Goal: Information Seeking & Learning: Learn about a topic

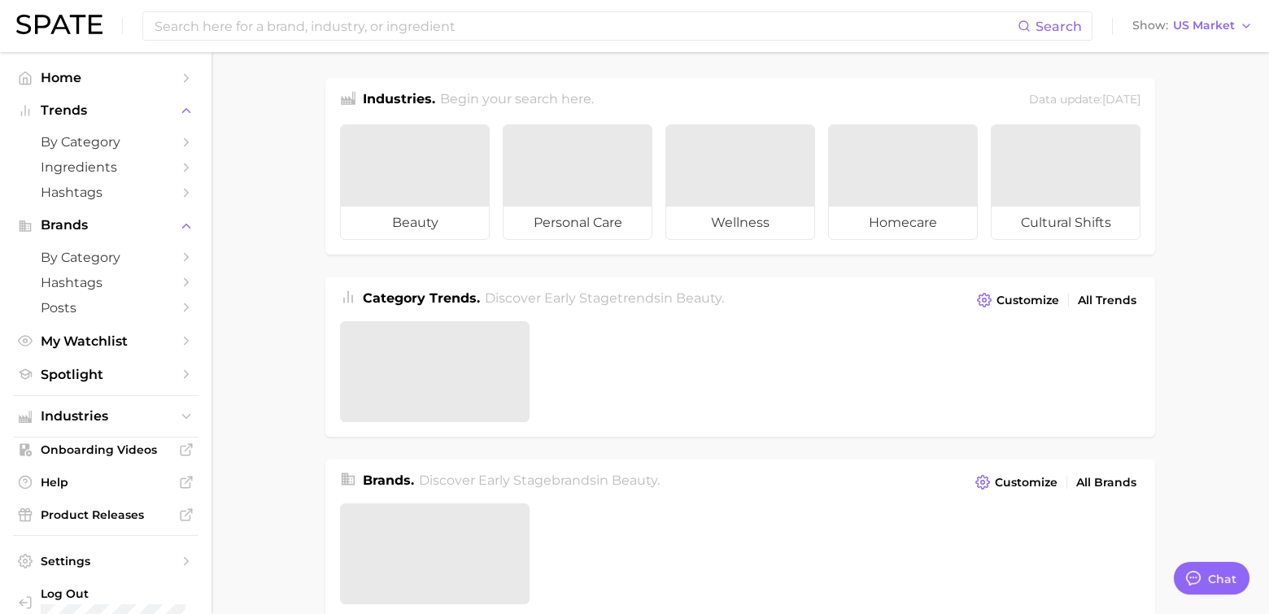
type textarea "x"
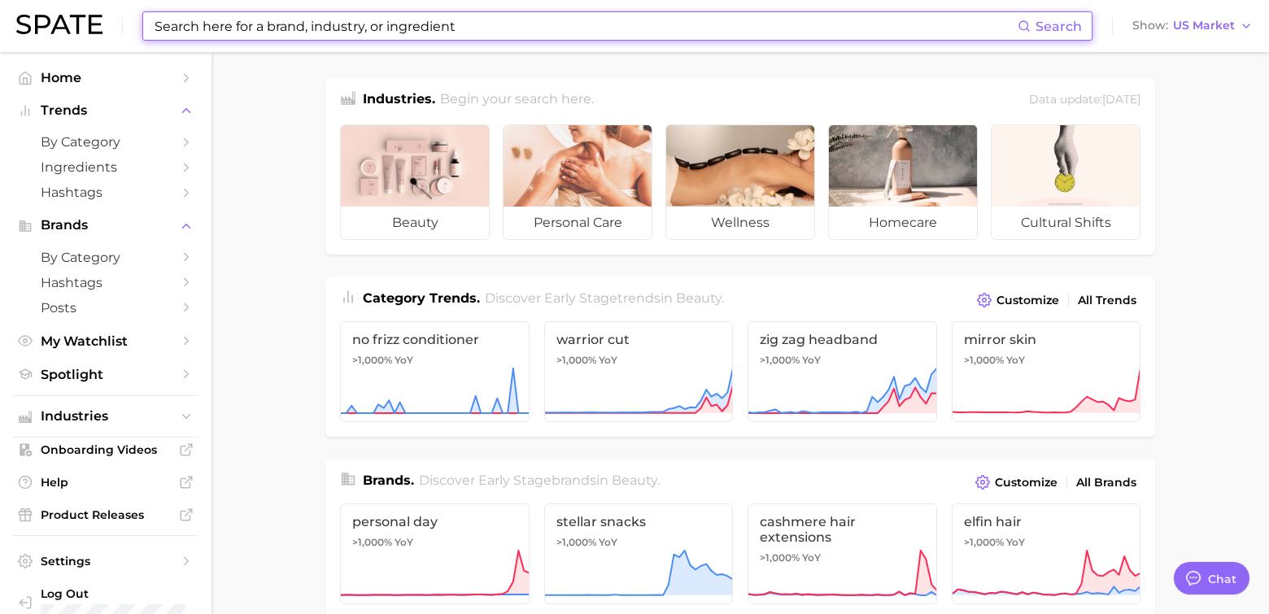
click at [194, 32] on input at bounding box center [585, 26] width 865 height 28
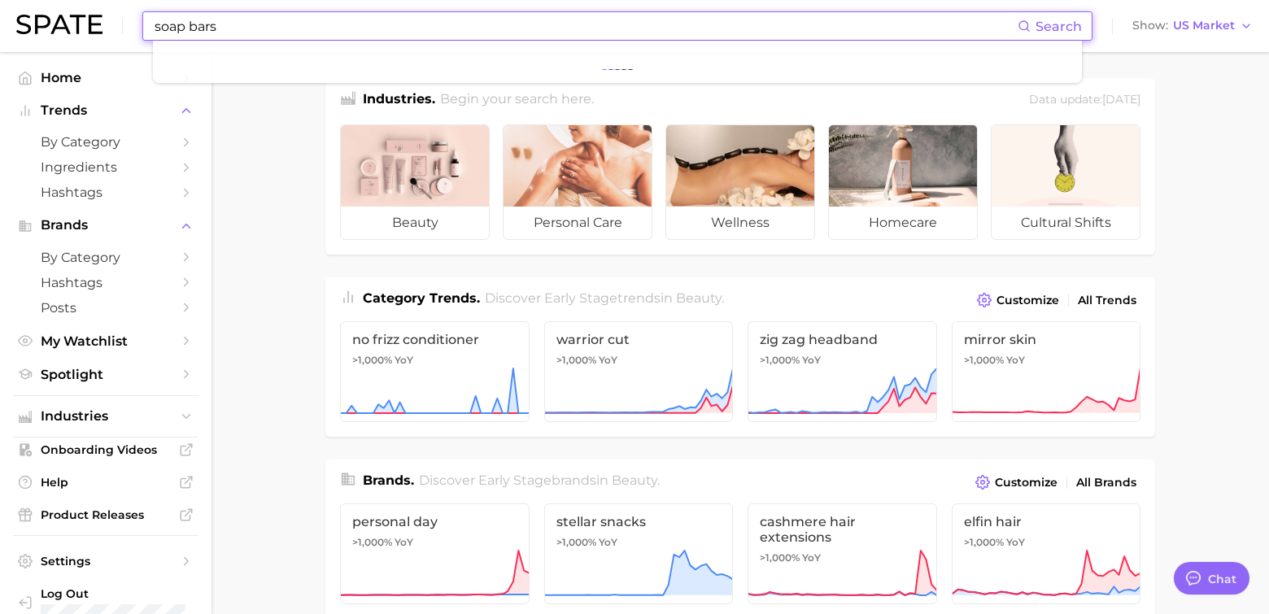
type input "soap bars"
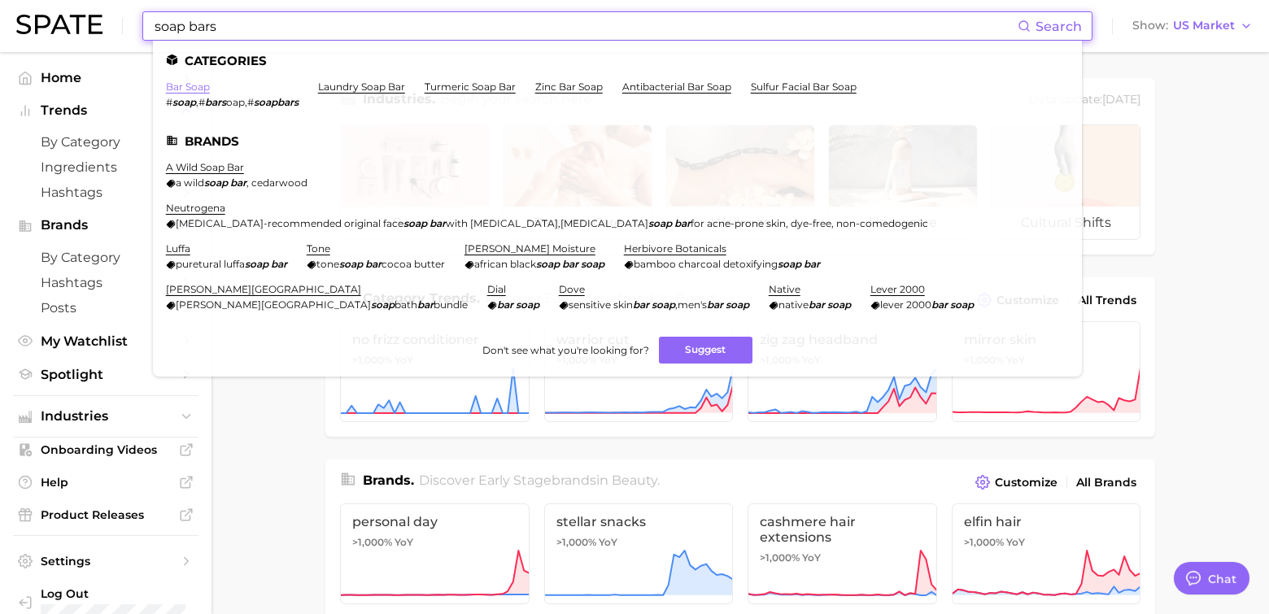
click at [193, 91] on link "bar soap" at bounding box center [188, 87] width 44 height 12
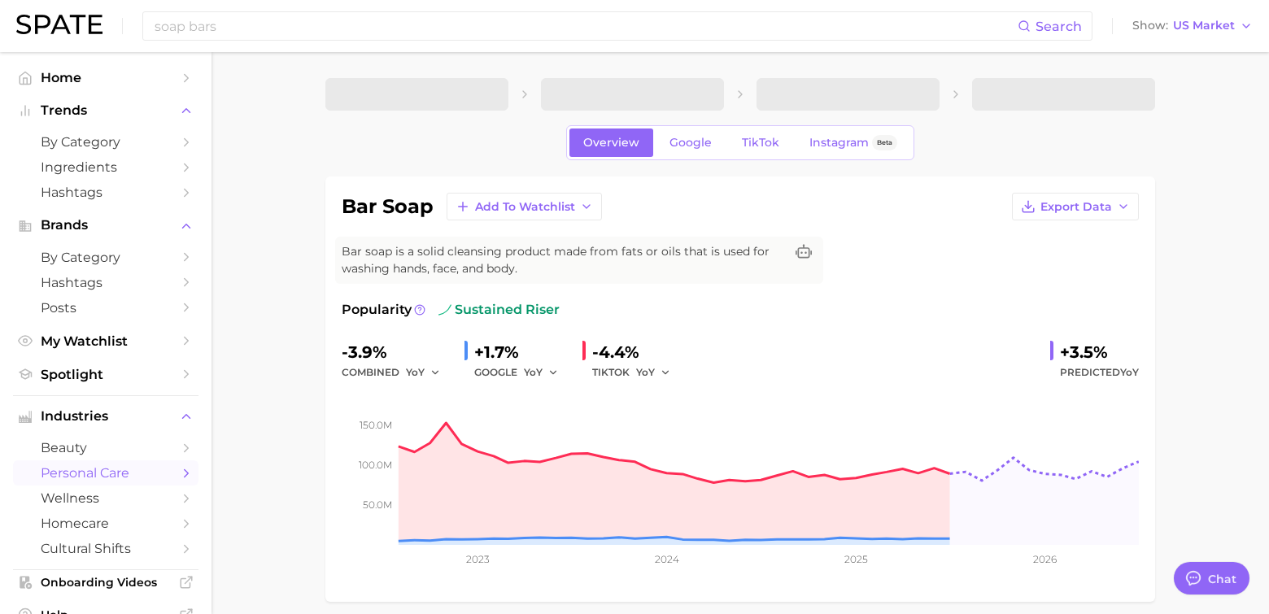
type textarea "x"
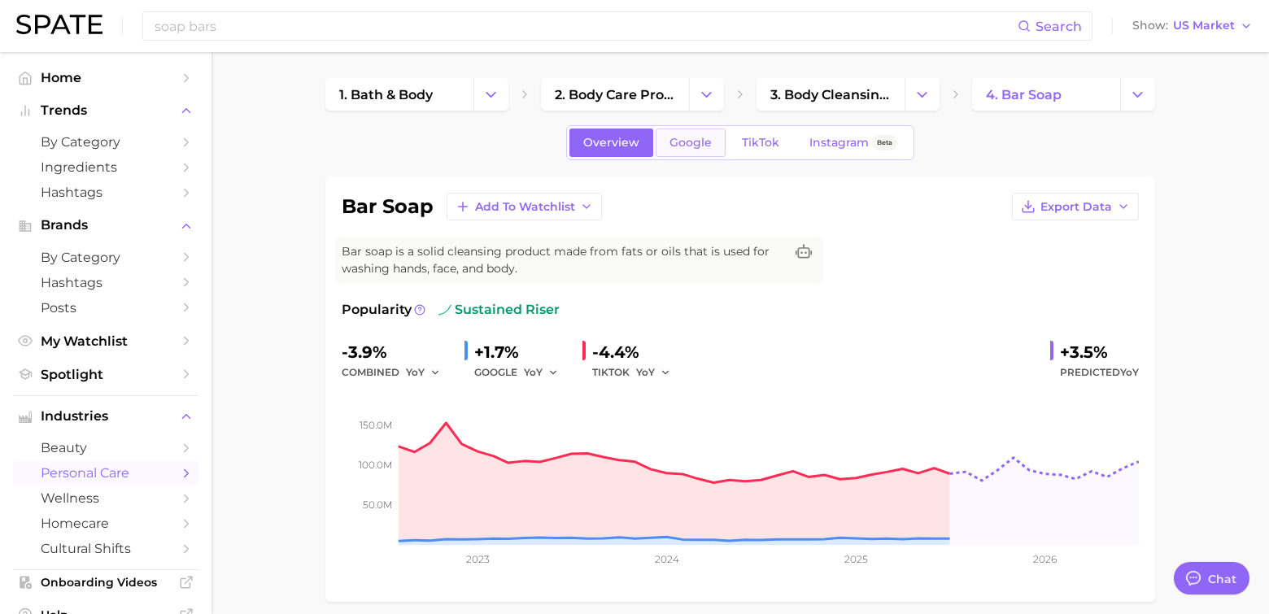
click at [709, 142] on span "Google" at bounding box center [690, 143] width 42 height 14
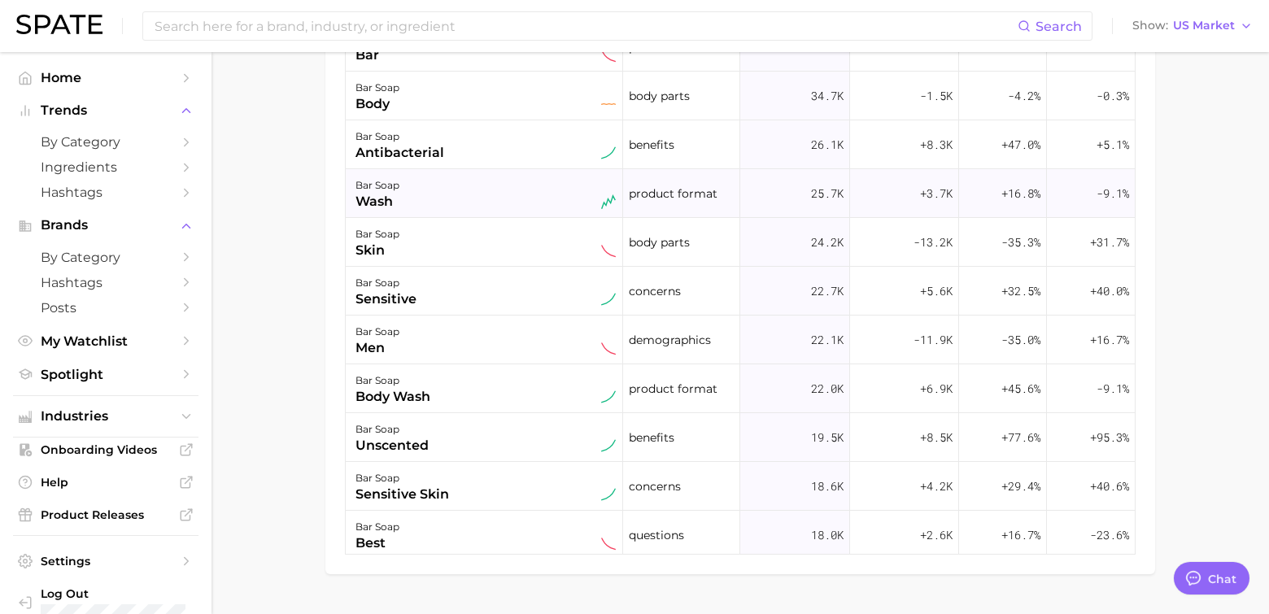
scroll to position [867, 0]
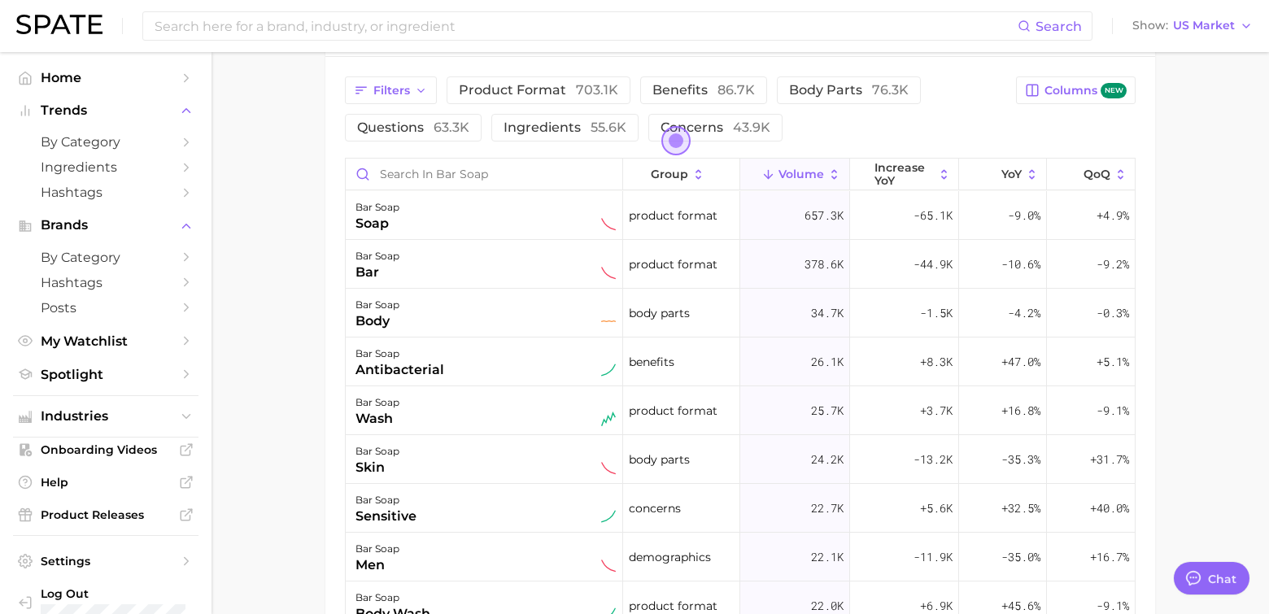
click at [667, 133] on span "Open the dialog" at bounding box center [675, 140] width 29 height 29
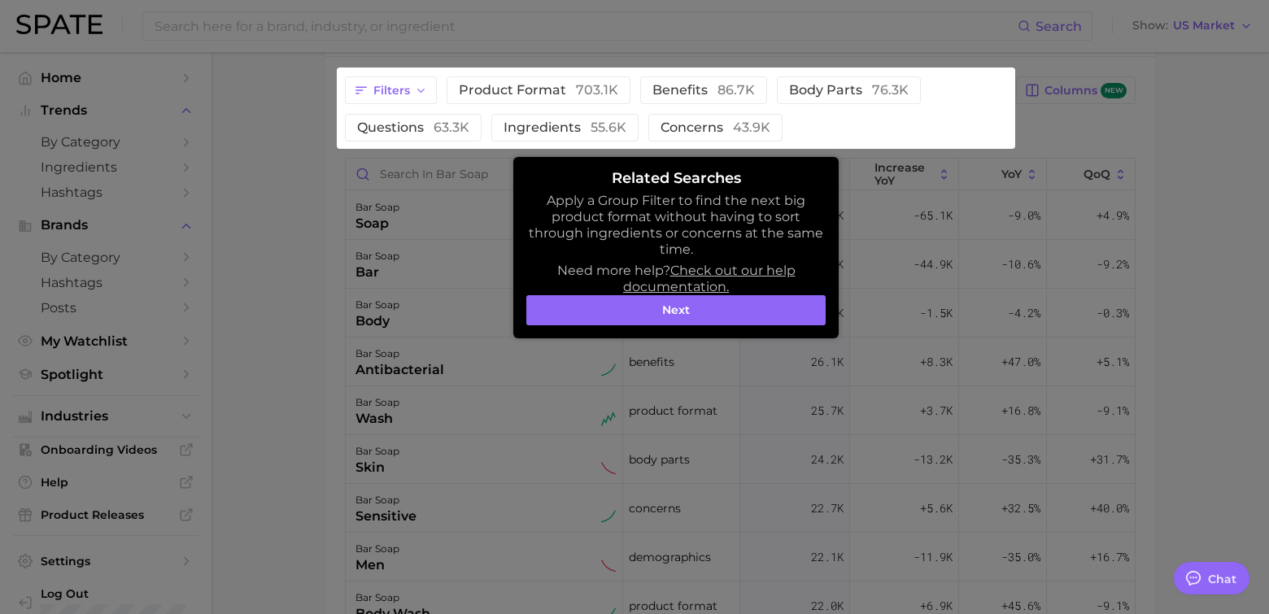
scroll to position [831, 0]
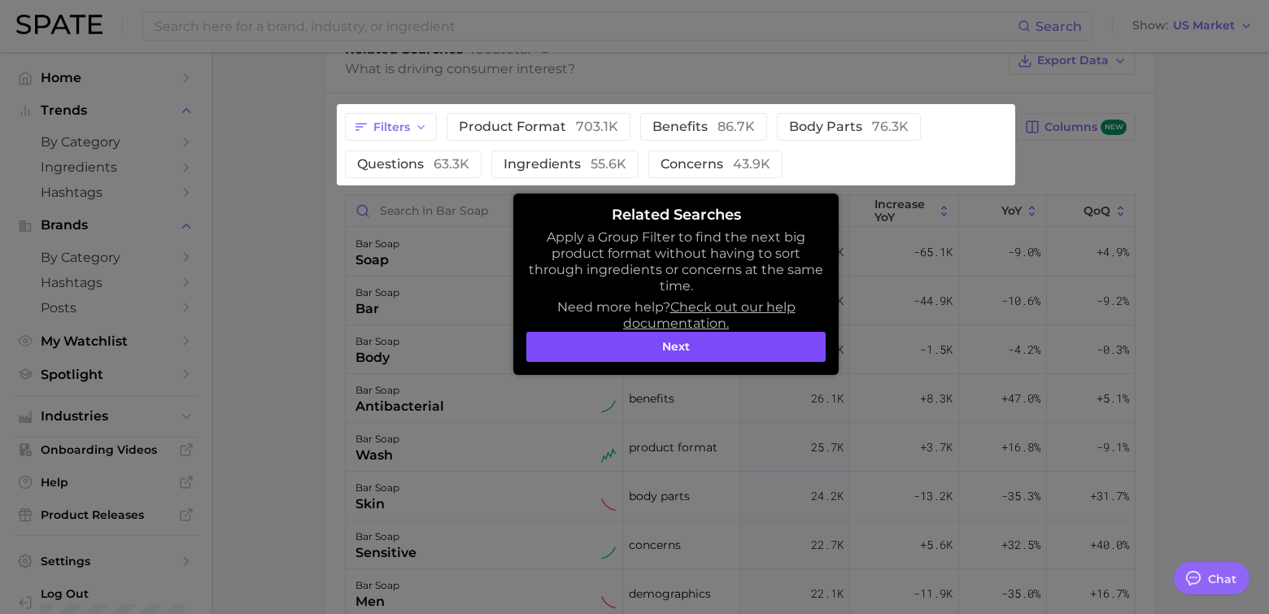
click at [791, 342] on button "Next" at bounding box center [675, 347] width 299 height 31
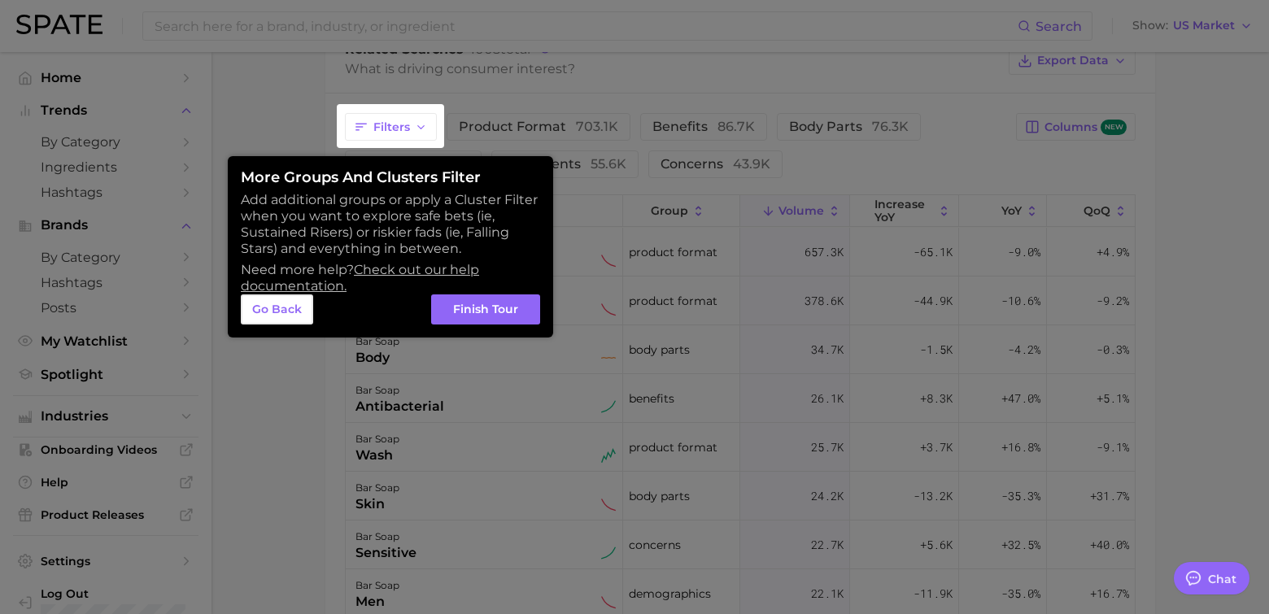
click at [620, 318] on div at bounding box center [634, 38] width 1269 height 1739
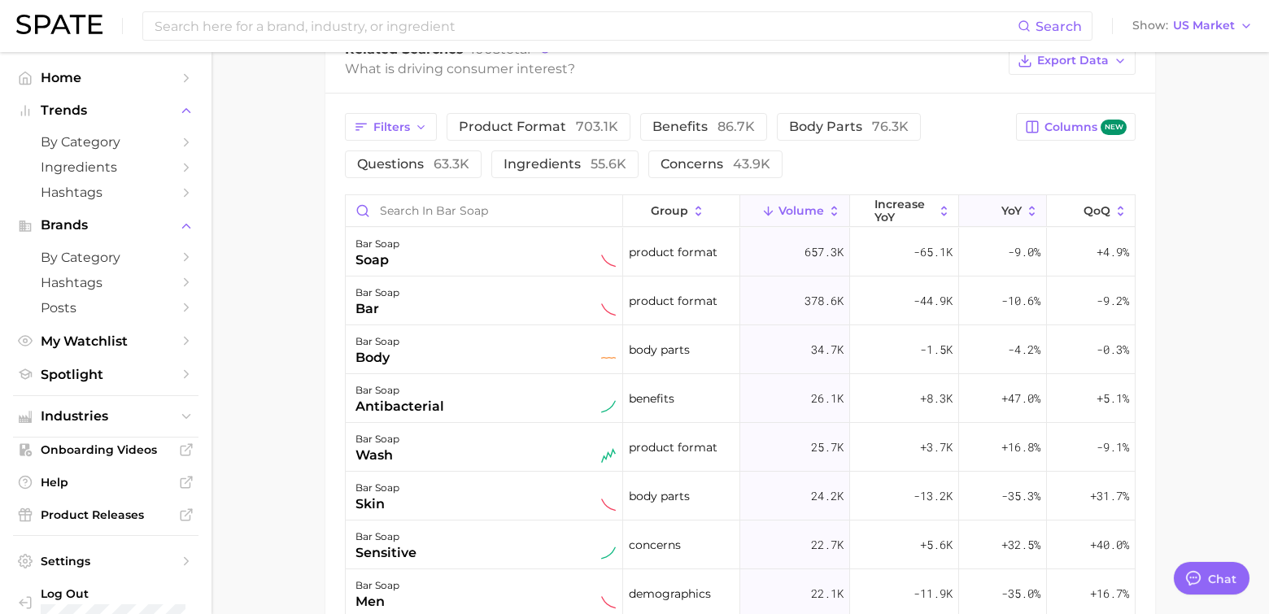
click at [1025, 204] on icon at bounding box center [1032, 211] width 15 height 15
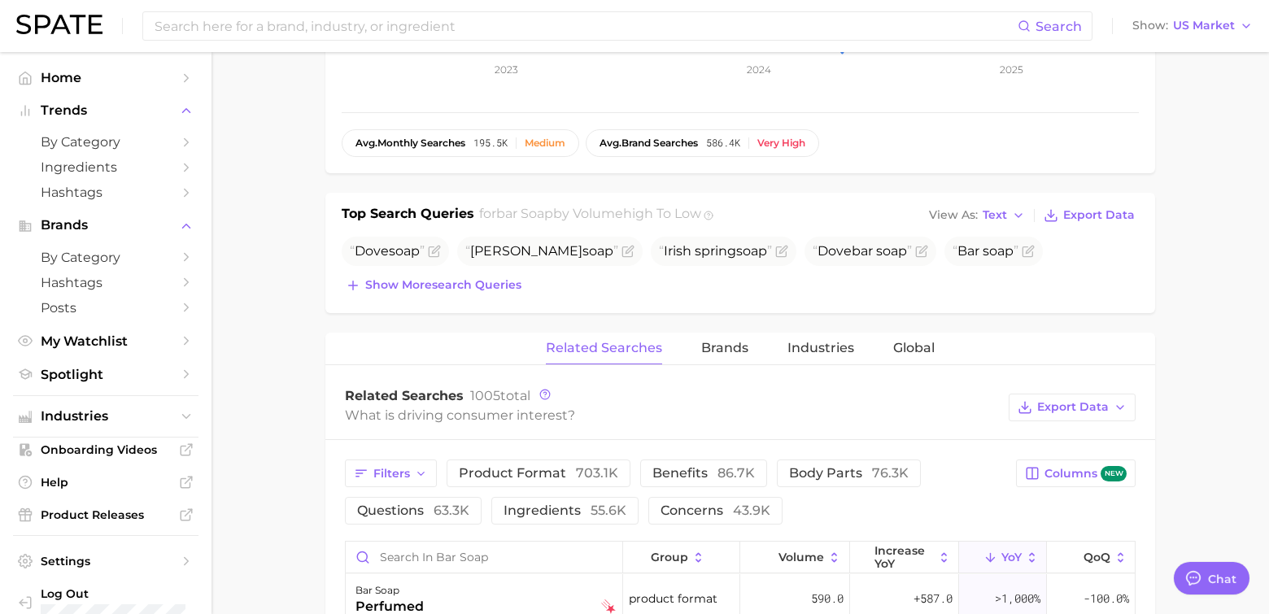
scroll to position [0, 0]
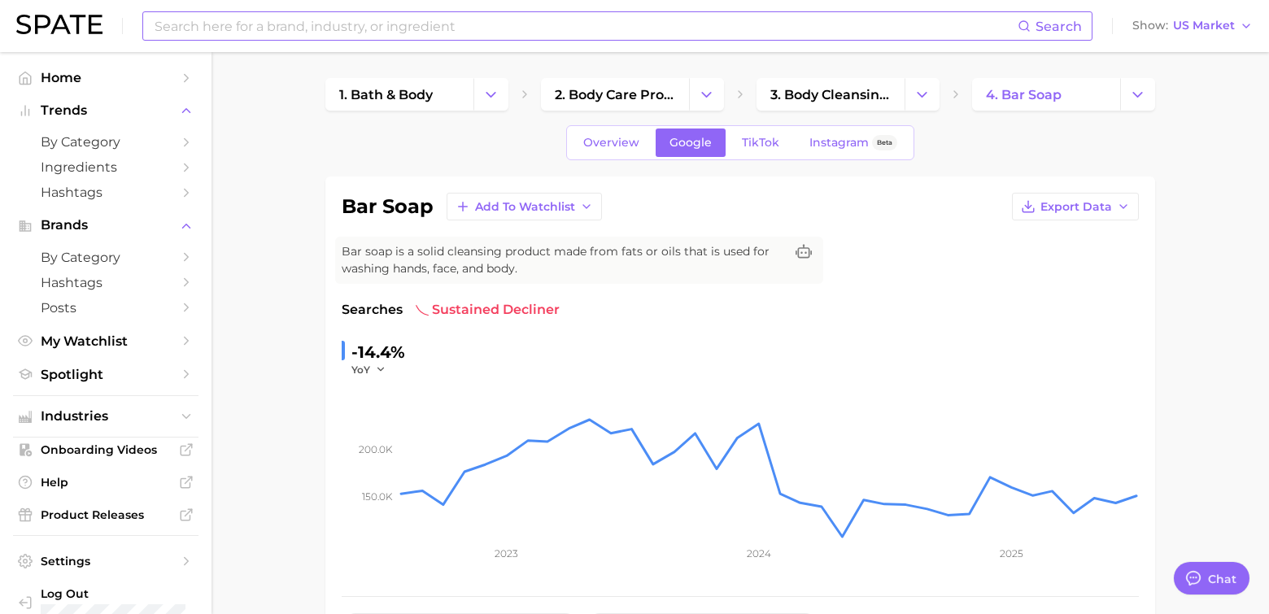
click at [343, 24] on input at bounding box center [585, 26] width 865 height 28
type input "s"
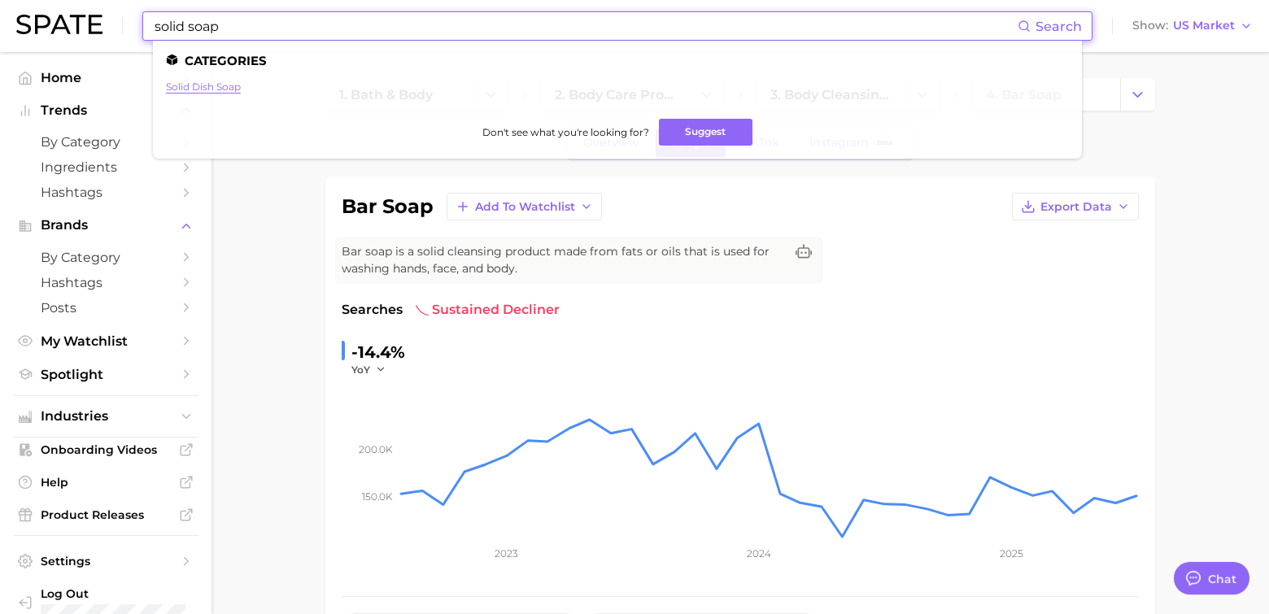
type input "solid soap"
click at [220, 86] on link "solid dish soap" at bounding box center [203, 87] width 75 height 12
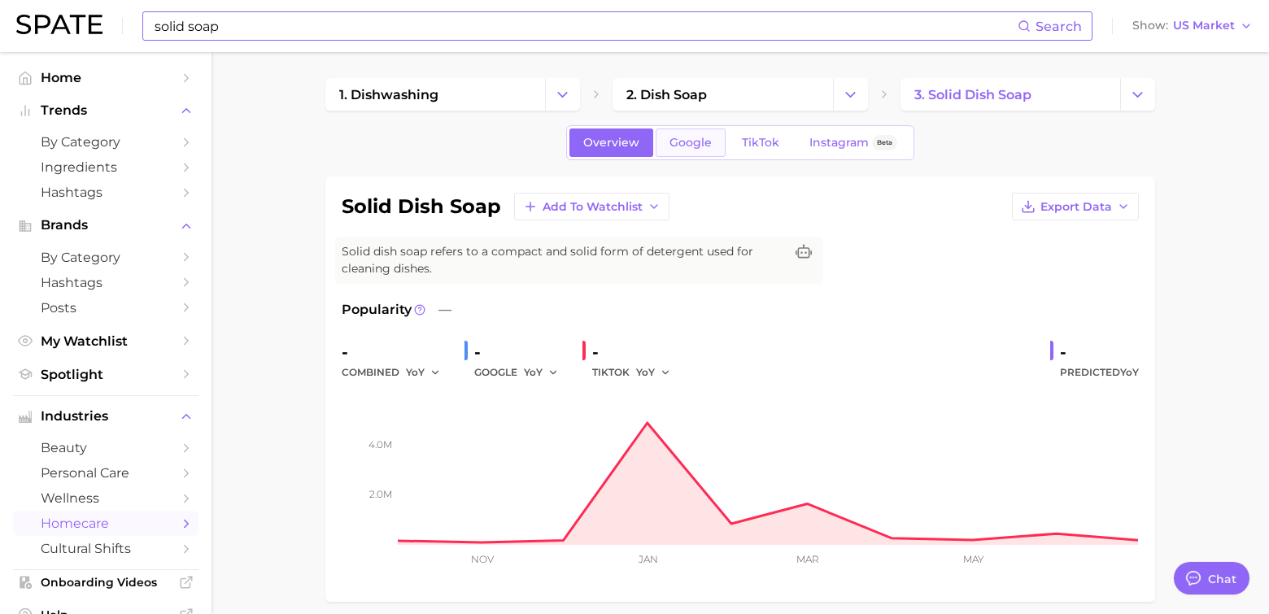
click at [709, 150] on link "Google" at bounding box center [691, 143] width 70 height 28
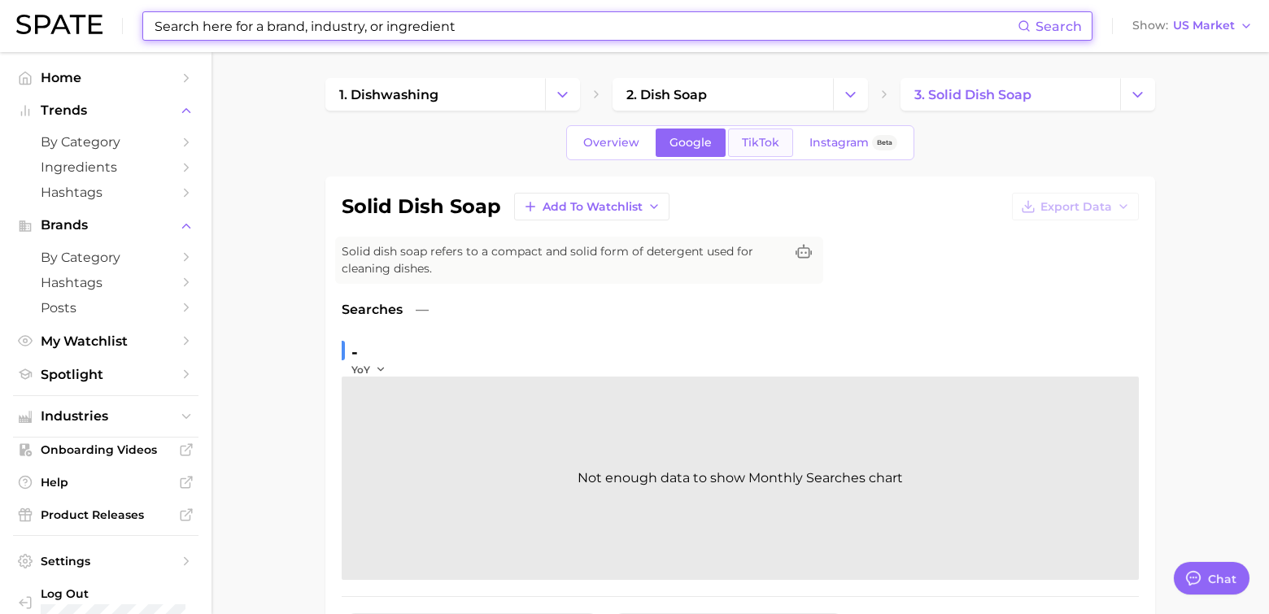
click at [748, 144] on span "TikTok" at bounding box center [760, 143] width 37 height 14
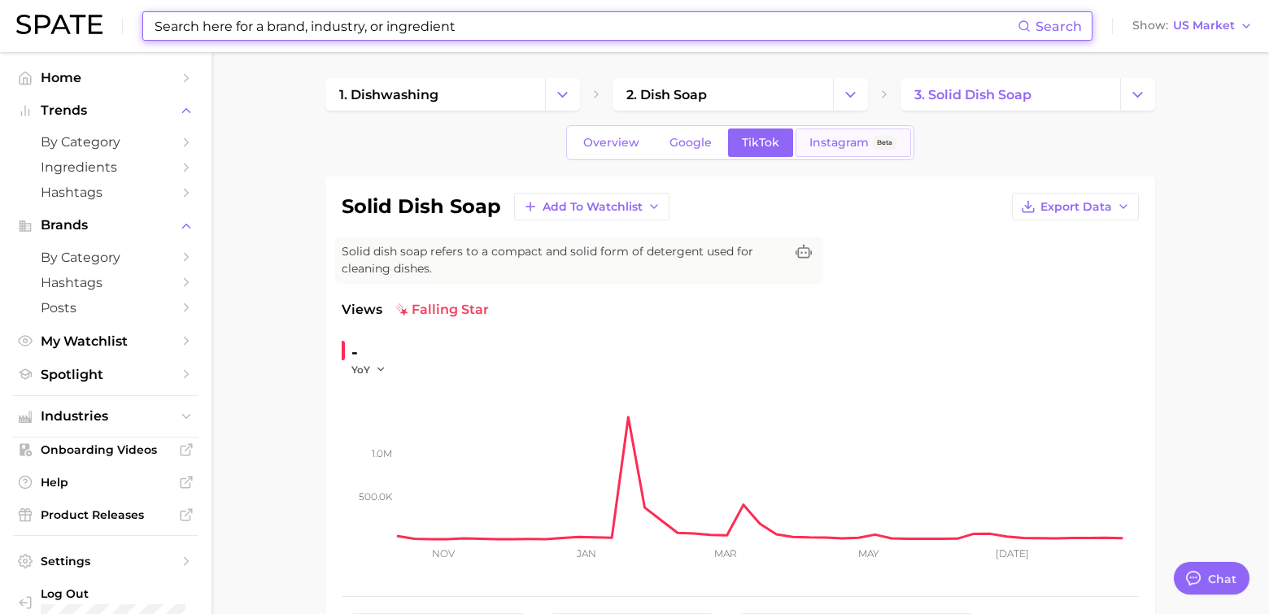
click at [825, 144] on span "Instagram" at bounding box center [838, 143] width 59 height 14
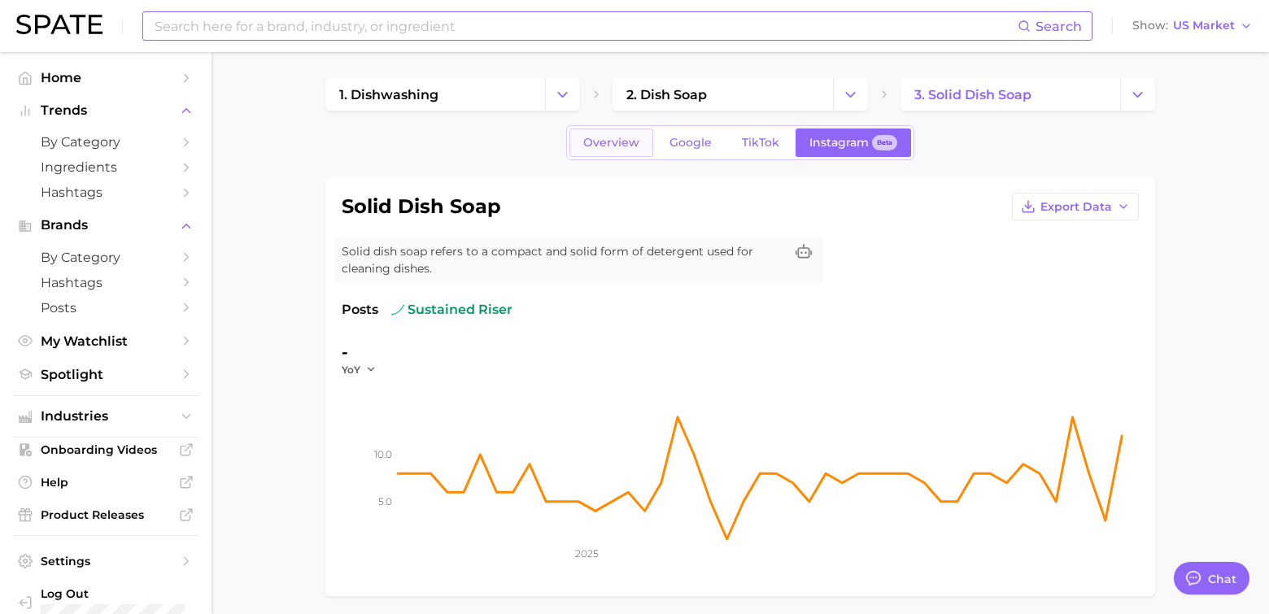
click at [579, 143] on link "Overview" at bounding box center [611, 143] width 84 height 28
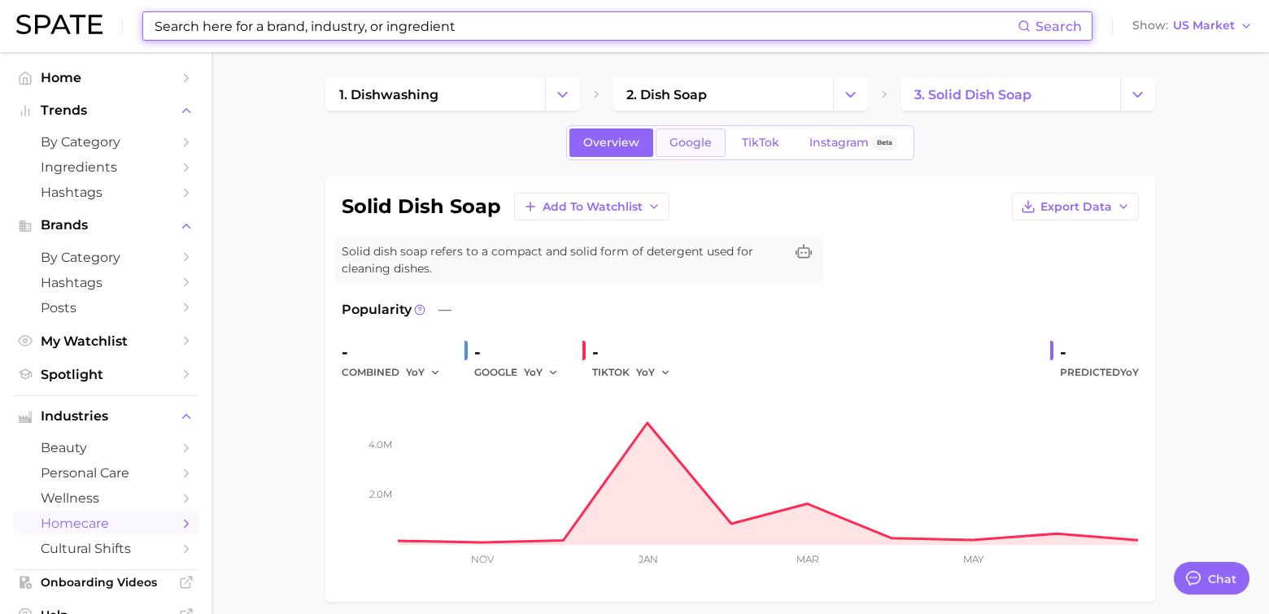
click at [693, 144] on span "Google" at bounding box center [690, 143] width 42 height 14
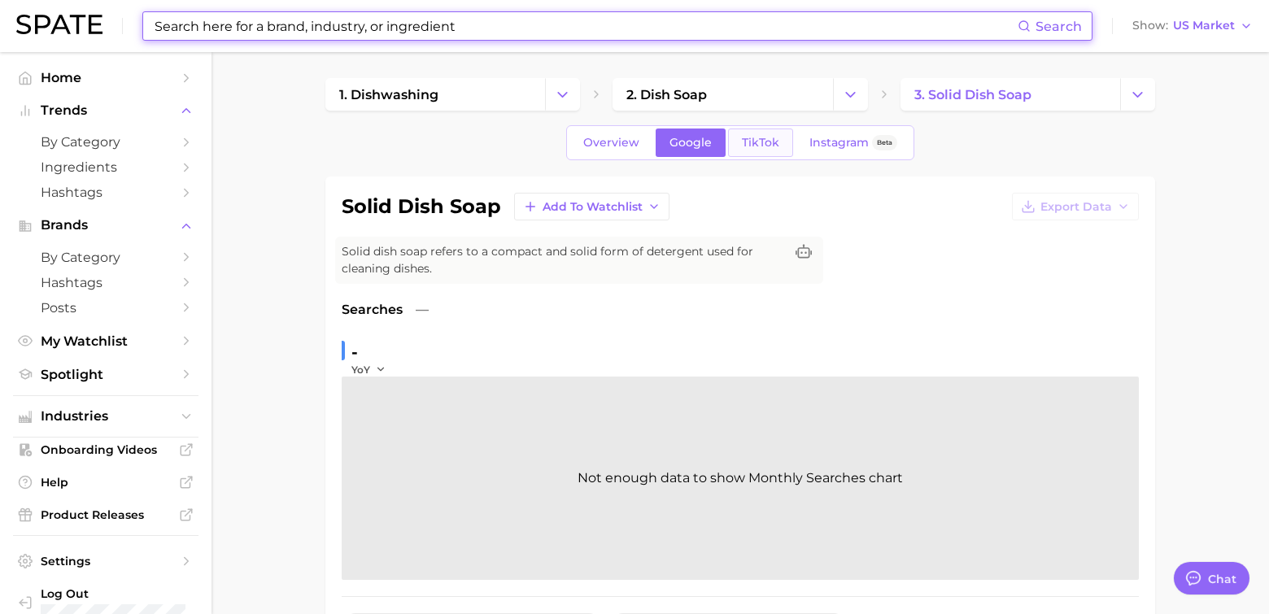
click at [761, 142] on span "TikTok" at bounding box center [760, 143] width 37 height 14
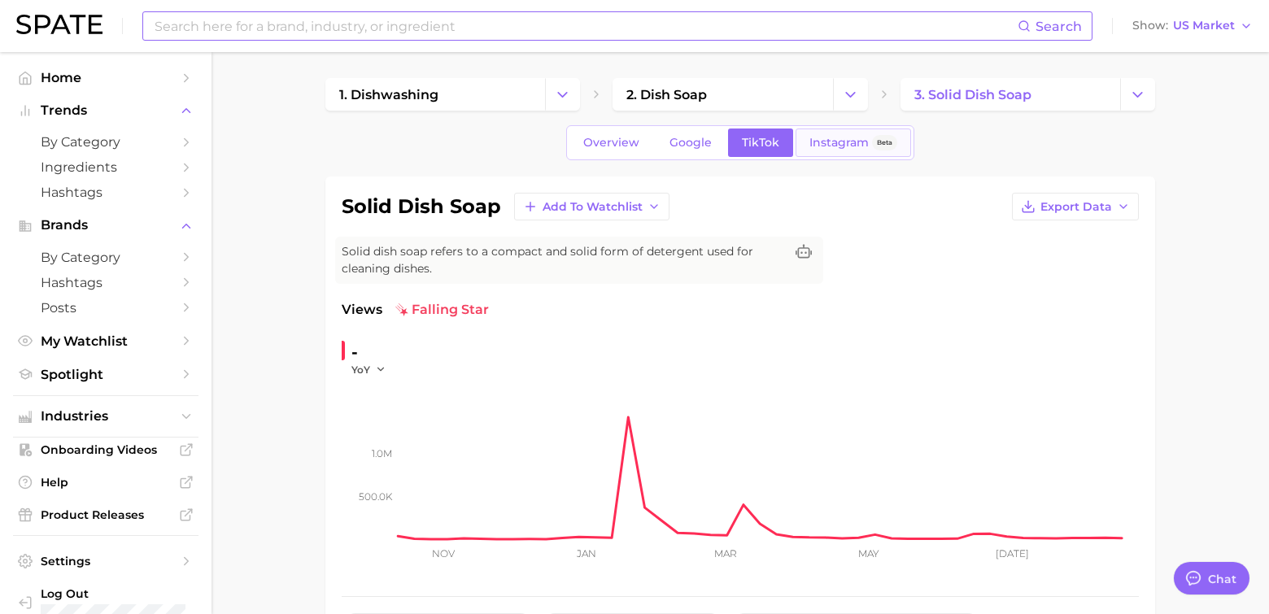
click at [846, 150] on link "Instagram Beta" at bounding box center [854, 143] width 116 height 28
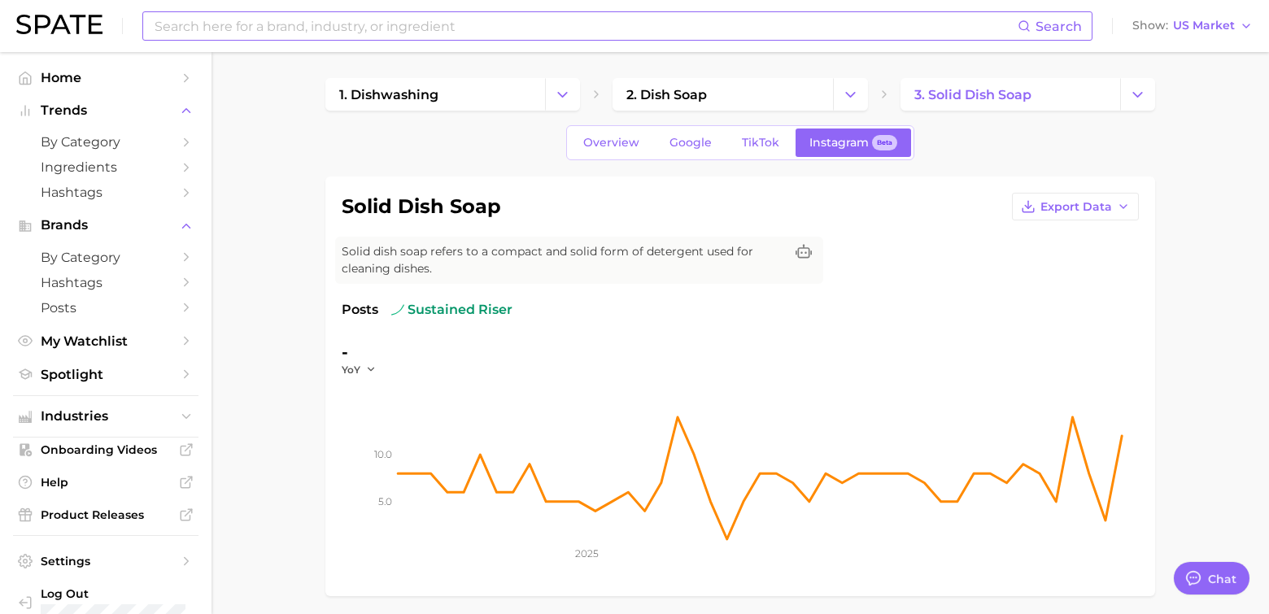
click at [1040, 290] on div "solid dish soap Export Data Solid dish soap refers to a compact and solid form …" at bounding box center [740, 386] width 797 height 387
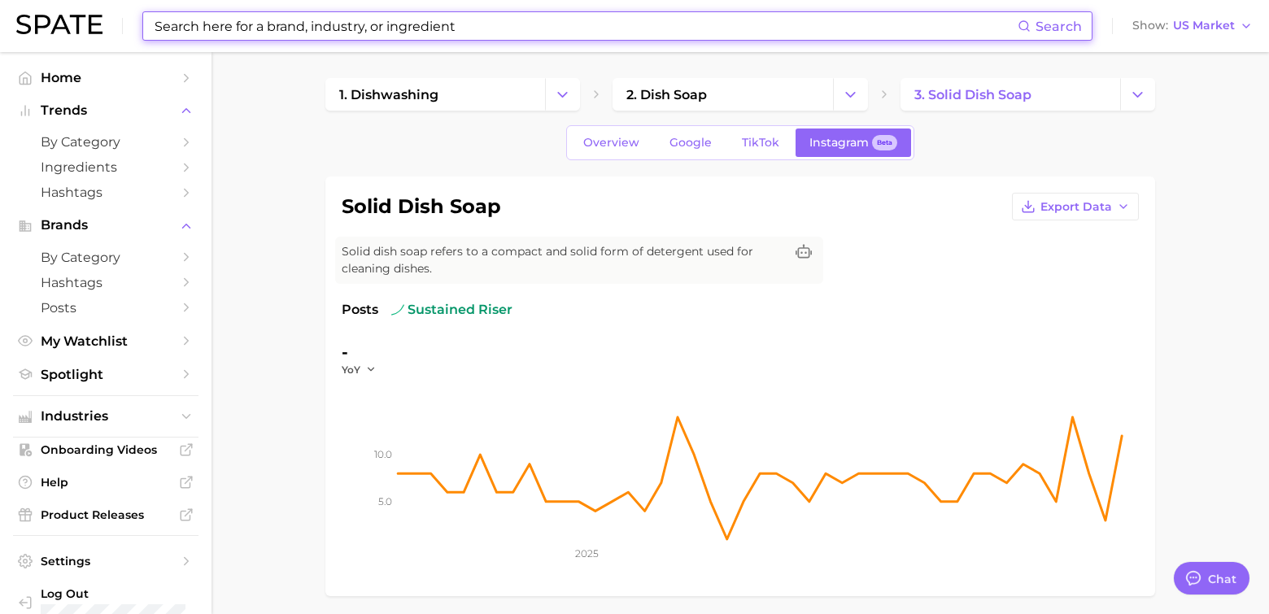
click at [165, 34] on input at bounding box center [585, 26] width 865 height 28
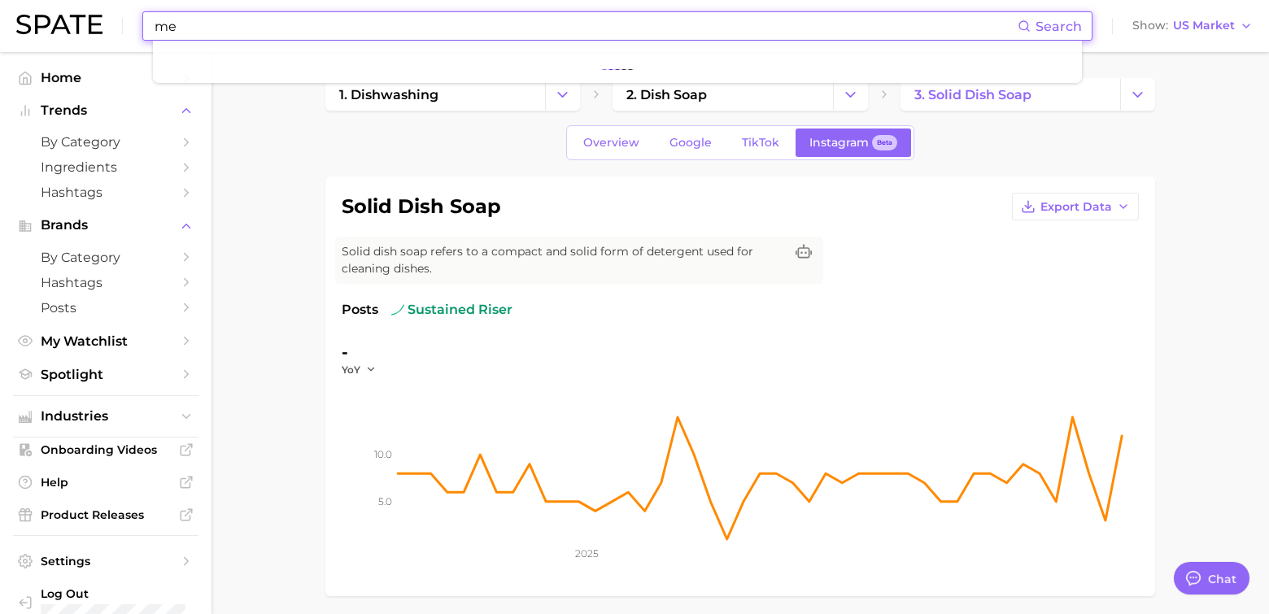
type input "m"
type input "fragrance bar"
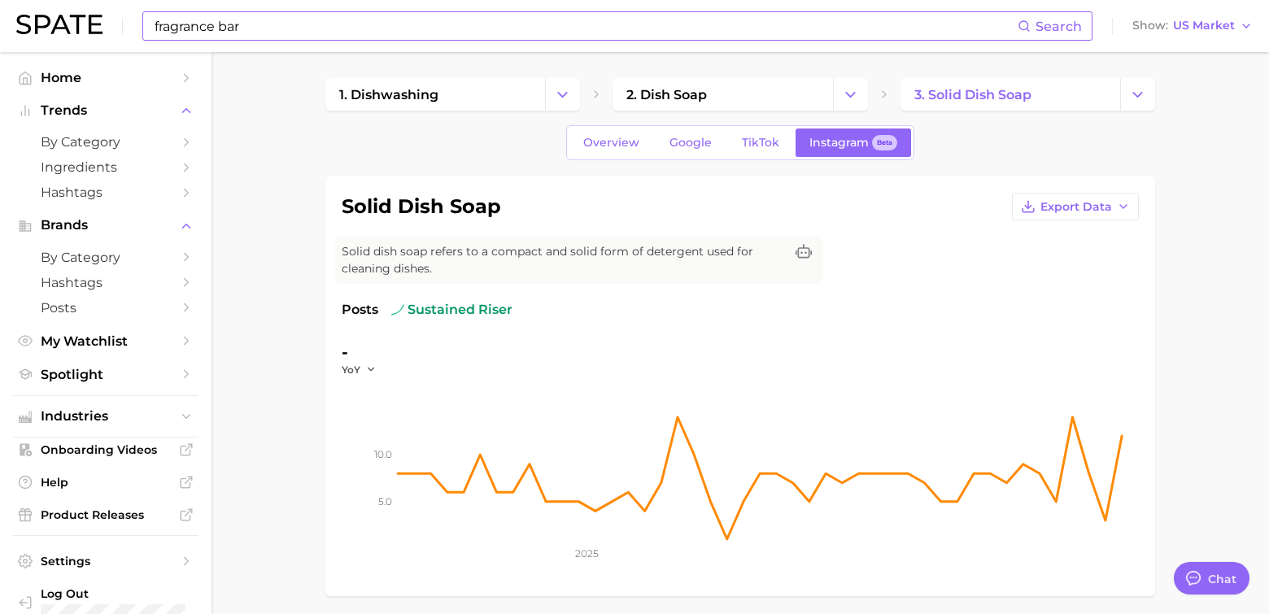
click at [267, 41] on div "fragrance bar Search Show US Market" at bounding box center [634, 26] width 1236 height 52
click at [261, 33] on input "fragrance bar" at bounding box center [585, 26] width 865 height 28
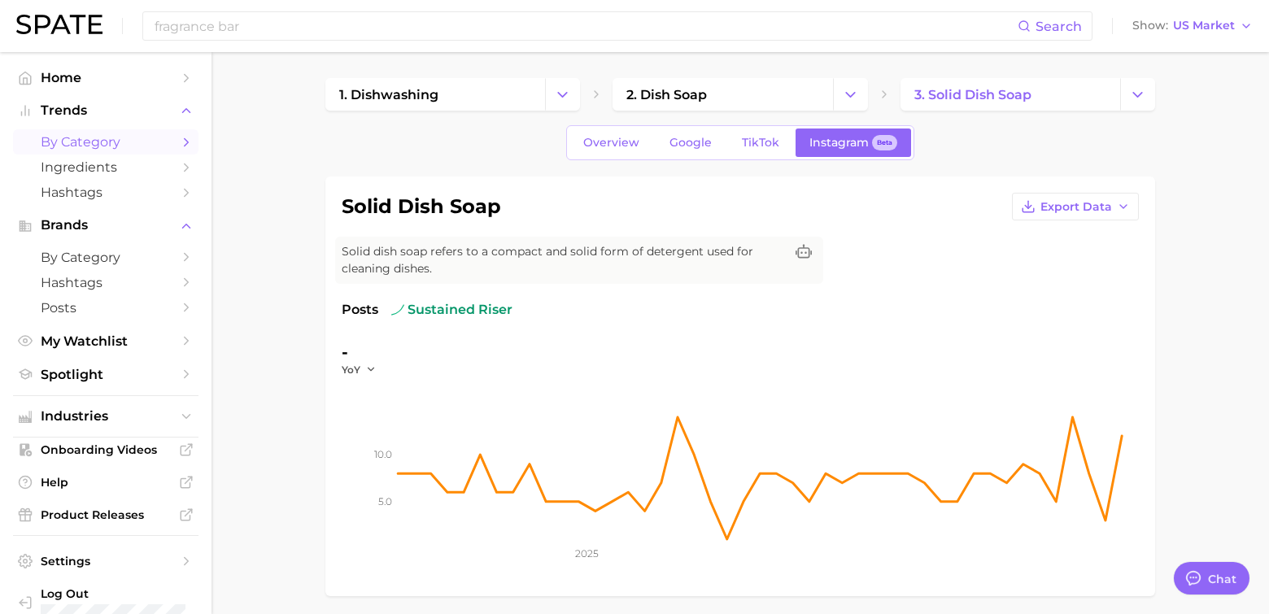
click at [179, 148] on icon "Sidebar" at bounding box center [186, 142] width 15 height 15
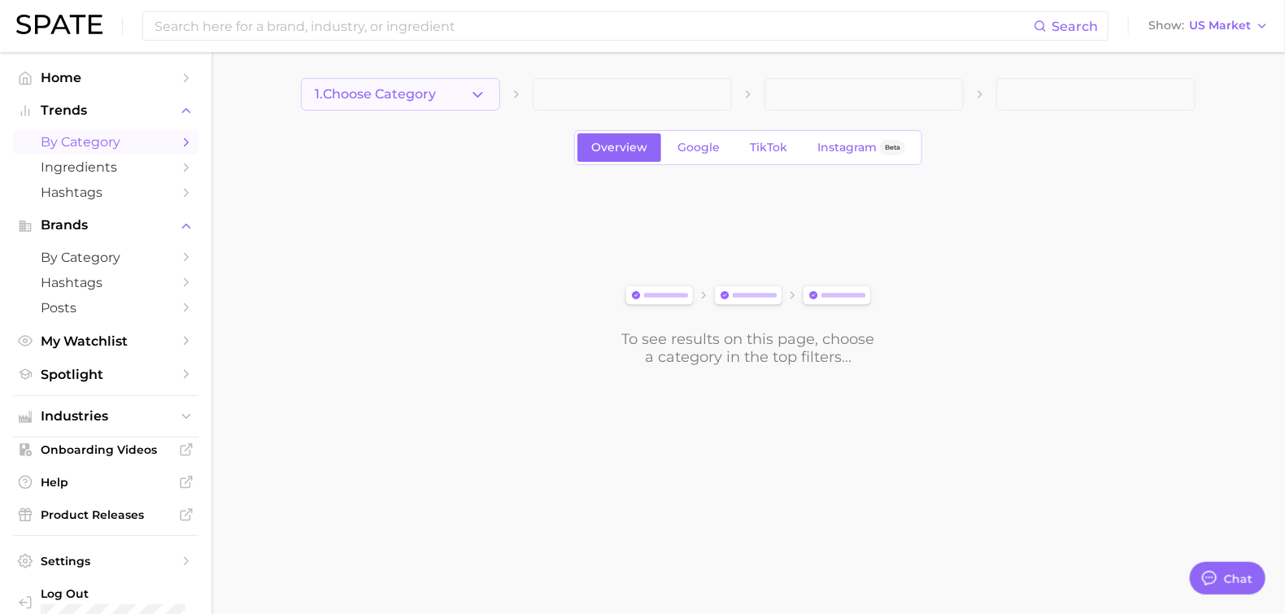
click at [474, 95] on icon "button" at bounding box center [477, 94] width 17 height 17
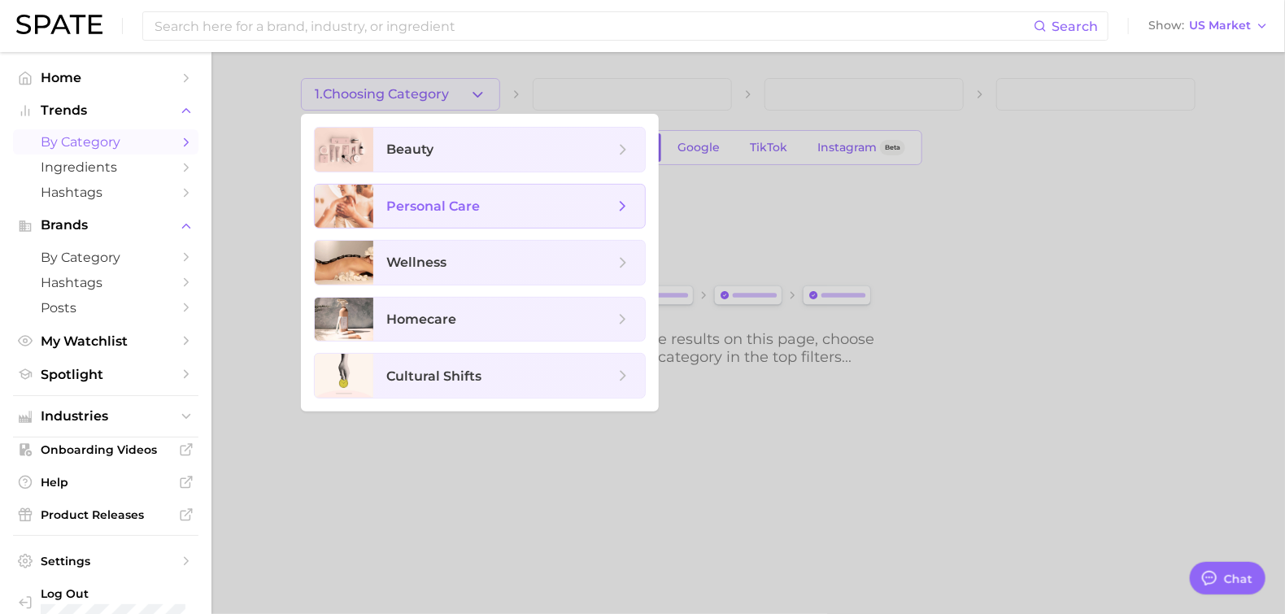
click at [465, 207] on span "personal care" at bounding box center [433, 205] width 94 height 15
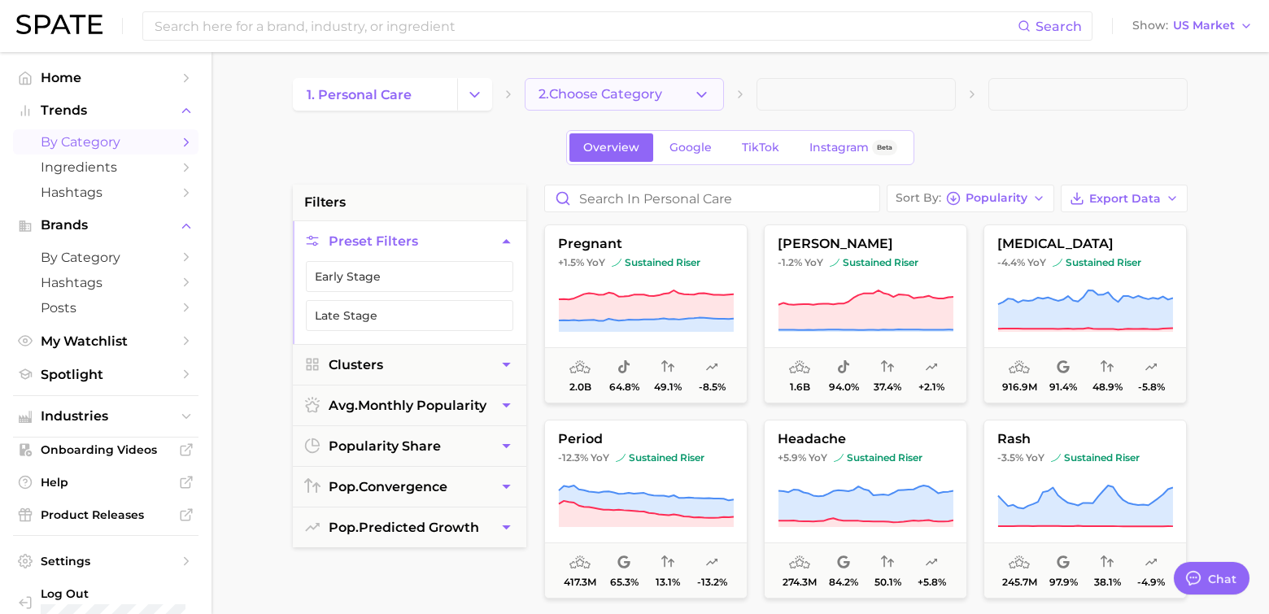
click at [695, 93] on icon "button" at bounding box center [701, 94] width 17 height 17
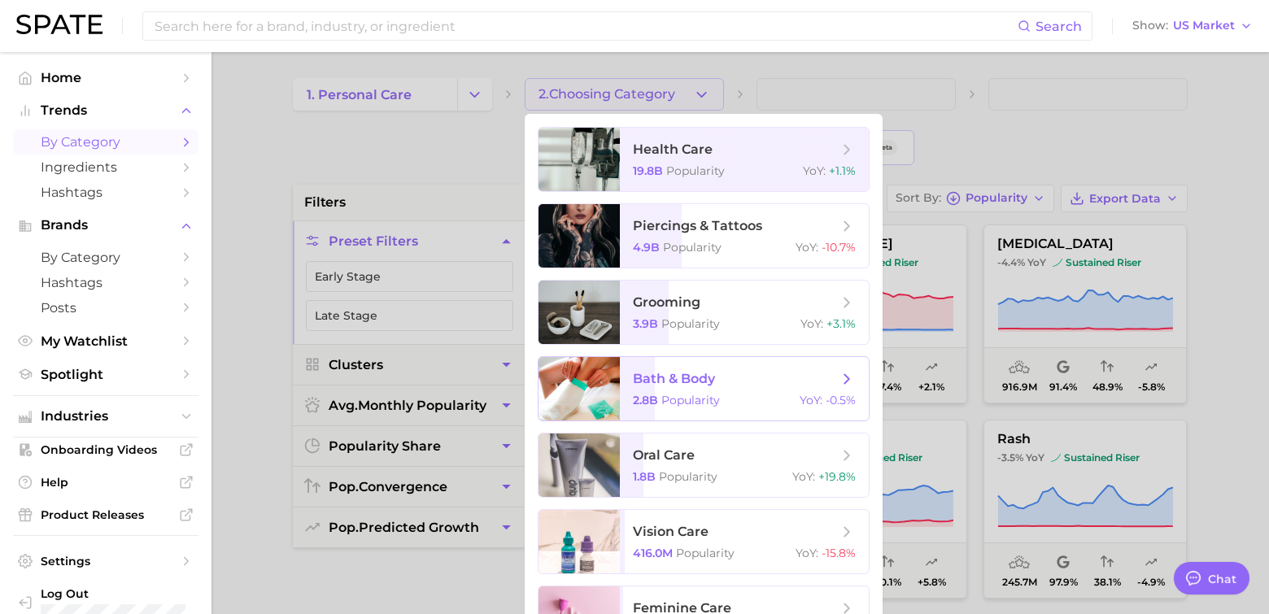
click at [679, 399] on span "Popularity" at bounding box center [690, 400] width 59 height 15
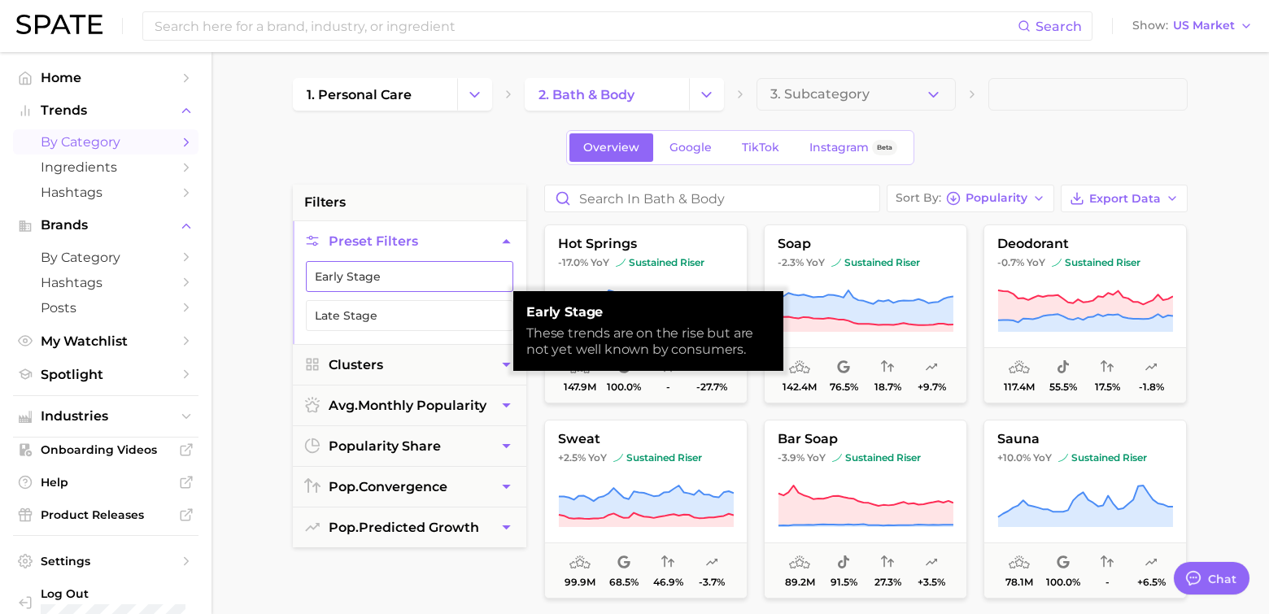
click at [326, 272] on button "Early Stage" at bounding box center [409, 276] width 207 height 31
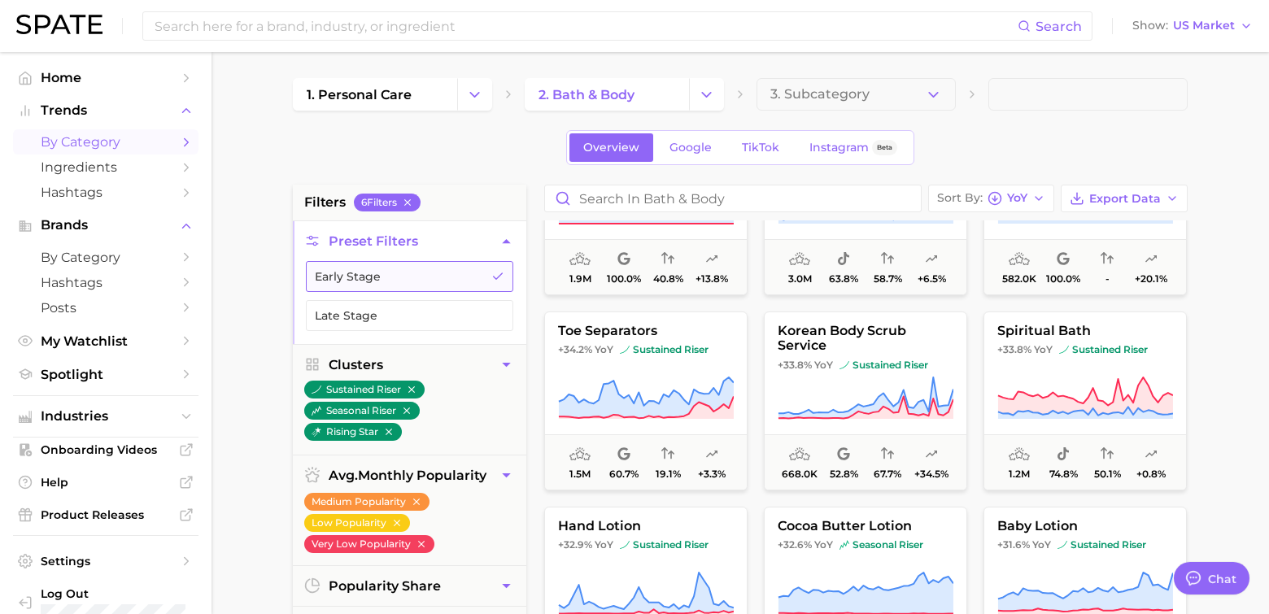
click at [351, 280] on button "Early Stage" at bounding box center [409, 276] width 207 height 31
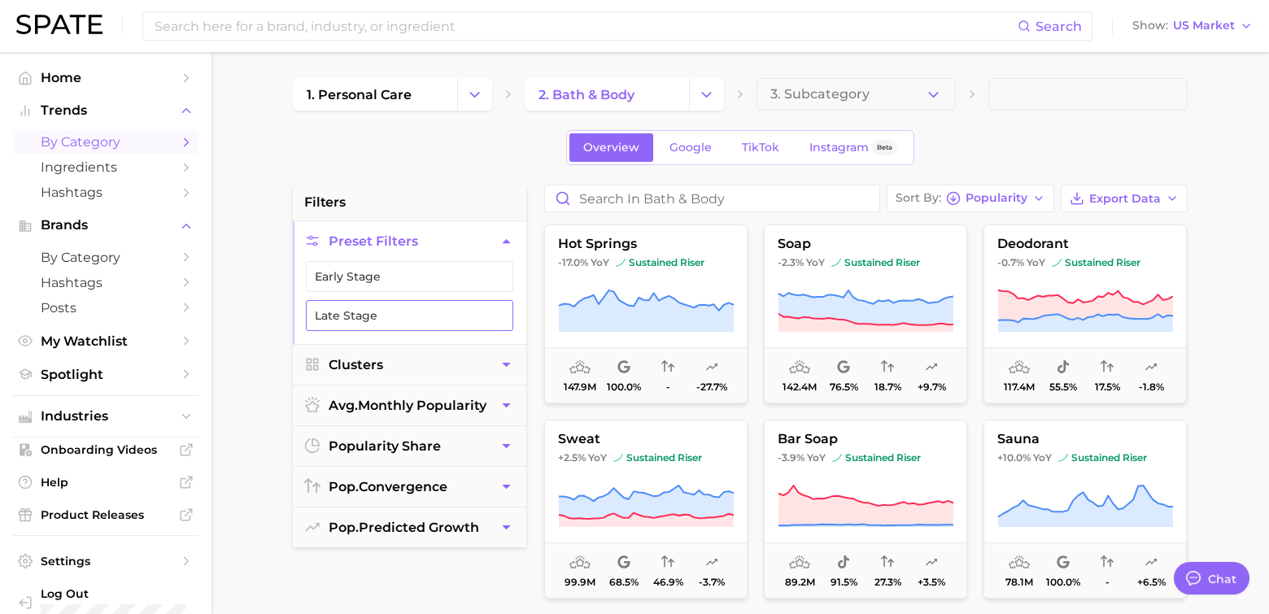
click at [341, 309] on button "Late Stage" at bounding box center [409, 315] width 207 height 31
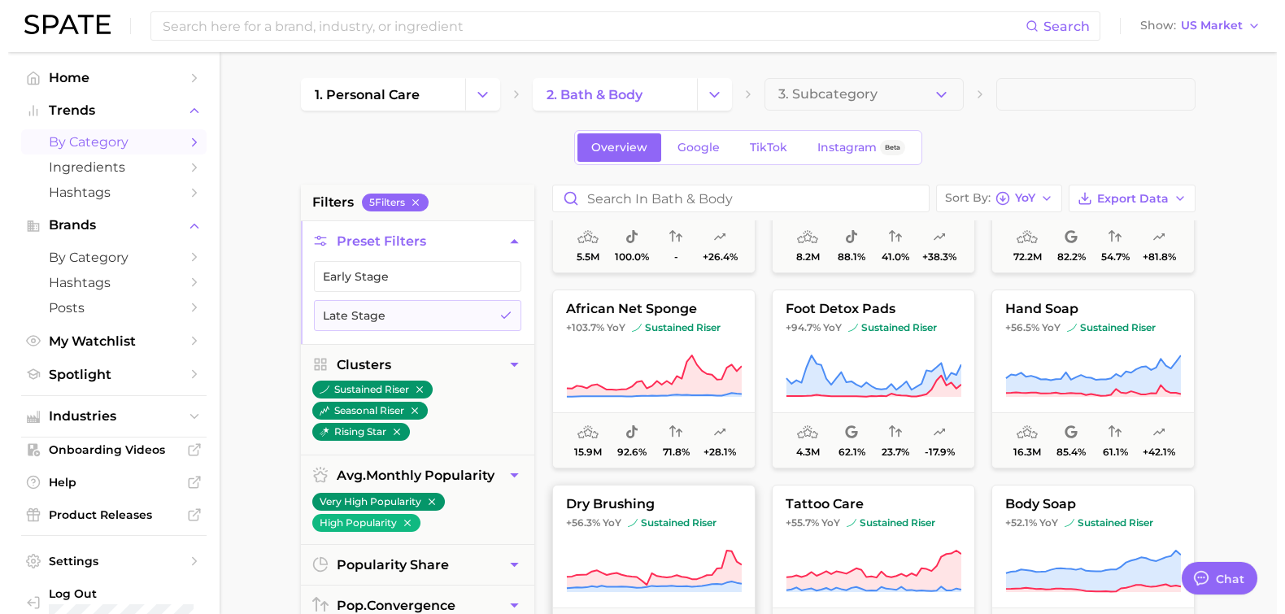
scroll to position [542, 0]
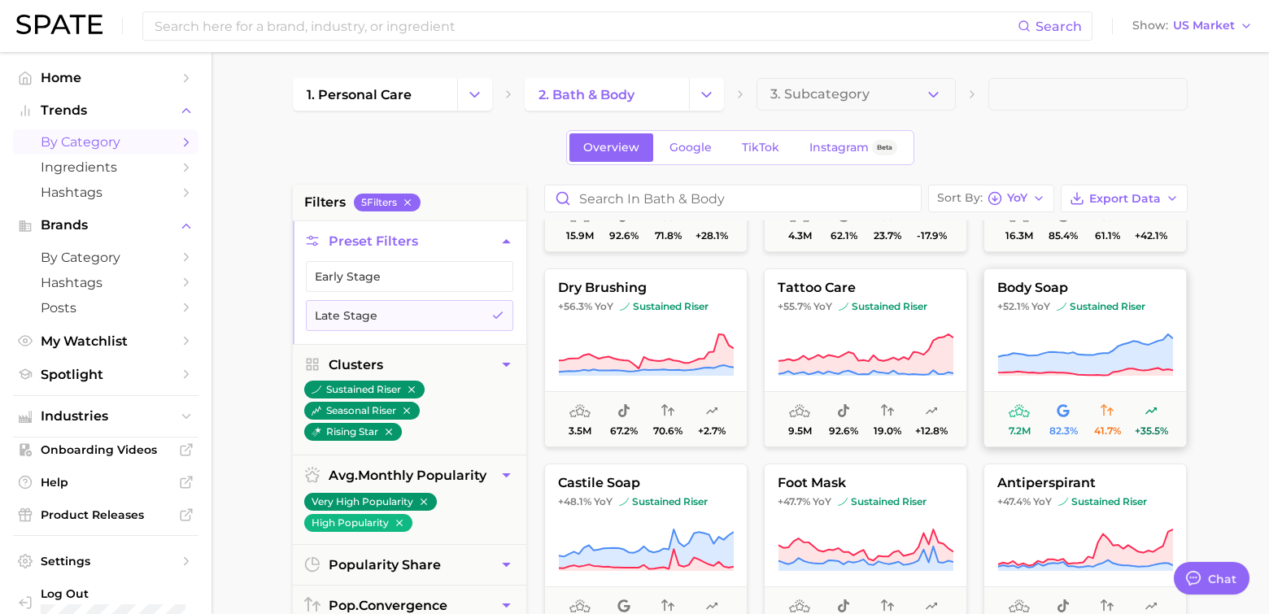
click at [1077, 310] on span "sustained riser" at bounding box center [1101, 306] width 89 height 13
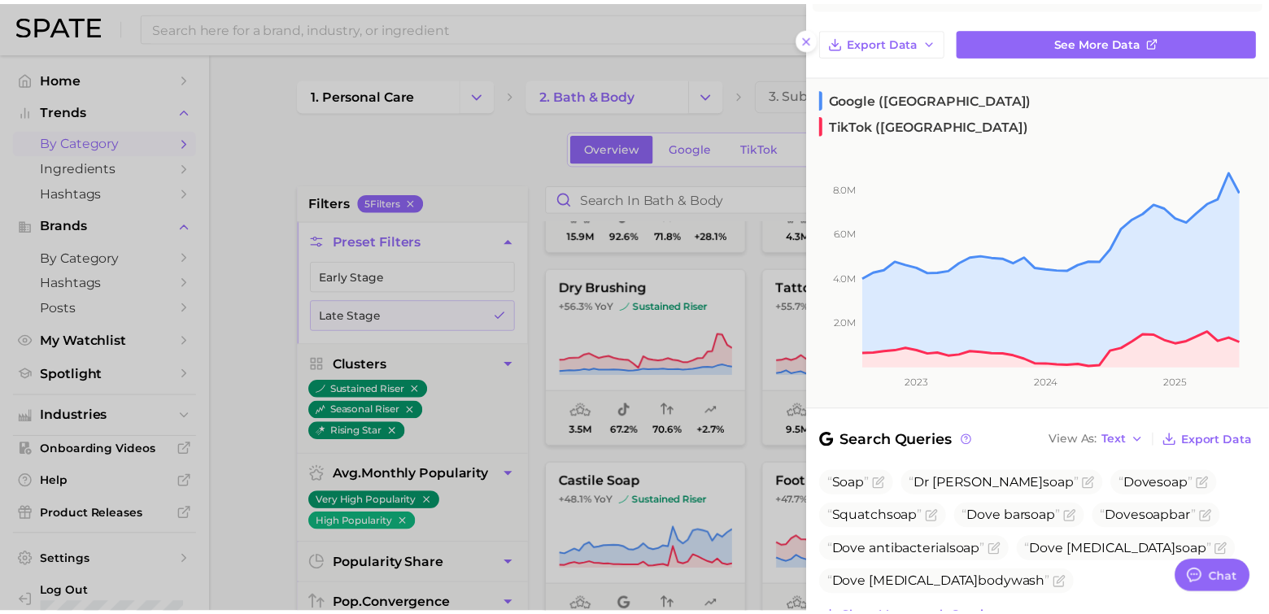
scroll to position [0, 0]
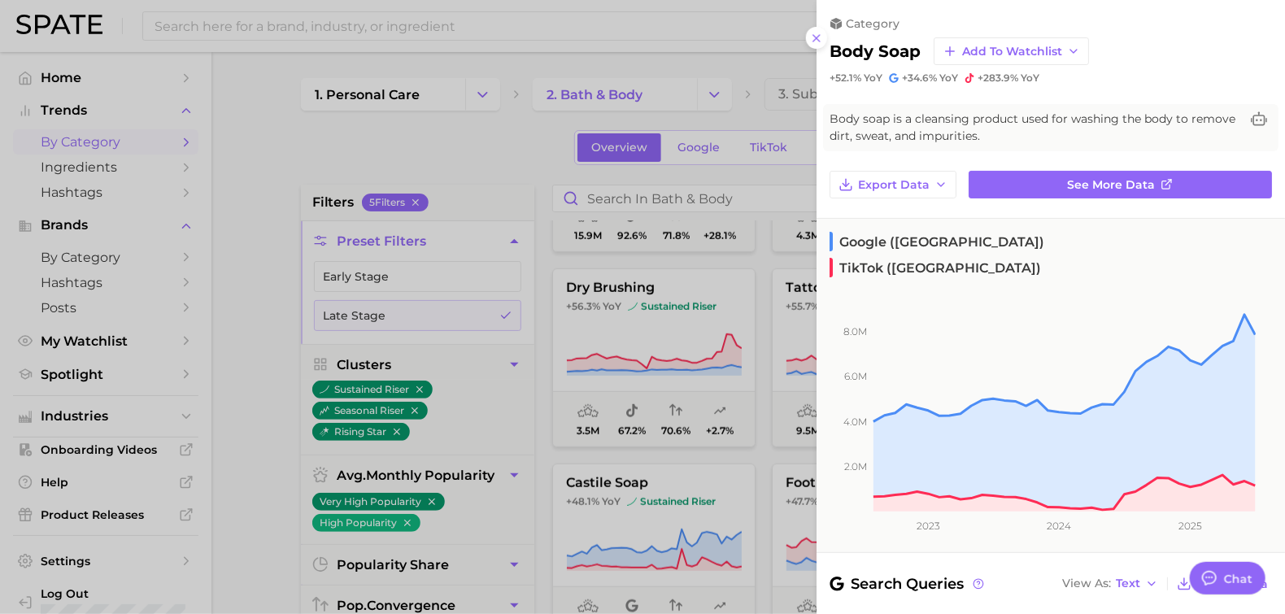
click at [457, 124] on div at bounding box center [642, 307] width 1285 height 614
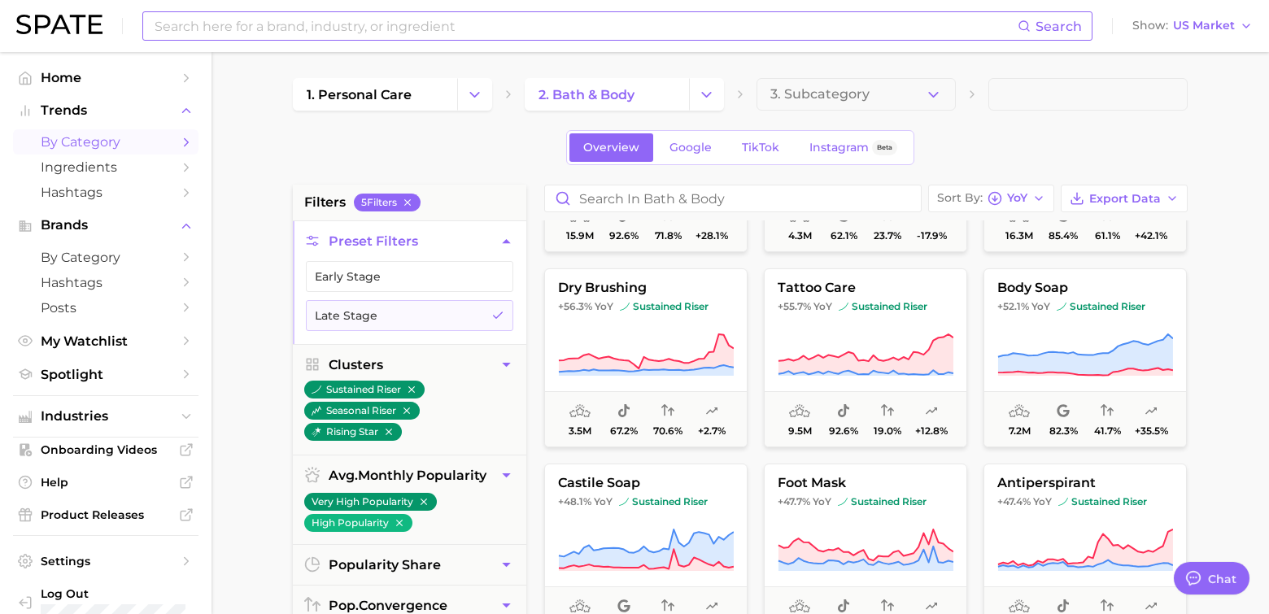
click at [266, 28] on input at bounding box center [585, 26] width 865 height 28
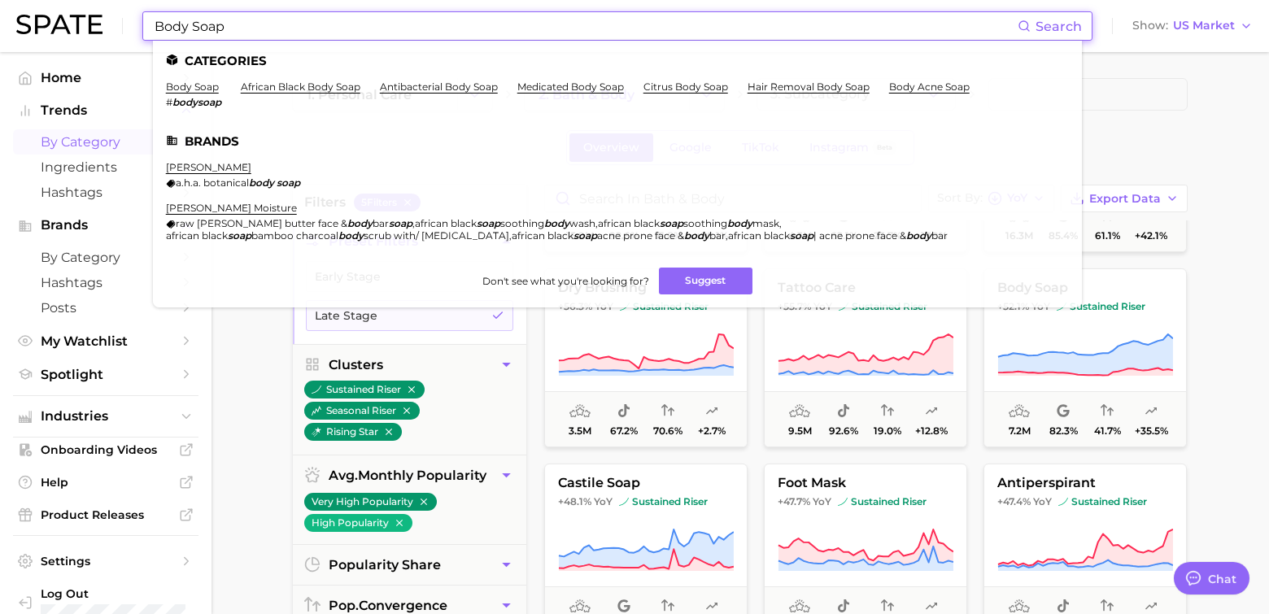
type input "Body Soap"
click at [174, 83] on link "body soap" at bounding box center [192, 87] width 53 height 12
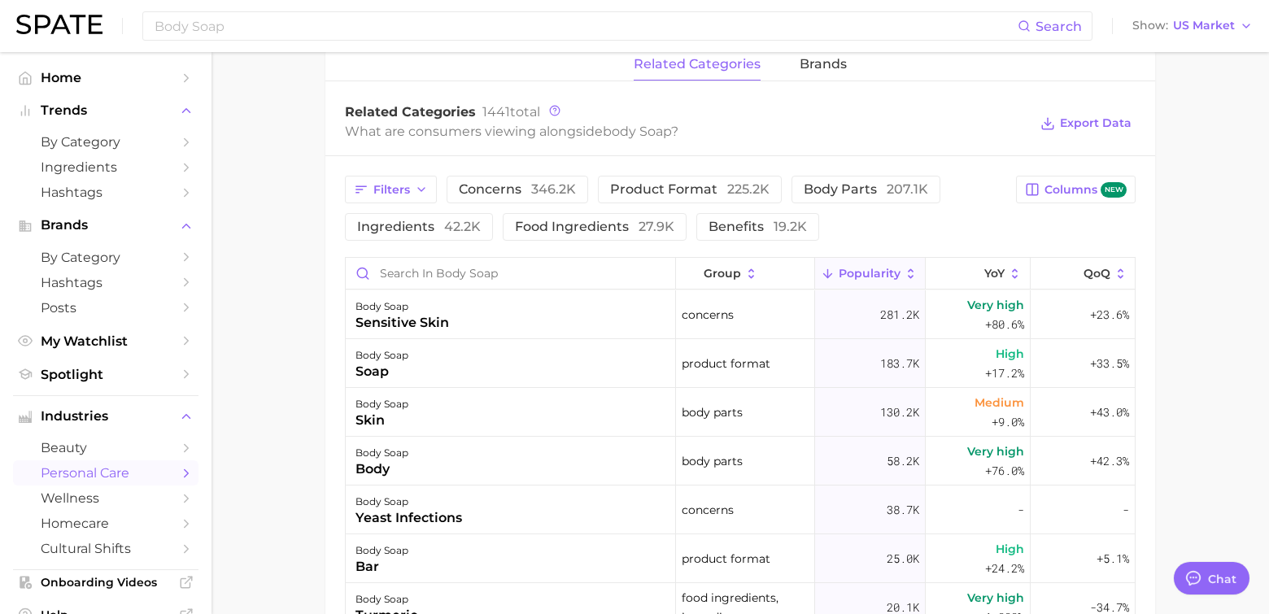
scroll to position [651, 0]
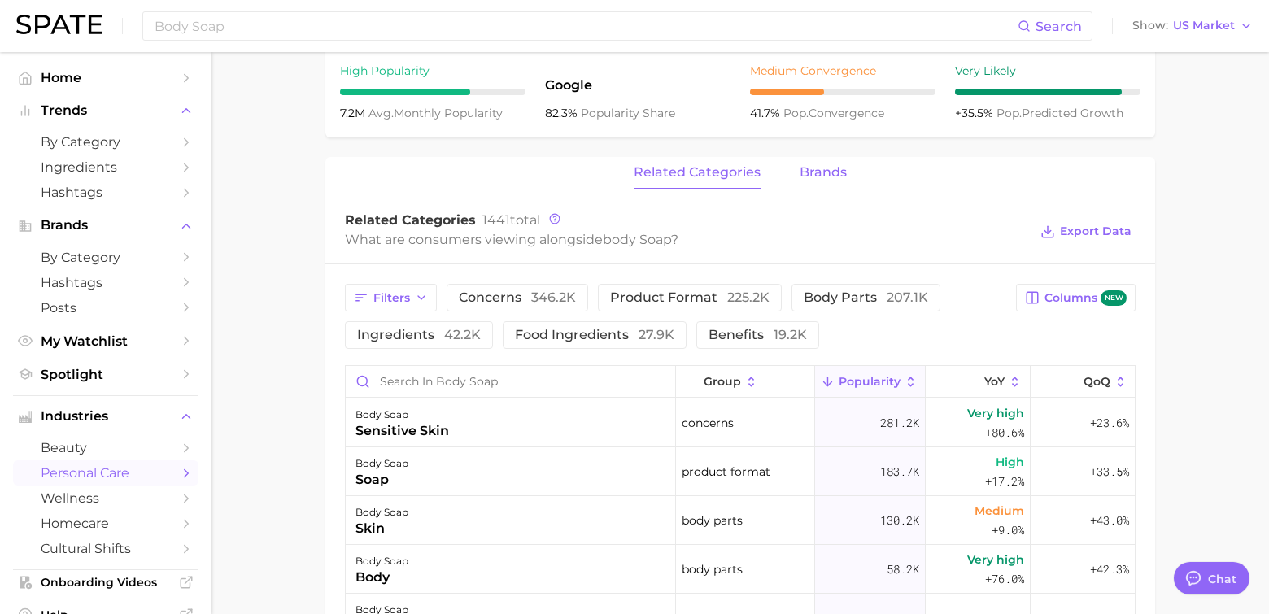
click at [824, 167] on span "brands" at bounding box center [823, 172] width 47 height 15
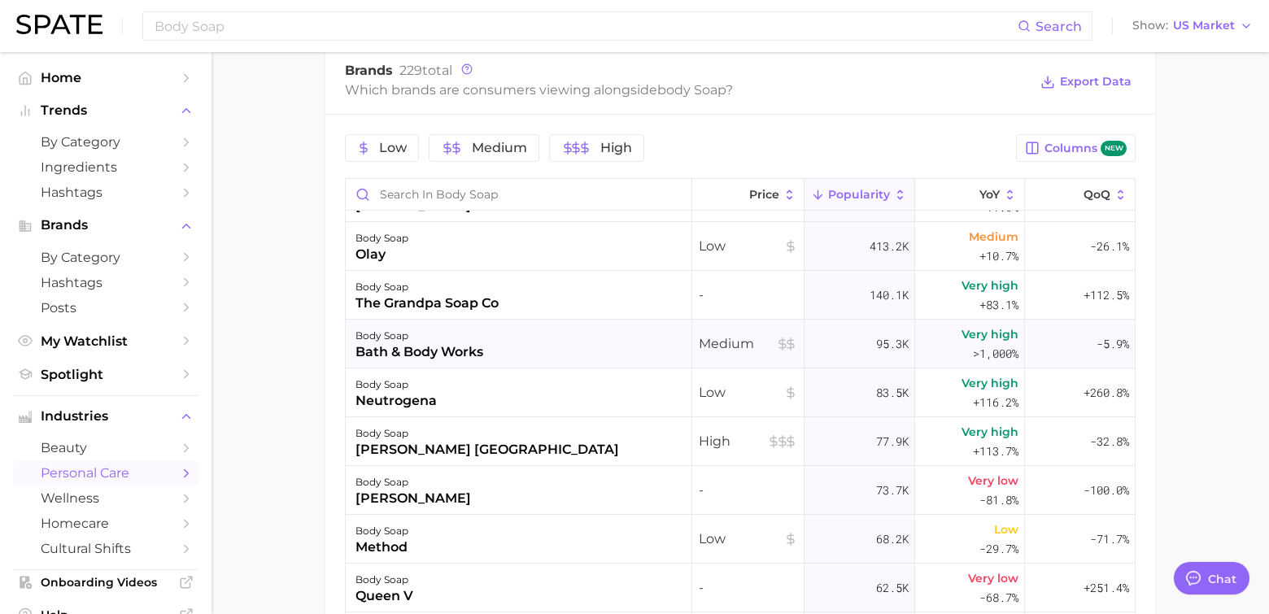
scroll to position [0, 0]
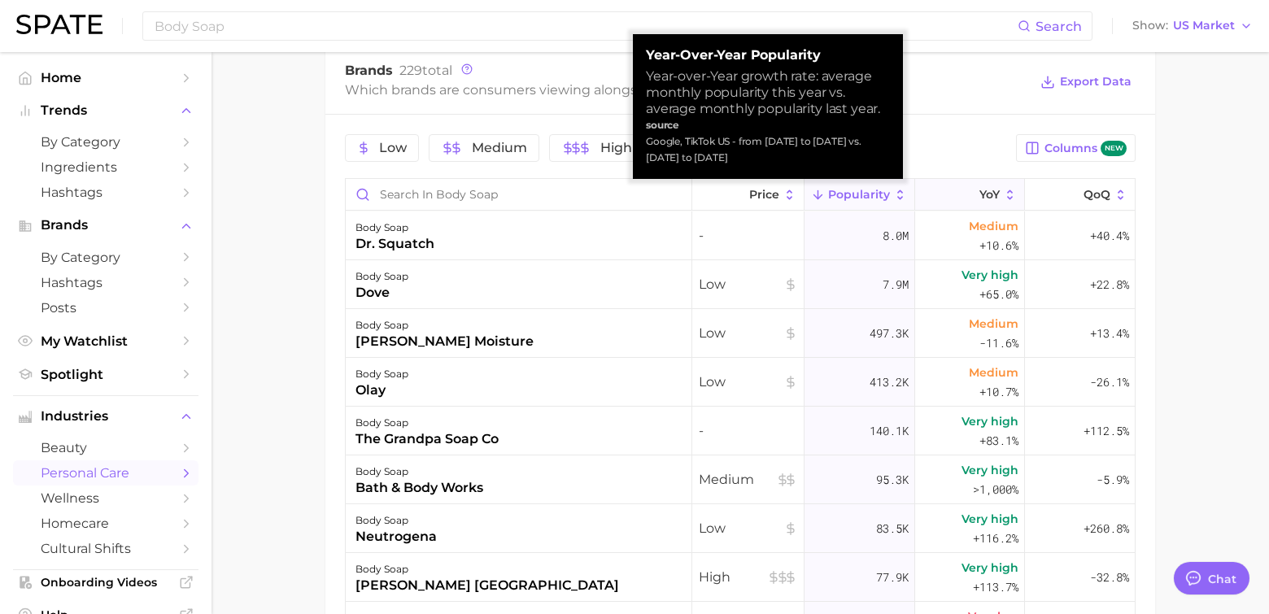
click at [1003, 189] on icon at bounding box center [1010, 195] width 15 height 15
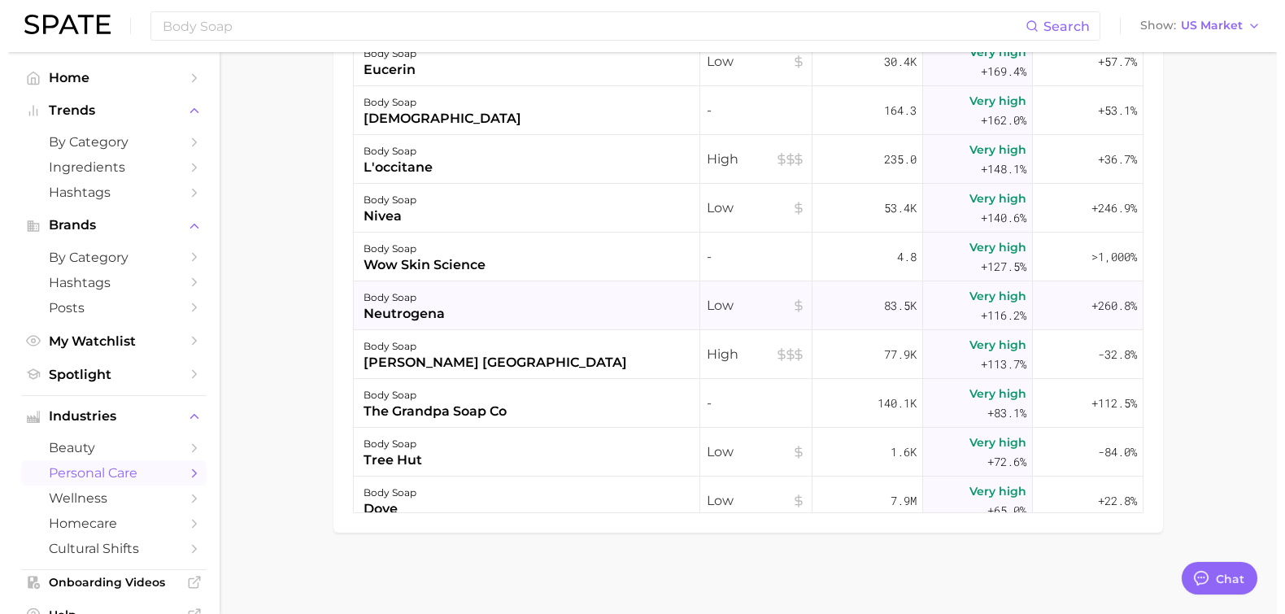
scroll to position [802, 0]
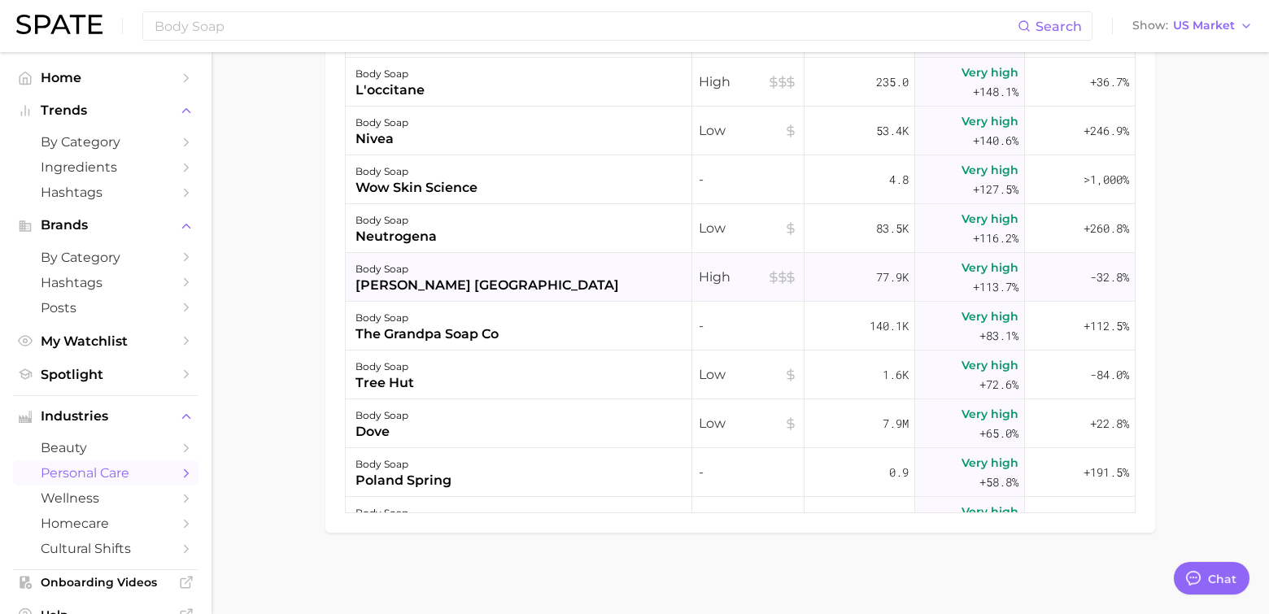
click at [405, 280] on div "[PERSON_NAME] [GEOGRAPHIC_DATA]" at bounding box center [487, 286] width 264 height 20
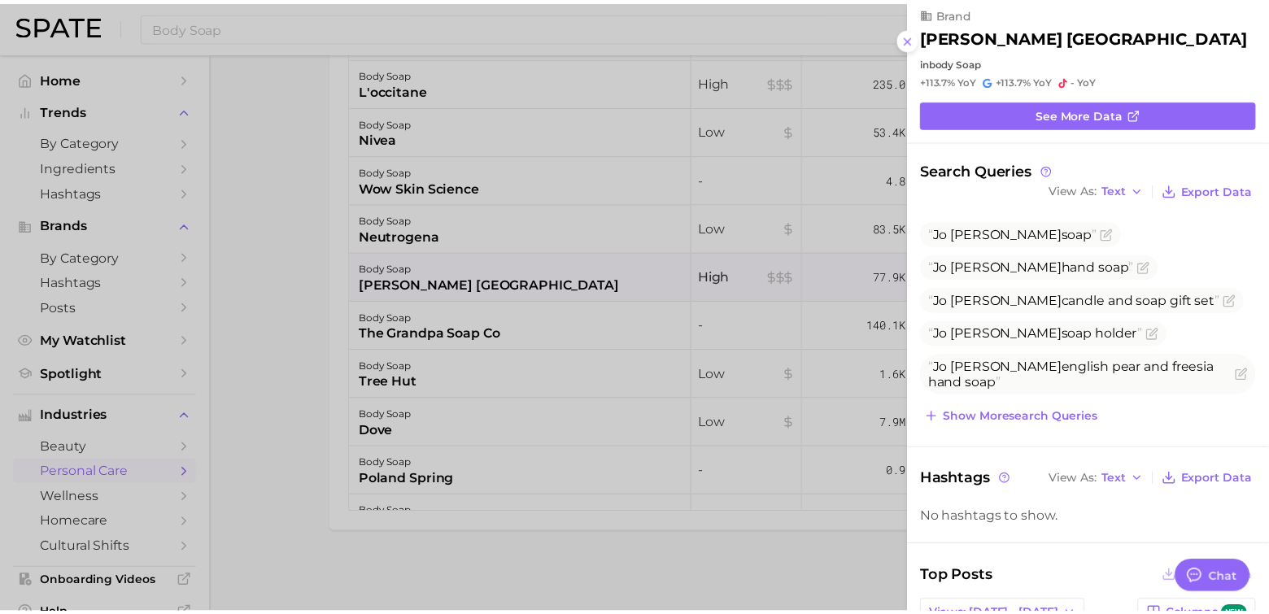
scroll to position [0, 0]
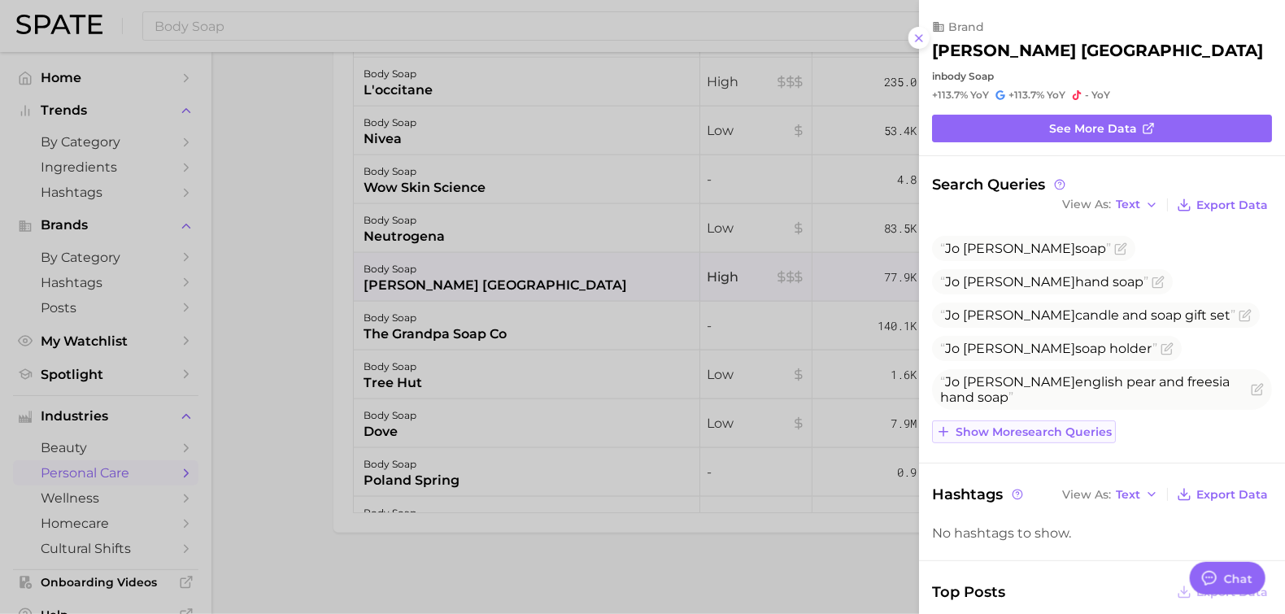
click at [973, 435] on span "Show more search queries" at bounding box center [1034, 432] width 156 height 14
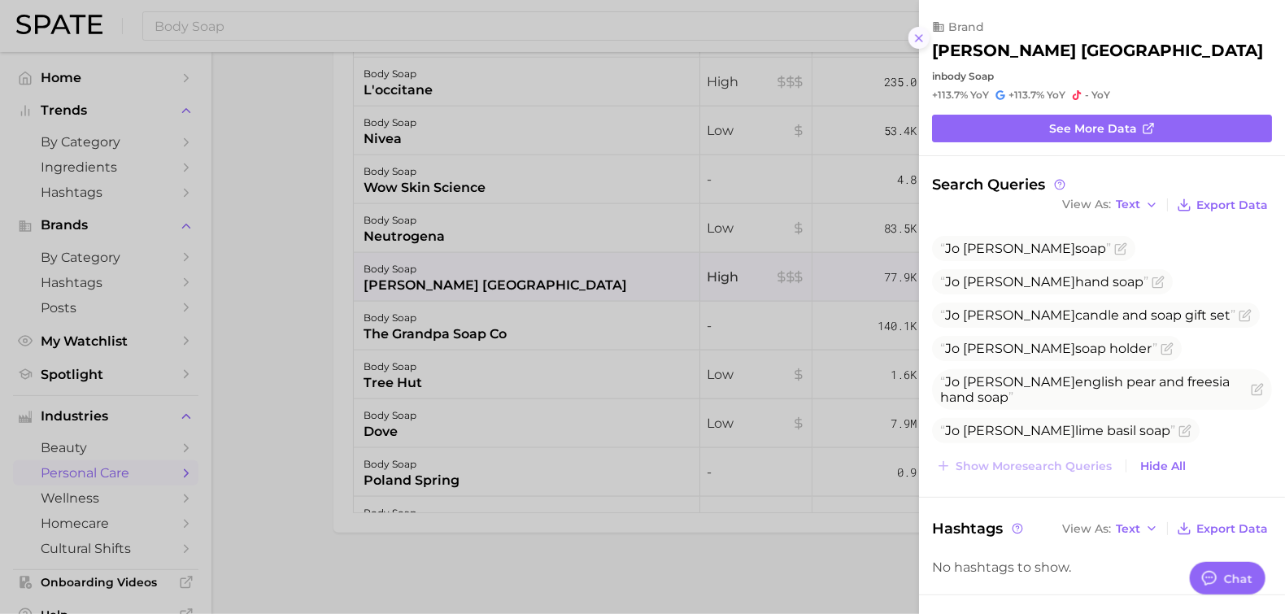
click at [923, 37] on icon at bounding box center [919, 38] width 13 height 13
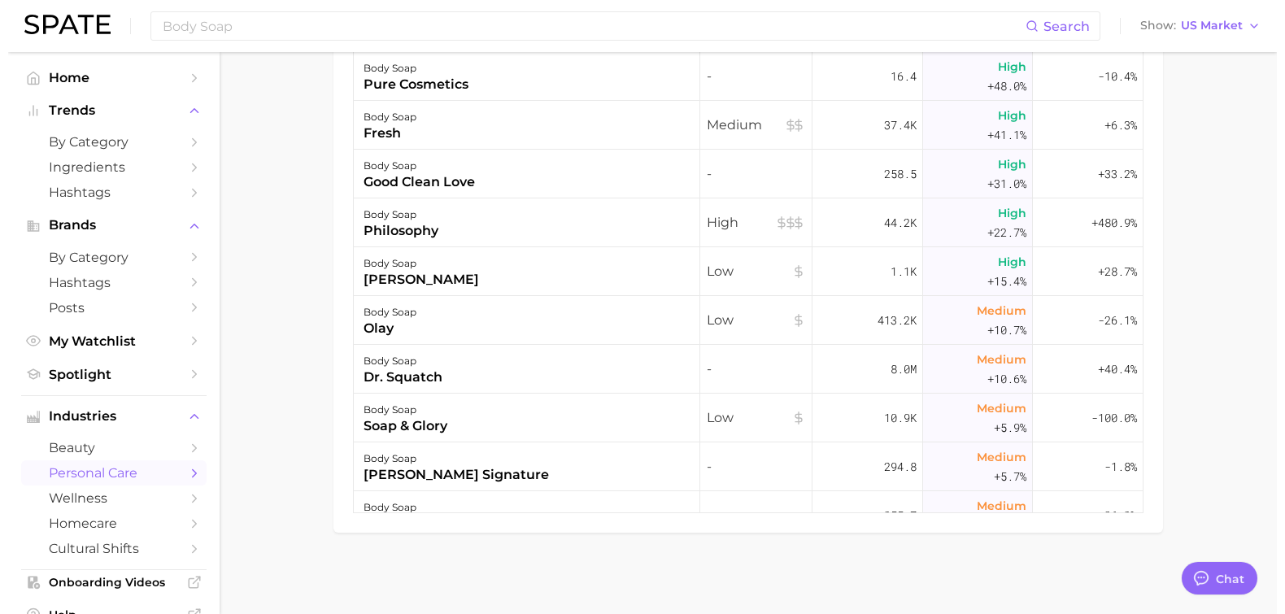
scroll to position [1453, 0]
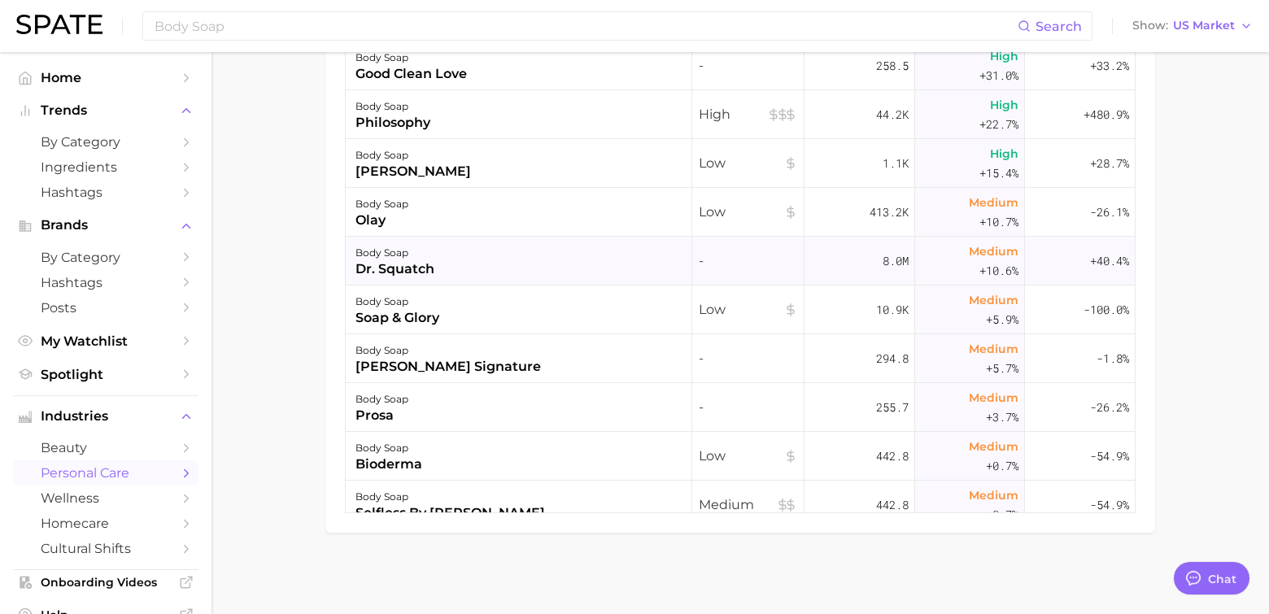
click at [410, 264] on div "dr. squatch" at bounding box center [394, 269] width 79 height 20
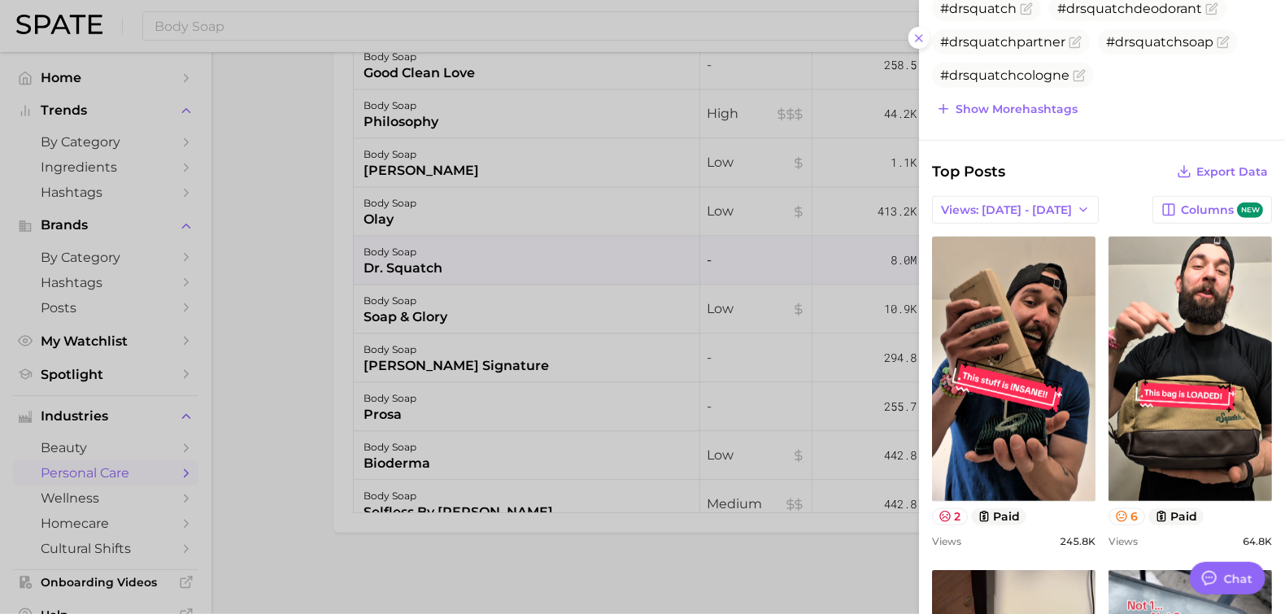
scroll to position [0, 0]
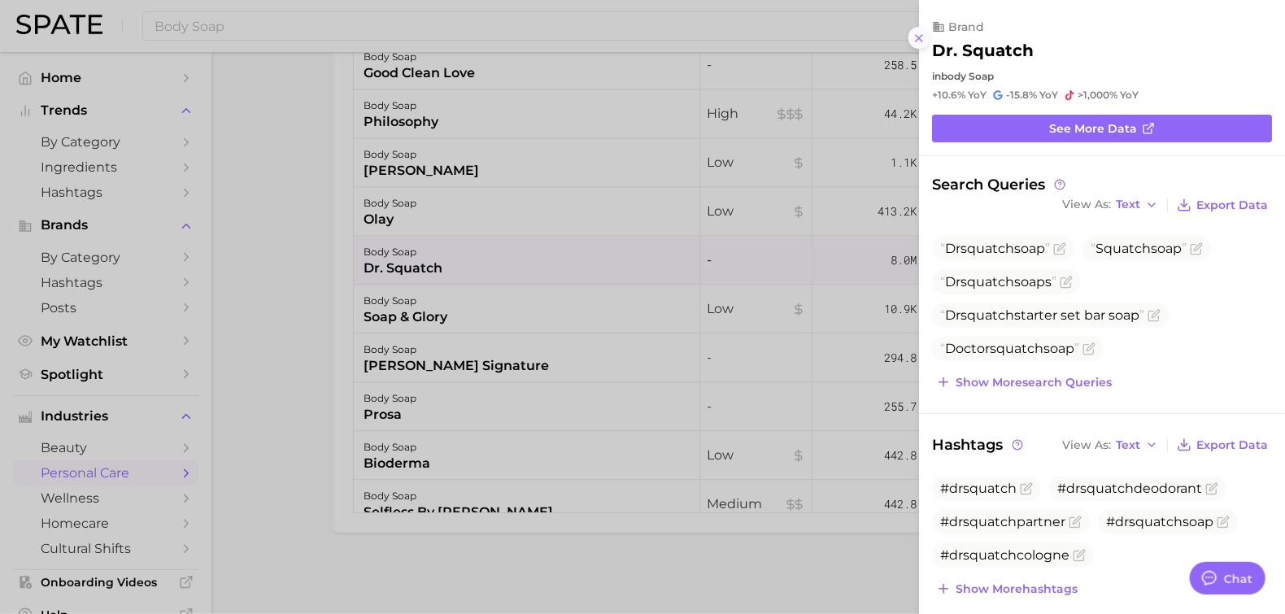
click at [921, 34] on icon at bounding box center [919, 38] width 13 height 13
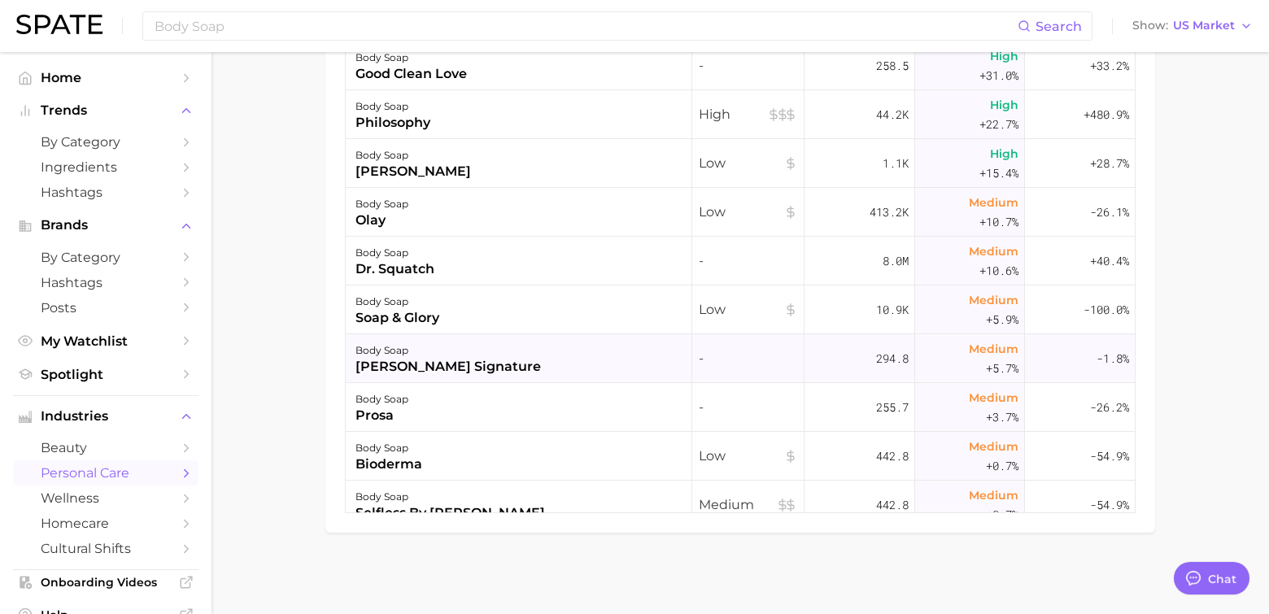
click at [451, 366] on div "[PERSON_NAME] signature" at bounding box center [447, 367] width 185 height 20
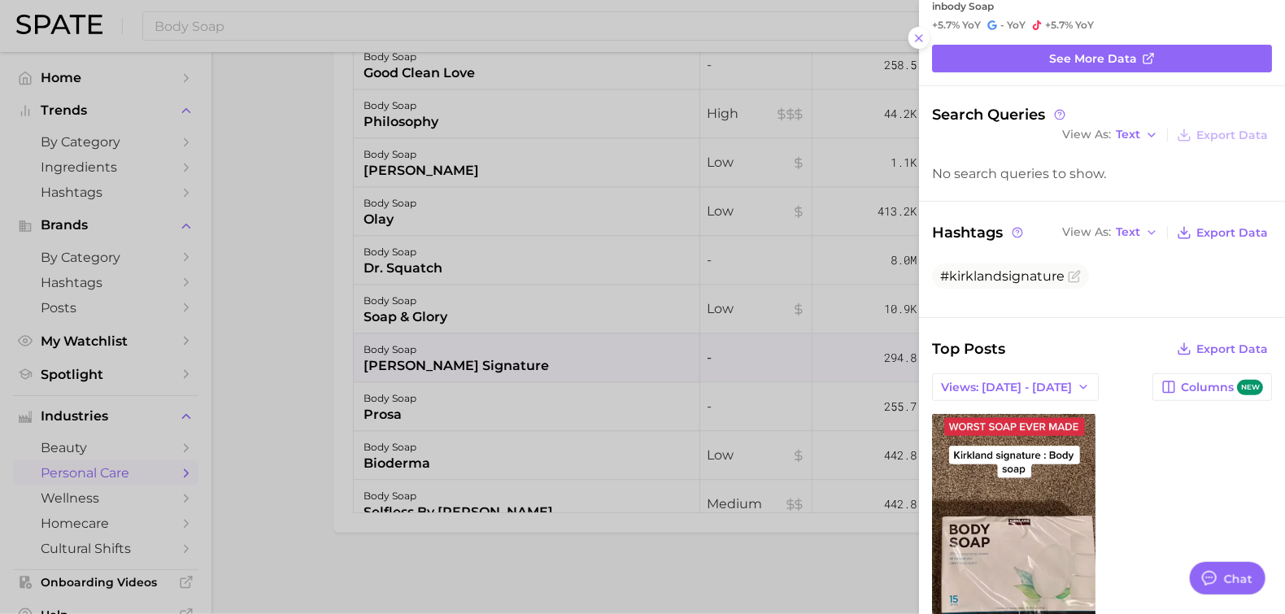
scroll to position [194, 0]
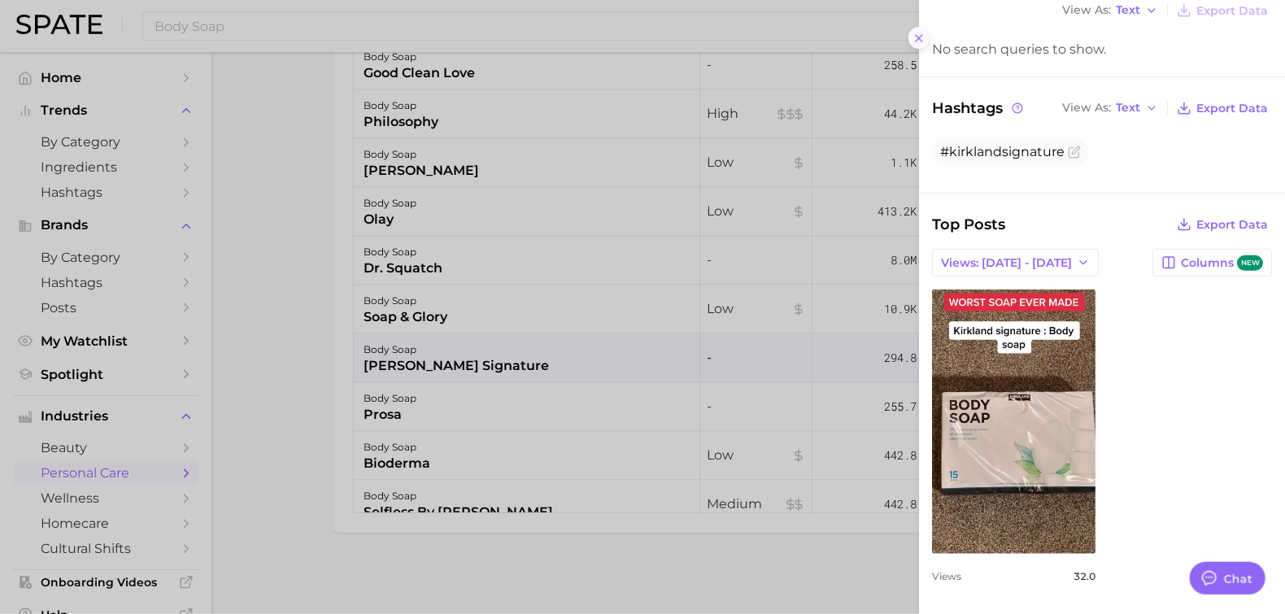
click at [918, 32] on icon at bounding box center [919, 38] width 13 height 13
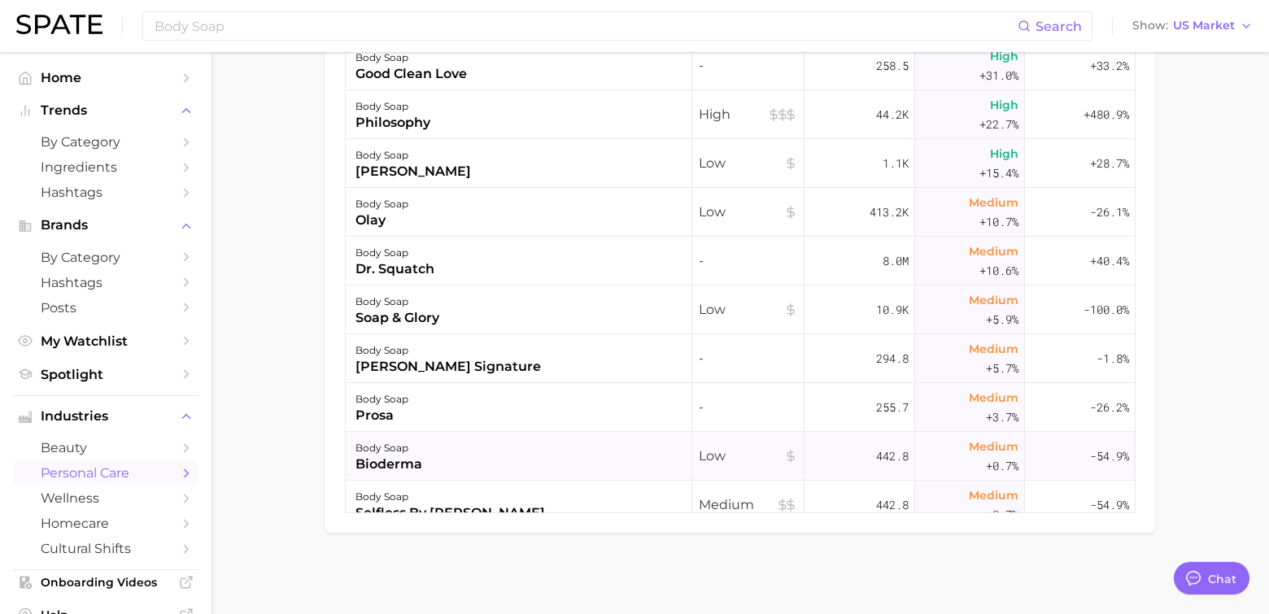
click at [409, 463] on div "bioderma" at bounding box center [388, 465] width 67 height 20
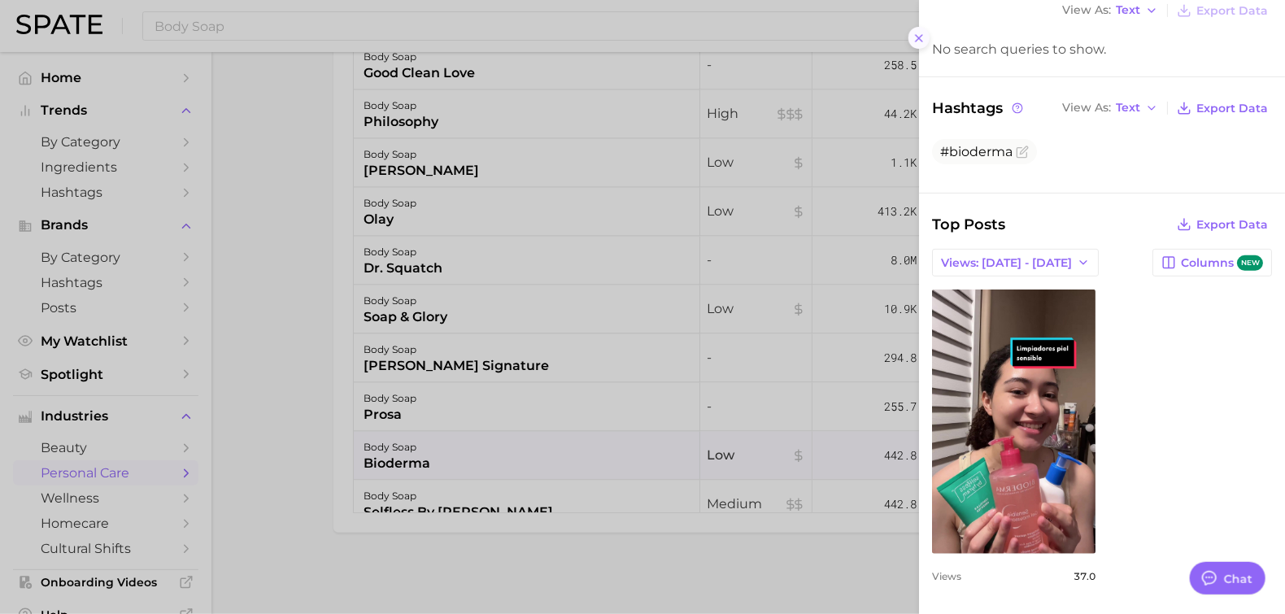
click at [913, 42] on icon at bounding box center [919, 38] width 13 height 13
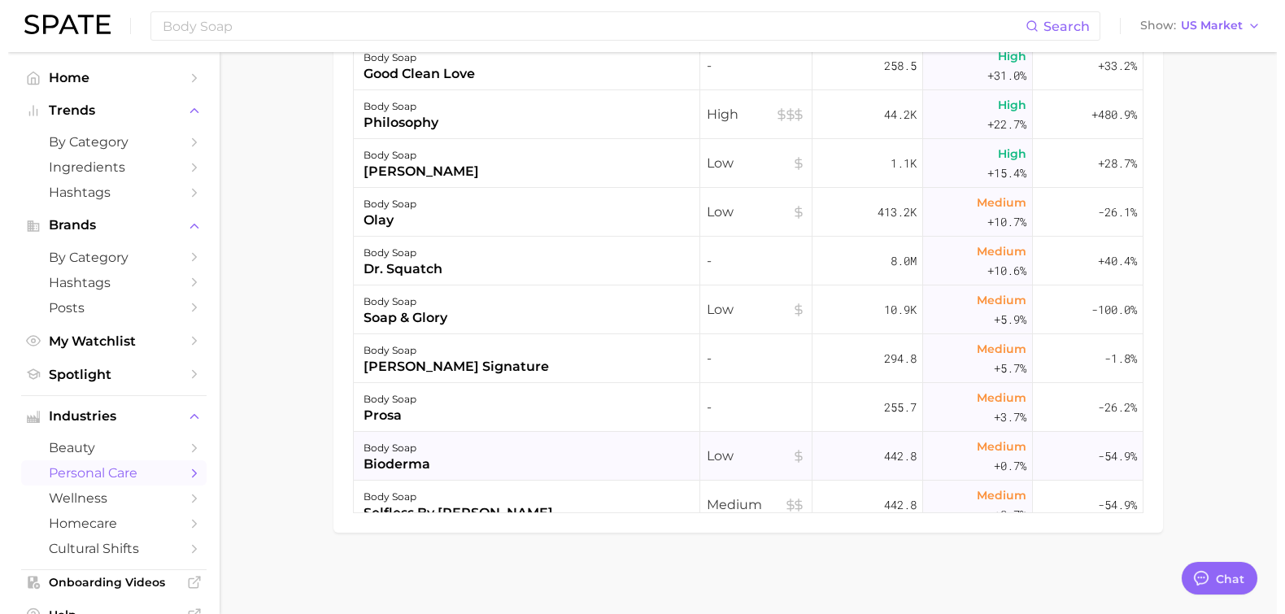
scroll to position [1670, 0]
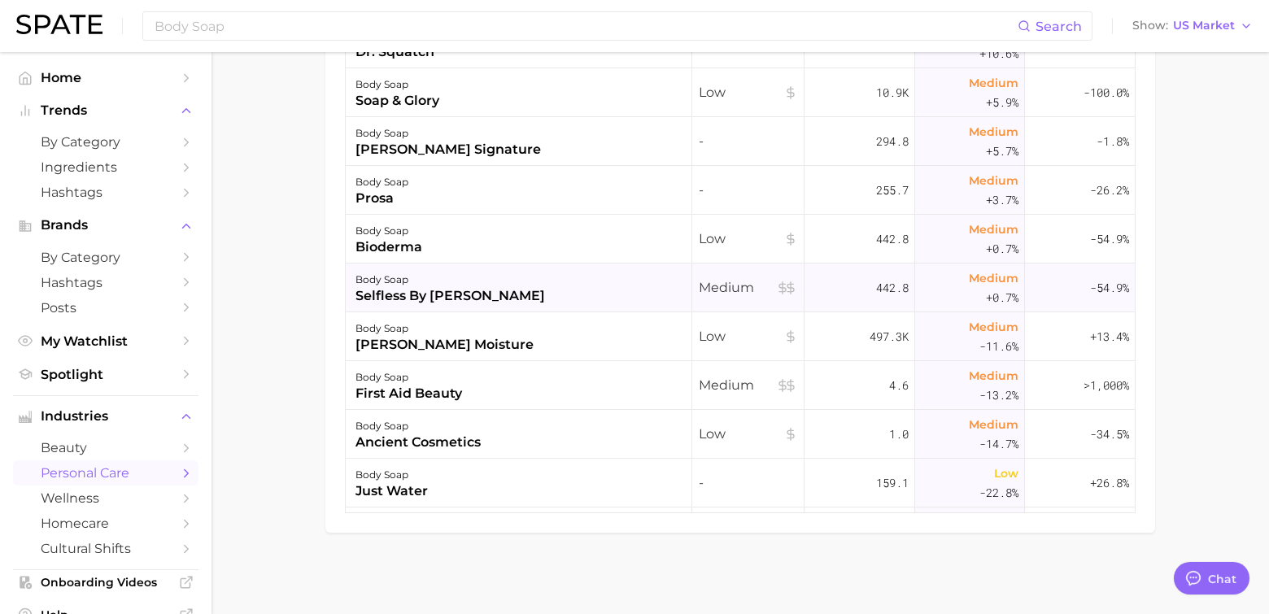
click at [434, 301] on div "selfless by [PERSON_NAME]" at bounding box center [450, 296] width 190 height 20
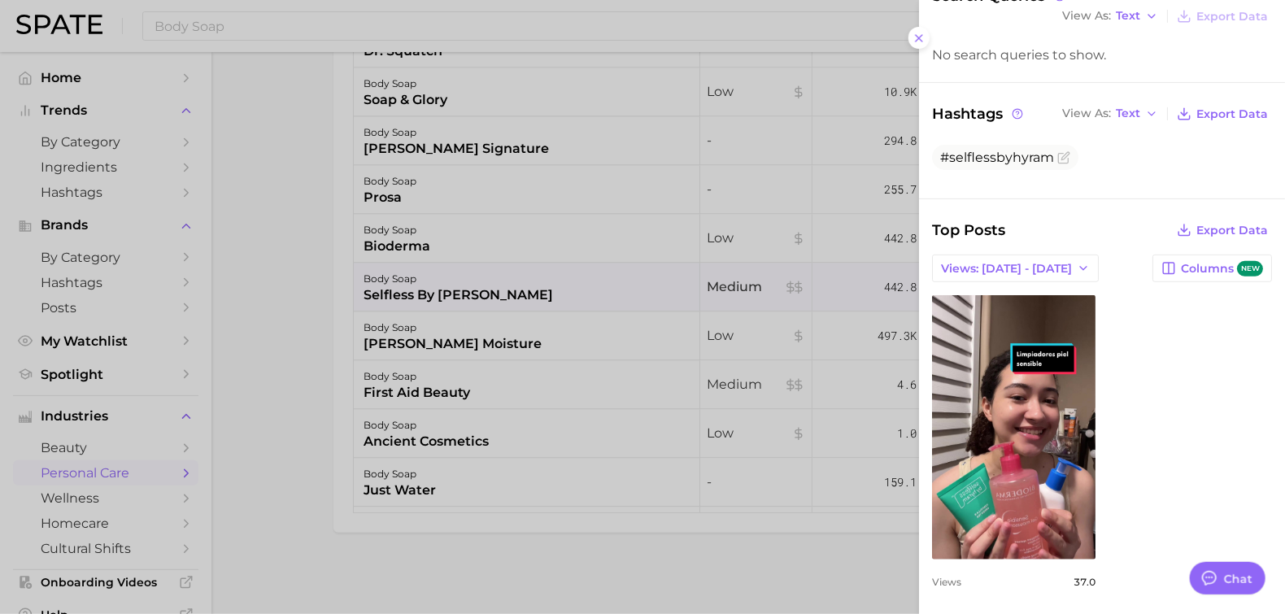
scroll to position [194, 0]
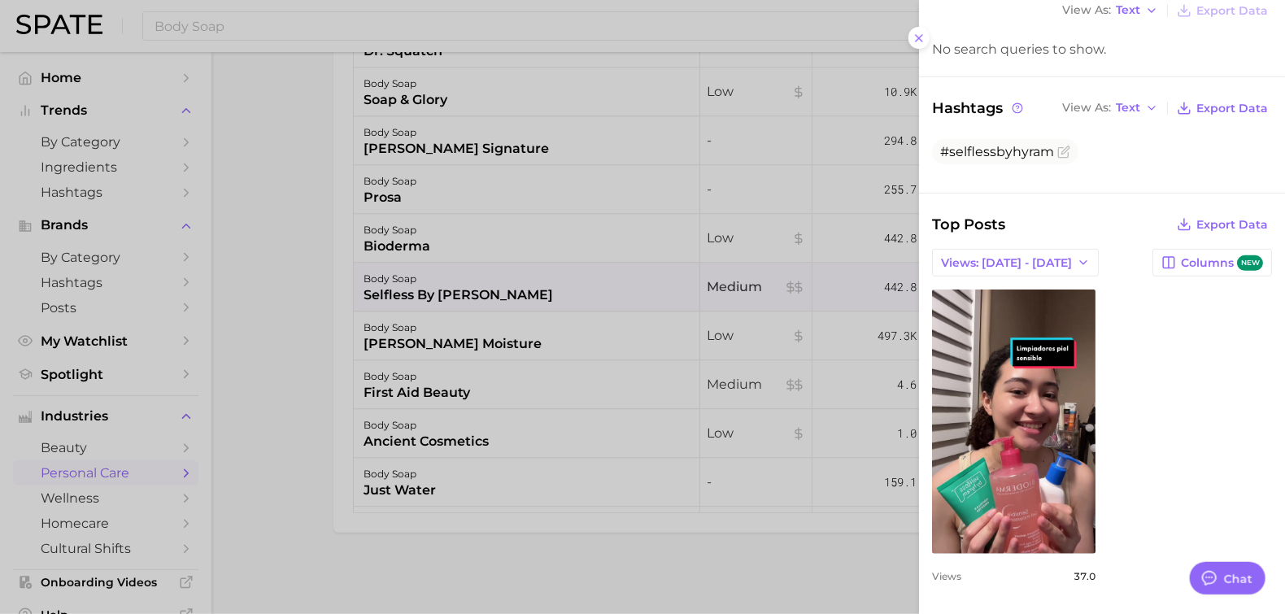
click at [419, 284] on div at bounding box center [642, 307] width 1285 height 614
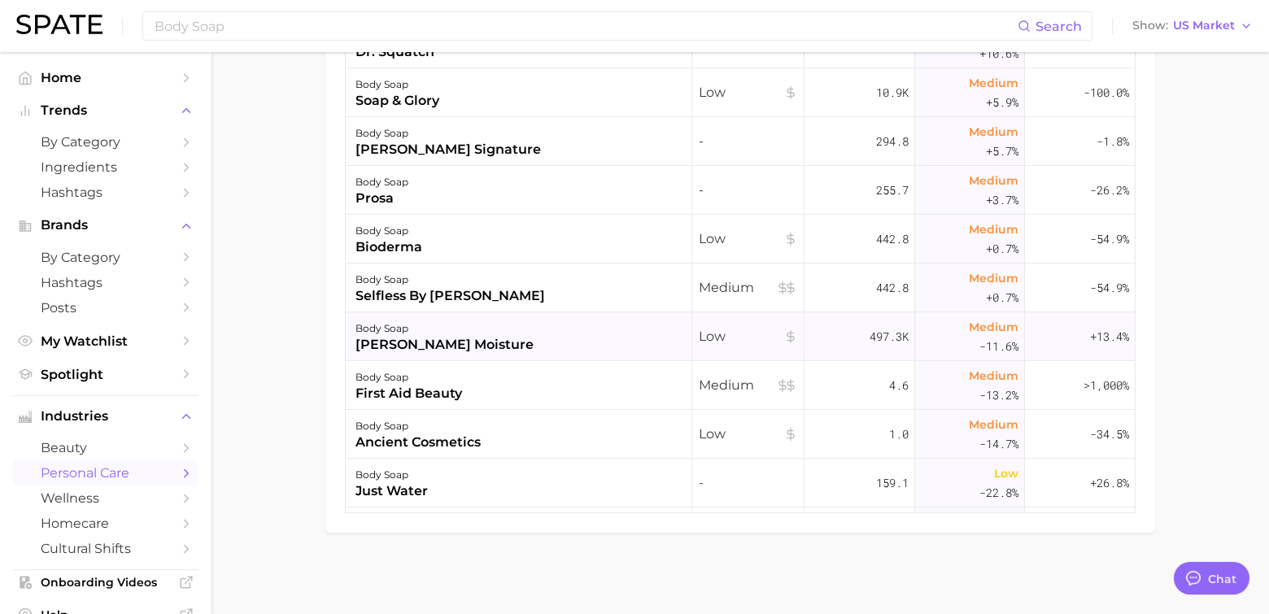
click at [431, 338] on div "[PERSON_NAME] moisture" at bounding box center [444, 345] width 178 height 20
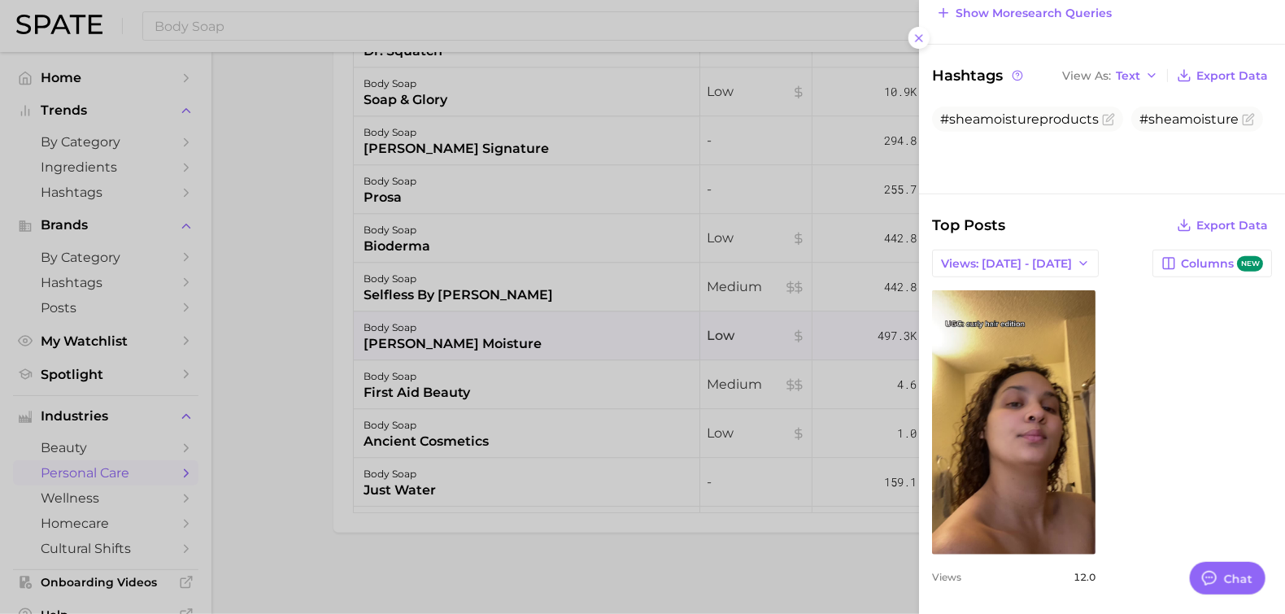
scroll to position [94, 0]
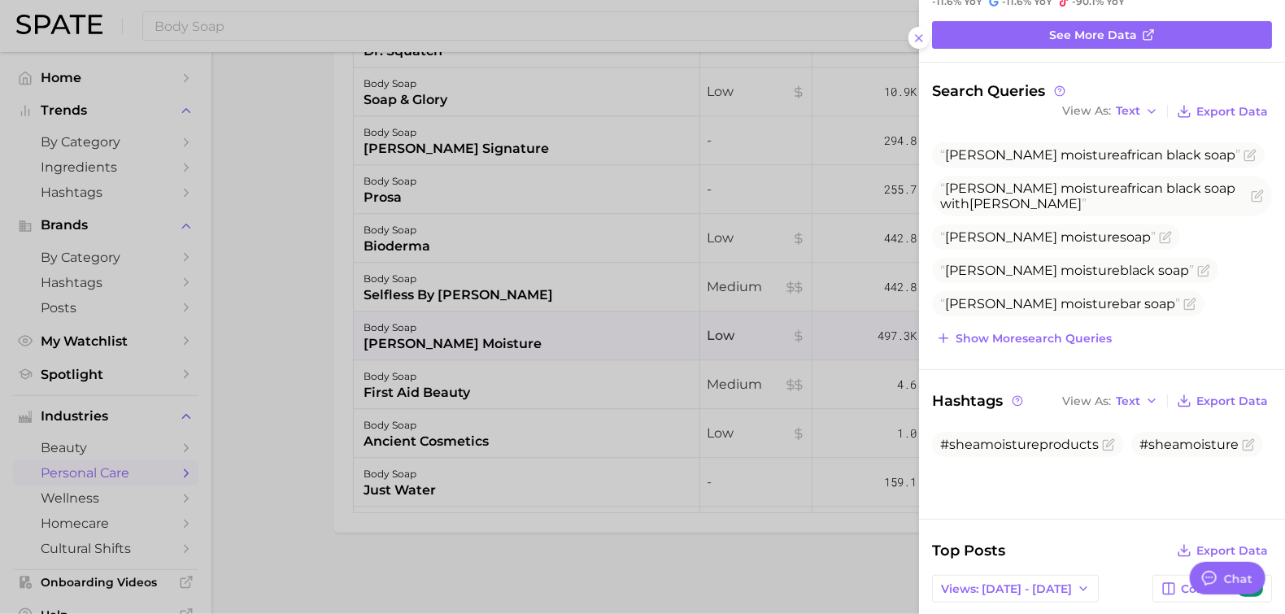
click at [399, 395] on div at bounding box center [642, 307] width 1285 height 614
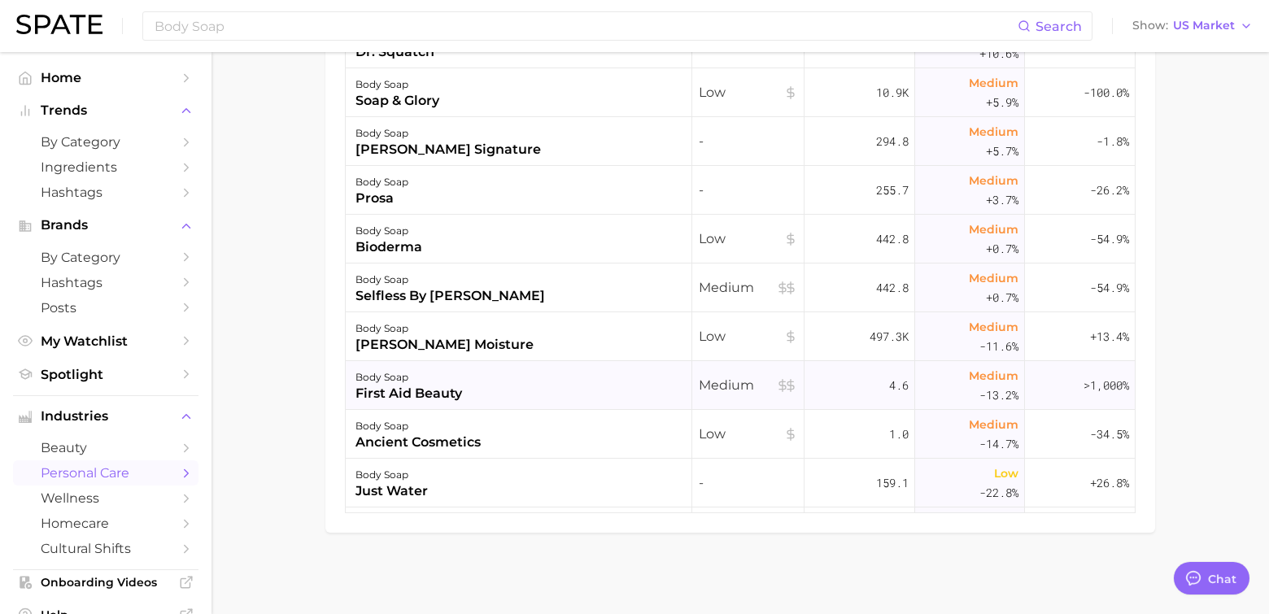
click at [401, 387] on div "first aid beauty" at bounding box center [408, 394] width 107 height 20
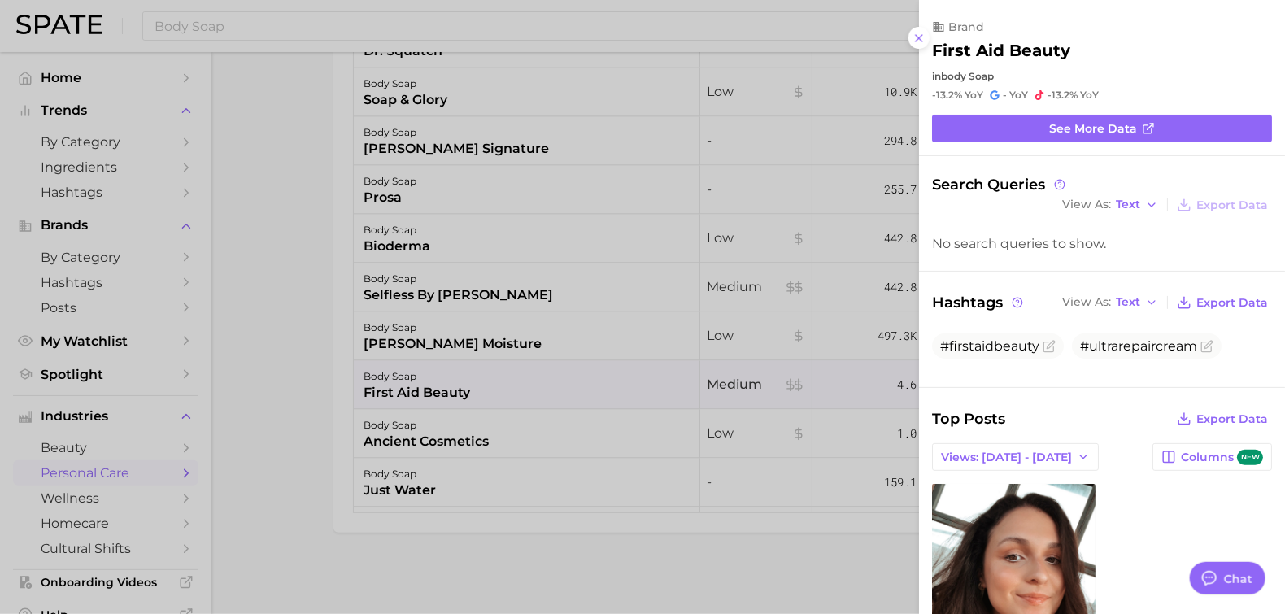
scroll to position [108, 0]
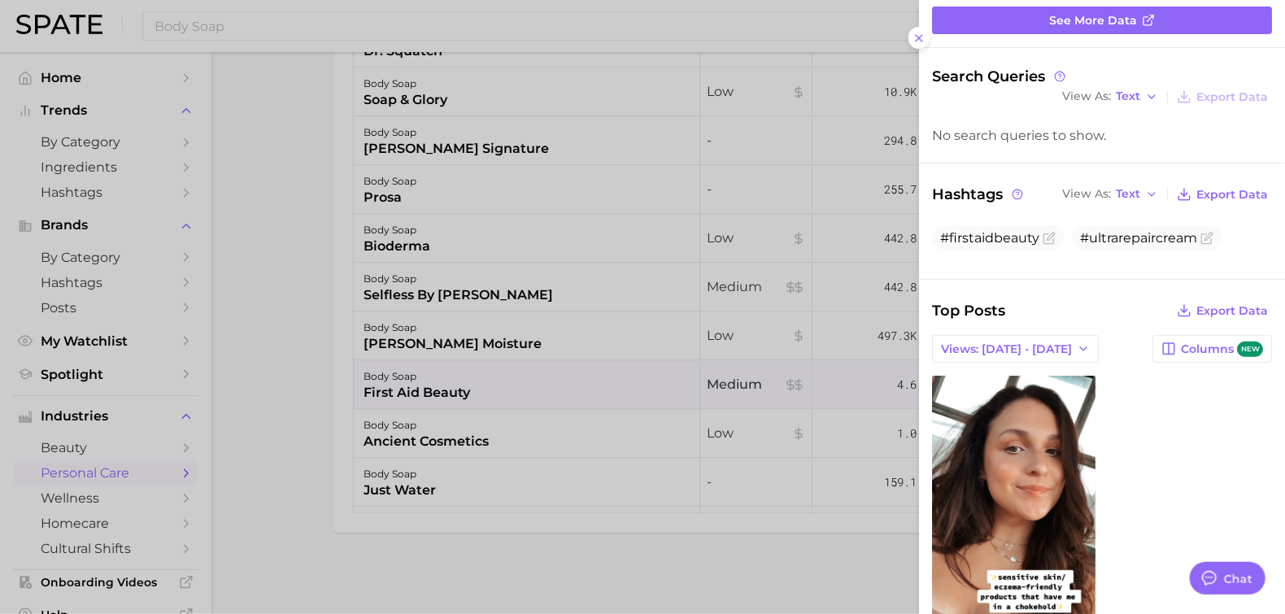
click at [377, 381] on div at bounding box center [642, 307] width 1285 height 614
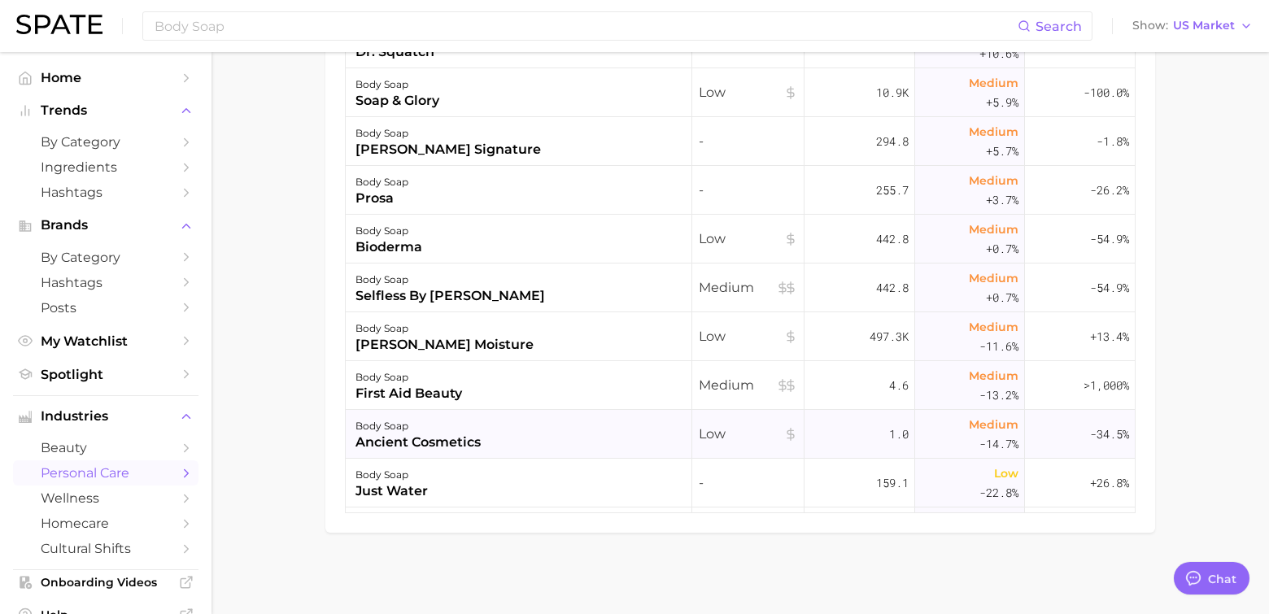
click at [373, 436] on div "ancient cosmetics" at bounding box center [417, 443] width 125 height 20
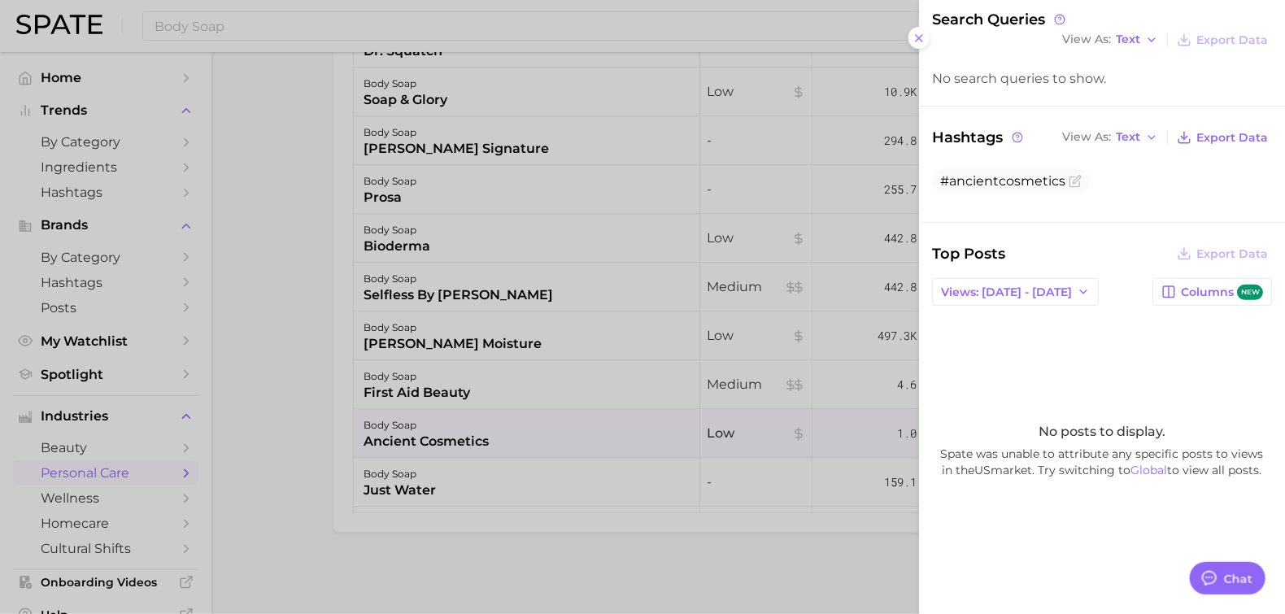
scroll to position [166, 0]
click at [408, 428] on div at bounding box center [642, 307] width 1285 height 614
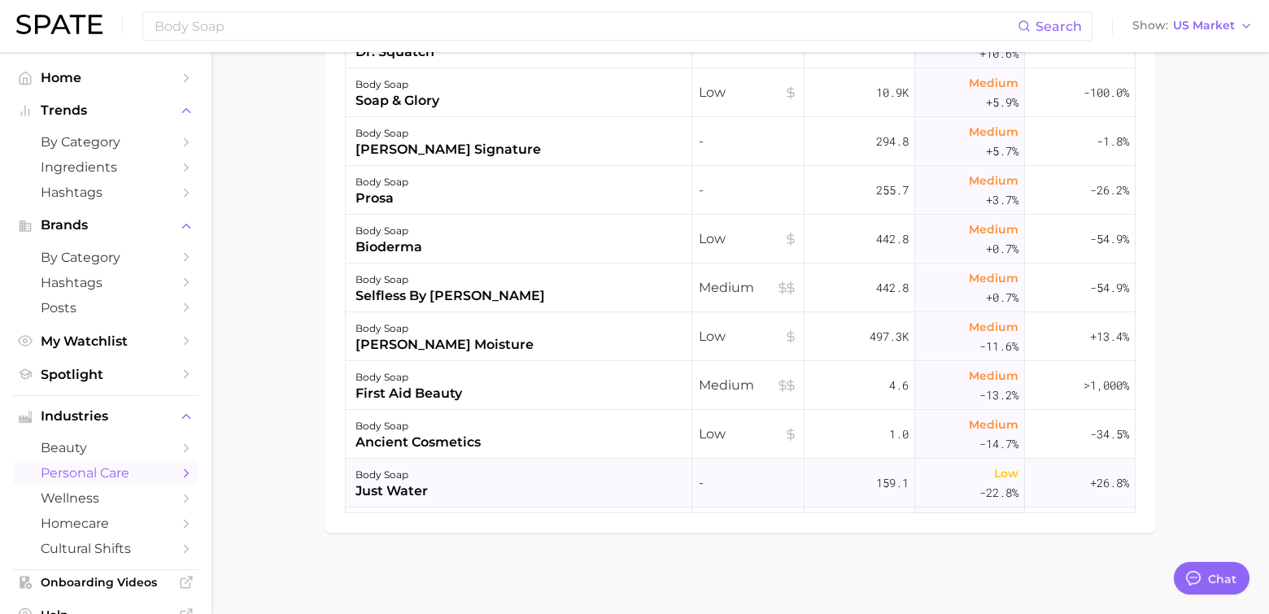
click at [391, 484] on div "just water" at bounding box center [391, 492] width 72 height 20
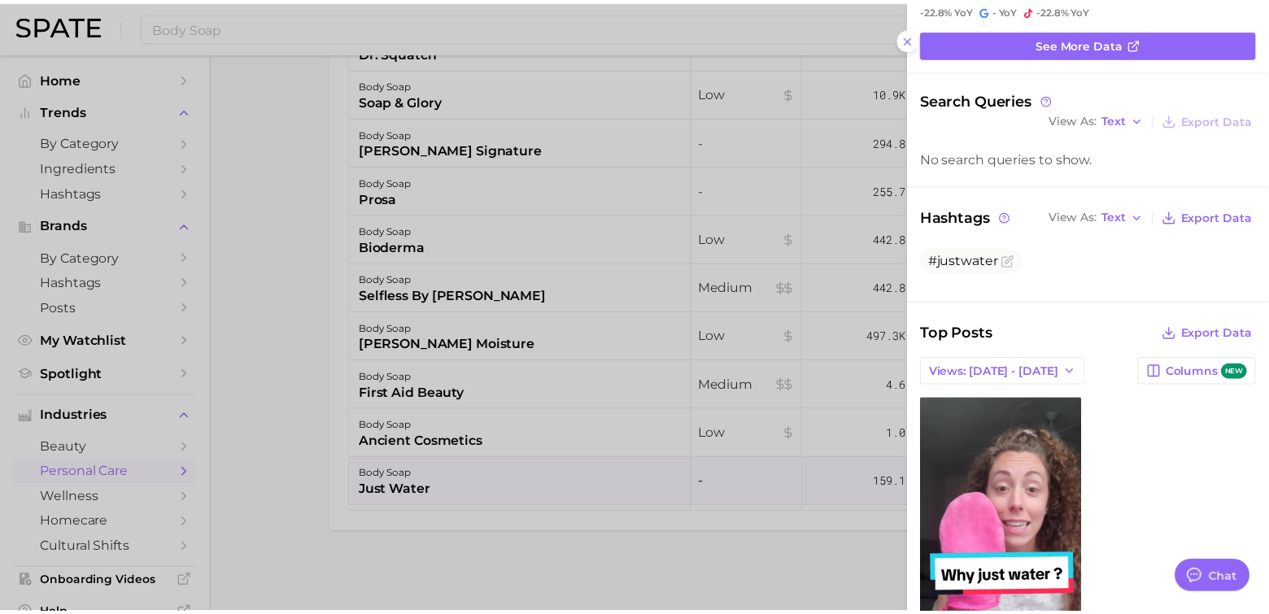
scroll to position [212, 0]
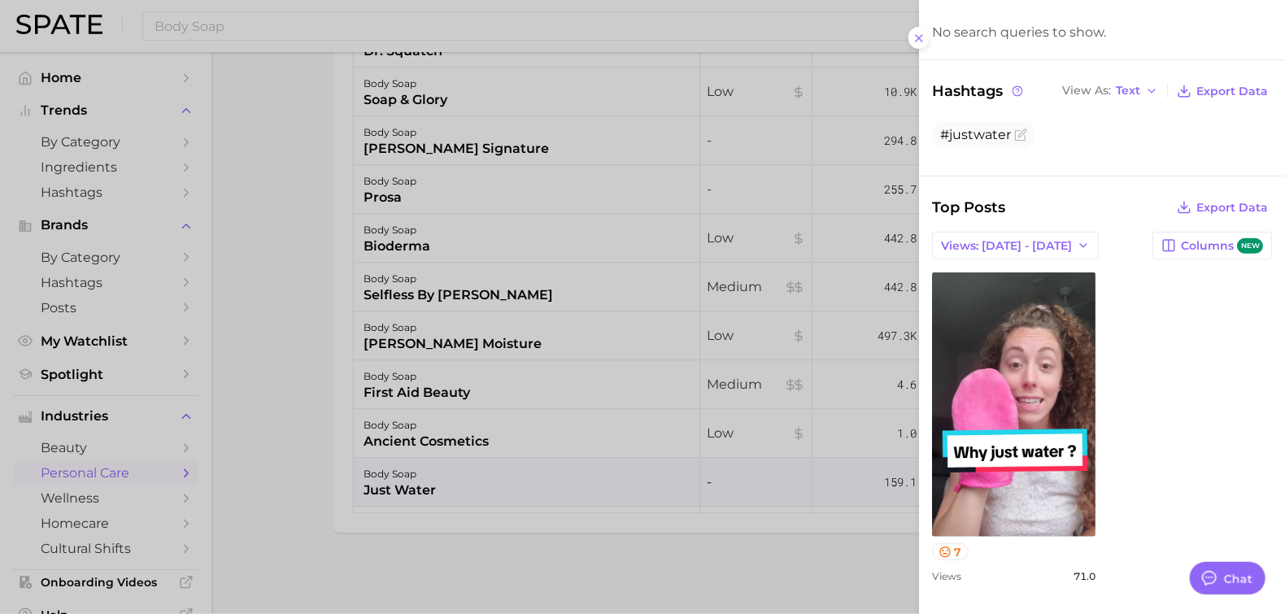
click at [427, 490] on div at bounding box center [642, 307] width 1285 height 614
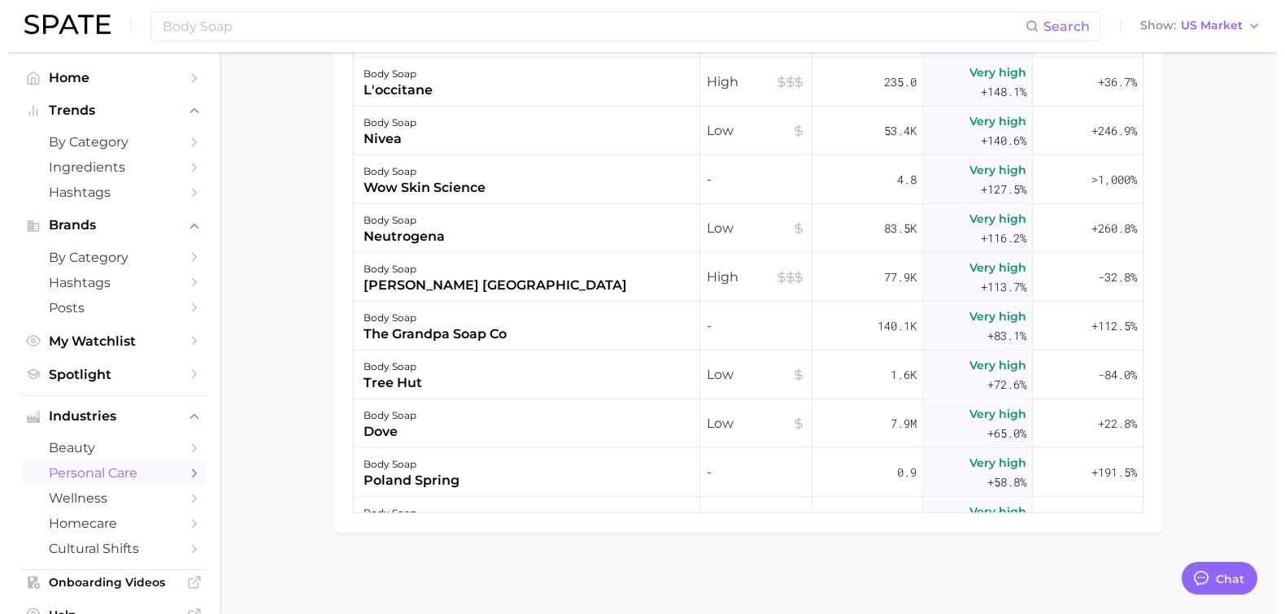
scroll to position [1127, 0]
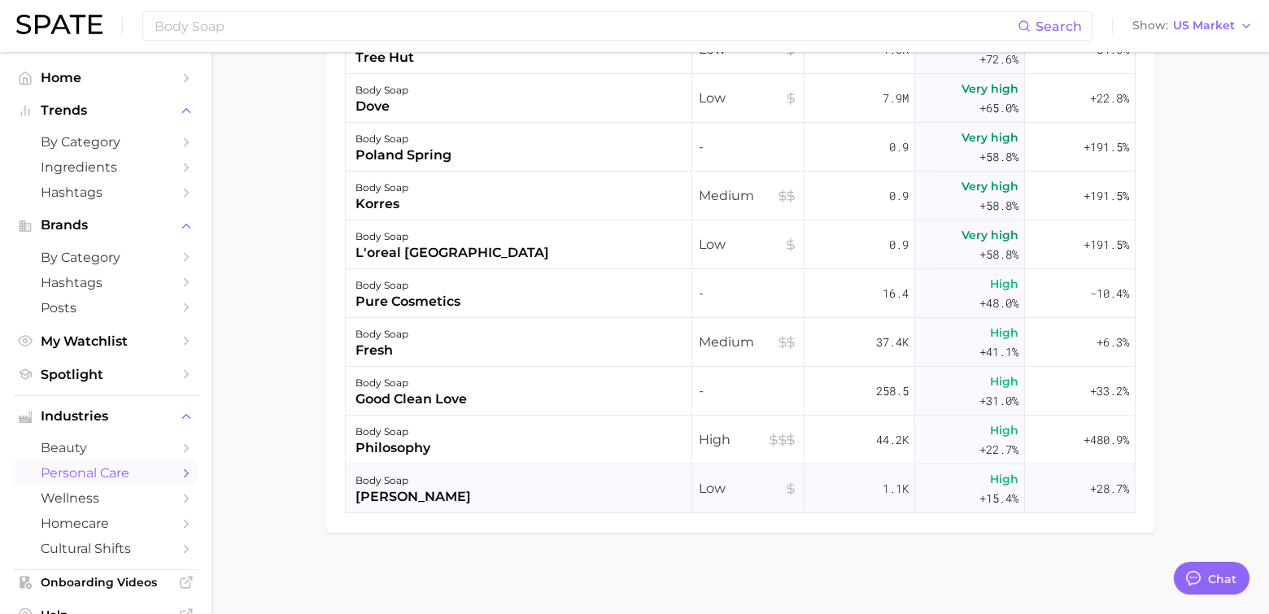
click at [404, 490] on div "[PERSON_NAME]" at bounding box center [413, 497] width 116 height 20
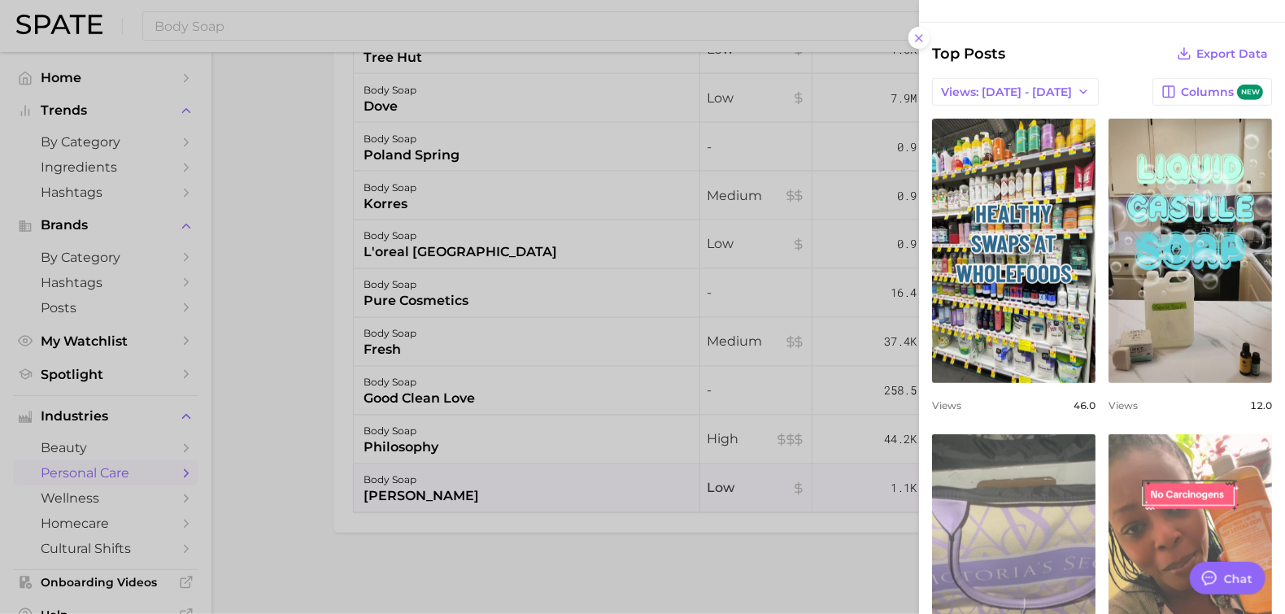
scroll to position [542, 0]
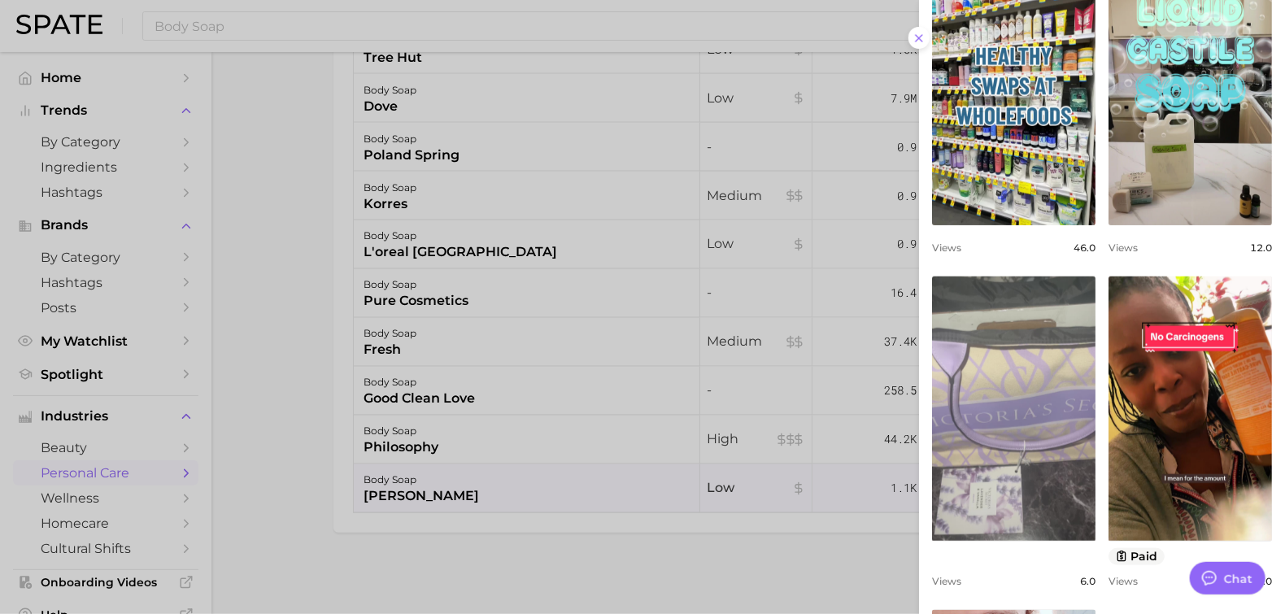
click at [446, 297] on div at bounding box center [642, 307] width 1285 height 614
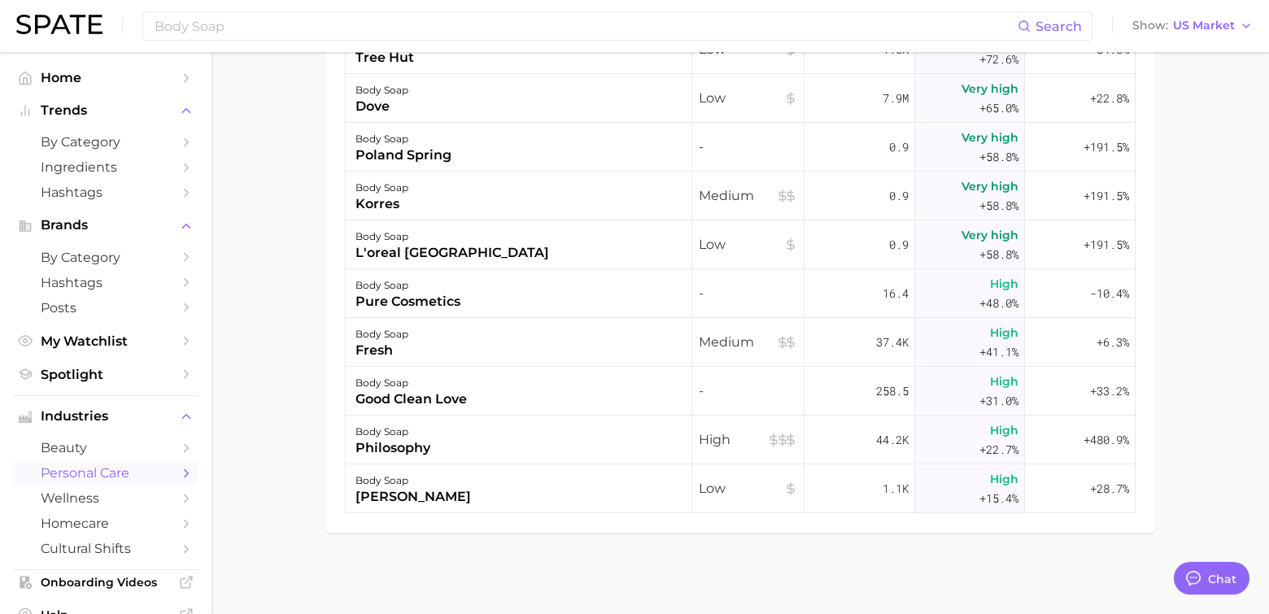
click at [446, 297] on div "pure cosmetics" at bounding box center [407, 302] width 105 height 20
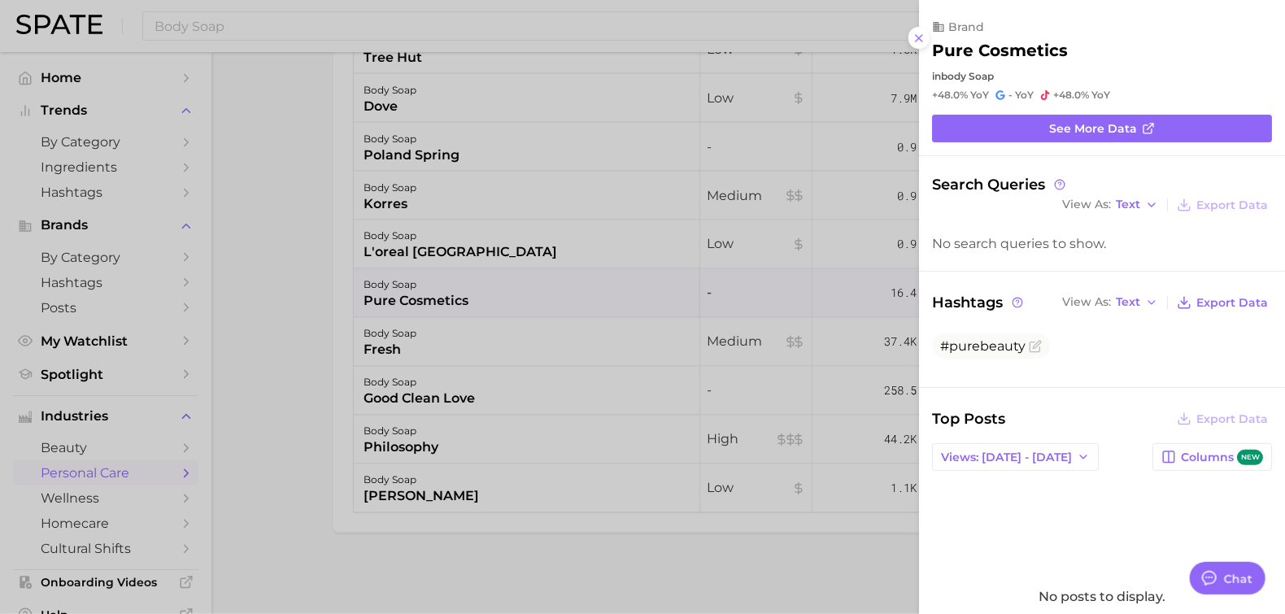
click at [427, 385] on div at bounding box center [642, 307] width 1285 height 614
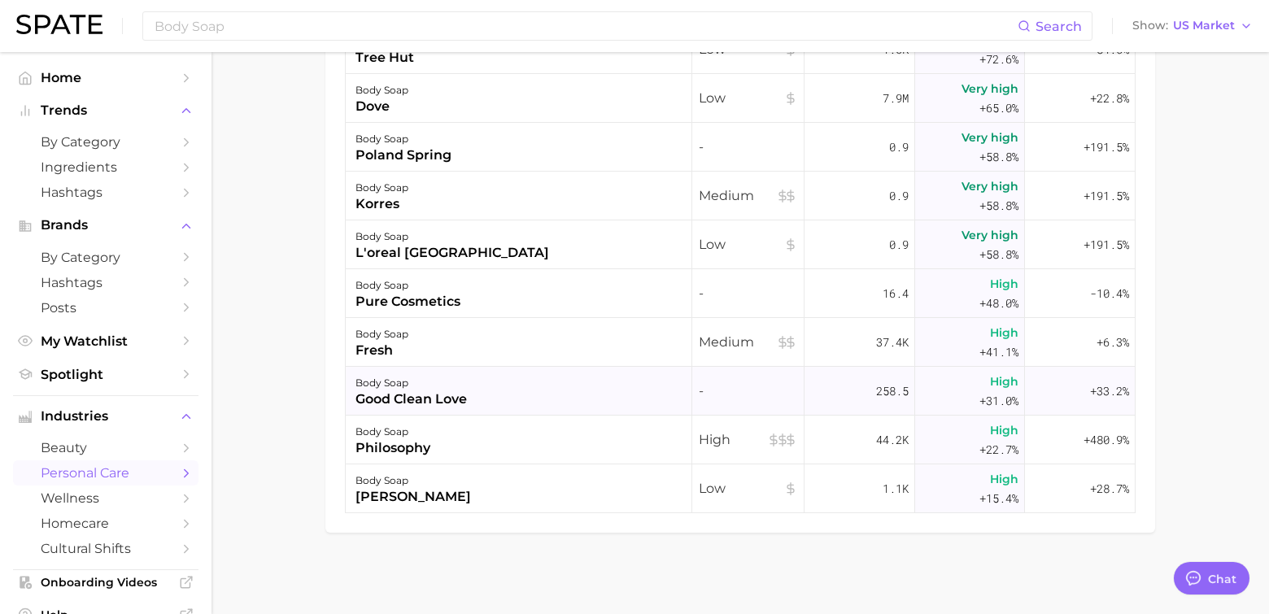
click at [420, 397] on div "good clean love" at bounding box center [410, 400] width 111 height 20
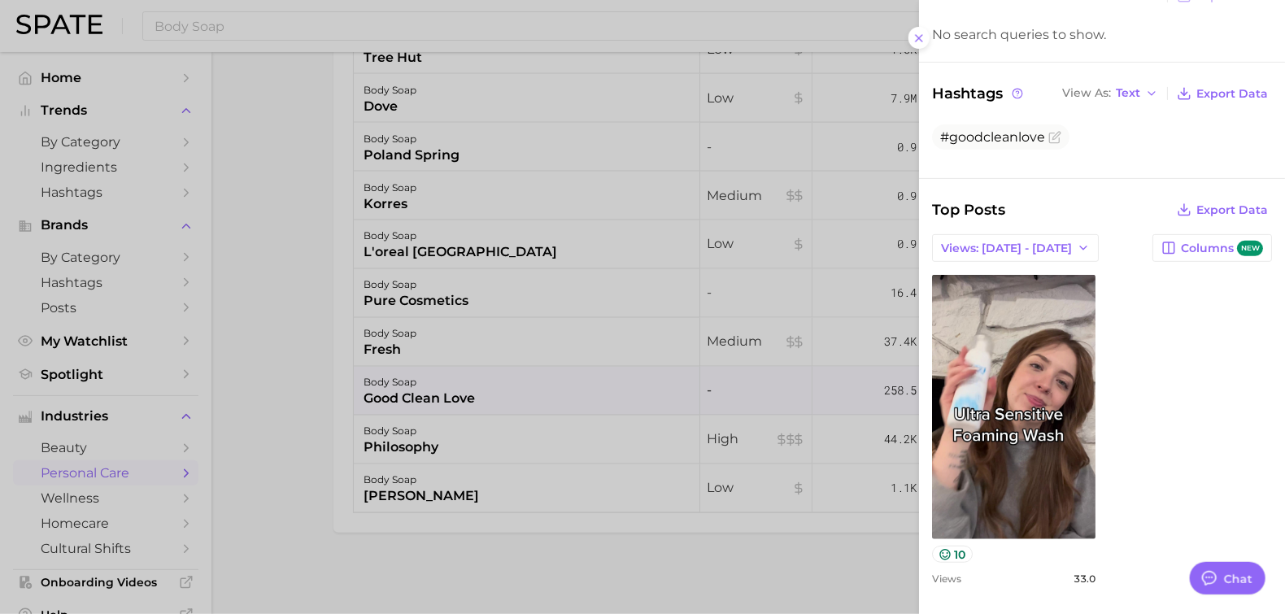
scroll to position [212, 0]
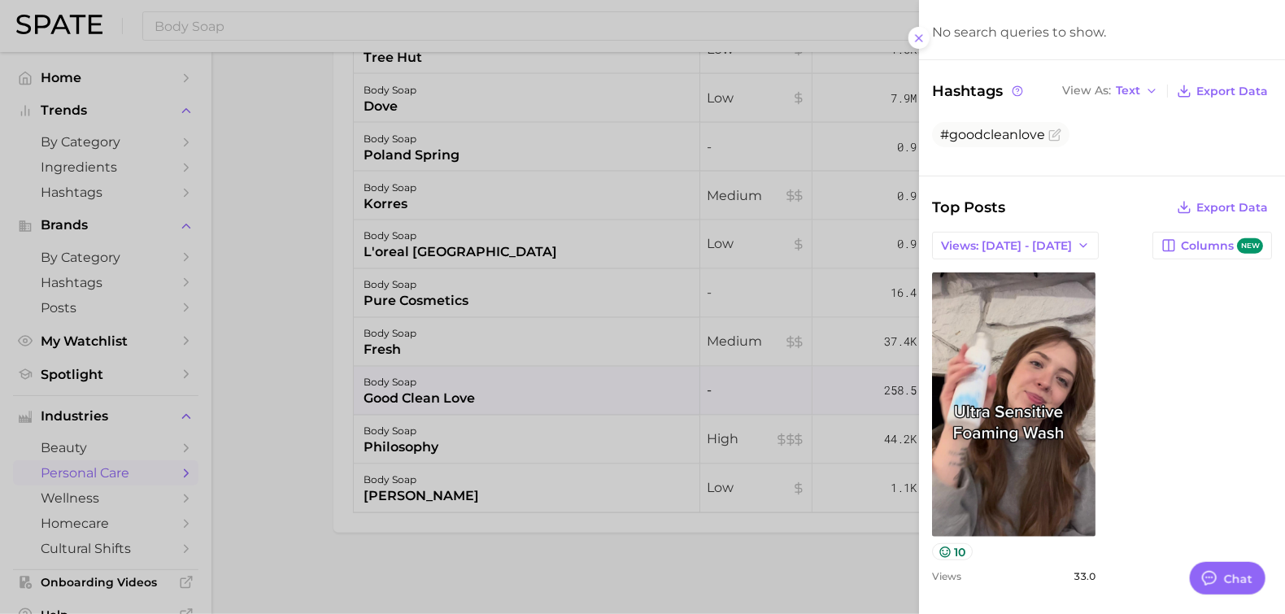
click at [394, 440] on div at bounding box center [642, 307] width 1285 height 614
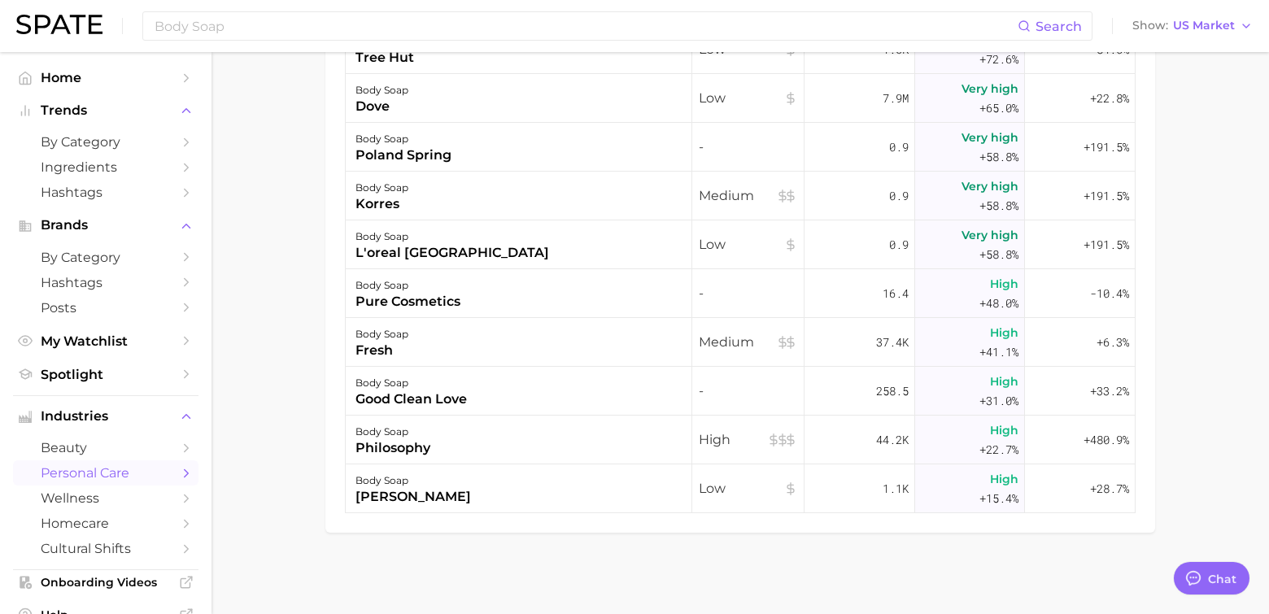
click at [394, 440] on div "philosophy" at bounding box center [392, 448] width 75 height 20
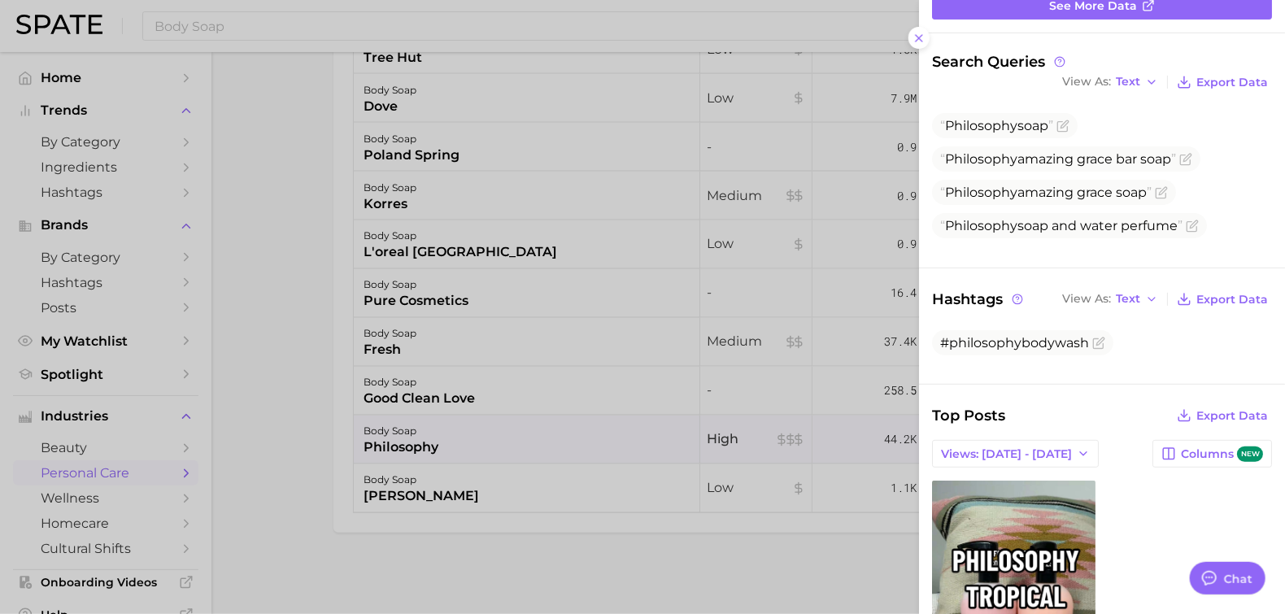
scroll to position [325, 0]
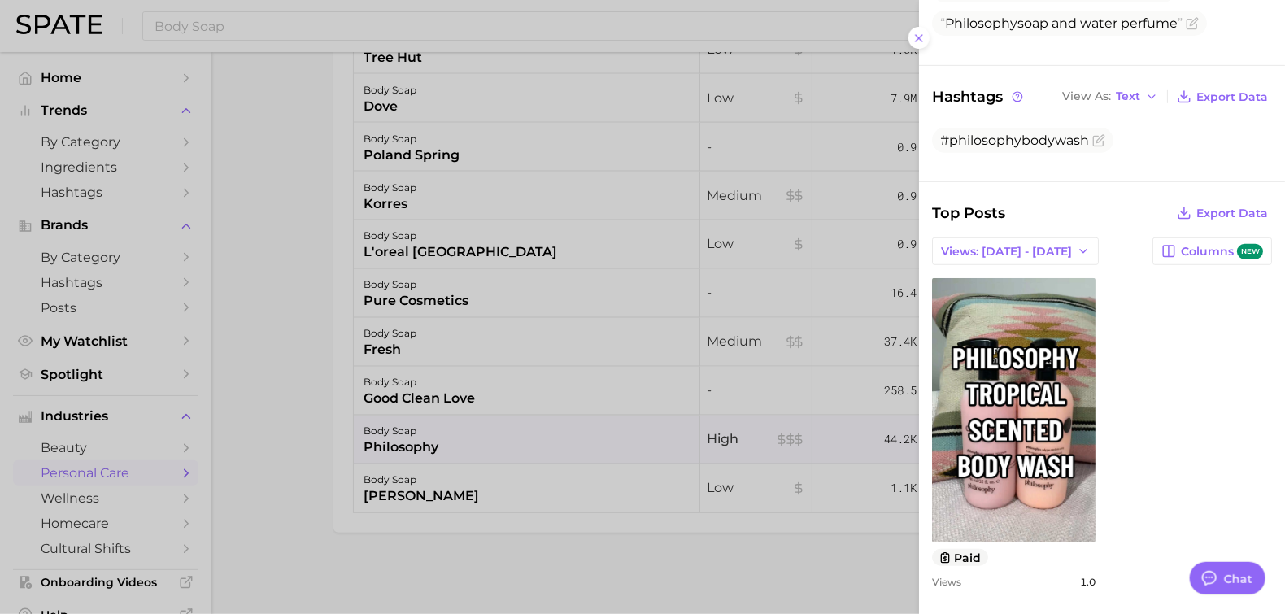
click at [373, 200] on div at bounding box center [642, 307] width 1285 height 614
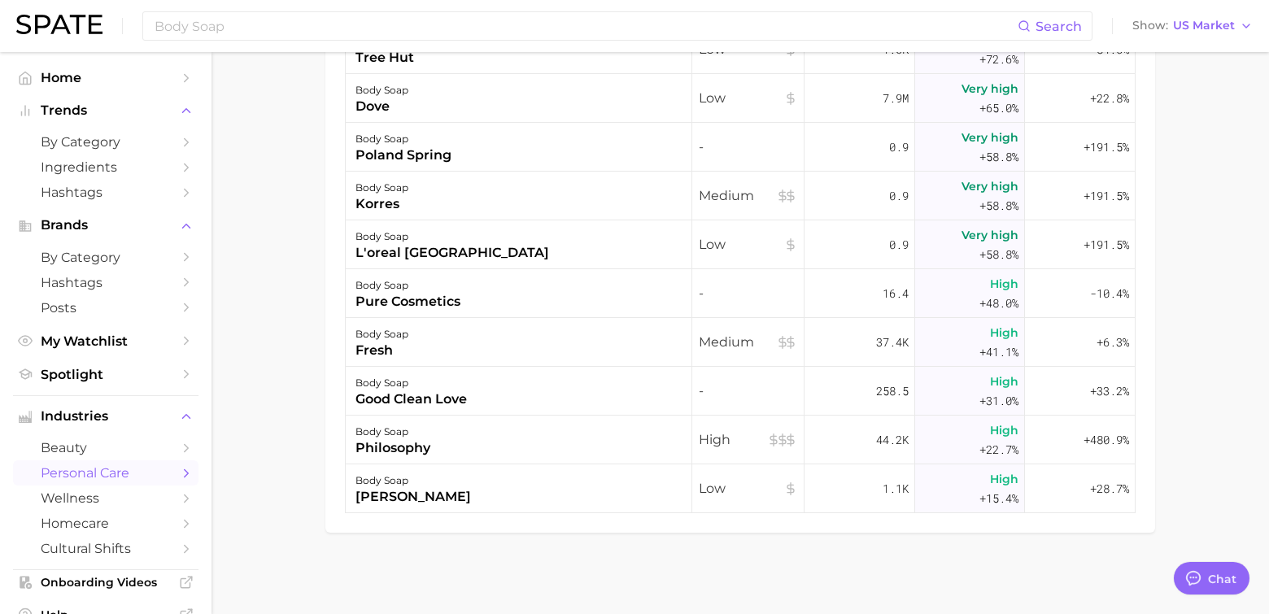
click at [386, 181] on div "body soap" at bounding box center [381, 188] width 53 height 20
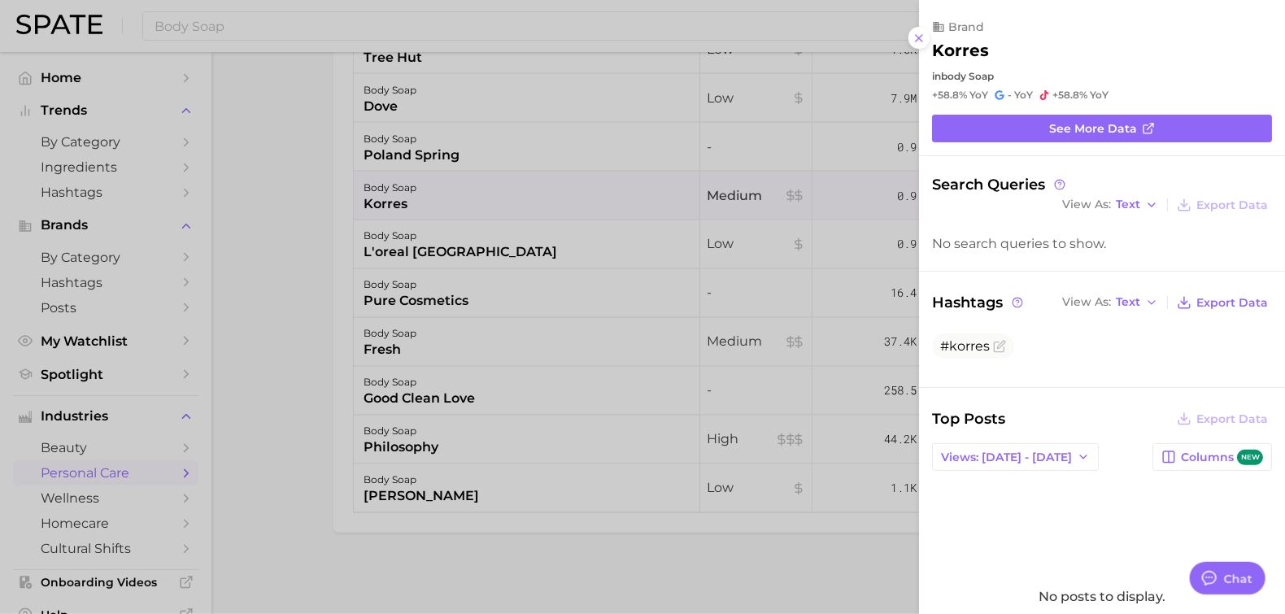
click at [410, 233] on div at bounding box center [642, 307] width 1285 height 614
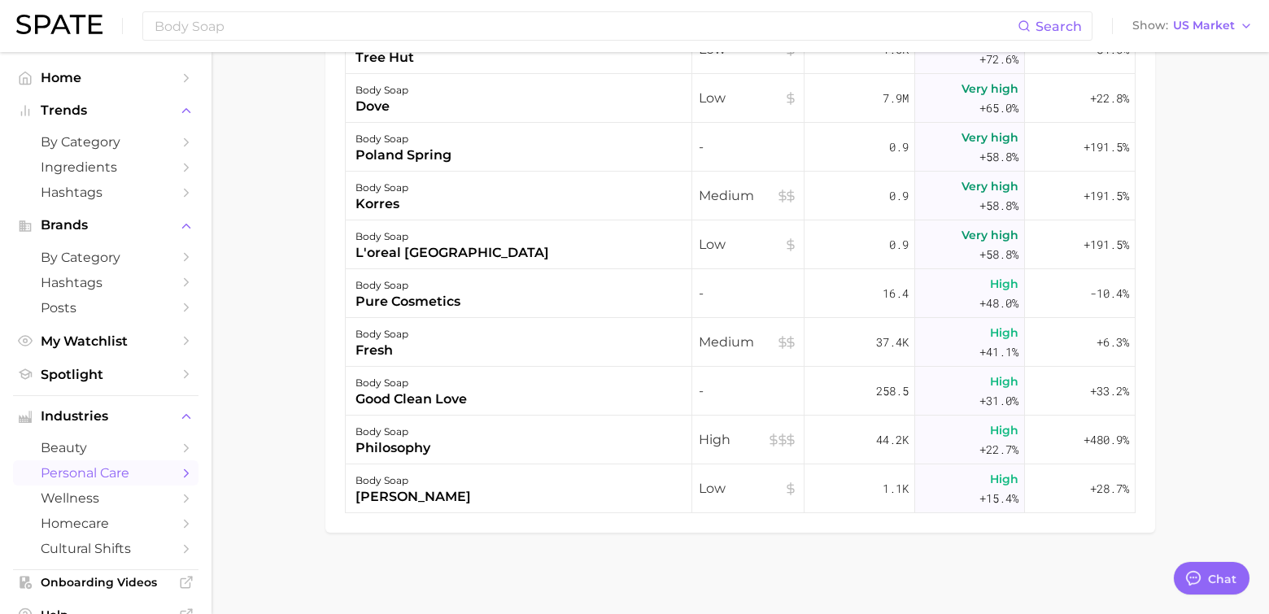
click at [409, 238] on div "body soap" at bounding box center [452, 237] width 194 height 20
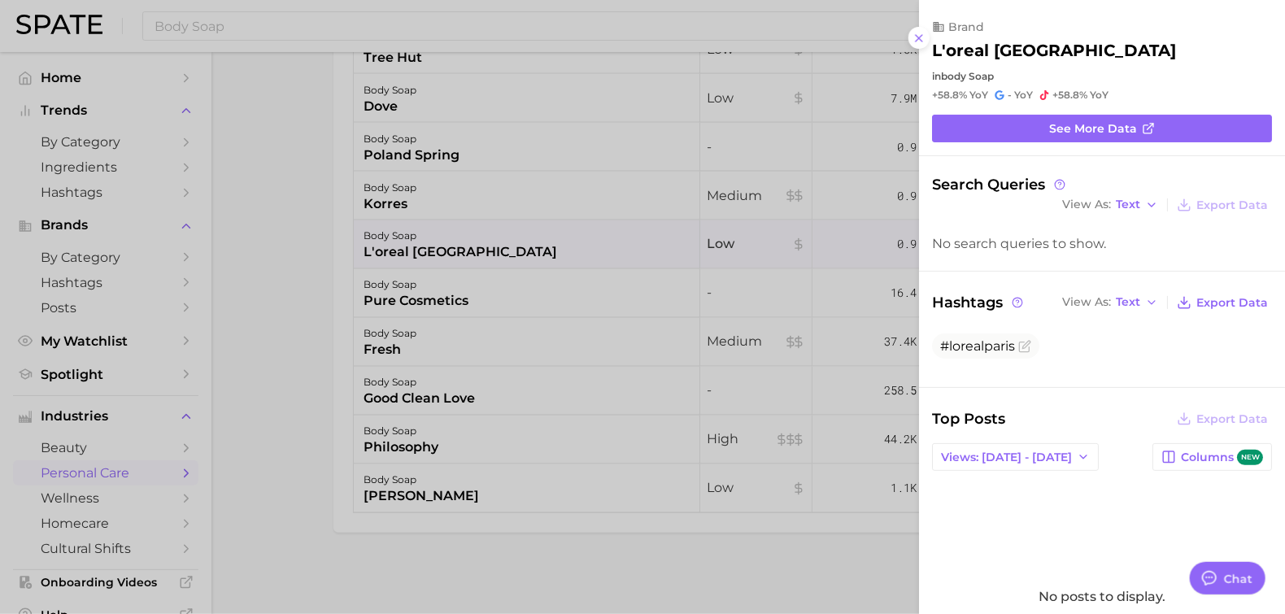
click at [416, 146] on div at bounding box center [642, 307] width 1285 height 614
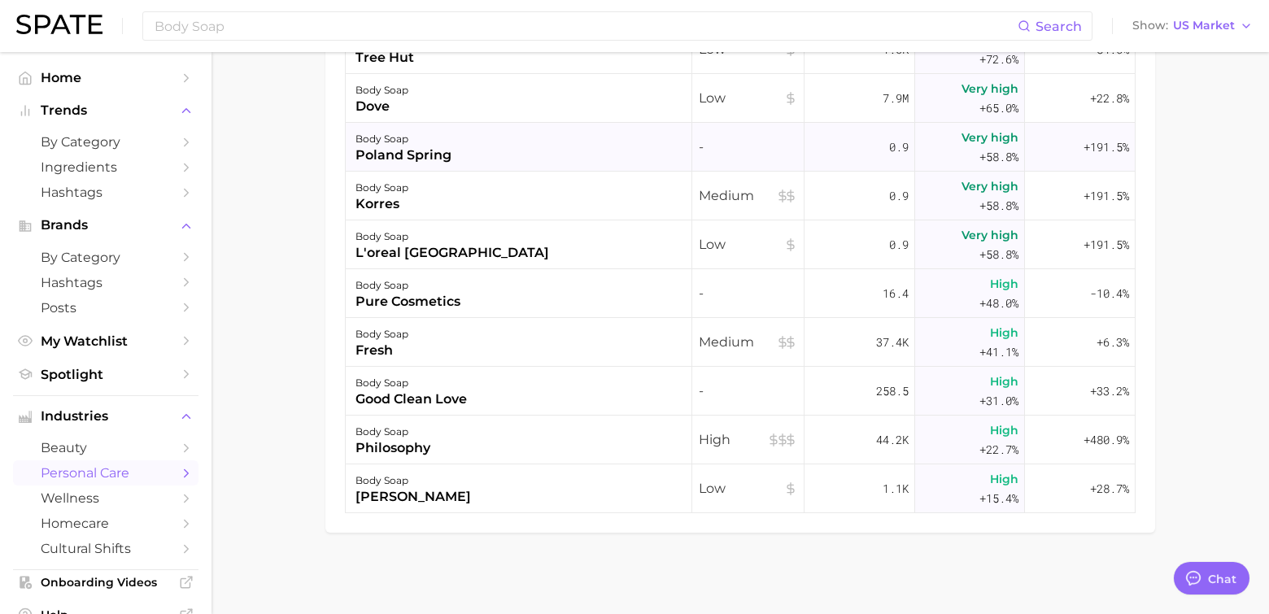
click at [416, 150] on div "poland spring" at bounding box center [403, 156] width 96 height 20
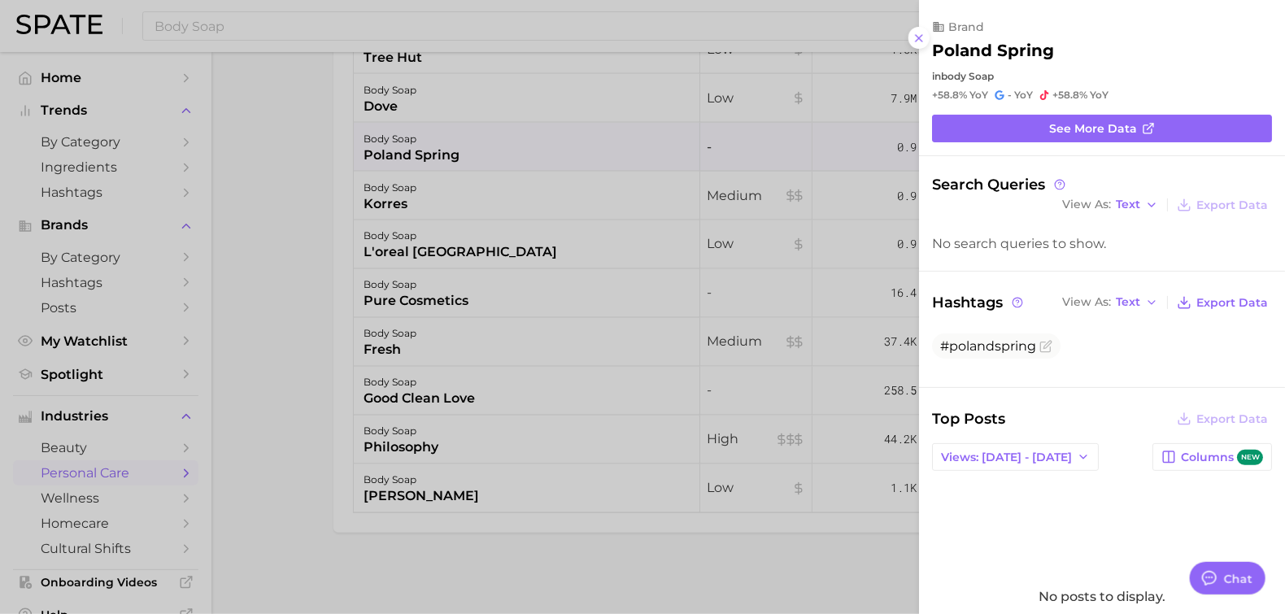
click at [419, 95] on div at bounding box center [642, 307] width 1285 height 614
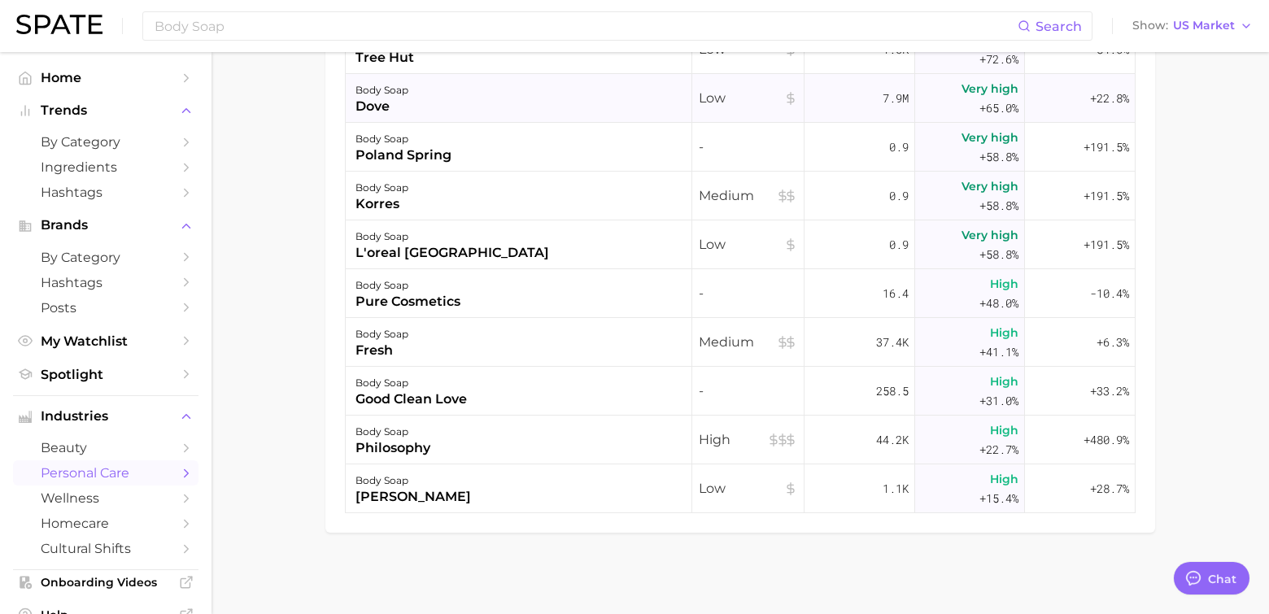
click at [397, 94] on div "body soap" at bounding box center [381, 91] width 53 height 20
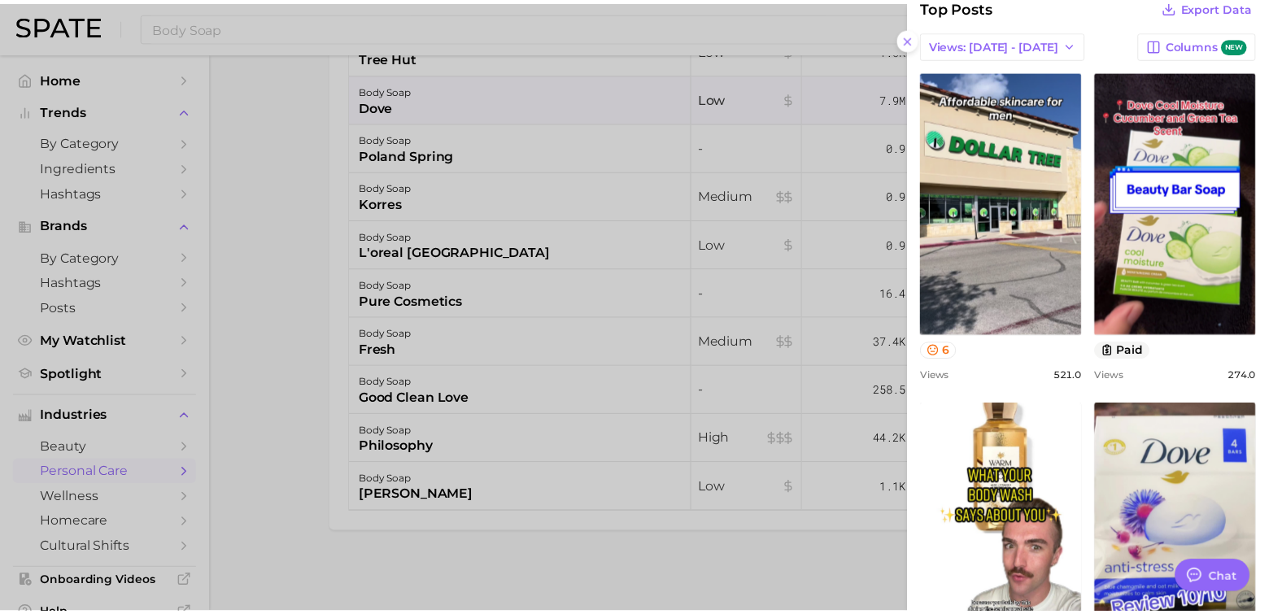
scroll to position [867, 0]
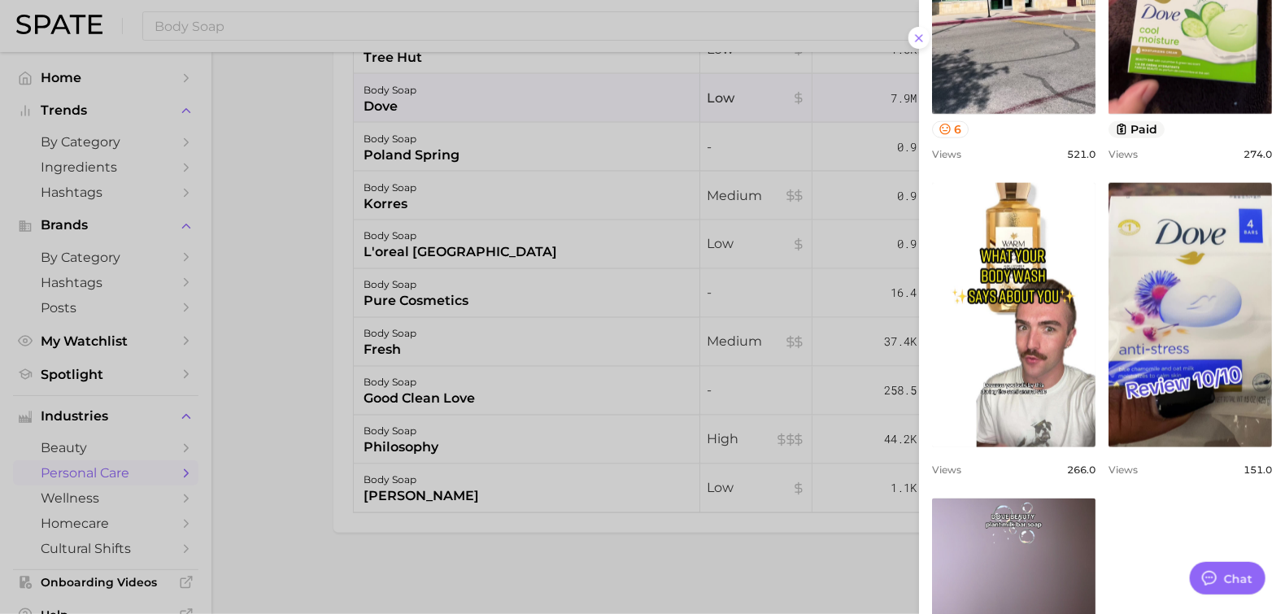
click at [576, 239] on div at bounding box center [642, 307] width 1285 height 614
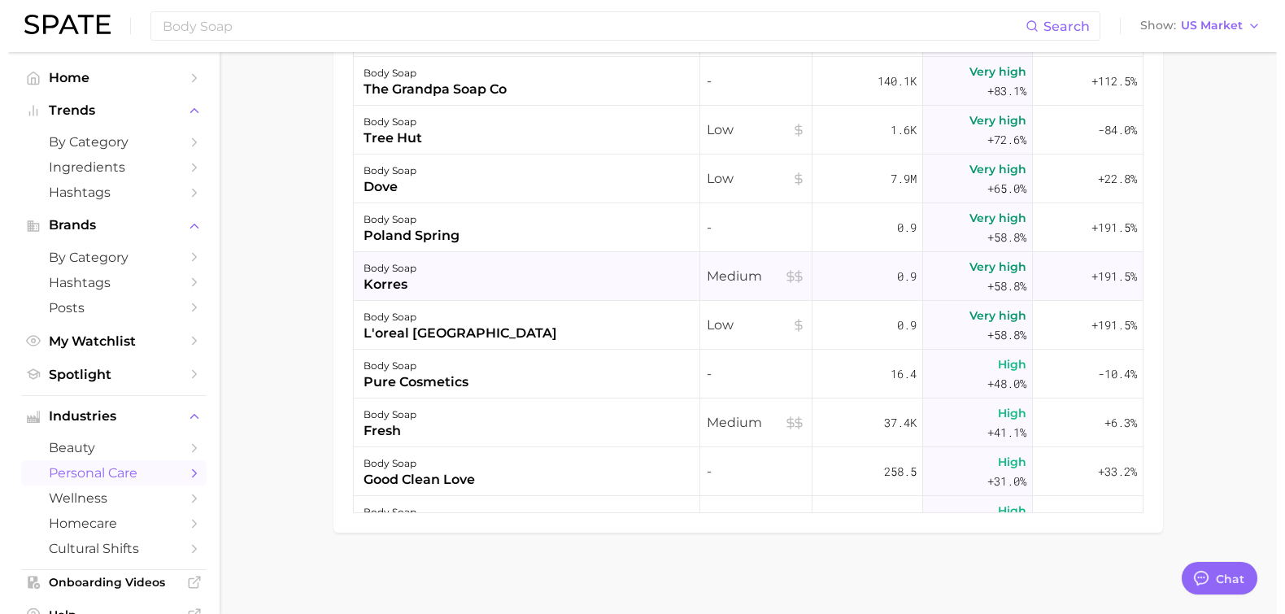
scroll to position [802, 0]
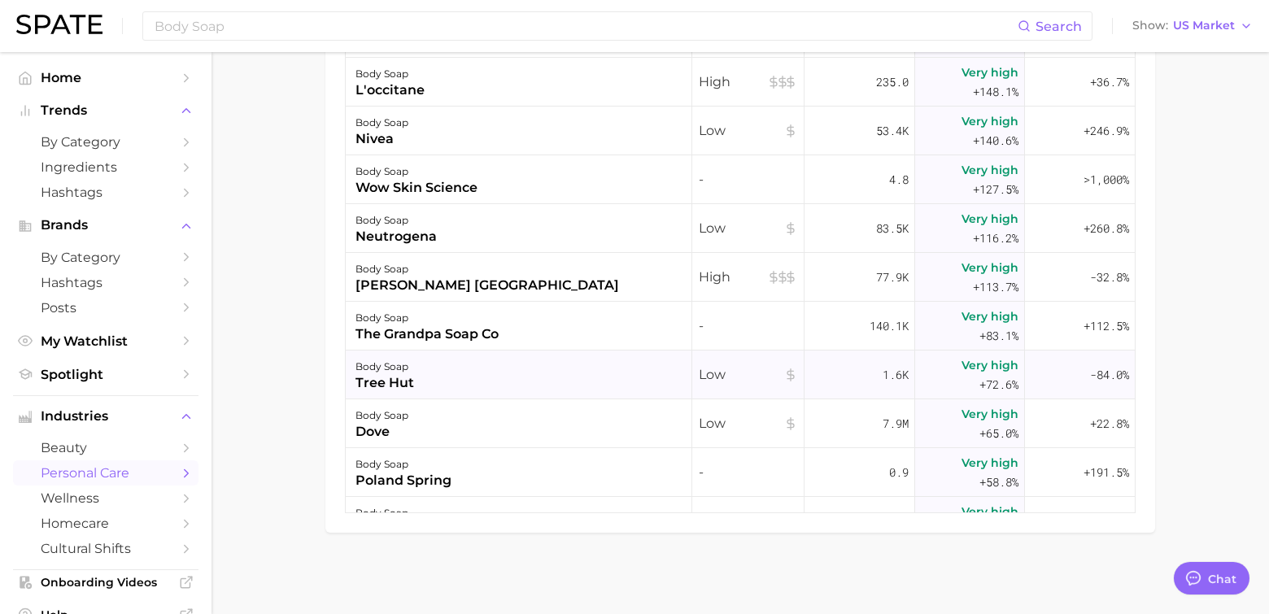
click at [372, 380] on div "tree hut" at bounding box center [384, 383] width 59 height 20
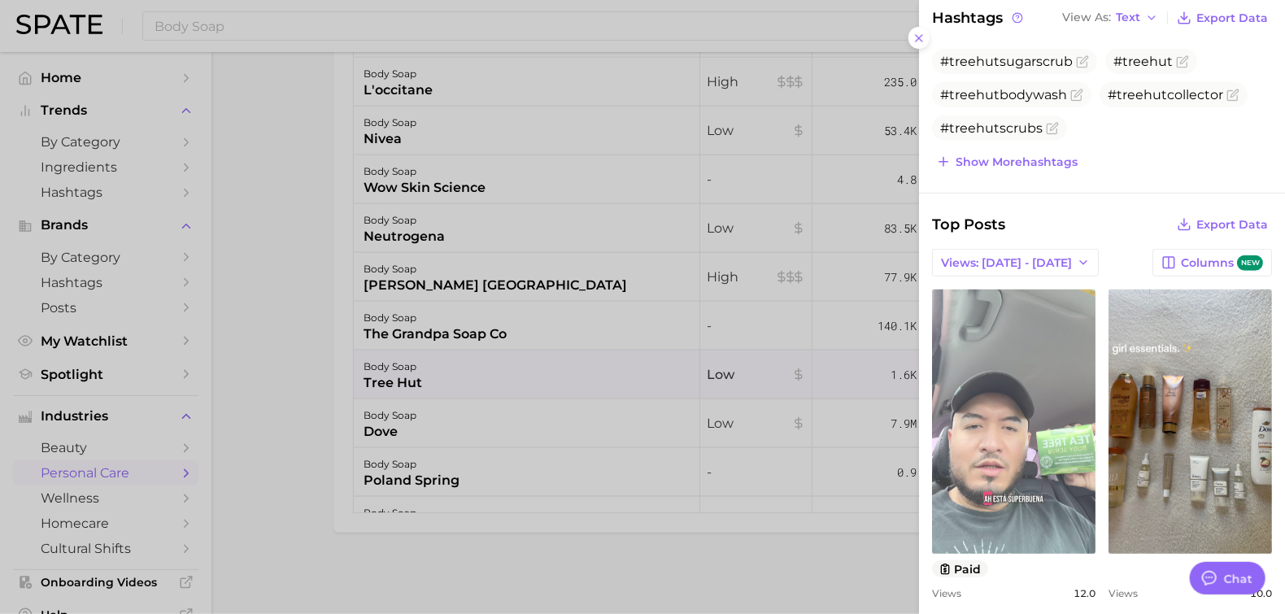
scroll to position [399, 0]
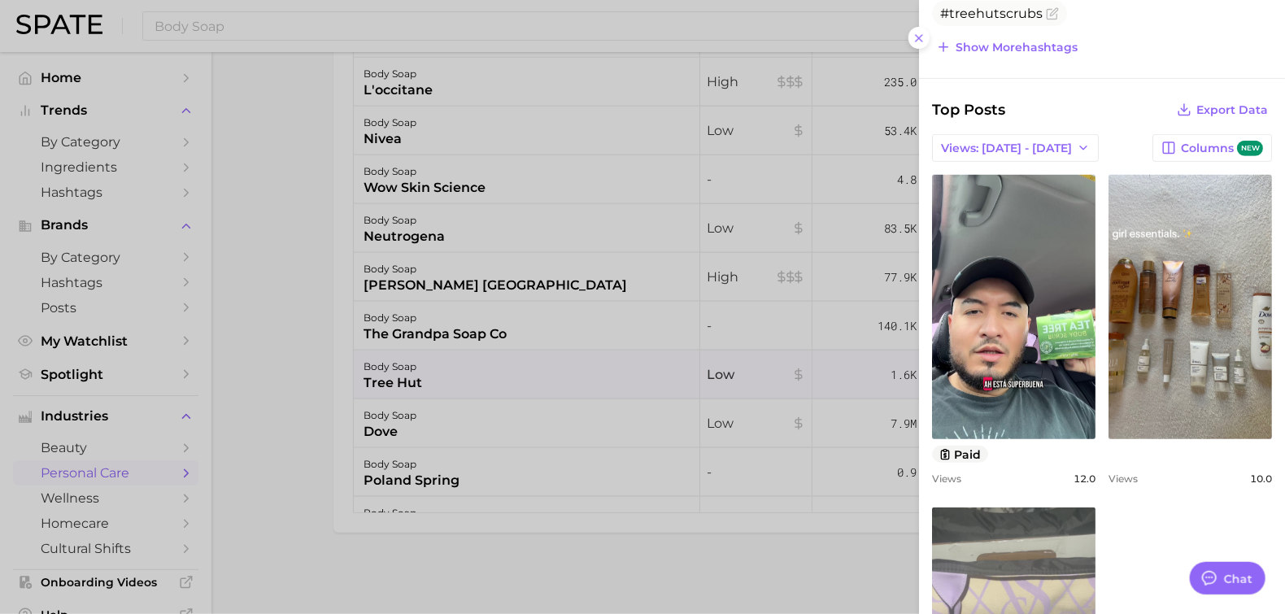
click at [417, 392] on div at bounding box center [642, 307] width 1285 height 614
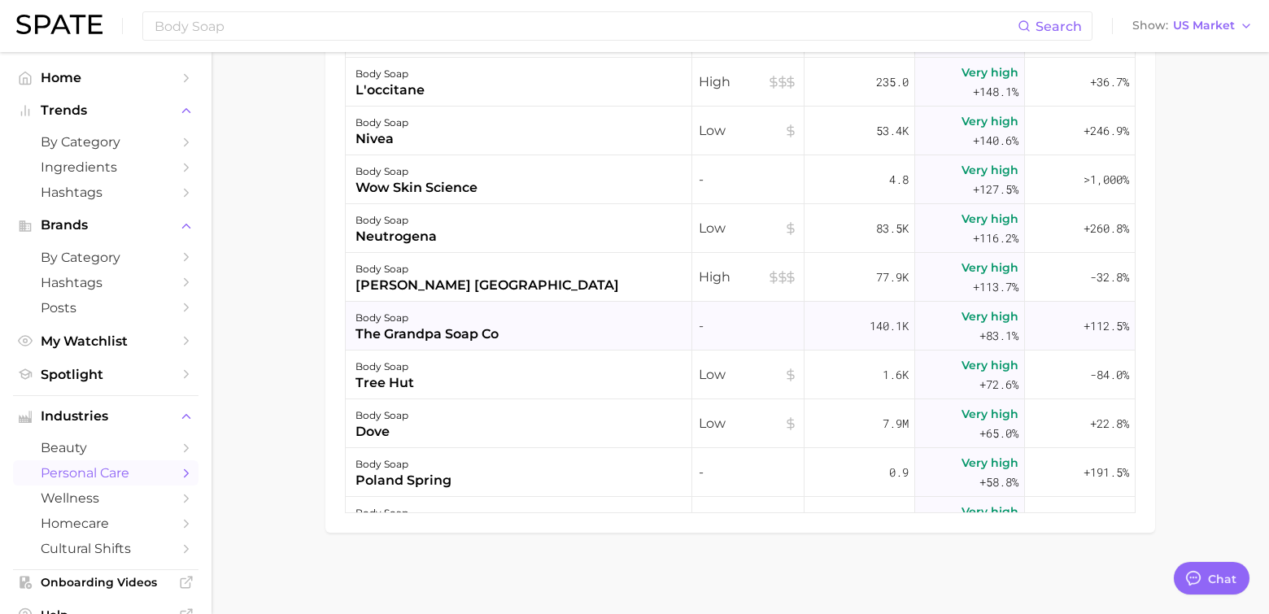
click at [414, 332] on div "the grandpa soap co" at bounding box center [426, 335] width 143 height 20
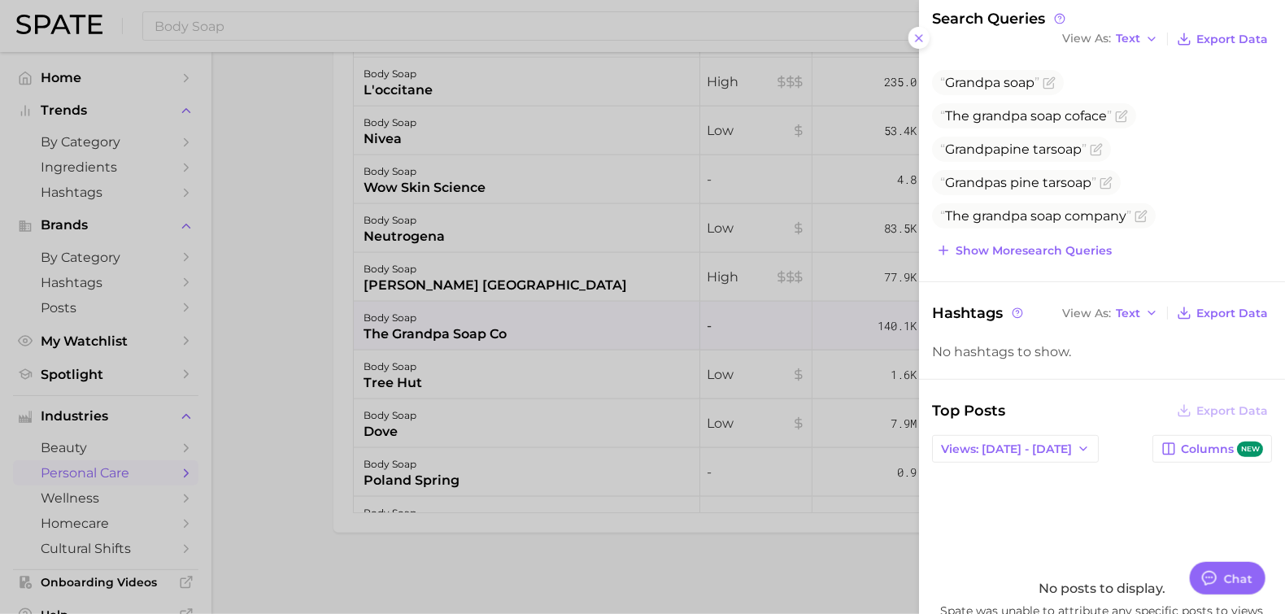
scroll to position [0, 0]
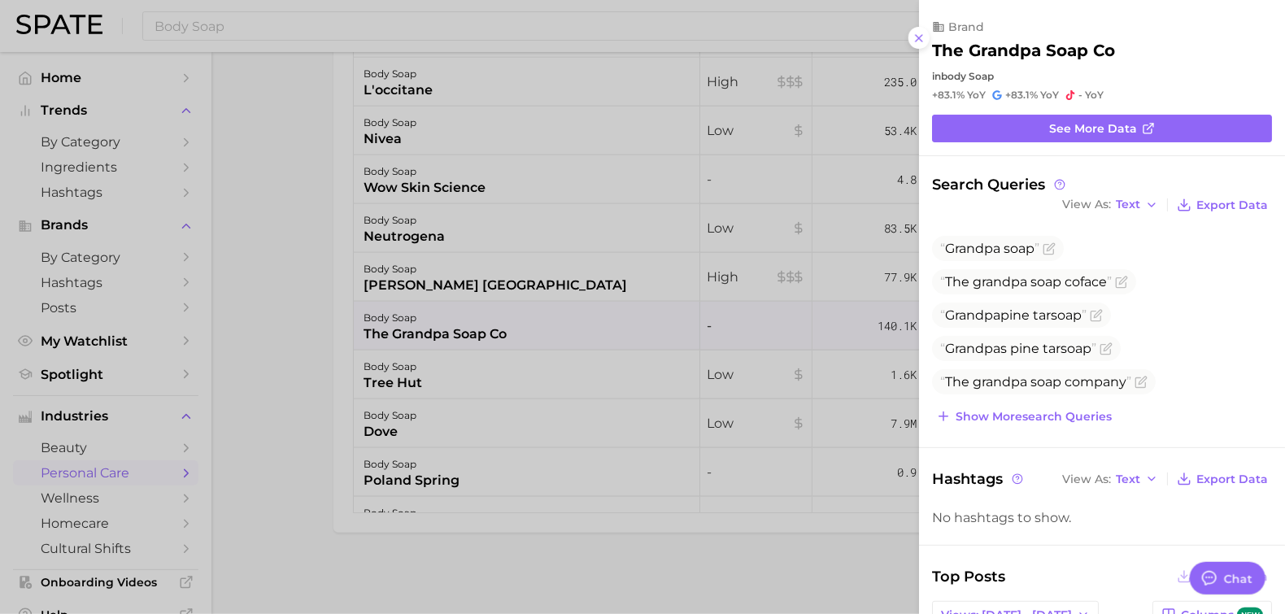
click at [421, 276] on div at bounding box center [642, 307] width 1285 height 614
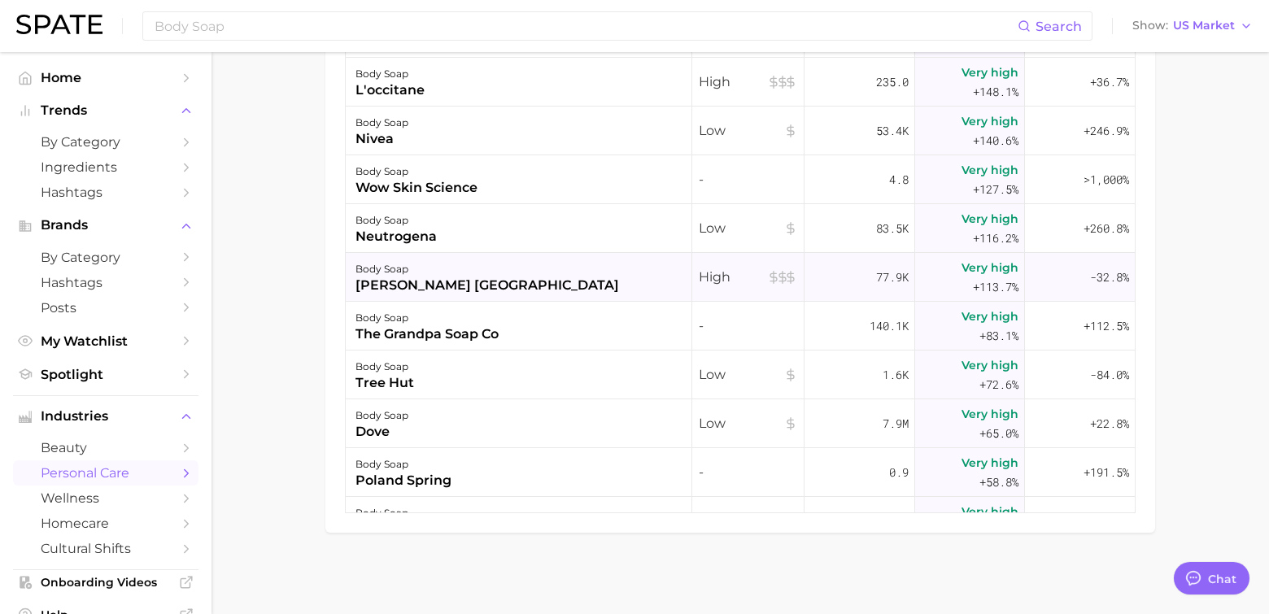
click at [419, 281] on div "[PERSON_NAME] [GEOGRAPHIC_DATA]" at bounding box center [487, 286] width 264 height 20
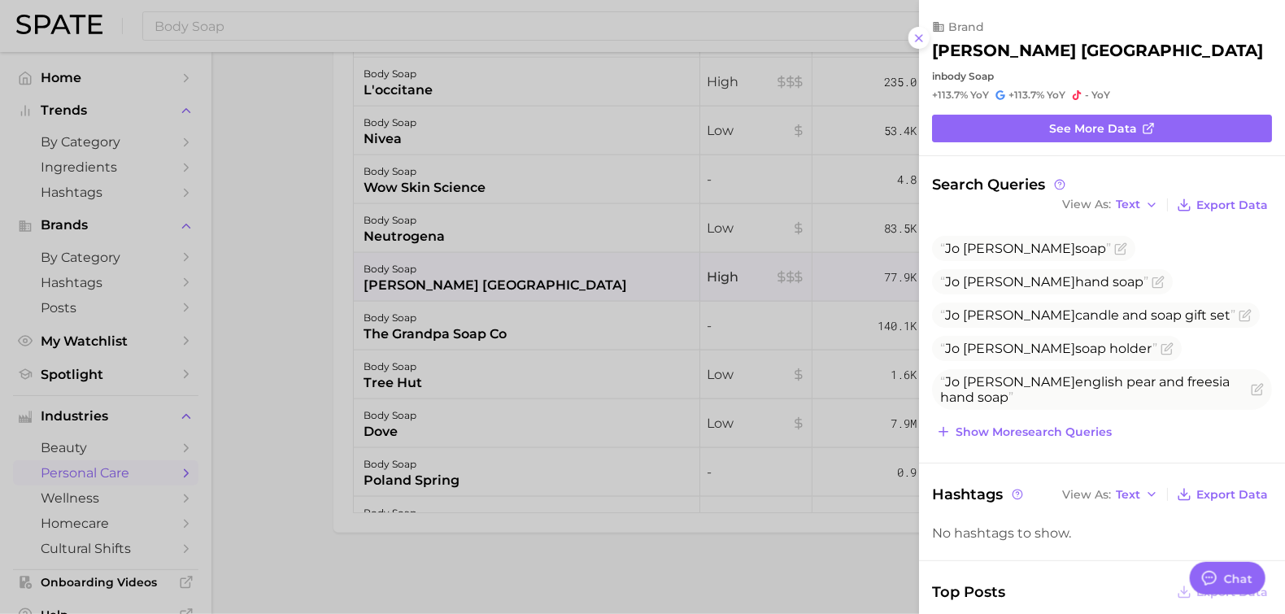
click at [403, 225] on div at bounding box center [642, 307] width 1285 height 614
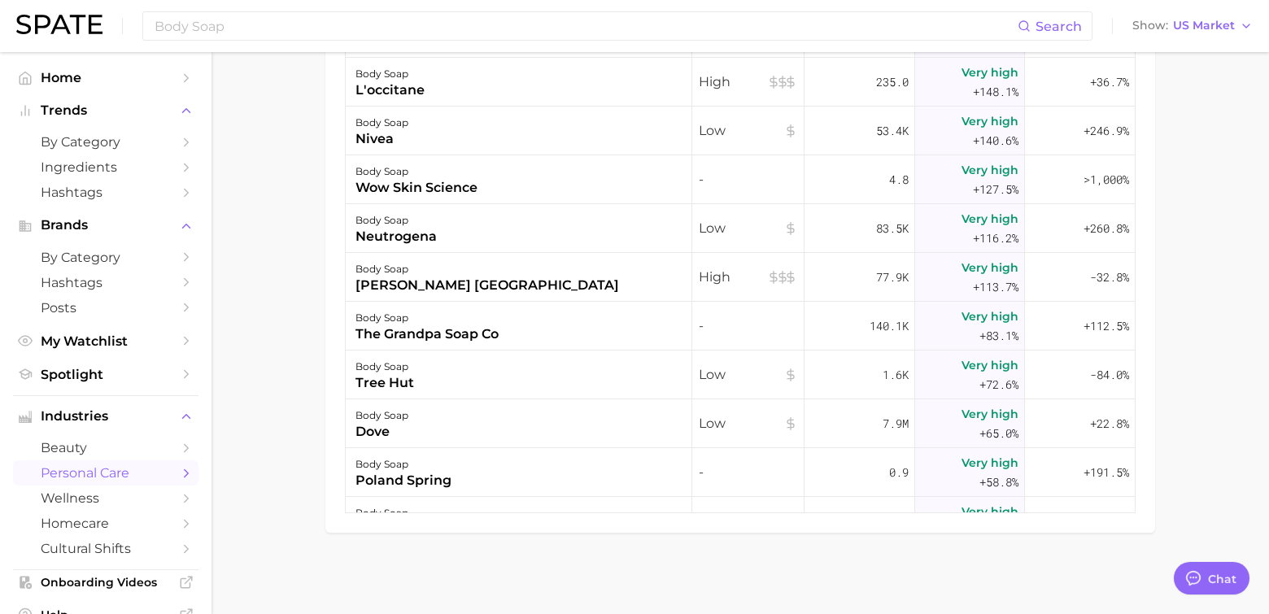
click at [403, 227] on div "neutrogena" at bounding box center [395, 237] width 81 height 20
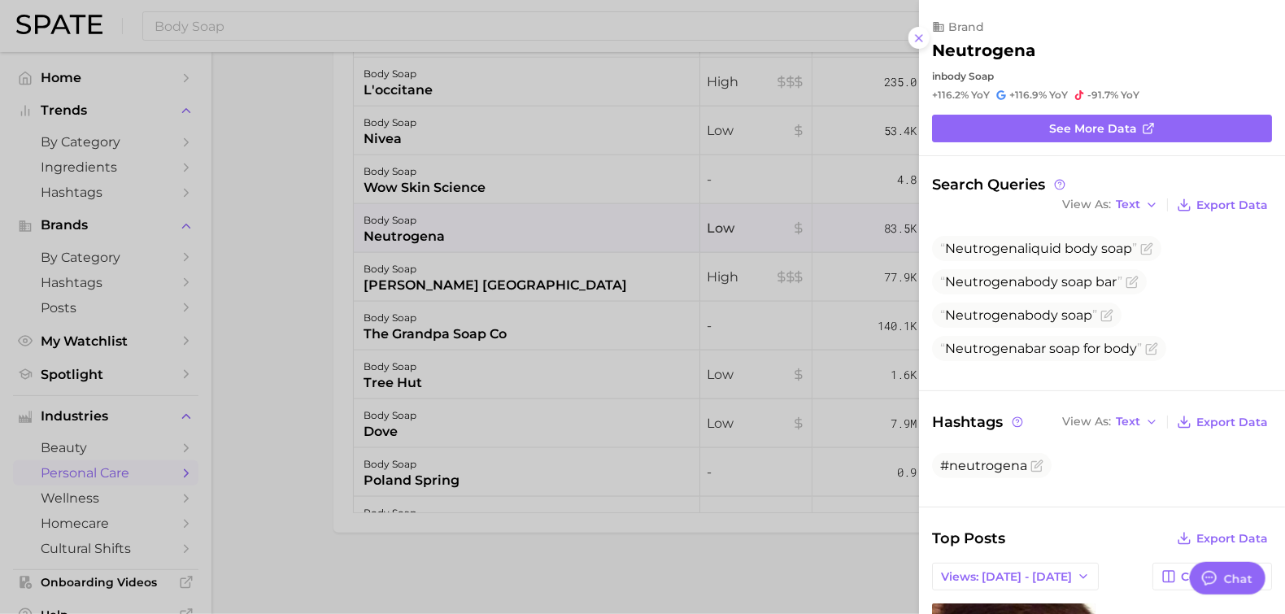
click at [405, 179] on div at bounding box center [642, 307] width 1285 height 614
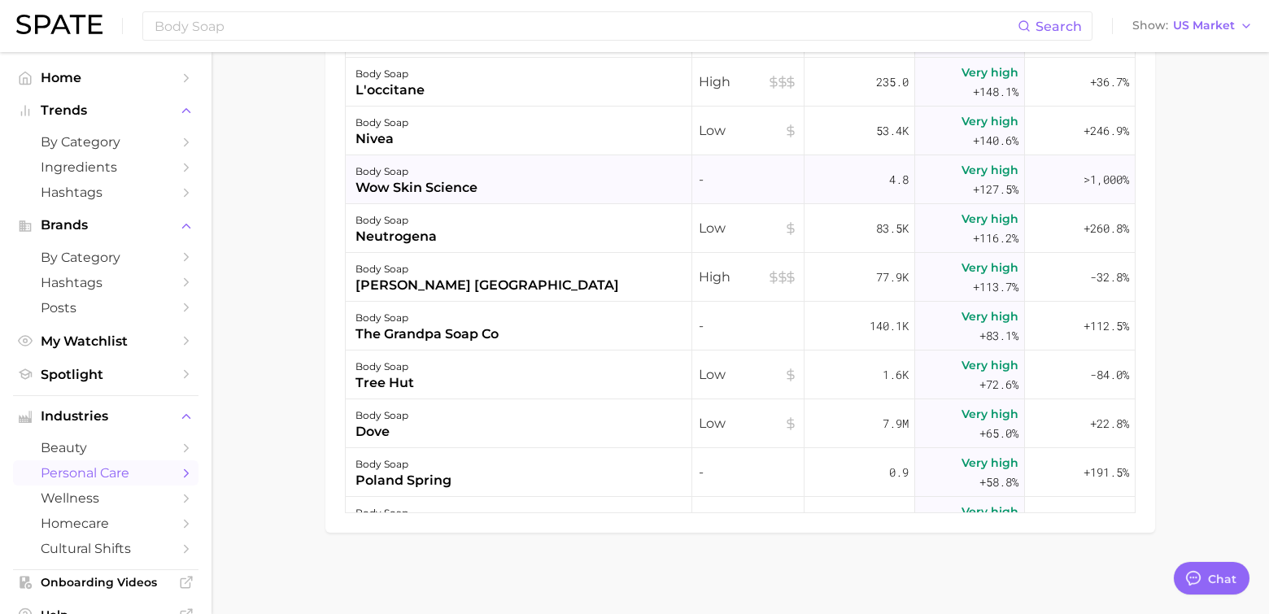
click at [403, 180] on div "wow skin science" at bounding box center [416, 188] width 122 height 20
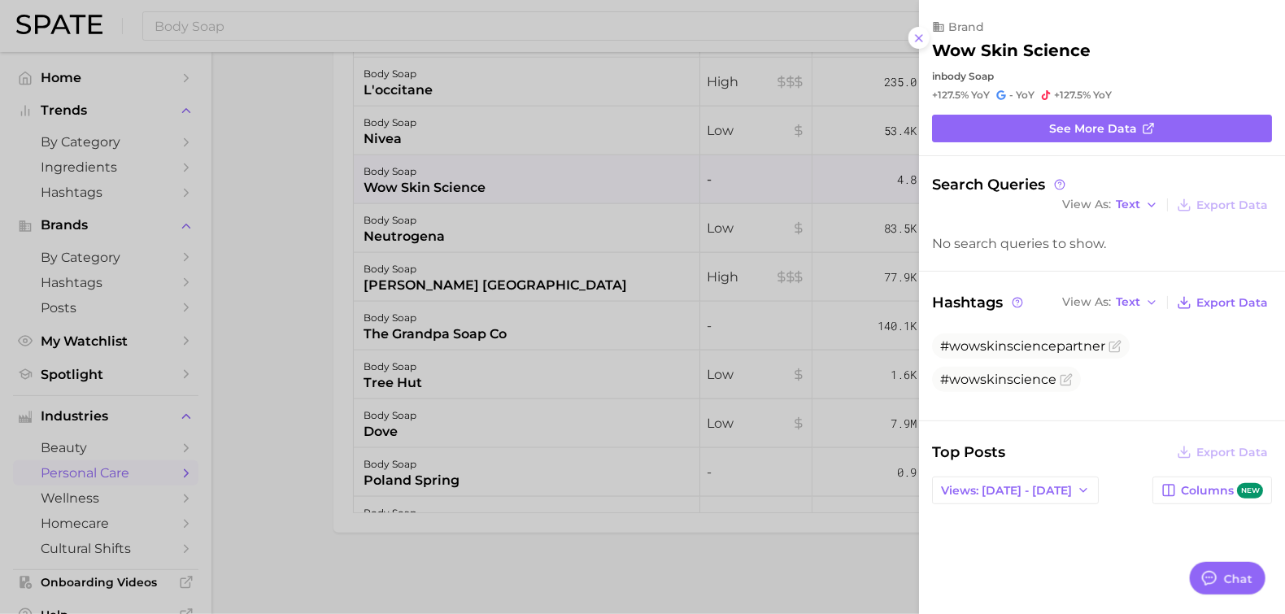
click at [387, 135] on div at bounding box center [642, 307] width 1285 height 614
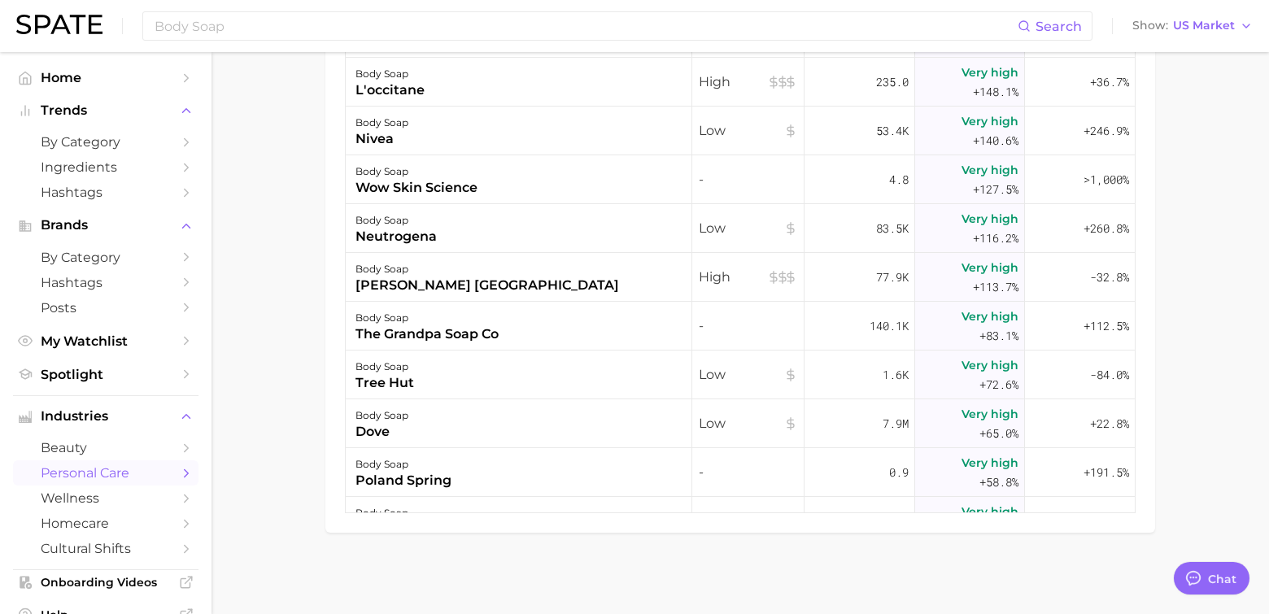
click at [387, 135] on div "nivea" at bounding box center [381, 139] width 53 height 20
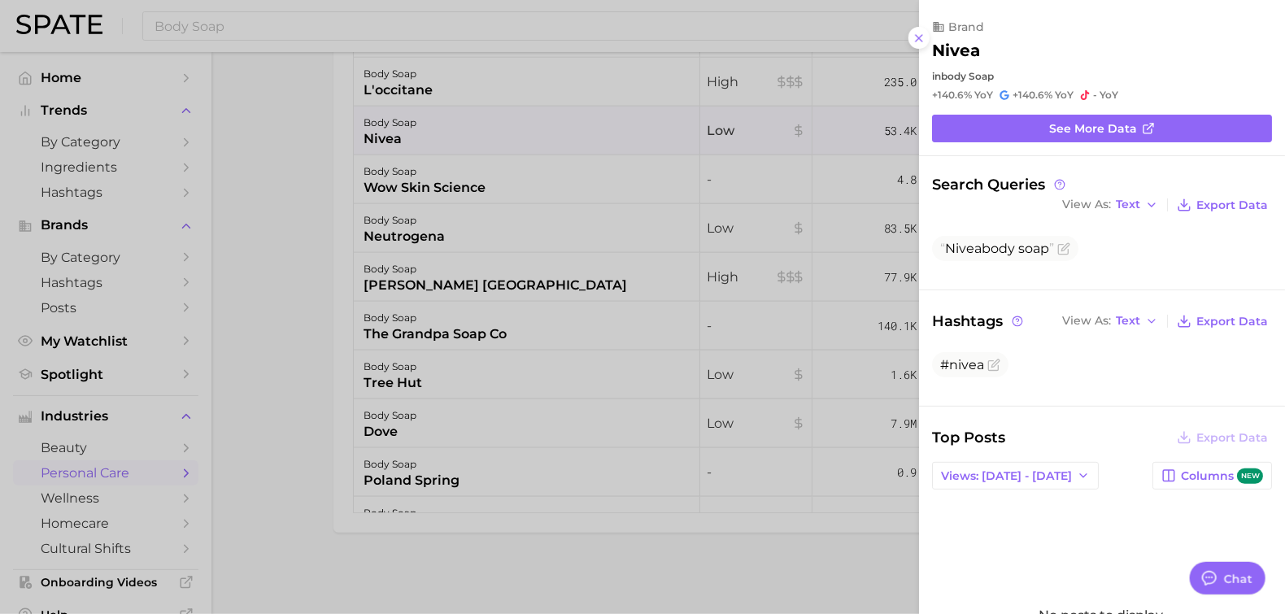
click at [382, 81] on div at bounding box center [642, 307] width 1285 height 614
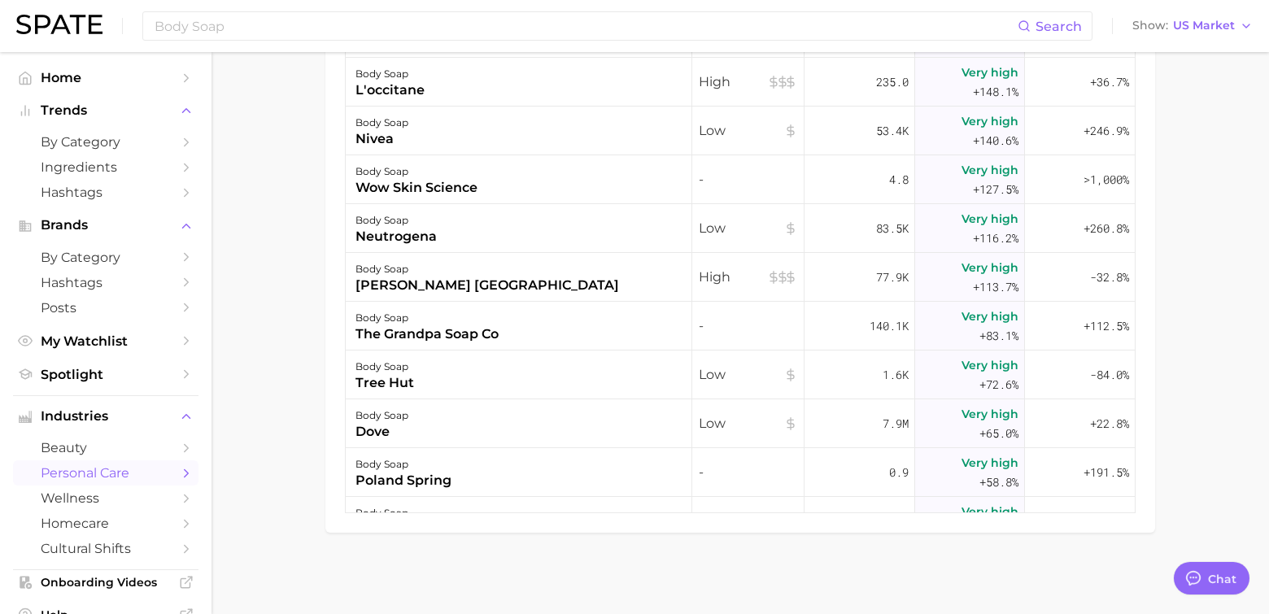
click at [382, 82] on div "l'occitane" at bounding box center [389, 91] width 69 height 20
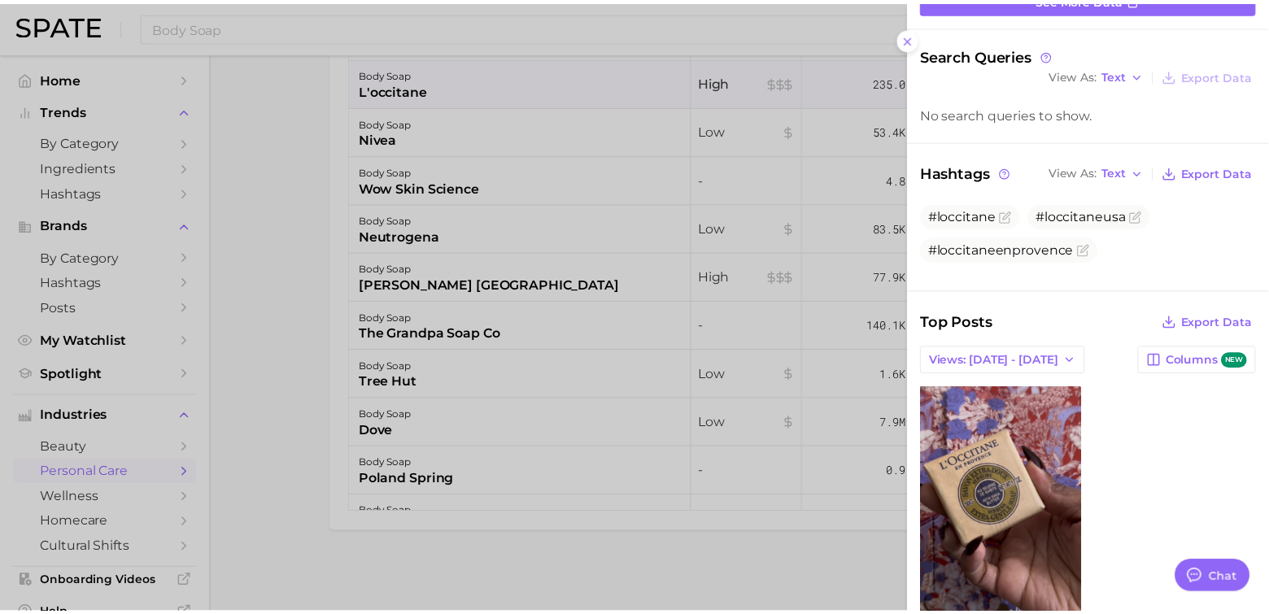
scroll to position [216, 0]
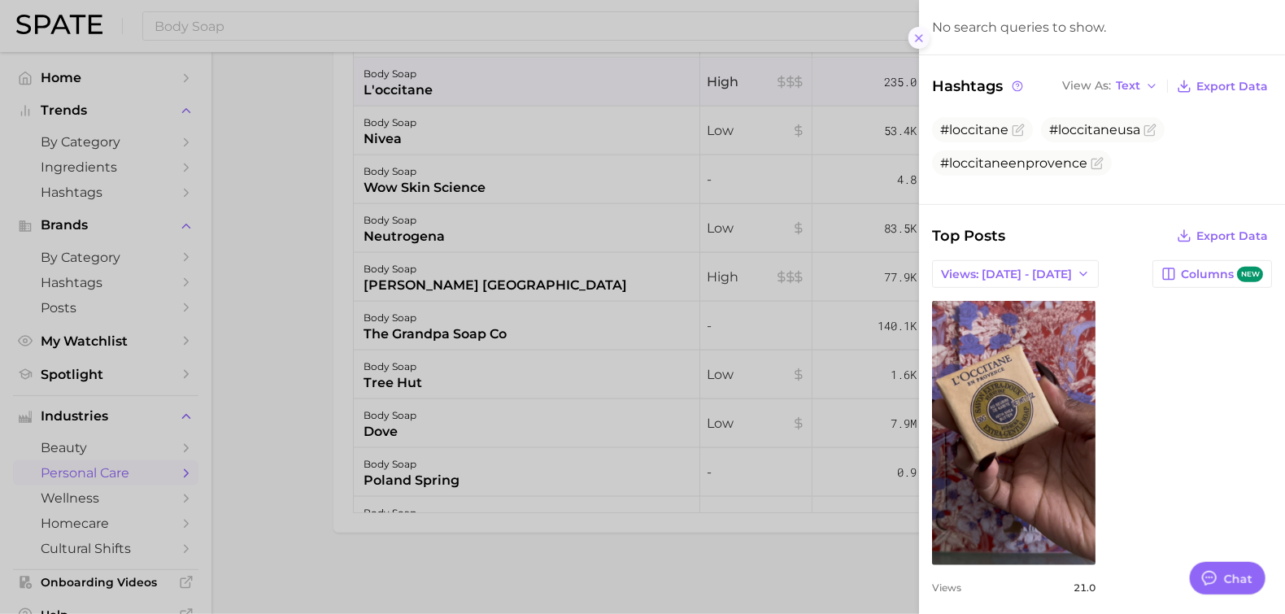
click at [917, 35] on icon at bounding box center [919, 38] width 13 height 13
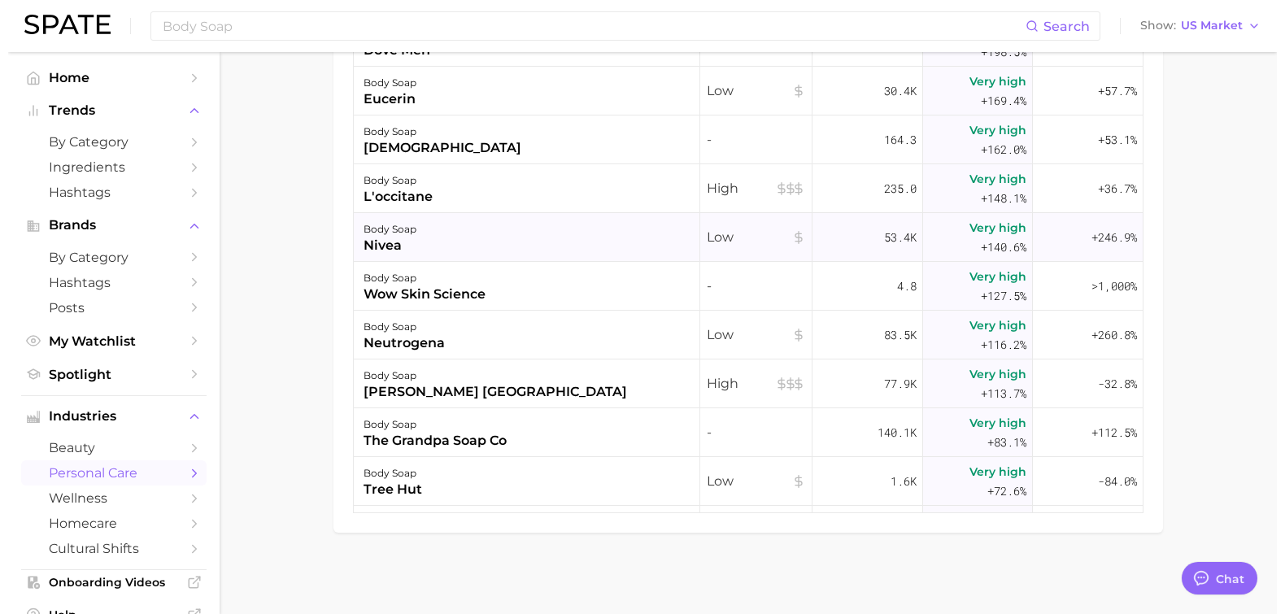
scroll to position [586, 0]
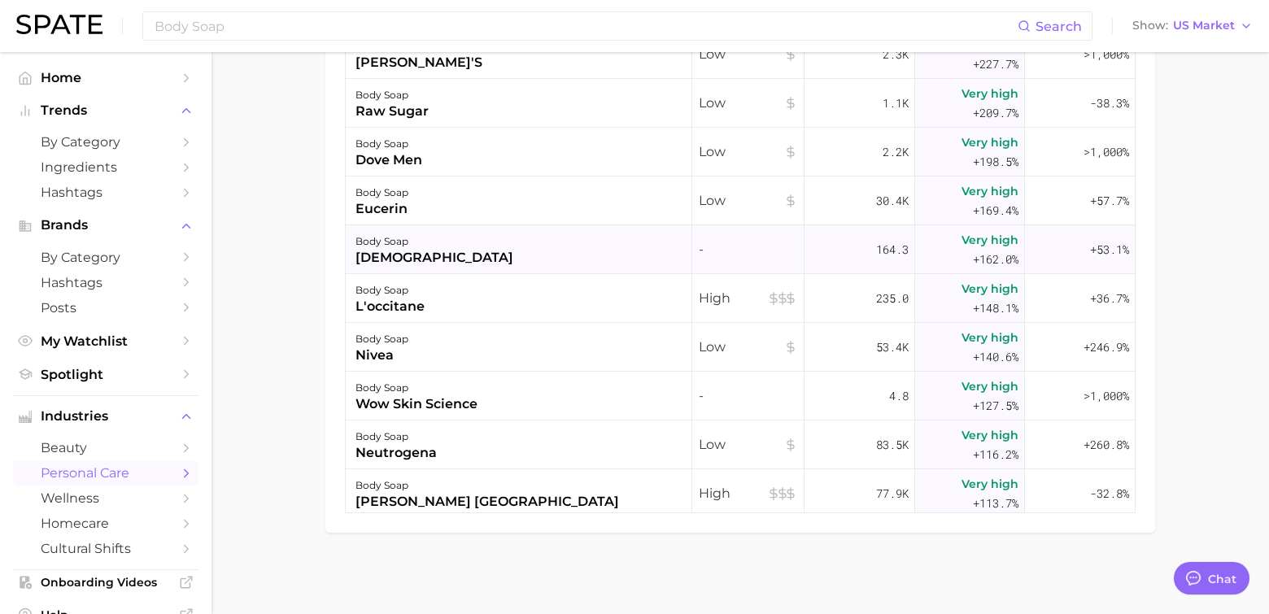
click at [365, 249] on div "[DEMOGRAPHIC_DATA]" at bounding box center [434, 258] width 158 height 20
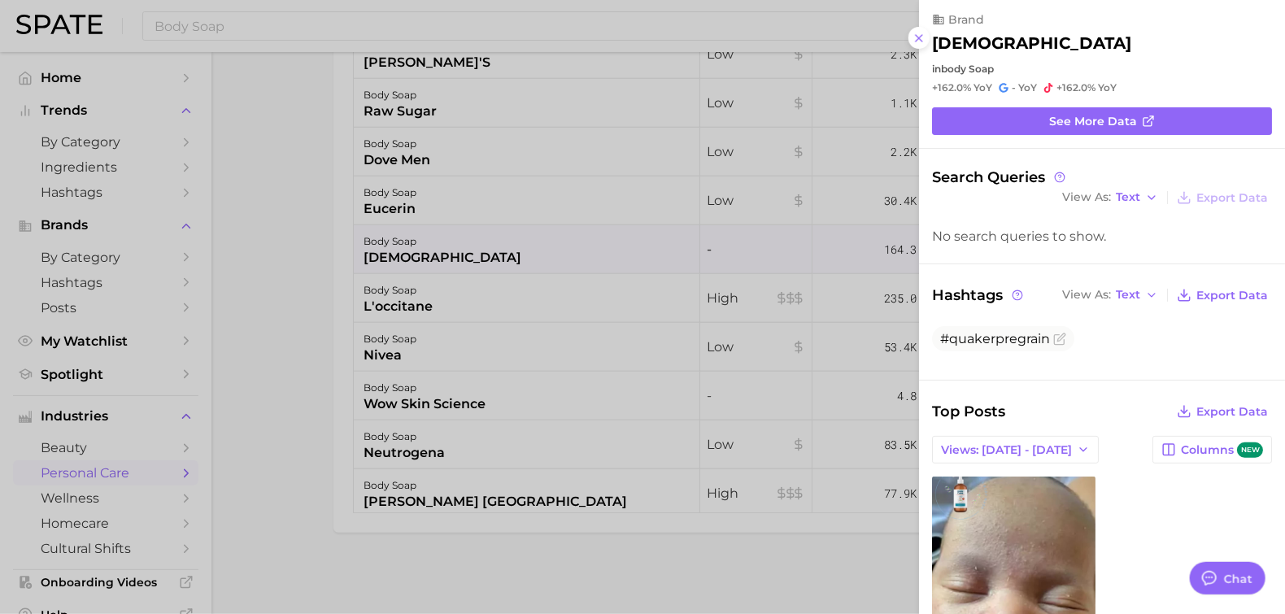
scroll to position [0, 0]
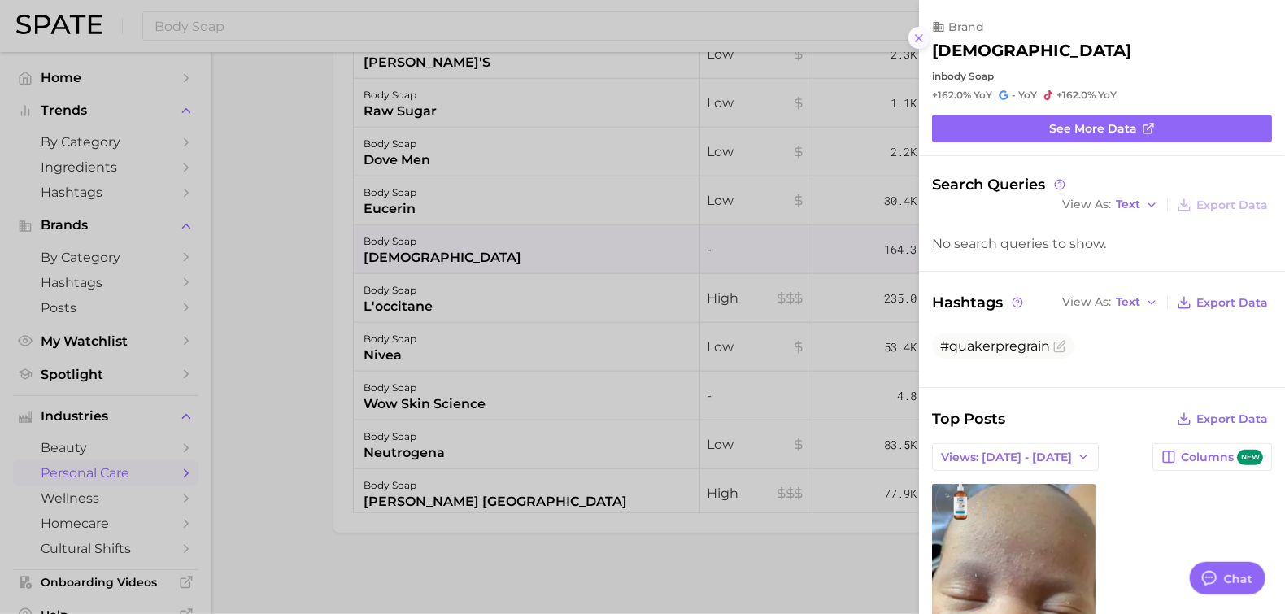
click at [921, 41] on icon at bounding box center [919, 38] width 13 height 13
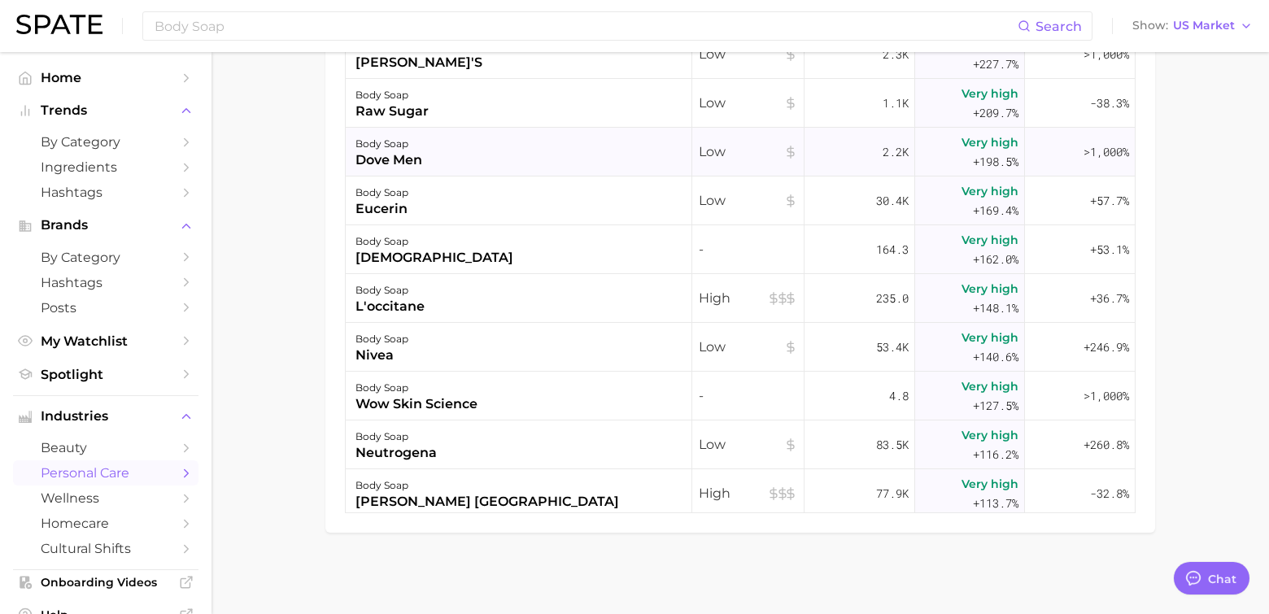
click at [400, 157] on div "dove men" at bounding box center [388, 160] width 67 height 20
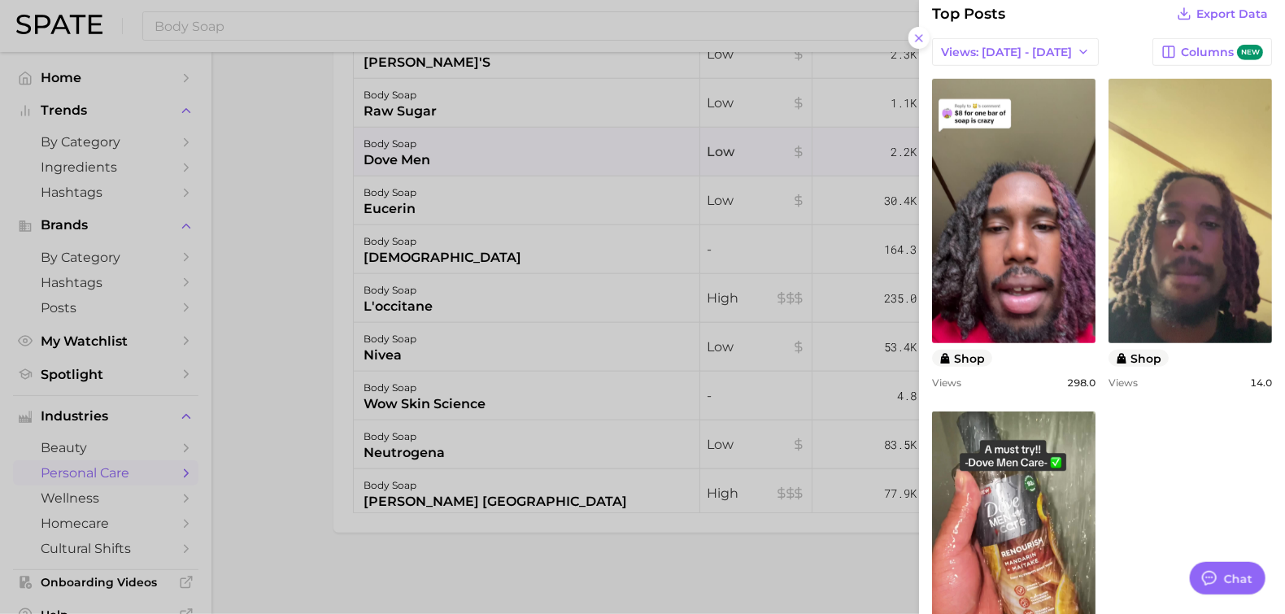
scroll to position [542, 0]
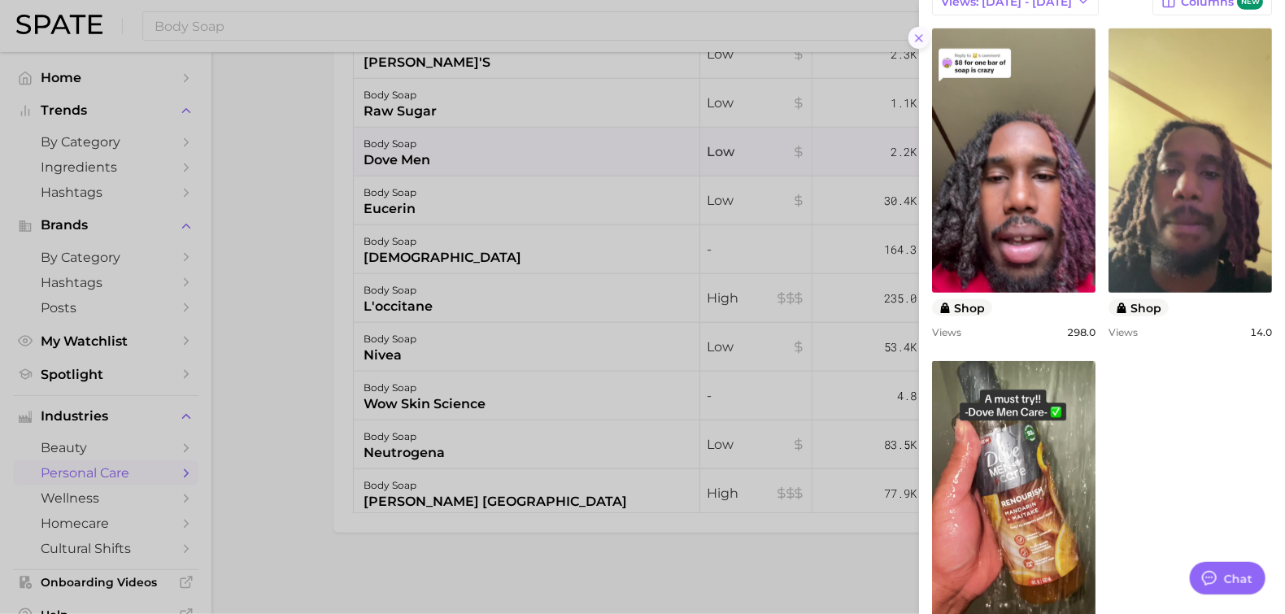
click at [911, 34] on button at bounding box center [920, 38] width 22 height 22
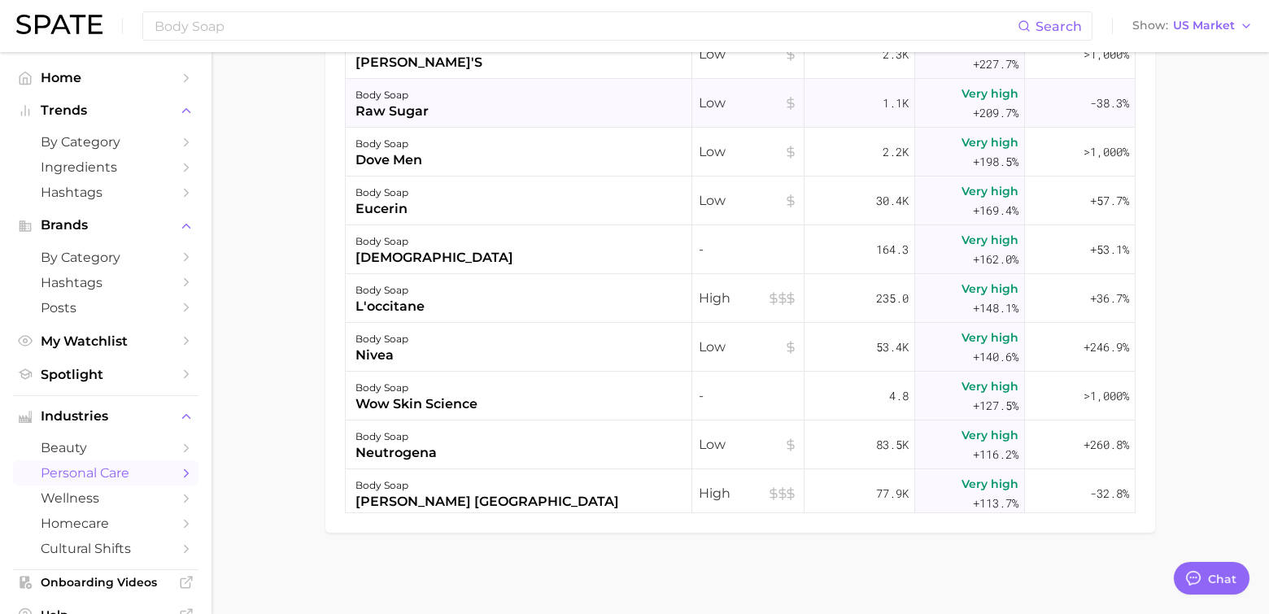
click at [361, 103] on div "raw sugar" at bounding box center [391, 112] width 73 height 20
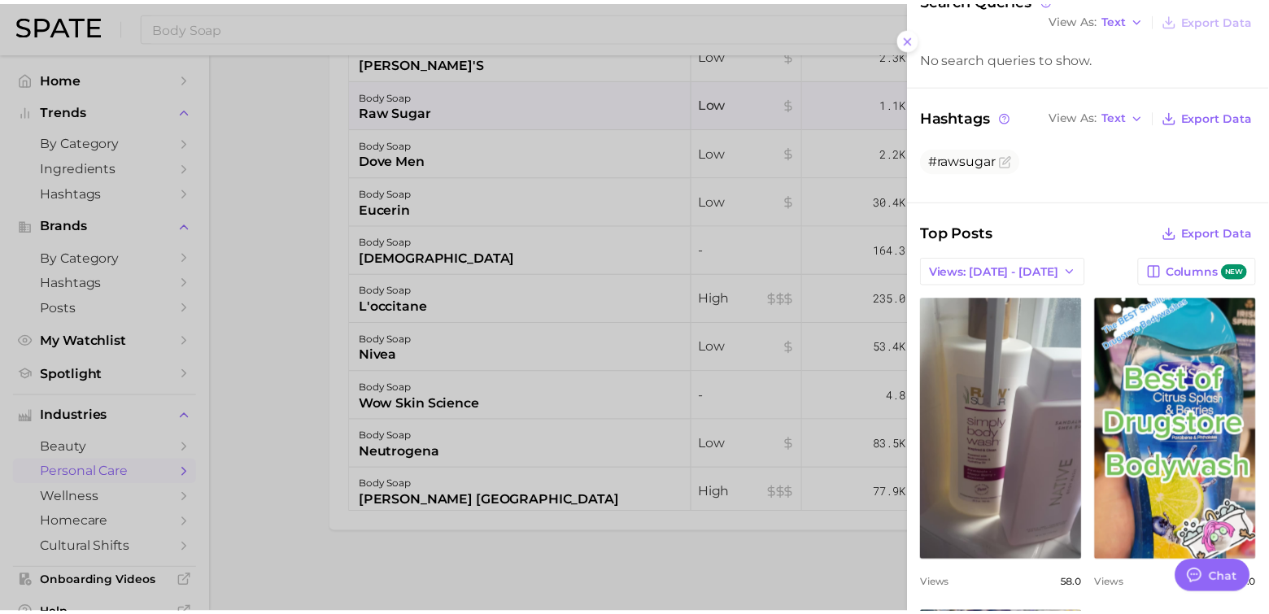
scroll to position [0, 0]
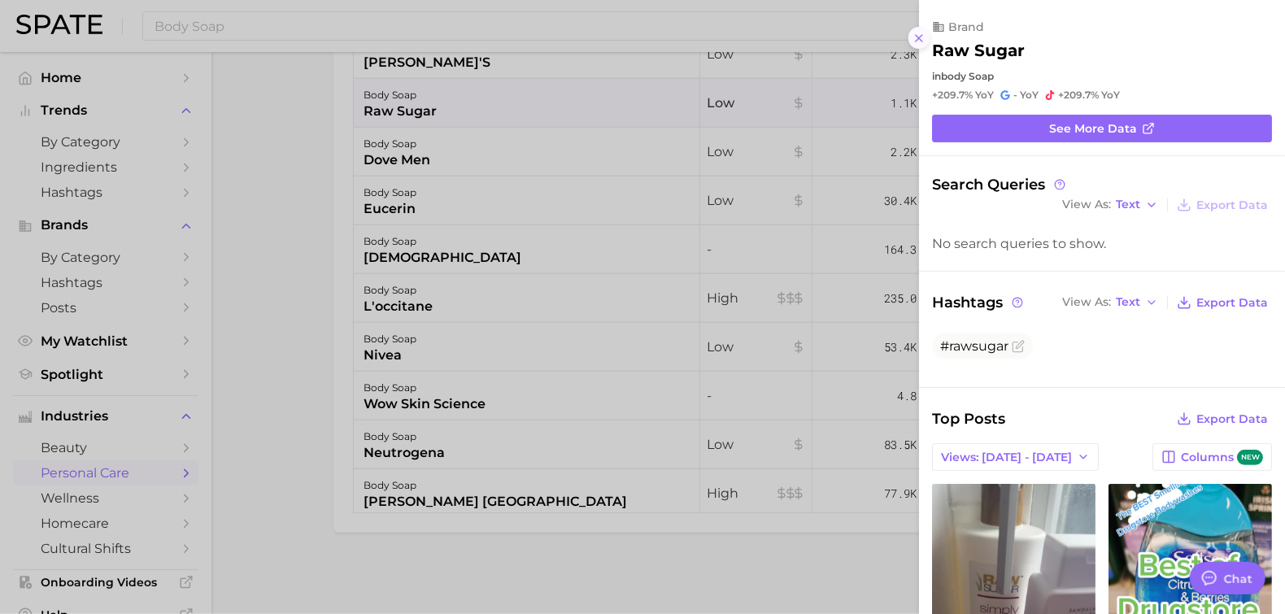
click at [914, 35] on icon at bounding box center [919, 38] width 13 height 13
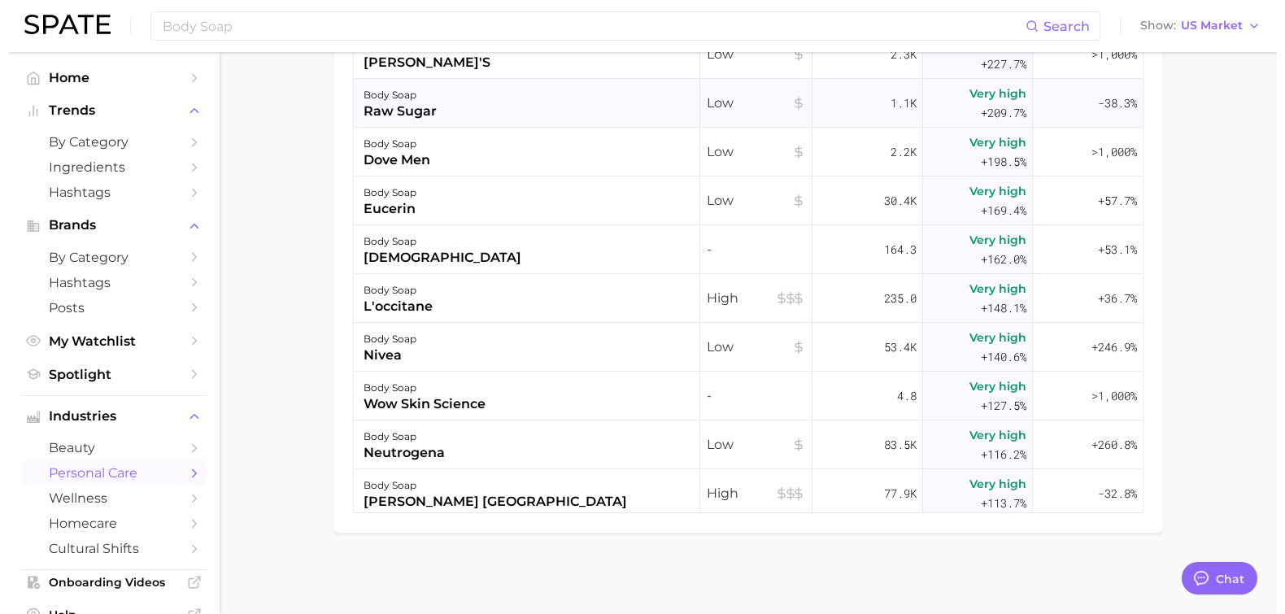
scroll to position [369, 0]
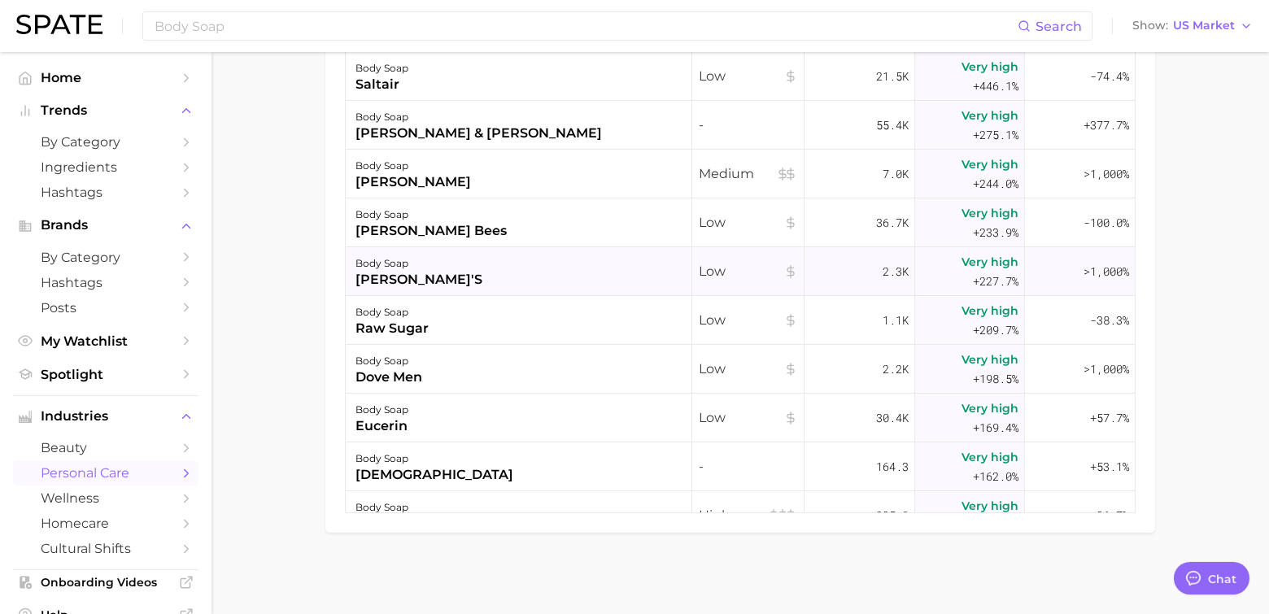
click at [400, 271] on div "[PERSON_NAME]'s" at bounding box center [418, 280] width 127 height 20
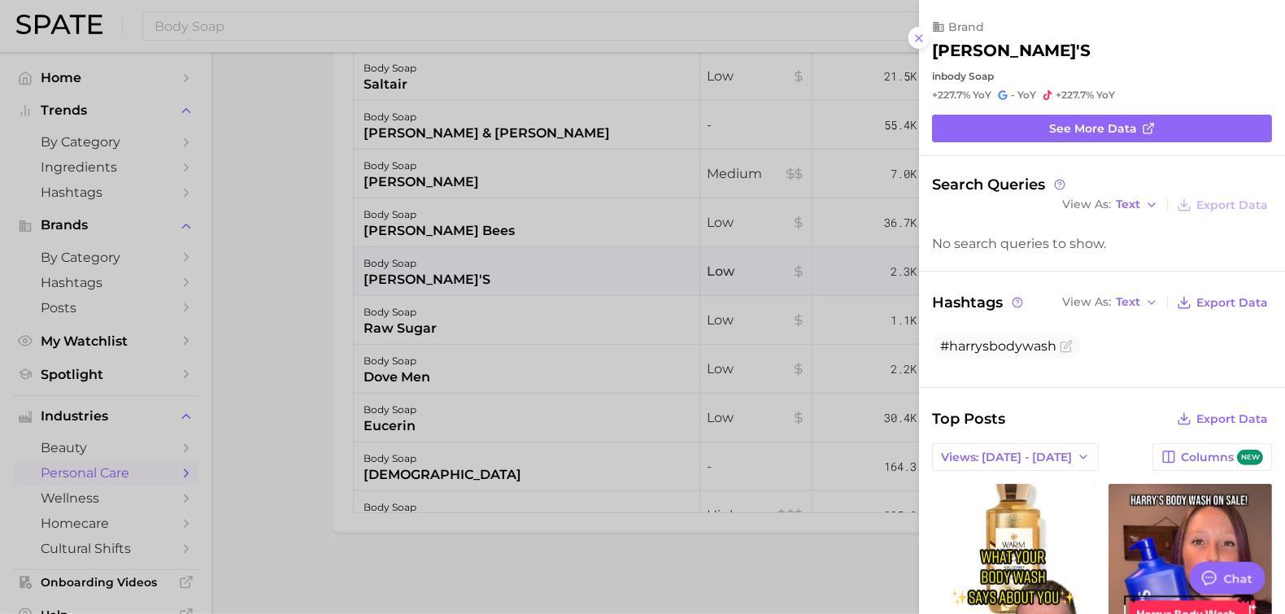
scroll to position [0, 0]
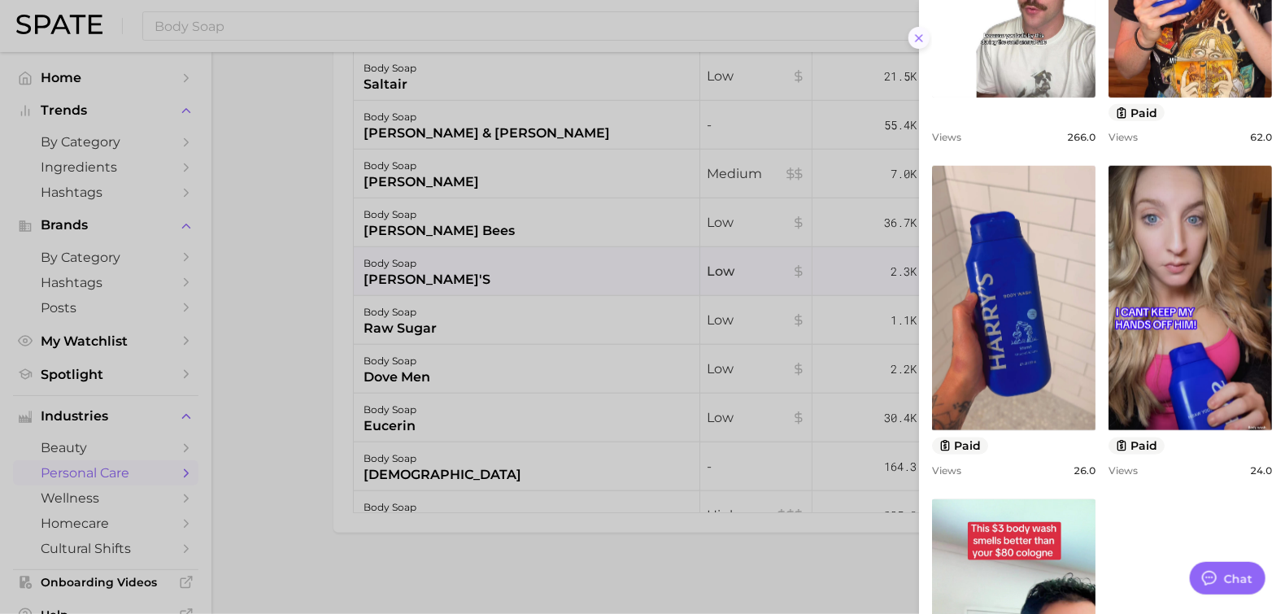
click at [918, 39] on line at bounding box center [919, 38] width 7 height 7
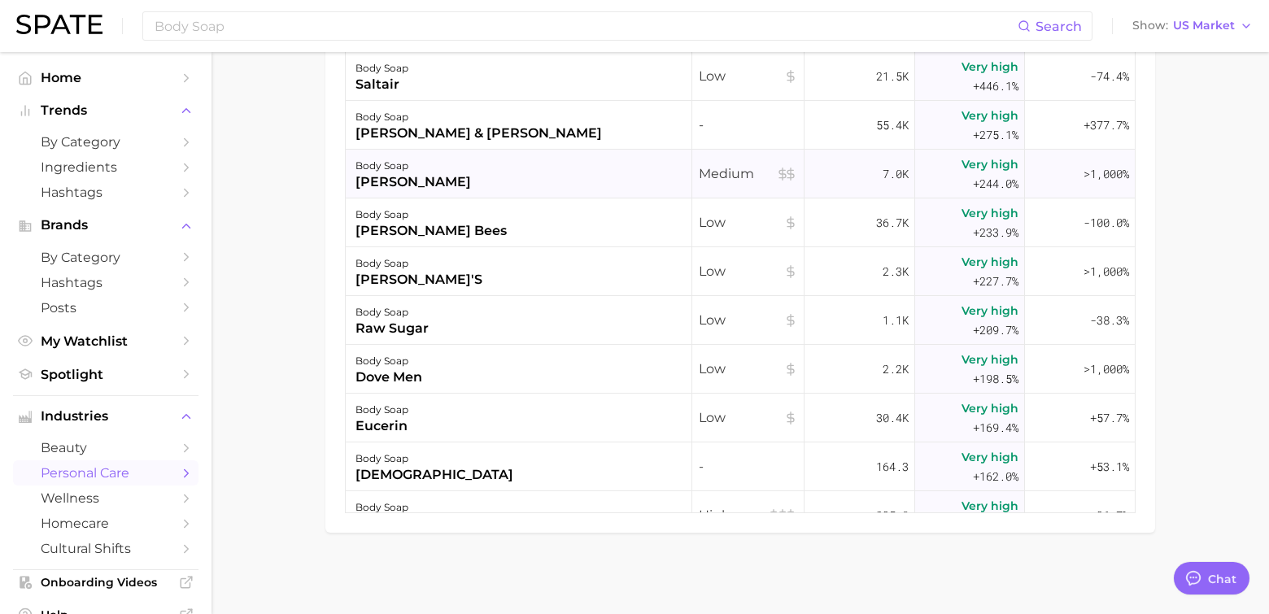
click at [430, 180] on div "[PERSON_NAME]" at bounding box center [413, 182] width 116 height 20
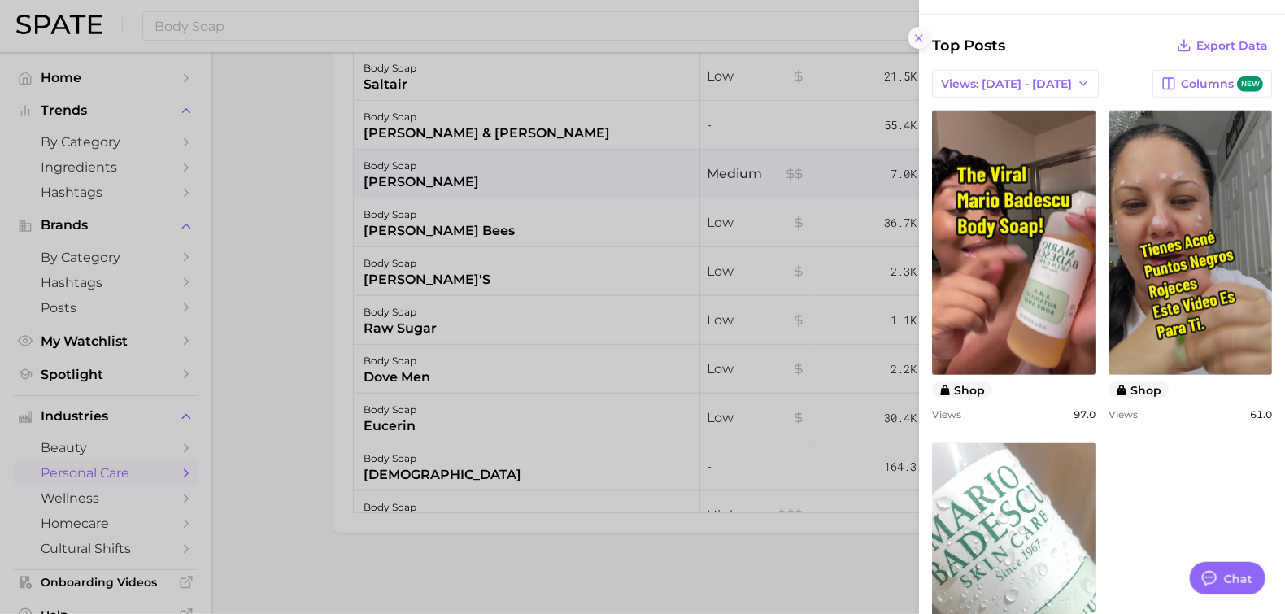
click at [918, 37] on line at bounding box center [919, 38] width 7 height 7
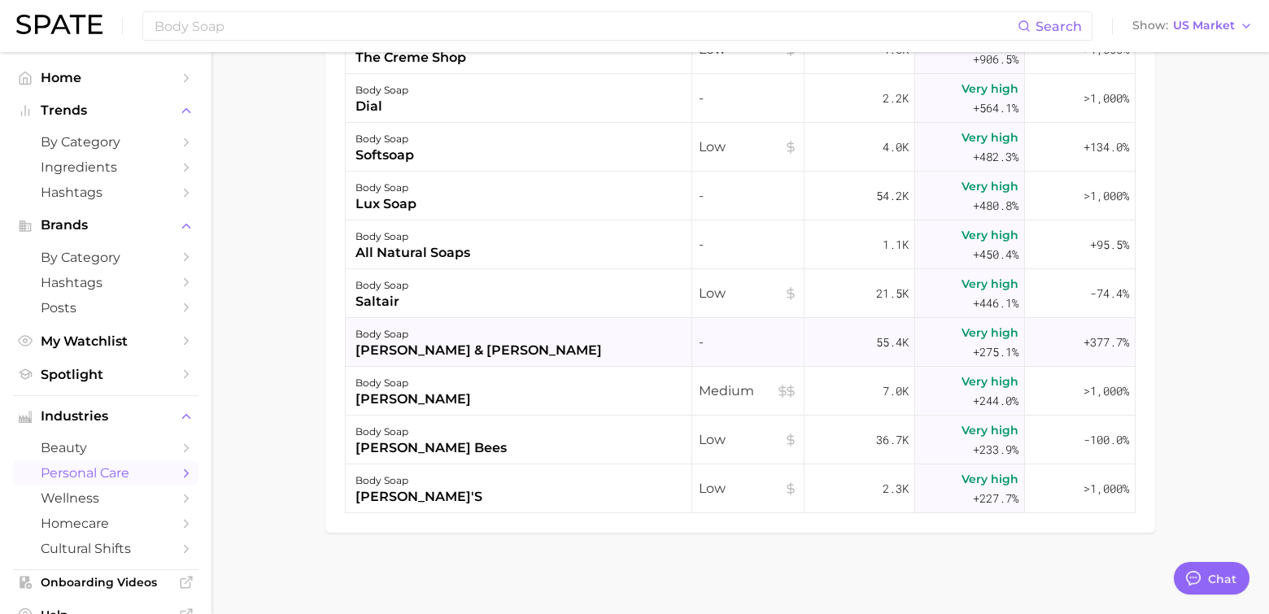
click at [386, 342] on div "[PERSON_NAME] & [PERSON_NAME]" at bounding box center [478, 351] width 246 height 20
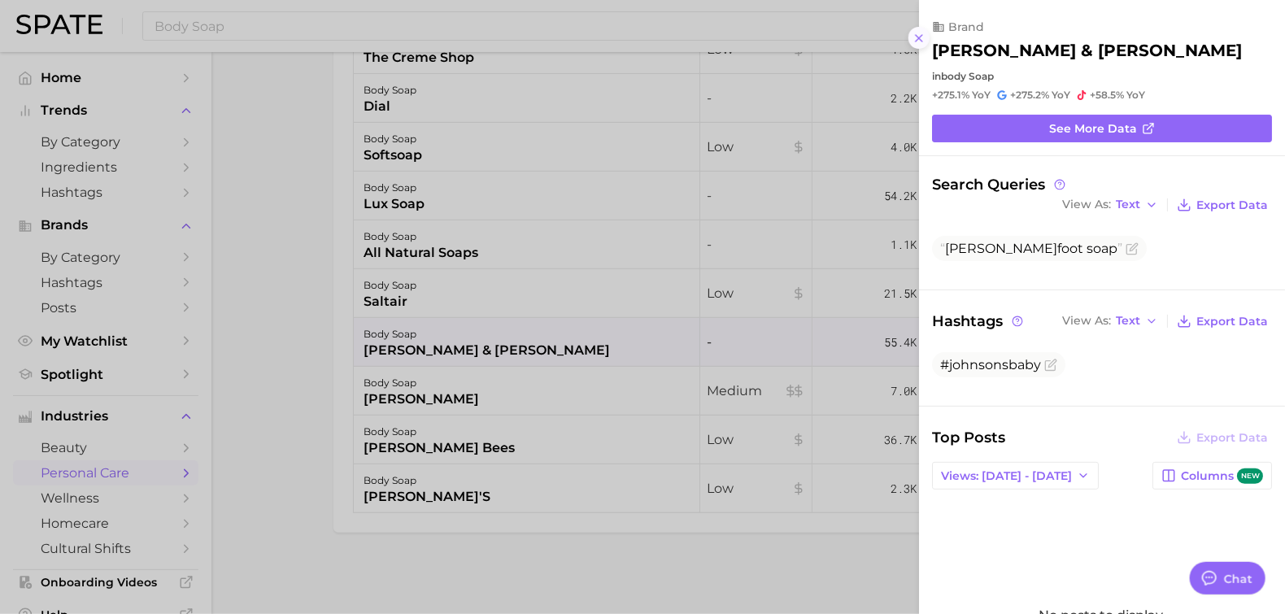
click at [927, 43] on button at bounding box center [920, 38] width 22 height 22
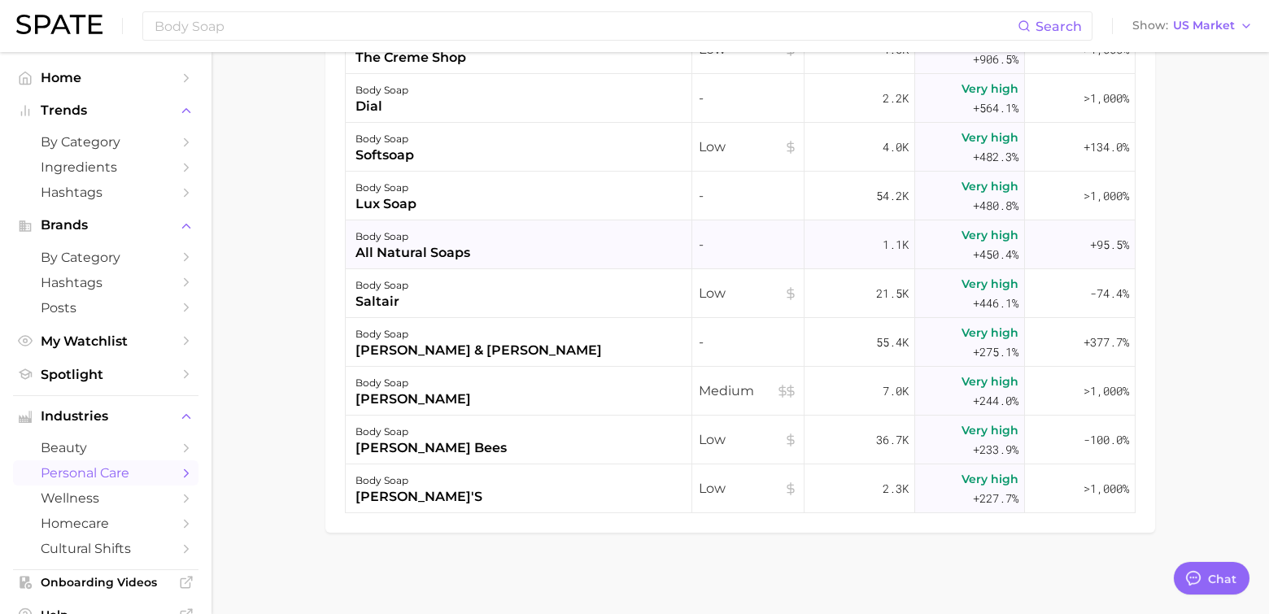
click at [433, 246] on div "all natural soaps" at bounding box center [412, 253] width 115 height 20
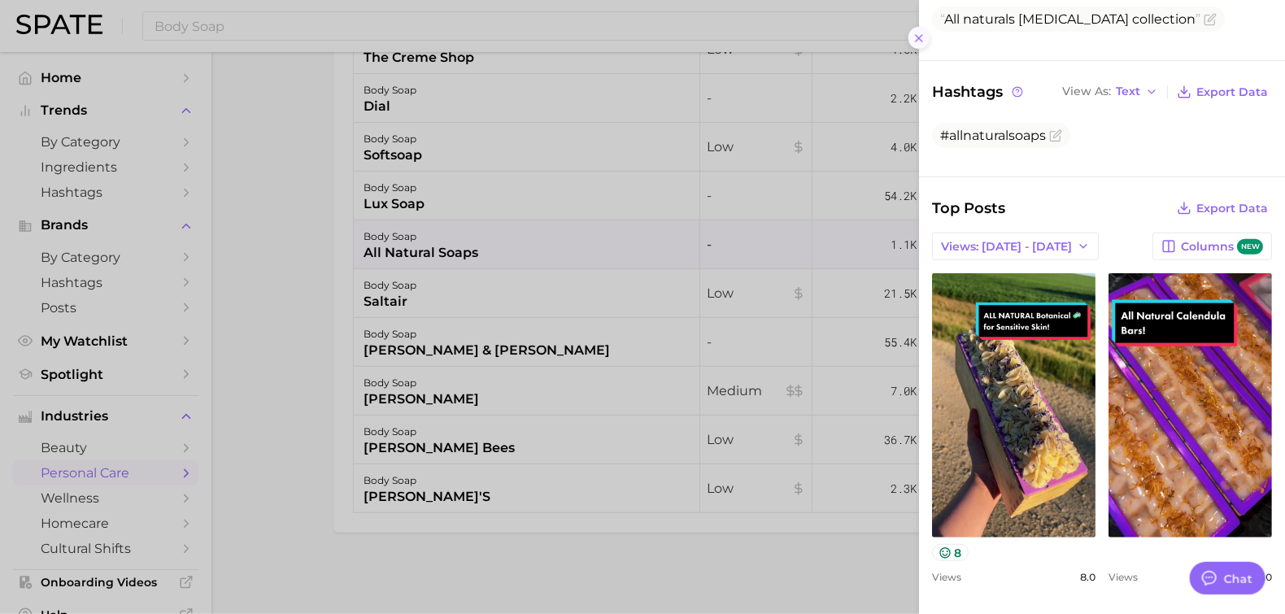
drag, startPoint x: 916, startPoint y: 35, endPoint x: 904, endPoint y: 42, distance: 14.2
click at [916, 35] on line at bounding box center [919, 38] width 7 height 7
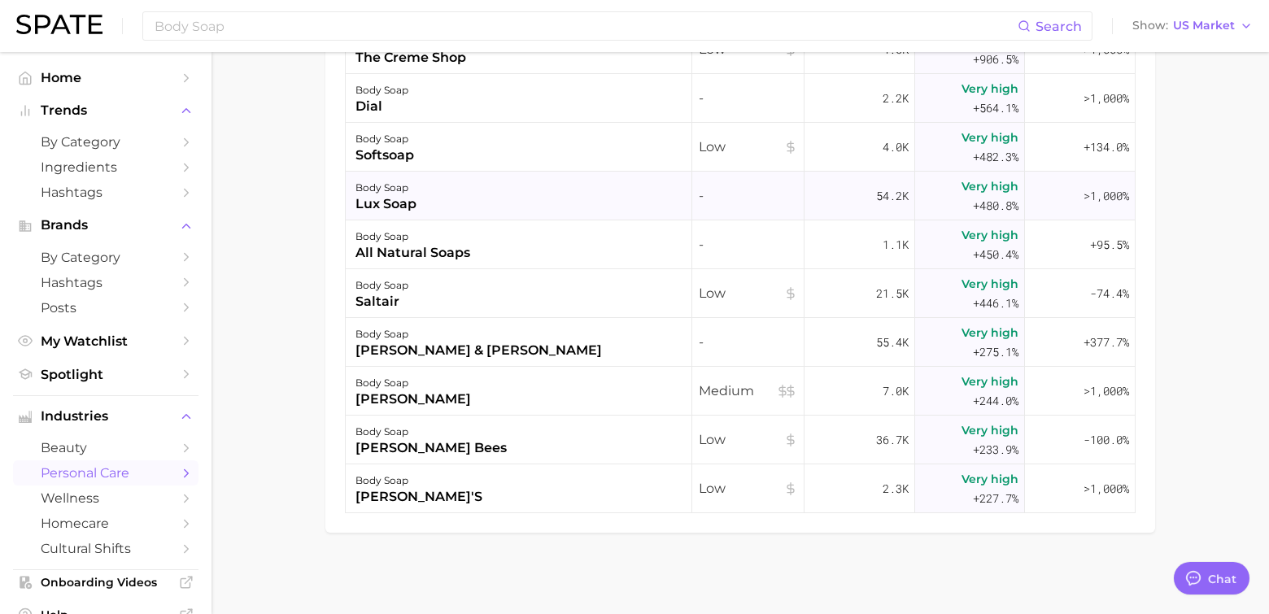
click at [394, 186] on div "body soap" at bounding box center [385, 188] width 61 height 20
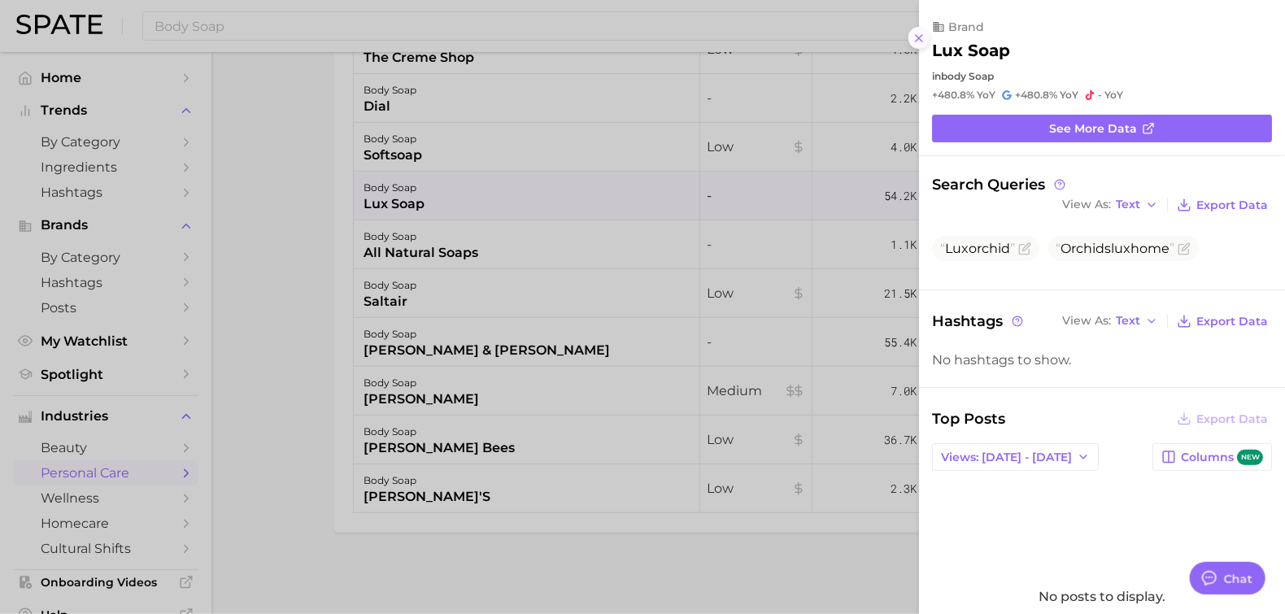
click at [918, 41] on icon at bounding box center [919, 38] width 13 height 13
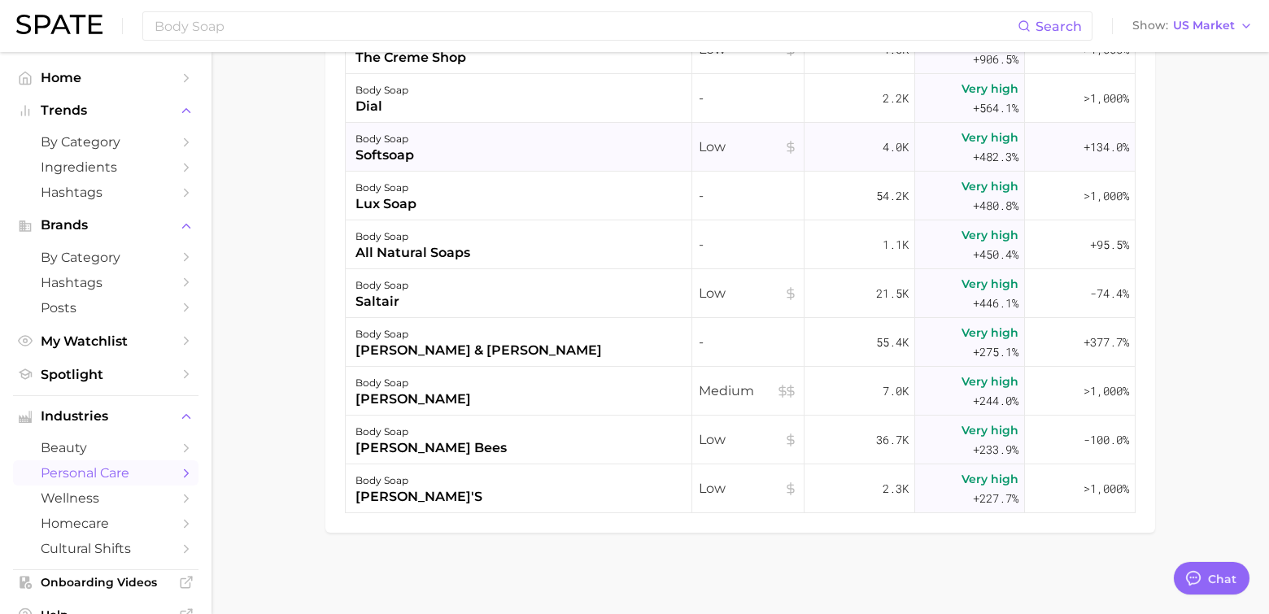
click at [416, 156] on div "body soap softsoap" at bounding box center [519, 147] width 347 height 49
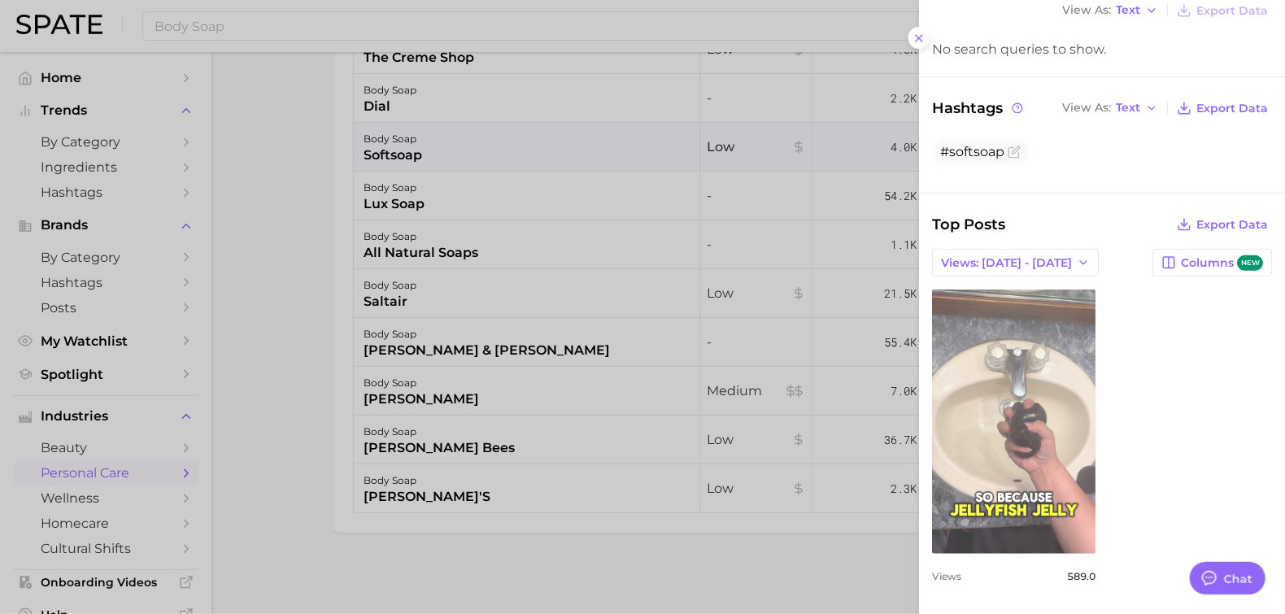
click at [1003, 494] on link "view post on TikTok" at bounding box center [1014, 422] width 164 height 264
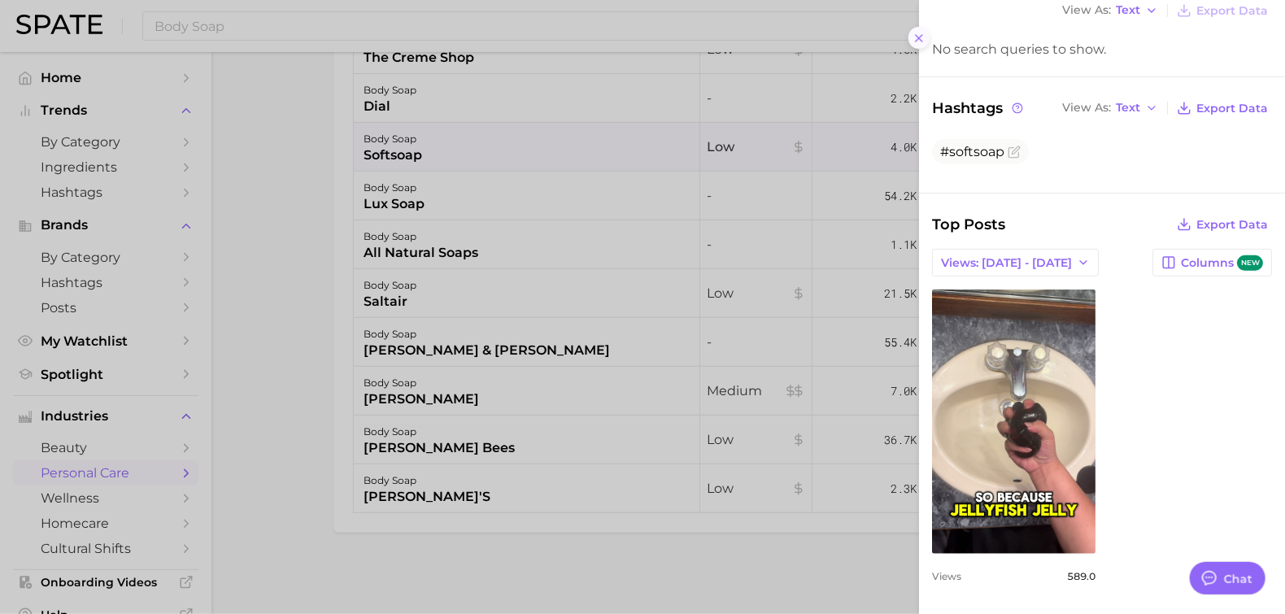
click at [918, 37] on line at bounding box center [919, 38] width 7 height 7
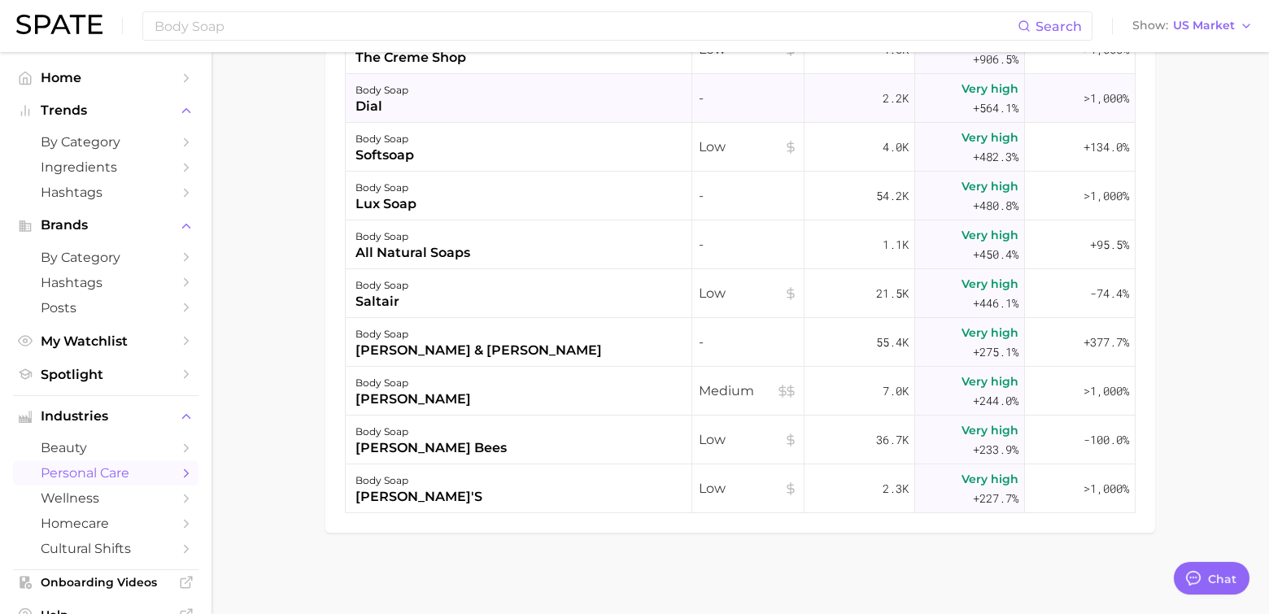
click at [374, 102] on div "dial" at bounding box center [381, 107] width 53 height 20
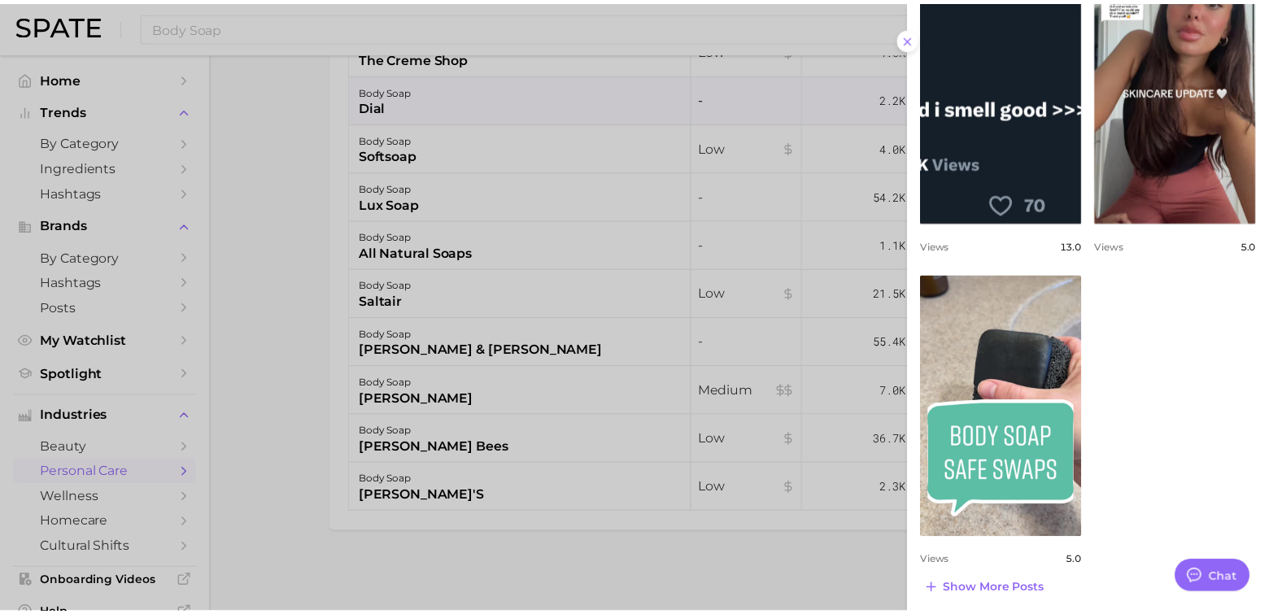
scroll to position [899, 0]
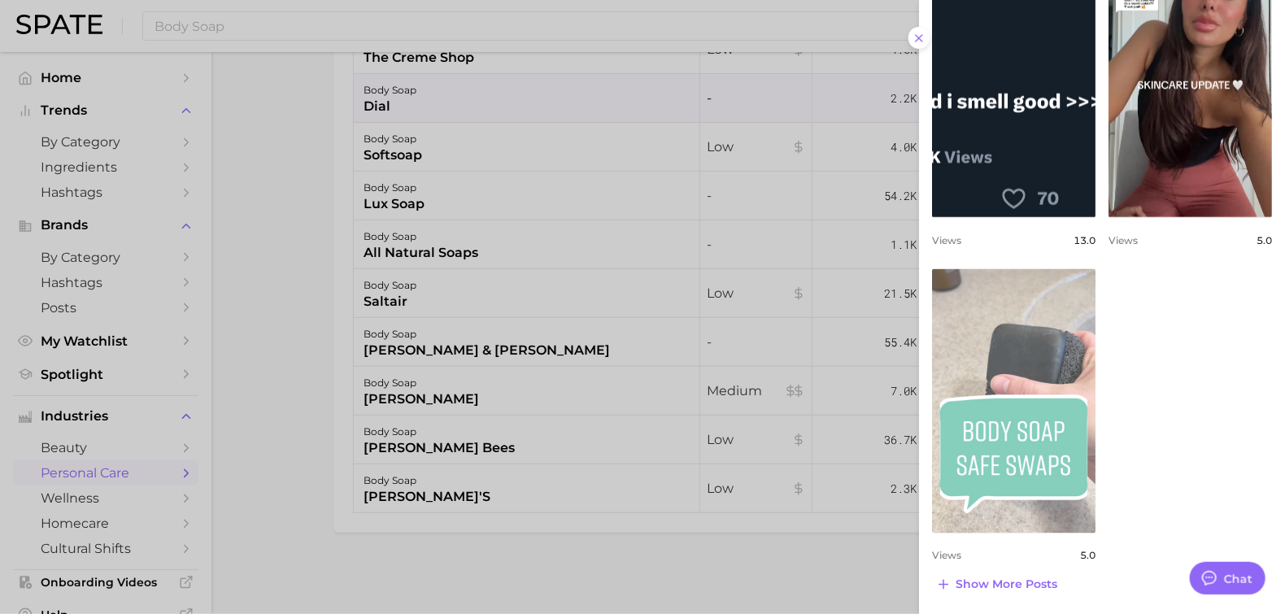
click at [1023, 364] on link "view post on TikTok" at bounding box center [1014, 401] width 164 height 264
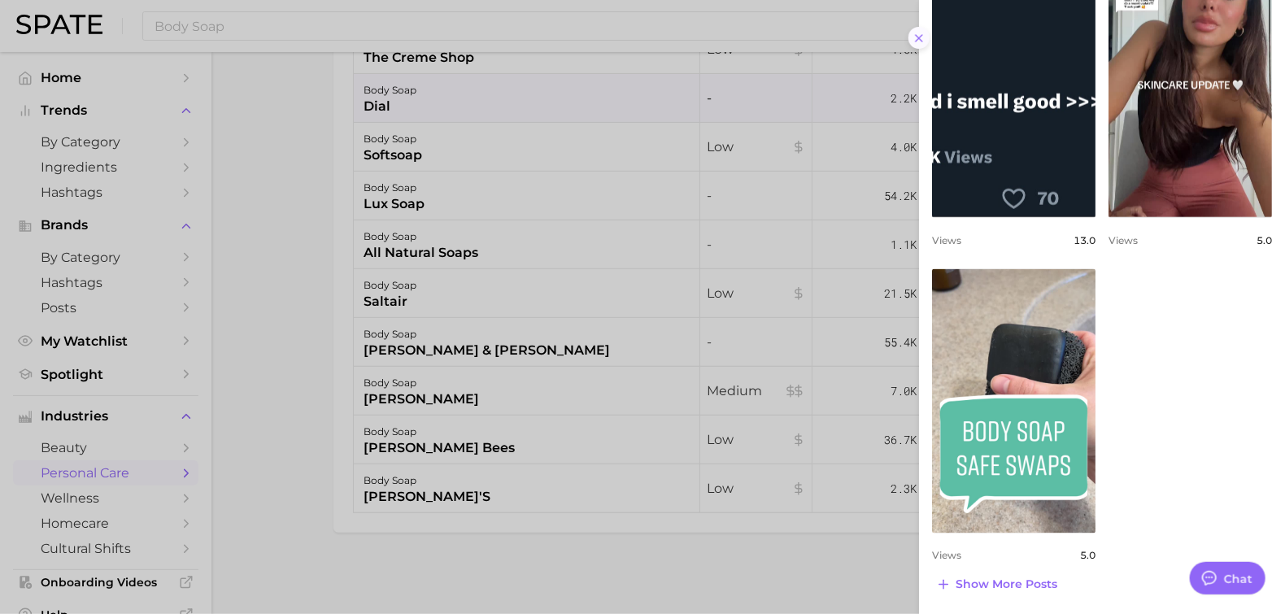
click at [919, 27] on button at bounding box center [920, 38] width 22 height 22
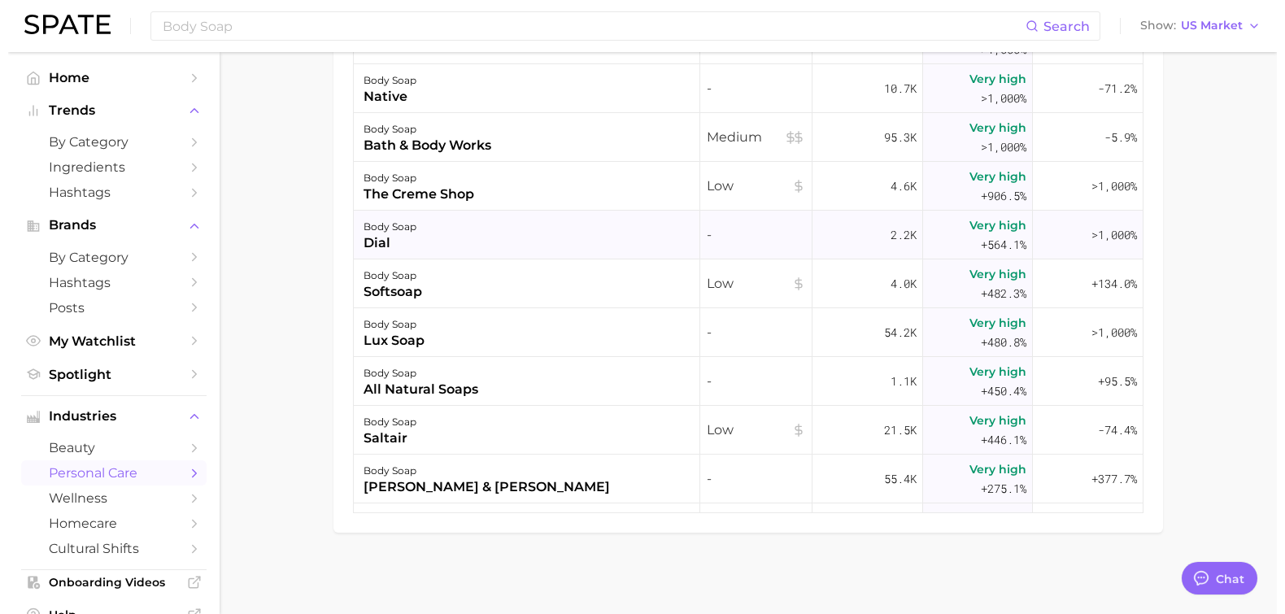
scroll to position [0, 0]
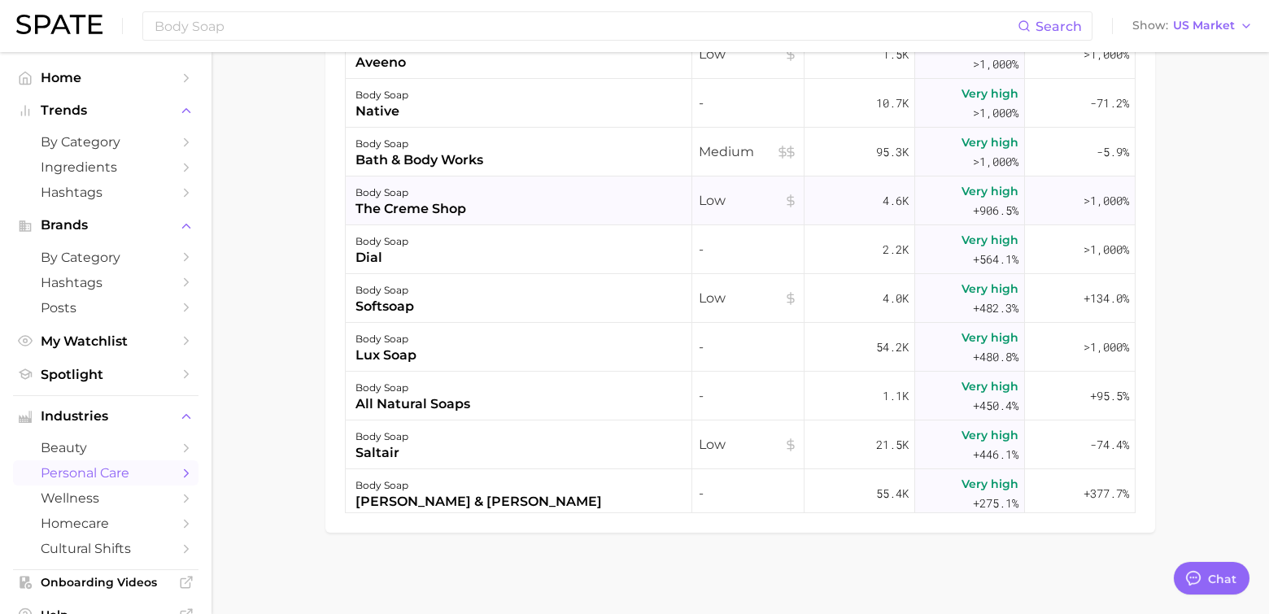
click at [447, 199] on div "the creme shop" at bounding box center [410, 209] width 111 height 20
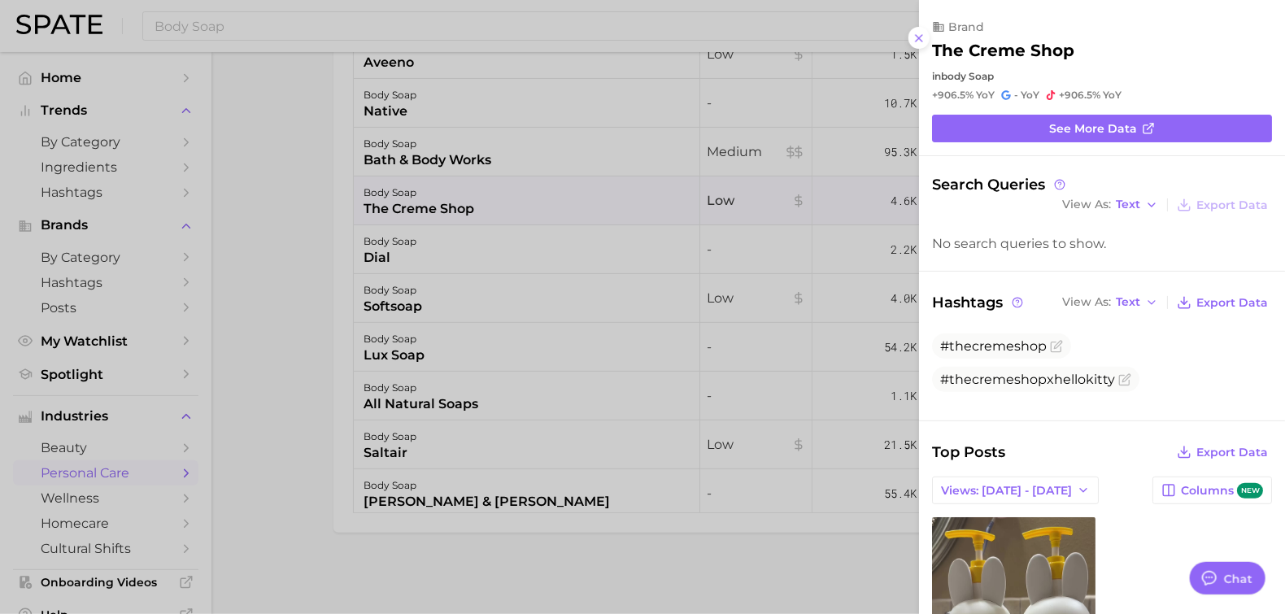
click at [430, 155] on div at bounding box center [642, 307] width 1285 height 614
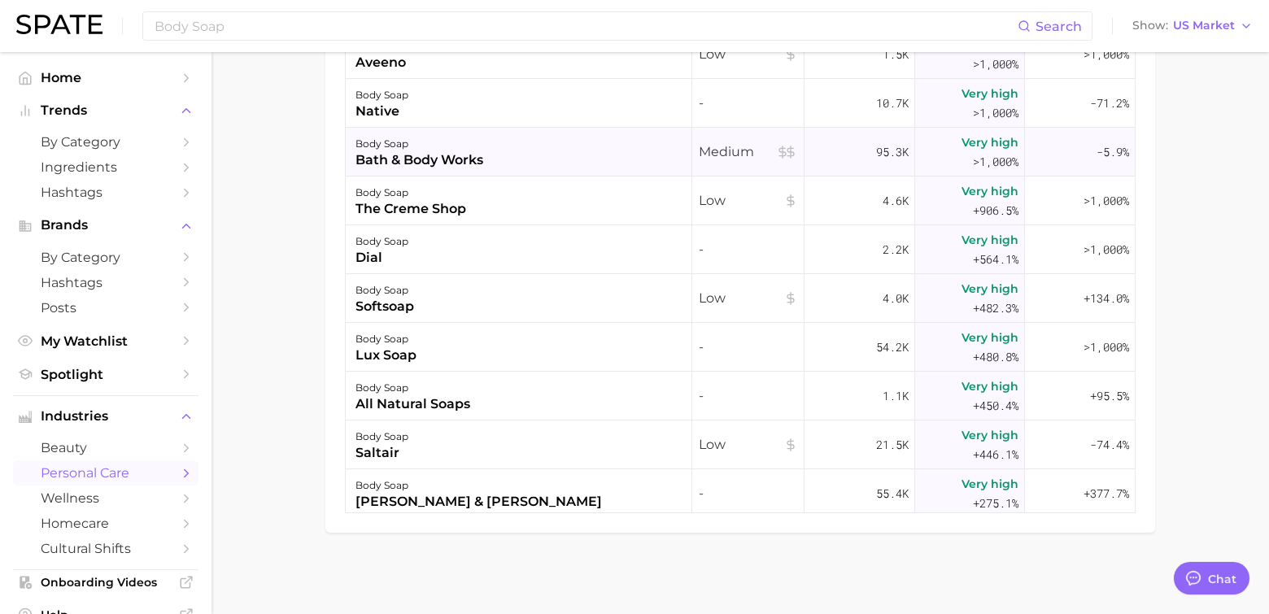
click at [430, 154] on div "bath & body works" at bounding box center [419, 160] width 128 height 20
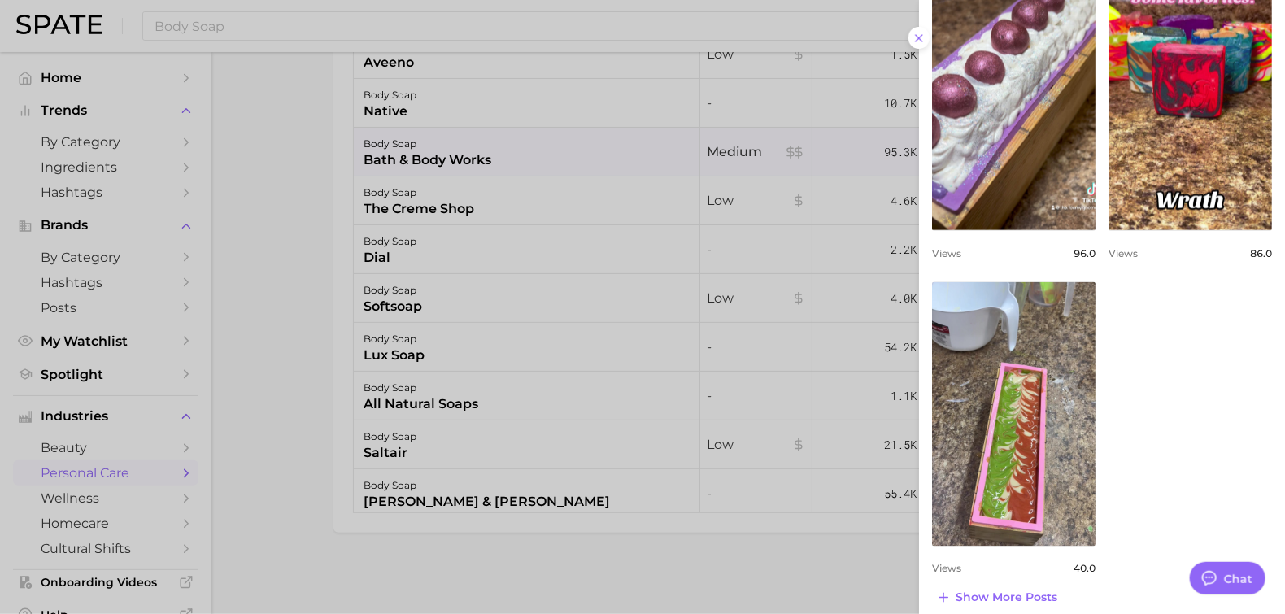
scroll to position [434, 0]
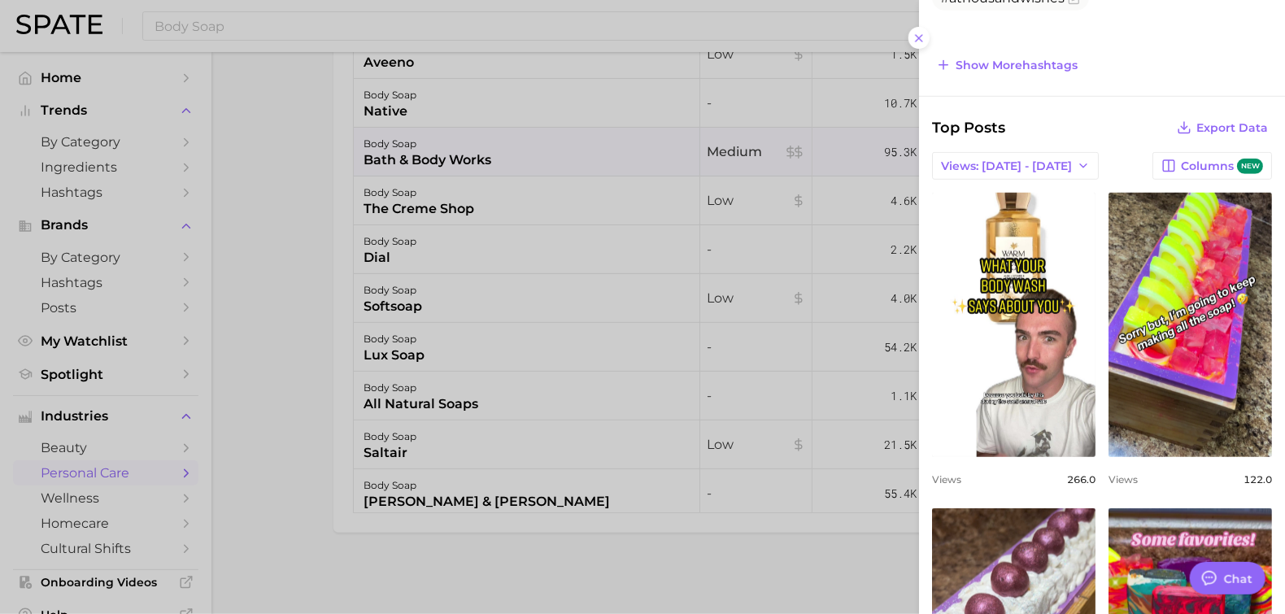
click at [387, 107] on div at bounding box center [642, 307] width 1285 height 614
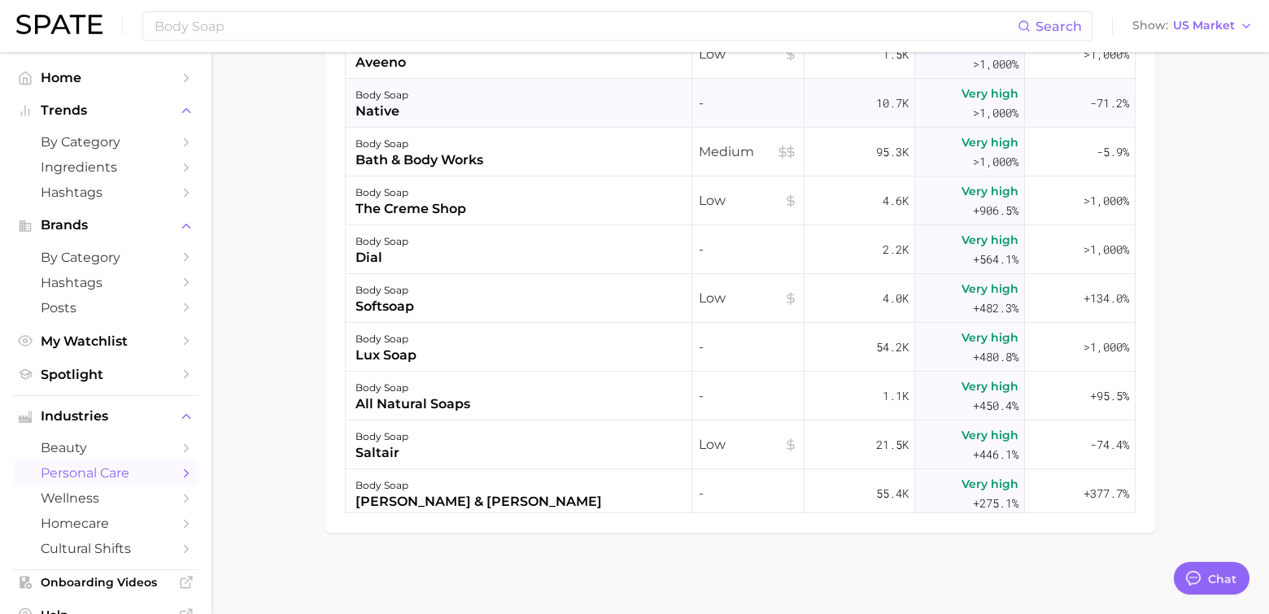
click at [402, 102] on div "body soap" at bounding box center [381, 95] width 53 height 20
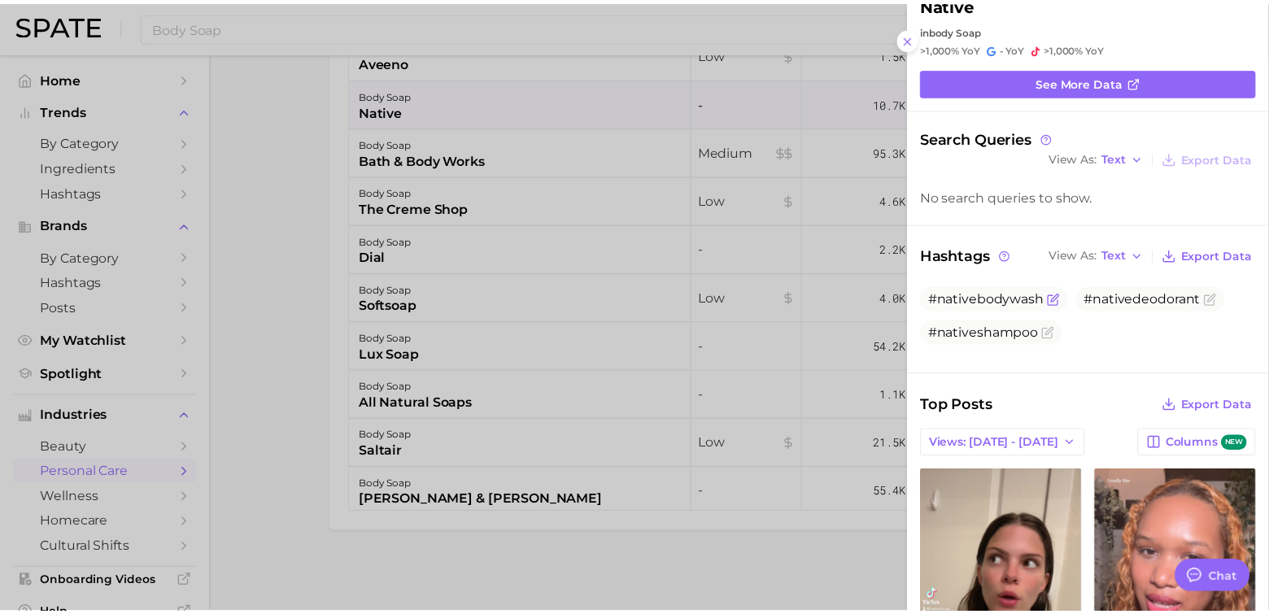
scroll to position [0, 0]
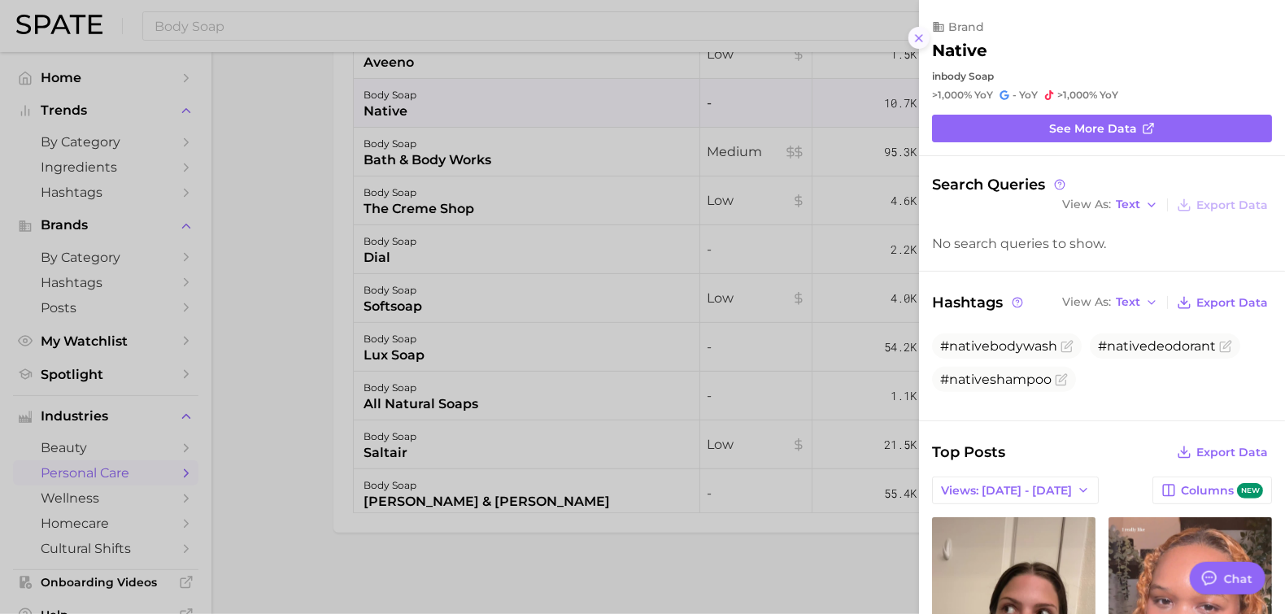
click at [917, 30] on button at bounding box center [920, 38] width 22 height 22
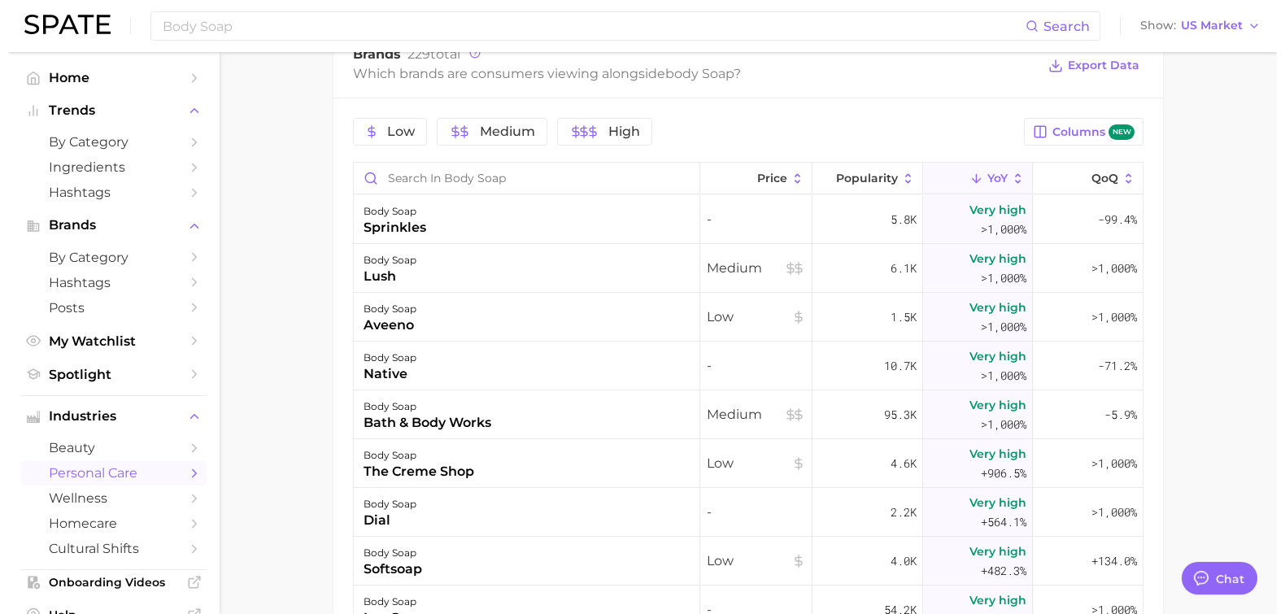
scroll to position [754, 0]
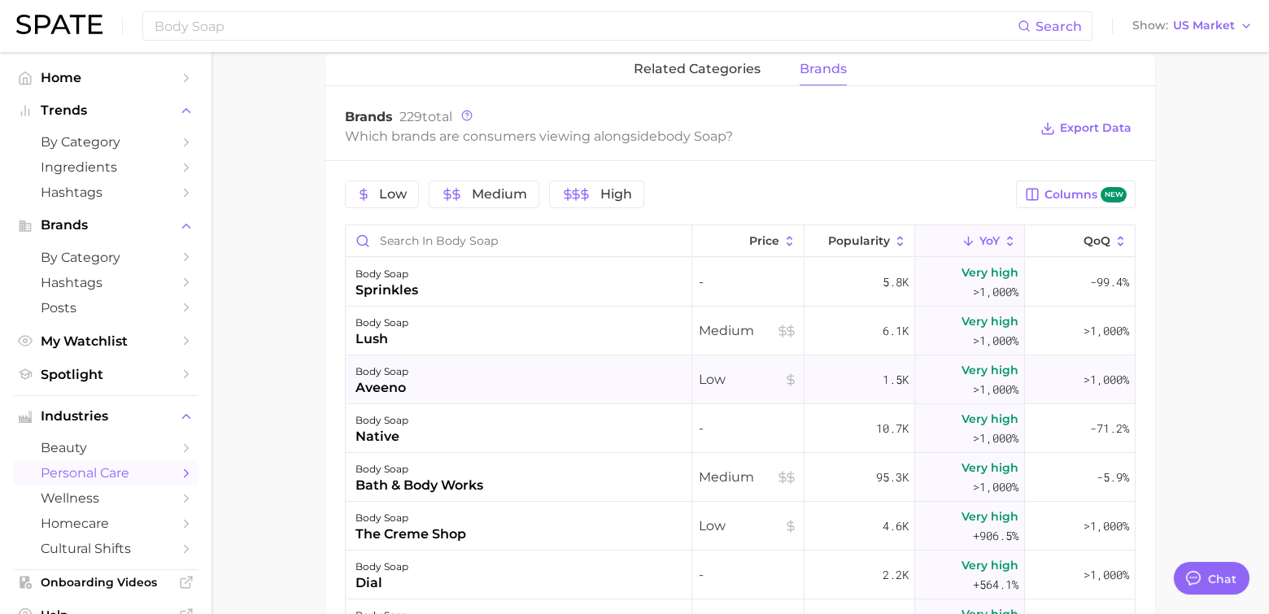
click at [421, 386] on div "body soap aveeno" at bounding box center [519, 379] width 347 height 49
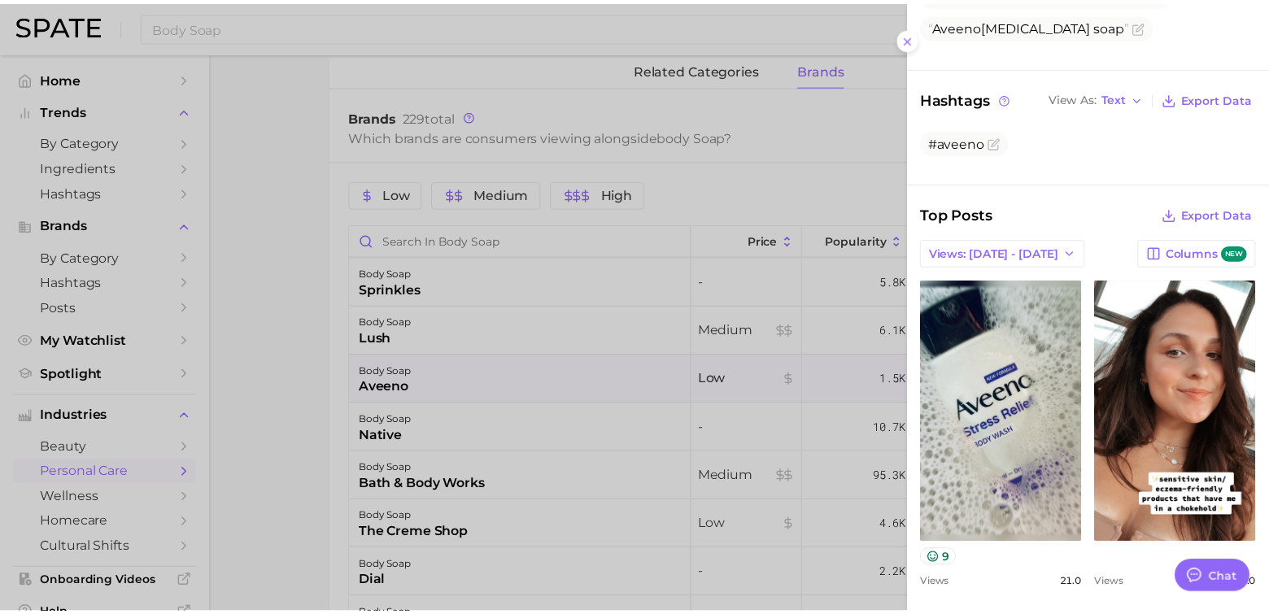
scroll to position [263, 0]
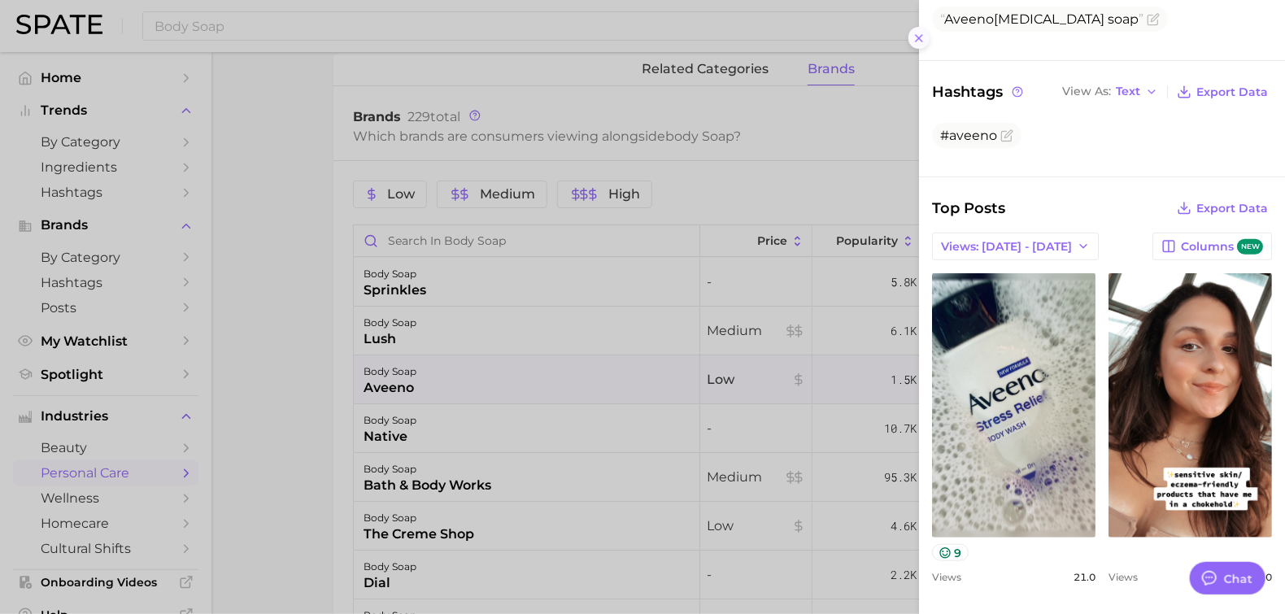
click at [922, 41] on icon at bounding box center [919, 38] width 13 height 13
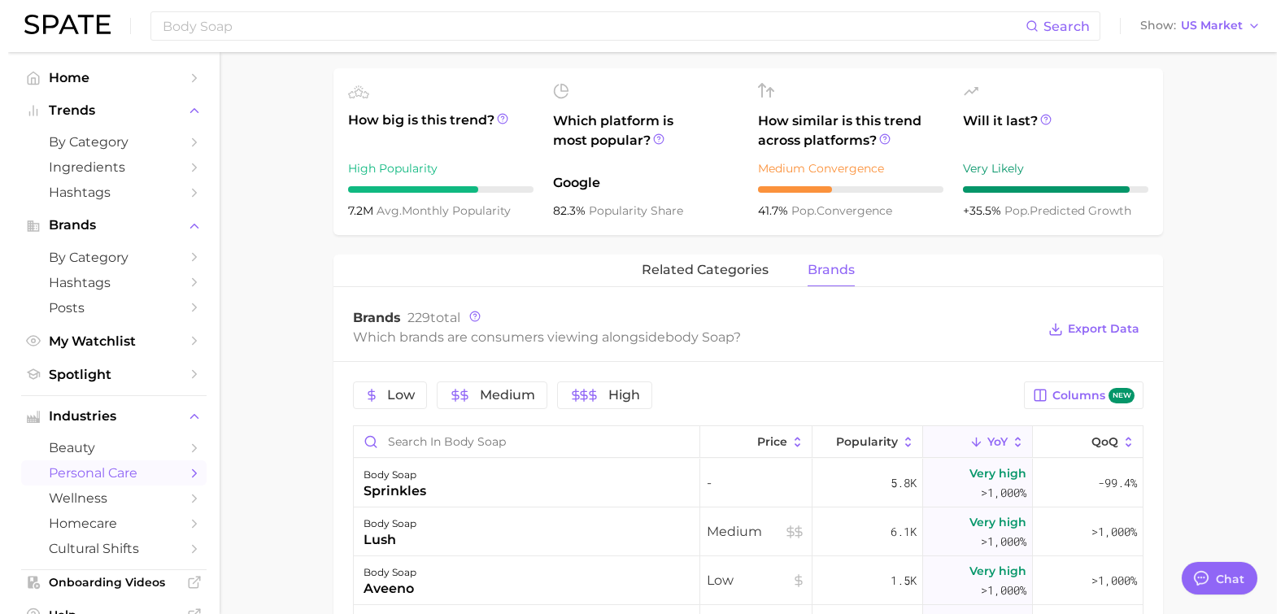
scroll to position [754, 0]
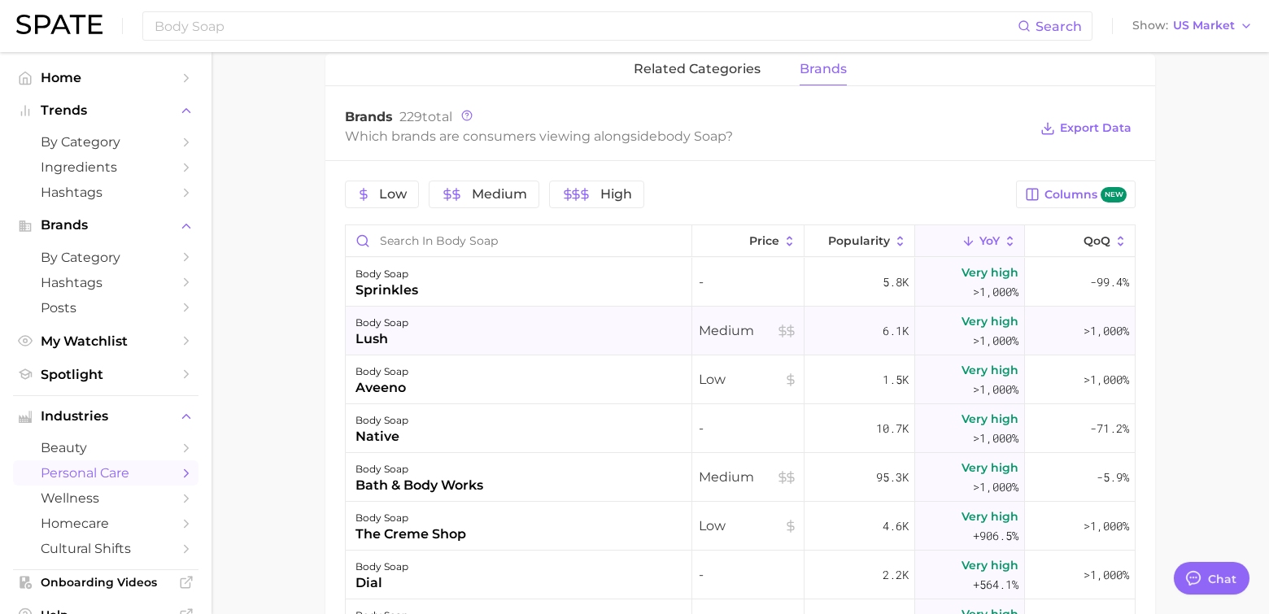
click at [398, 345] on div "lush" at bounding box center [381, 339] width 53 height 20
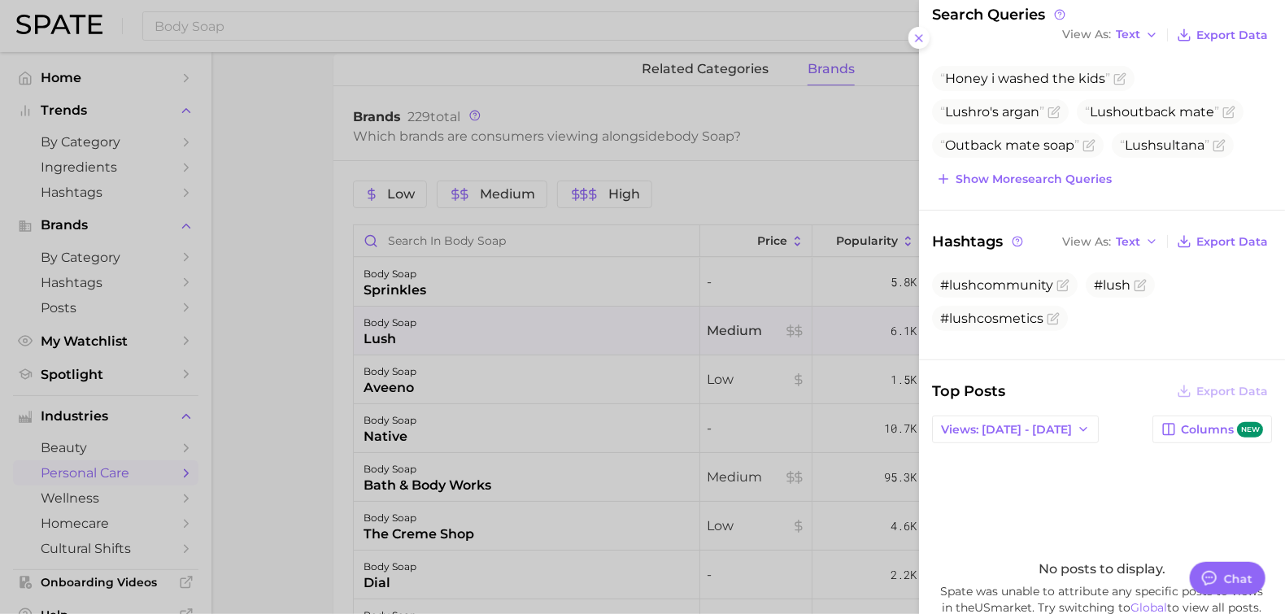
scroll to position [0, 0]
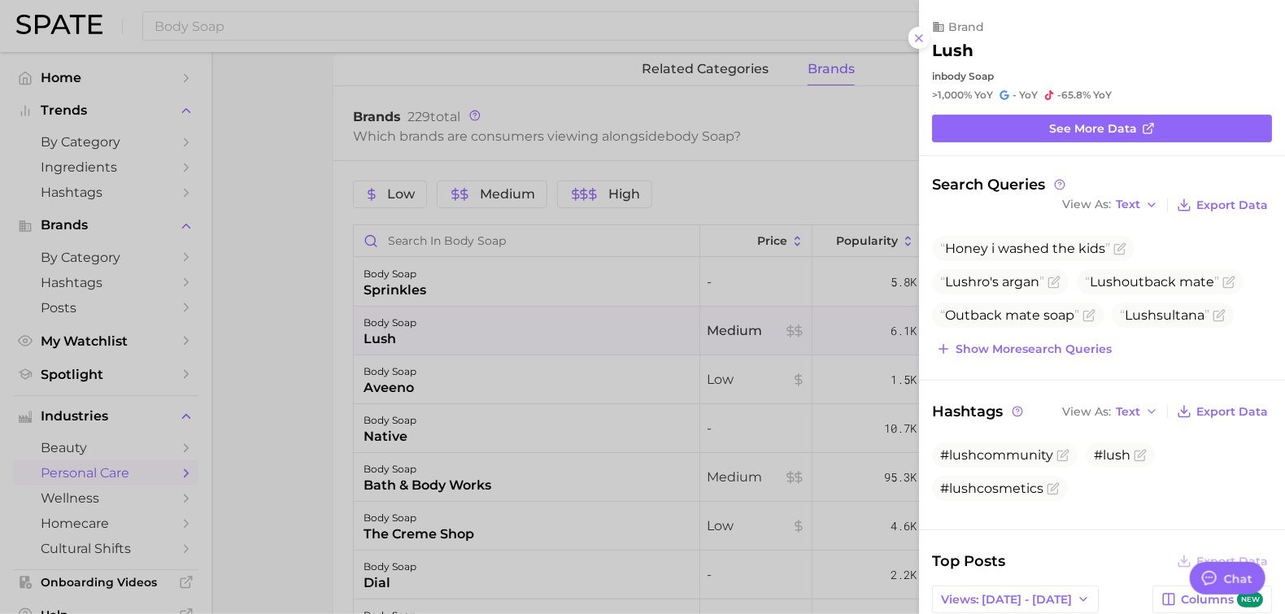
click at [366, 280] on div at bounding box center [642, 307] width 1285 height 614
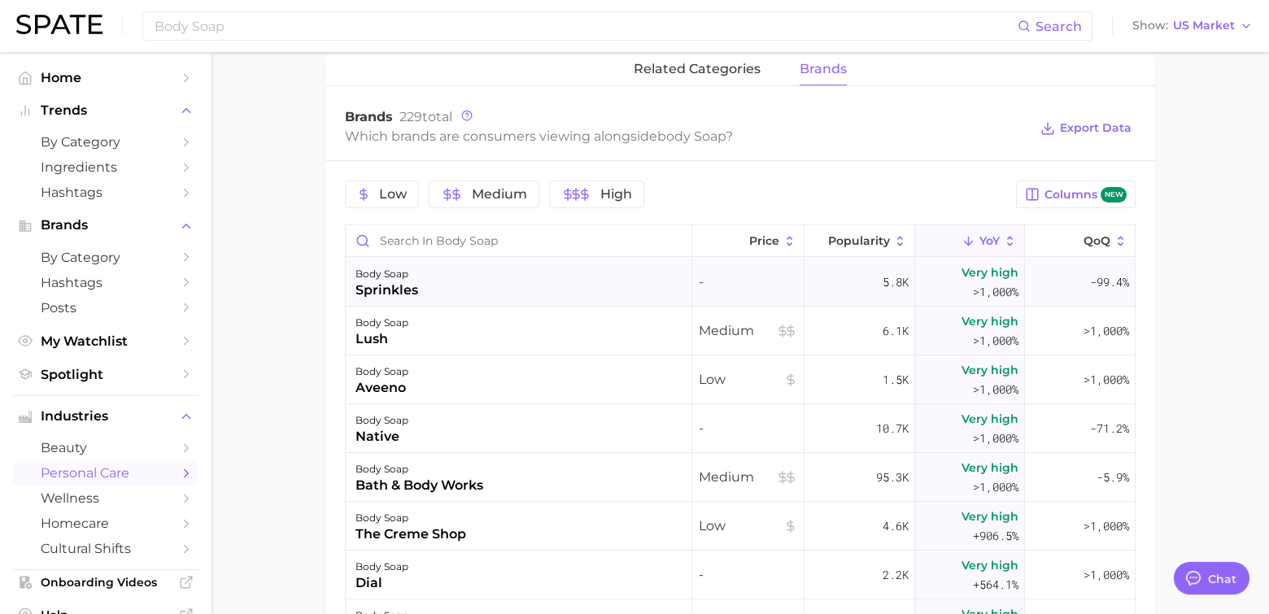
click at [382, 286] on div "sprinkles" at bounding box center [386, 291] width 63 height 20
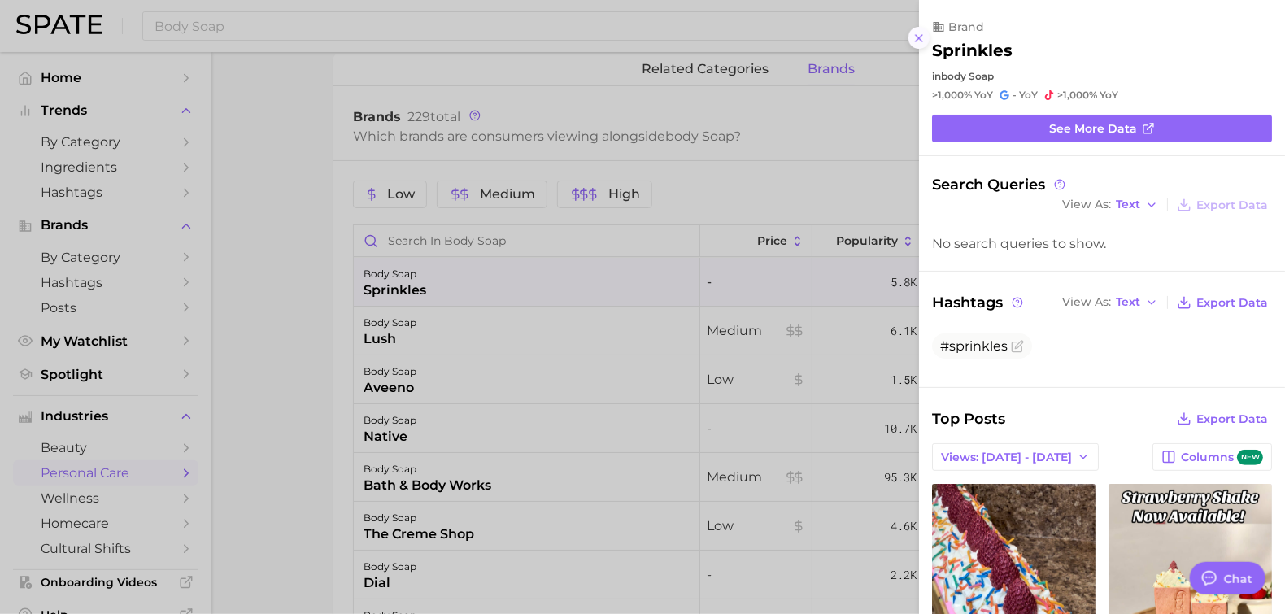
click at [921, 37] on icon at bounding box center [919, 38] width 13 height 13
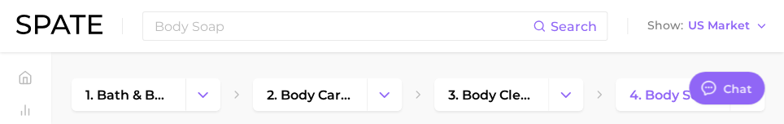
type textarea "x"
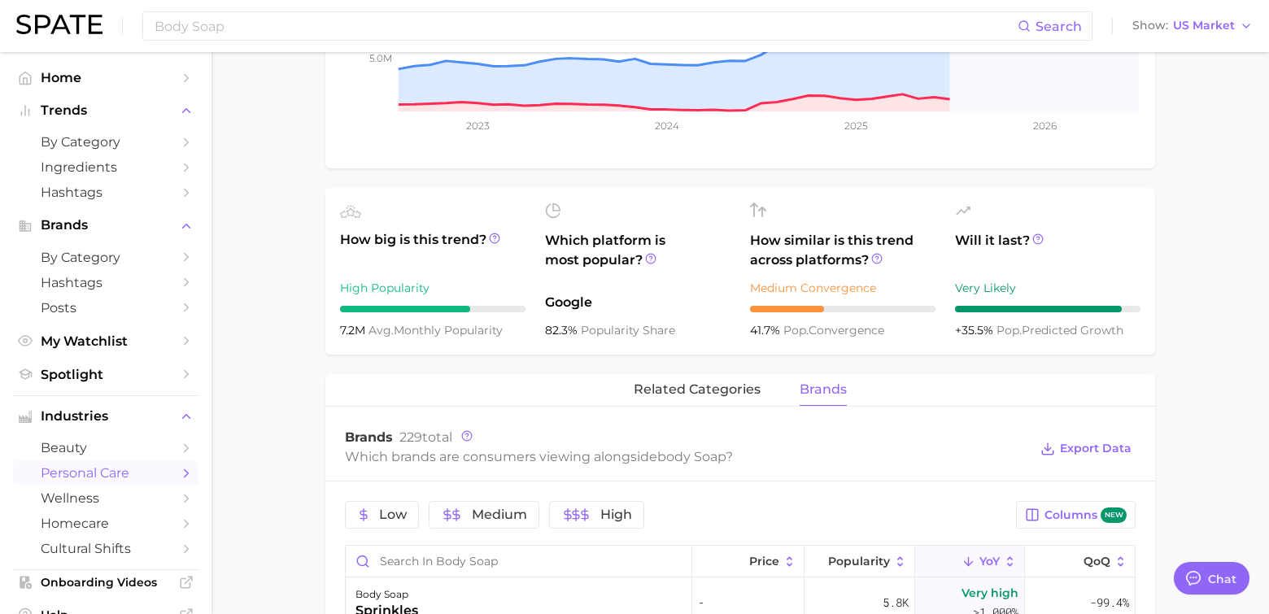
scroll to position [542, 0]
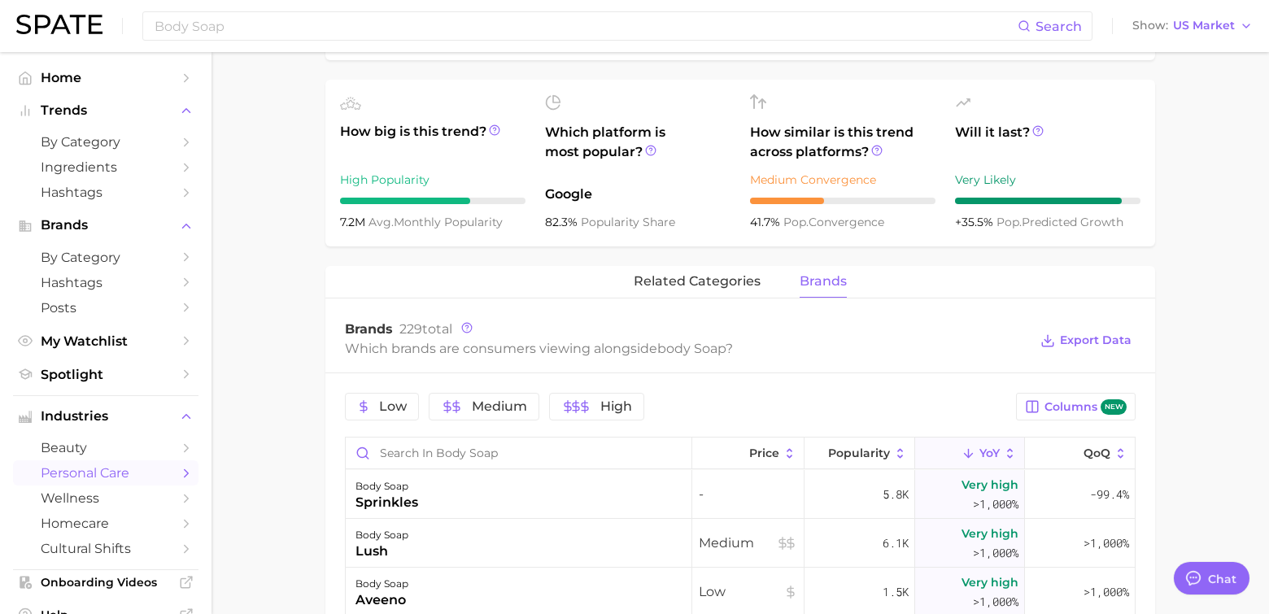
click at [816, 274] on span "brands" at bounding box center [823, 281] width 47 height 15
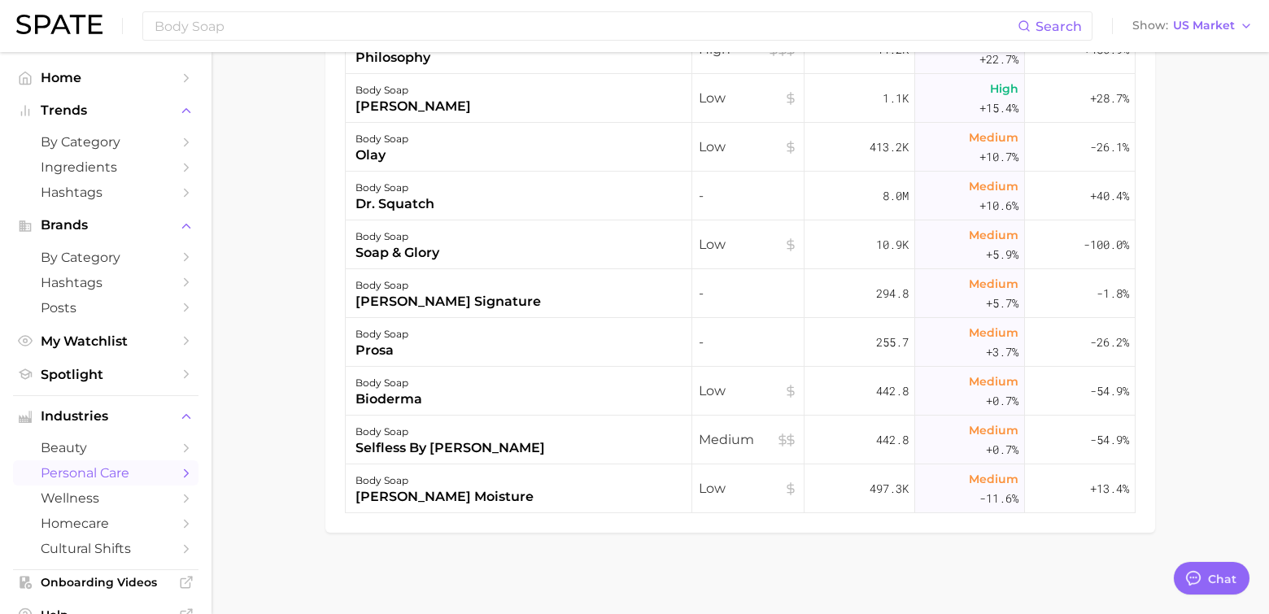
scroll to position [1562, 0]
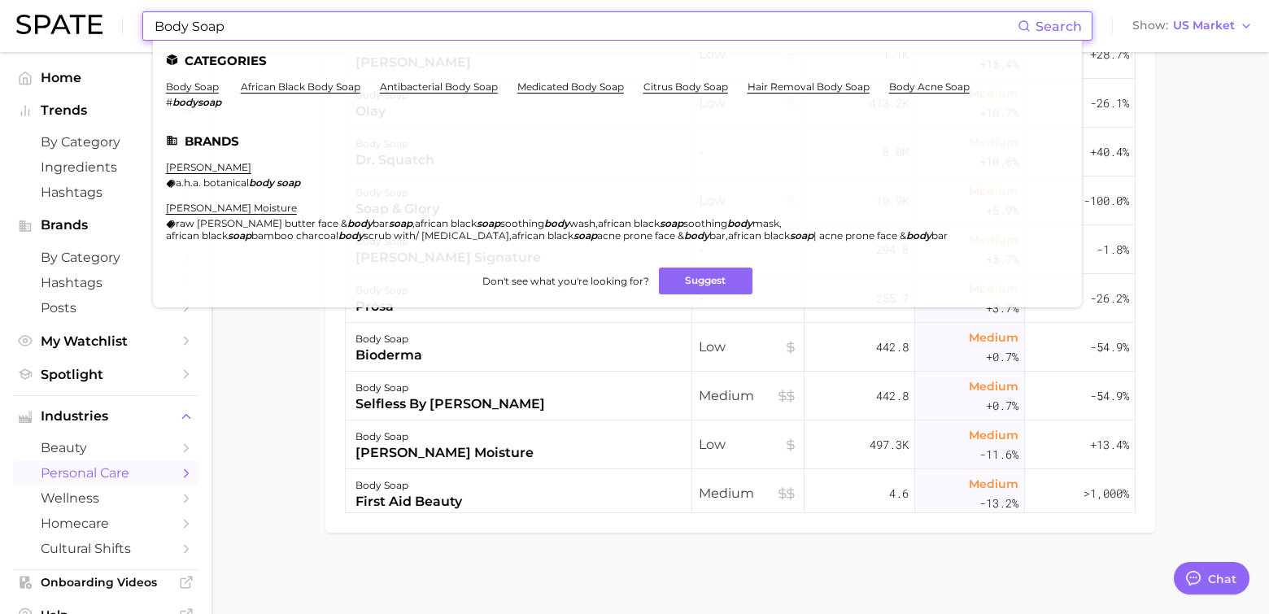
click at [213, 32] on input "Body Soap" at bounding box center [585, 26] width 865 height 28
drag, startPoint x: 244, startPoint y: 13, endPoint x: 62, endPoint y: 15, distance: 182.2
click at [62, 15] on div "Body Soap Search Categories body soap # bodysoap african black body soap antiba…" at bounding box center [634, 26] width 1236 height 52
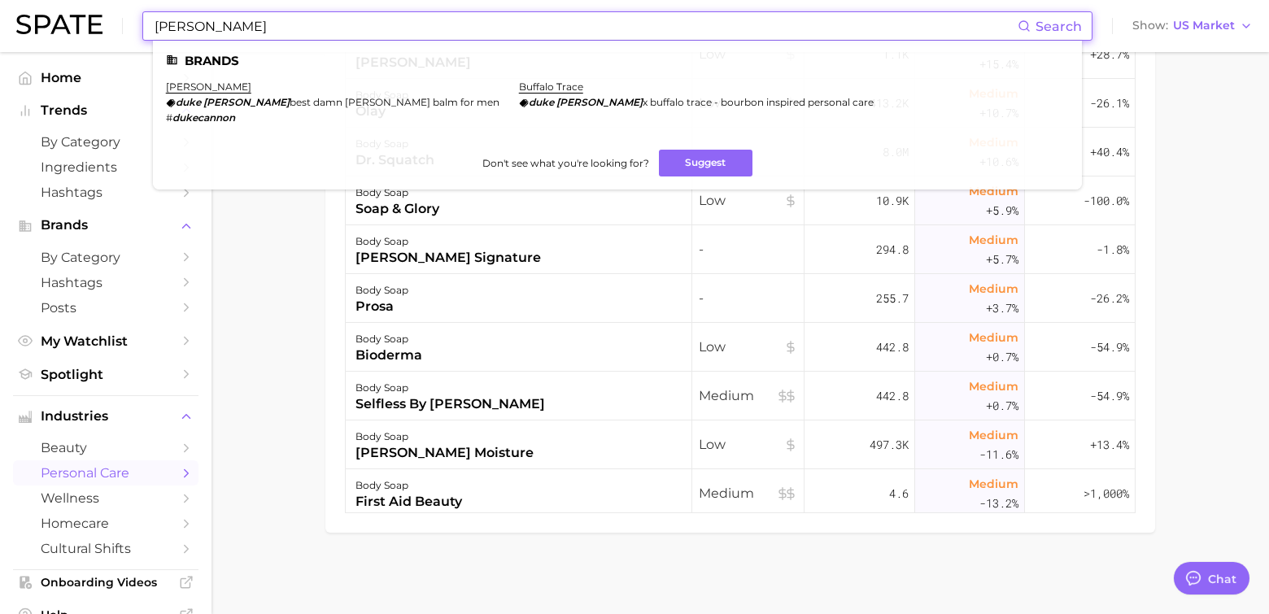
type input "[PERSON_NAME]"
click at [201, 96] on span at bounding box center [202, 102] width 2 height 12
click at [200, 85] on link "[PERSON_NAME]" at bounding box center [208, 87] width 85 height 12
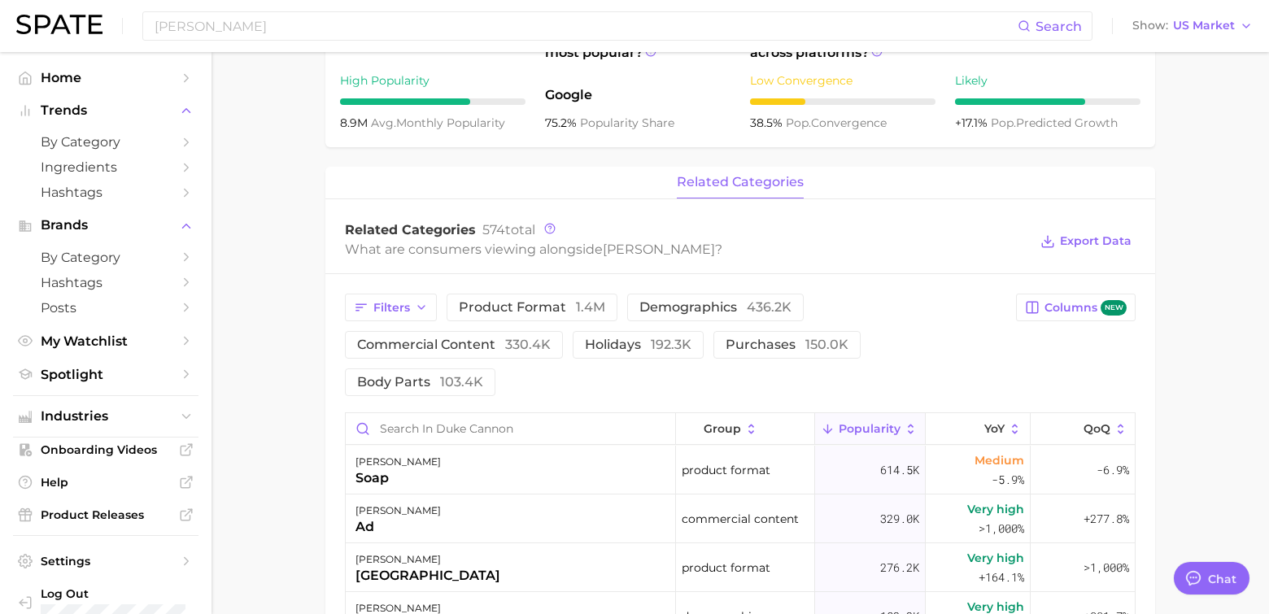
scroll to position [542, 0]
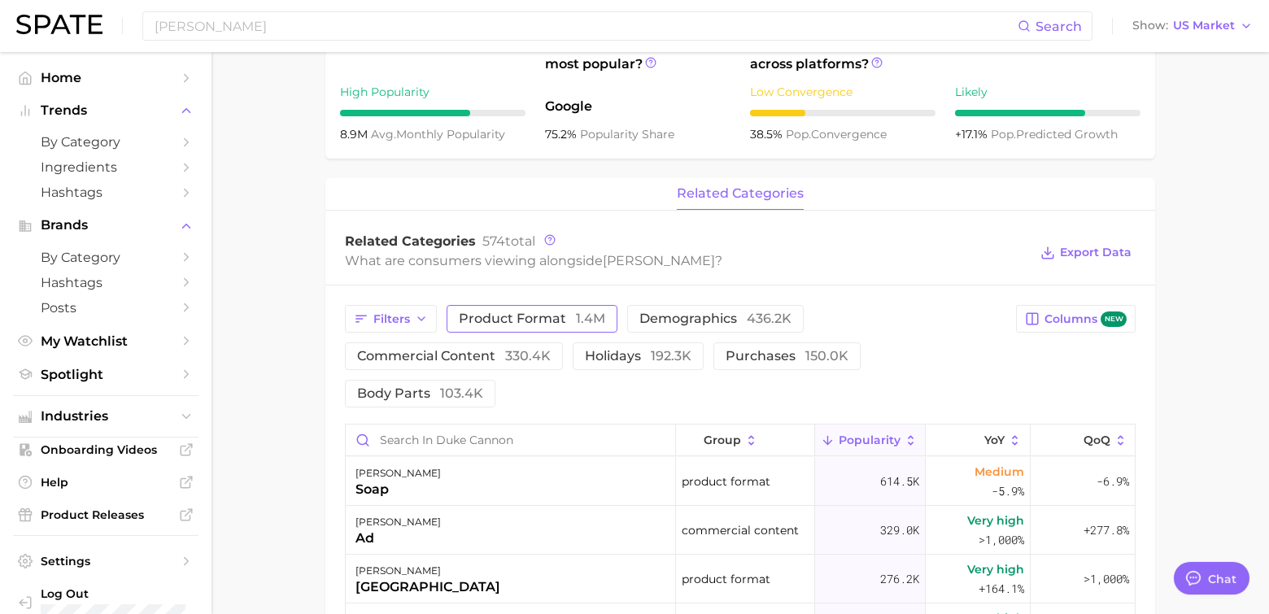
click at [488, 316] on span "product format 1.4m" at bounding box center [532, 318] width 146 height 13
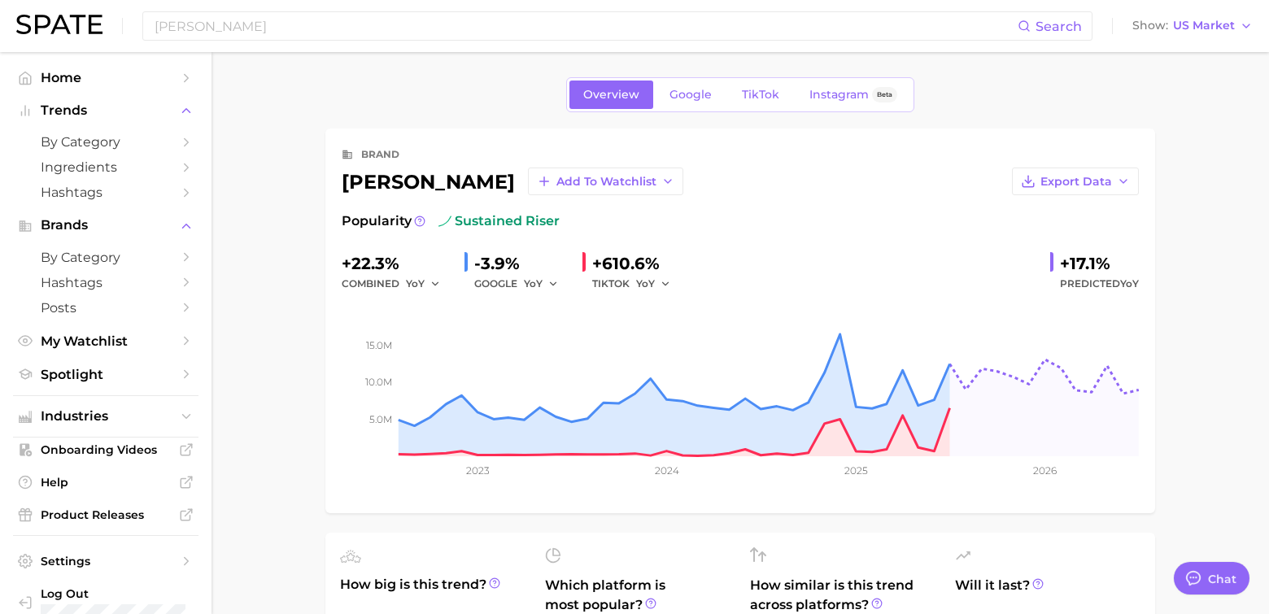
scroll to position [0, 0]
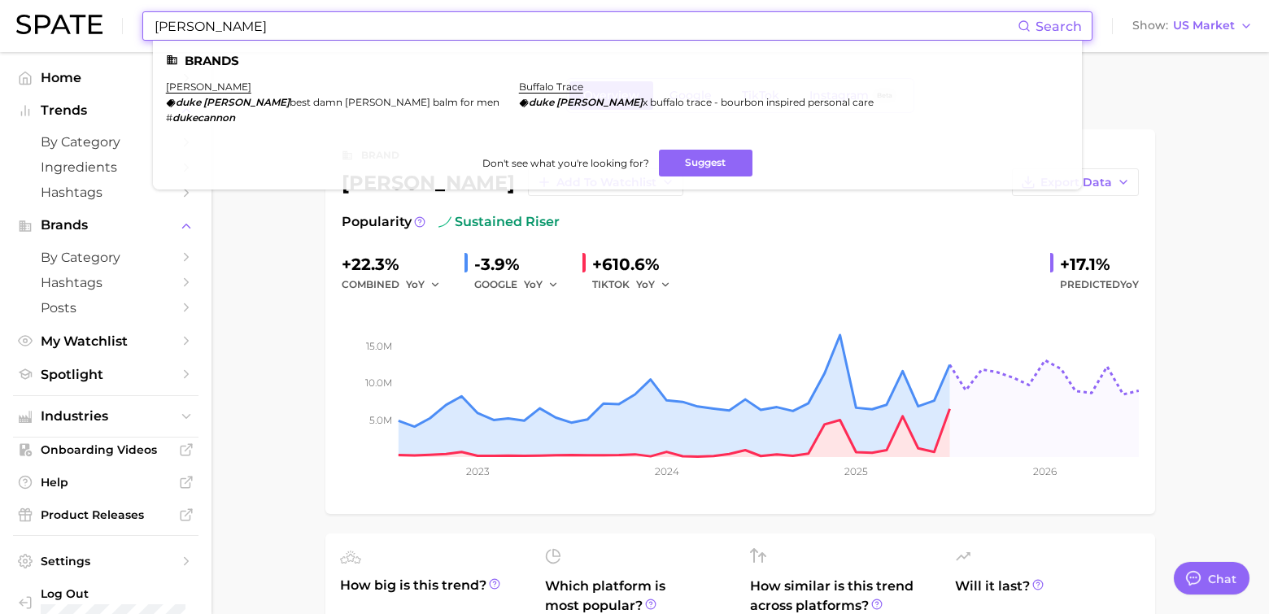
click at [238, 26] on input "[PERSON_NAME]" at bounding box center [585, 26] width 865 height 28
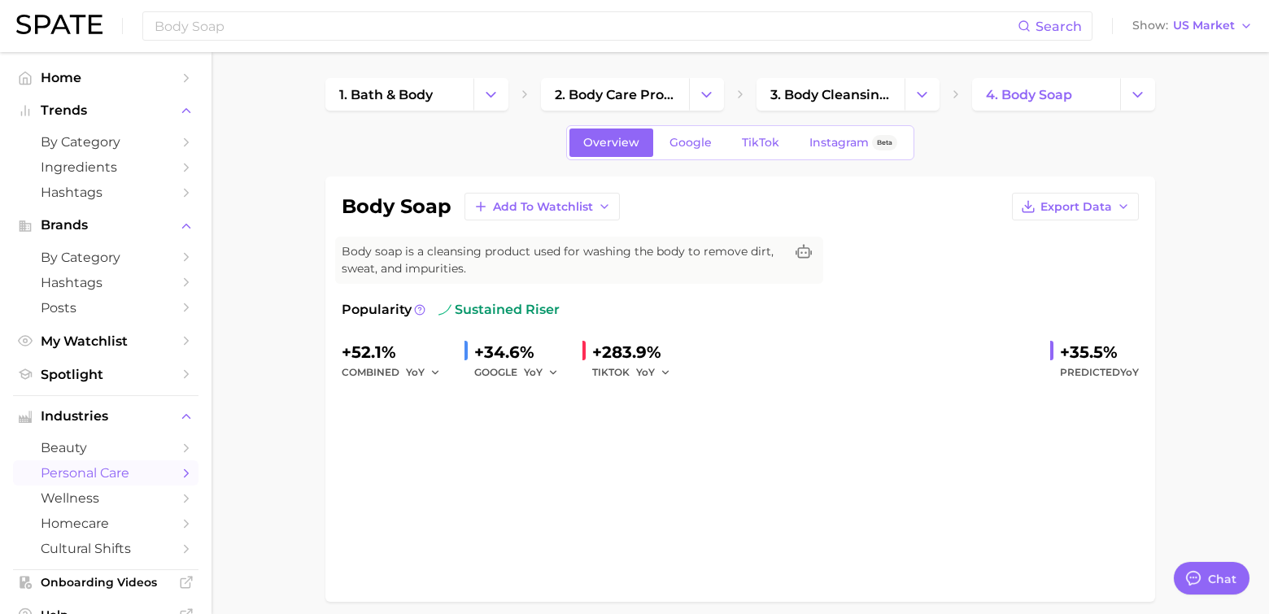
scroll to position [784, 0]
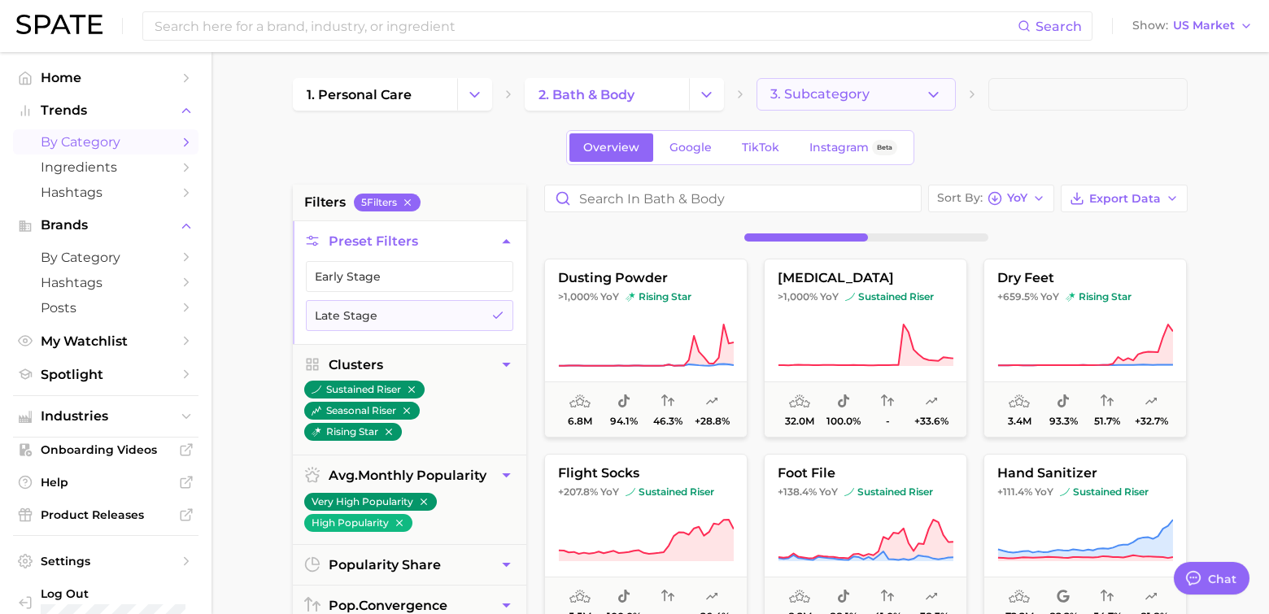
click at [940, 96] on icon "button" at bounding box center [933, 94] width 17 height 17
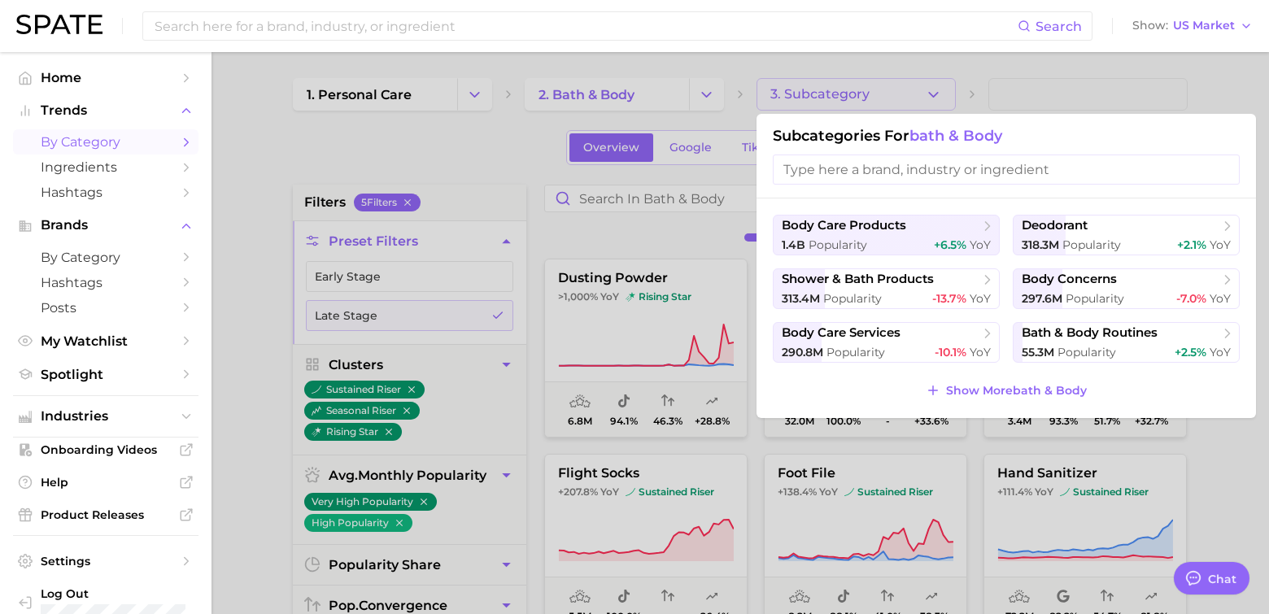
scroll to position [108, 0]
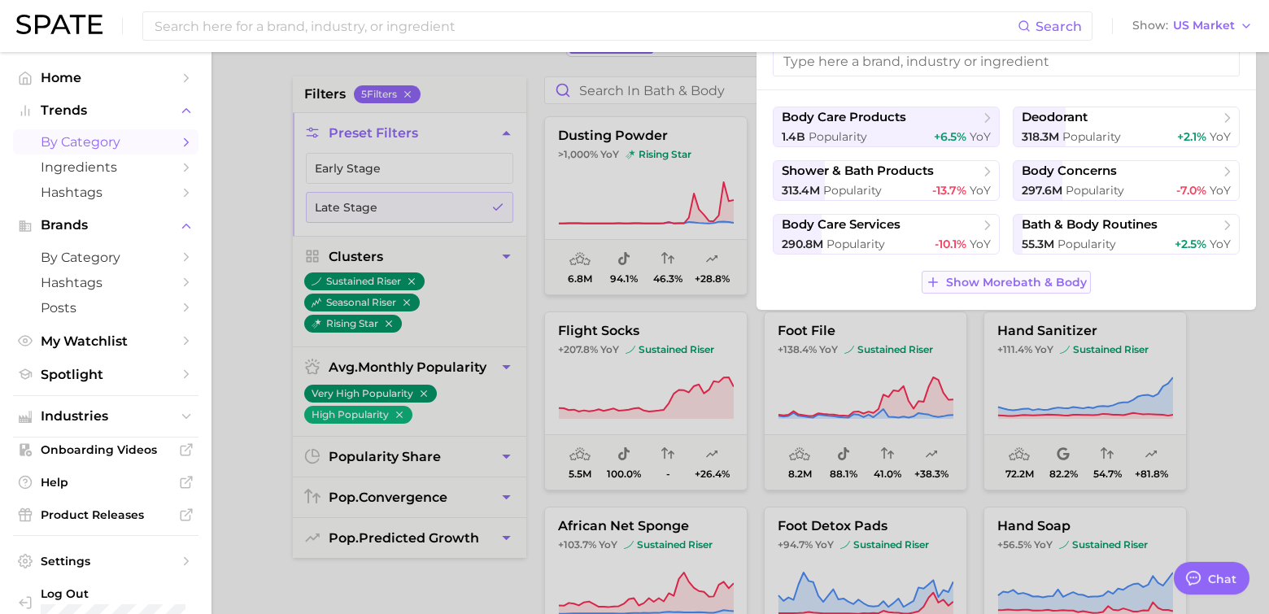
click at [1012, 281] on span "Show More bath & body" at bounding box center [1016, 283] width 141 height 14
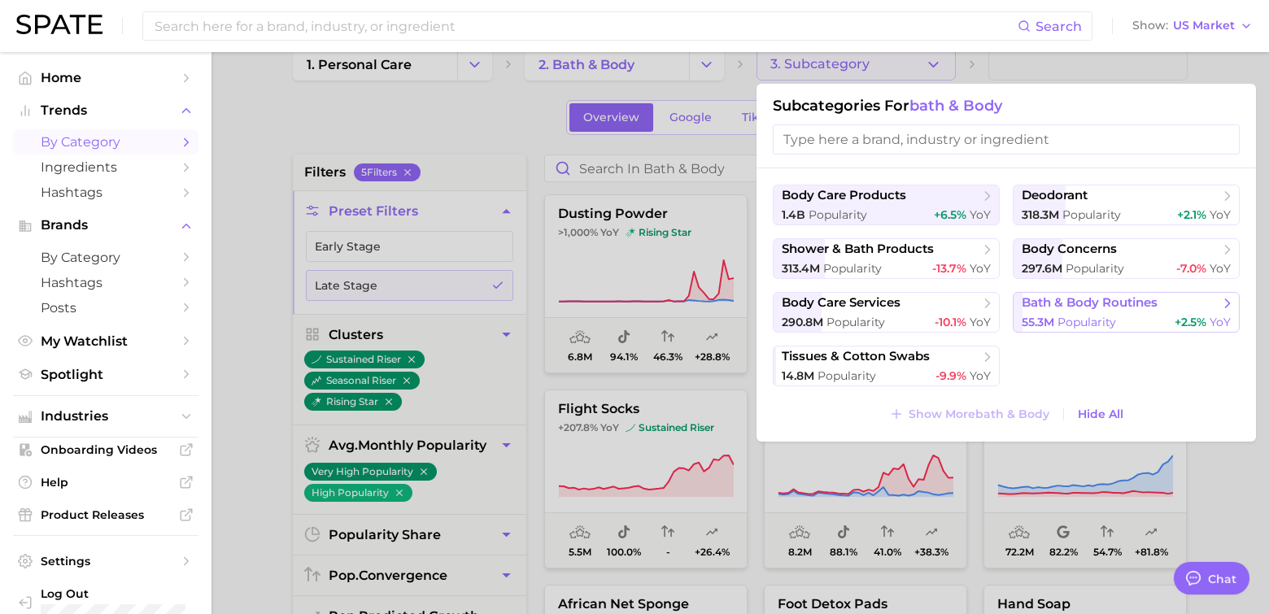
scroll to position [0, 0]
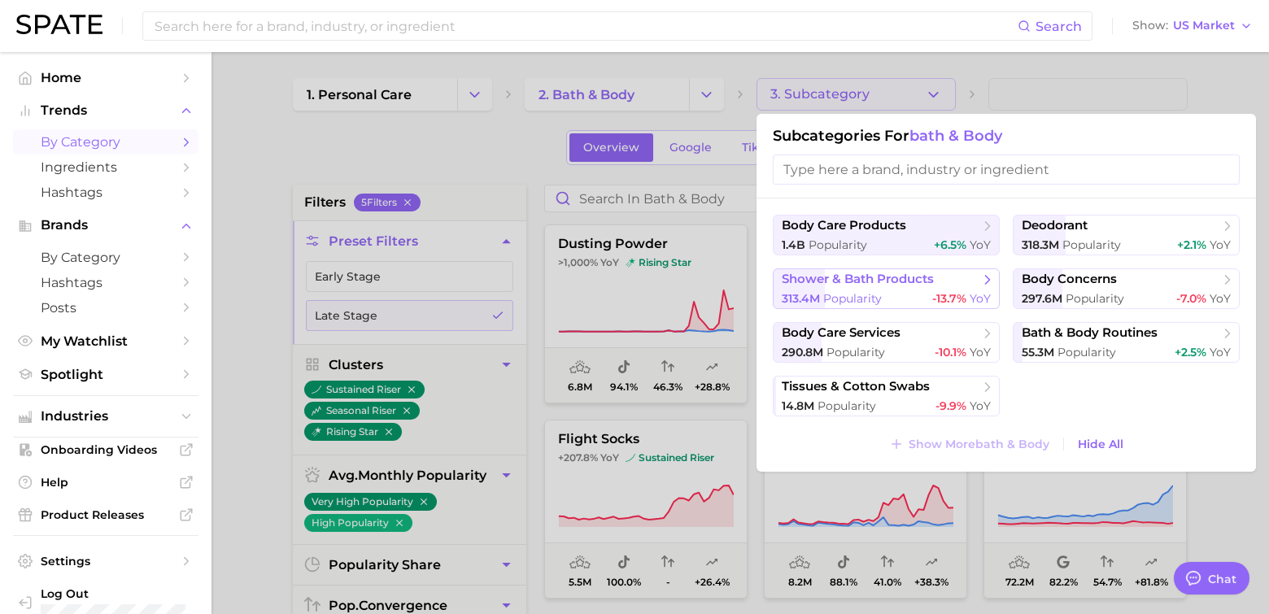
click at [882, 291] on span "Popularity" at bounding box center [852, 298] width 59 height 15
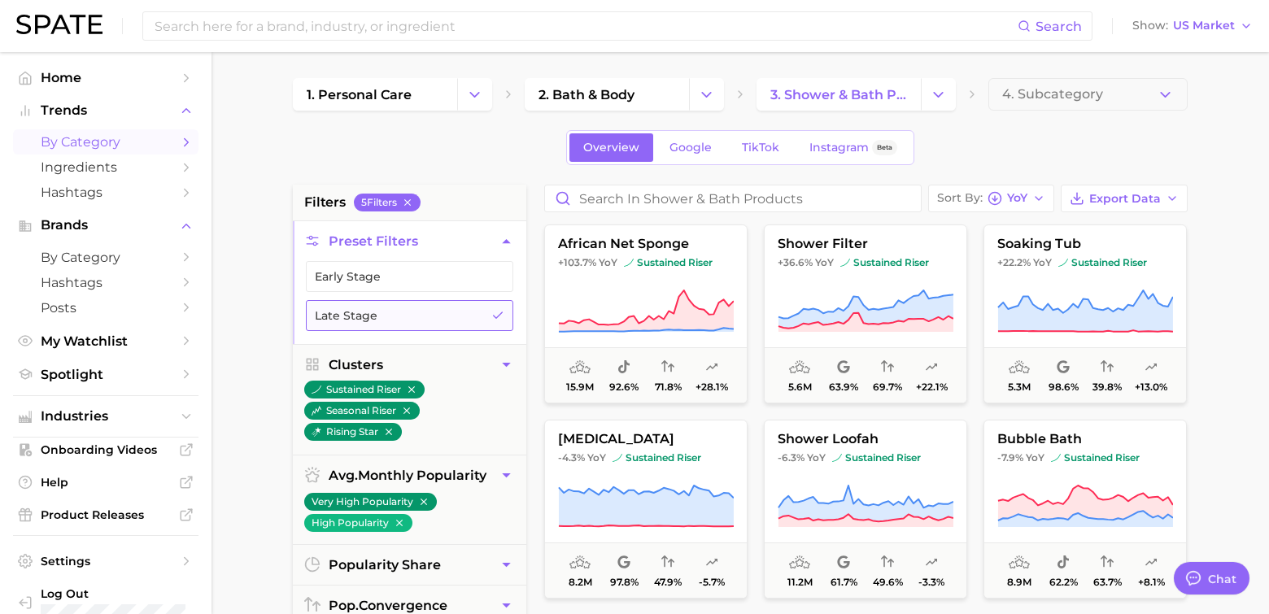
click at [499, 320] on icon "button" at bounding box center [497, 315] width 13 height 13
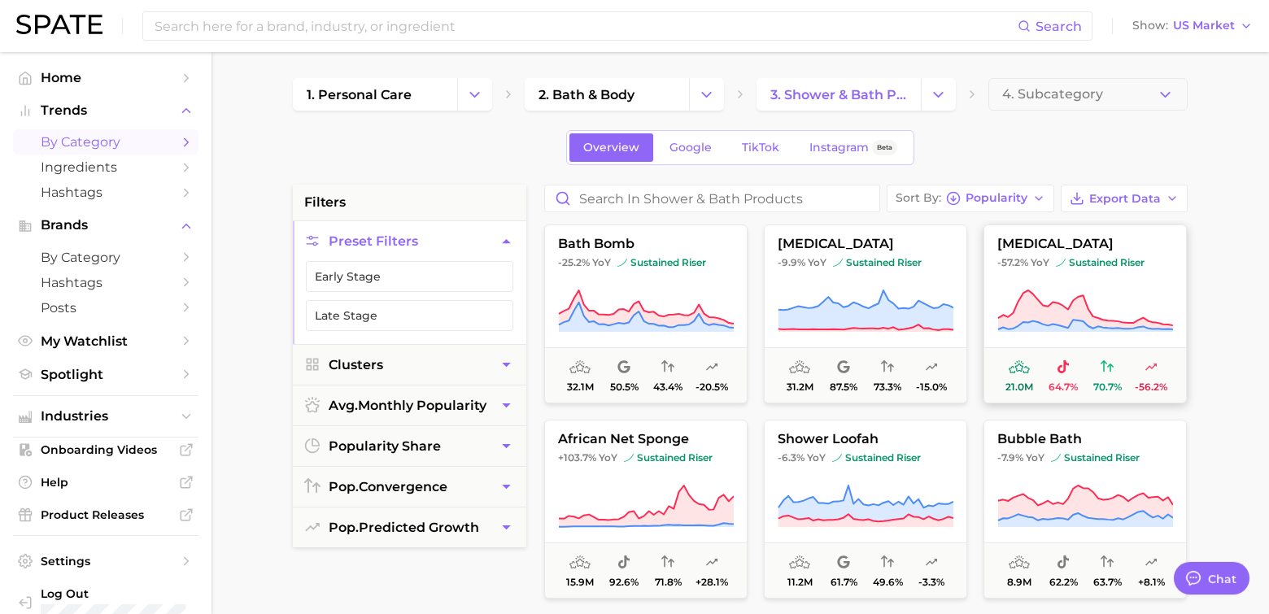
click at [1049, 395] on span "21.0m 64.7% 70.7% -56.2%" at bounding box center [1085, 374] width 202 height 55
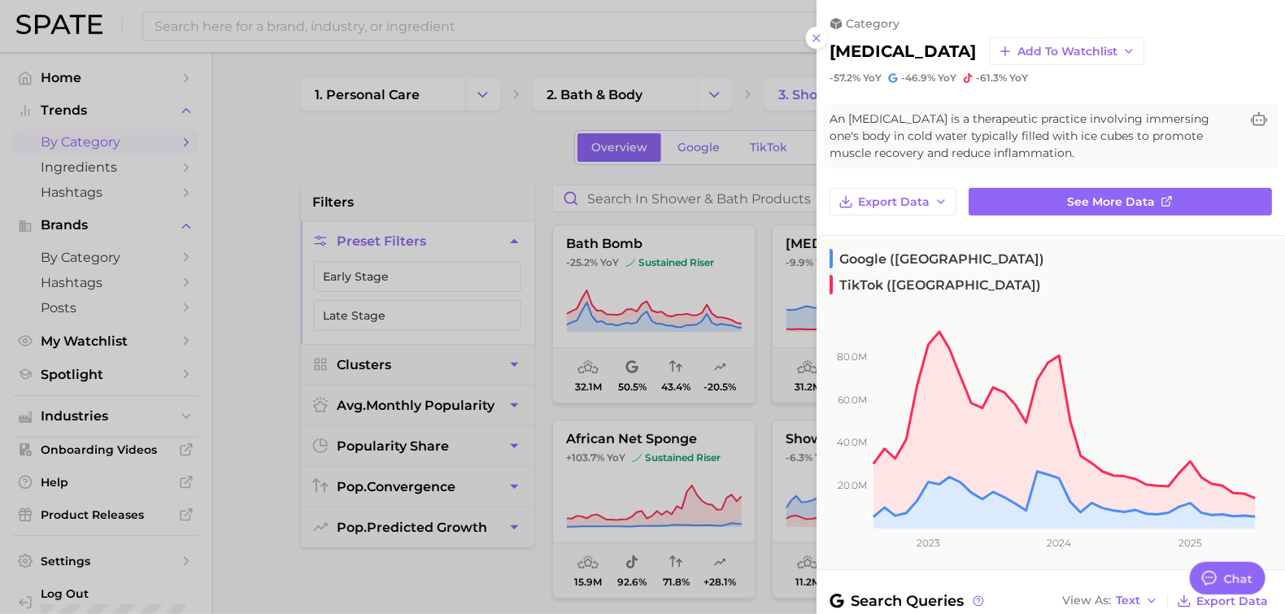
click at [670, 324] on div at bounding box center [642, 307] width 1285 height 614
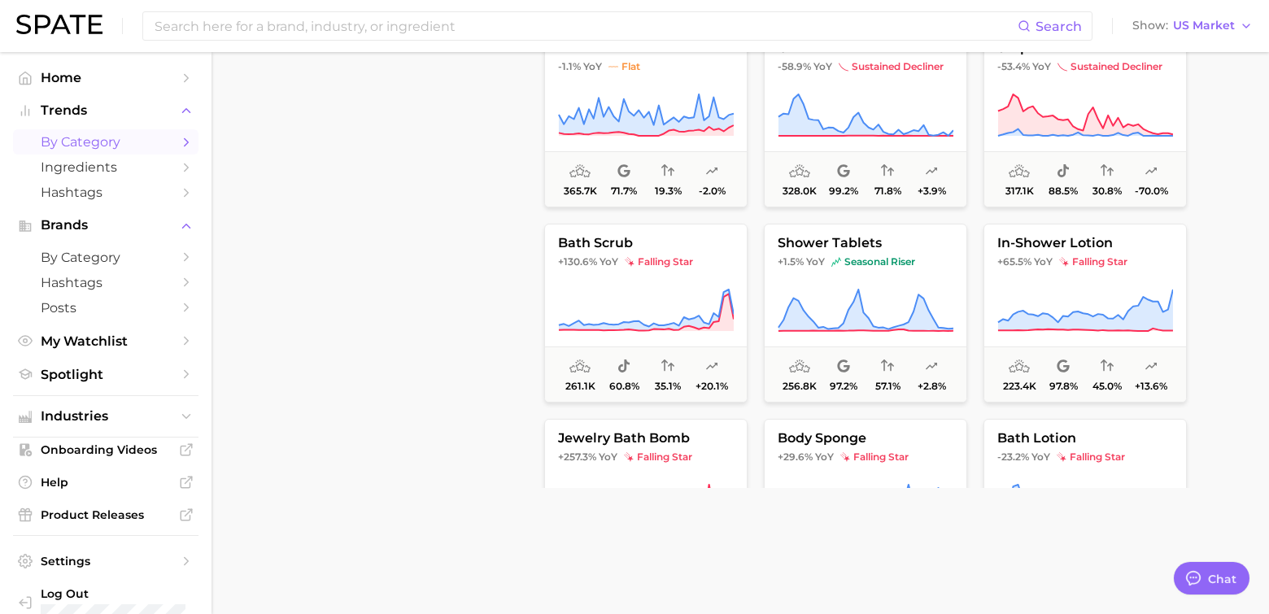
scroll to position [20, 0]
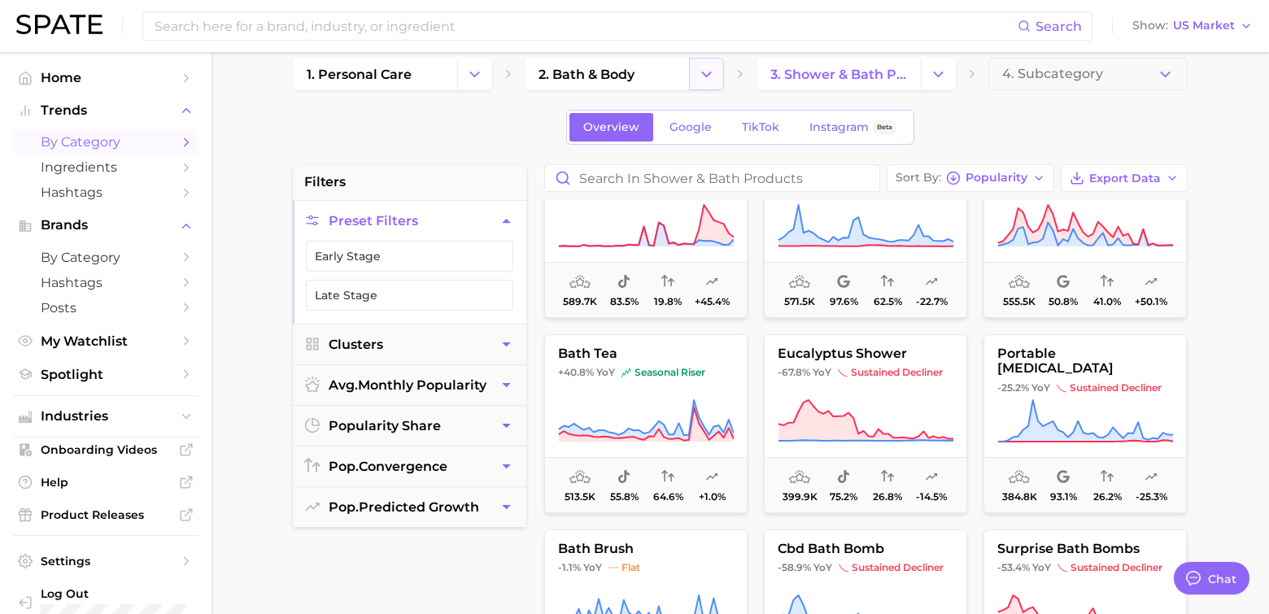
click at [713, 72] on icon "Change Category" at bounding box center [706, 74] width 17 height 17
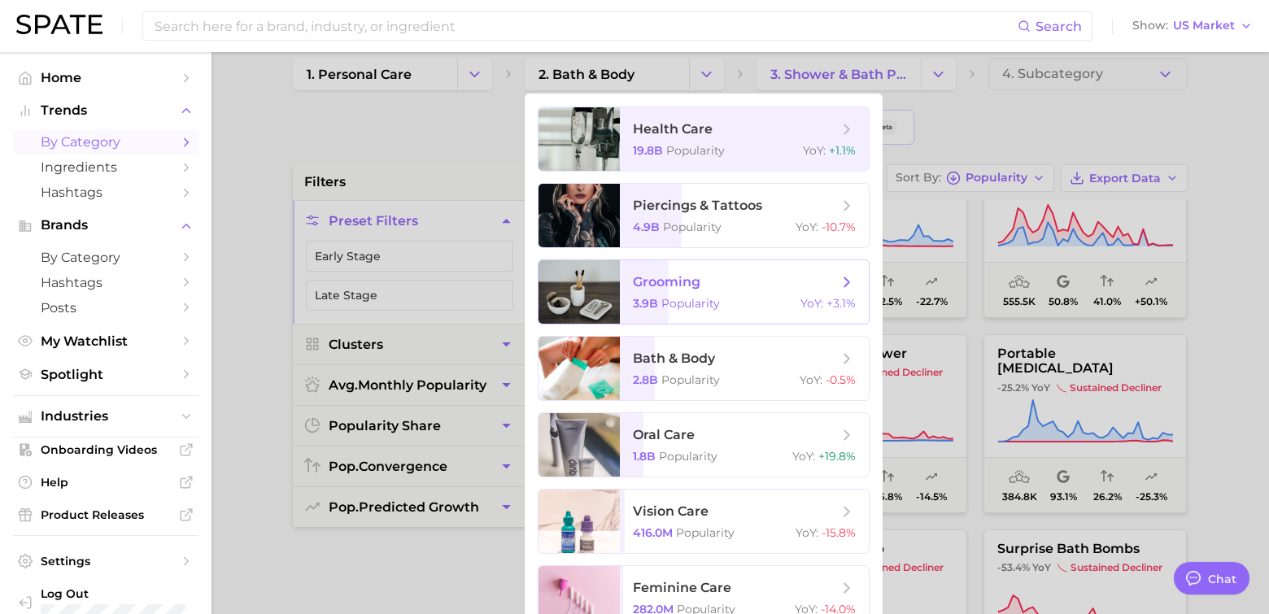
click at [656, 292] on span "grooming 3.9b Popularity YoY : +3.1%" at bounding box center [744, 291] width 249 height 63
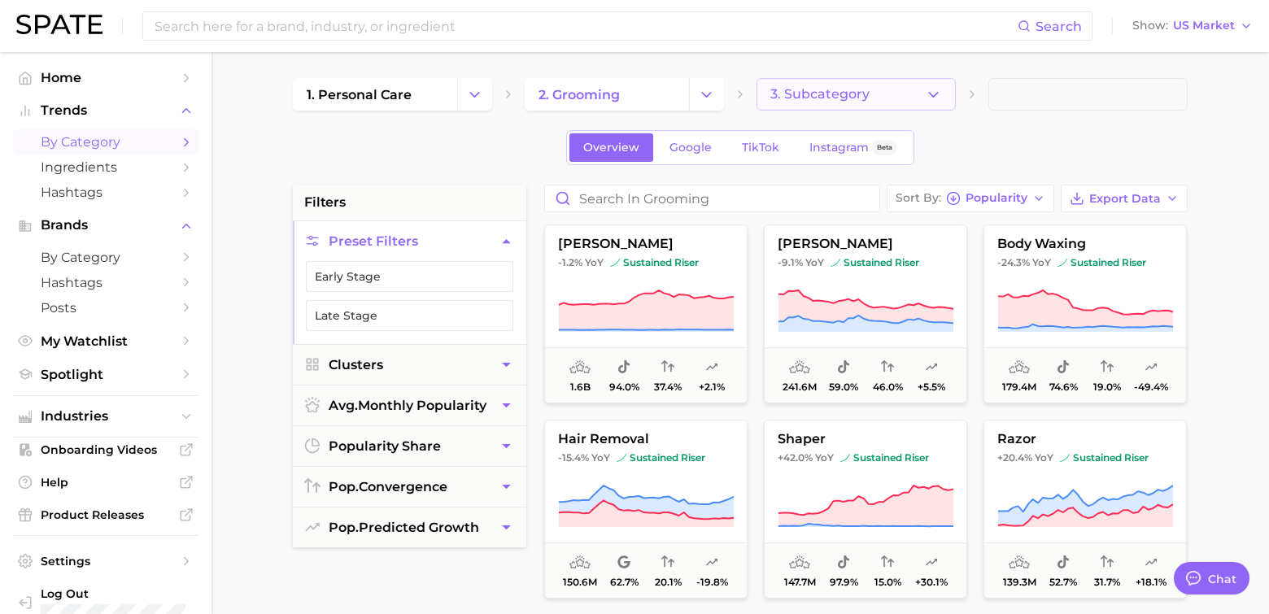
click at [938, 94] on icon "button" at bounding box center [933, 94] width 17 height 17
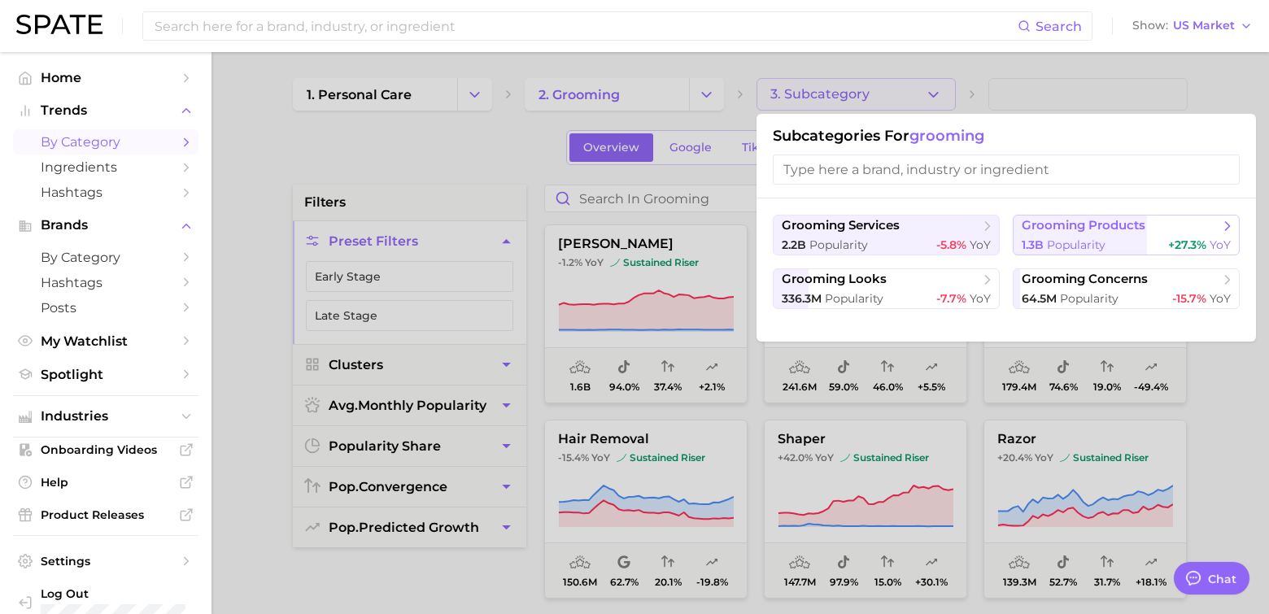
click at [1055, 229] on span "grooming products" at bounding box center [1084, 225] width 124 height 15
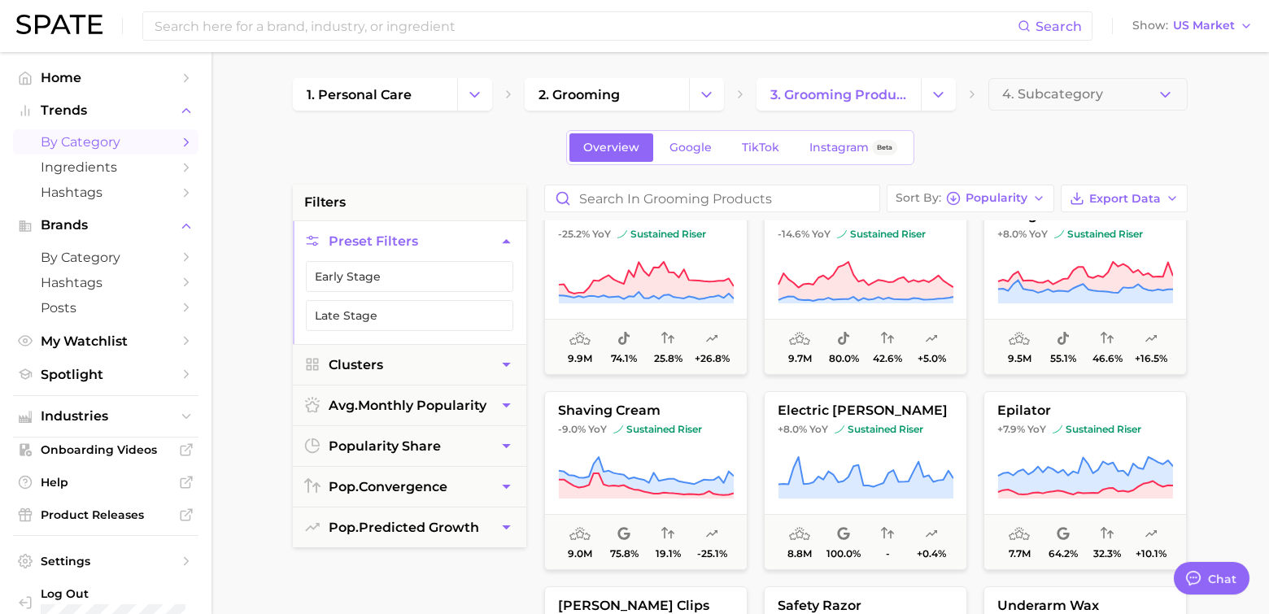
scroll to position [867, 0]
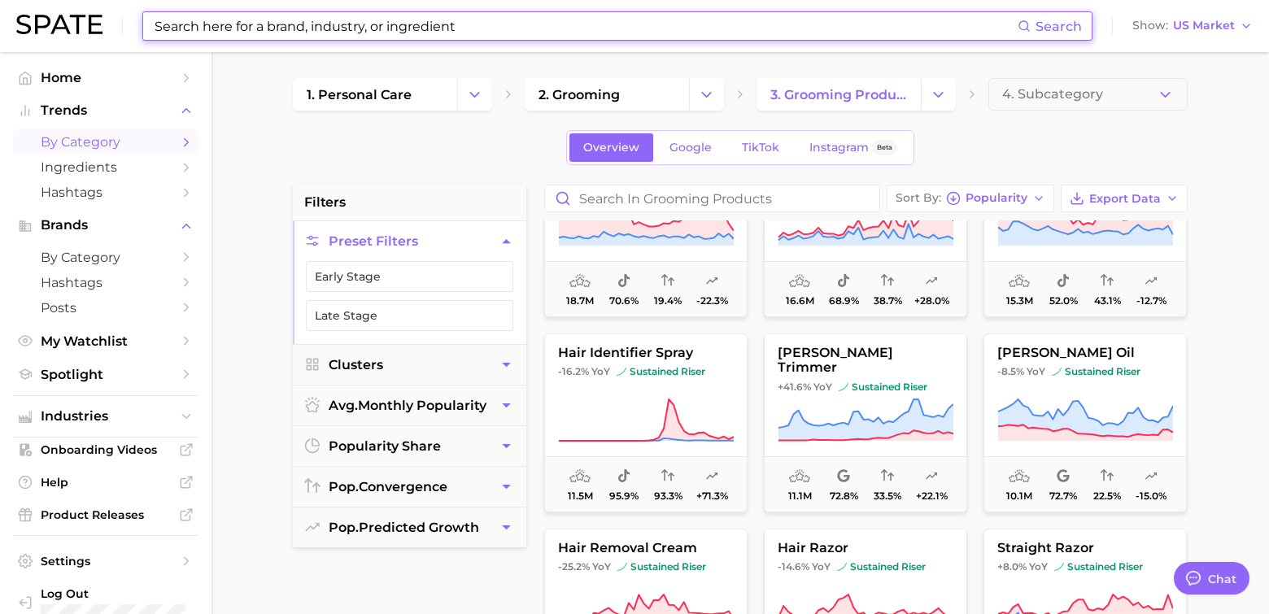
click at [233, 37] on input at bounding box center [585, 26] width 865 height 28
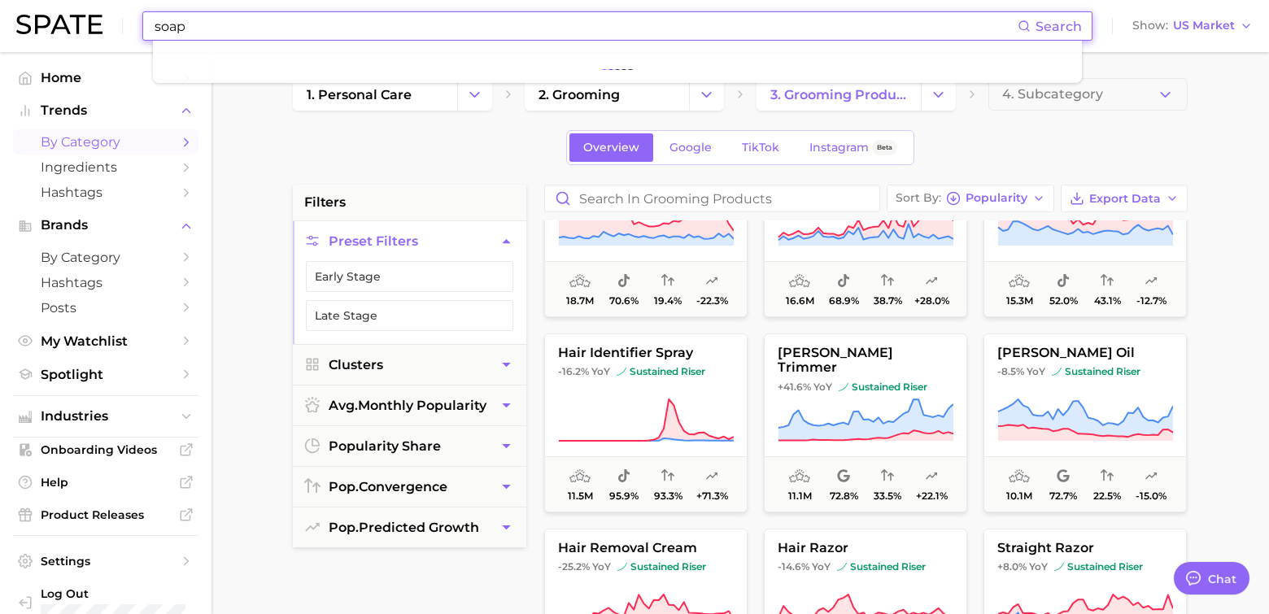
type input "soap"
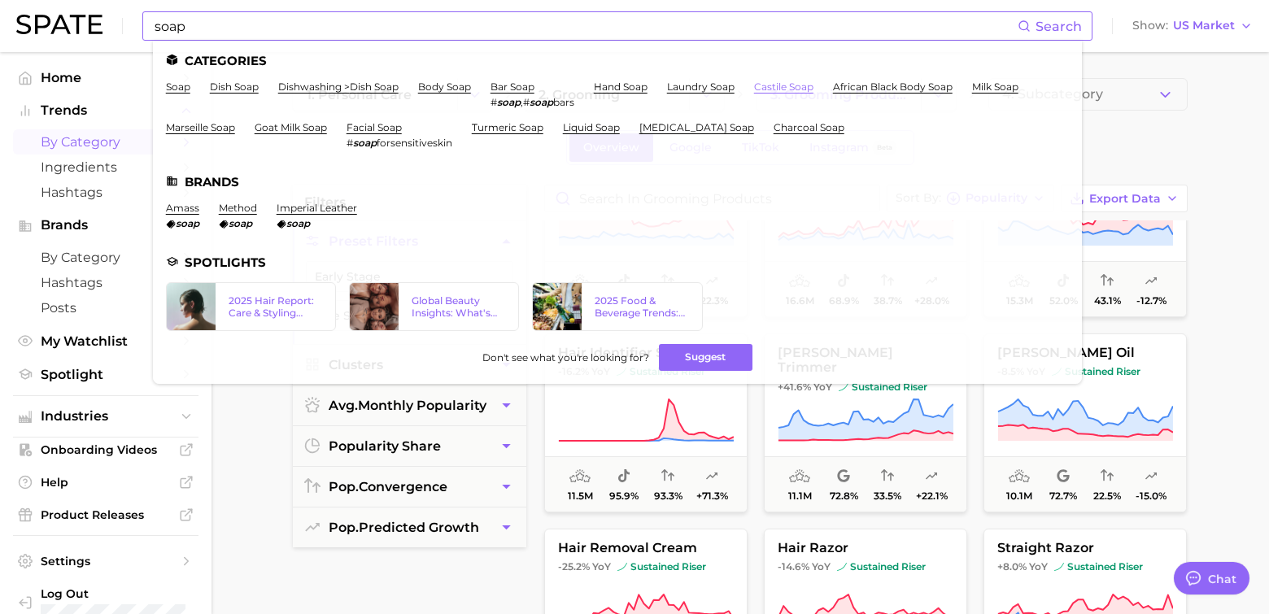
click at [775, 89] on link "castile soap" at bounding box center [783, 87] width 59 height 12
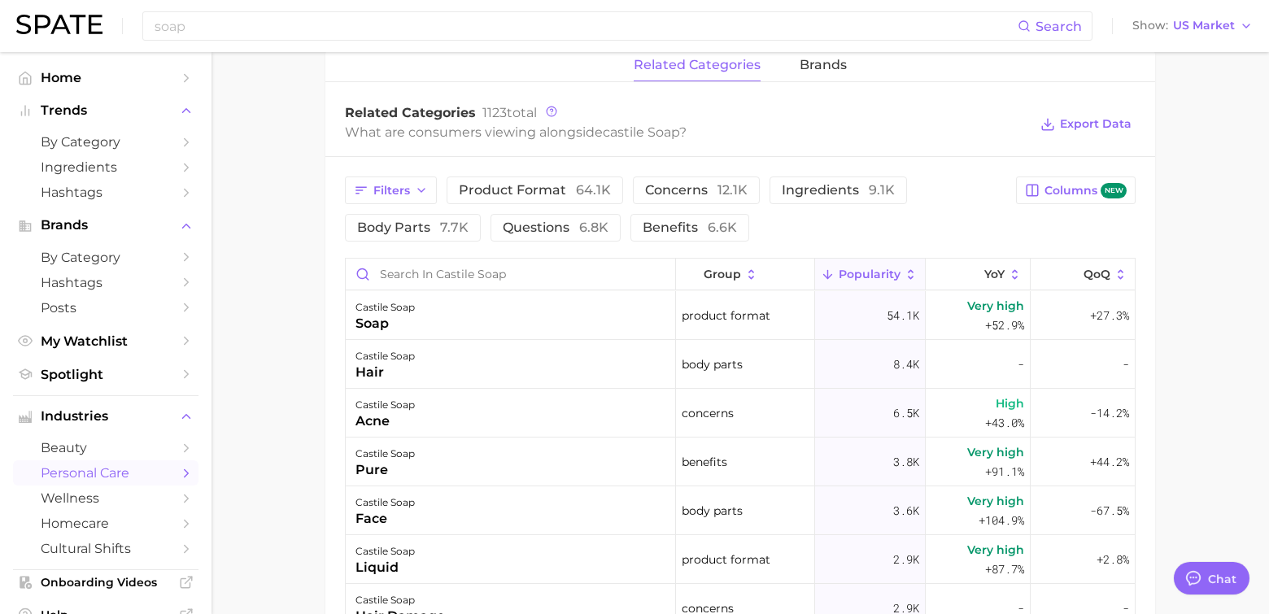
scroll to position [759, 0]
click at [819, 65] on span "brands" at bounding box center [823, 64] width 47 height 15
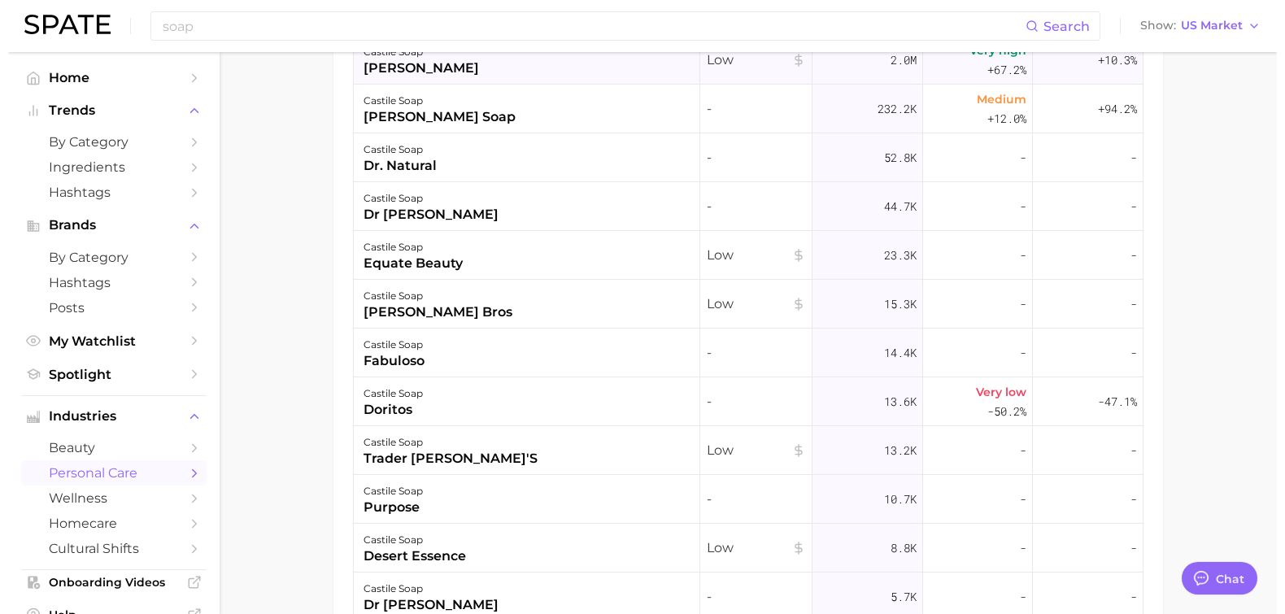
scroll to position [216, 0]
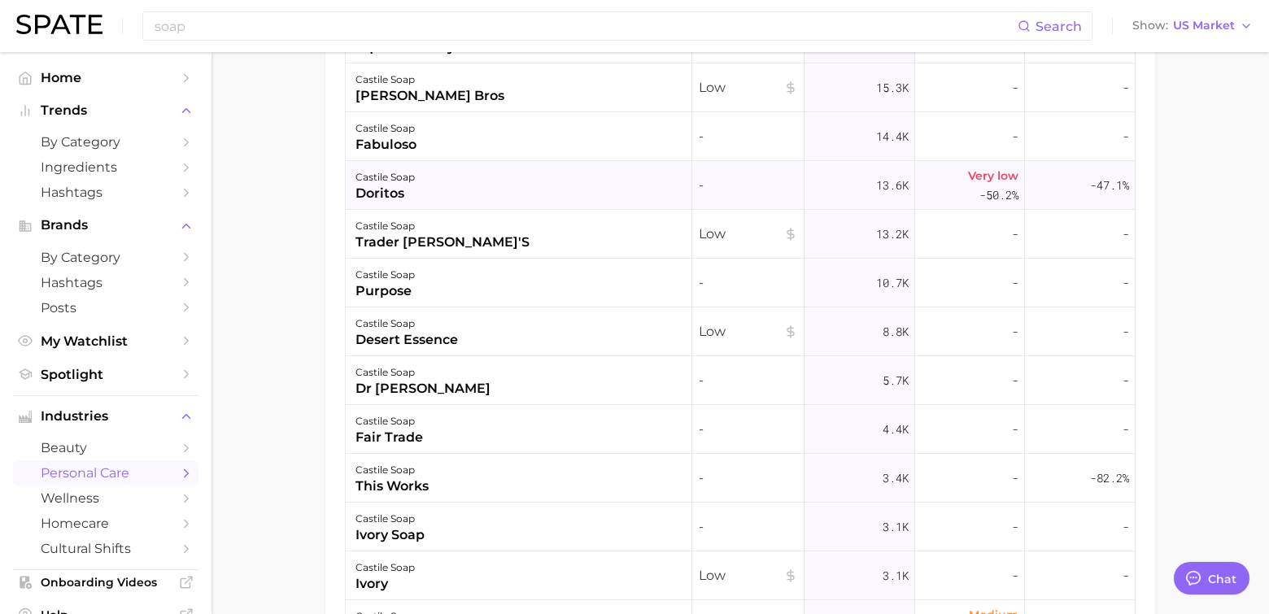
click at [390, 187] on div "doritos" at bounding box center [384, 194] width 59 height 20
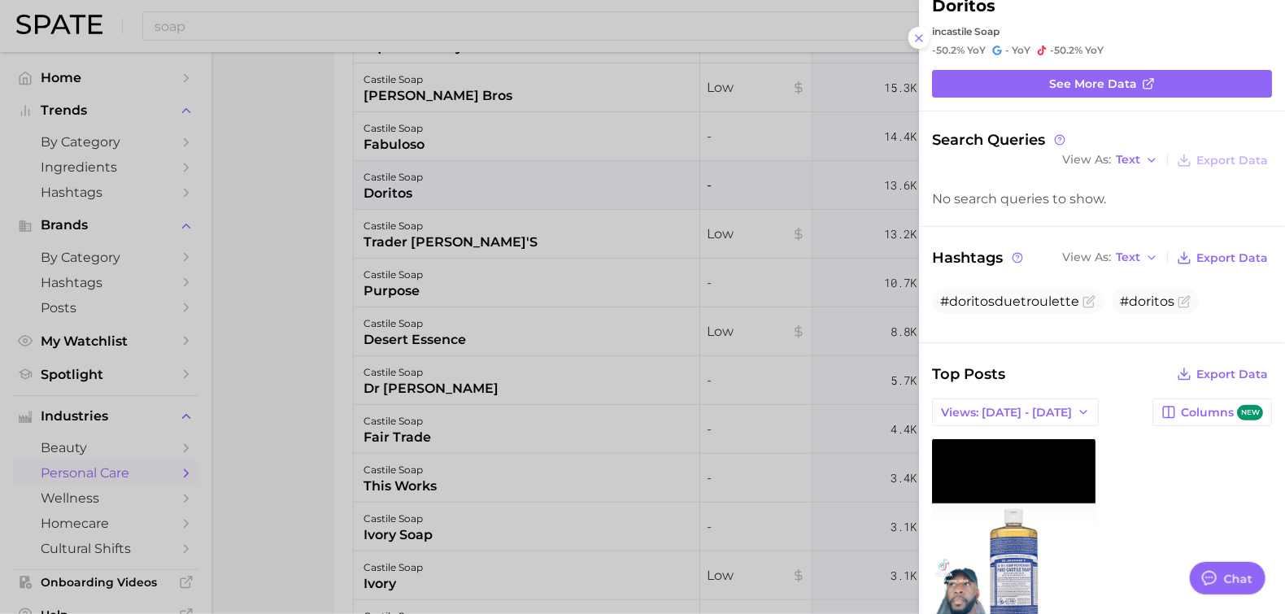
scroll to position [0, 0]
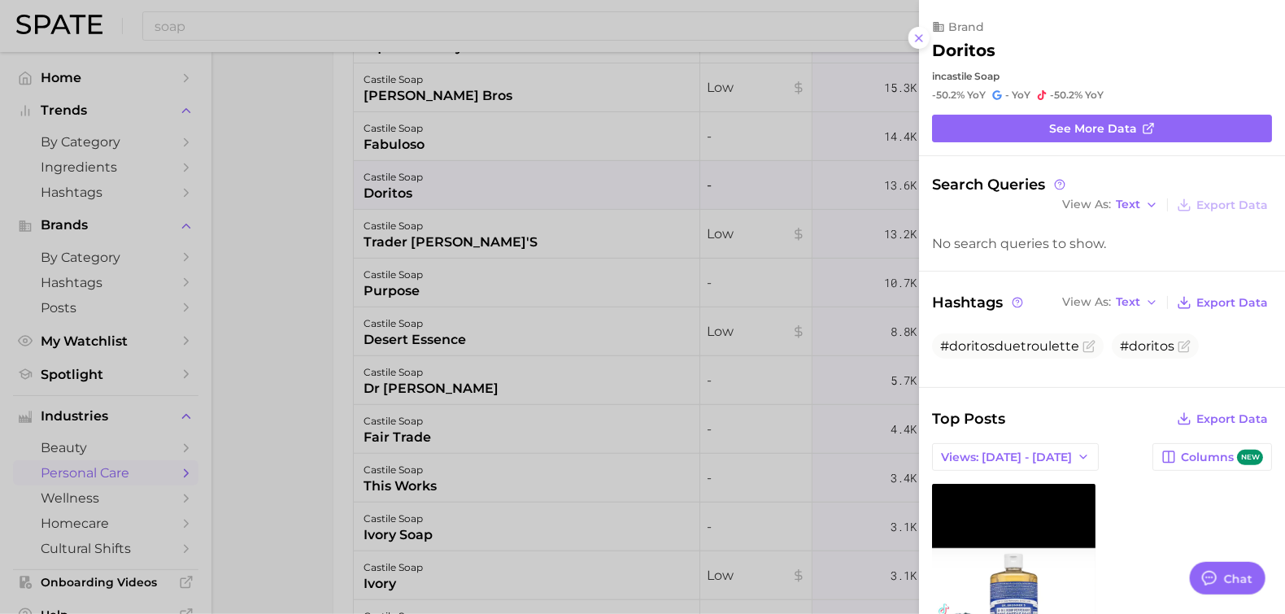
click at [408, 146] on div at bounding box center [642, 307] width 1285 height 614
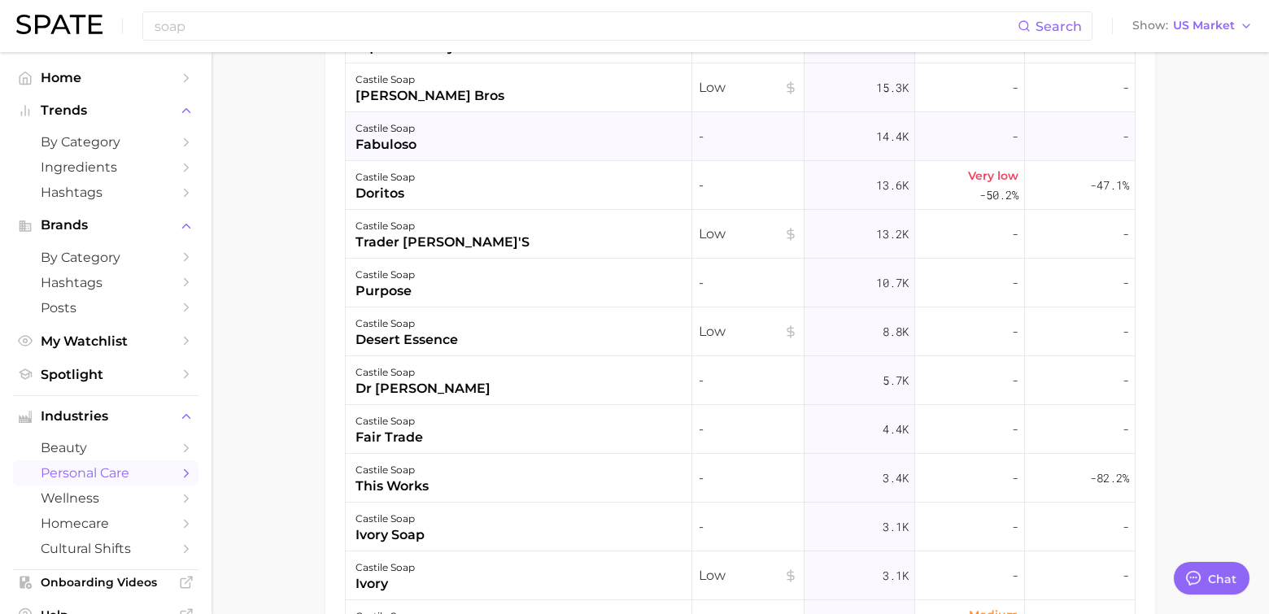
click at [394, 130] on div "castile soap" at bounding box center [385, 129] width 61 height 20
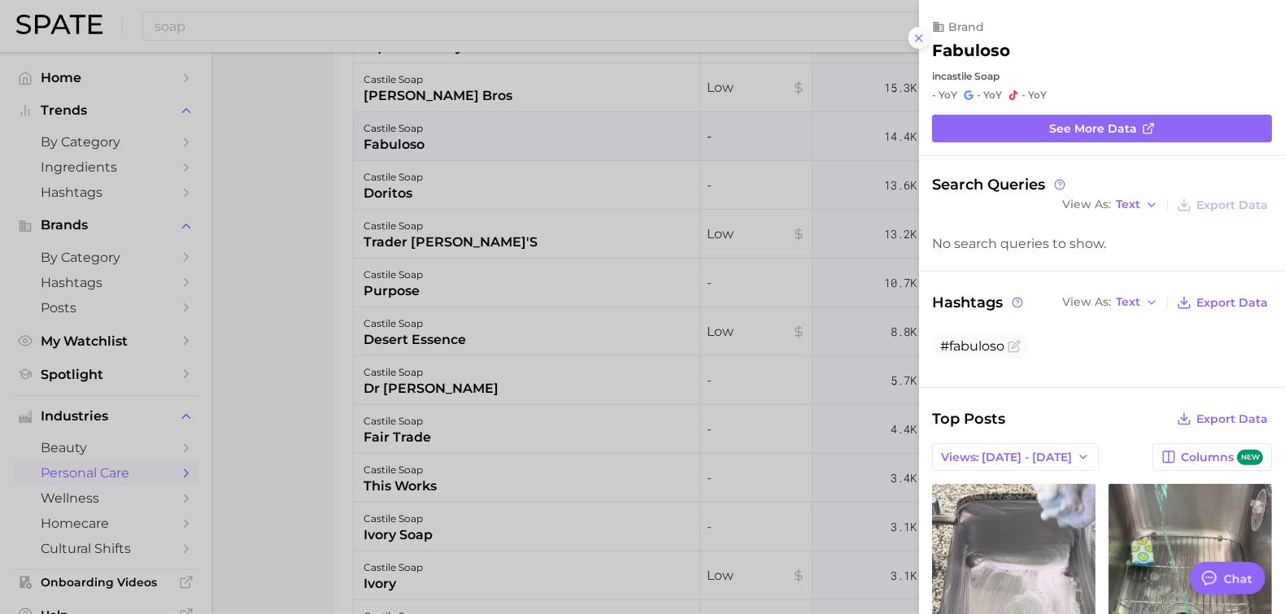
click at [918, 37] on line at bounding box center [919, 38] width 7 height 7
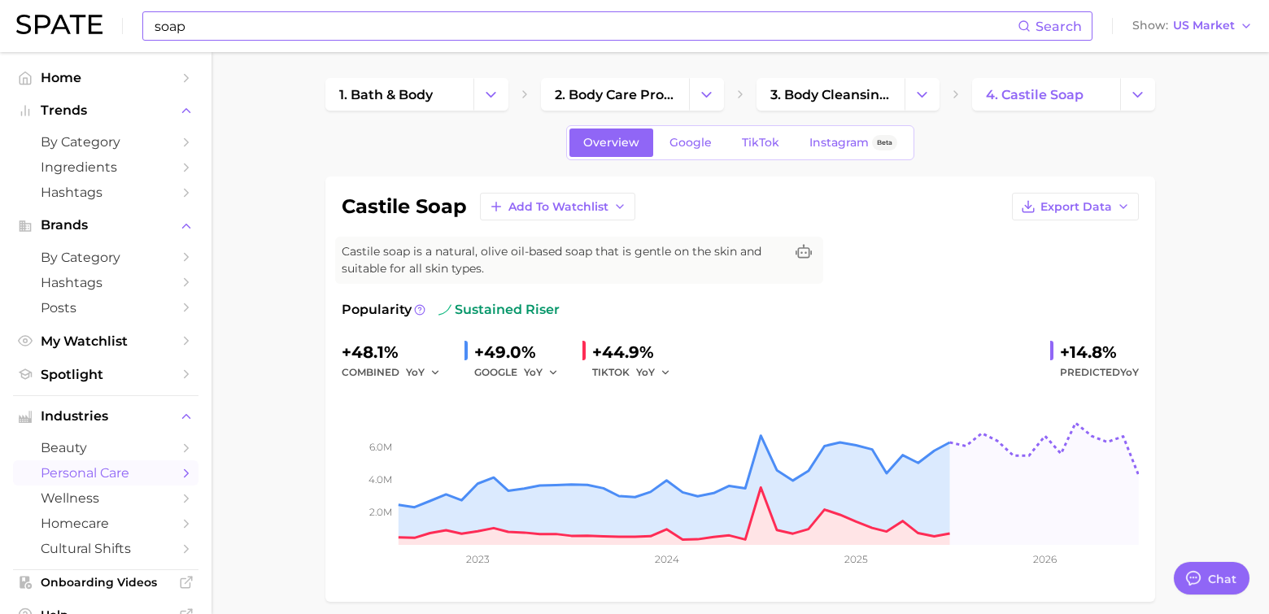
click at [295, 28] on input "soap" at bounding box center [585, 26] width 865 height 28
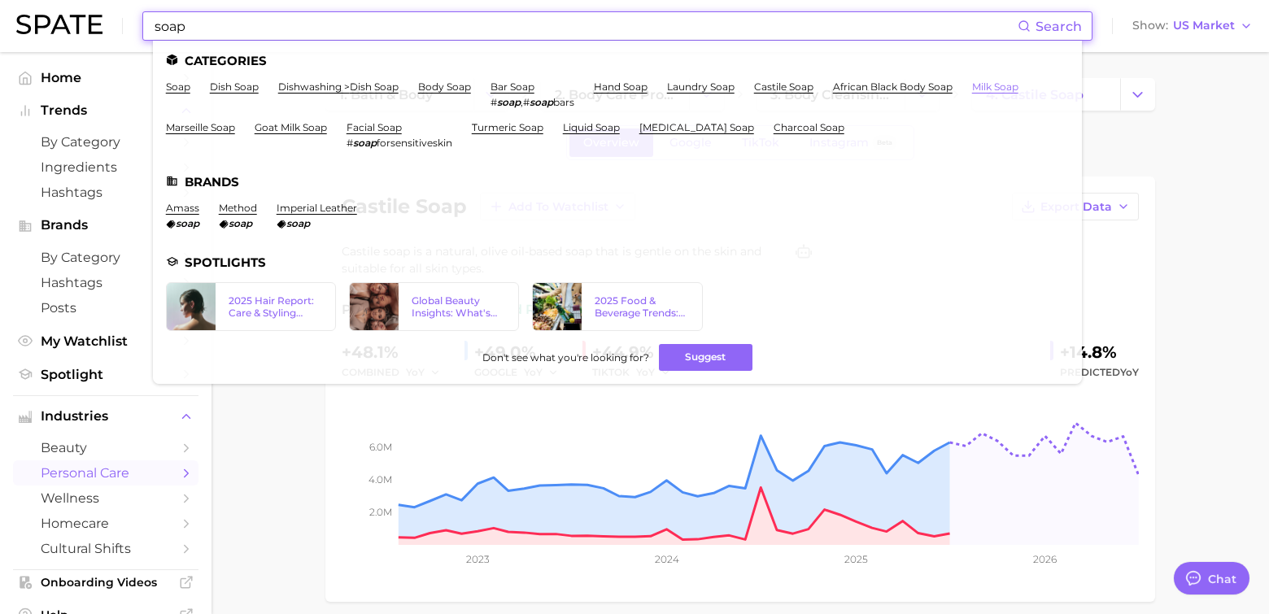
click at [1018, 86] on link "milk soap" at bounding box center [995, 87] width 46 height 12
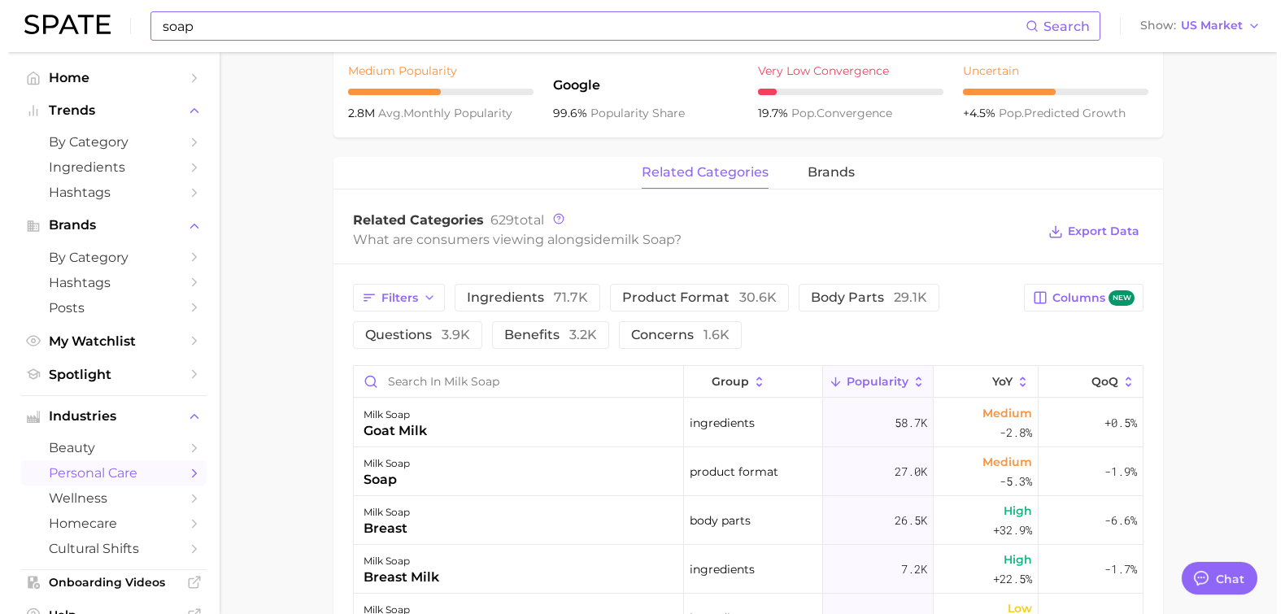
scroll to position [759, 0]
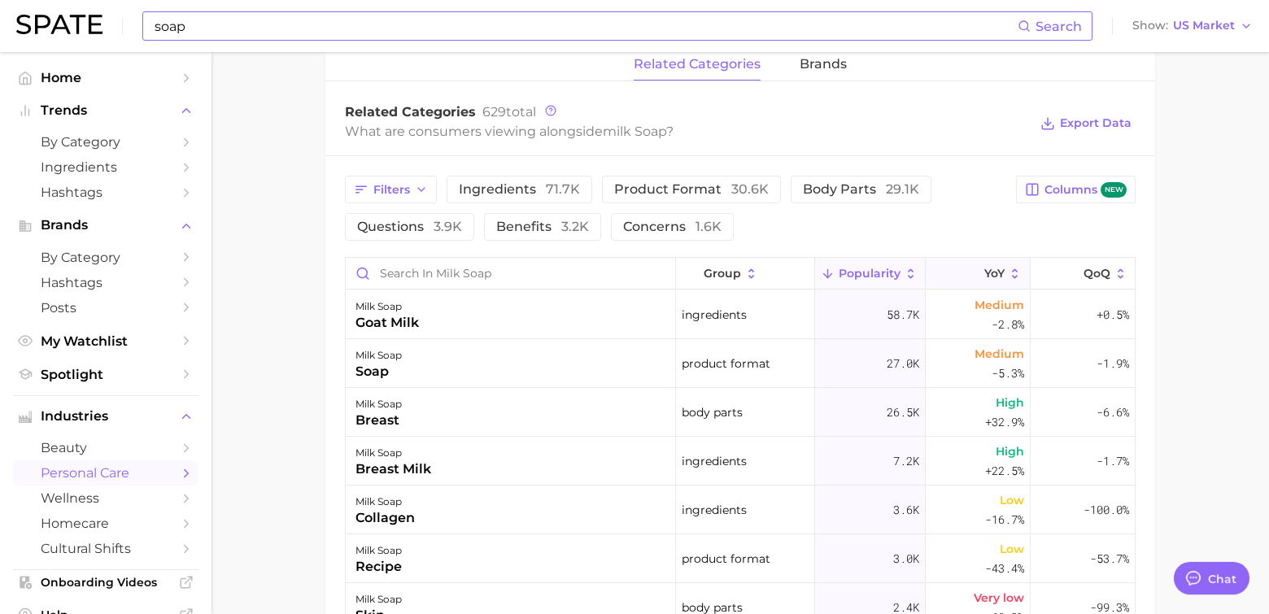
click at [1013, 269] on icon at bounding box center [1016, 273] width 6 height 10
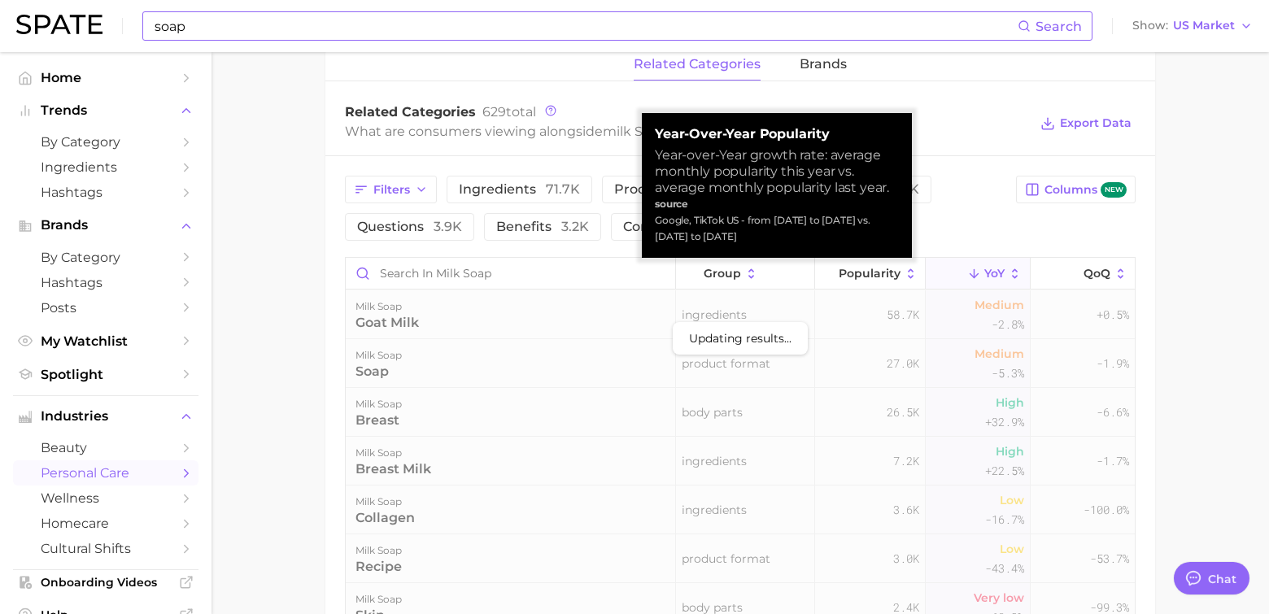
click at [1008, 273] on icon at bounding box center [1015, 274] width 15 height 15
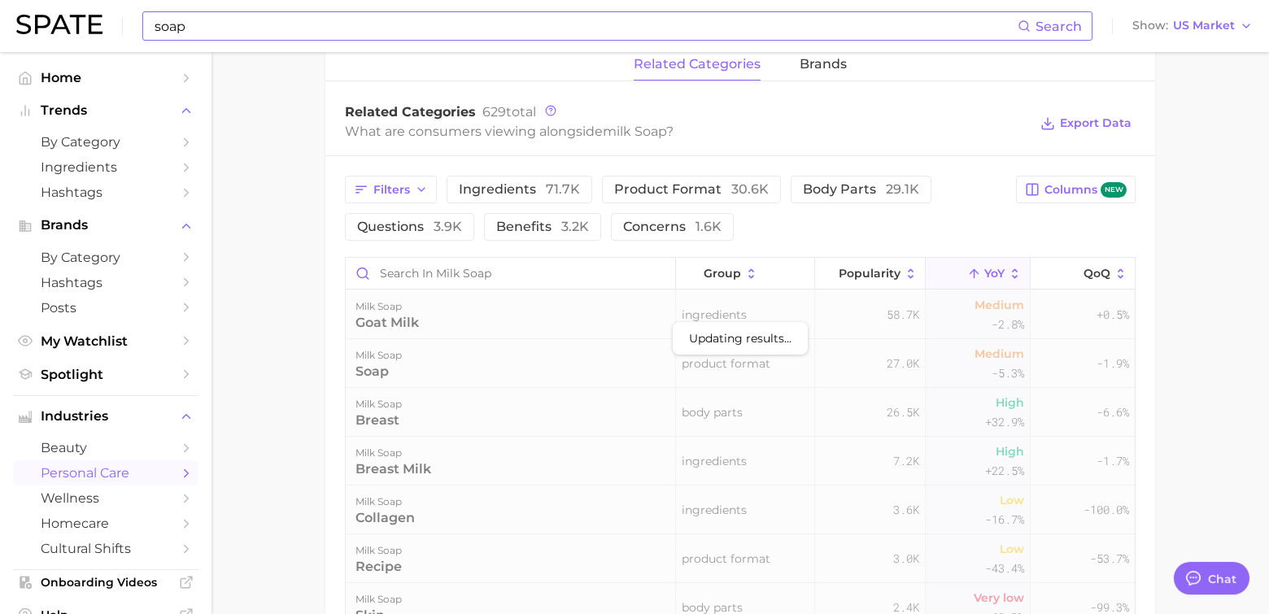
click at [969, 148] on div "Related Categories 629 total What are consumers viewing alongside milk soap ? E…" at bounding box center [740, 123] width 830 height 65
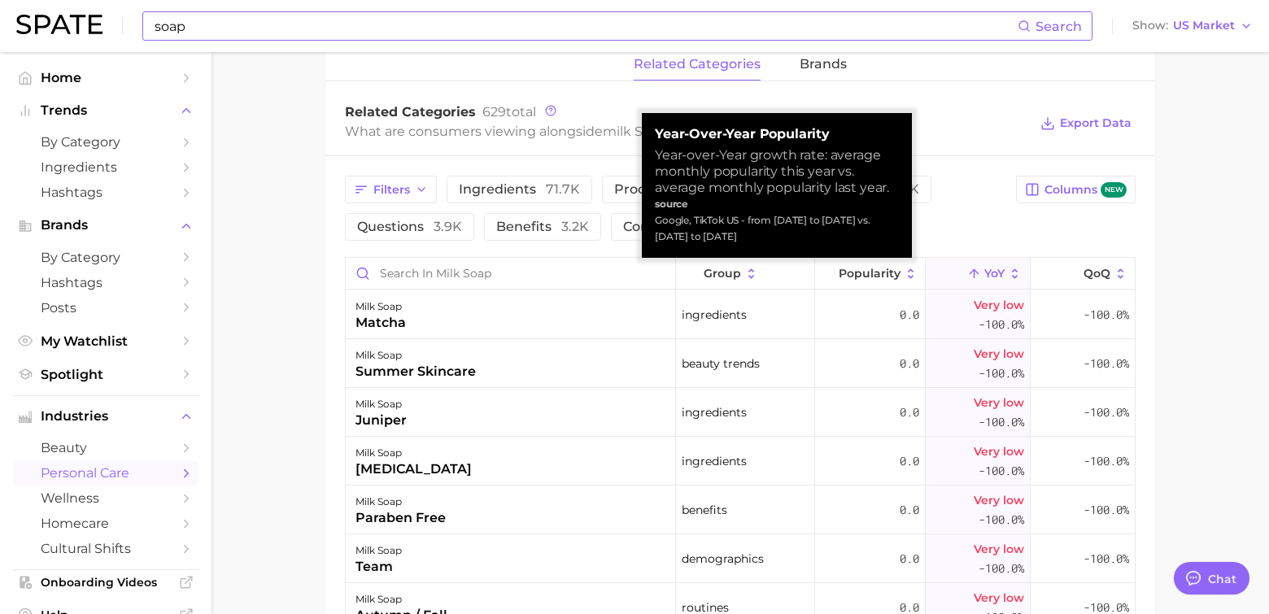
click at [1013, 271] on icon at bounding box center [1016, 273] width 6 height 10
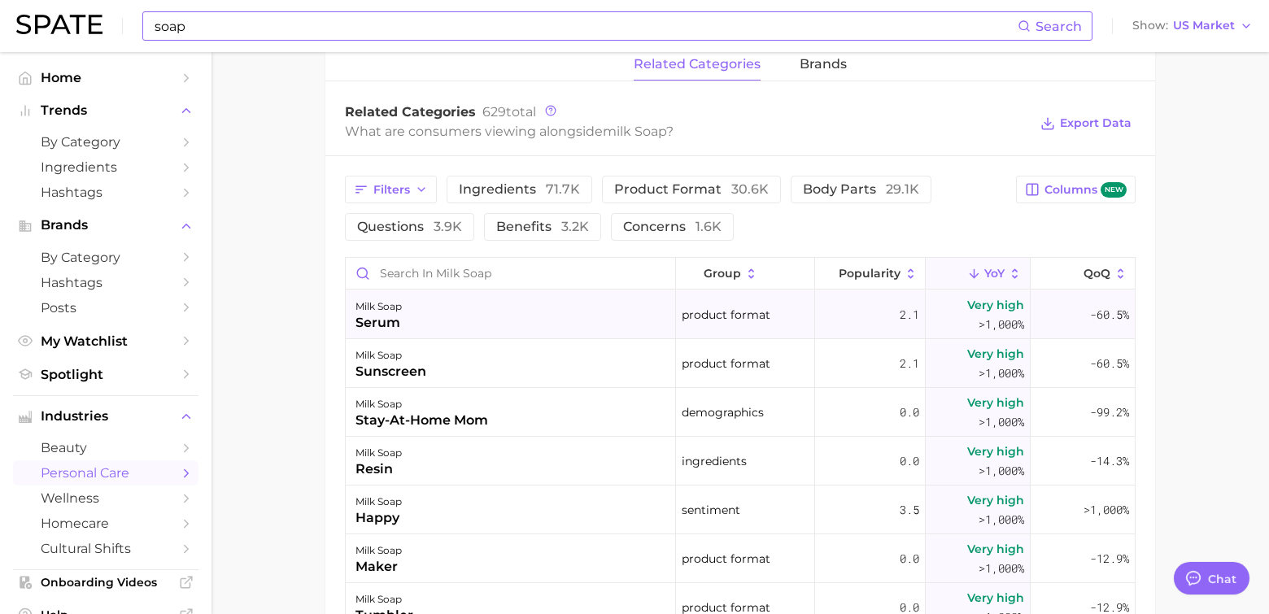
click at [382, 318] on div "serum" at bounding box center [378, 323] width 46 height 20
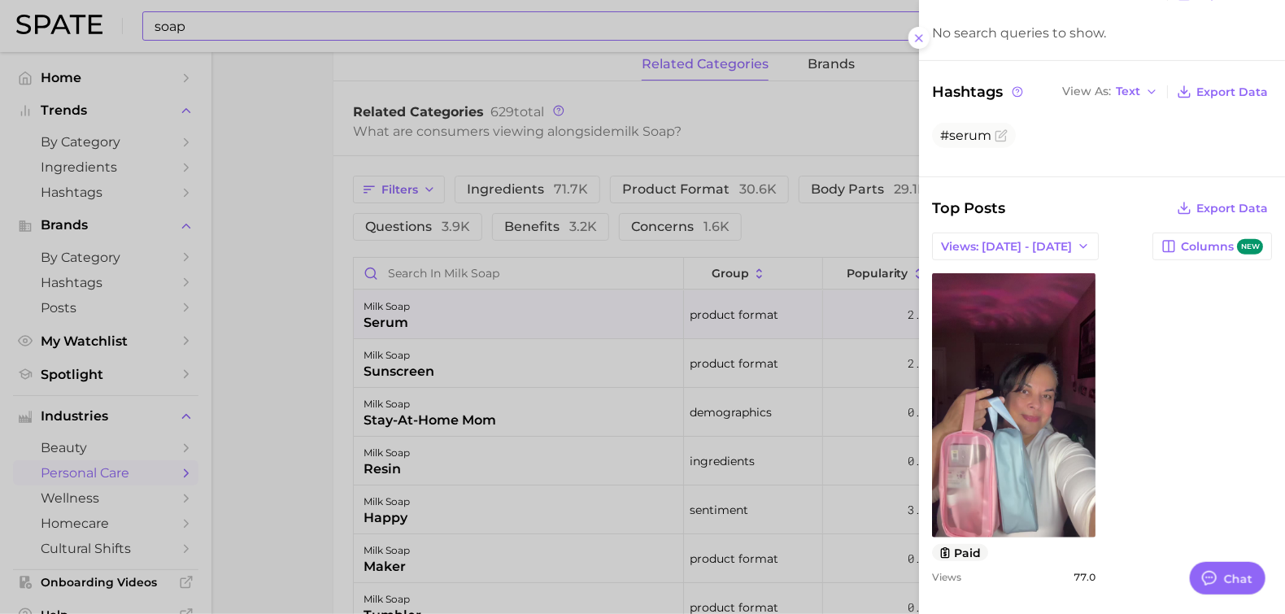
scroll to position [0, 0]
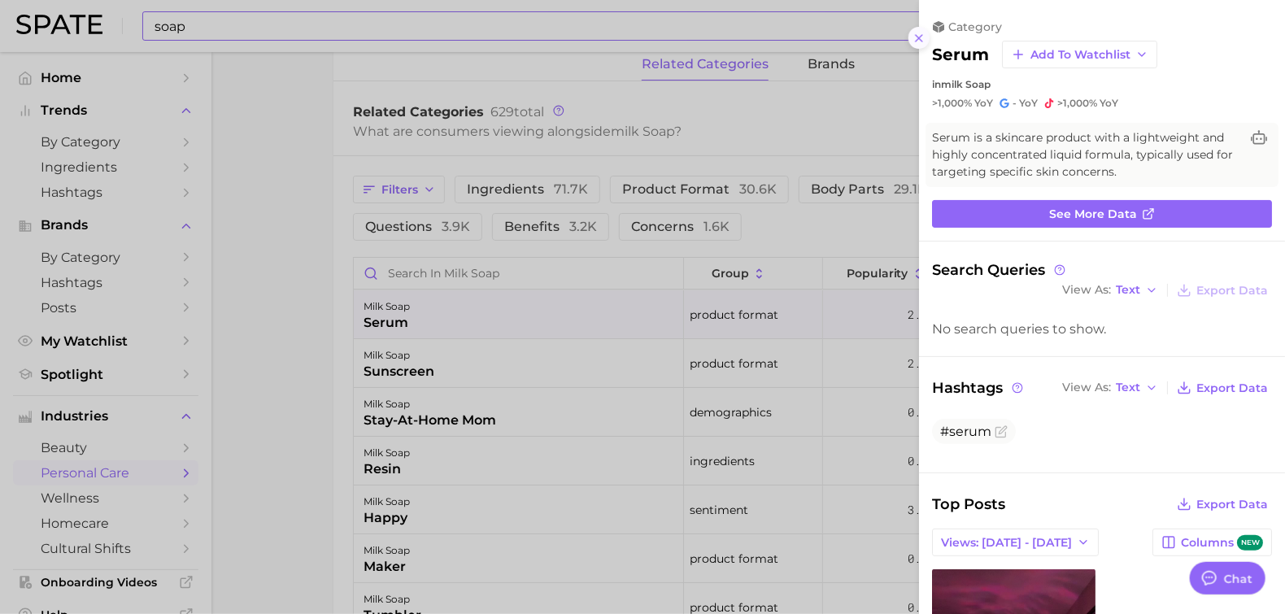
click at [920, 41] on icon at bounding box center [919, 38] width 13 height 13
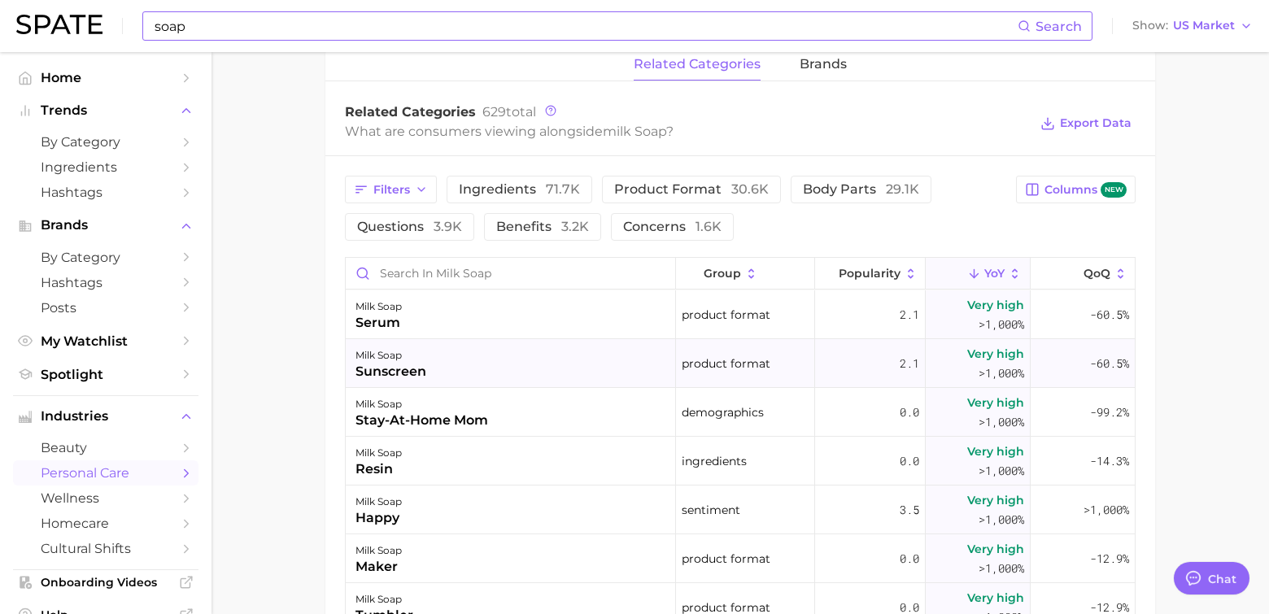
click at [392, 376] on div "sunscreen" at bounding box center [390, 372] width 71 height 20
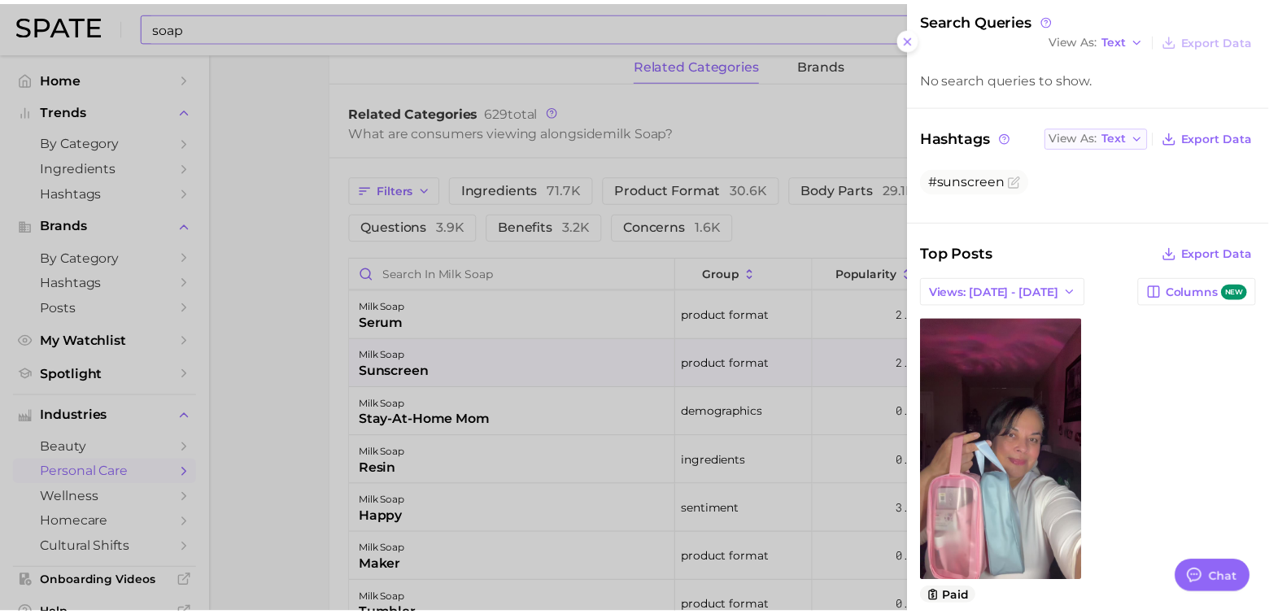
scroll to position [296, 0]
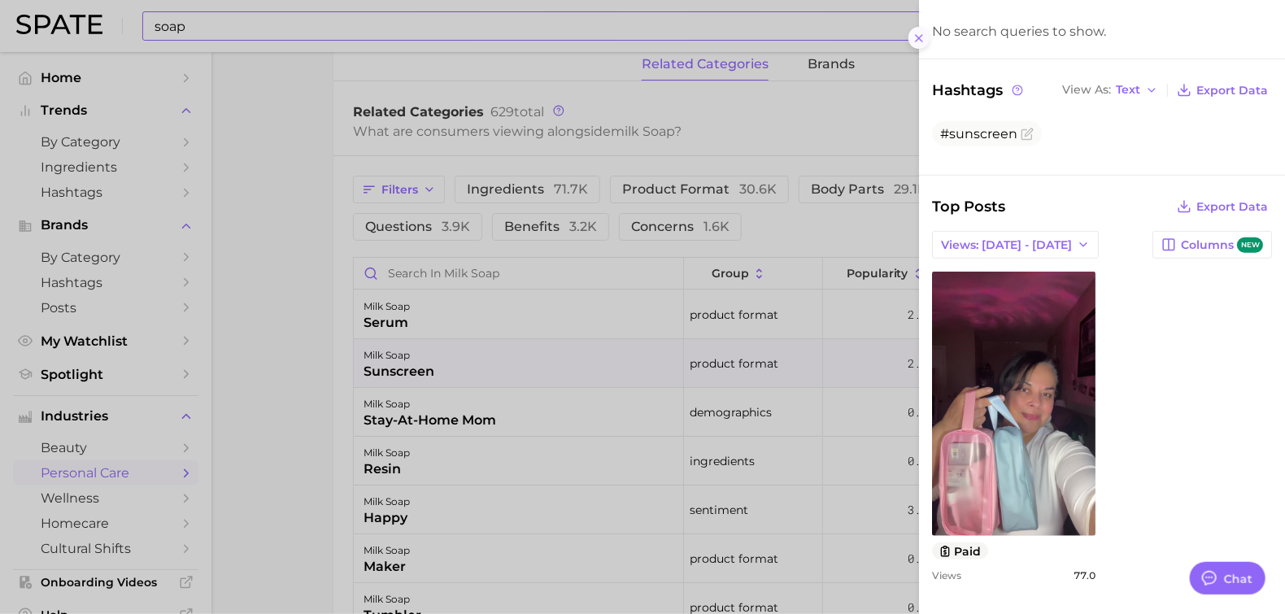
click at [914, 38] on icon at bounding box center [919, 38] width 13 height 13
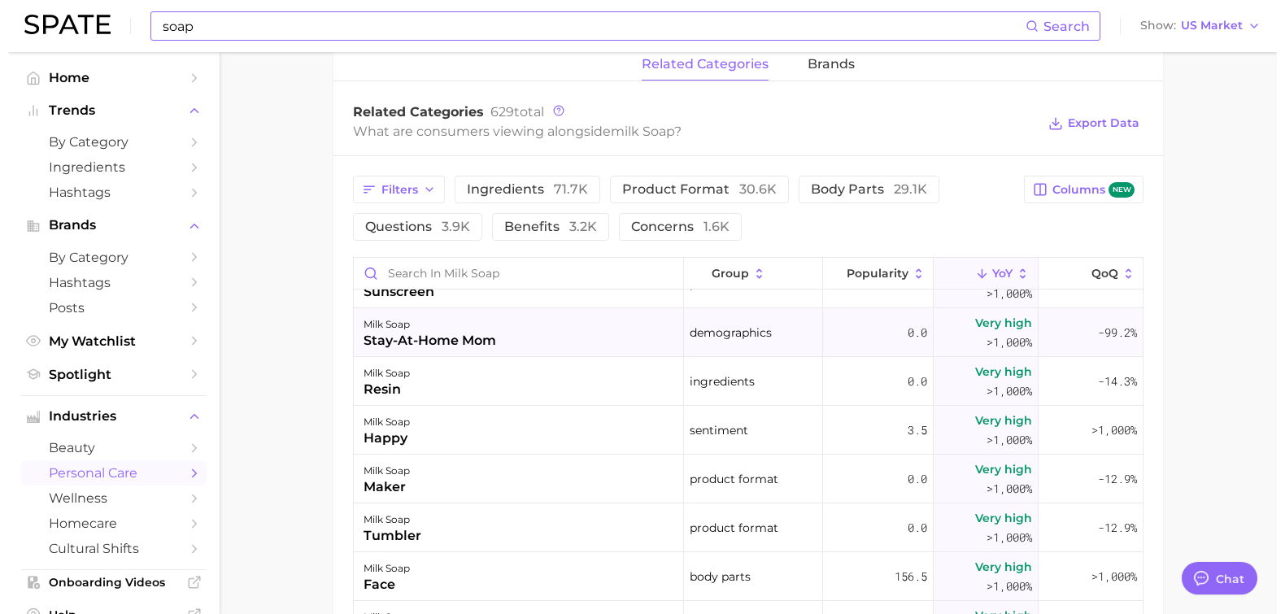
scroll to position [108, 0]
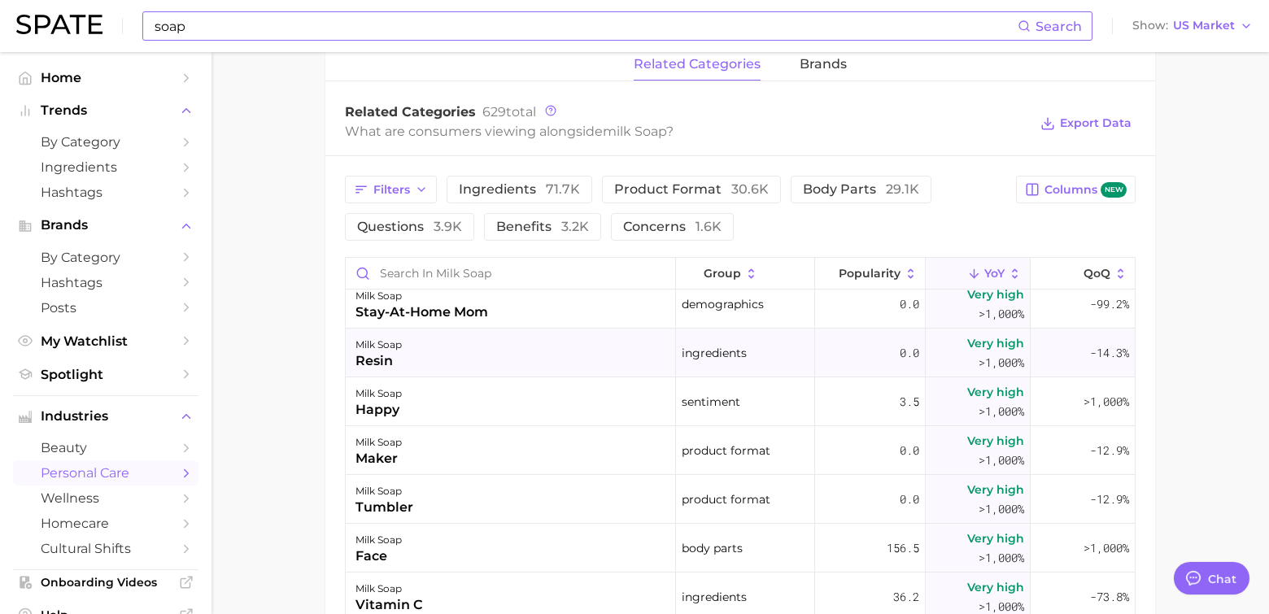
click at [369, 363] on div "resin" at bounding box center [378, 361] width 46 height 20
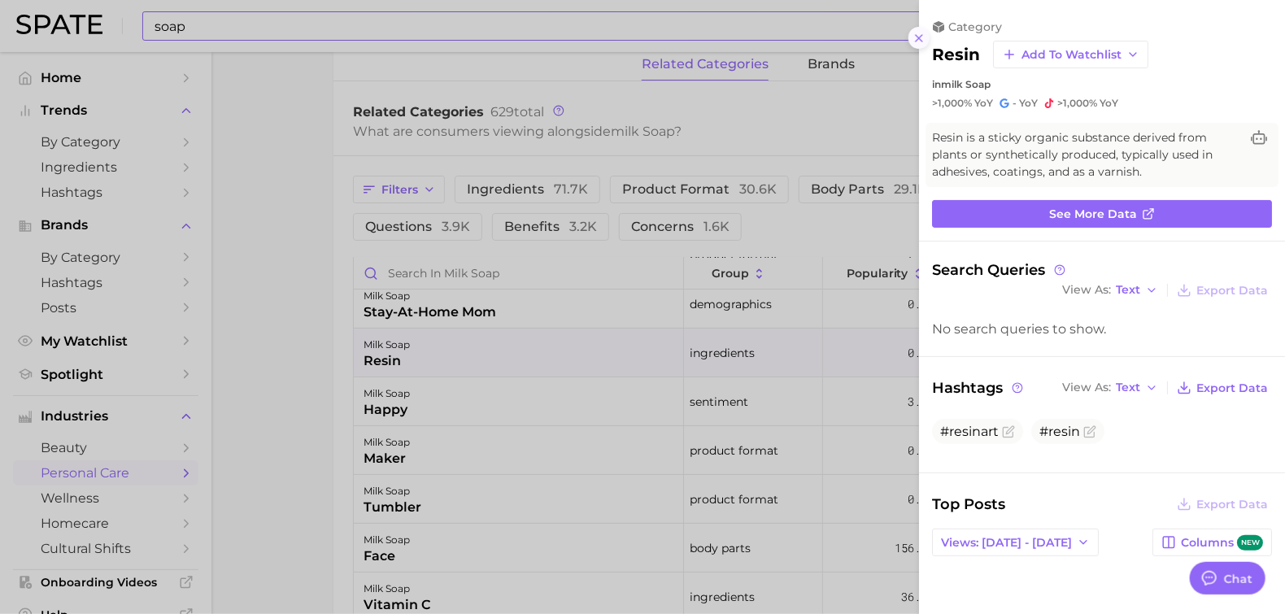
click at [912, 44] on button at bounding box center [920, 38] width 22 height 22
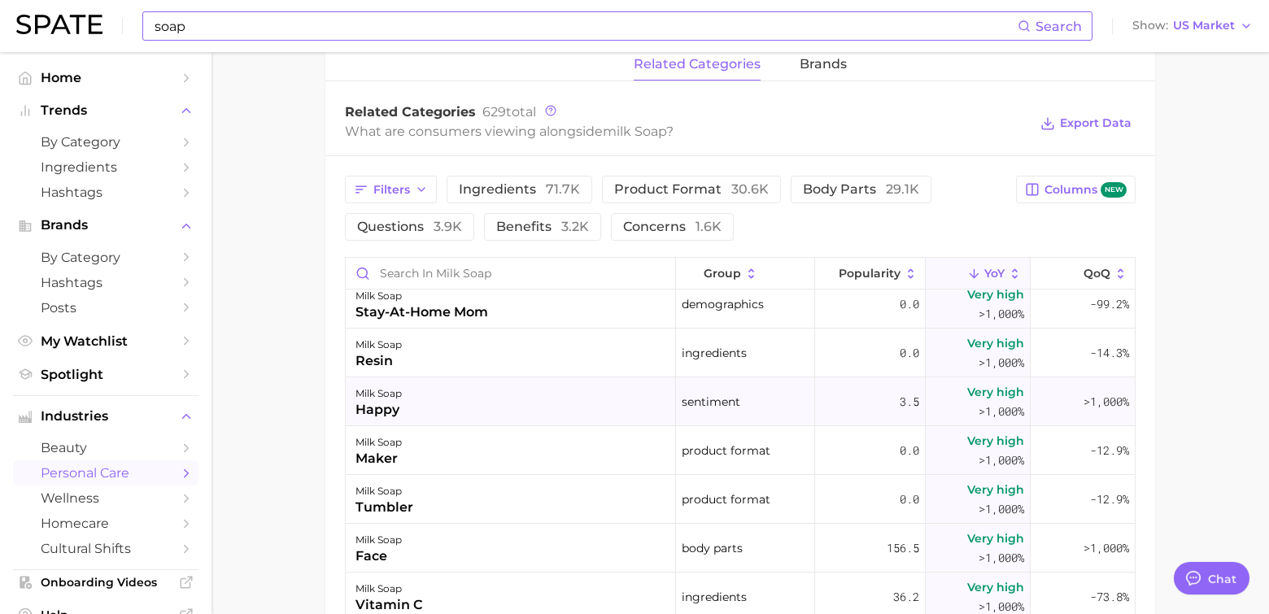
click at [390, 407] on div "happy" at bounding box center [378, 410] width 46 height 20
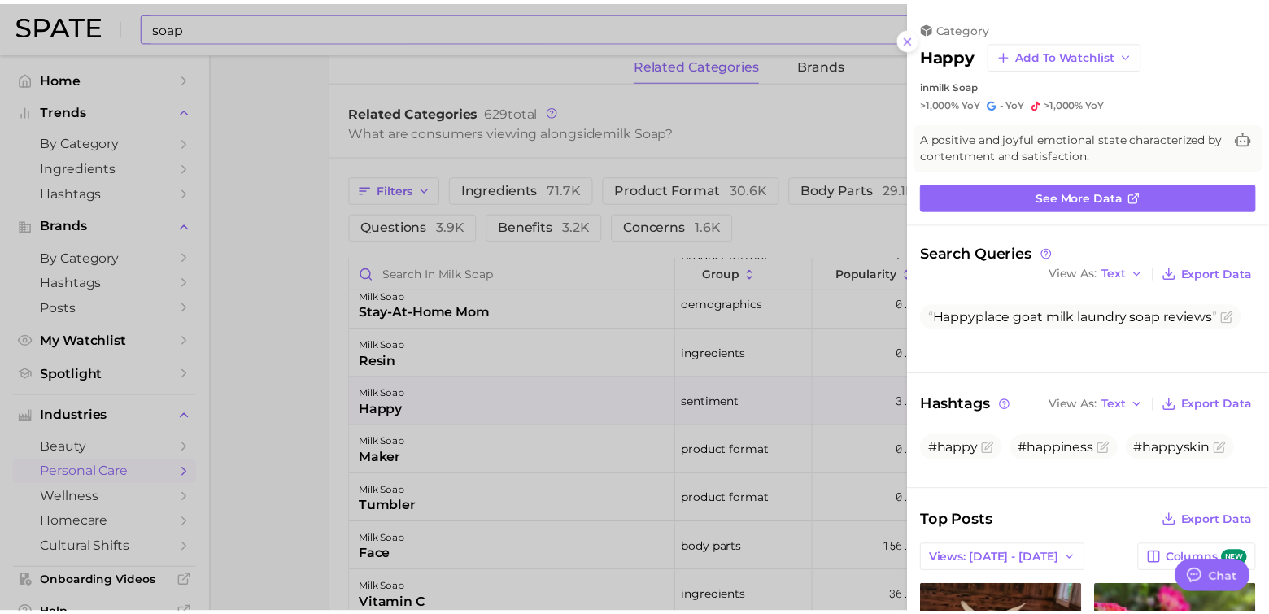
scroll to position [295, 0]
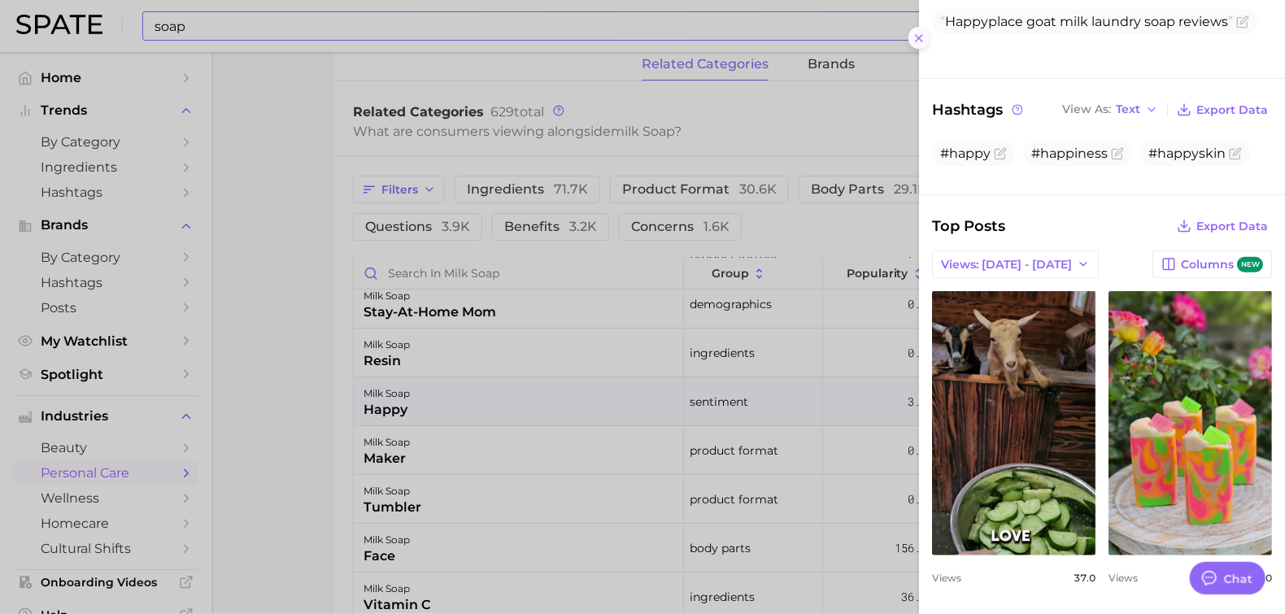
click at [914, 39] on icon at bounding box center [919, 38] width 13 height 13
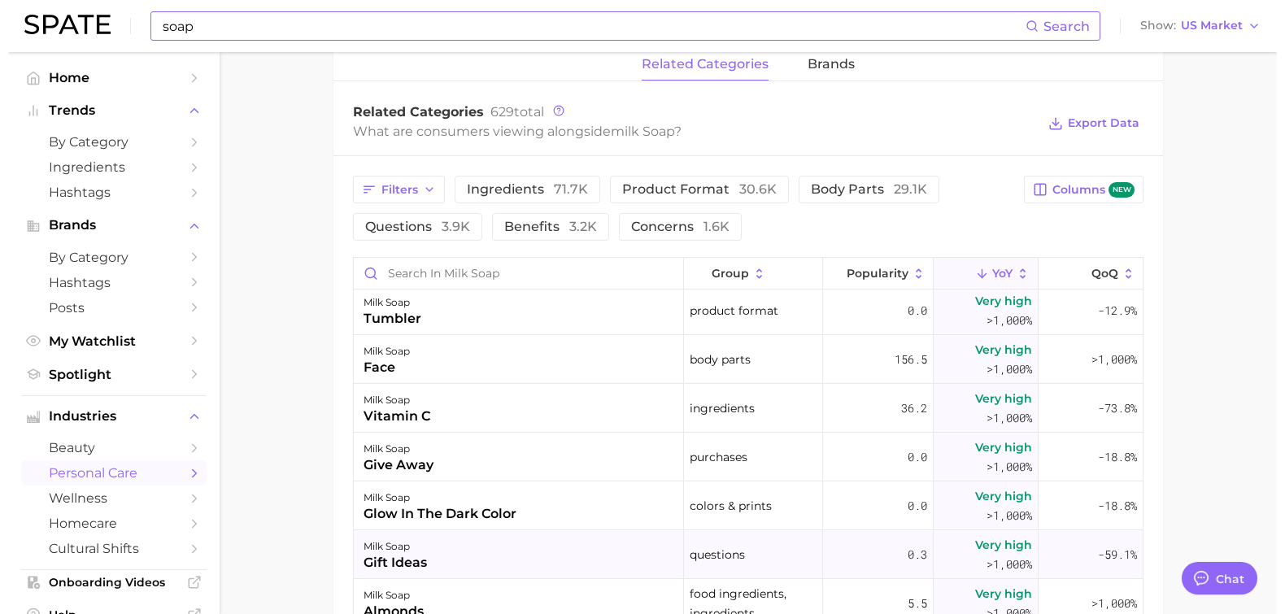
scroll to position [325, 0]
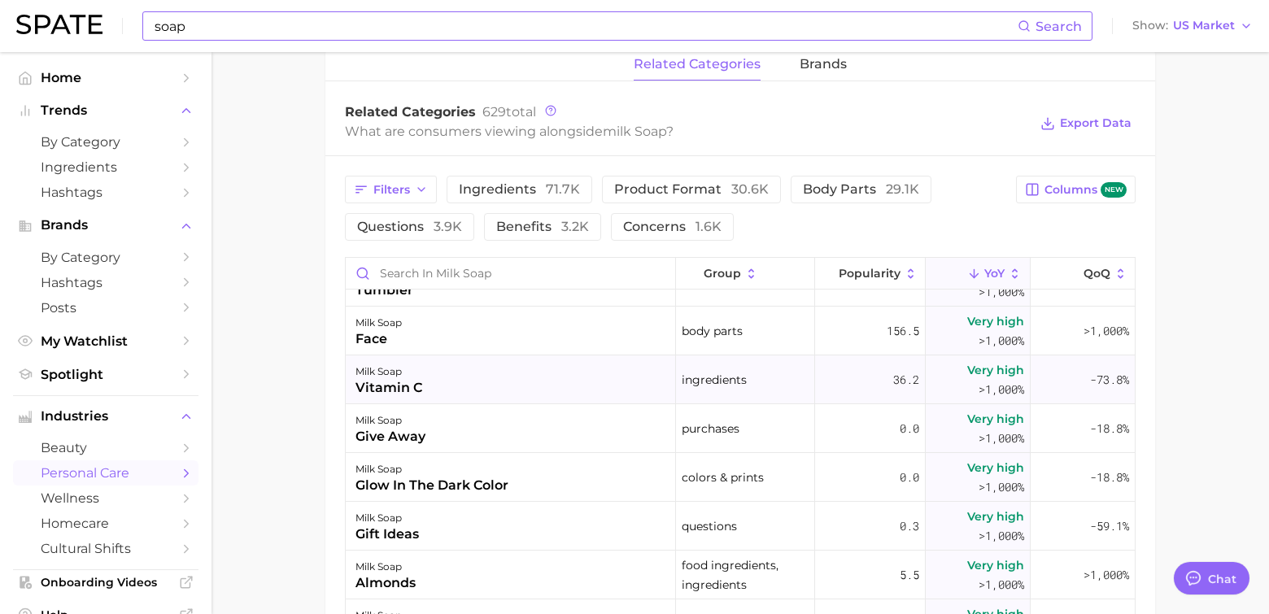
click at [365, 383] on div "vitamin c" at bounding box center [388, 388] width 67 height 20
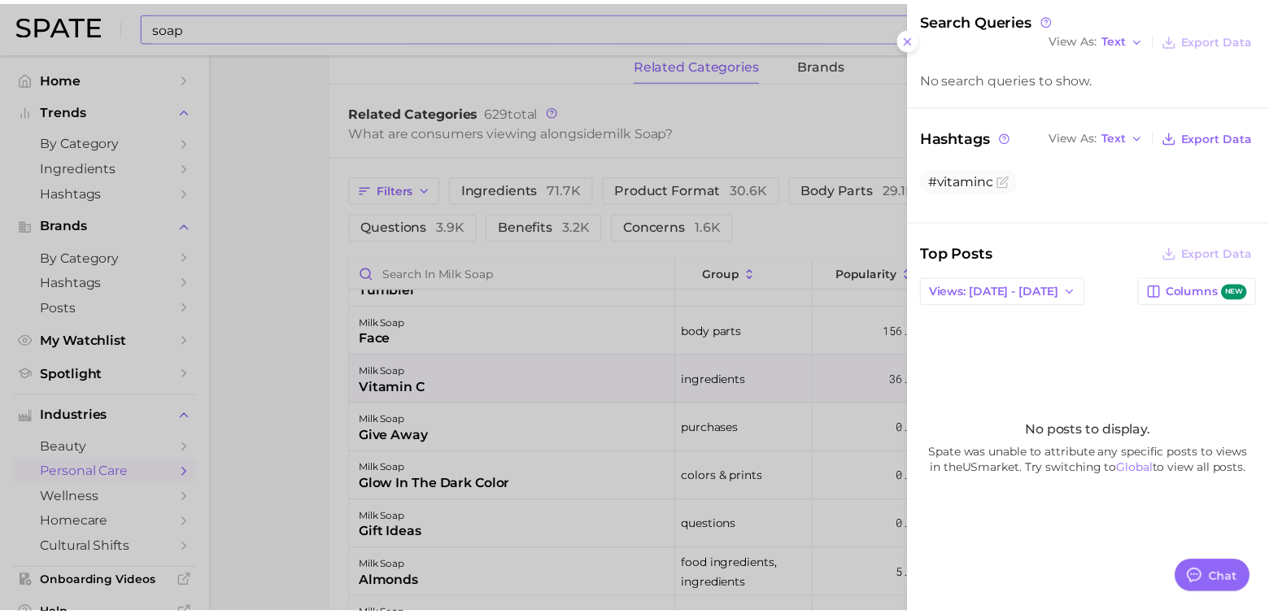
scroll to position [268, 0]
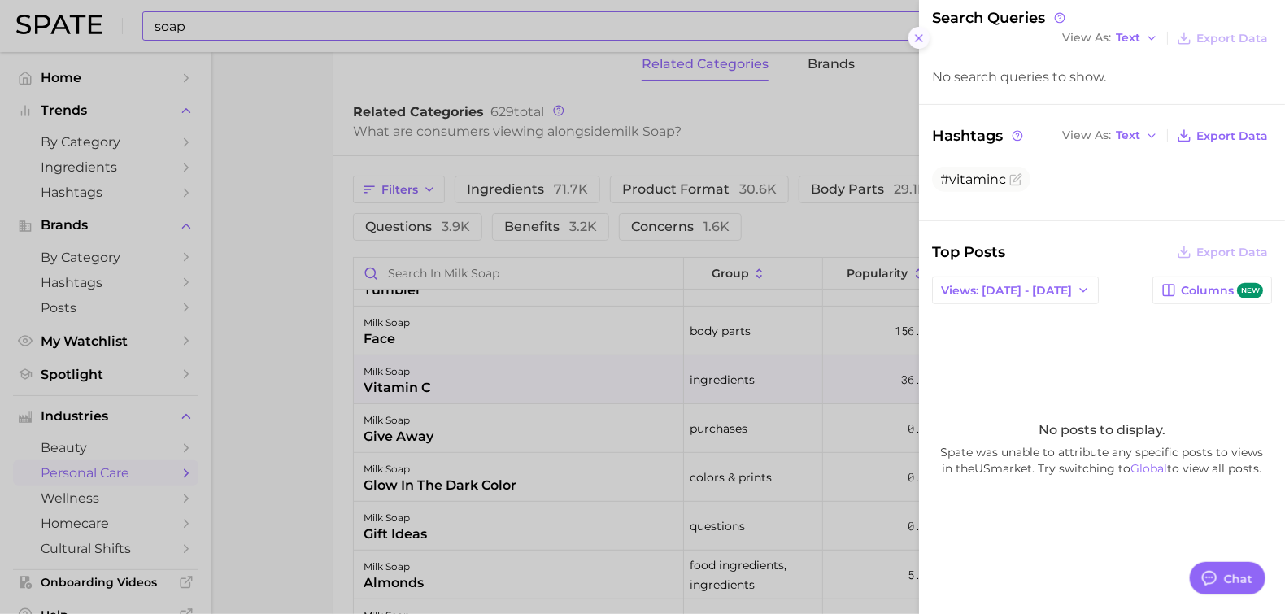
click at [921, 32] on icon at bounding box center [919, 38] width 13 height 13
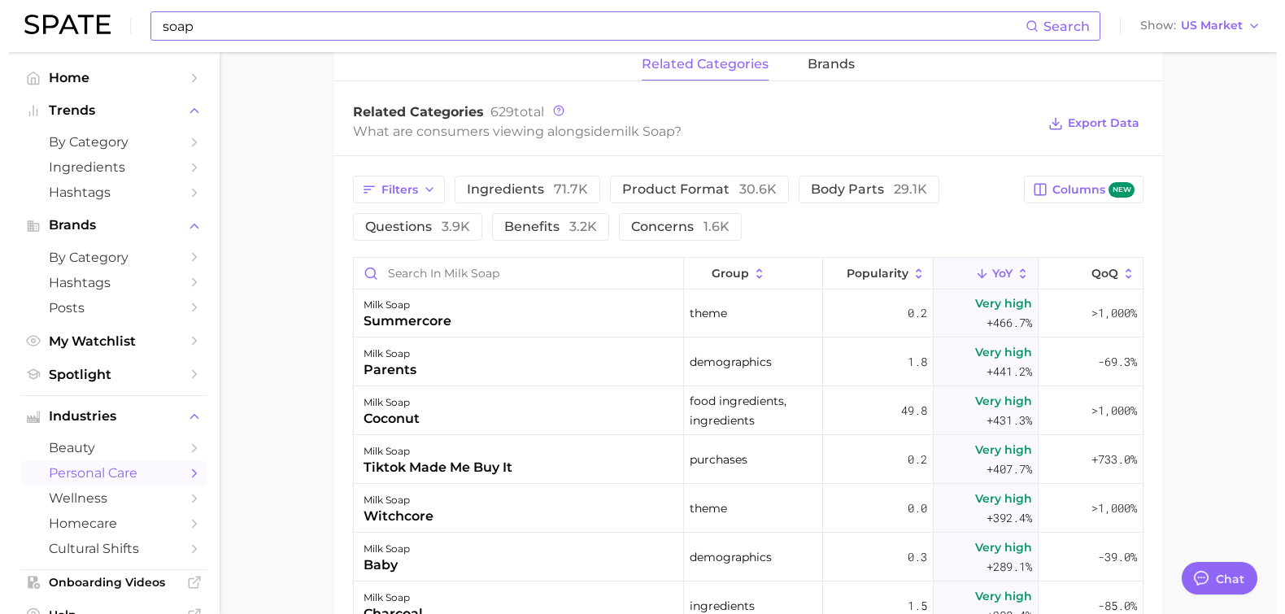
scroll to position [2278, 0]
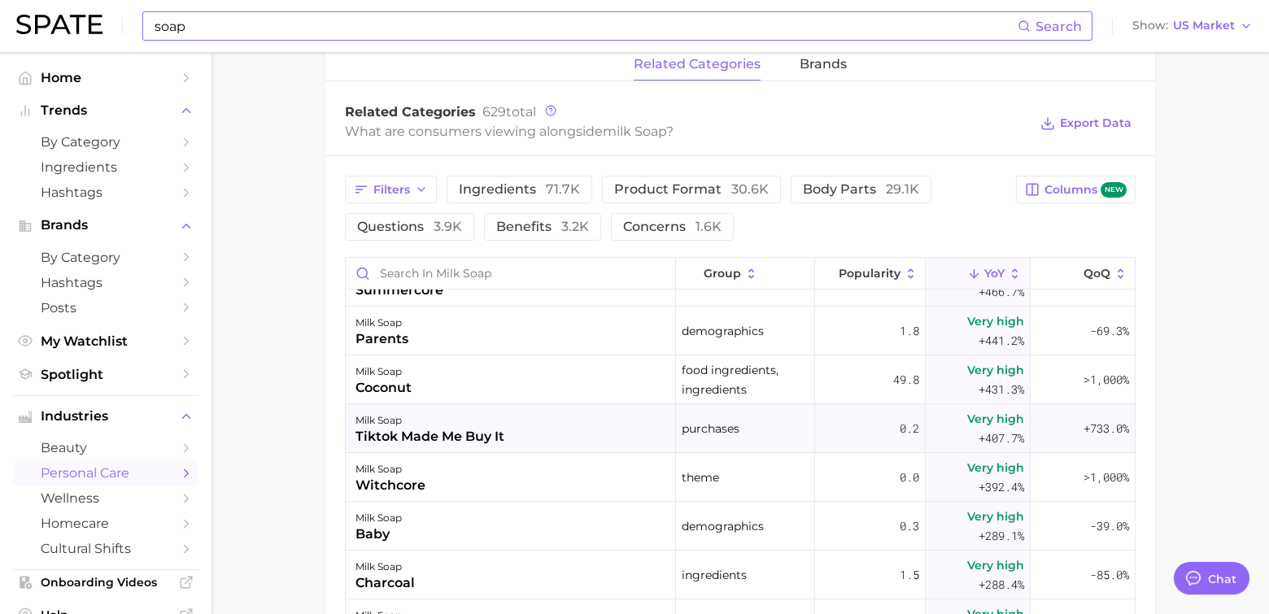
click at [414, 434] on div "tiktok made me buy it" at bounding box center [429, 437] width 149 height 20
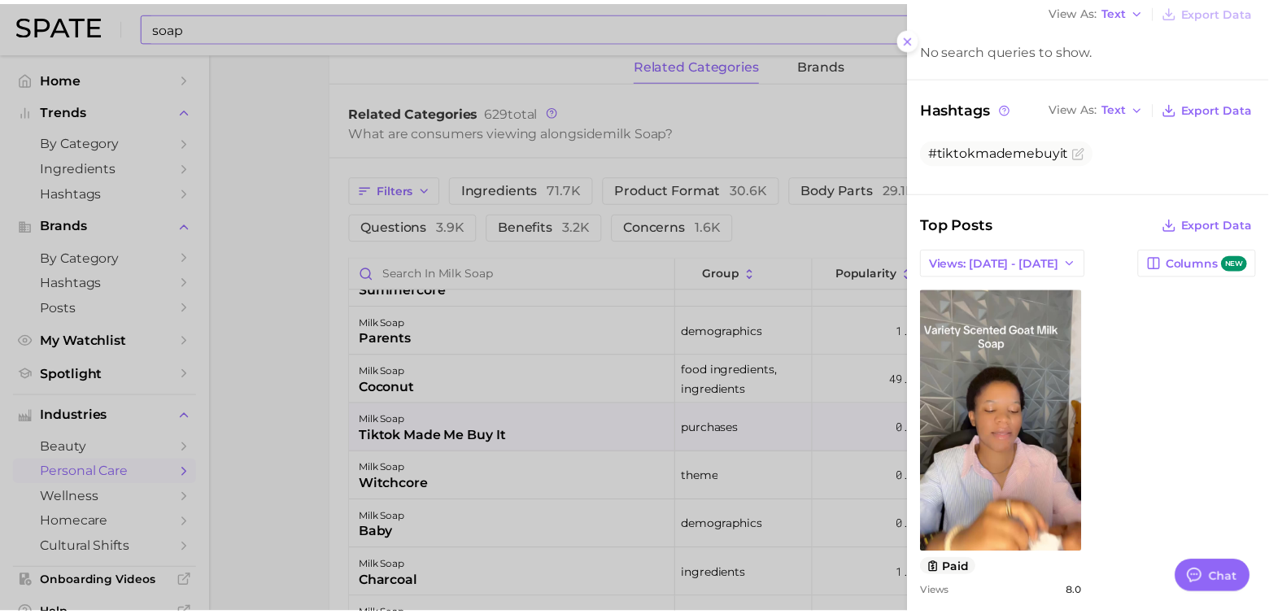
scroll to position [360, 0]
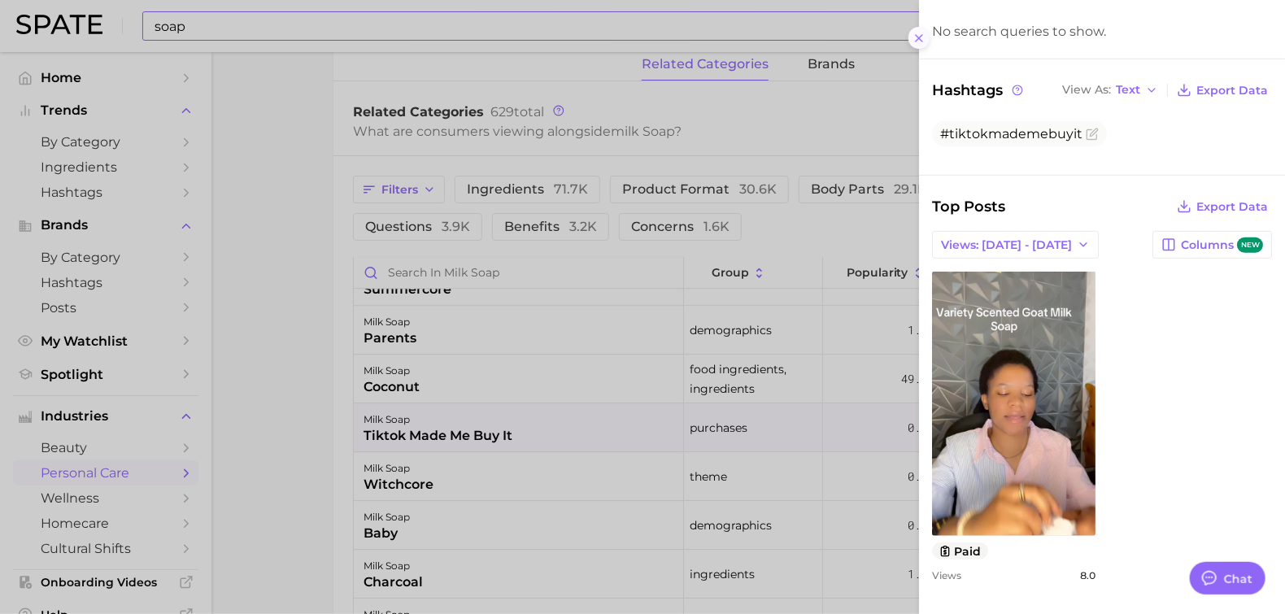
click at [918, 40] on icon at bounding box center [919, 38] width 13 height 13
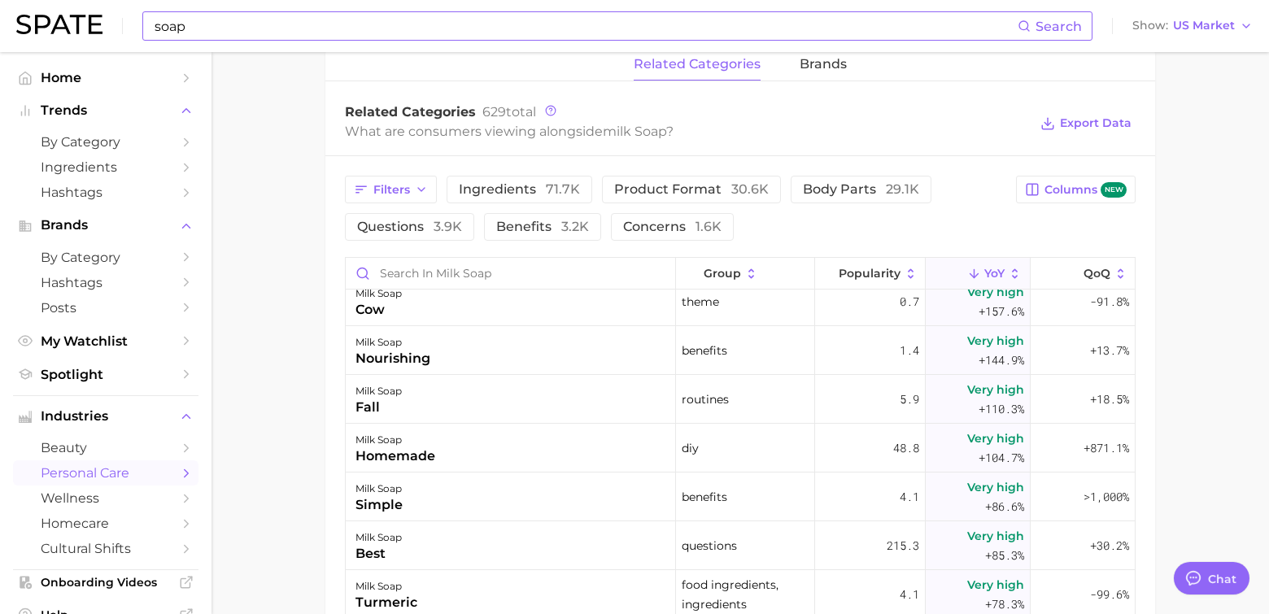
scroll to position [3037, 0]
click at [499, 40] on div "soap Search" at bounding box center [617, 25] width 950 height 29
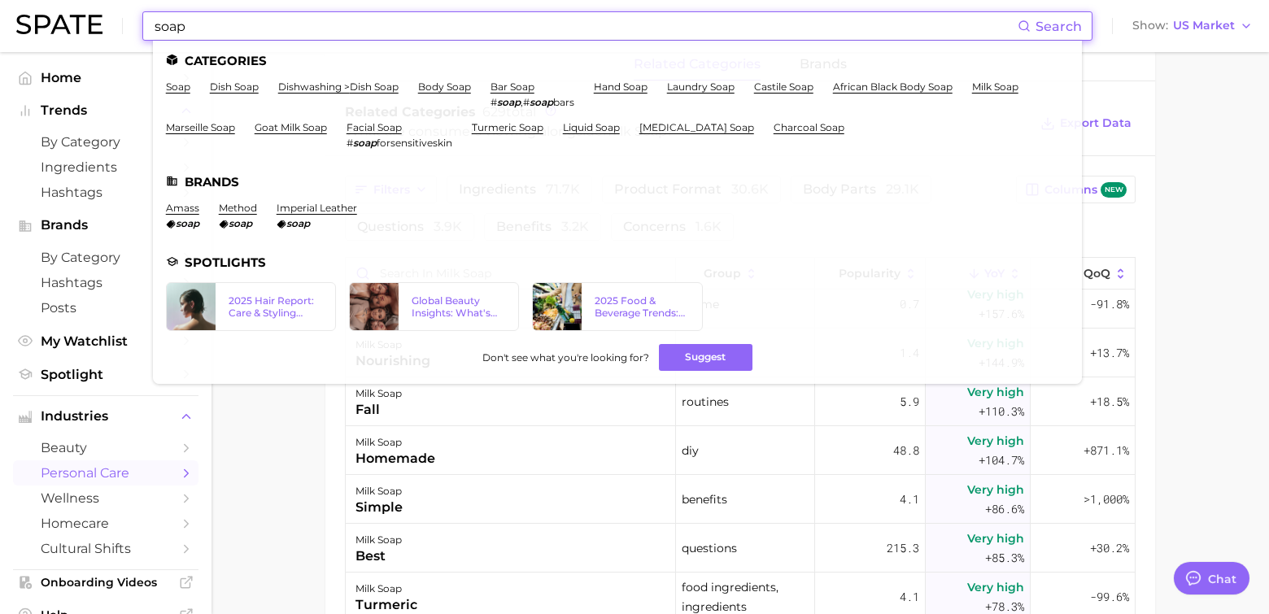
click at [321, 33] on input "soap" at bounding box center [585, 26] width 865 height 28
click at [525, 91] on link "bar soap" at bounding box center [513, 87] width 44 height 12
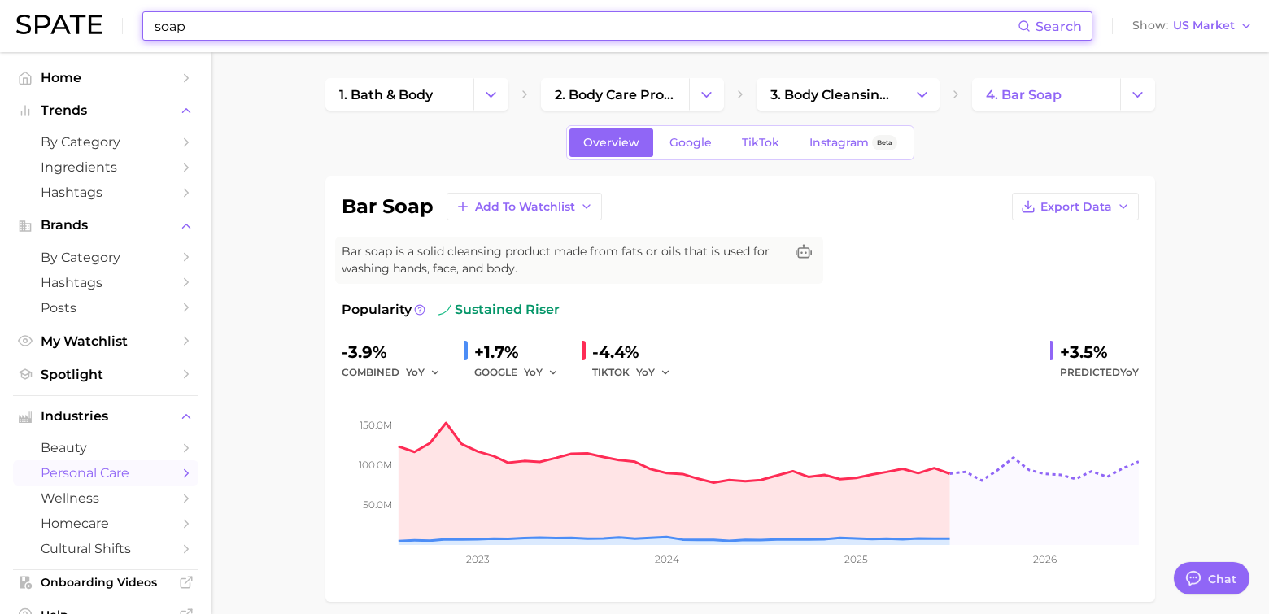
click at [300, 26] on input "soap" at bounding box center [585, 26] width 865 height 28
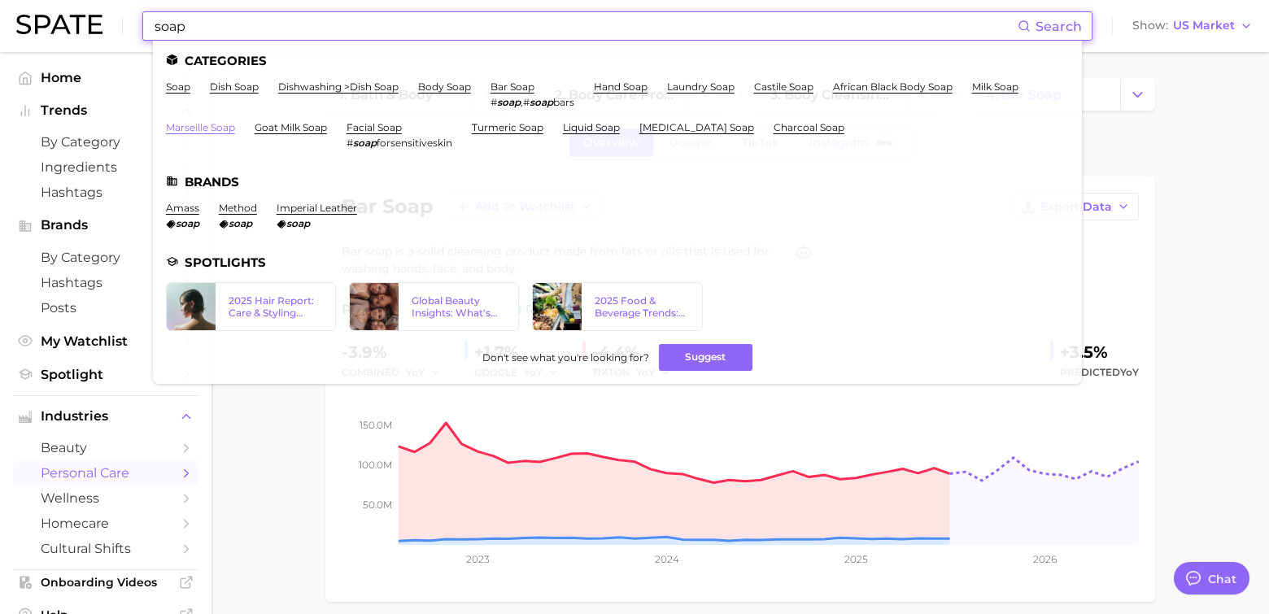
click at [198, 126] on link "marseille soap" at bounding box center [200, 127] width 69 height 12
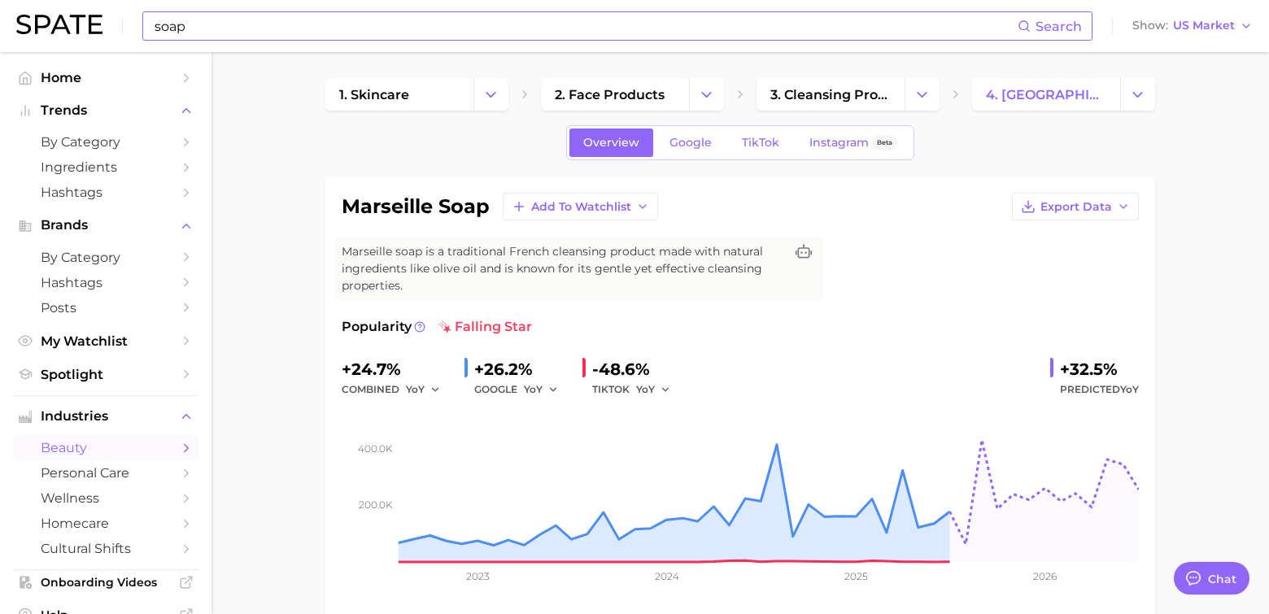
click at [266, 38] on input "soap" at bounding box center [585, 26] width 865 height 28
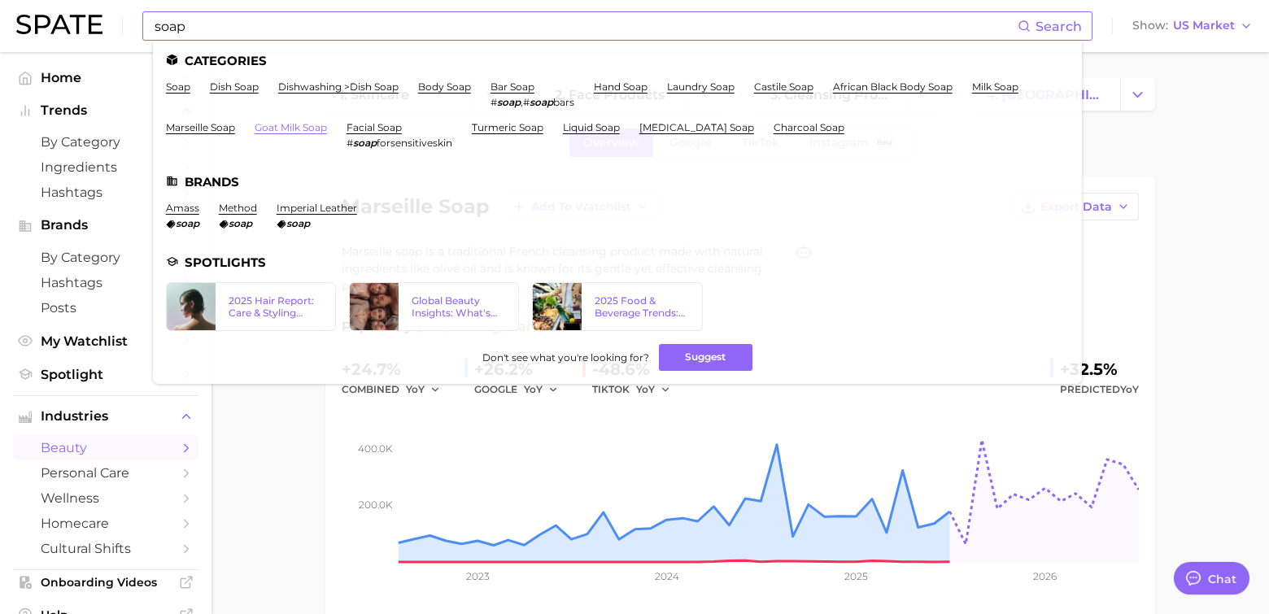
click at [309, 127] on link "goat milk soap" at bounding box center [291, 127] width 72 height 12
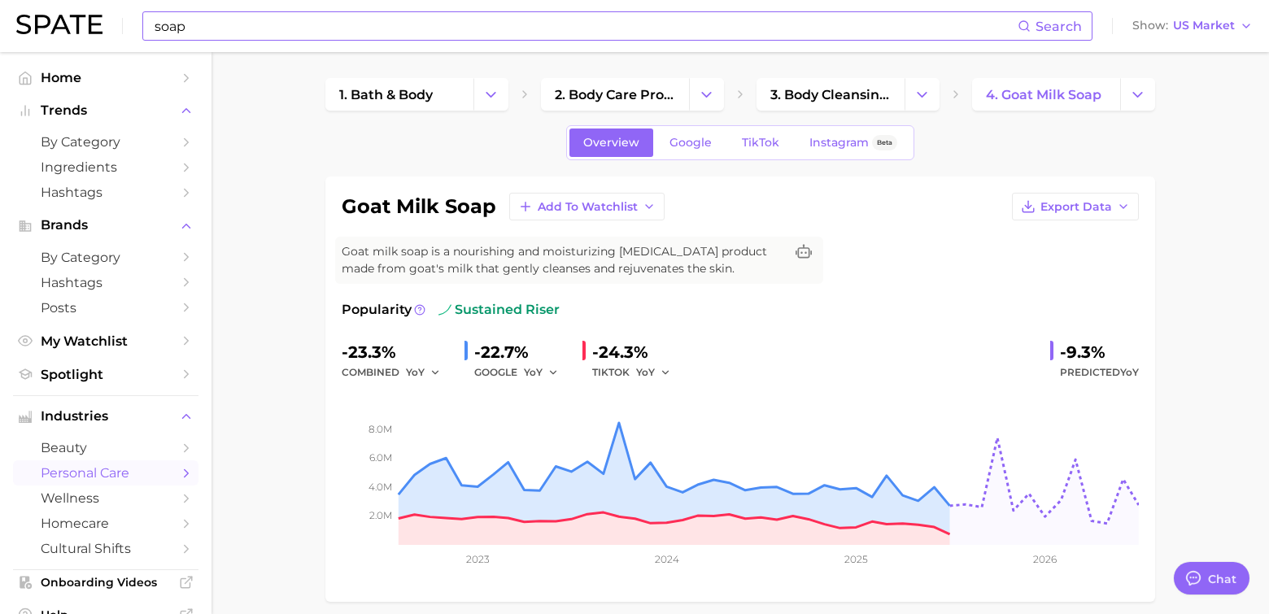
click at [246, 28] on input "soap" at bounding box center [585, 26] width 865 height 28
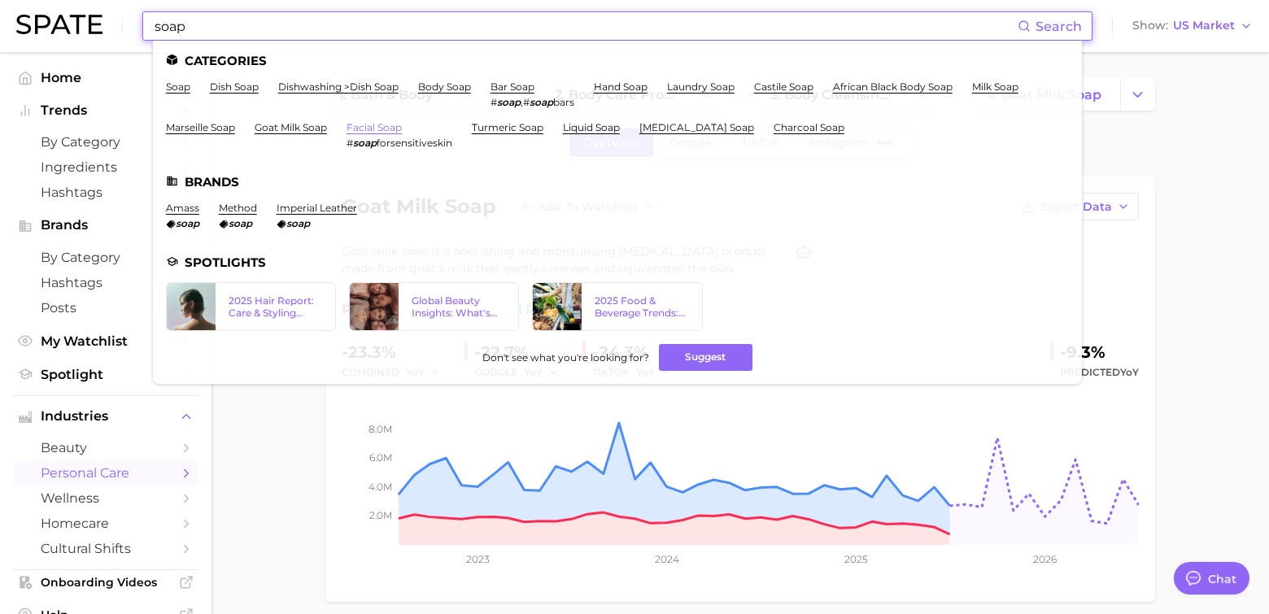
click at [364, 126] on link "facial soap" at bounding box center [374, 127] width 55 height 12
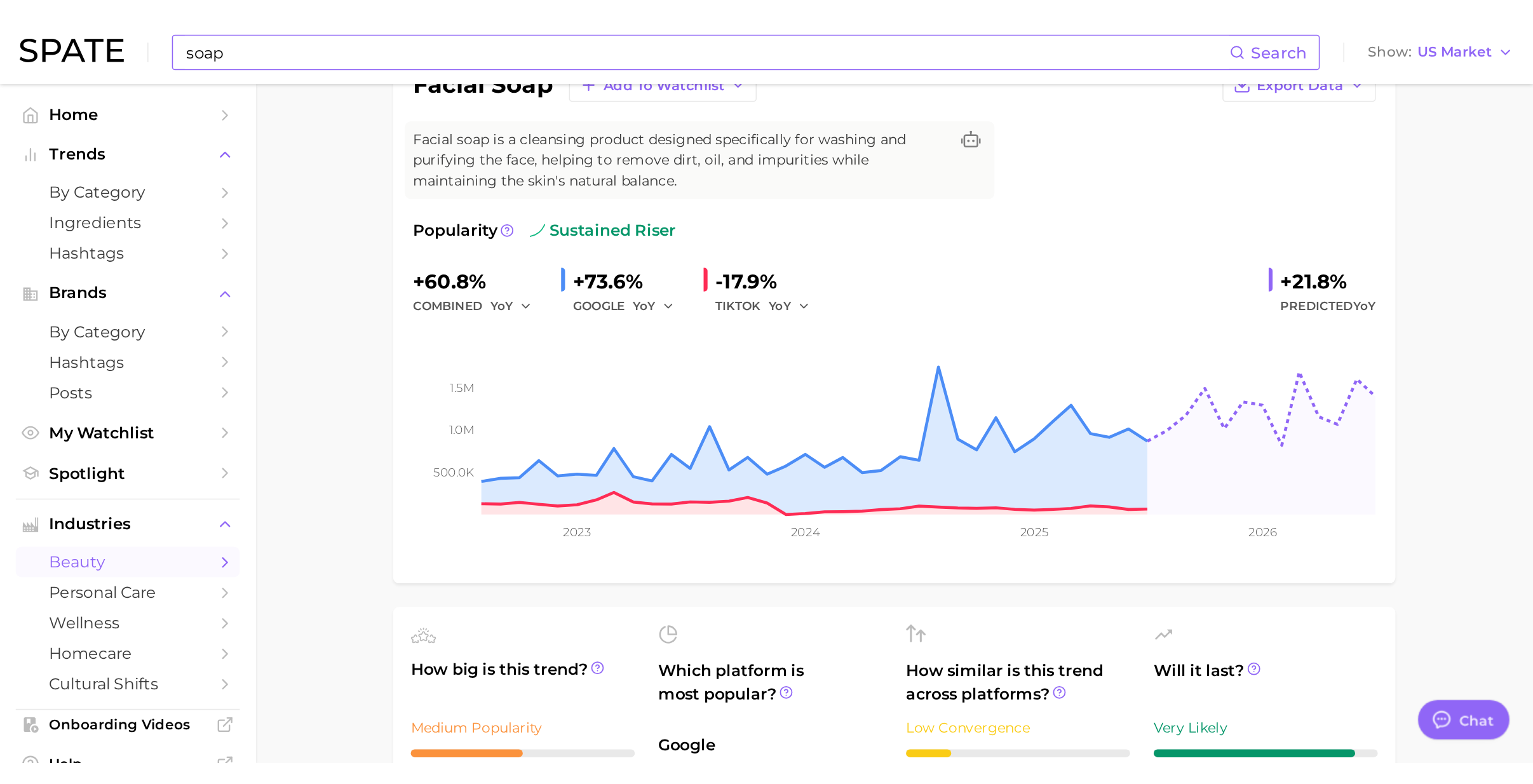
scroll to position [84, 0]
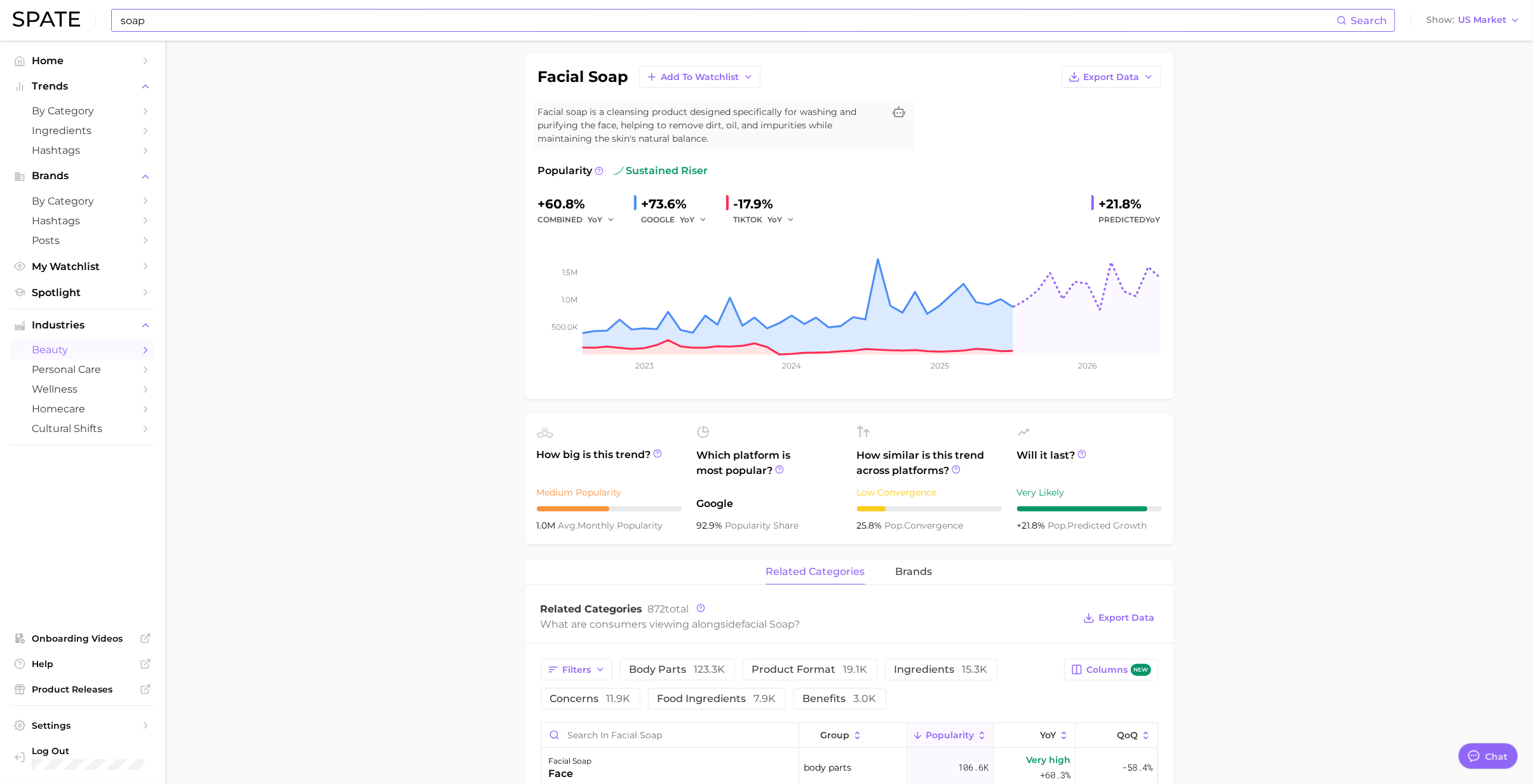
type textarea "x"
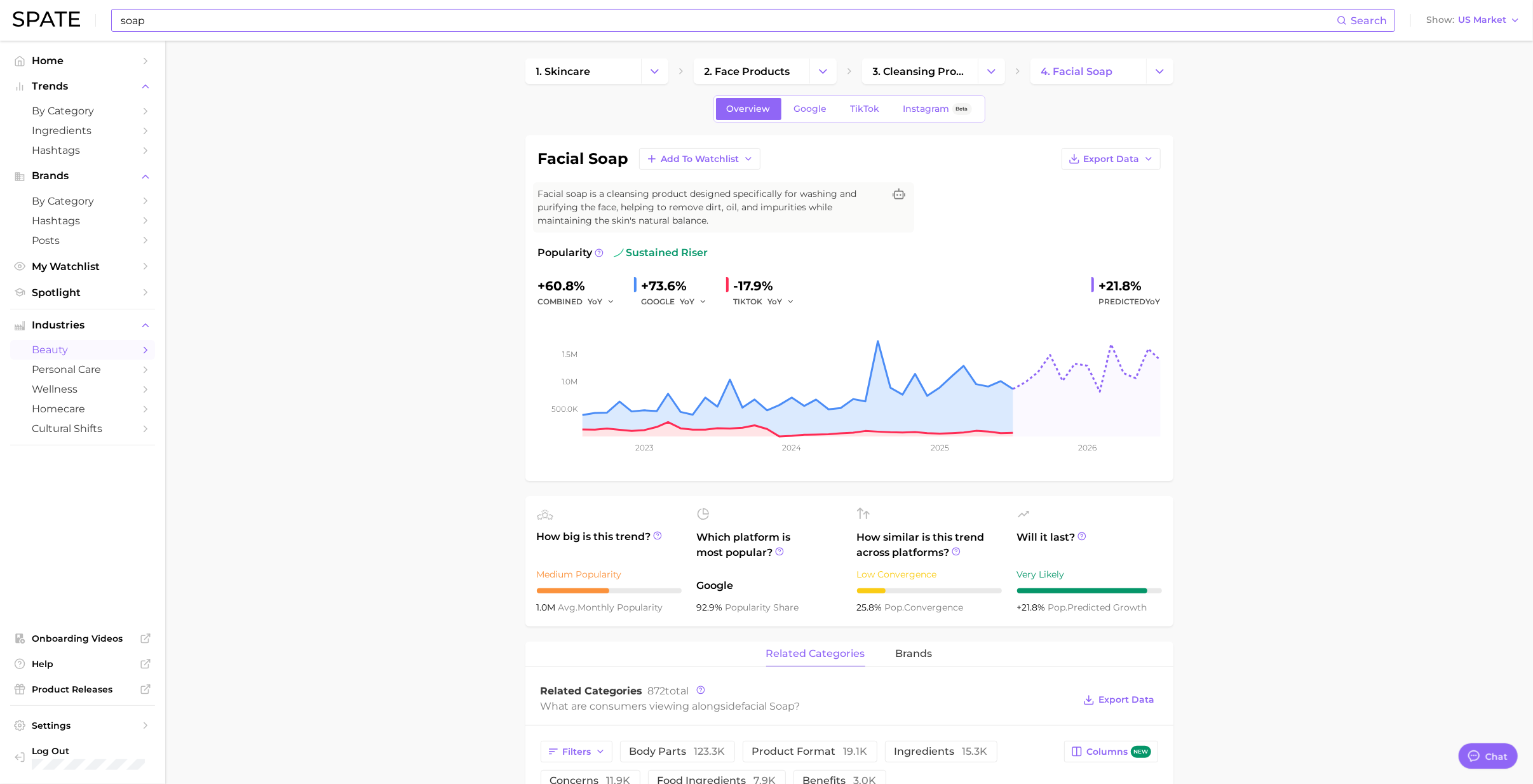
scroll to position [0, 0]
drag, startPoint x: 912, startPoint y: 662, endPoint x: 943, endPoint y: 657, distance: 31.4
click at [912, 479] on span "brands" at bounding box center [914, 656] width 37 height 12
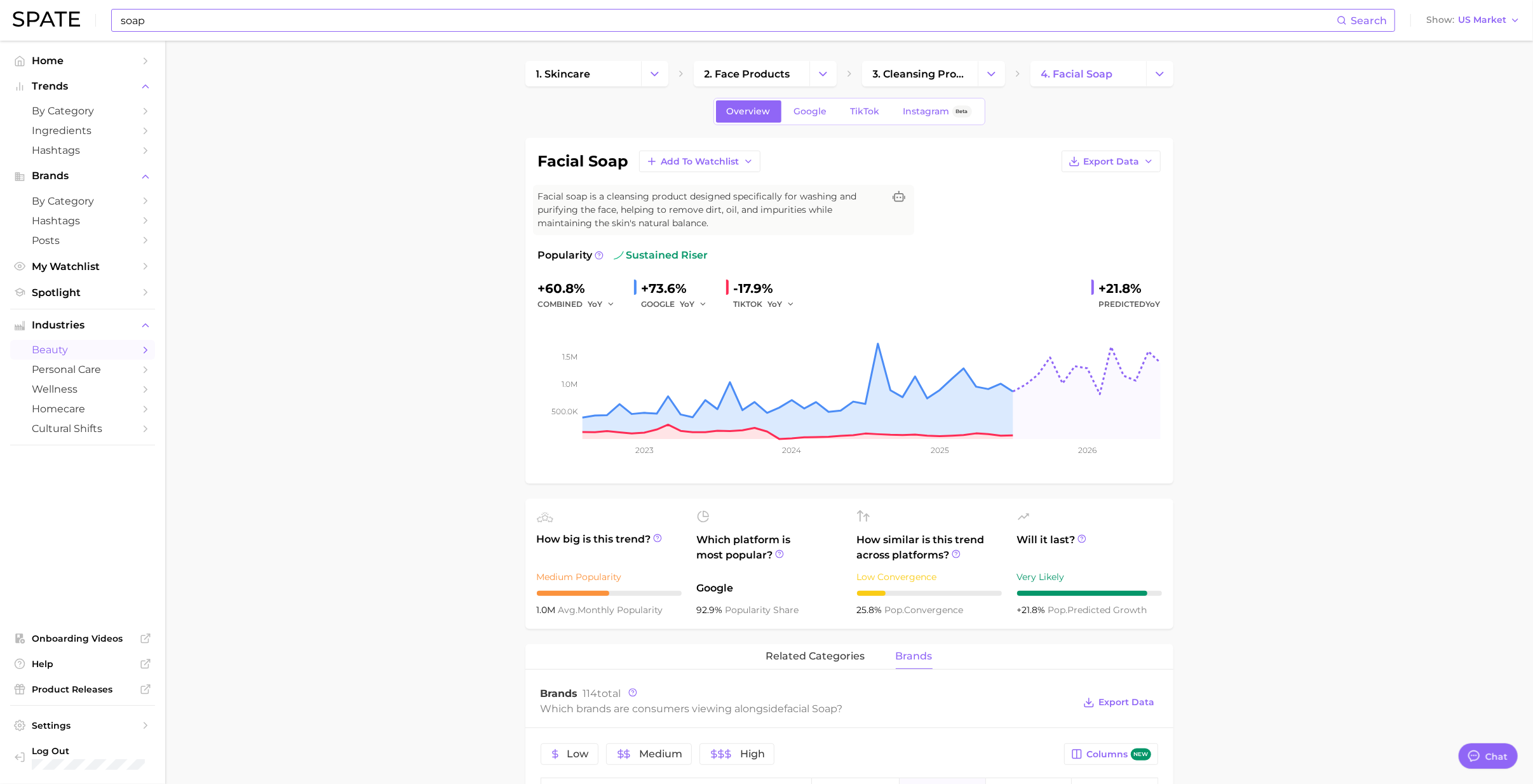
scroll to position [254, 0]
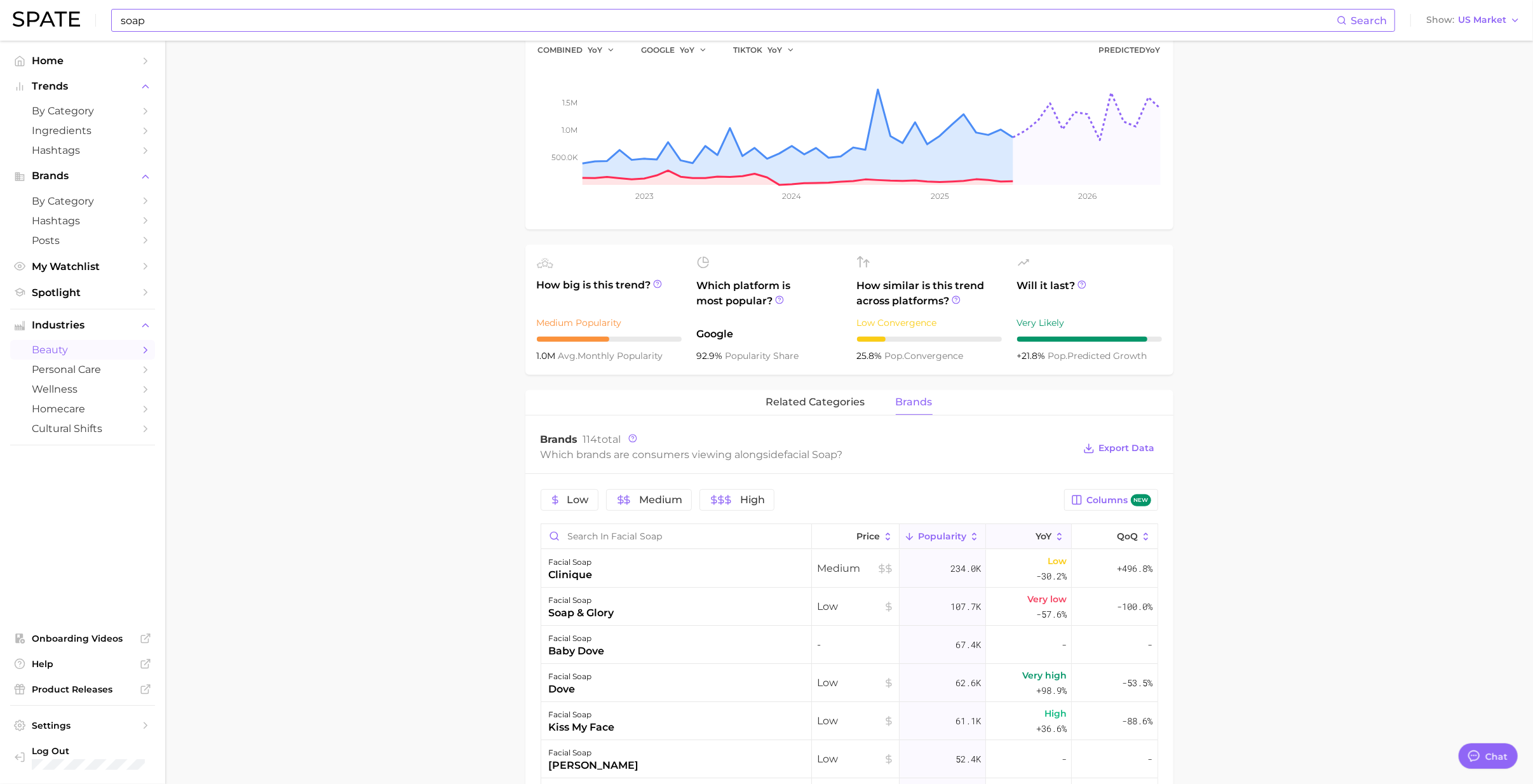
click at [1003, 479] on button "YoY" at bounding box center [1029, 536] width 86 height 25
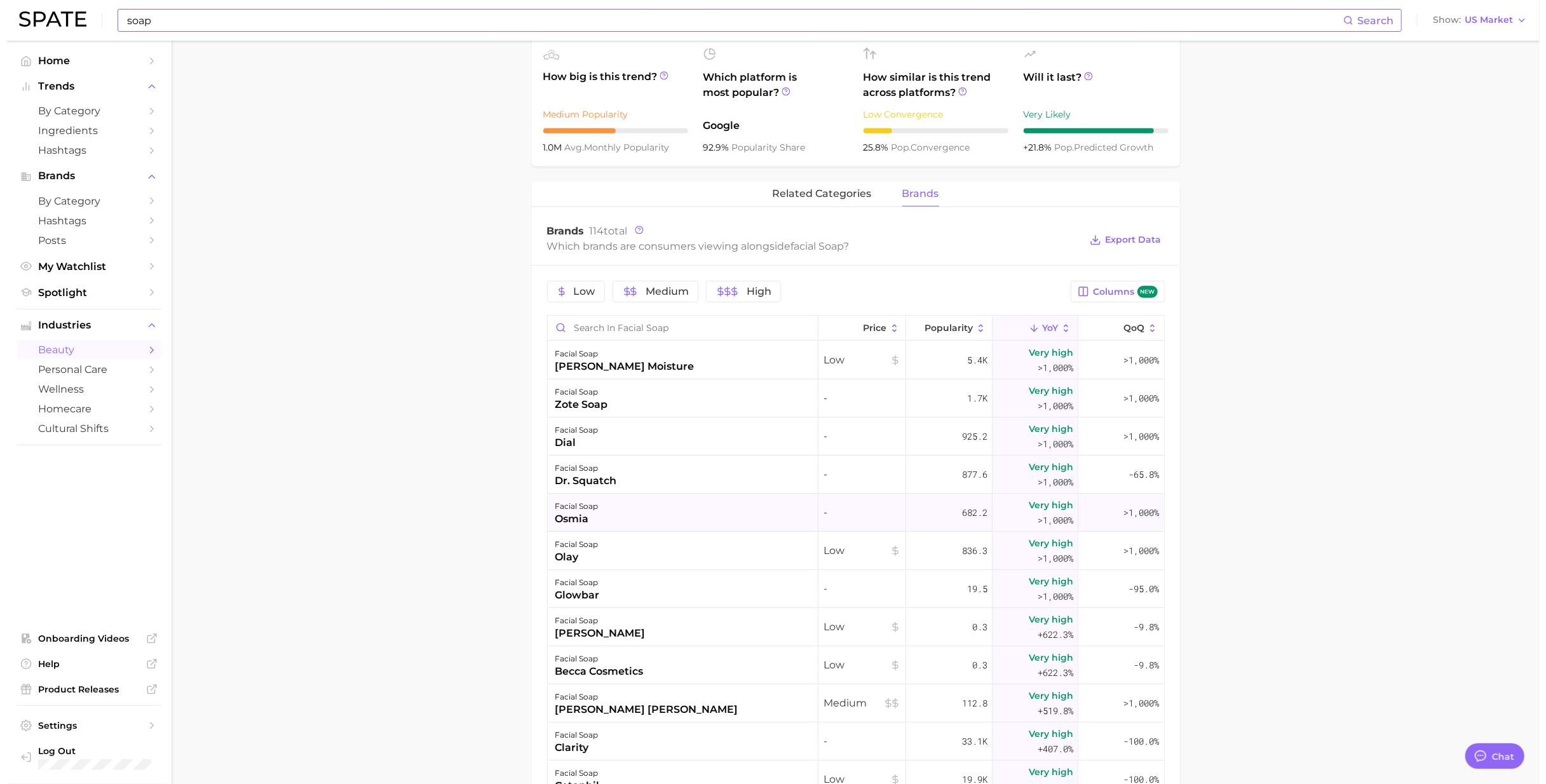
scroll to position [423, 0]
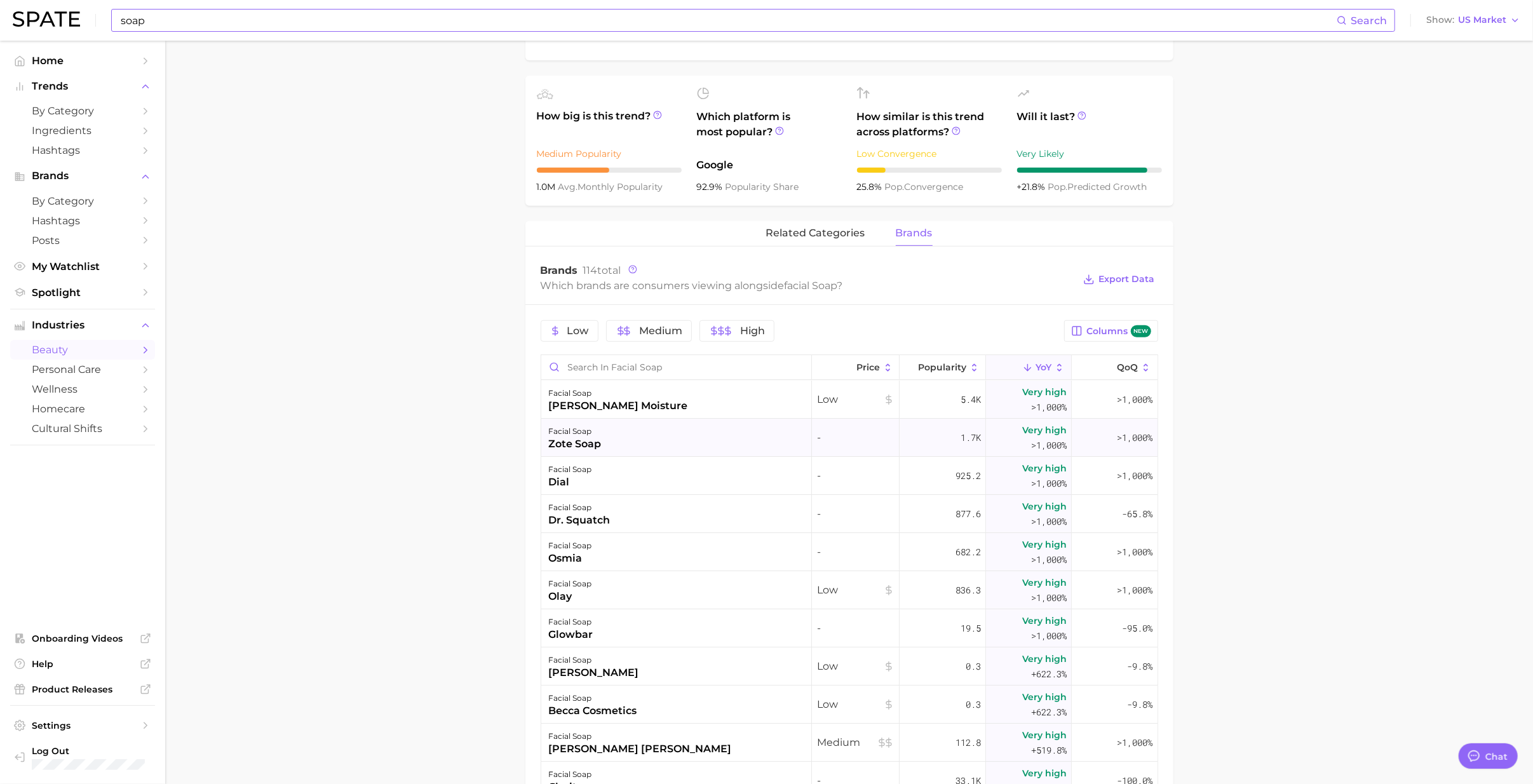
click at [586, 444] on div "zote soap" at bounding box center [576, 444] width 53 height 16
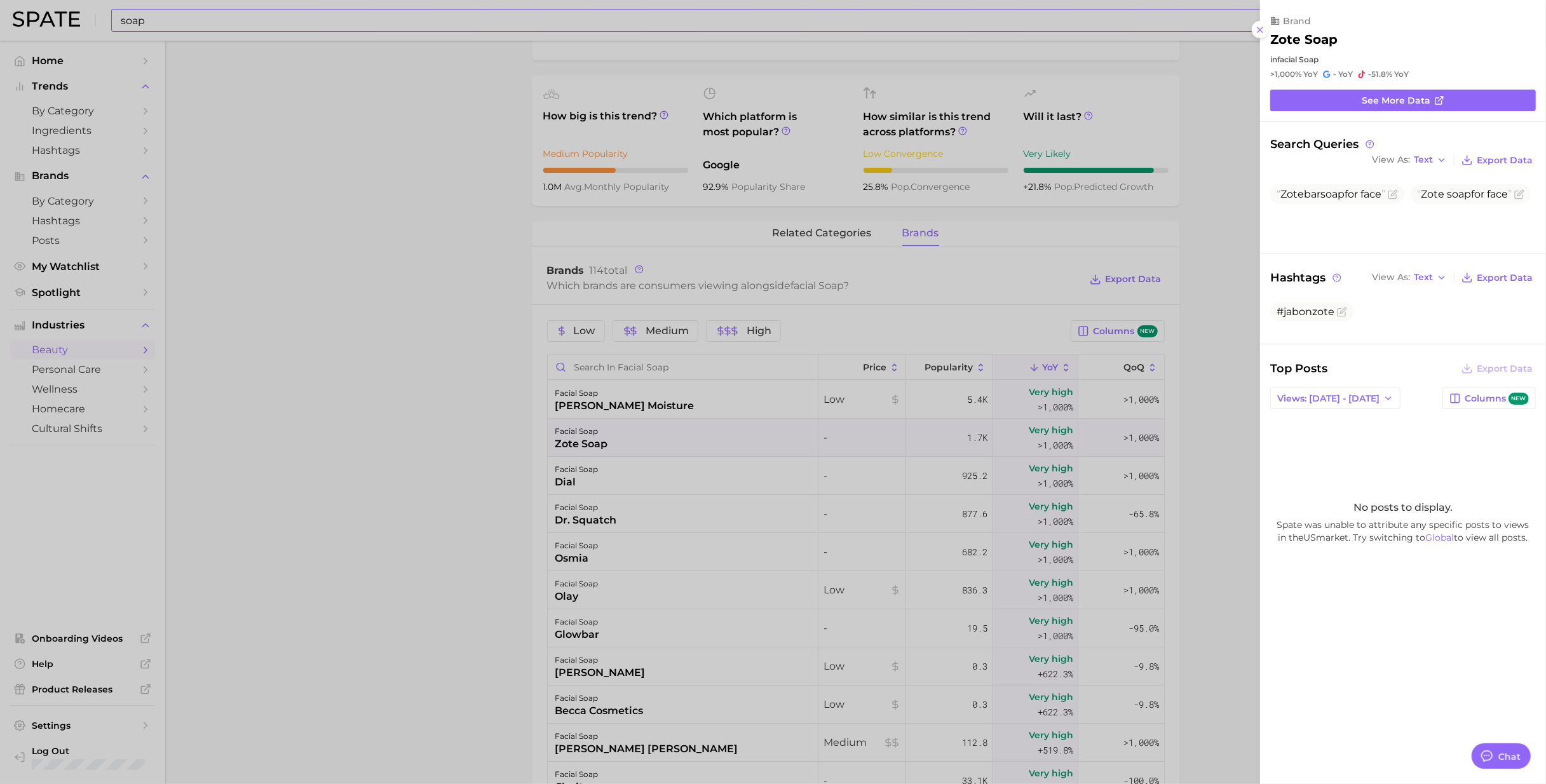
click at [566, 479] on div at bounding box center [773, 392] width 1546 height 784
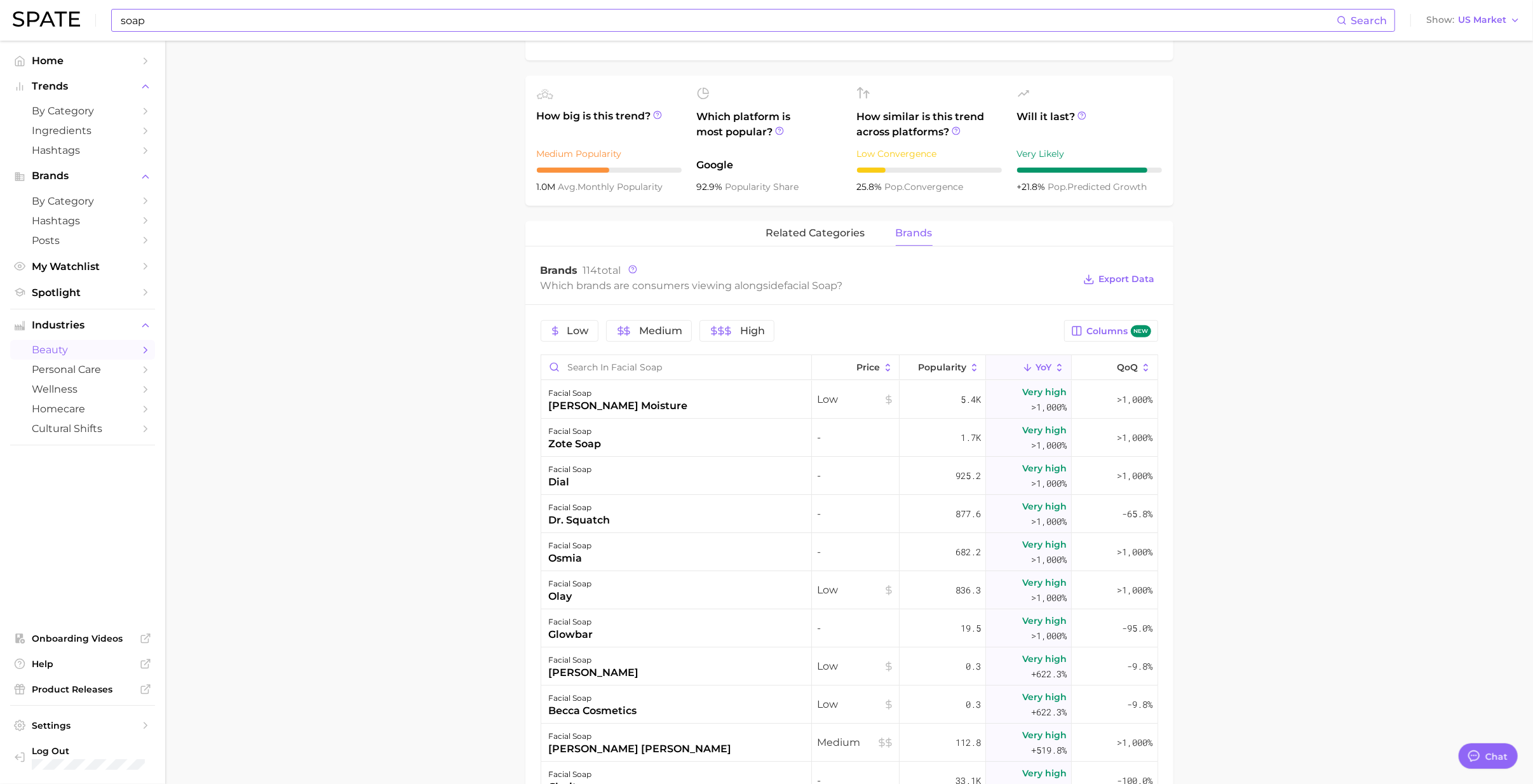
click at [565, 479] on div "dr. squatch" at bounding box center [579, 520] width 62 height 16
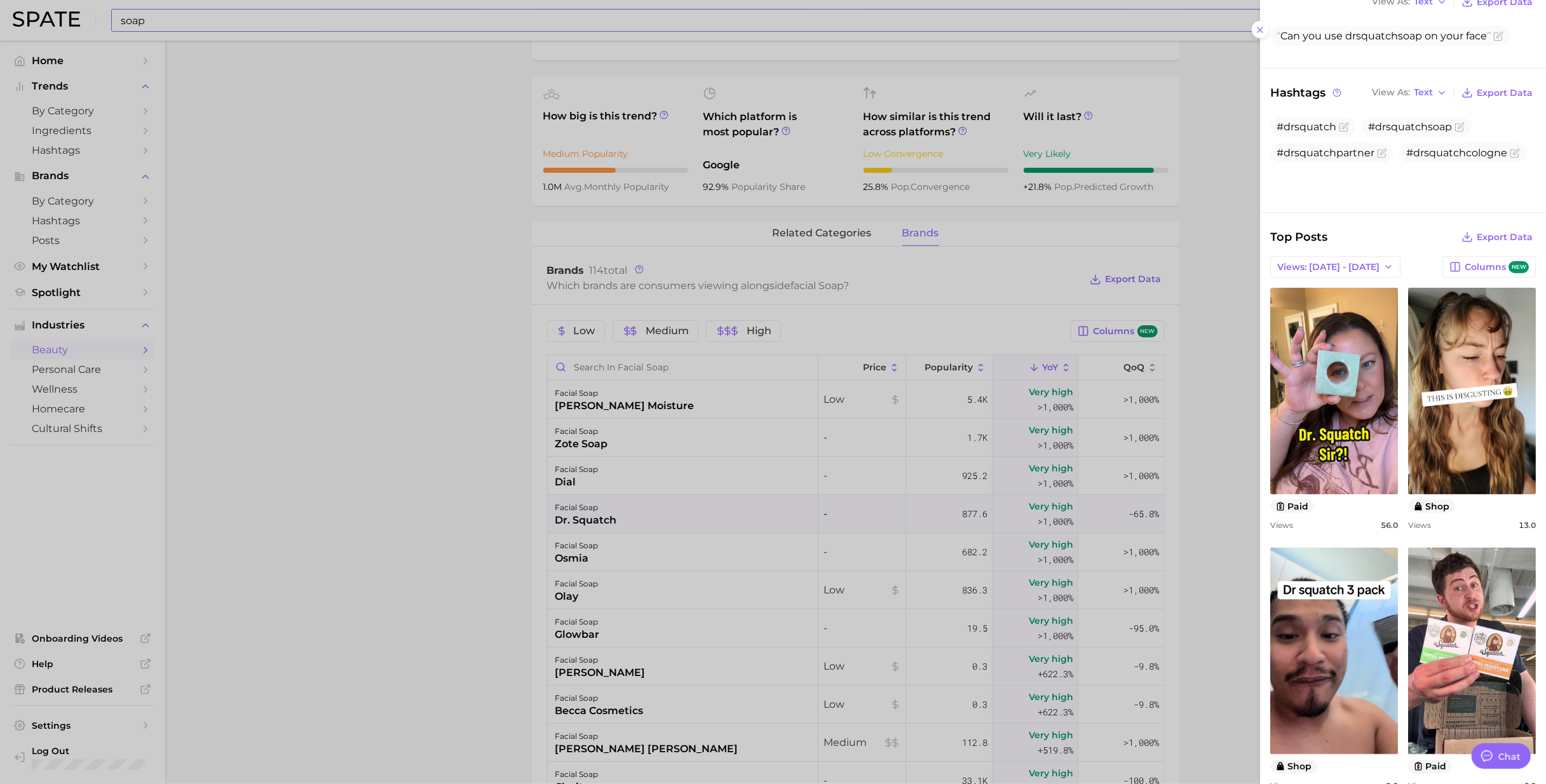
scroll to position [169, 0]
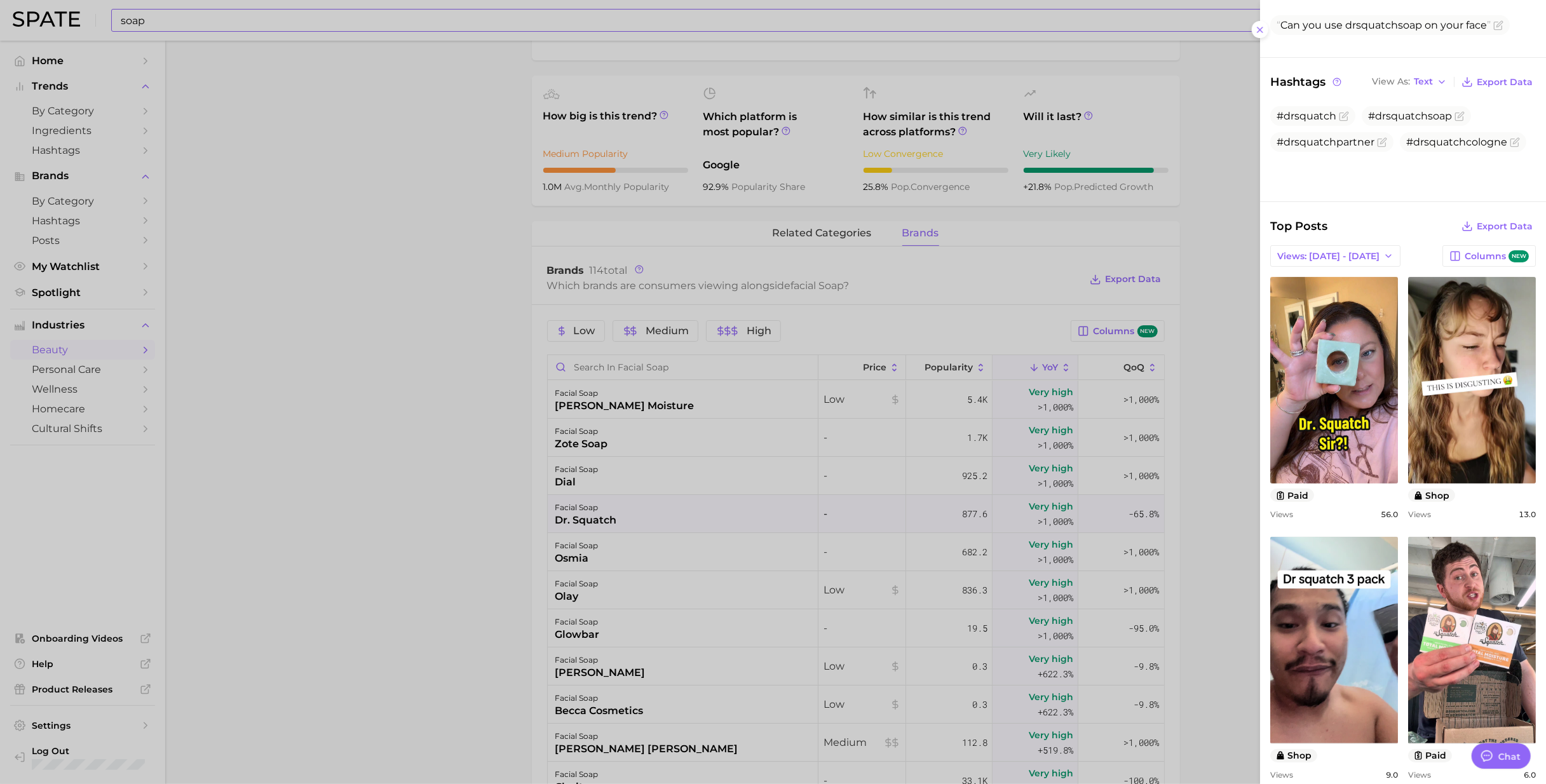
click at [565, 479] on div at bounding box center [773, 392] width 1546 height 784
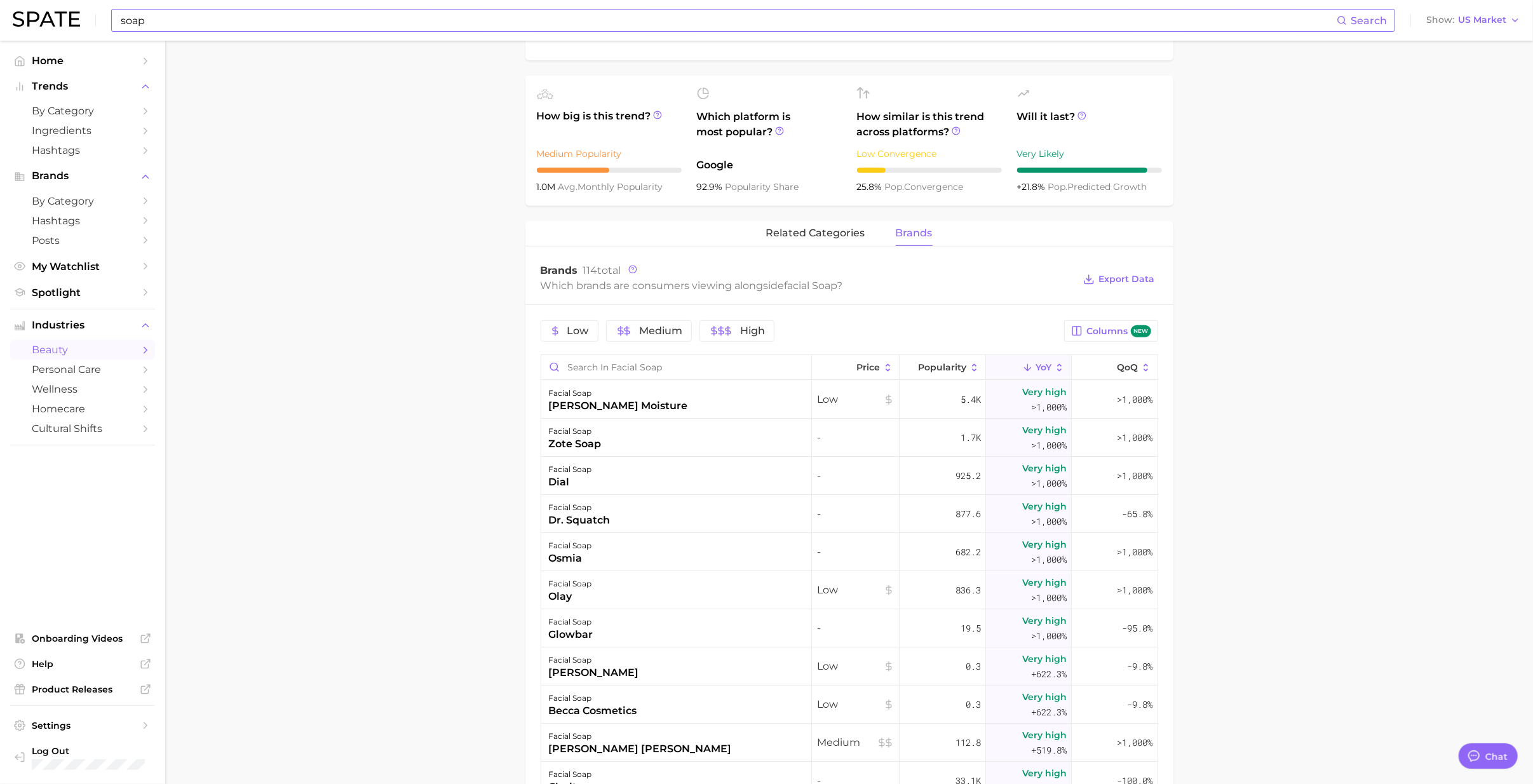
click at [565, 479] on div "osmia" at bounding box center [570, 558] width 43 height 16
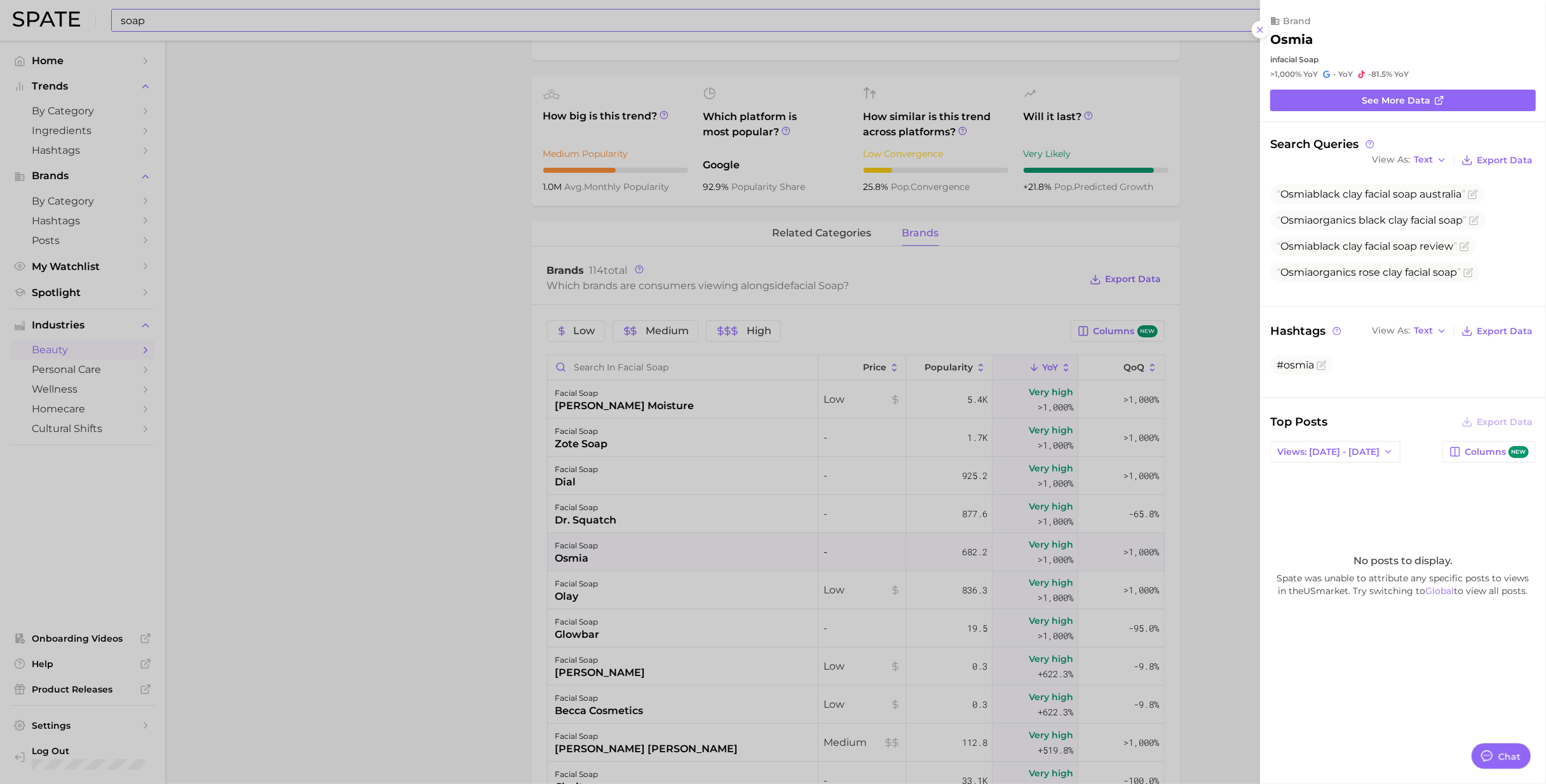
click at [567, 479] on div at bounding box center [773, 392] width 1546 height 784
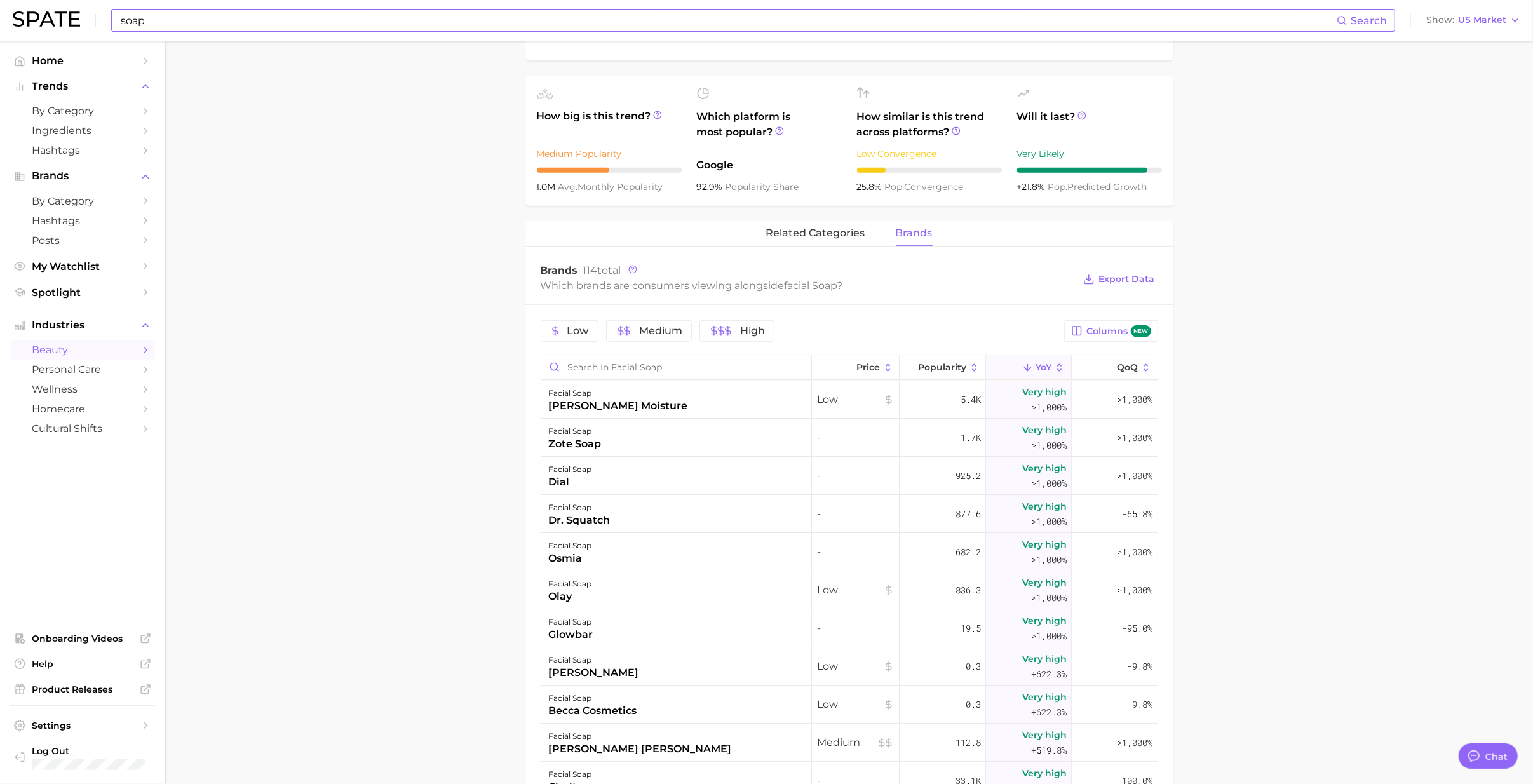
click at [568, 479] on div "glowbar" at bounding box center [571, 635] width 45 height 16
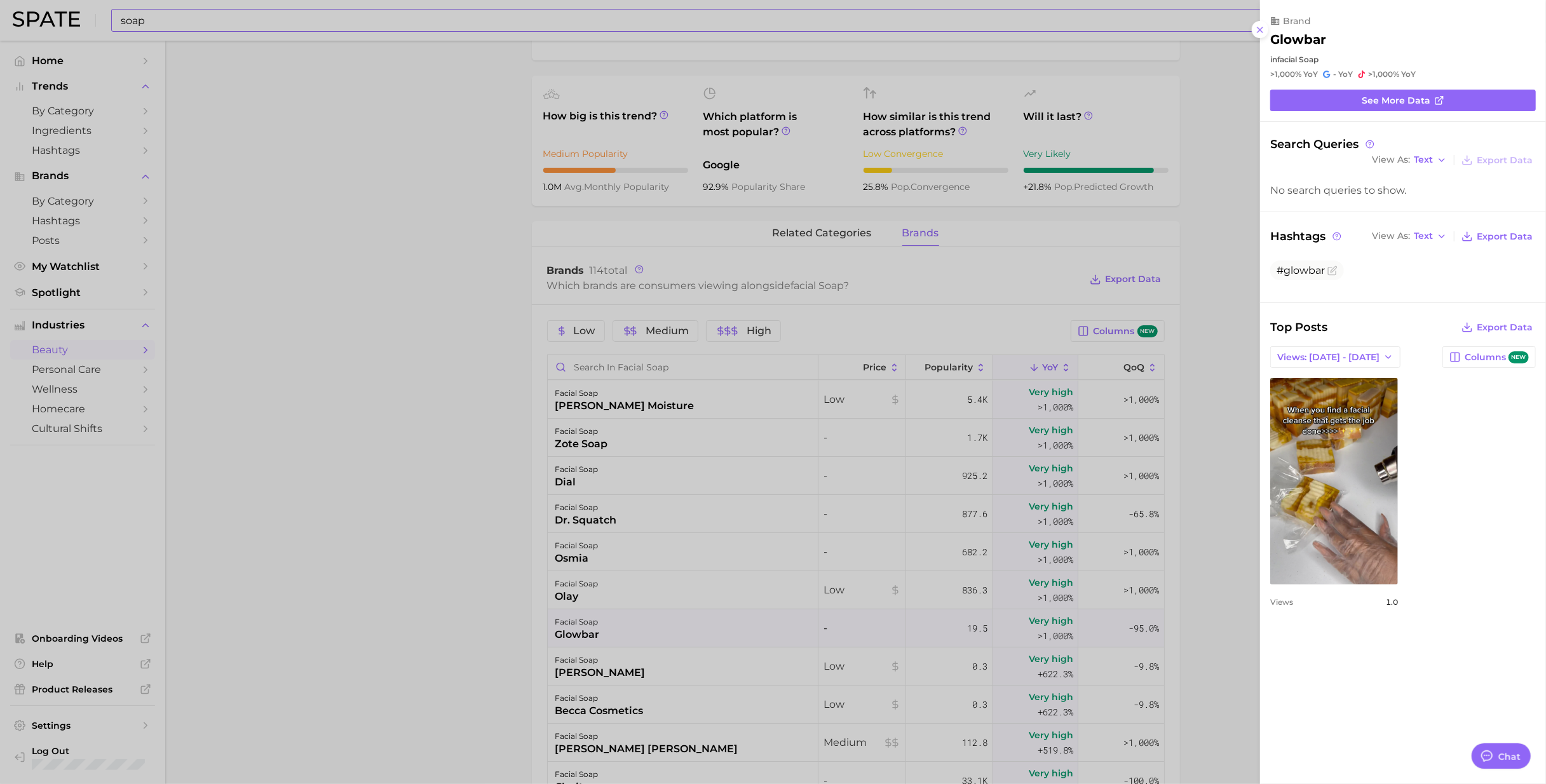
scroll to position [0, 0]
click at [577, 479] on div at bounding box center [773, 392] width 1546 height 784
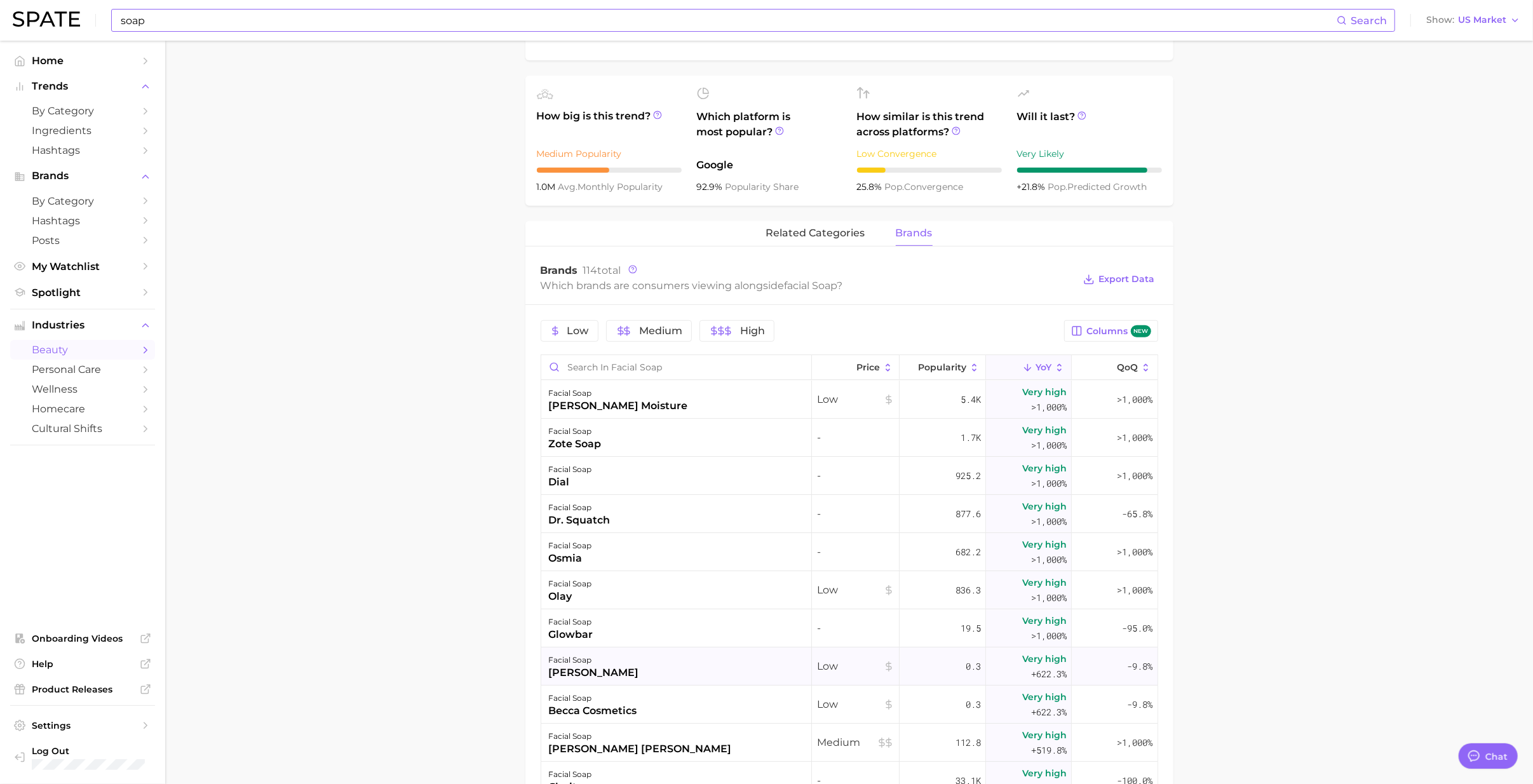
click at [577, 479] on div "[PERSON_NAME]" at bounding box center [594, 673] width 91 height 16
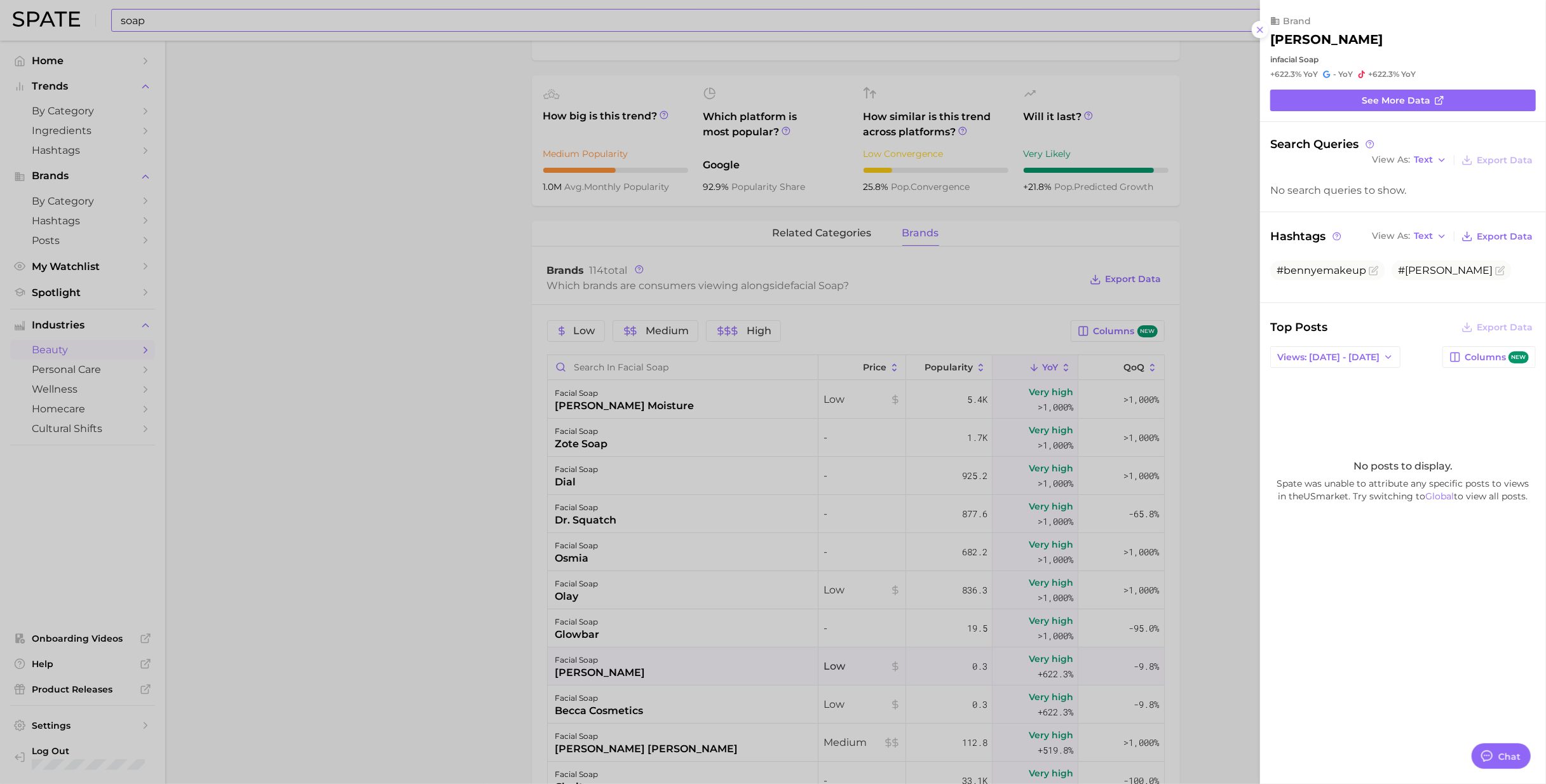
click at [592, 479] on div at bounding box center [773, 392] width 1546 height 784
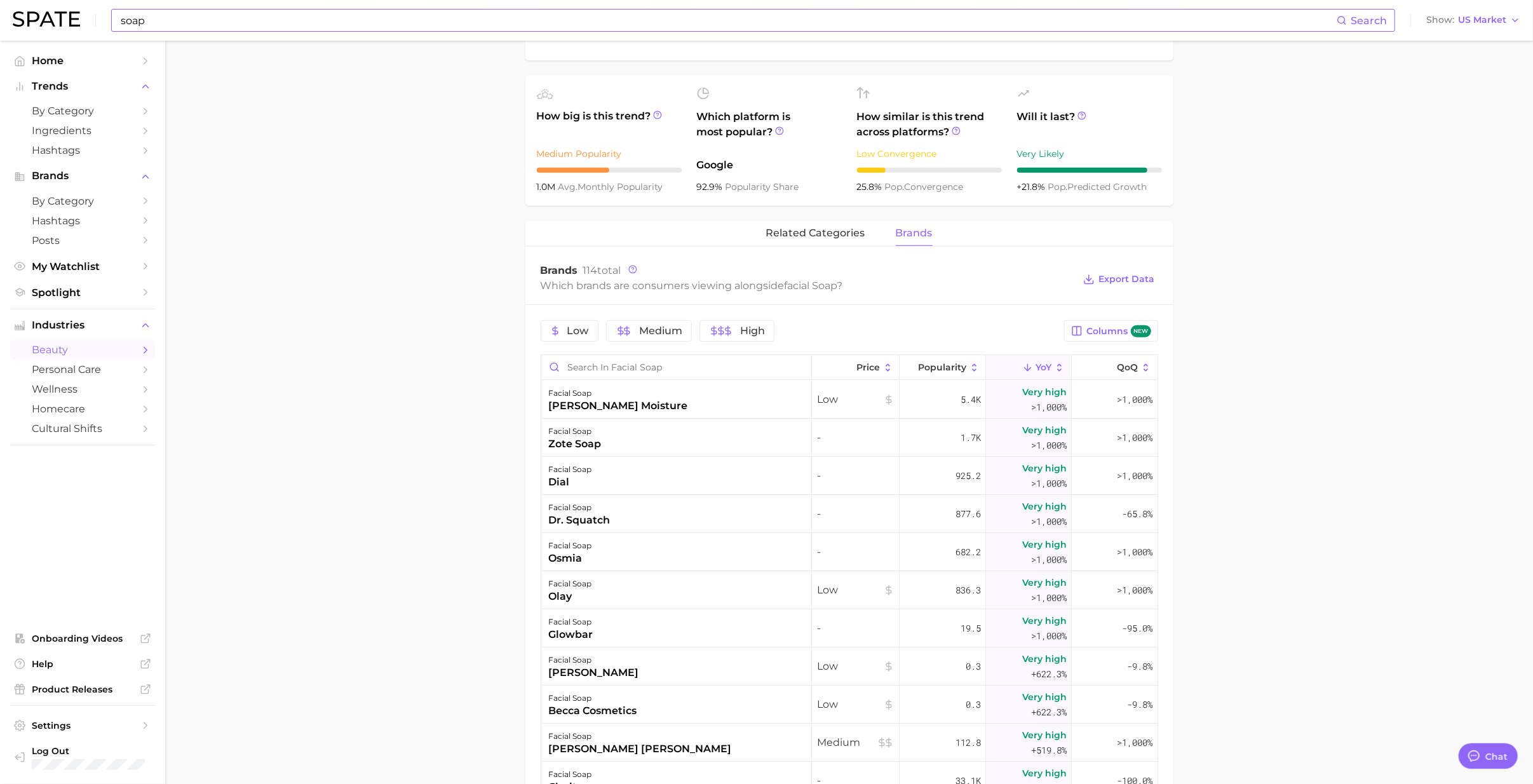
click at [592, 479] on div "becca cosmetics" at bounding box center [593, 711] width 88 height 16
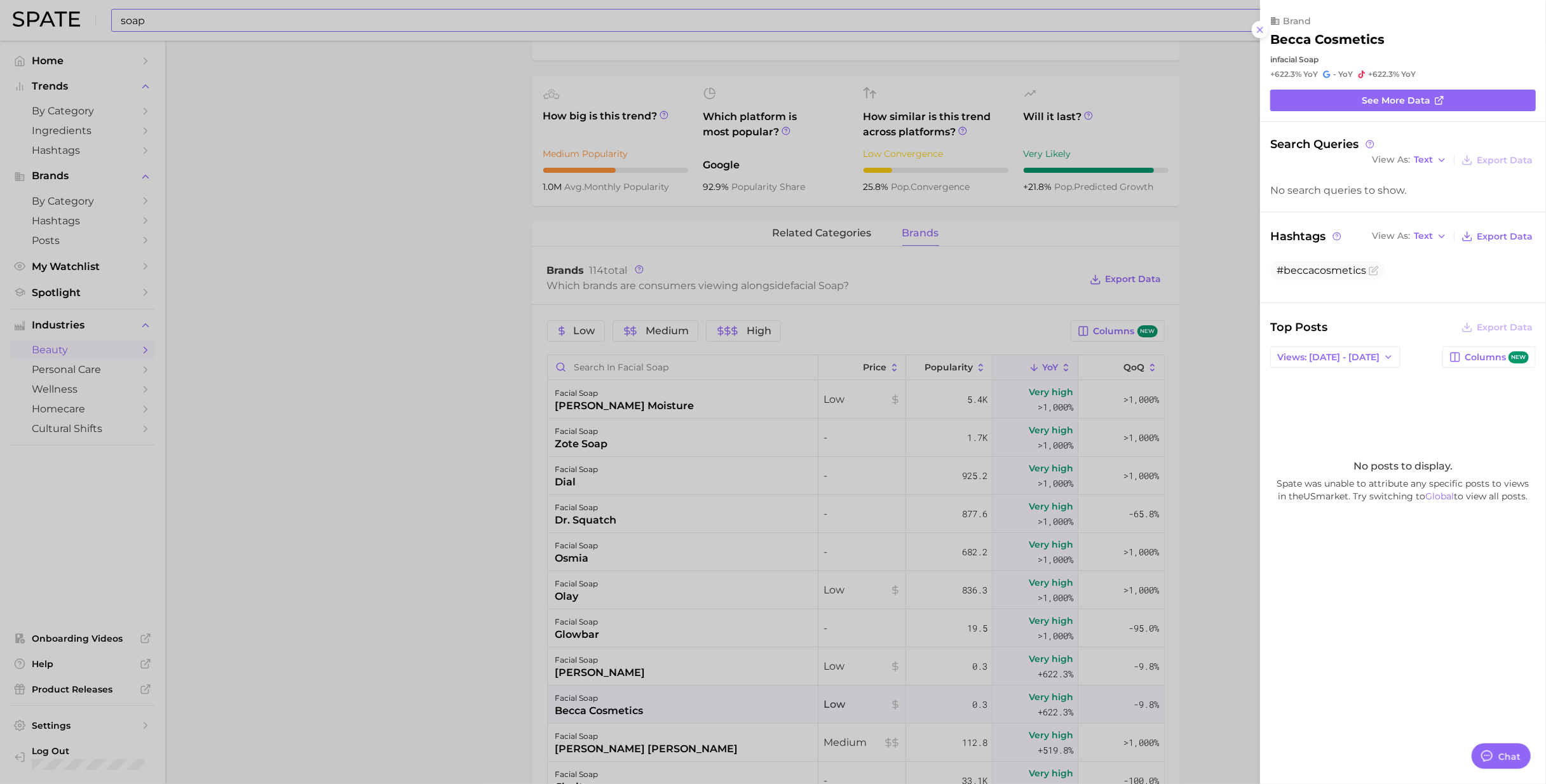
click at [591, 479] on div at bounding box center [773, 392] width 1546 height 784
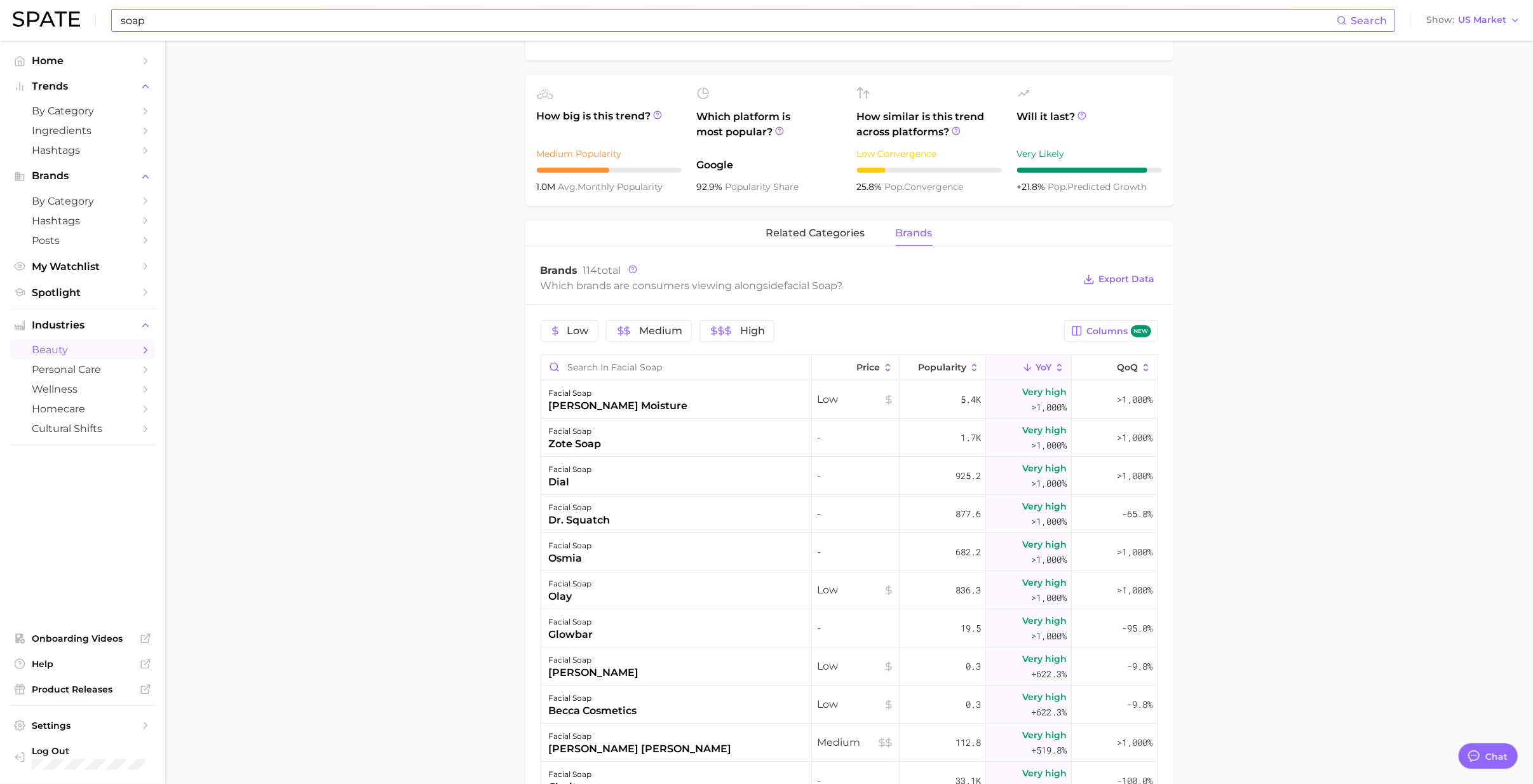
click at [590, 479] on div "[PERSON_NAME] [PERSON_NAME]" at bounding box center [640, 749] width 183 height 16
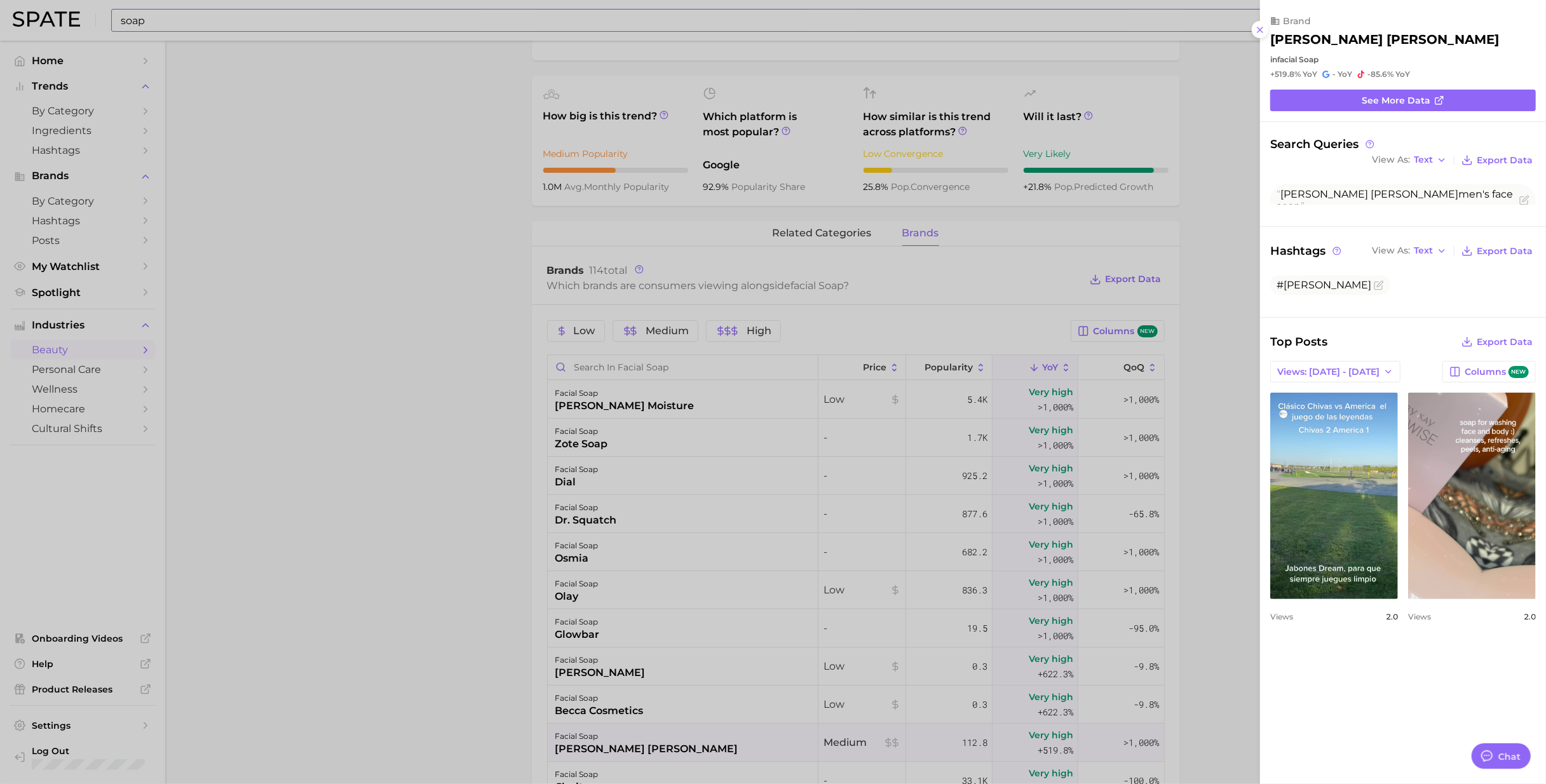
click at [1003, 468] on div at bounding box center [773, 392] width 1546 height 784
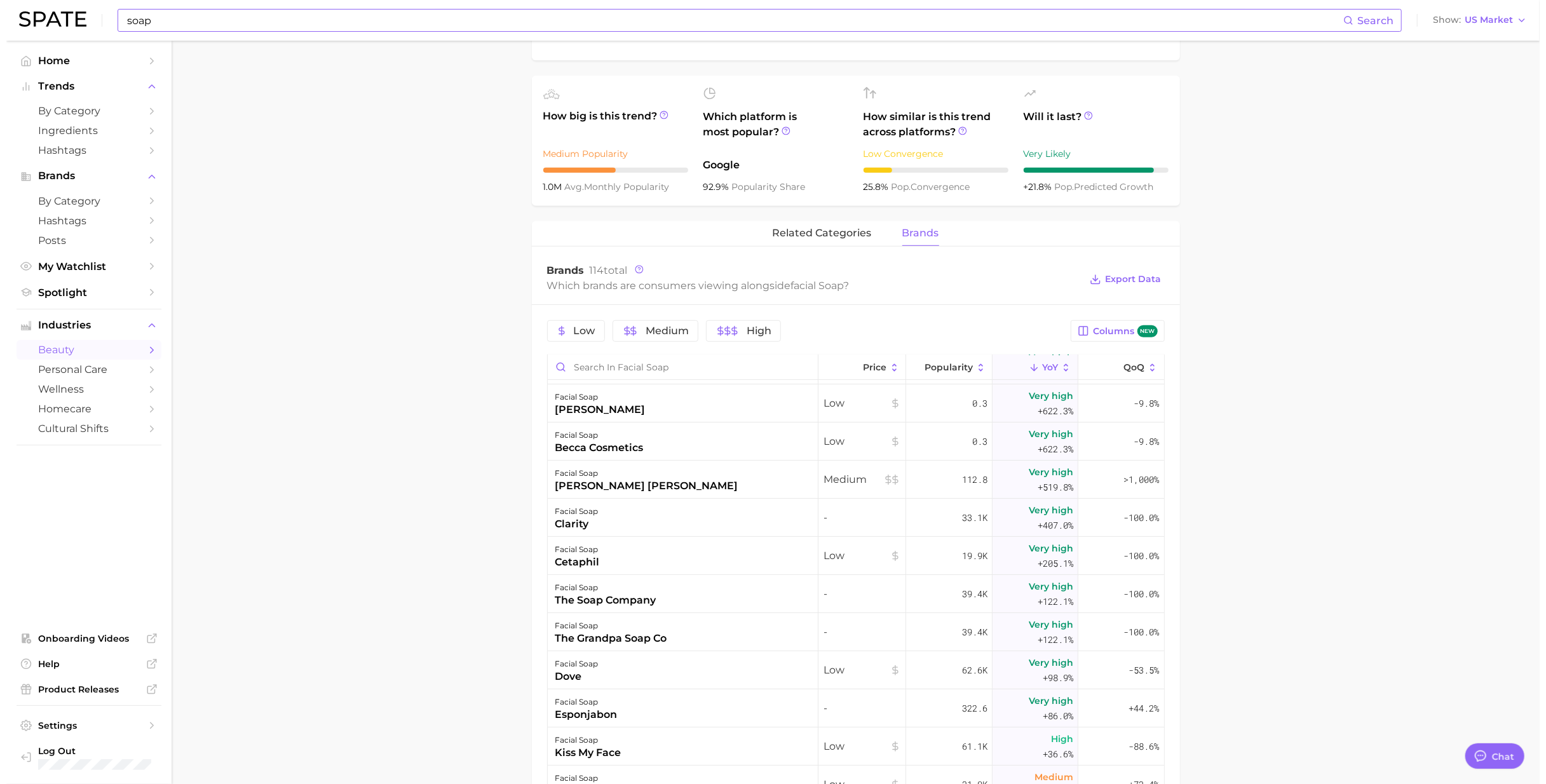
scroll to position [264, 0]
click at [555, 479] on div "clarity" at bounding box center [570, 523] width 43 height 16
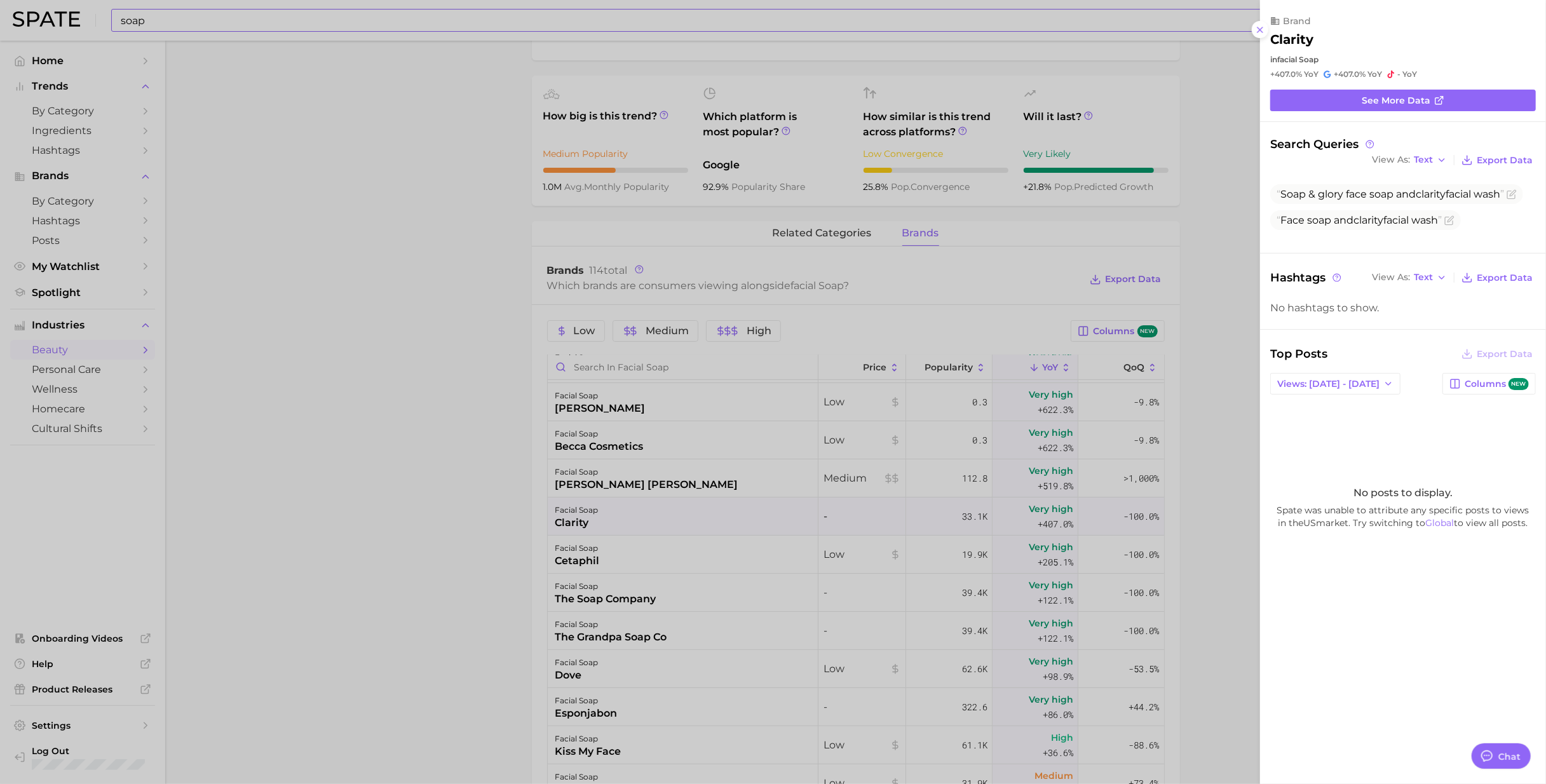
click at [560, 479] on div at bounding box center [773, 392] width 1546 height 784
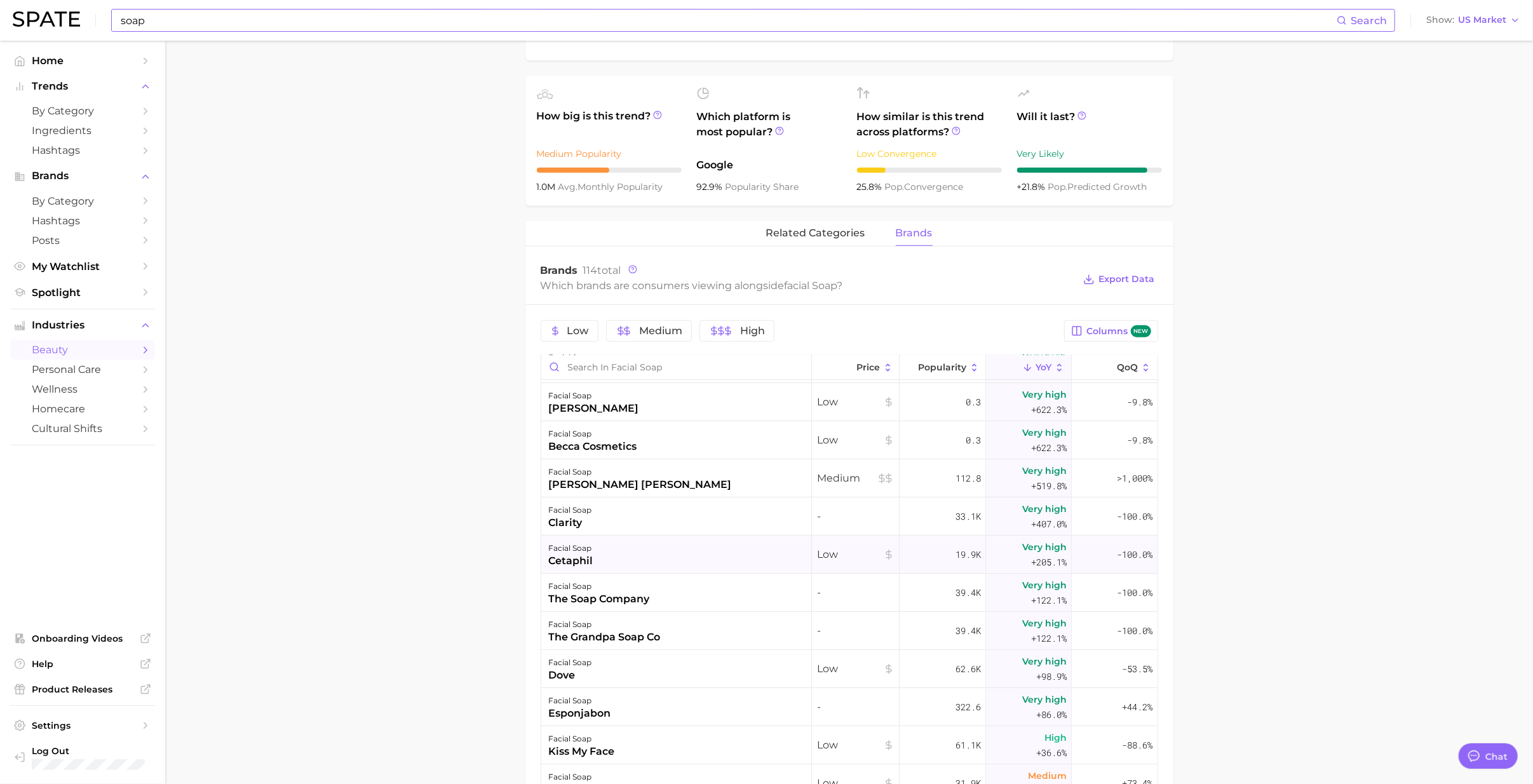
click at [585, 479] on div "facial soap" at bounding box center [571, 548] width 45 height 16
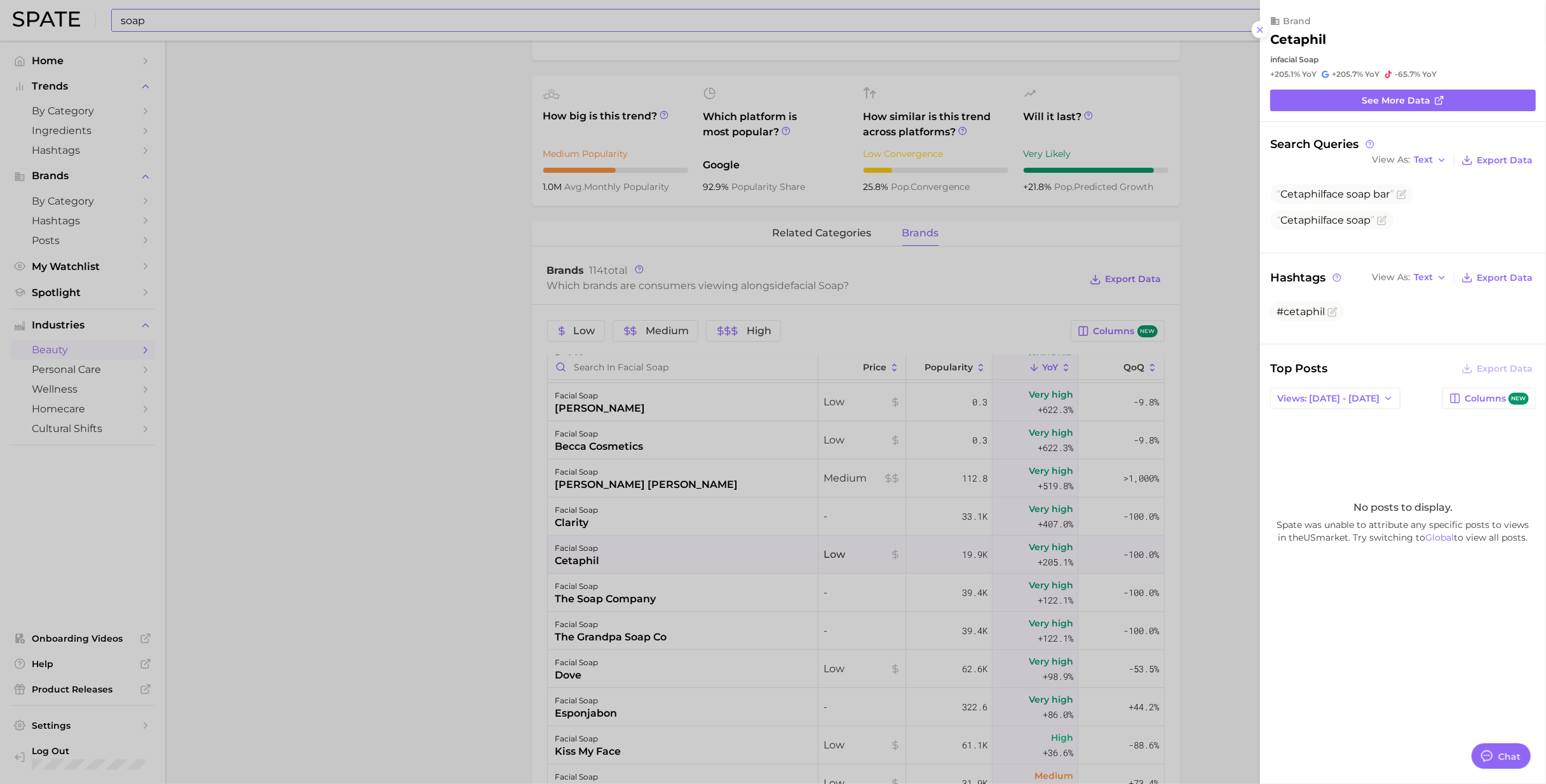
click at [580, 479] on div at bounding box center [773, 392] width 1546 height 784
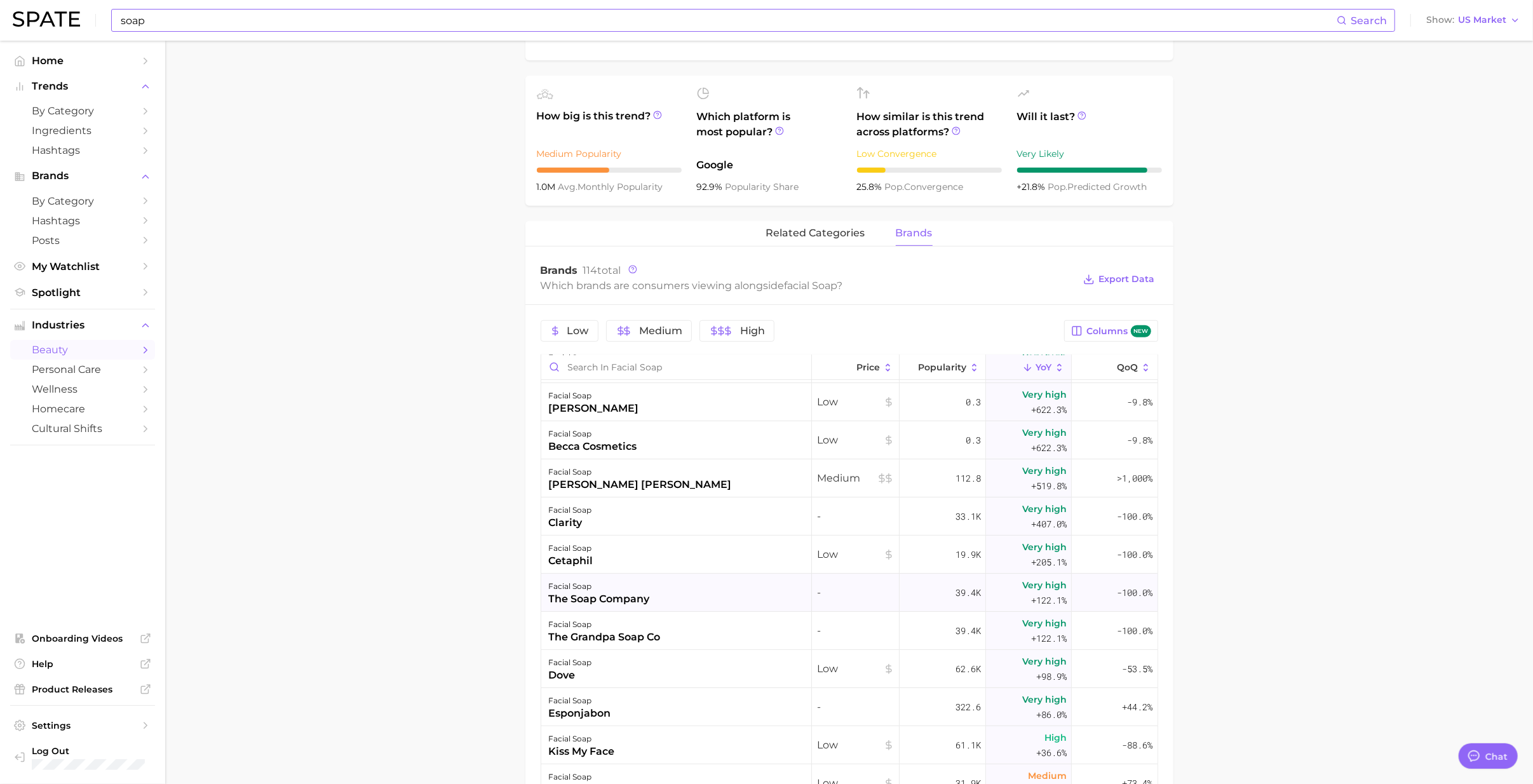
click at [578, 479] on div "the soap company" at bounding box center [599, 599] width 101 height 16
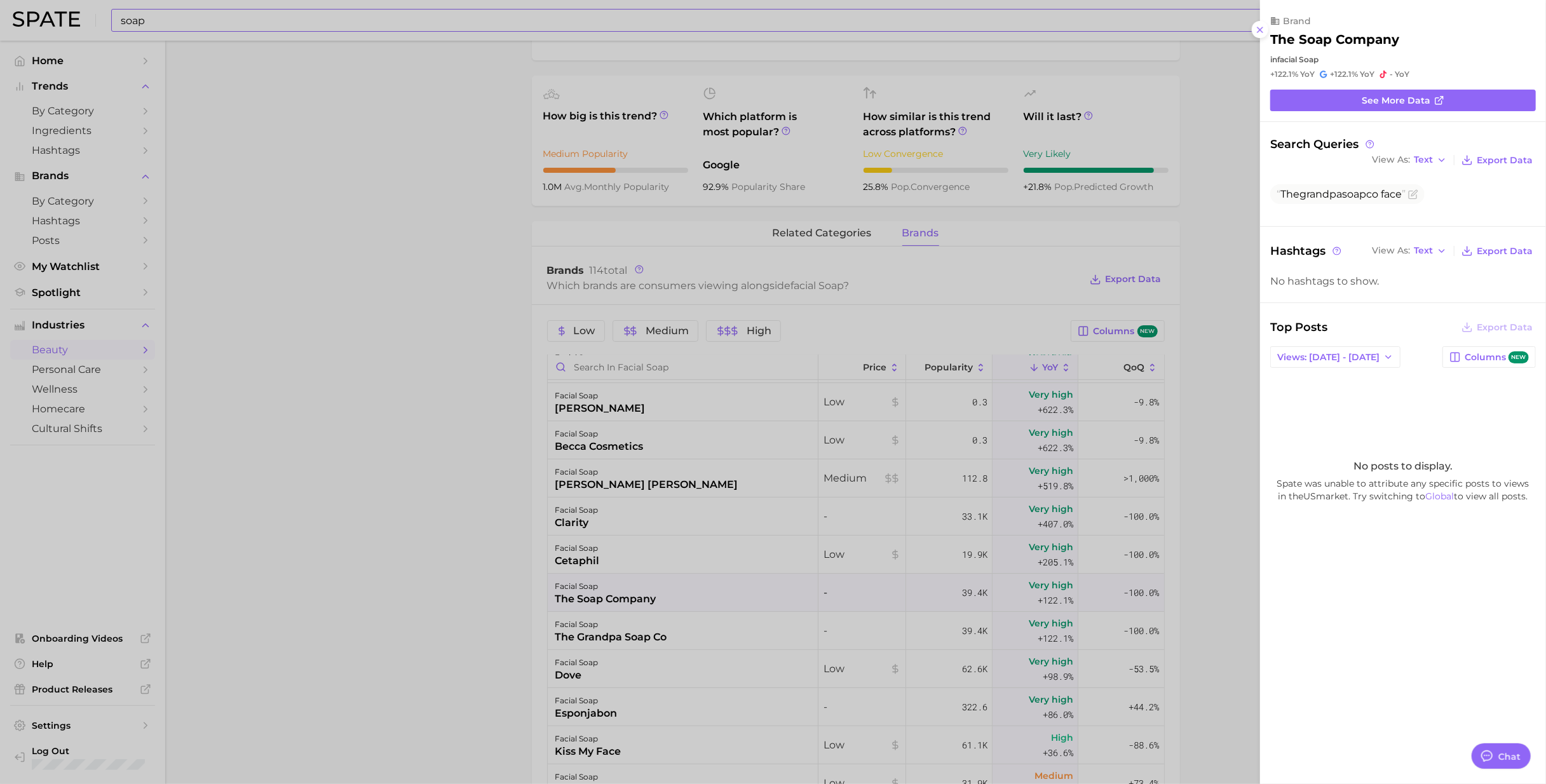
click at [575, 479] on div at bounding box center [773, 392] width 1546 height 784
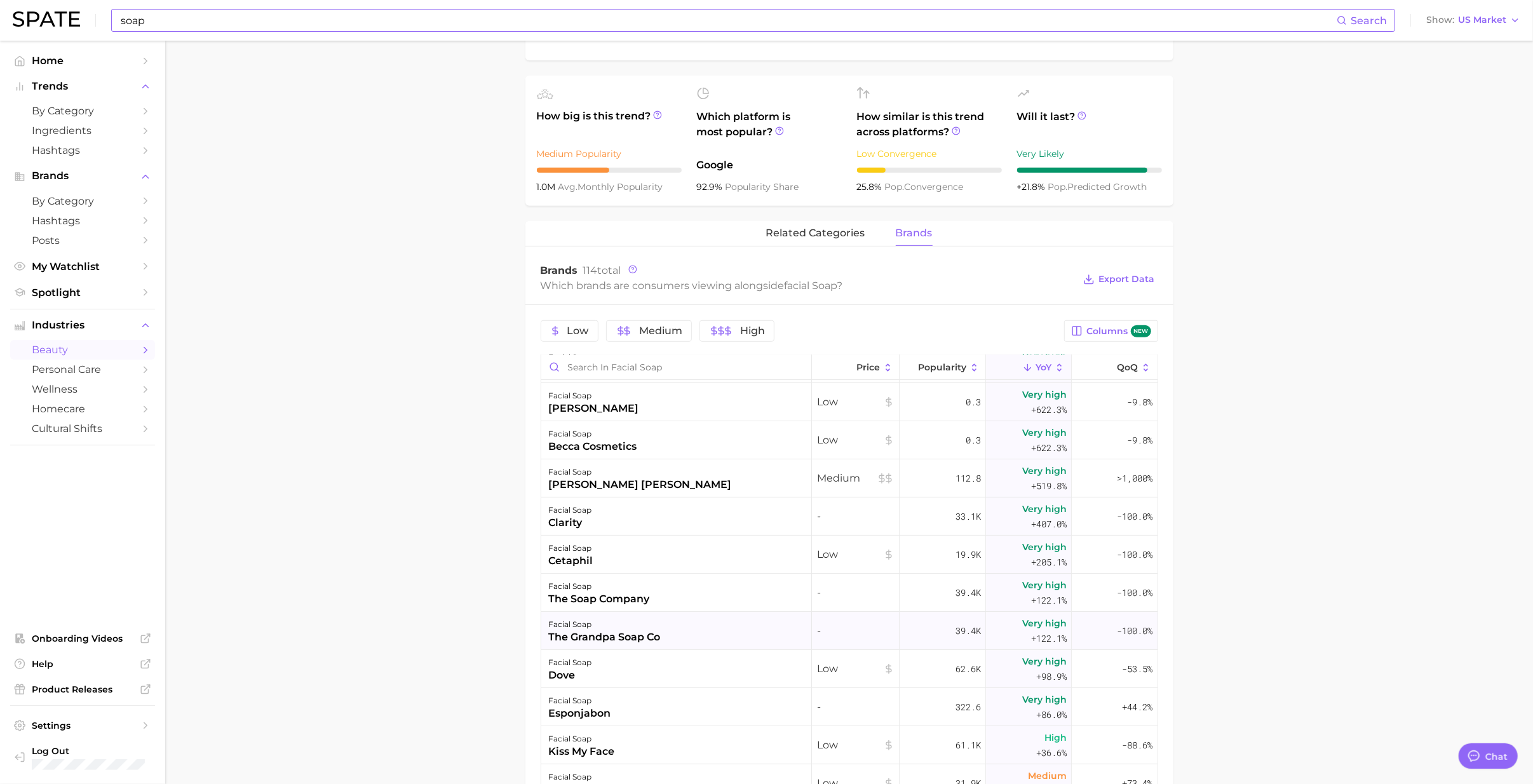
click at [575, 479] on div "the grandpa soap co" at bounding box center [604, 637] width 112 height 16
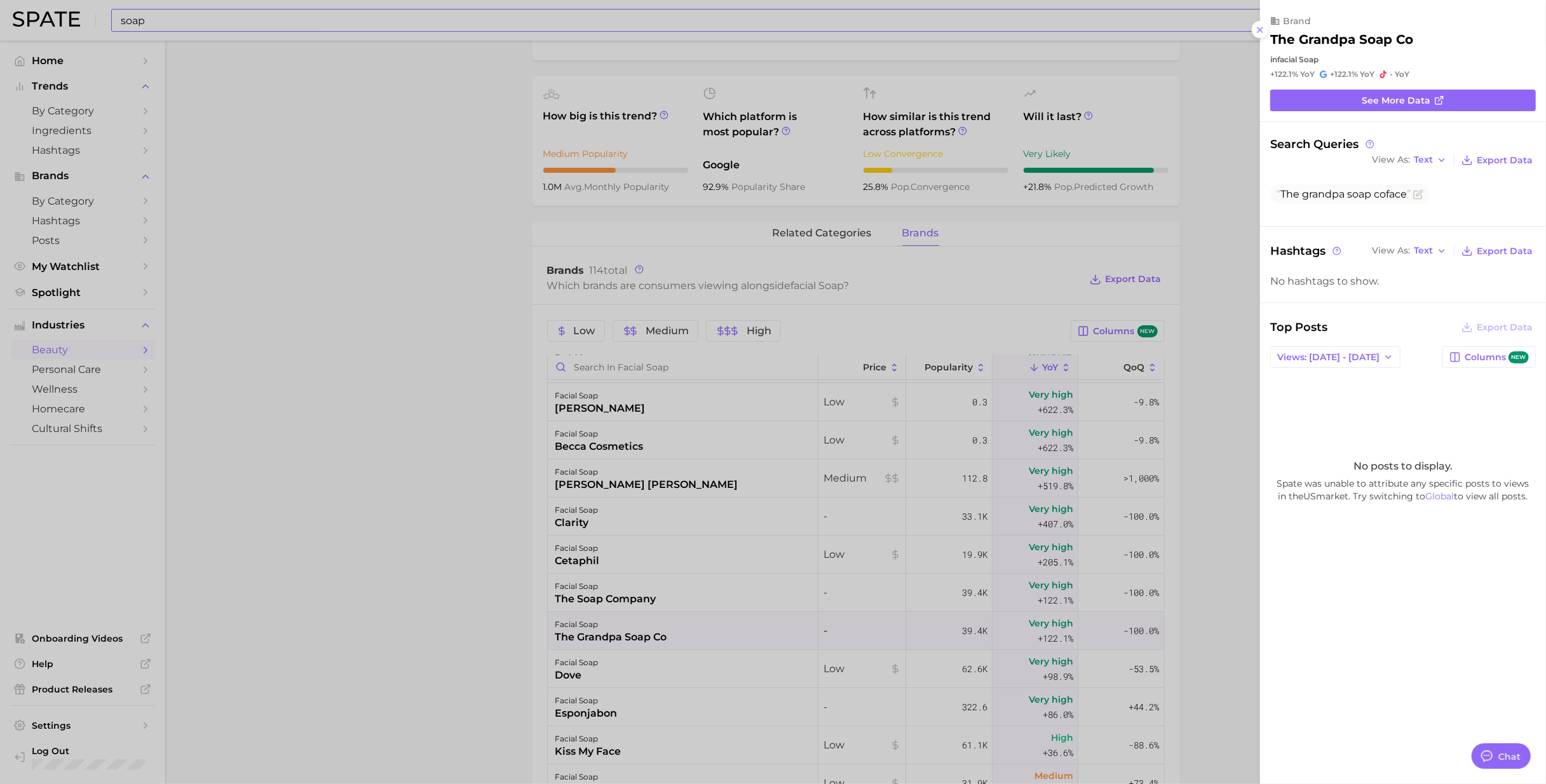
click at [567, 479] on div at bounding box center [773, 392] width 1546 height 784
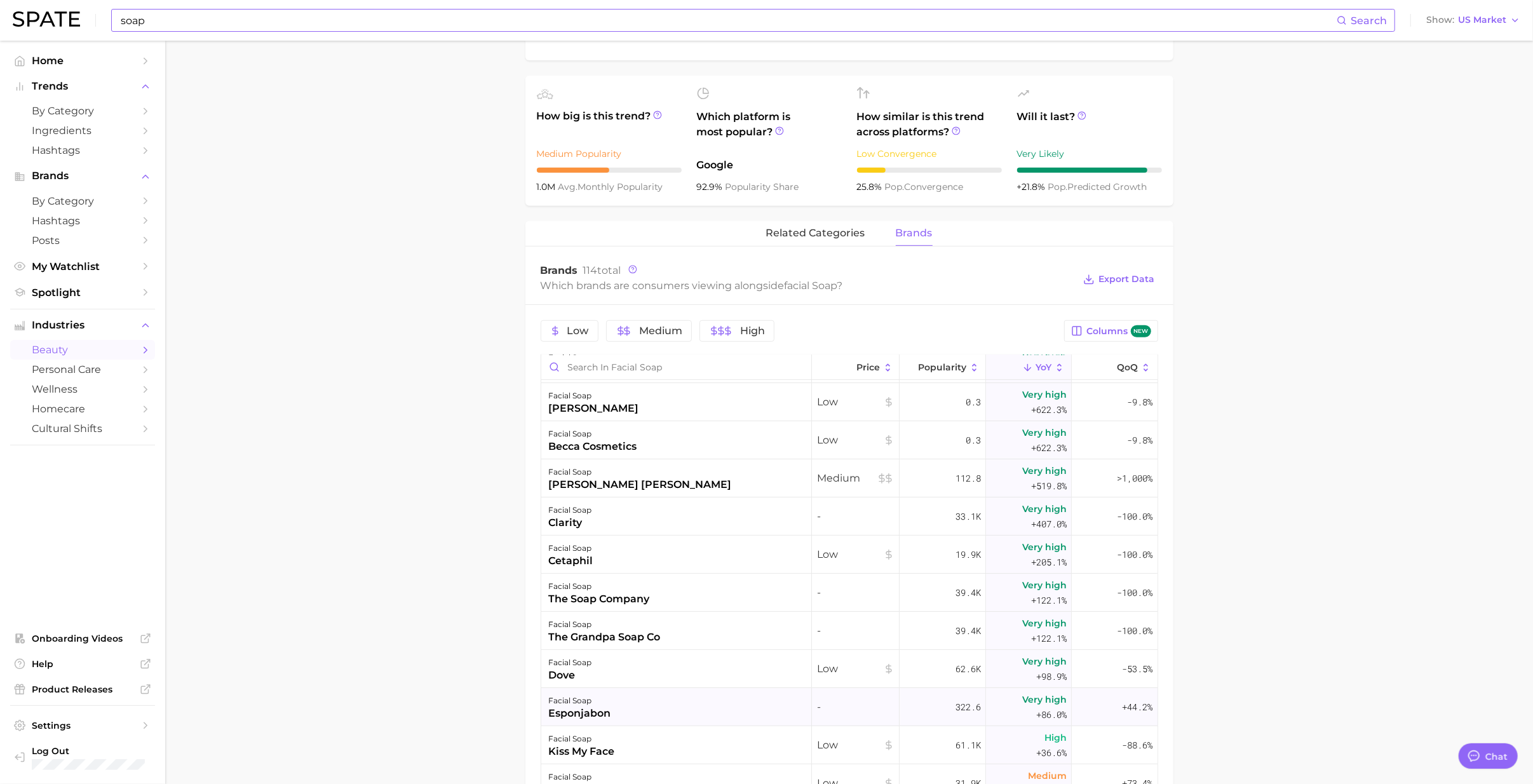
click at [564, 479] on div "esponjabon" at bounding box center [580, 714] width 62 height 16
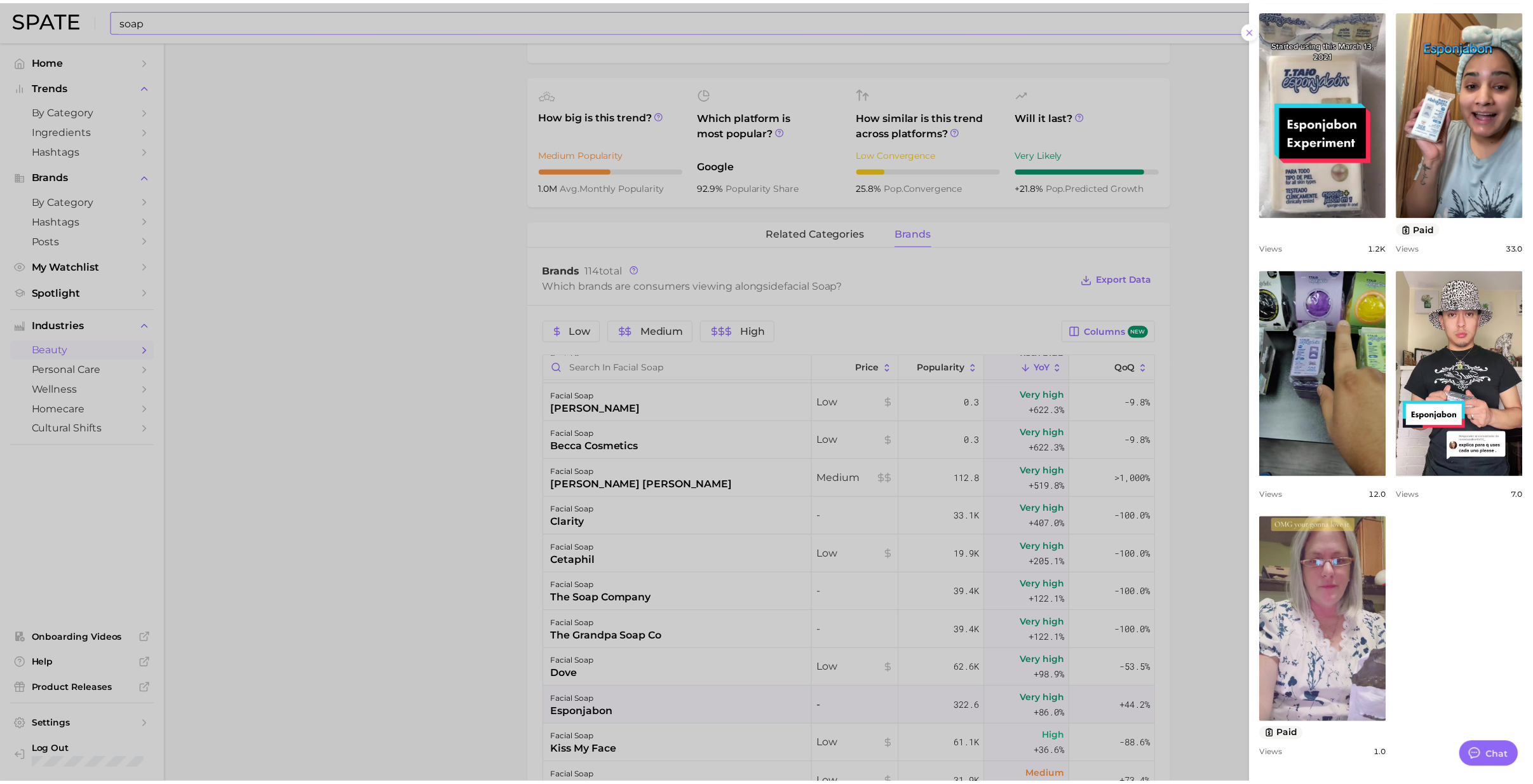
scroll to position [369, 0]
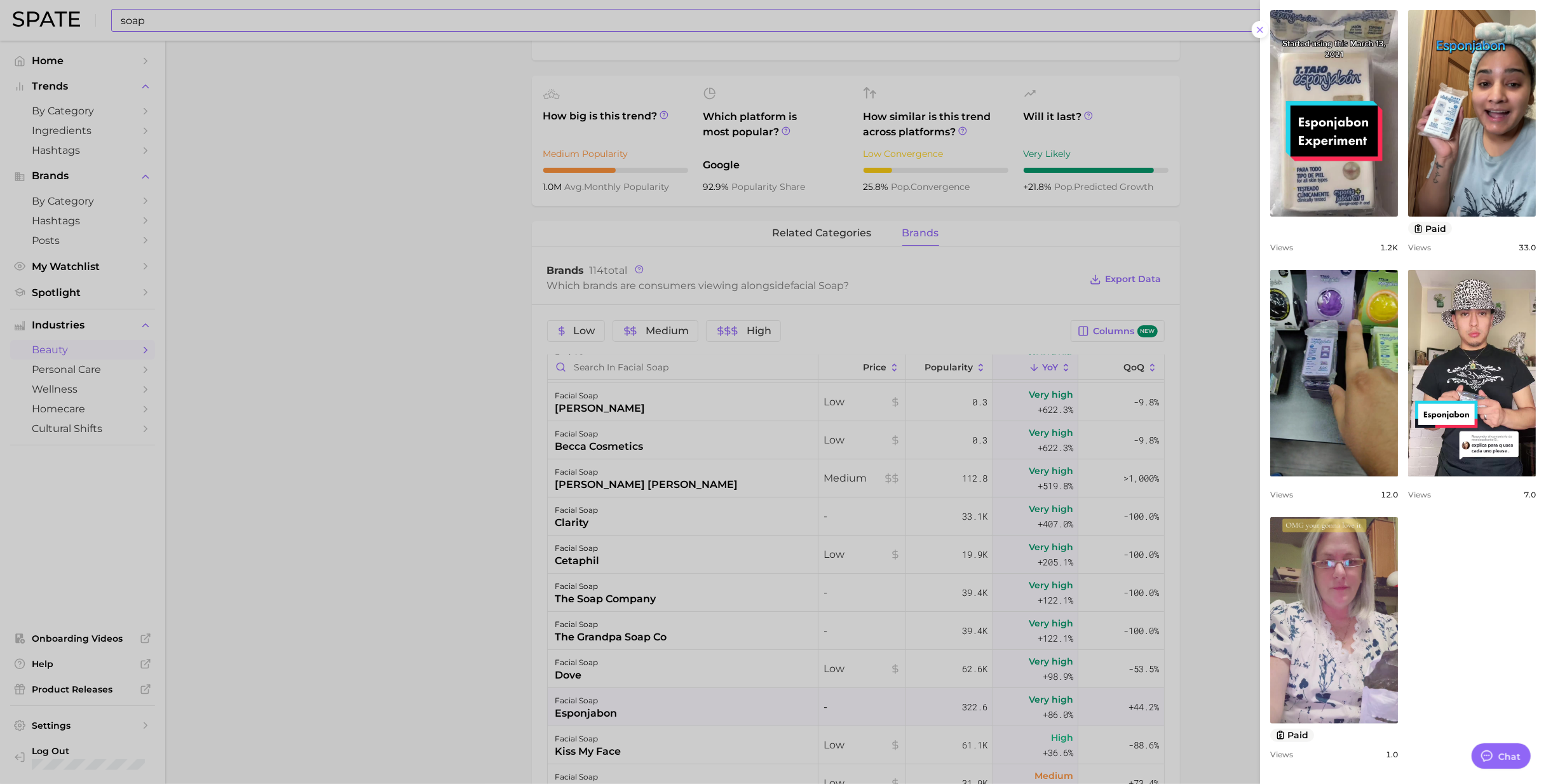
click at [573, 479] on div at bounding box center [773, 392] width 1546 height 784
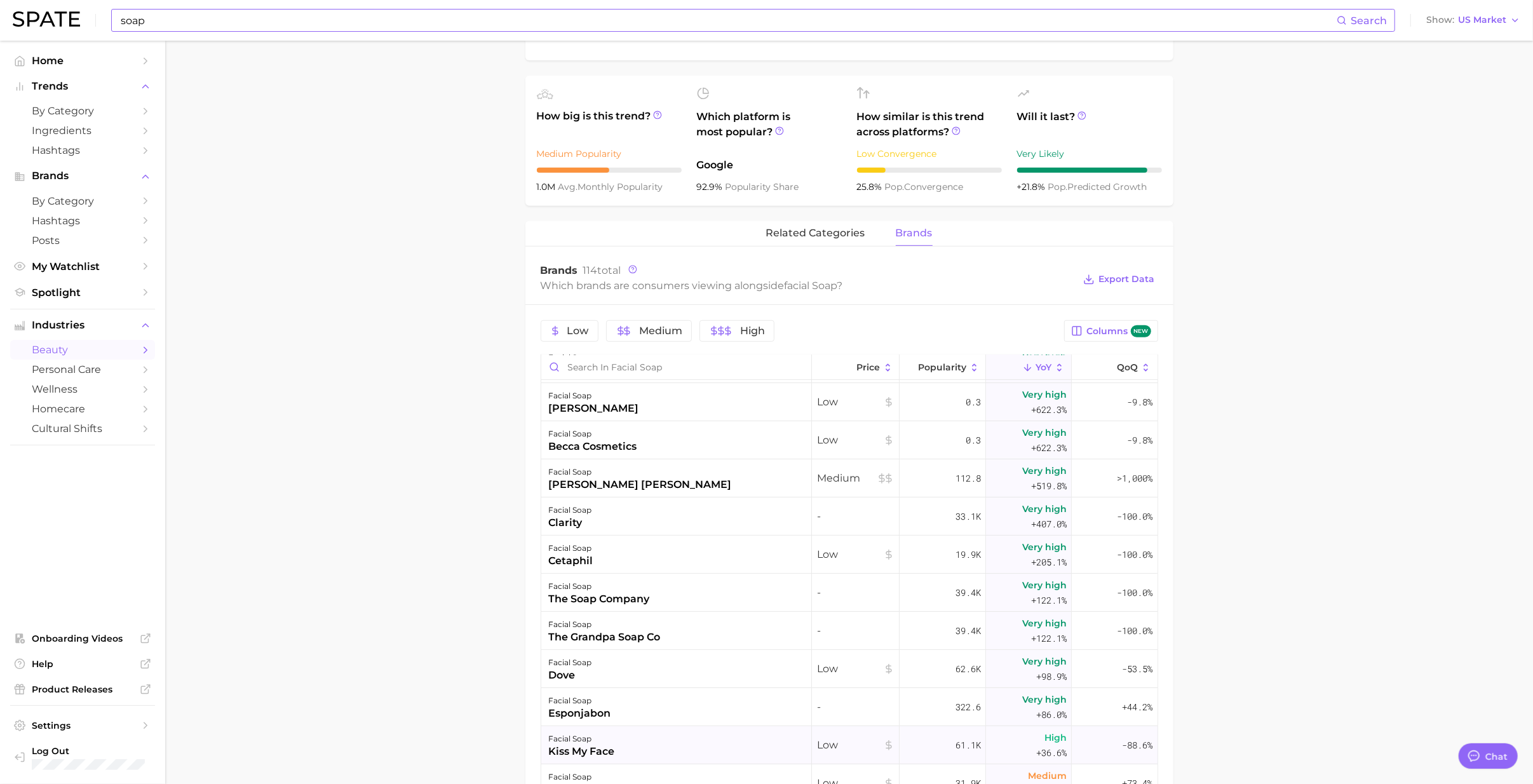
click at [572, 479] on div "kiss my face" at bounding box center [582, 752] width 66 height 16
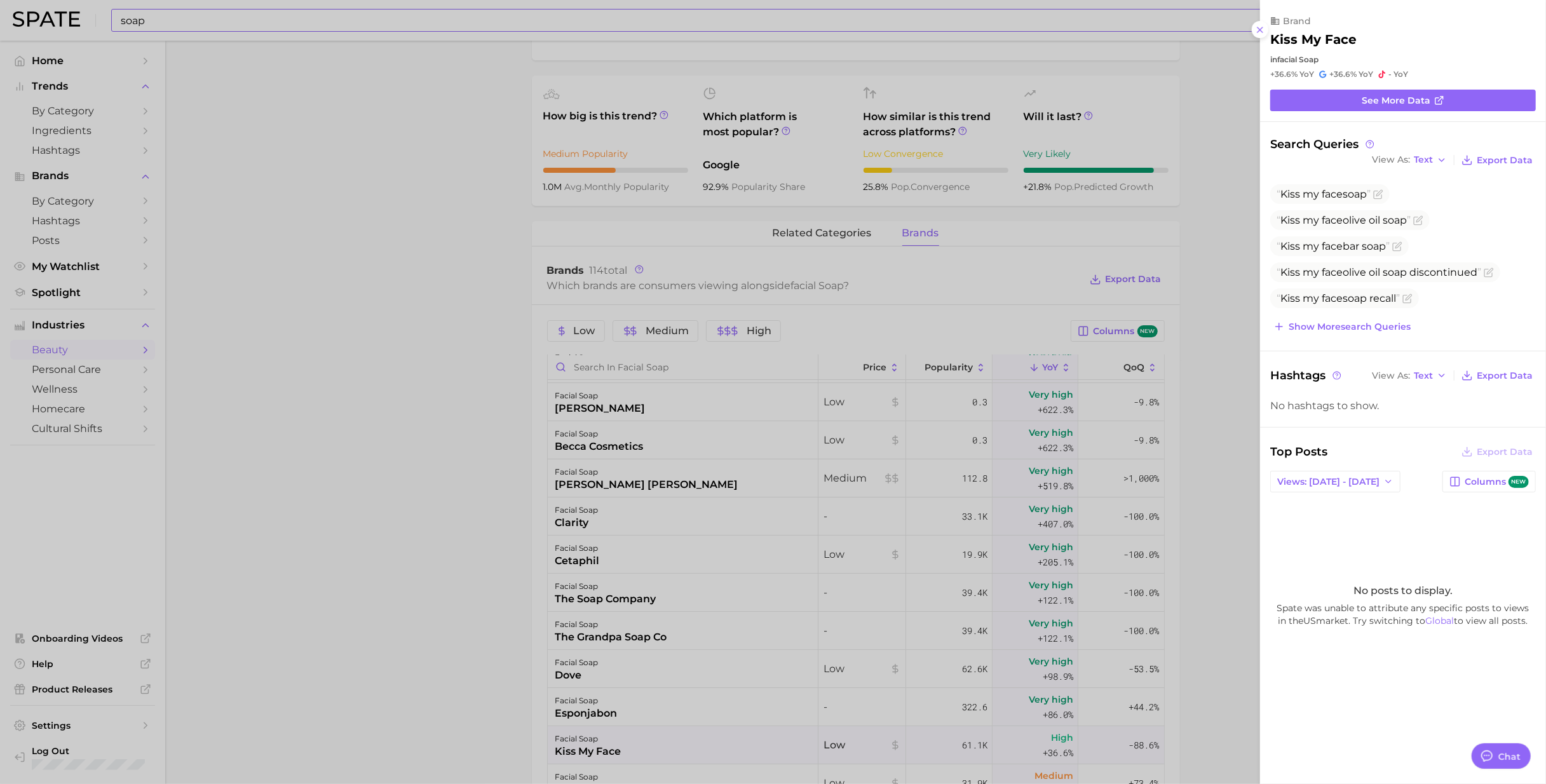
click at [309, 479] on div at bounding box center [773, 392] width 1546 height 784
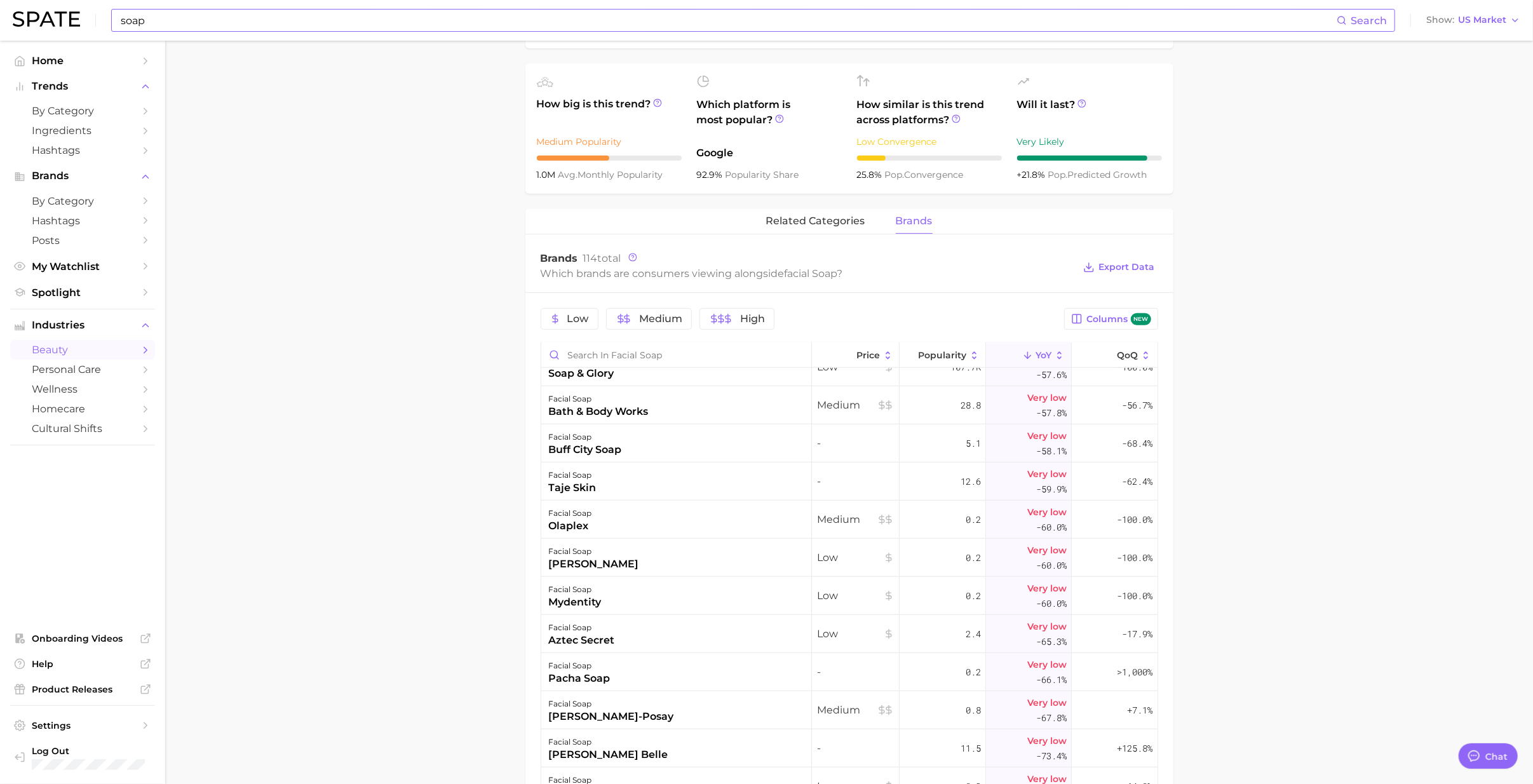
scroll to position [1017, 0]
click at [576, 479] on div "mydentity" at bounding box center [576, 597] width 53 height 16
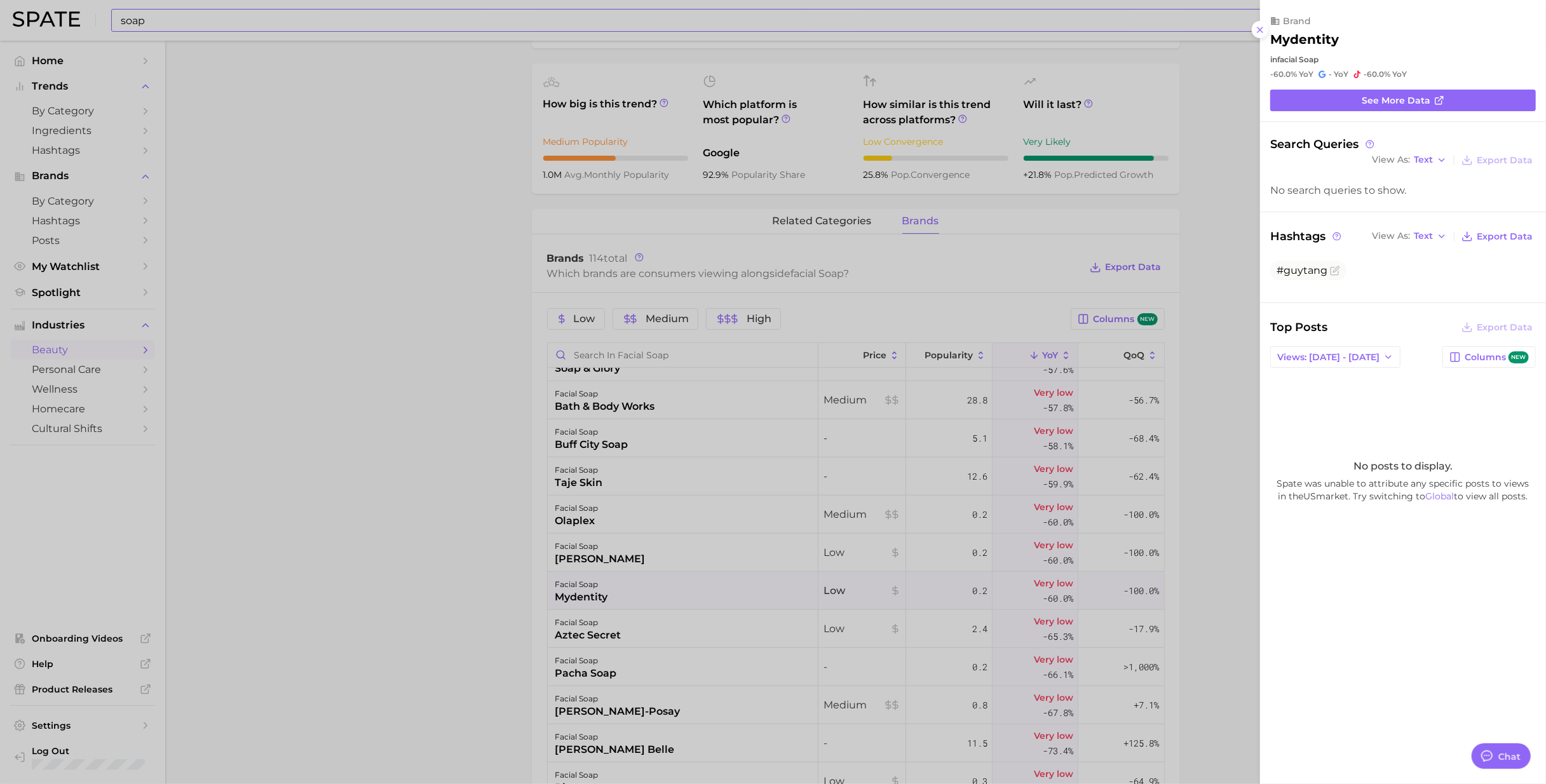
click at [652, 479] on div at bounding box center [773, 392] width 1546 height 784
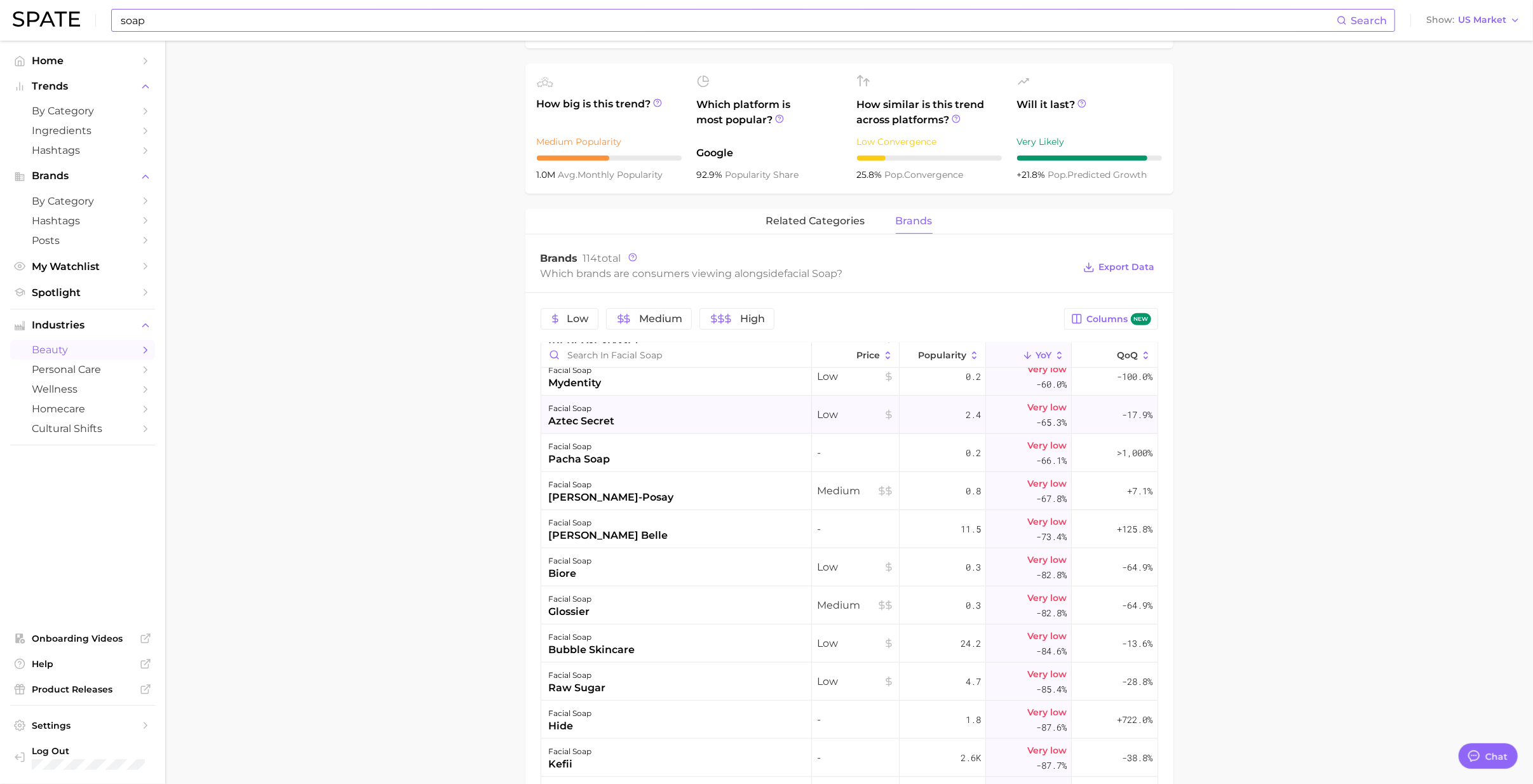
scroll to position [1270, 0]
click at [563, 479] on div "hide" at bounding box center [570, 686] width 43 height 16
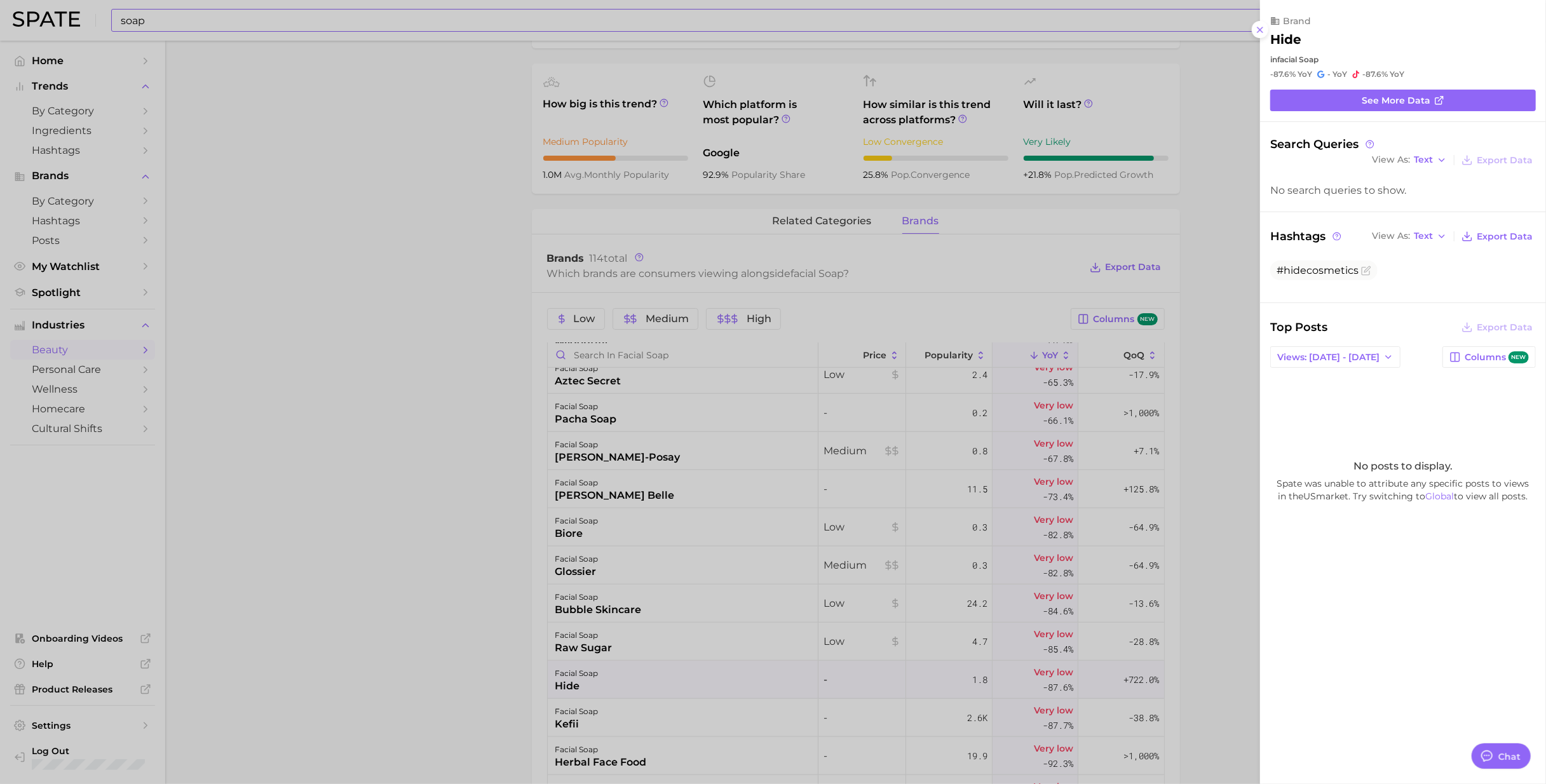
click at [567, 479] on div at bounding box center [773, 392] width 1546 height 784
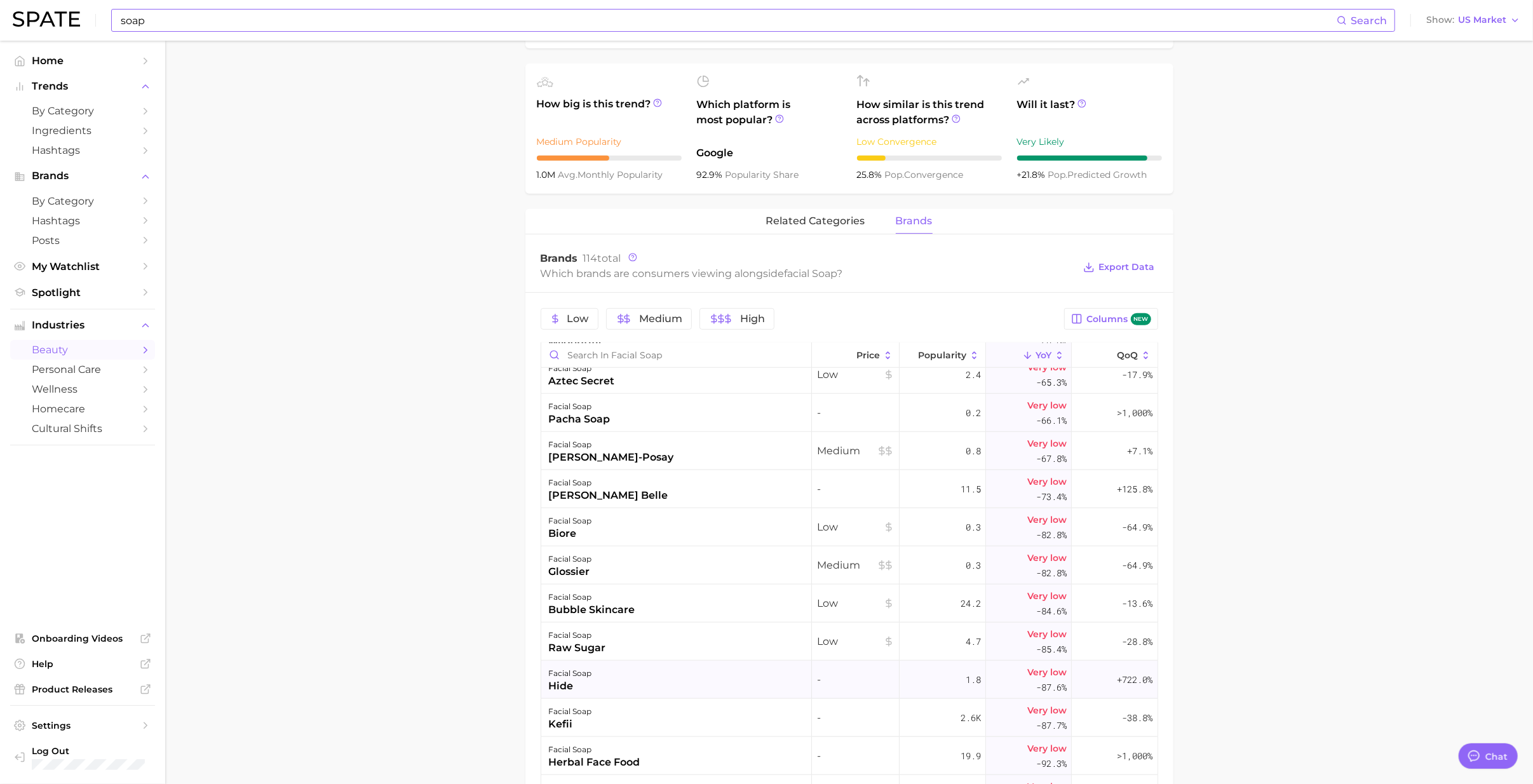
click at [563, 479] on div "hide" at bounding box center [570, 686] width 43 height 16
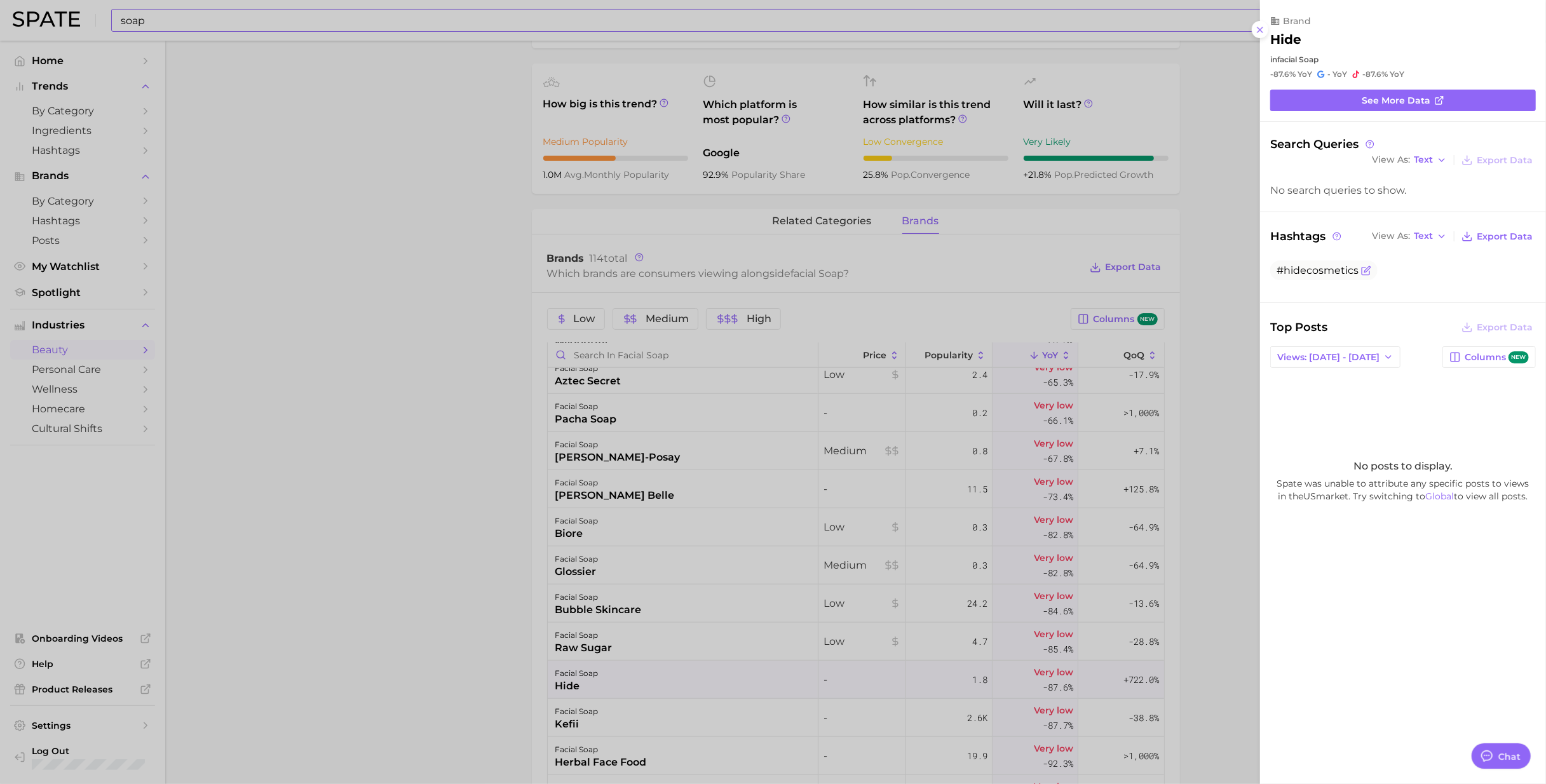
click at [1003, 274] on span "#hidecosmetics" at bounding box center [1317, 269] width 82 height 12
click at [339, 226] on div at bounding box center [773, 392] width 1546 height 784
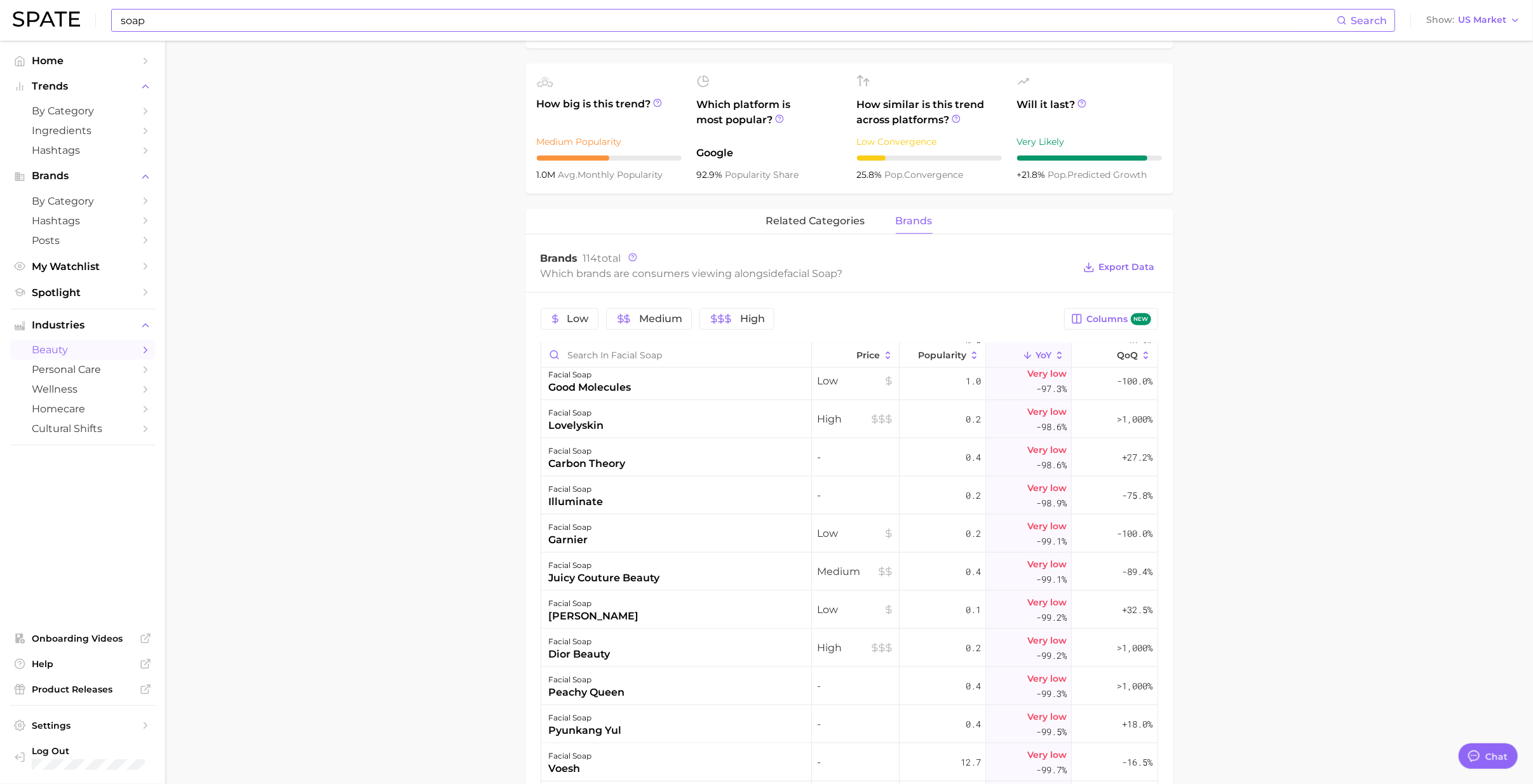
scroll to position [1779, 0]
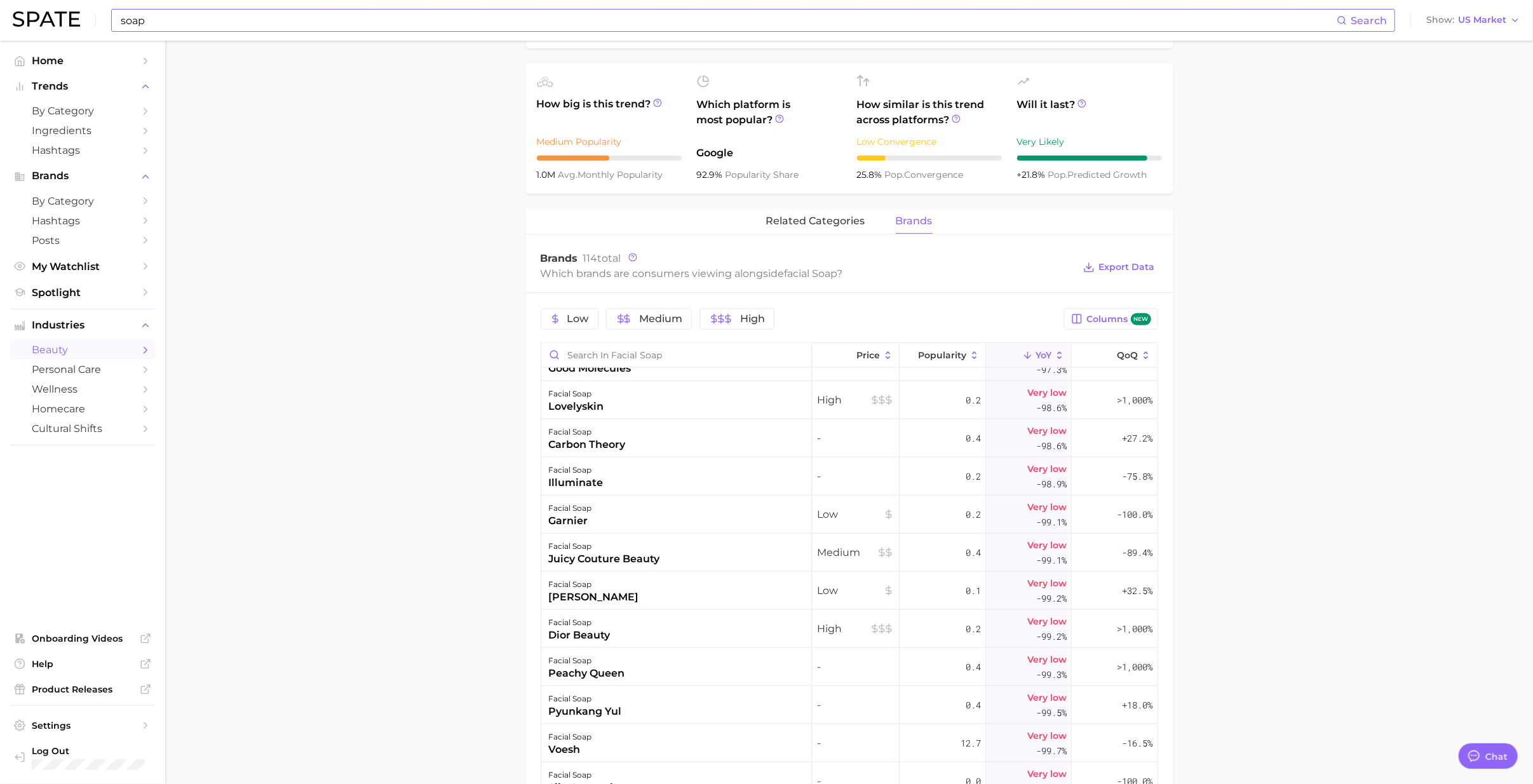
click at [80, 356] on span "beauty" at bounding box center [83, 349] width 102 height 12
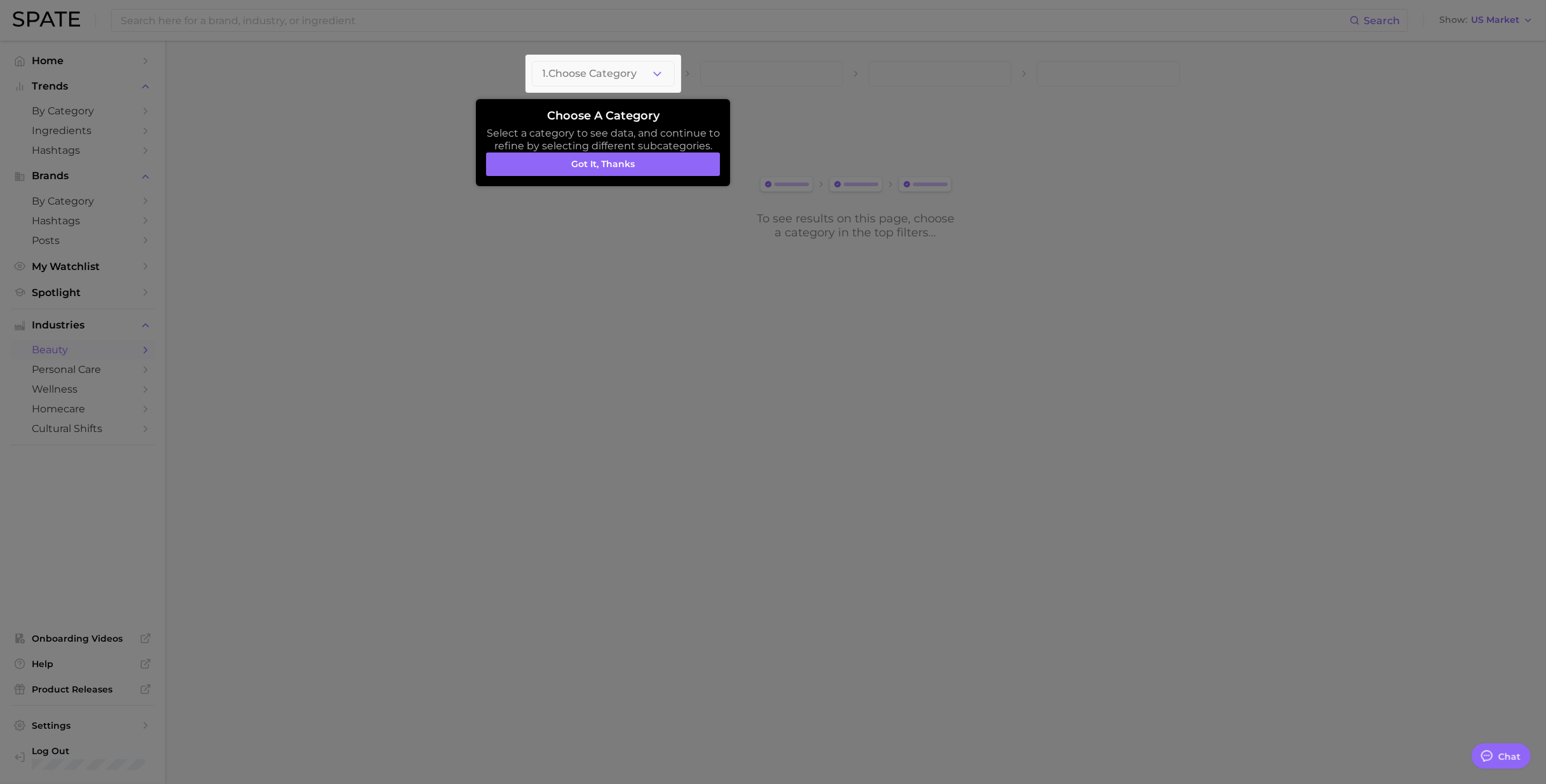
click at [652, 77] on div at bounding box center [603, 73] width 155 height 38
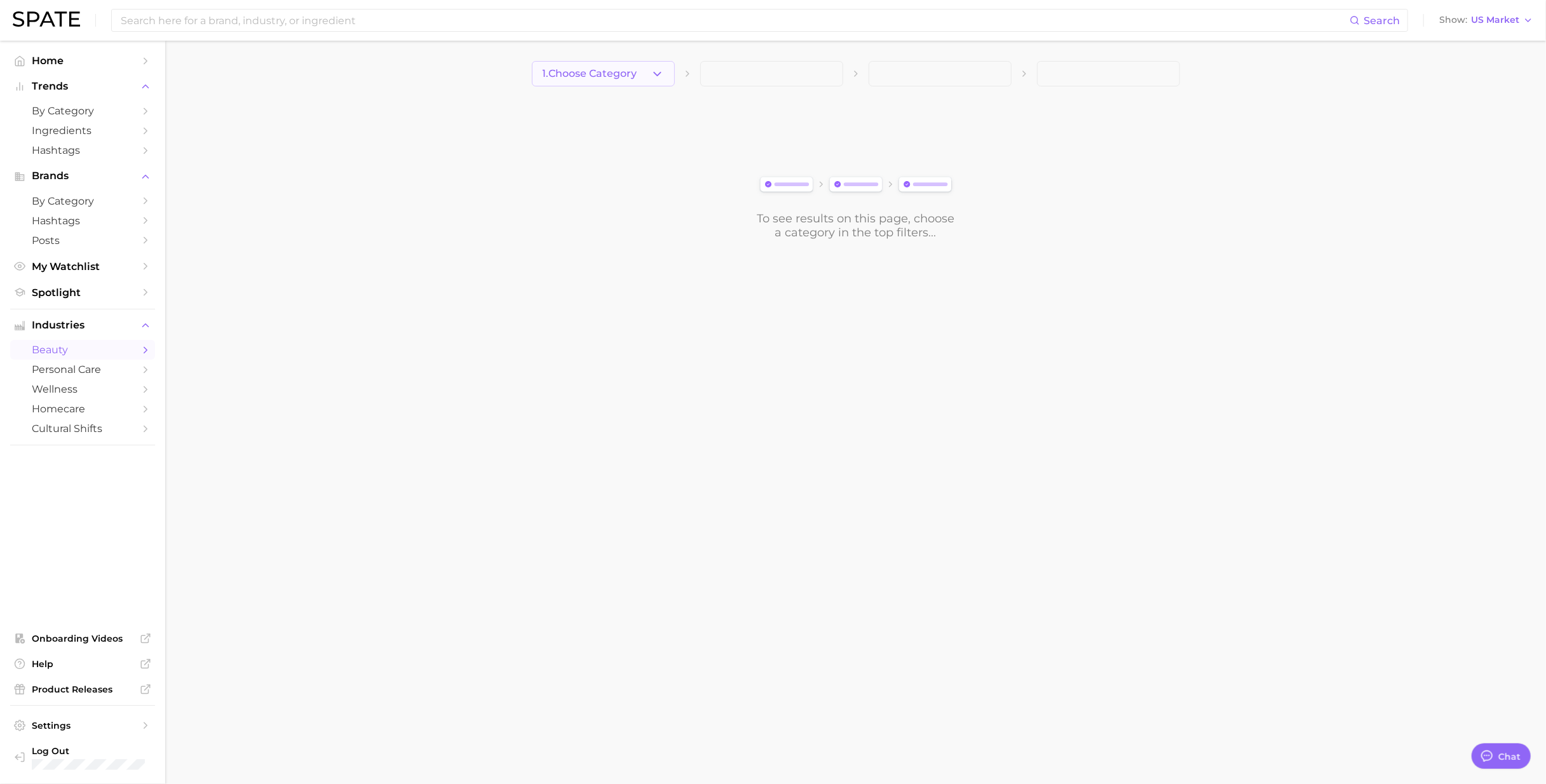
click at [654, 75] on icon "button" at bounding box center [657, 73] width 13 height 13
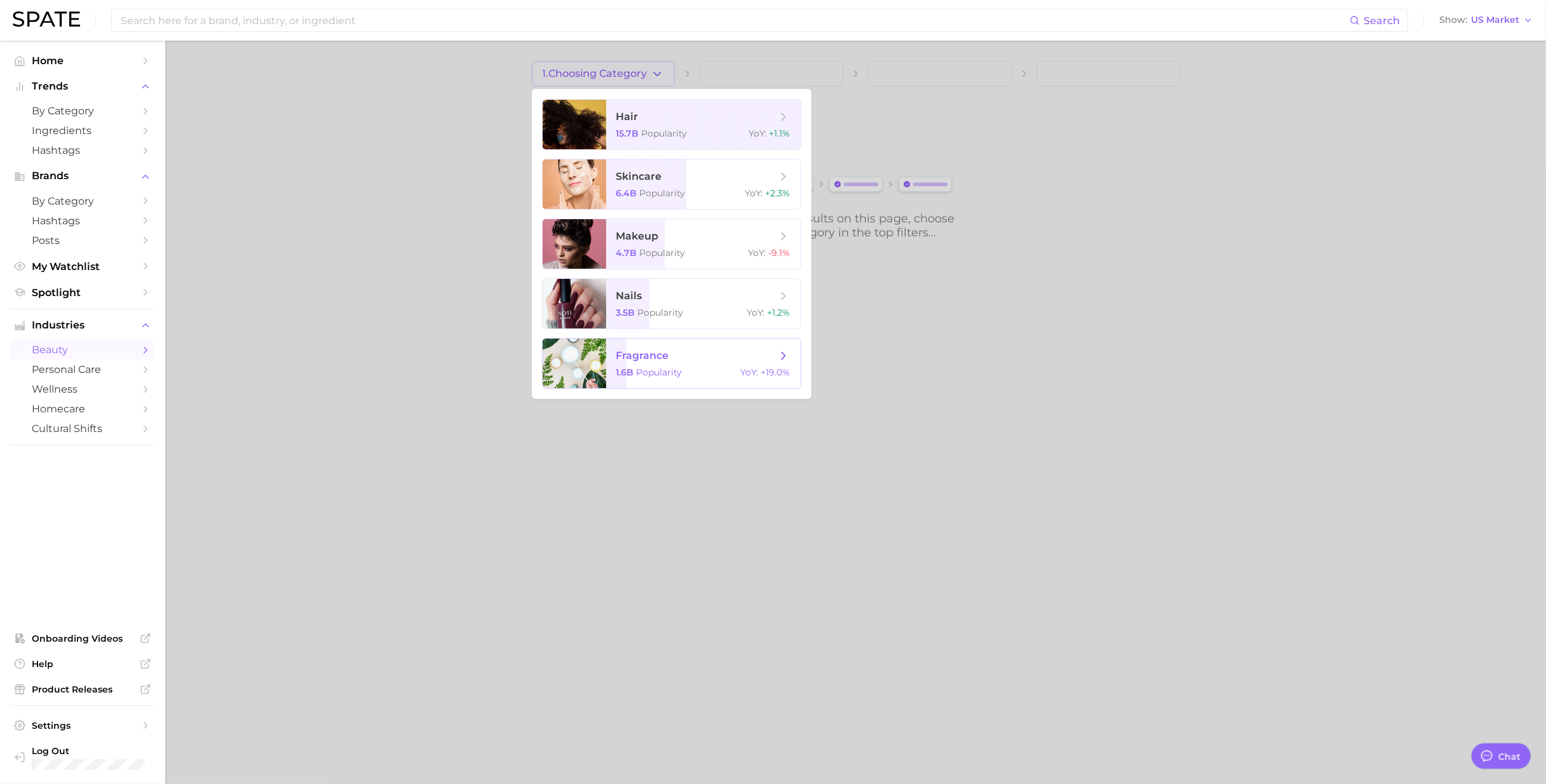
click at [673, 373] on span "Popularity" at bounding box center [659, 372] width 46 height 12
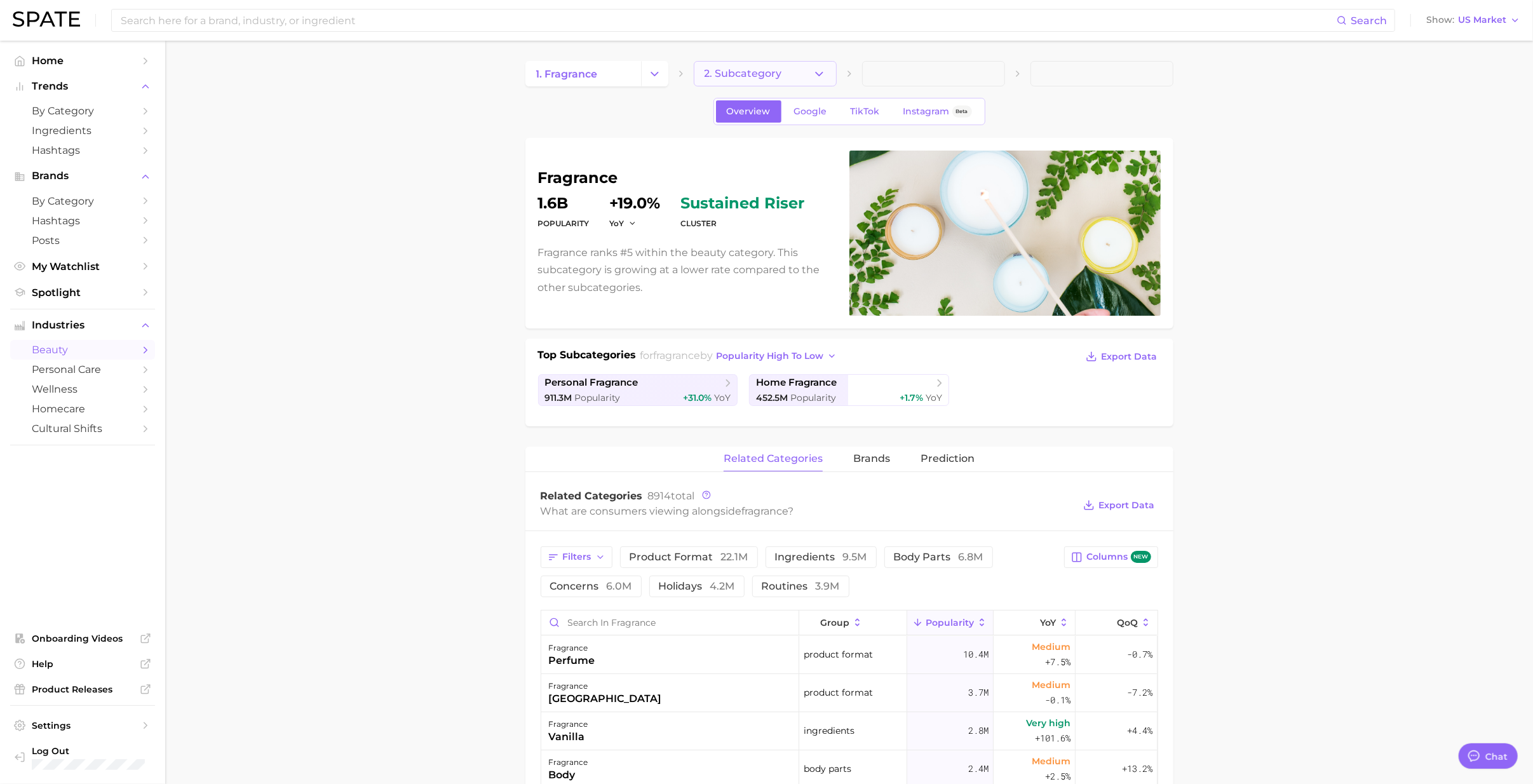
click at [818, 75] on polyline "button" at bounding box center [819, 73] width 7 height 3
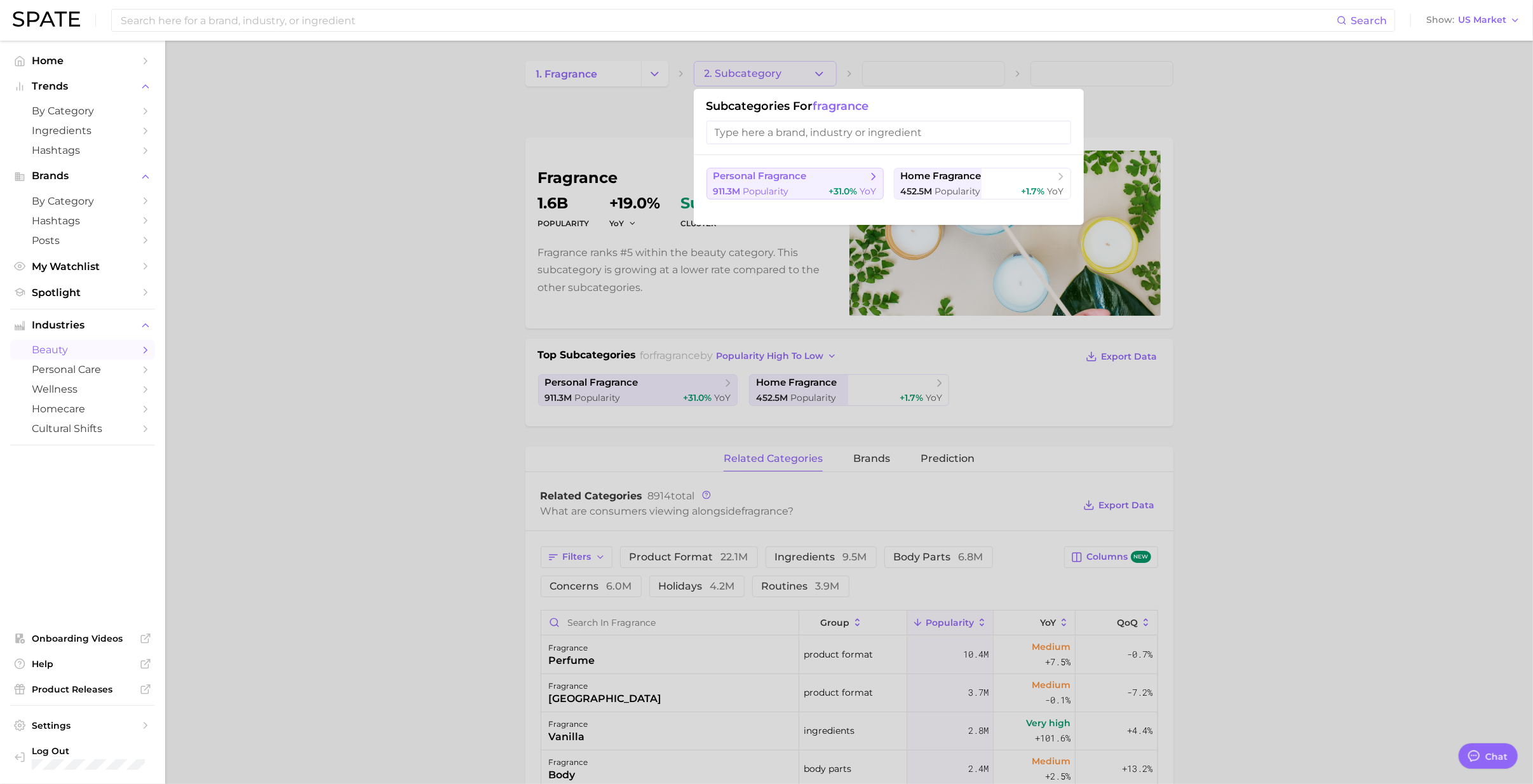
click at [826, 183] on span "personal fragrance" at bounding box center [791, 176] width 155 height 12
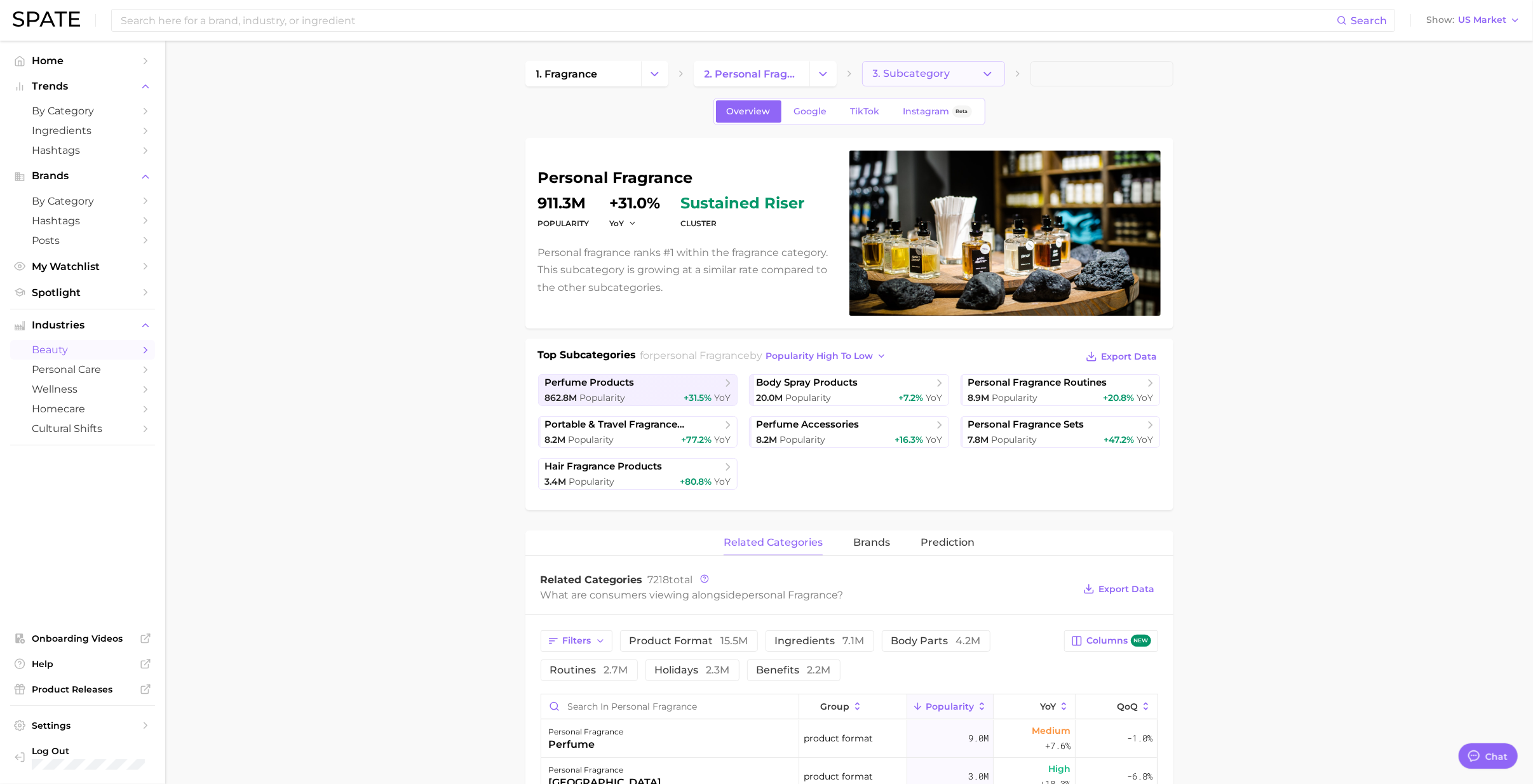
click at [983, 71] on icon "button" at bounding box center [987, 73] width 13 height 13
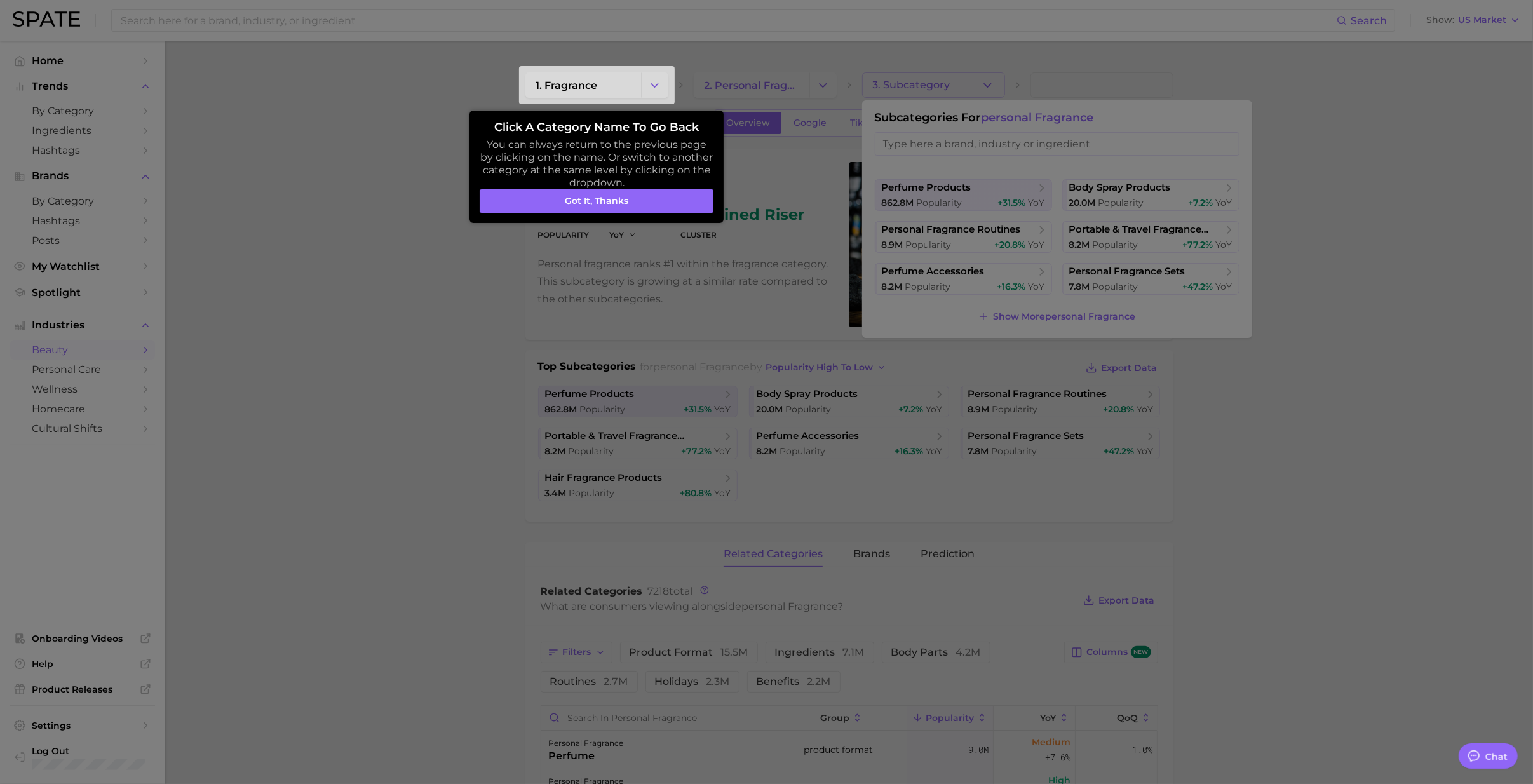
click at [989, 91] on div at bounding box center [766, 785] width 1533 height 1570
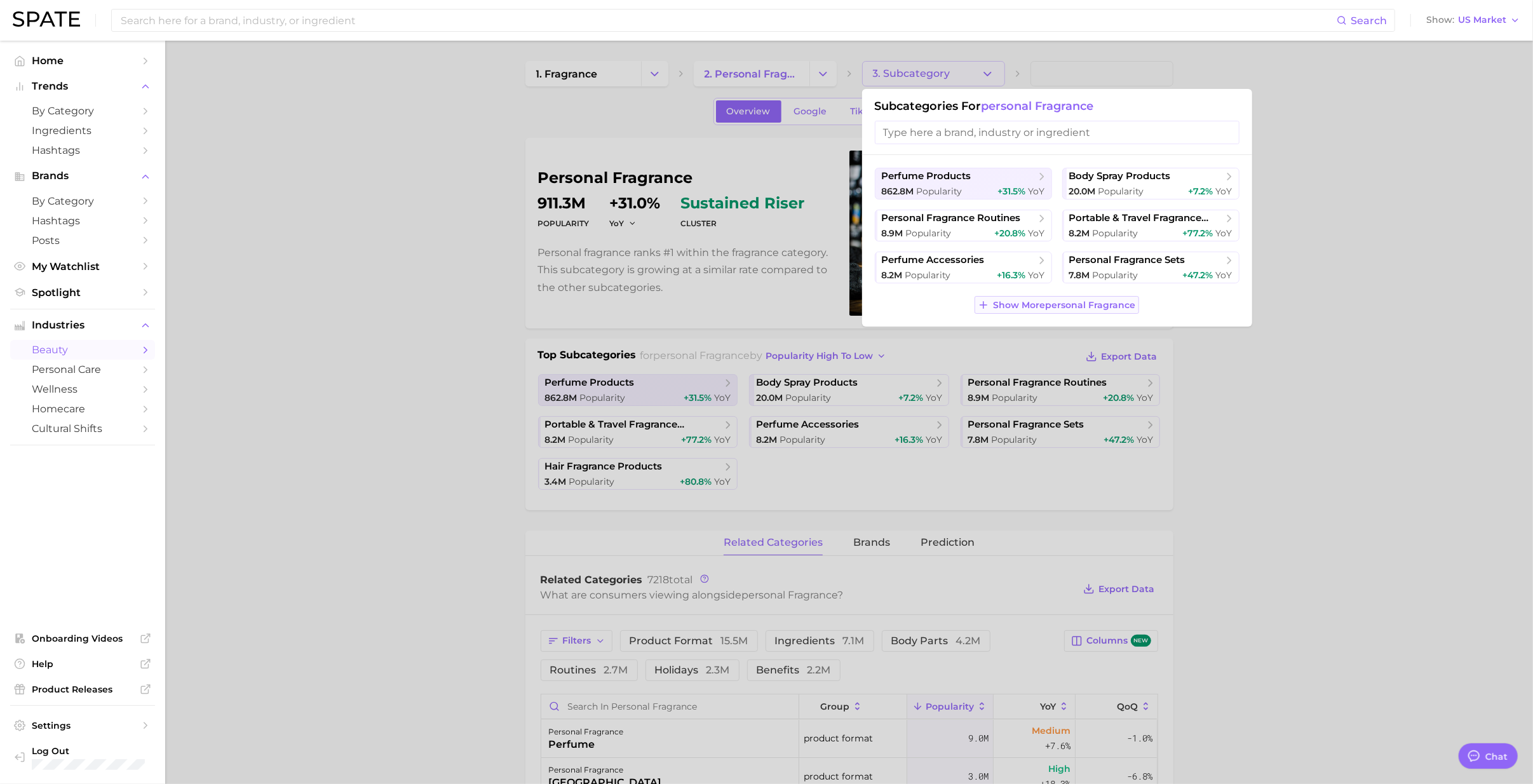
click at [1003, 303] on span "Show More personal fragrance" at bounding box center [1064, 305] width 142 height 11
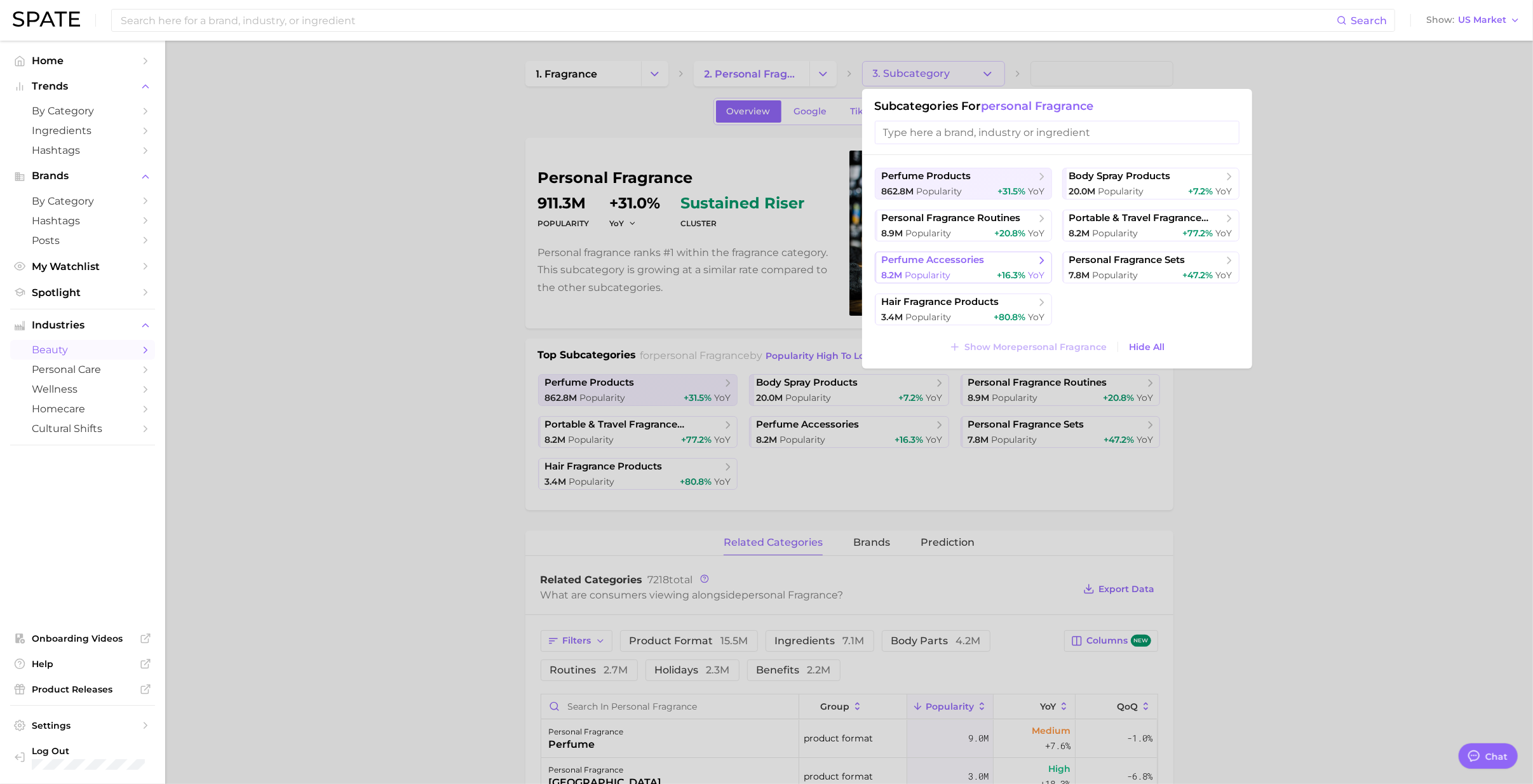
click at [911, 269] on span "8.2m Popularity" at bounding box center [916, 275] width 70 height 12
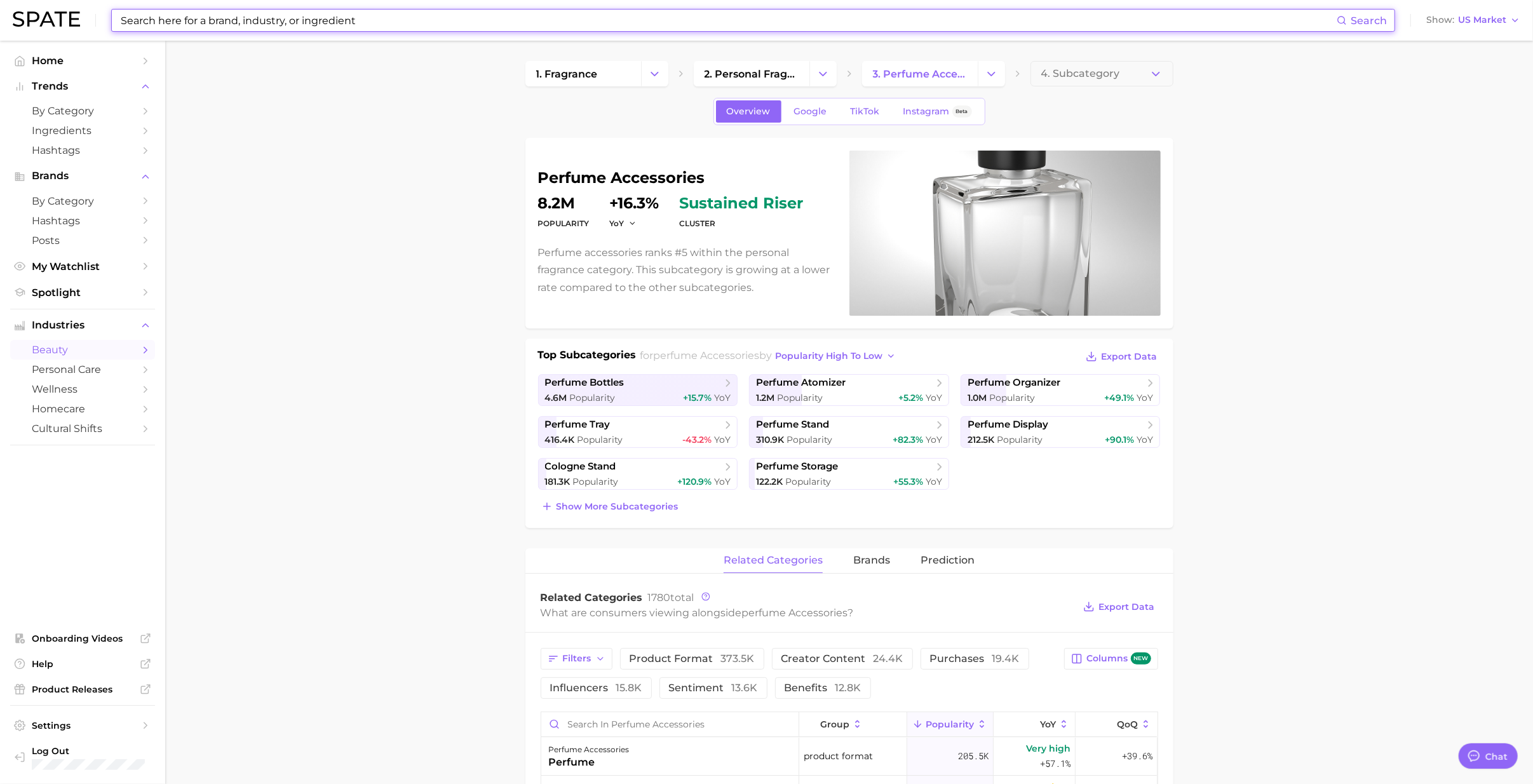
click at [192, 19] on input at bounding box center [728, 20] width 1217 height 22
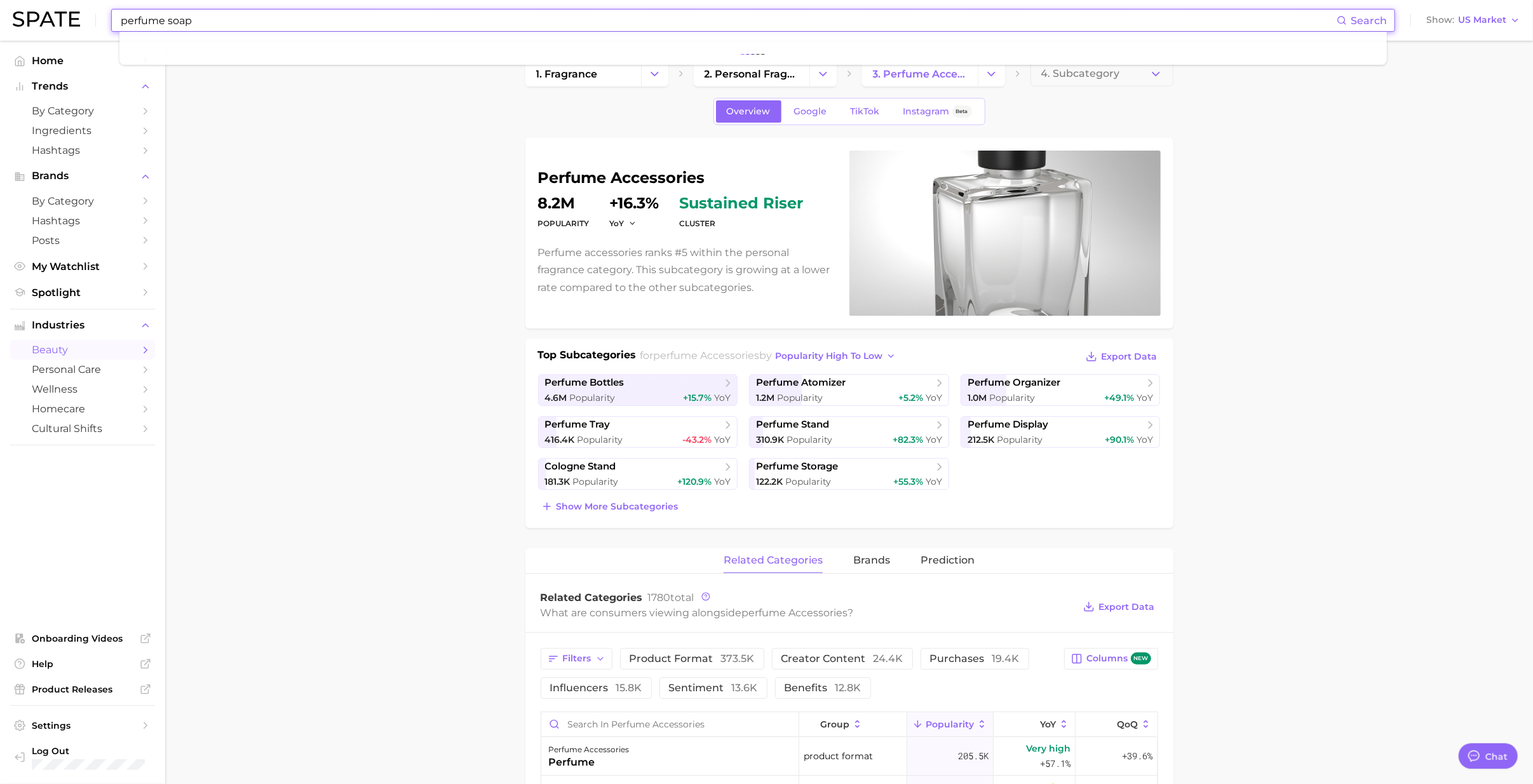
type input "perfume soap"
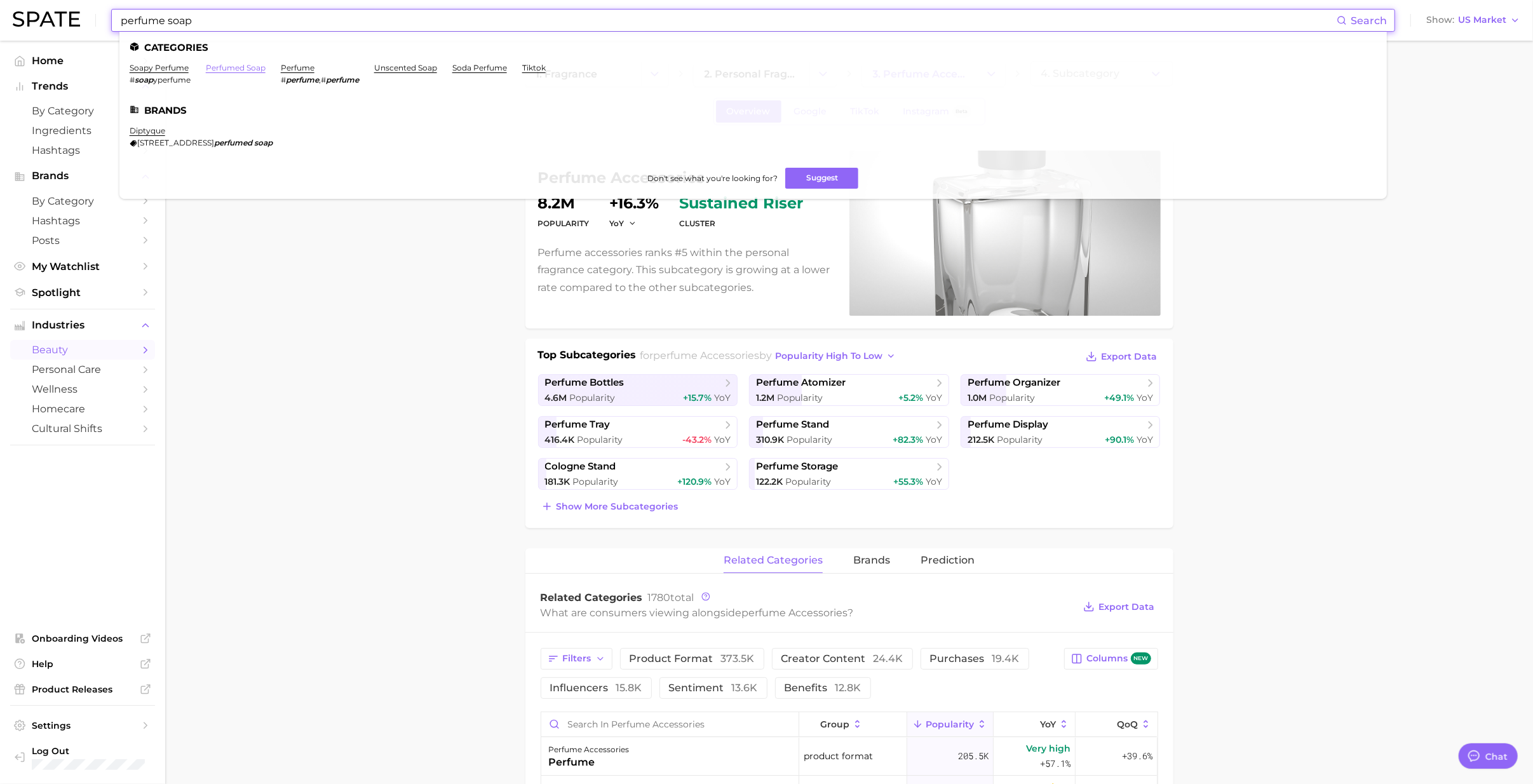
click at [219, 69] on link "perfumed soap" at bounding box center [236, 68] width 59 height 9
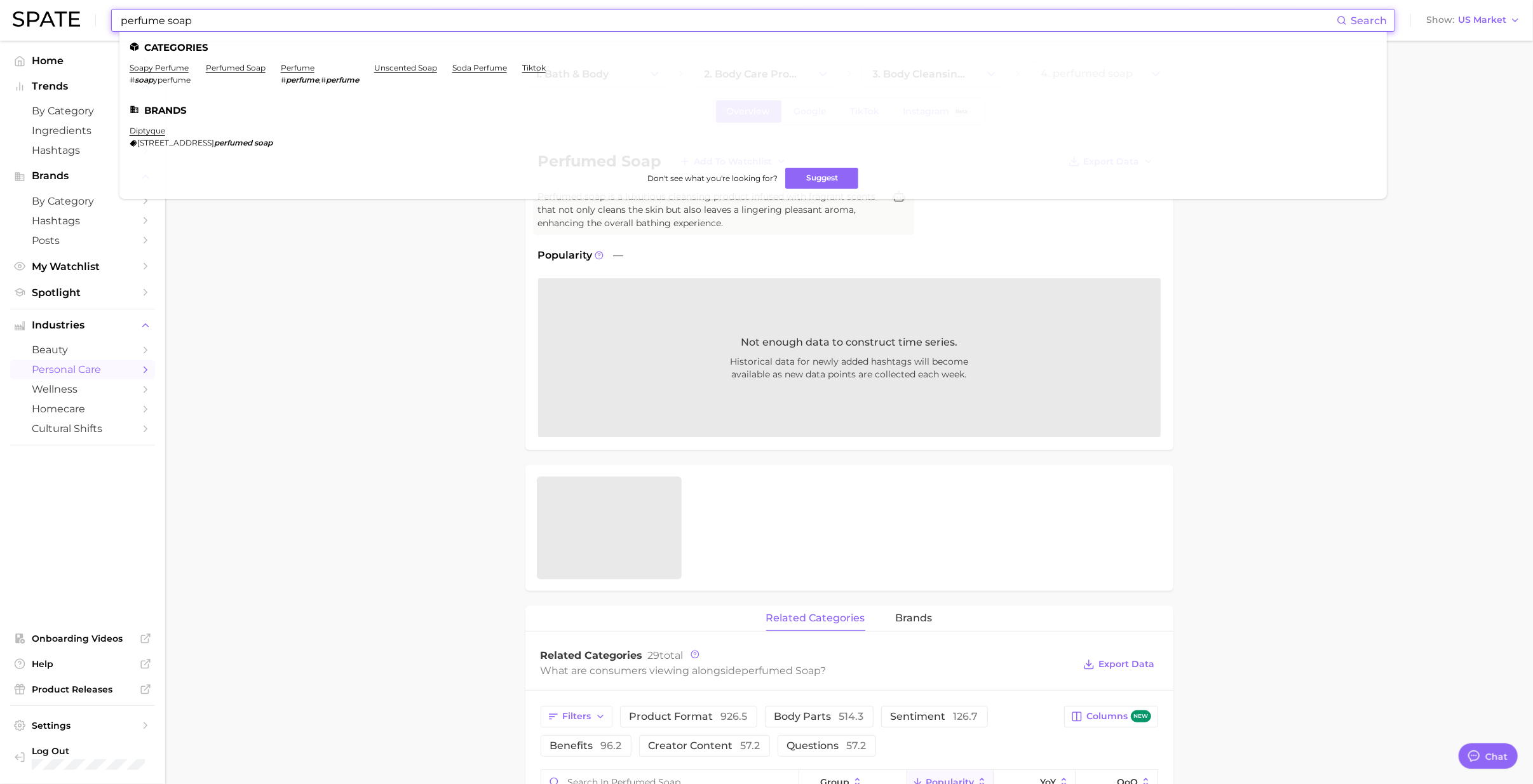
click at [214, 14] on input "perfume soap" at bounding box center [728, 20] width 1217 height 22
click at [472, 69] on link "soda perfume" at bounding box center [480, 68] width 55 height 9
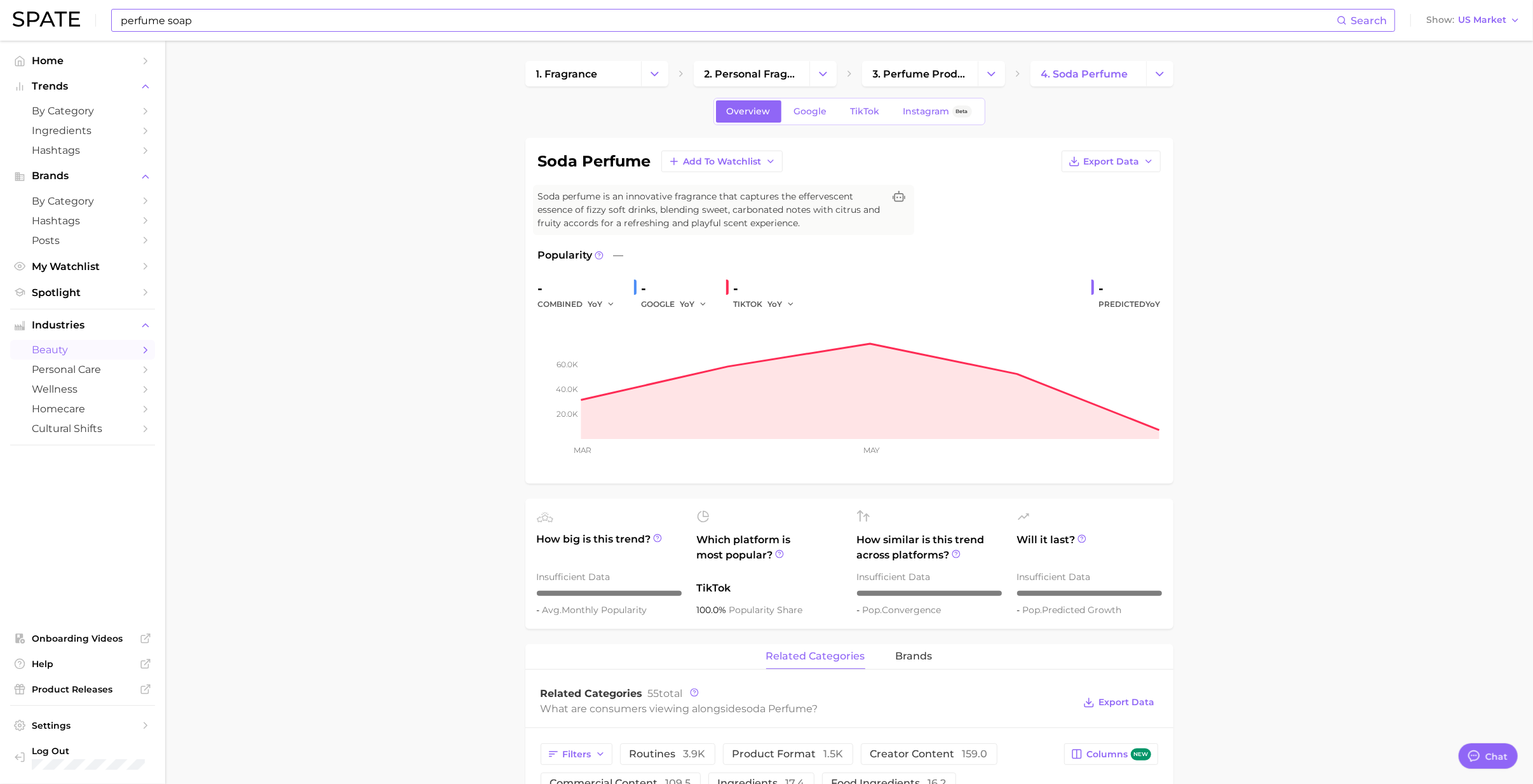
click at [357, 34] on div "perfume soap Search Show US Market" at bounding box center [766, 20] width 1507 height 41
click at [343, 20] on input "perfume soap" at bounding box center [728, 20] width 1217 height 22
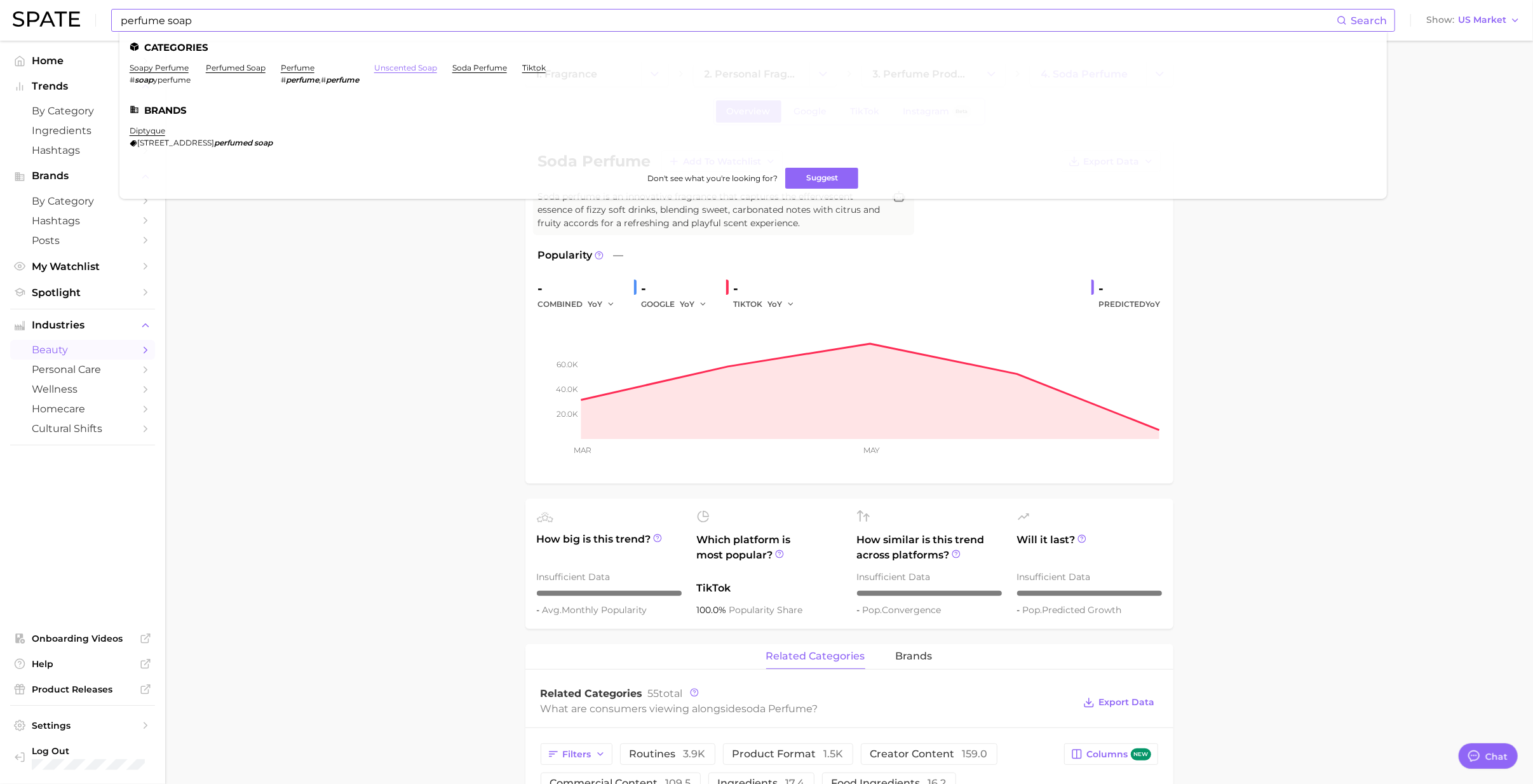
click at [431, 65] on link "unscented soap" at bounding box center [405, 68] width 63 height 9
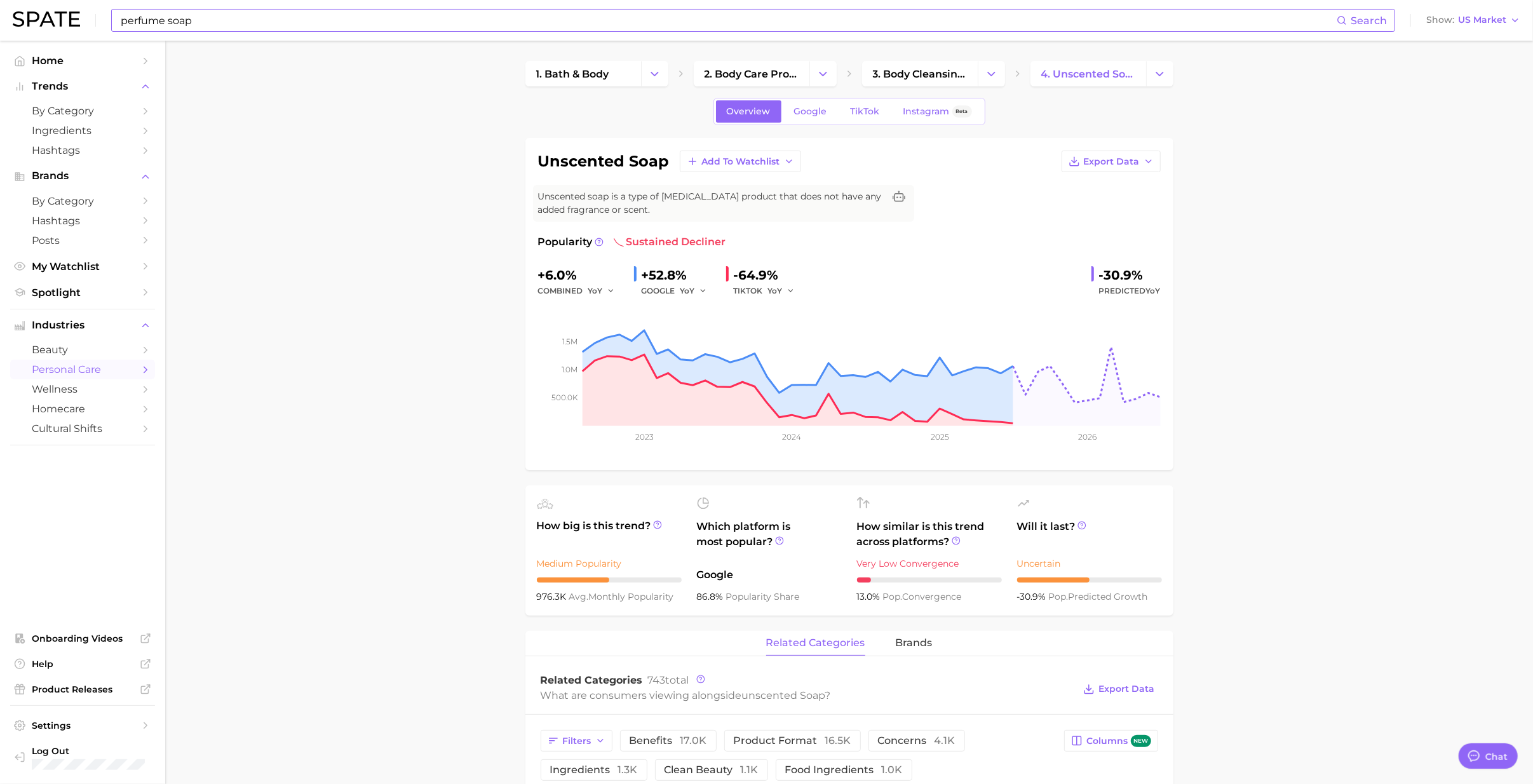
click at [225, 26] on input "perfume soap" at bounding box center [728, 20] width 1217 height 22
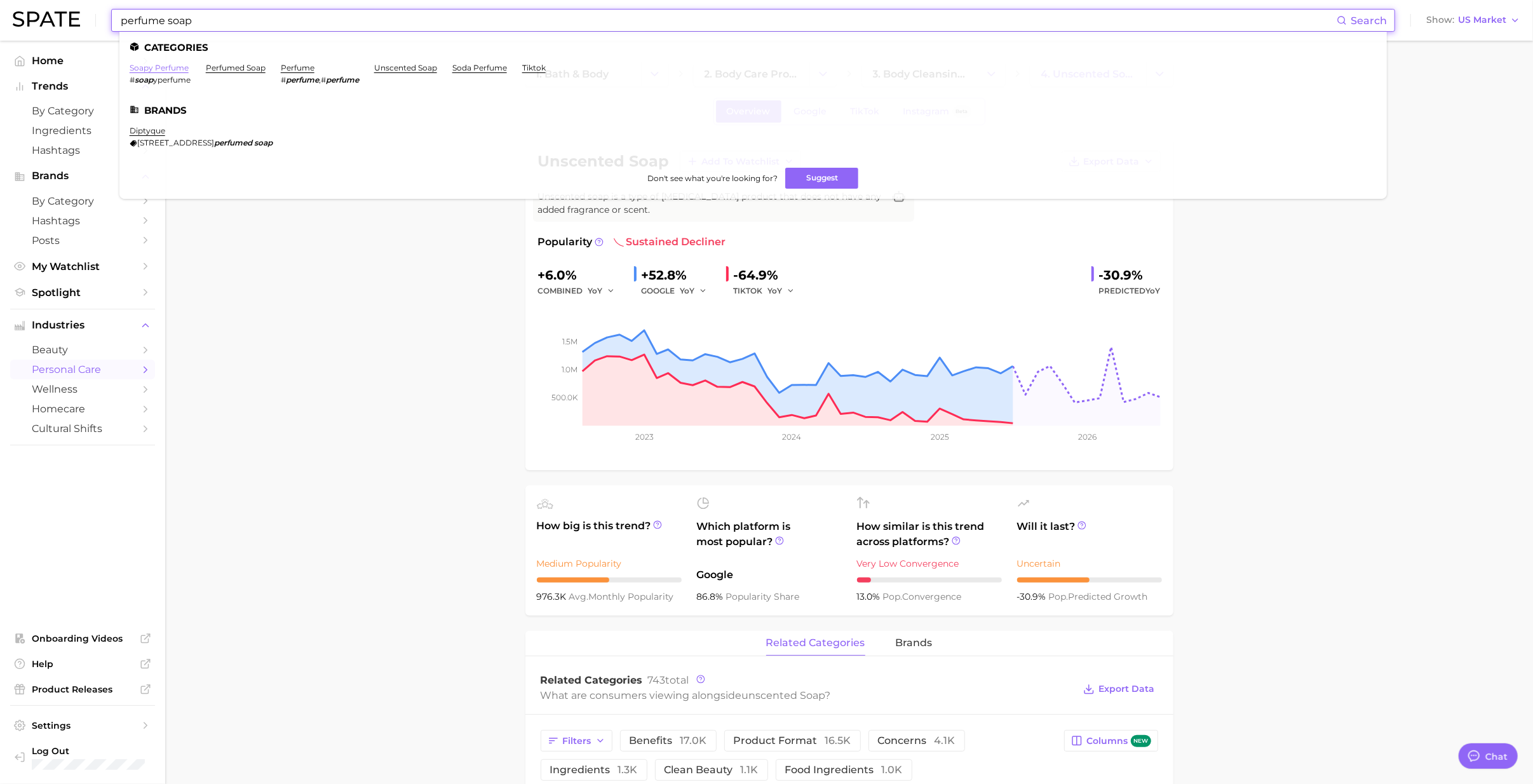
click at [166, 69] on link "soapy perfume" at bounding box center [159, 68] width 59 height 9
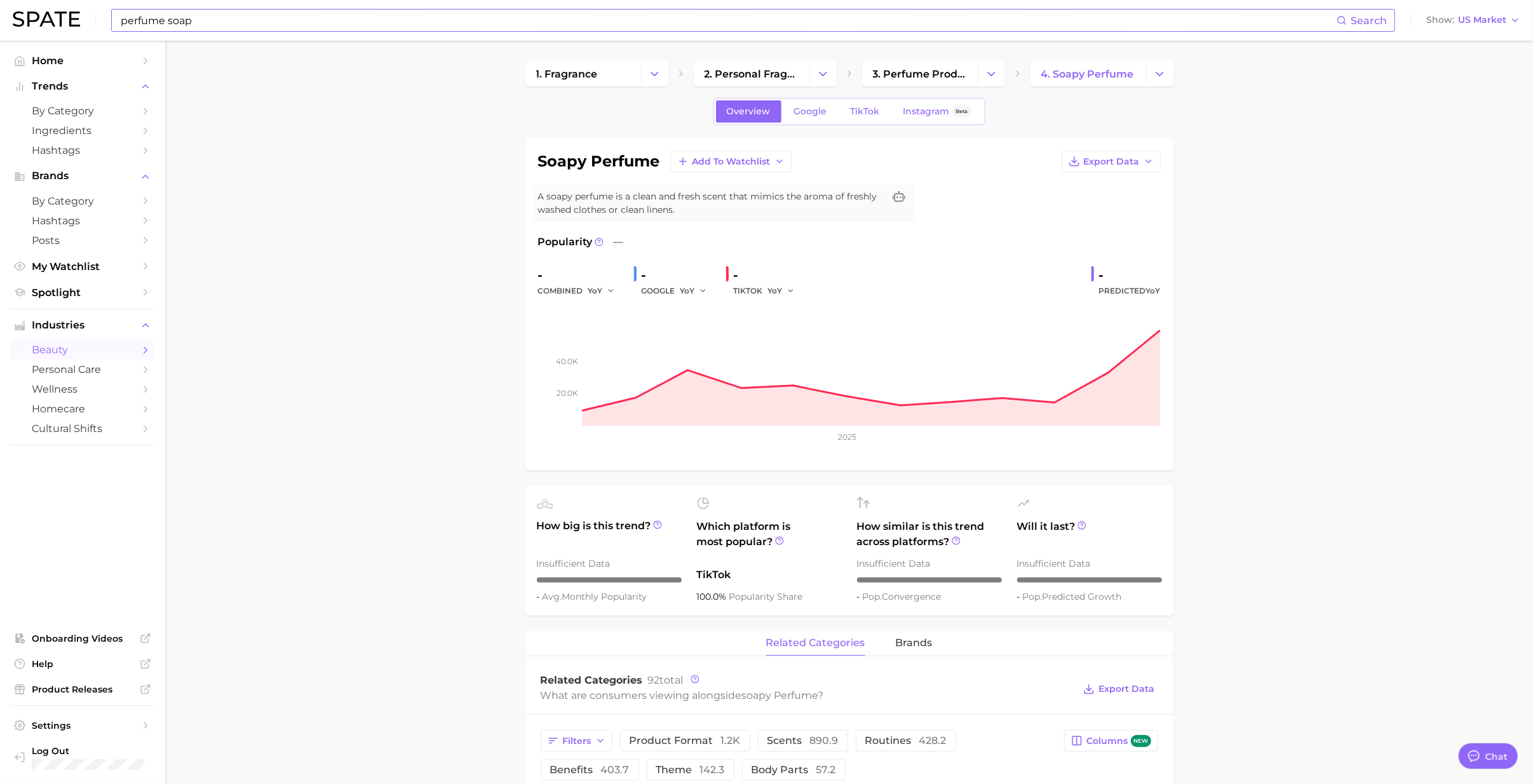
click at [207, 26] on input "perfume soap" at bounding box center [728, 20] width 1217 height 22
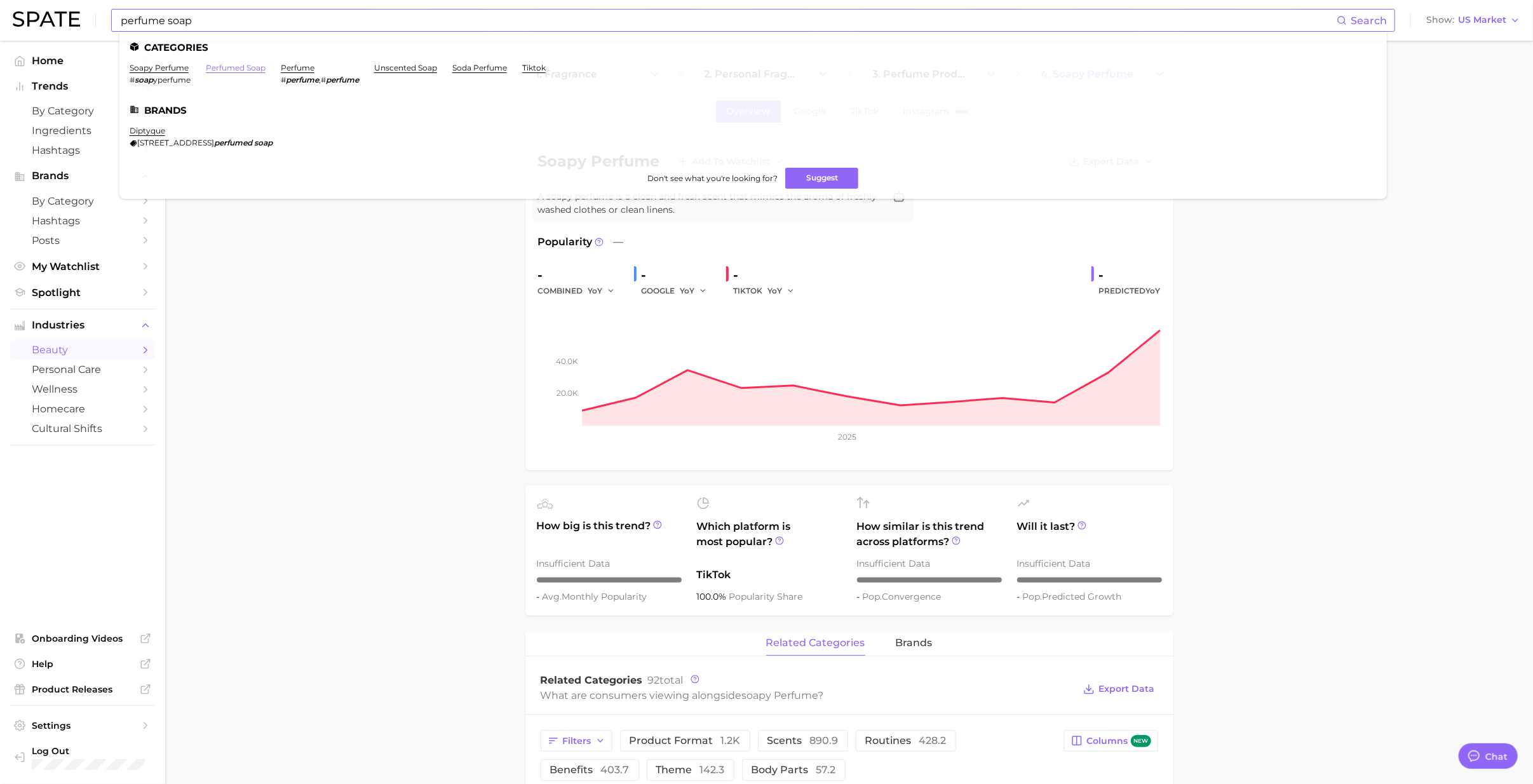
click at [250, 66] on link "perfumed soap" at bounding box center [236, 68] width 59 height 9
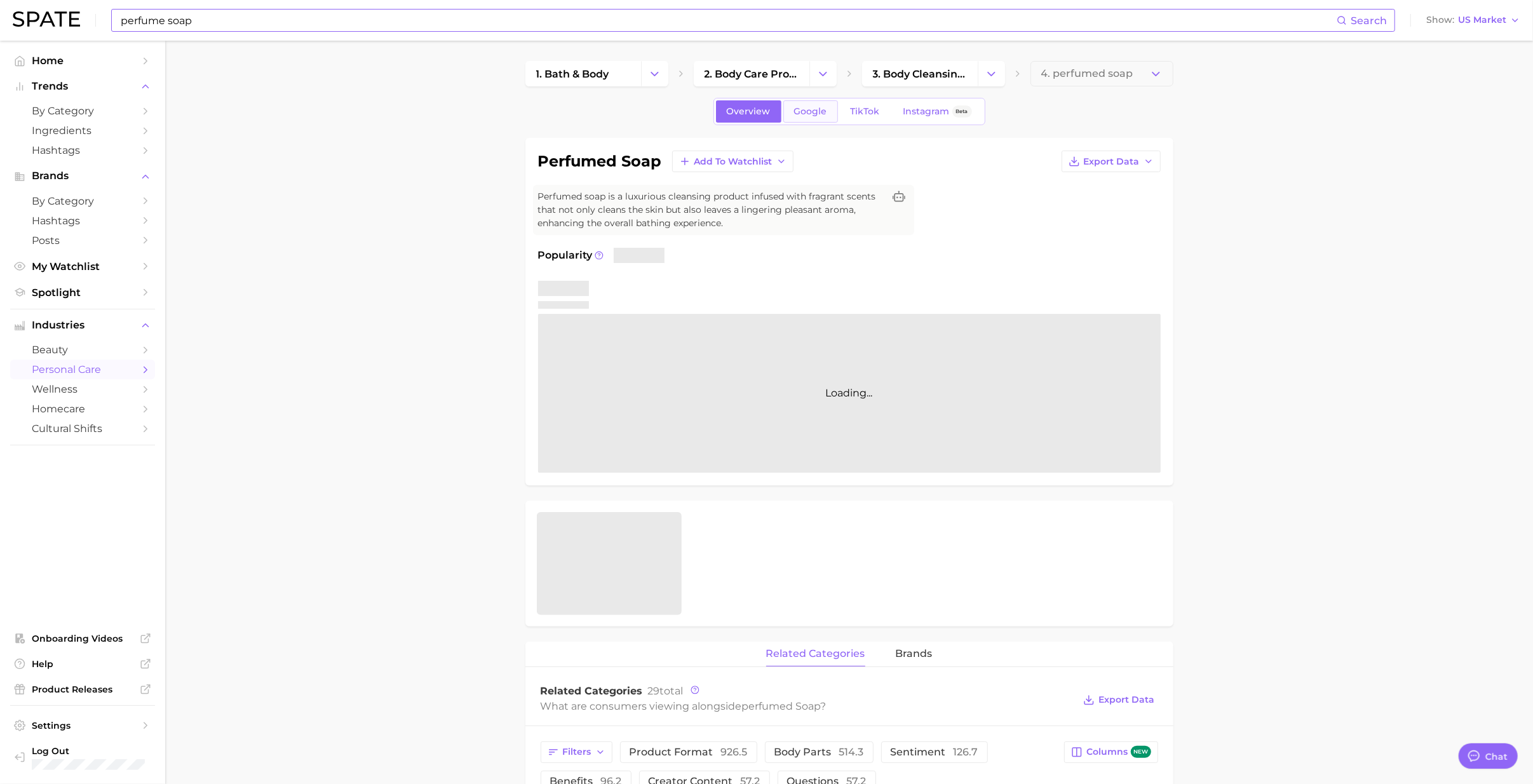
click at [800, 112] on span "Google" at bounding box center [811, 112] width 33 height 11
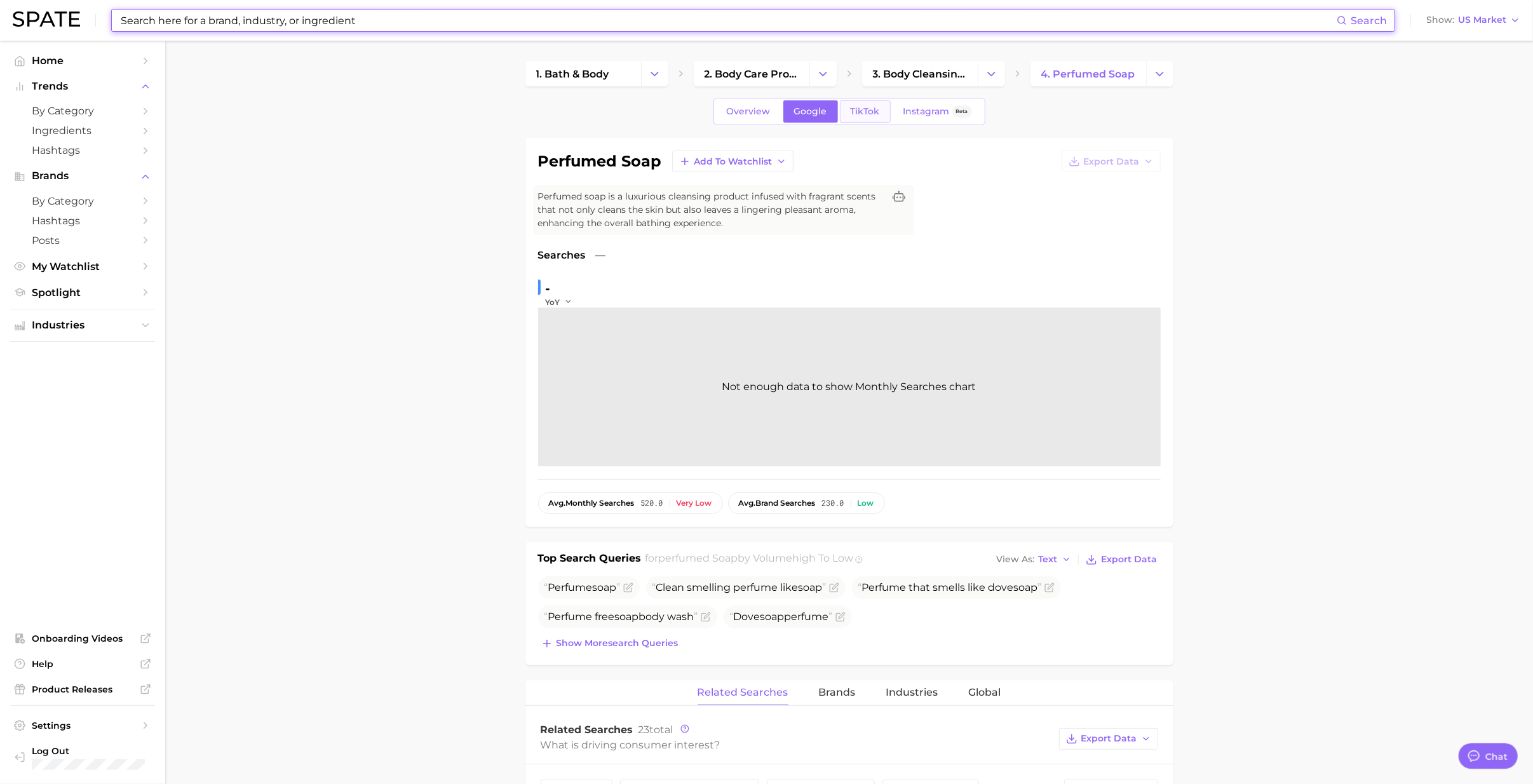
click at [855, 117] on span "TikTok" at bounding box center [865, 112] width 29 height 11
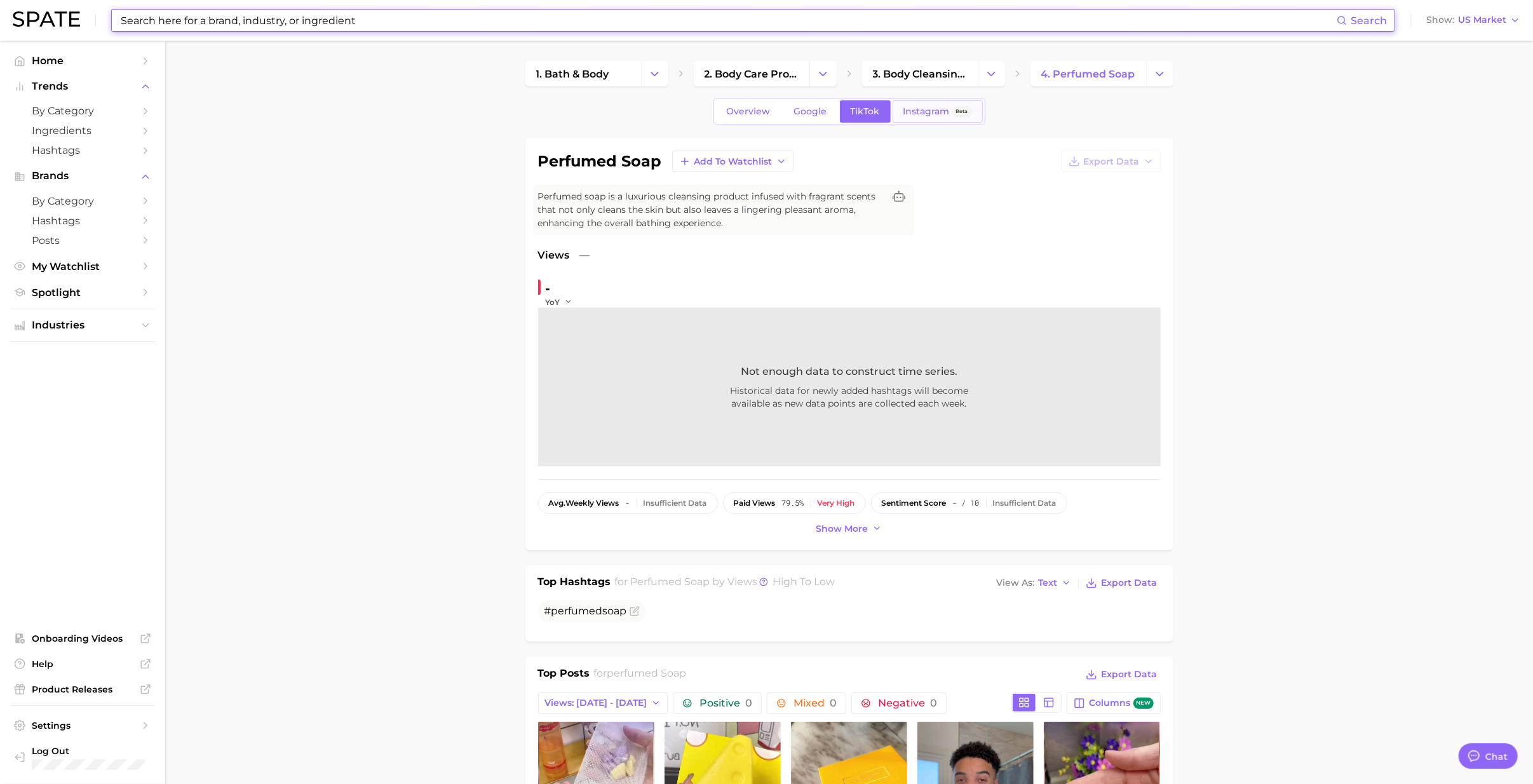
click at [923, 113] on span "Instagram" at bounding box center [926, 112] width 46 height 11
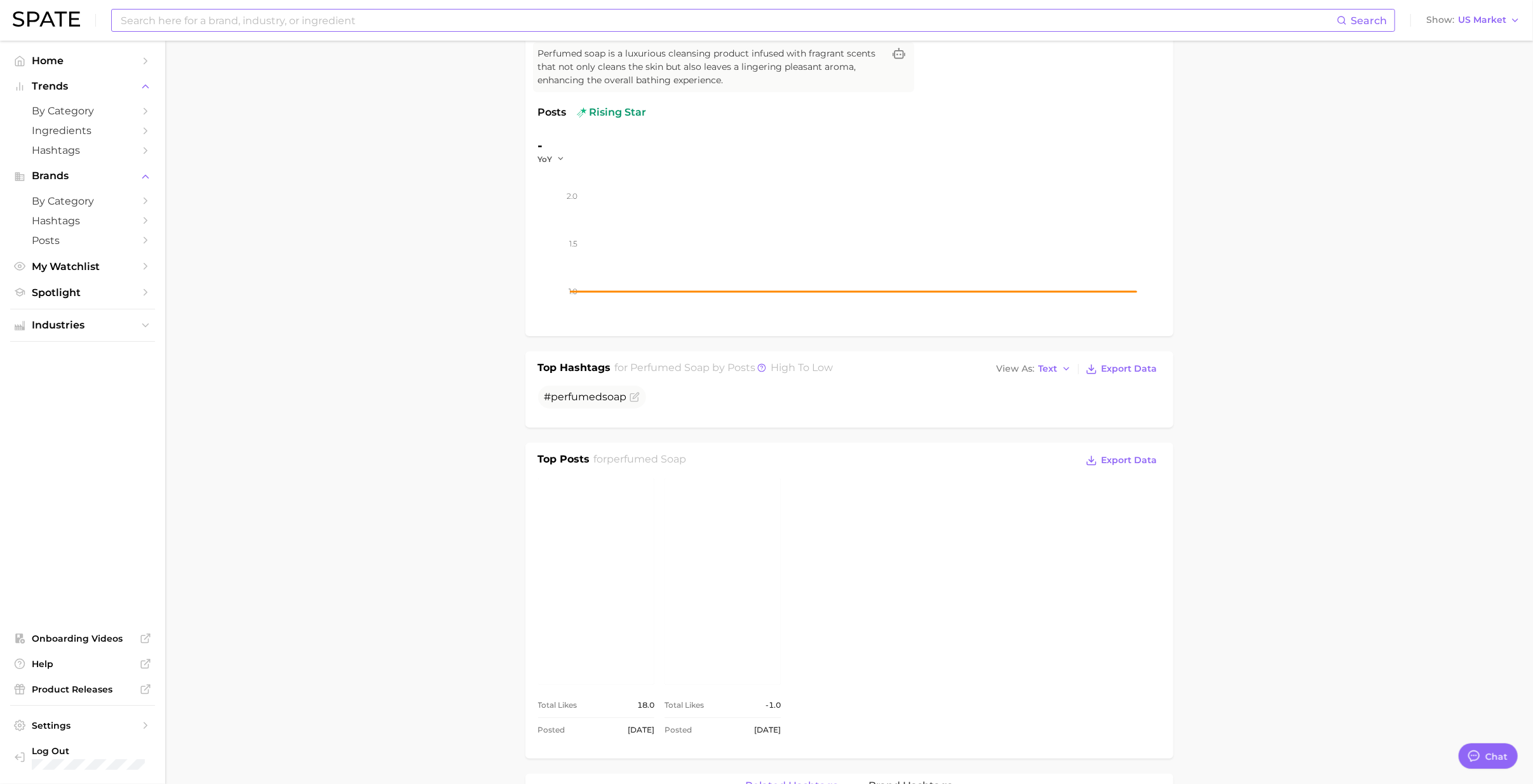
scroll to position [169, 0]
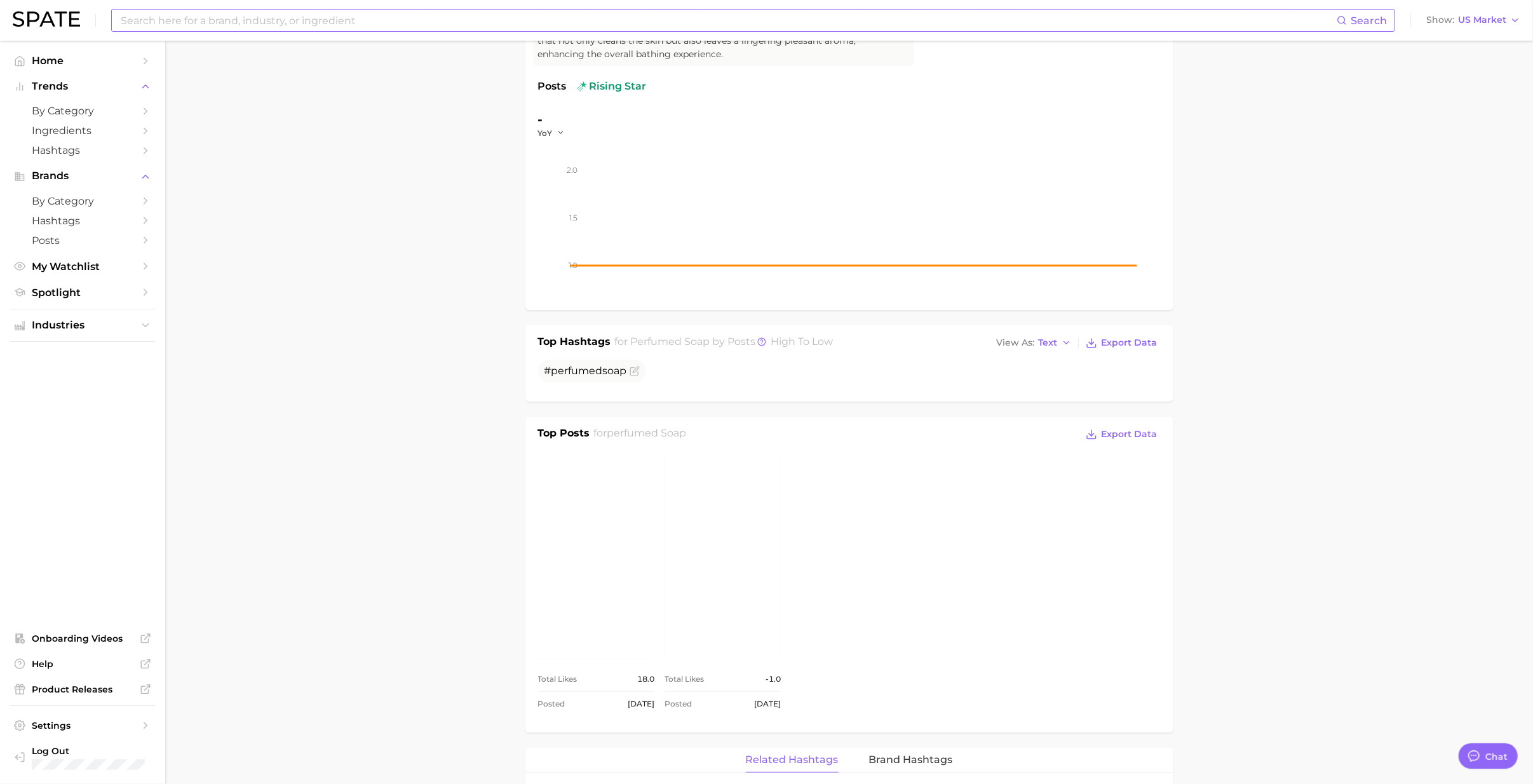
click at [738, 479] on link "view post on Instagram" at bounding box center [722, 555] width 116 height 206
click at [593, 479] on link "view post on Instagram" at bounding box center [596, 555] width 116 height 206
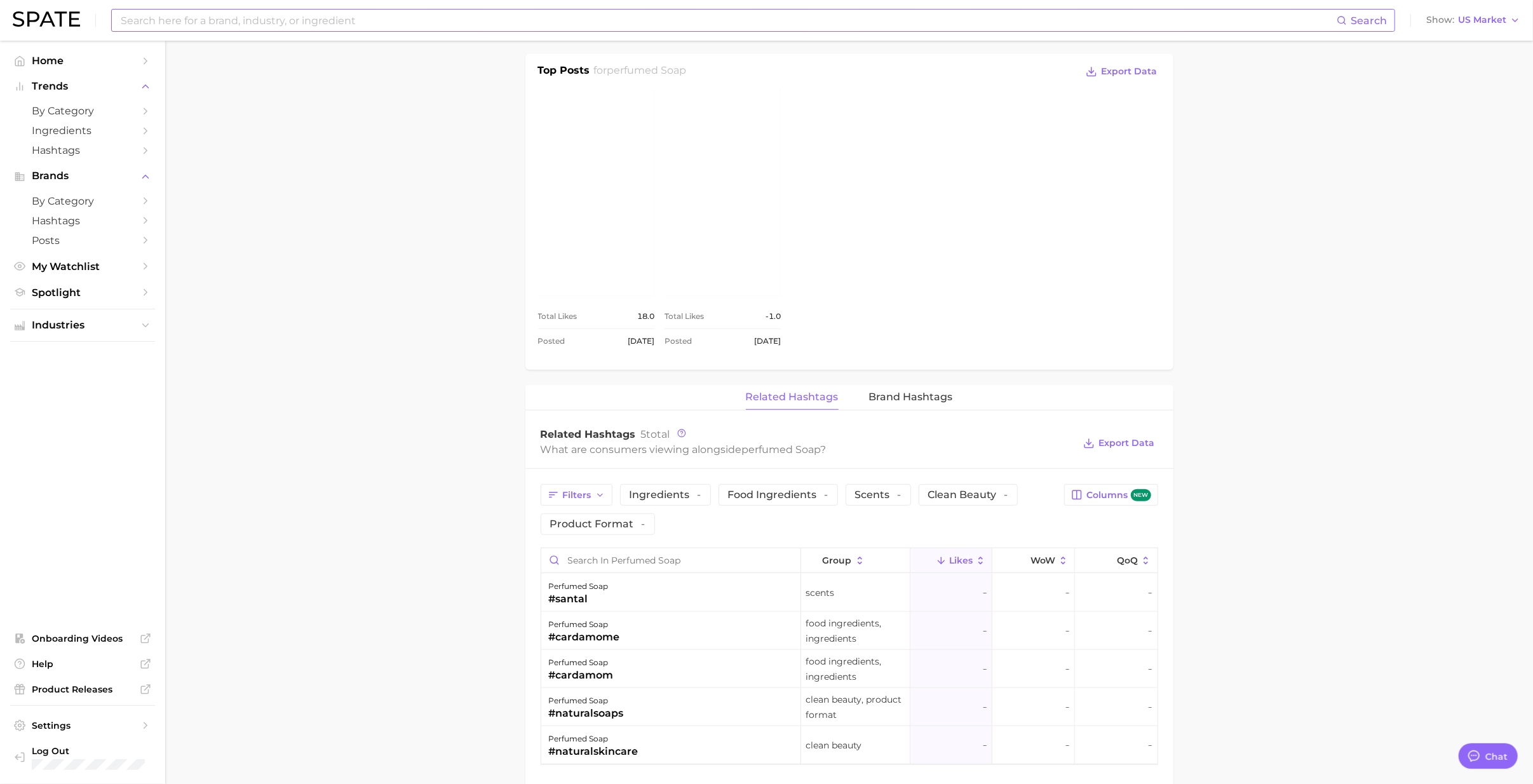
scroll to position [677, 0]
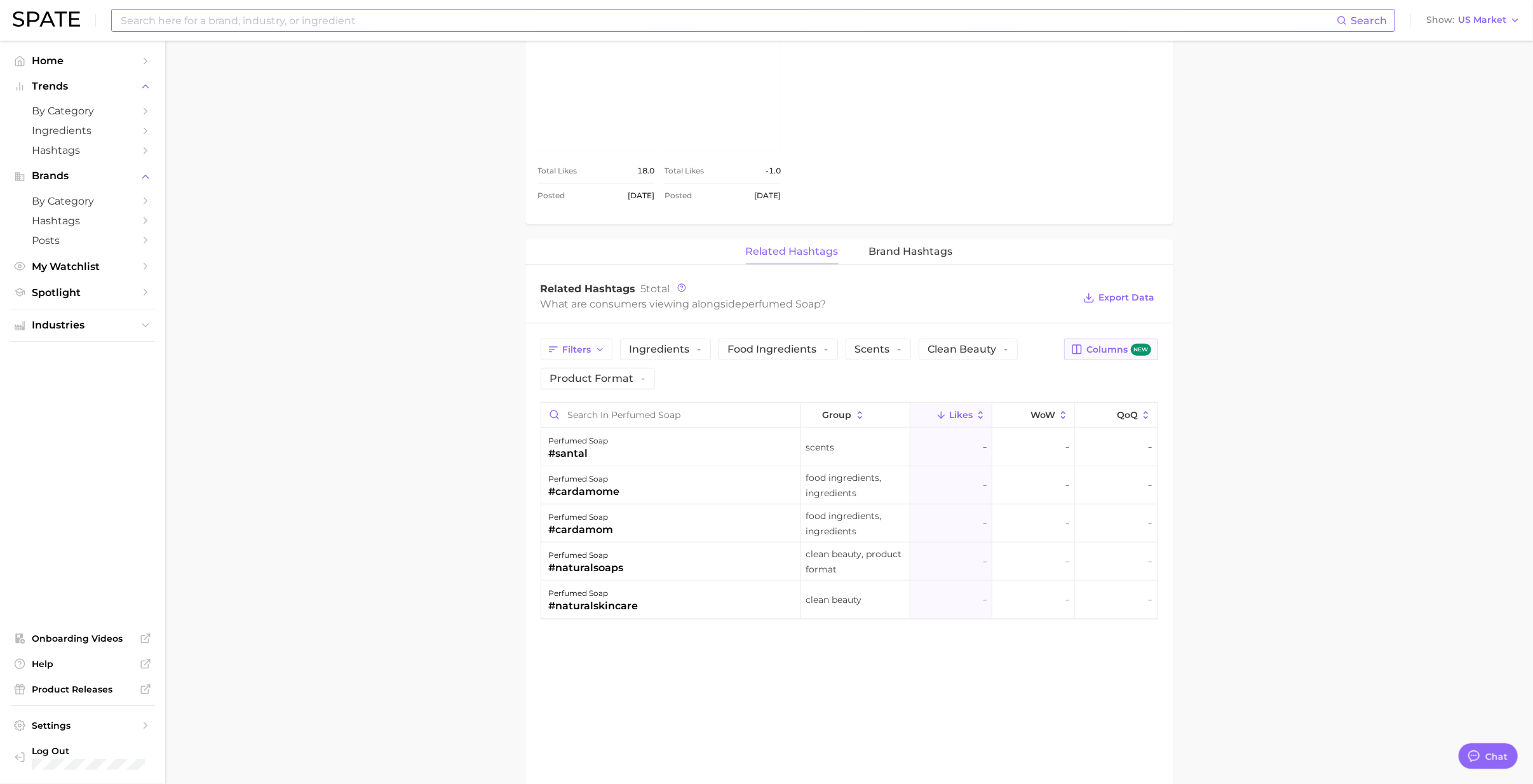
click at [1003, 355] on span "Columns new" at bounding box center [1118, 349] width 64 height 12
click at [1003, 412] on main "1. bath & body 2. body care products 3. [MEDICAL_DATA] products 4. perfumed soa…" at bounding box center [849, 184] width 1367 height 1642
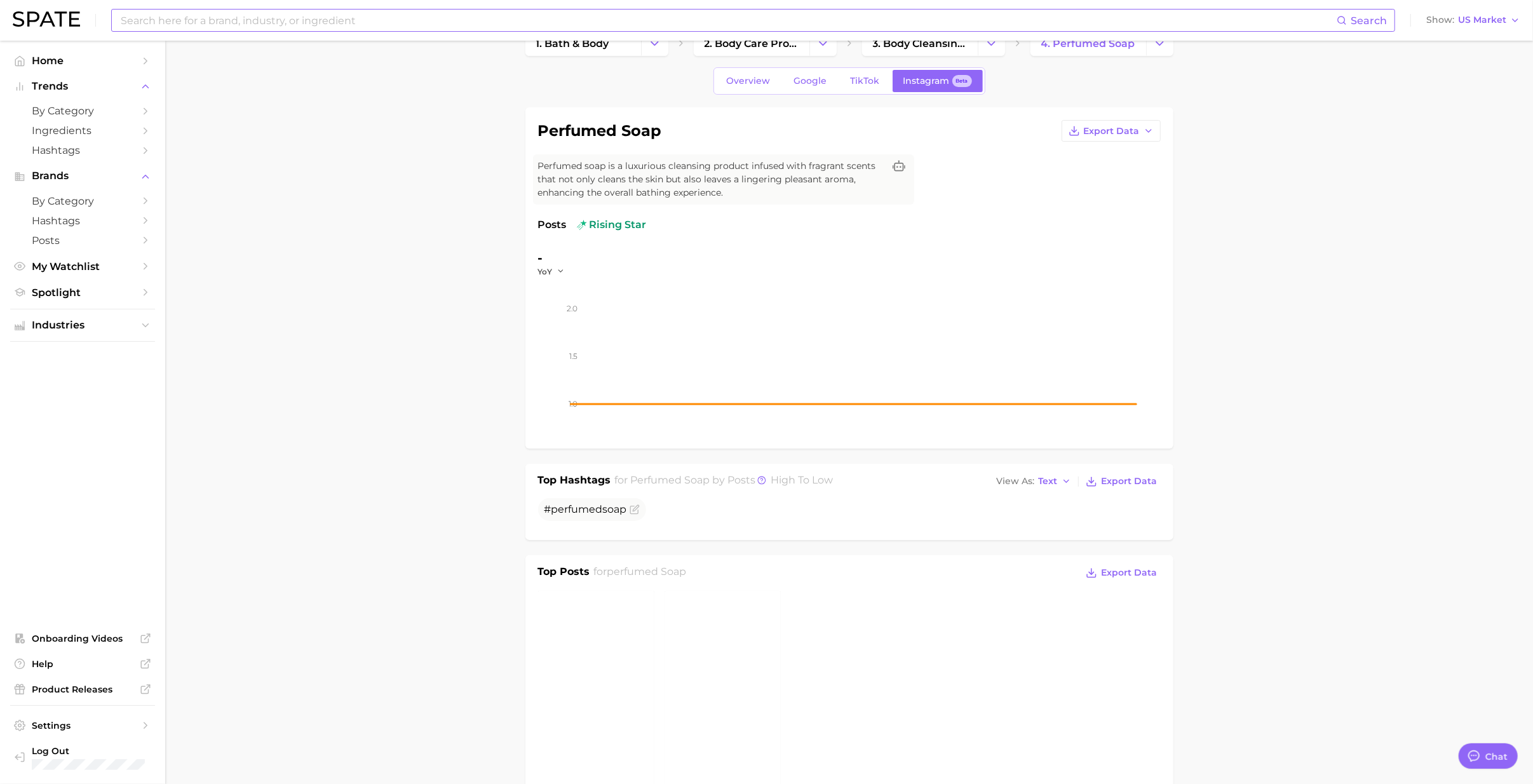
scroll to position [0, 0]
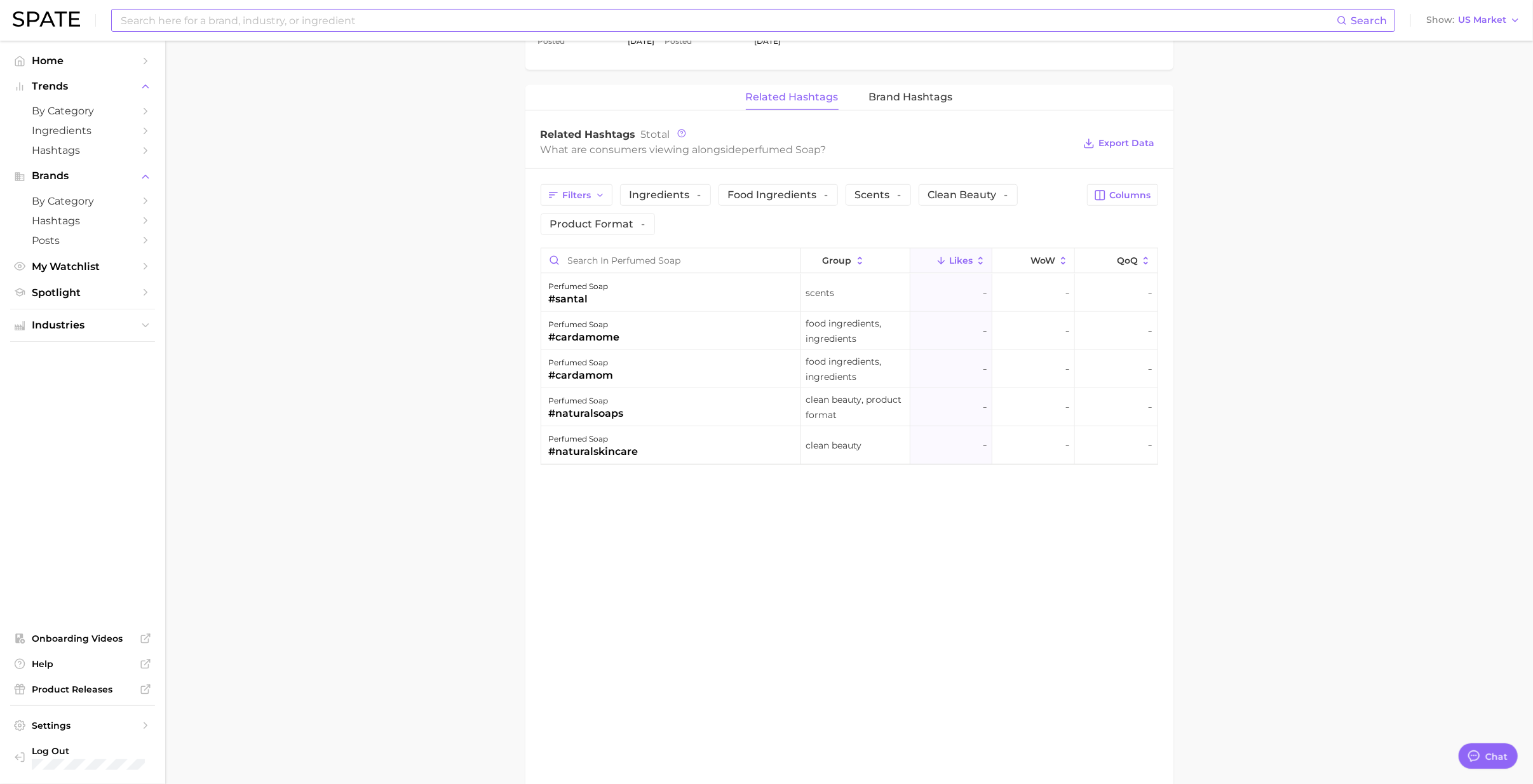
scroll to position [900, 0]
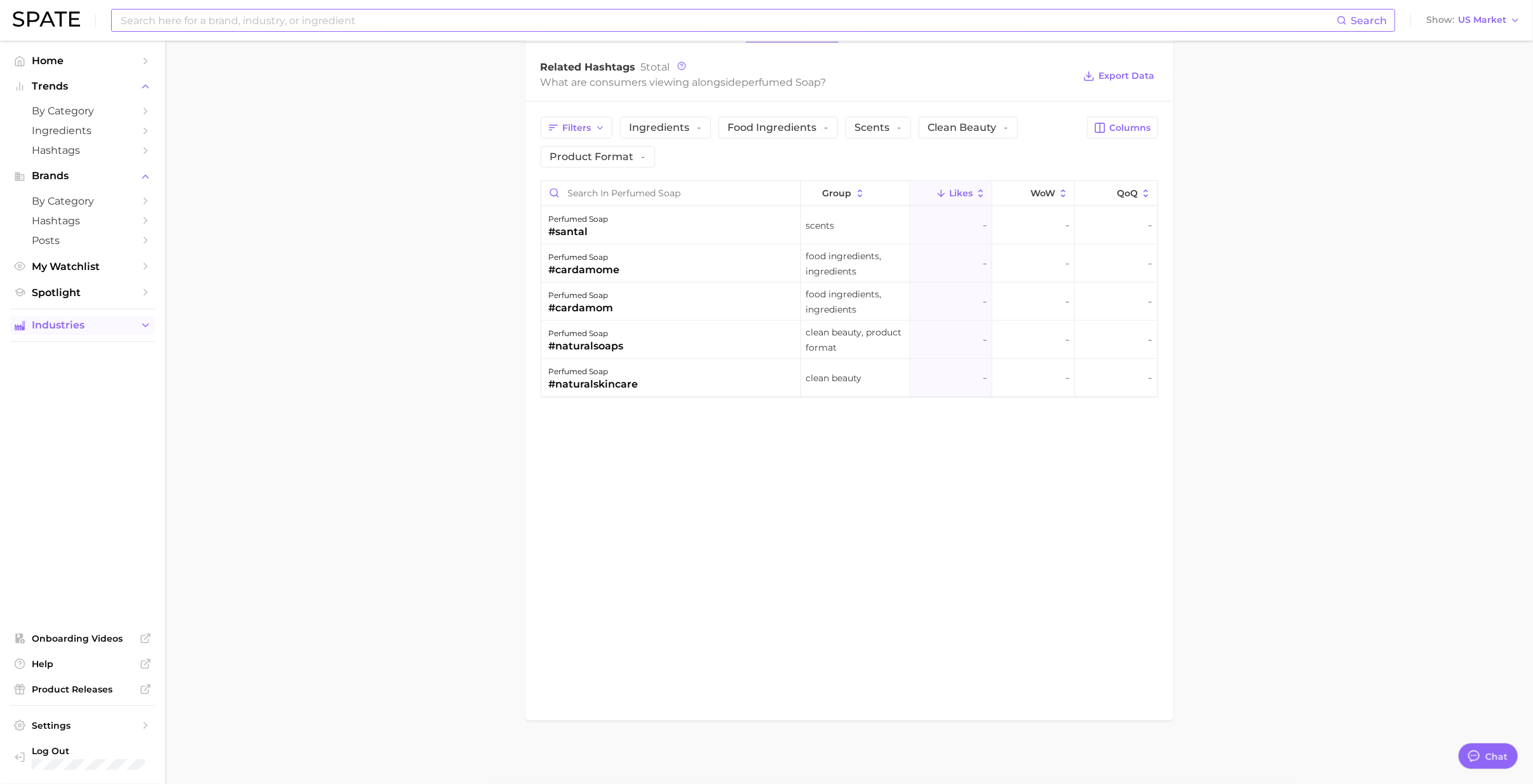
click at [143, 331] on icon "Sidebar" at bounding box center [145, 325] width 12 height 12
click at [138, 202] on link "by Category" at bounding box center [82, 201] width 144 height 20
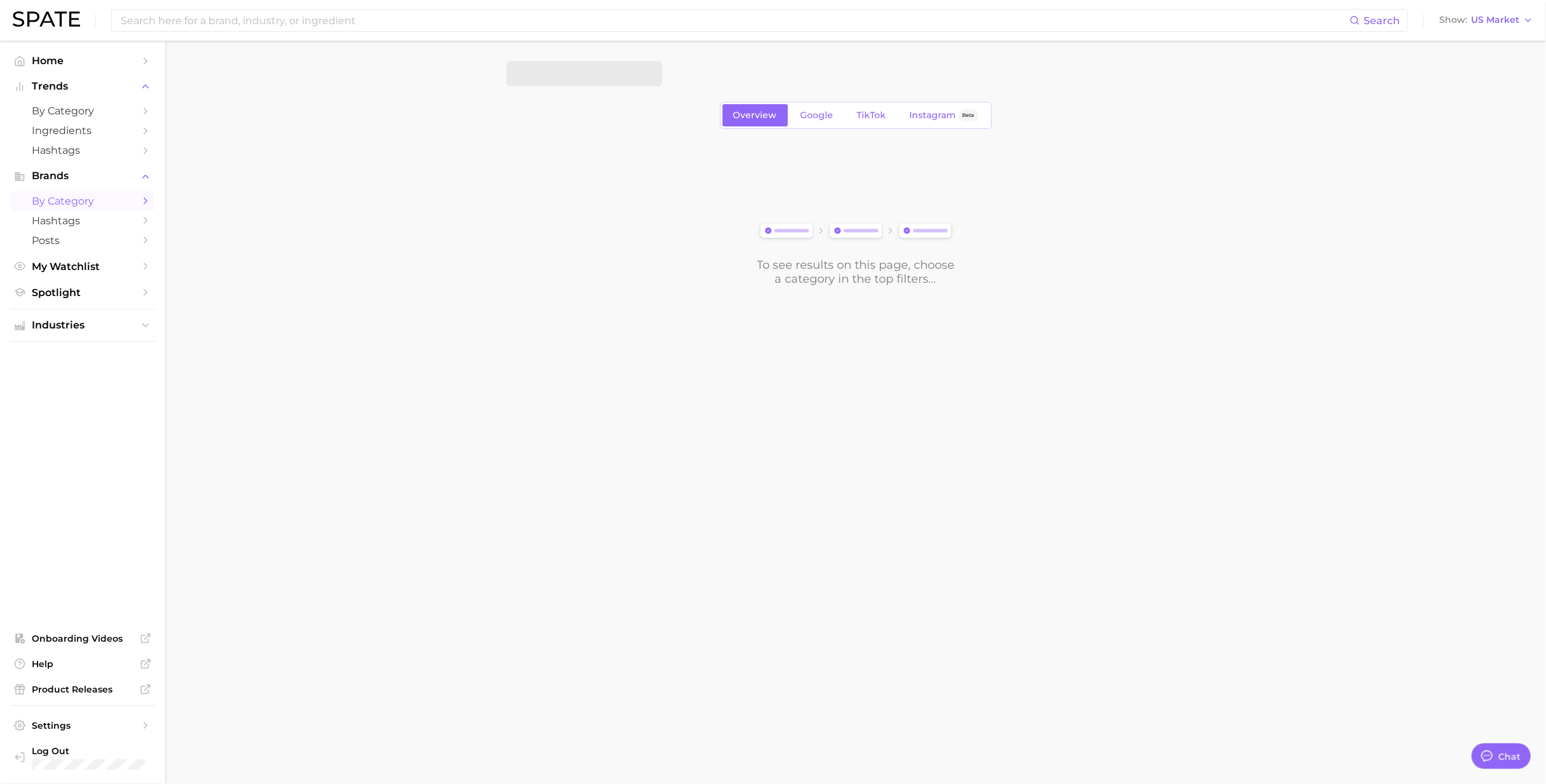
click at [148, 206] on icon "Sidebar" at bounding box center [145, 201] width 12 height 12
click at [643, 77] on icon "button" at bounding box center [644, 73] width 13 height 13
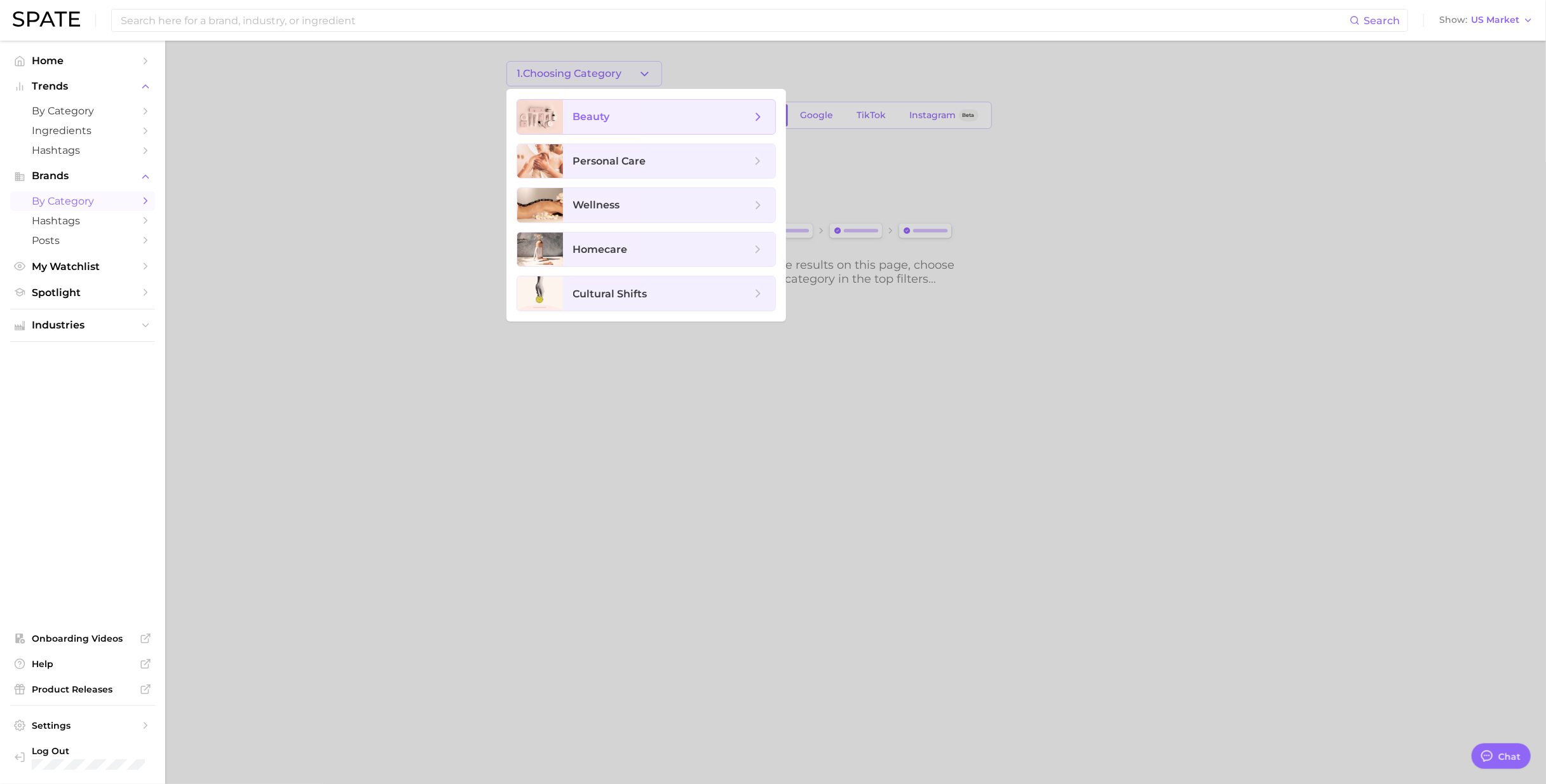
click at [648, 130] on span "beauty" at bounding box center [669, 117] width 212 height 34
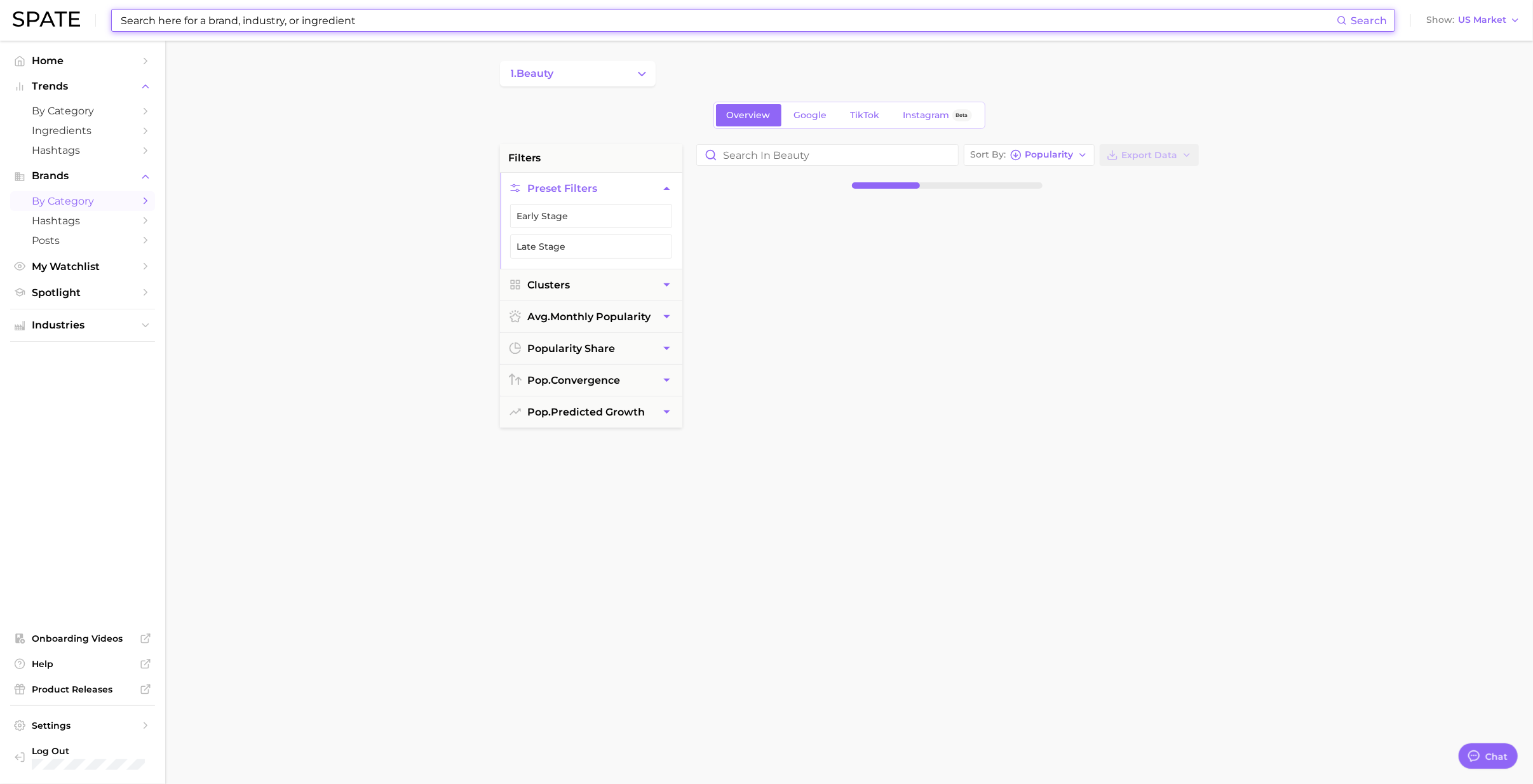
click at [227, 19] on input at bounding box center [728, 20] width 1217 height 22
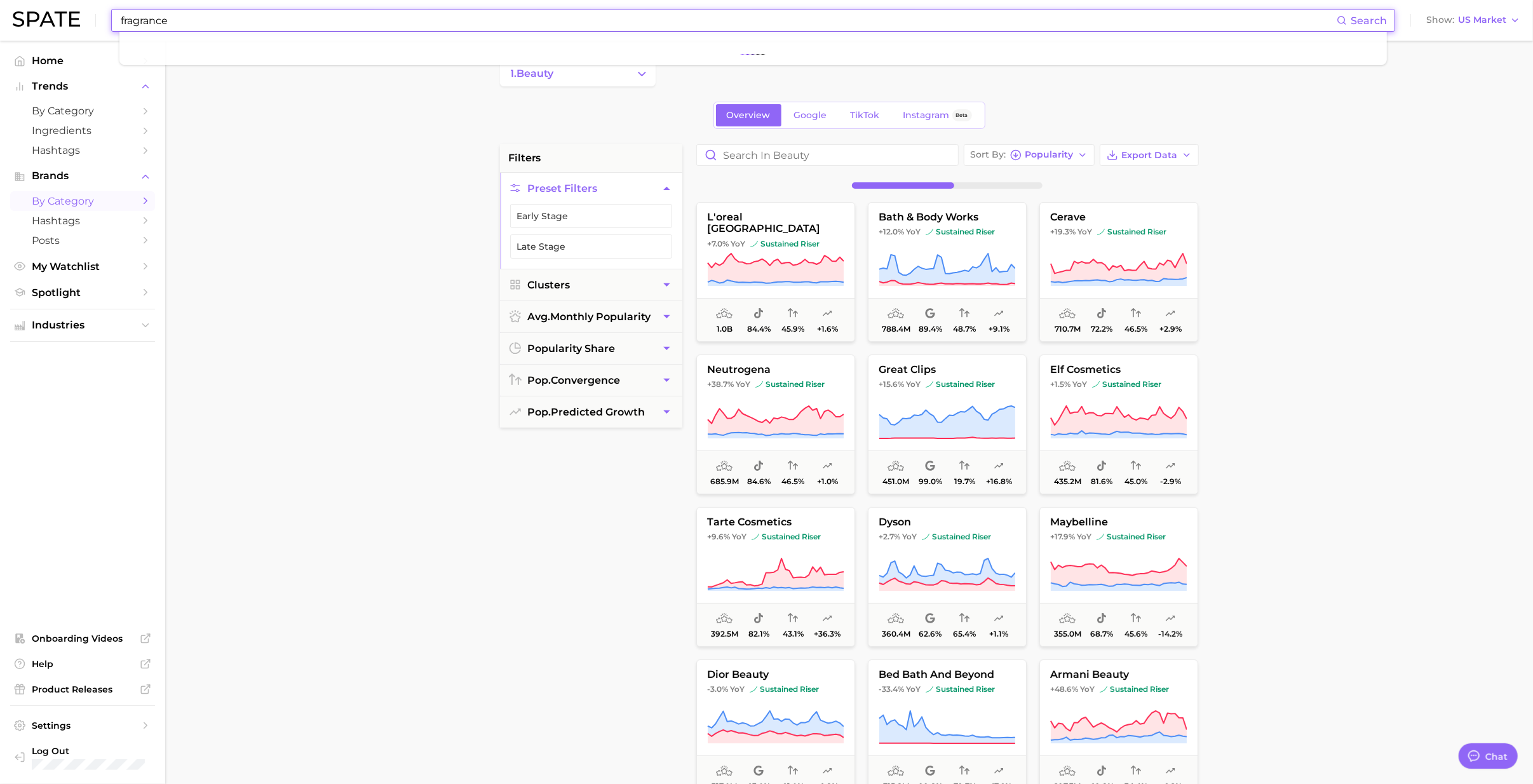
type input "fragrance"
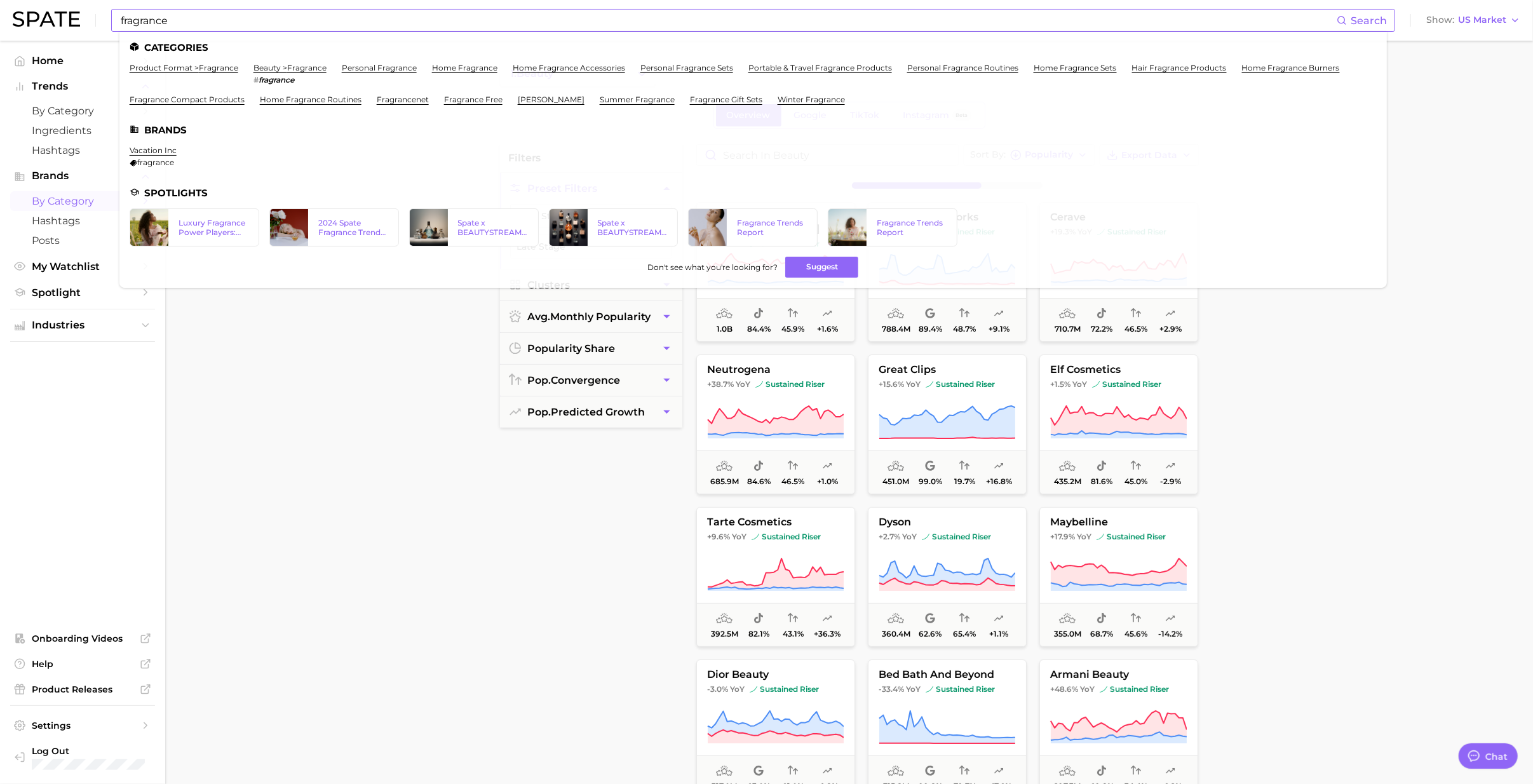
click at [367, 73] on li "personal fragrance" at bounding box center [380, 74] width 75 height 22
click at [369, 72] on link "personal fragrance" at bounding box center [380, 68] width 75 height 9
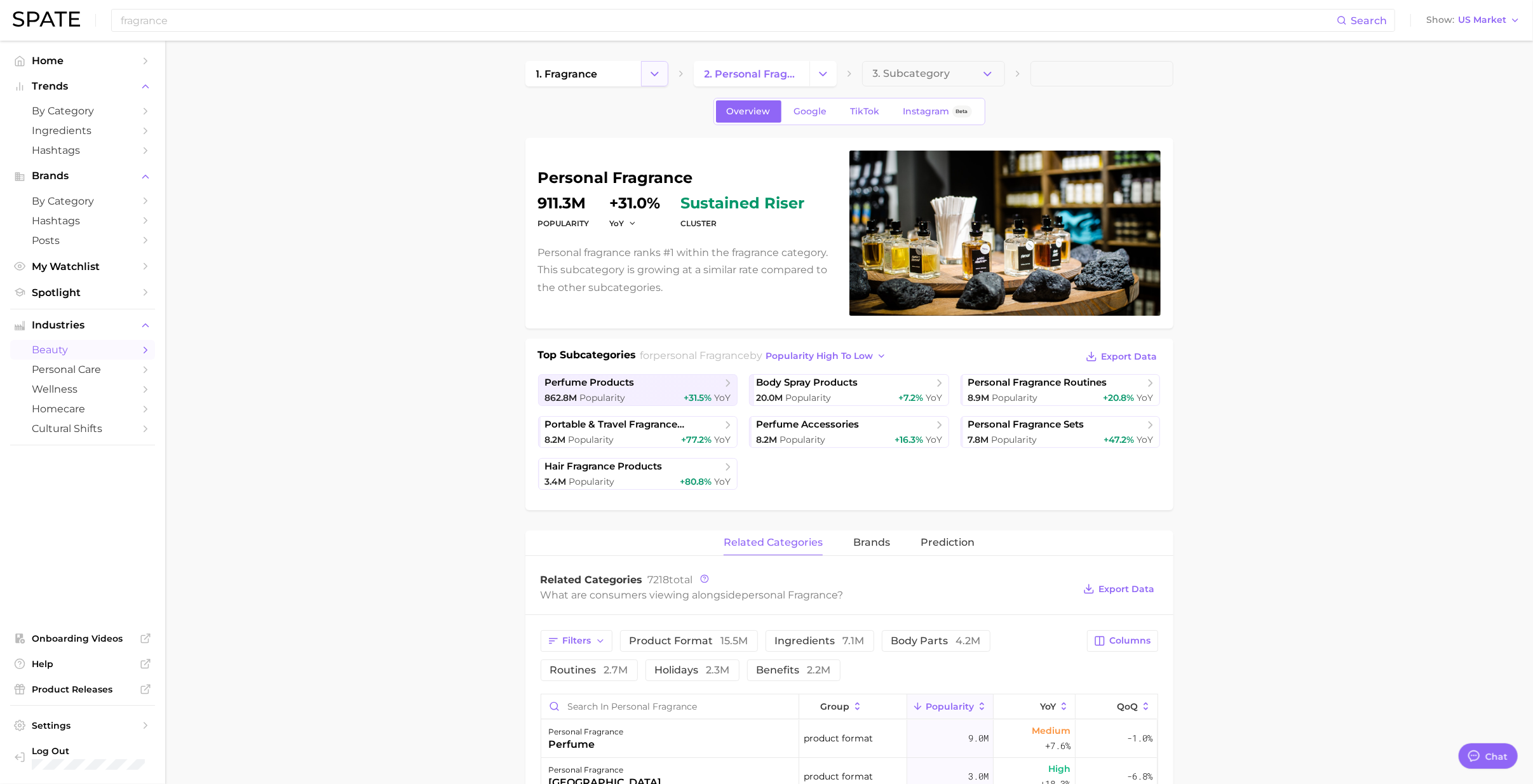
click at [645, 73] on button "Change Category" at bounding box center [654, 73] width 27 height 26
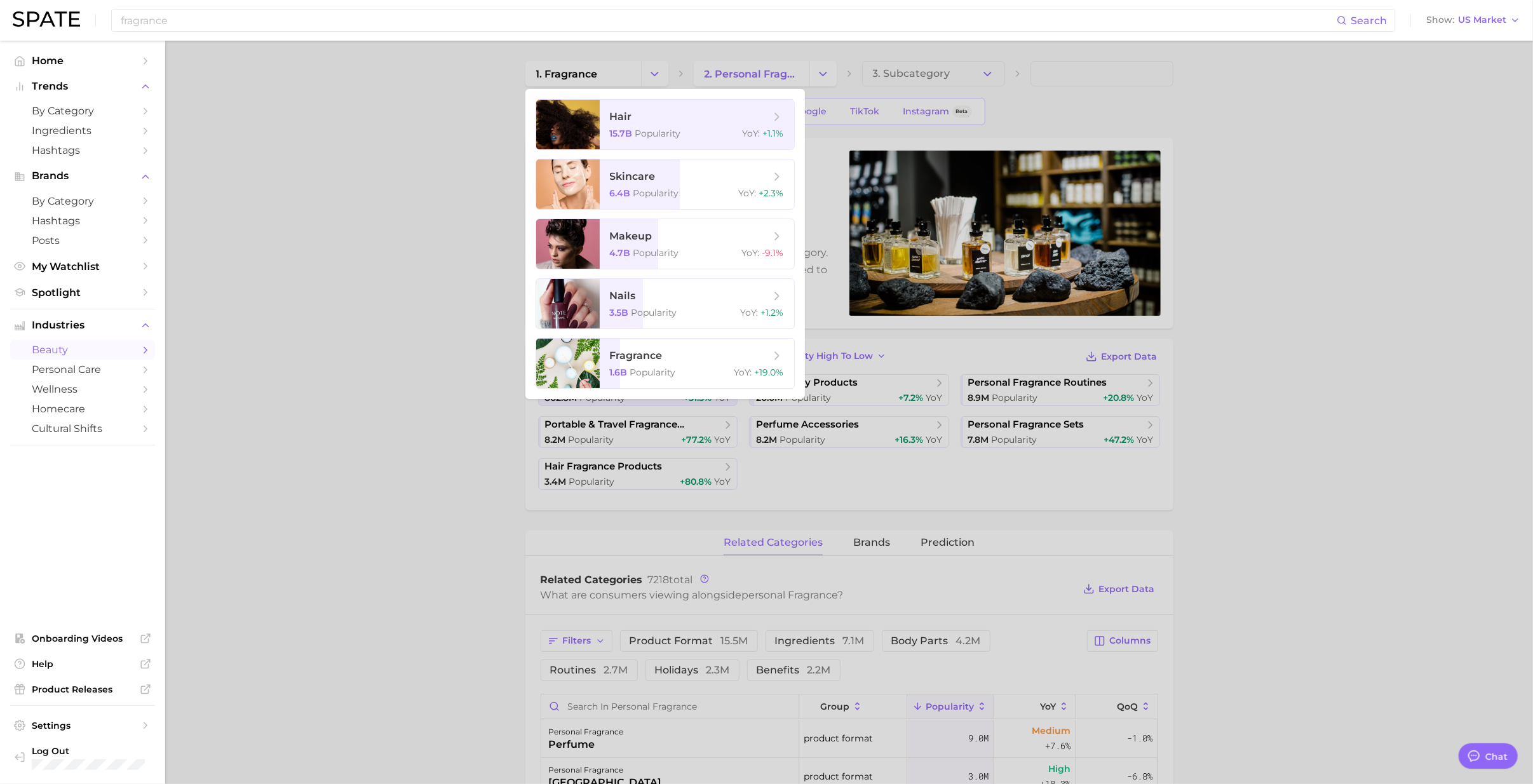
click at [986, 75] on div at bounding box center [766, 392] width 1533 height 784
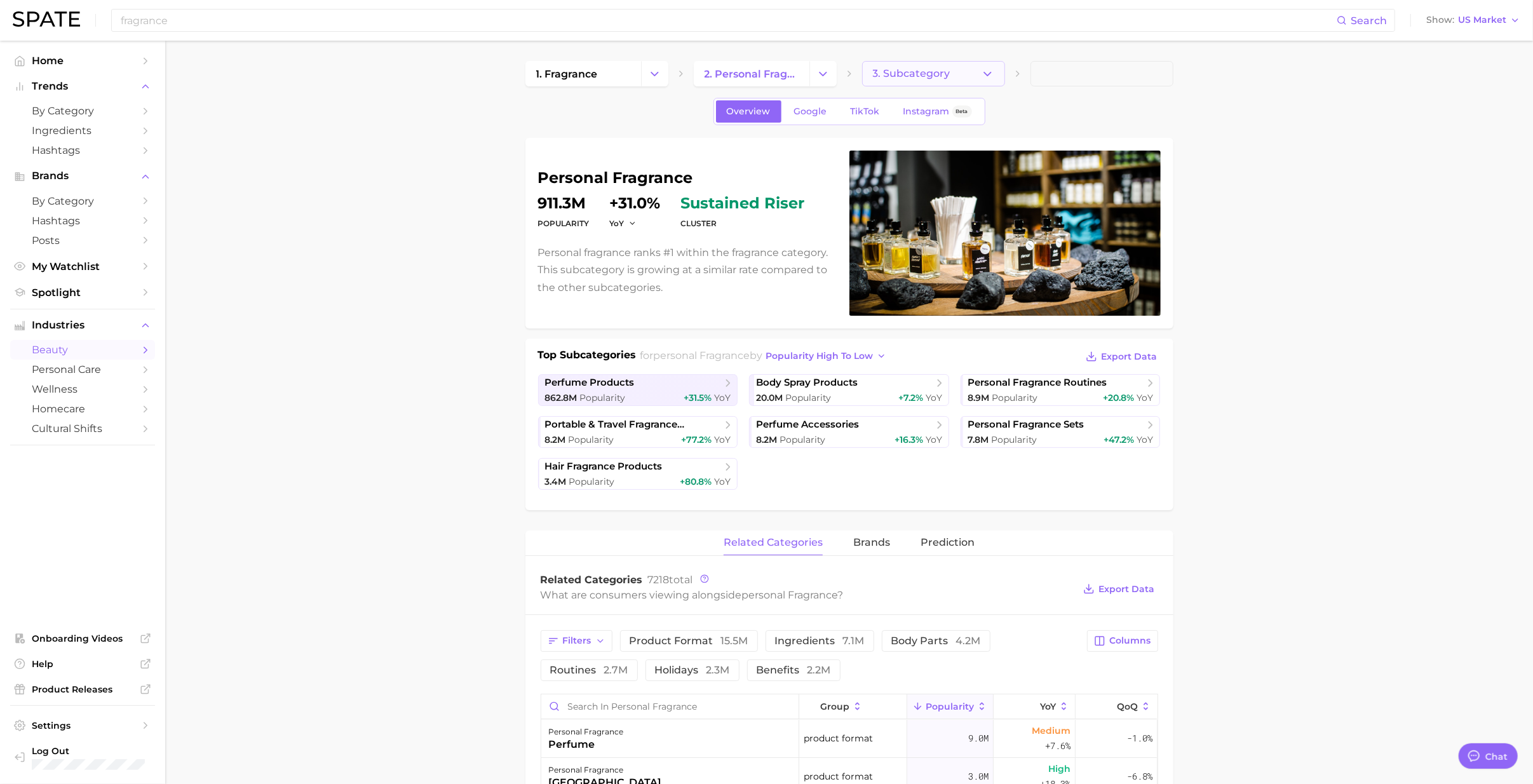
click at [986, 74] on polyline "button" at bounding box center [987, 73] width 7 height 3
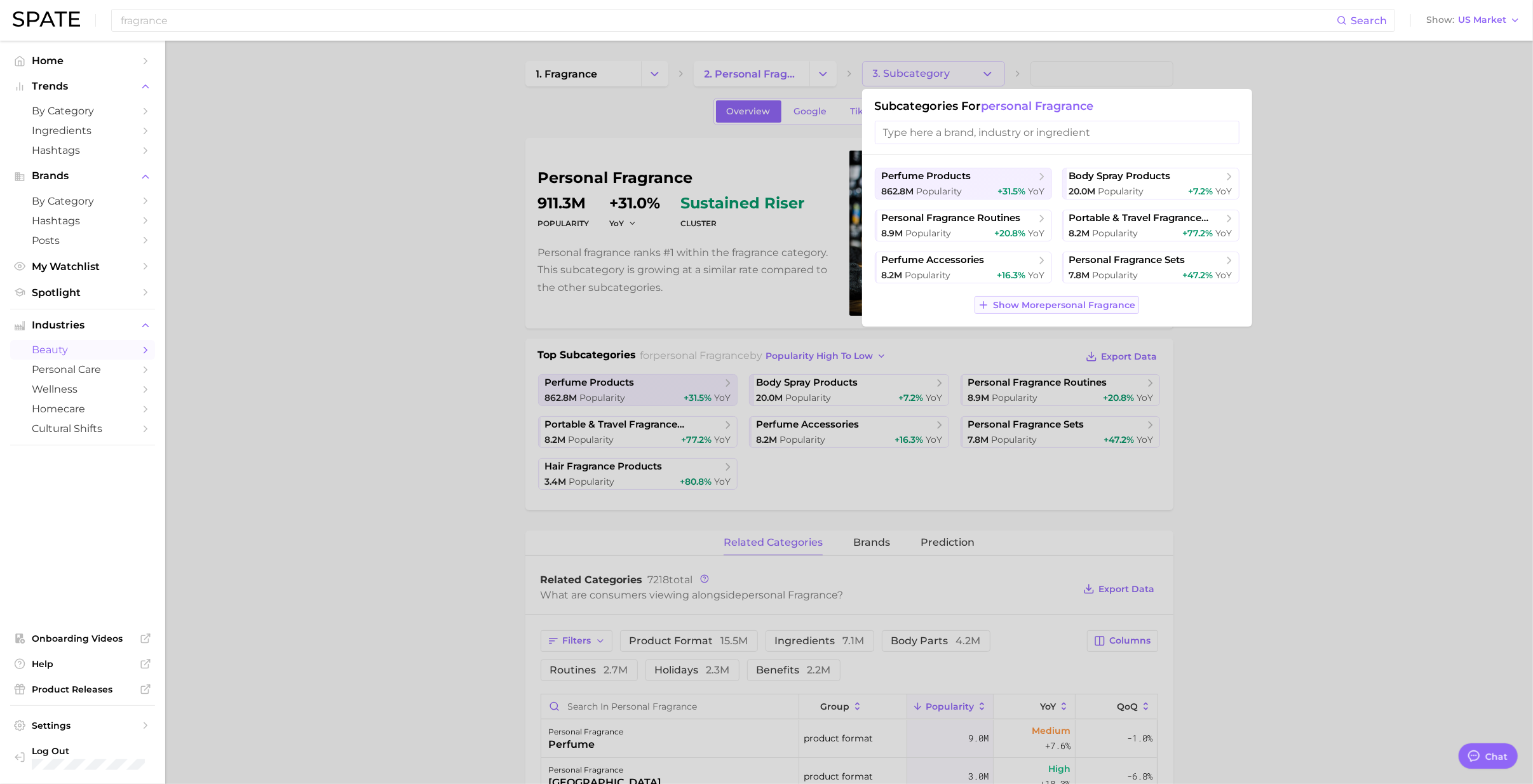
click at [1003, 310] on span "Show More personal fragrance" at bounding box center [1064, 305] width 142 height 11
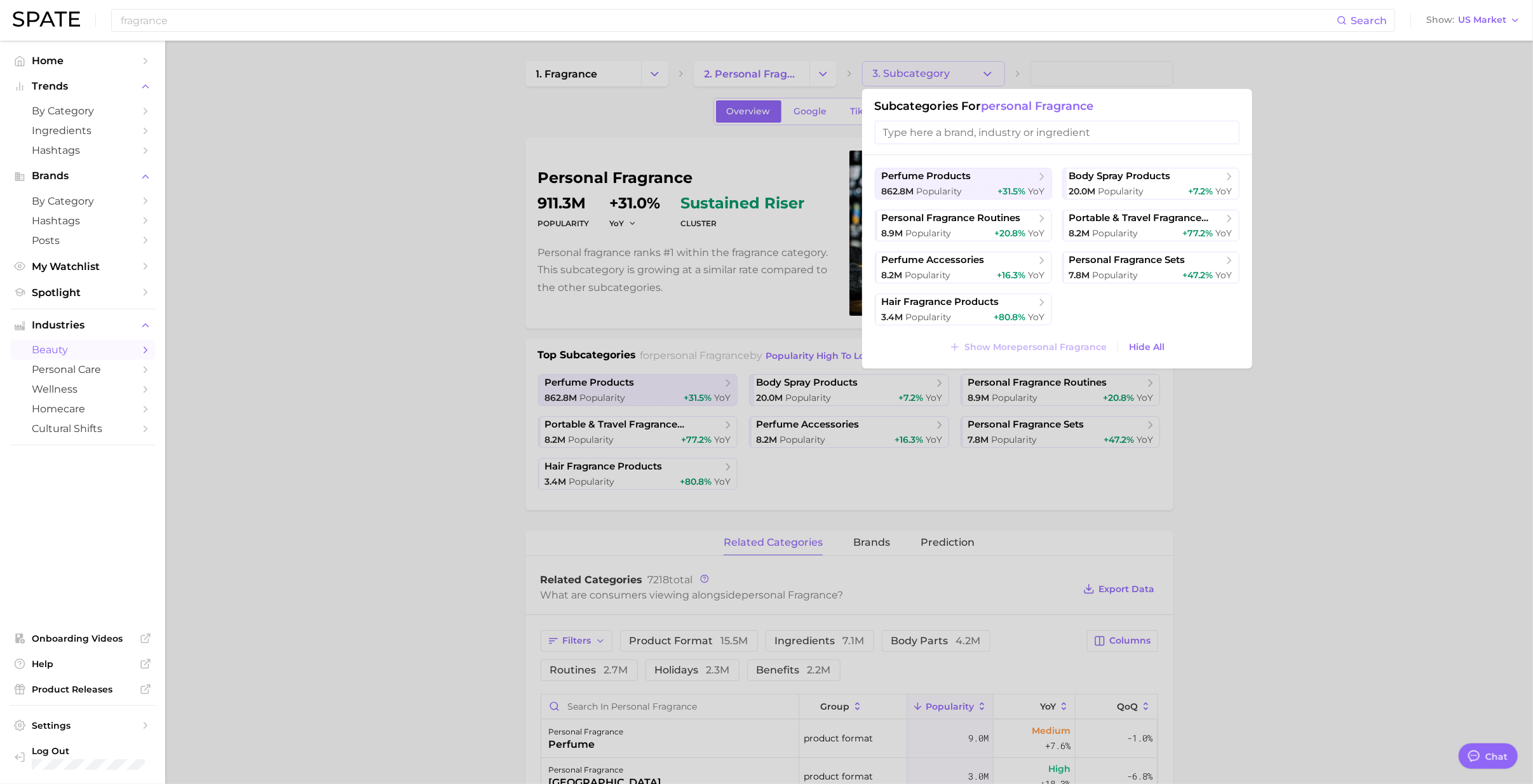
click at [817, 73] on div at bounding box center [766, 392] width 1533 height 784
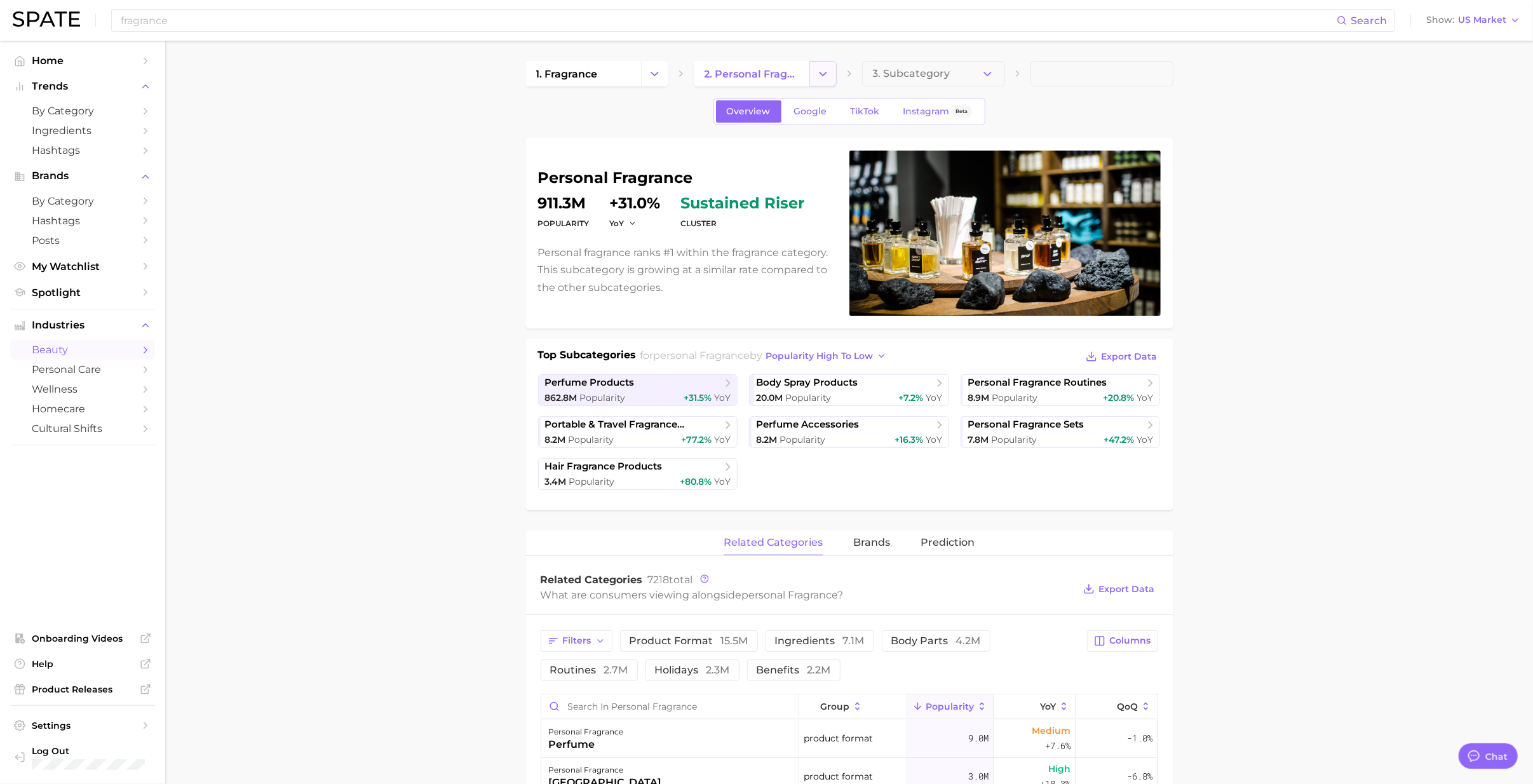
click at [818, 73] on icon "Change Category" at bounding box center [822, 73] width 13 height 13
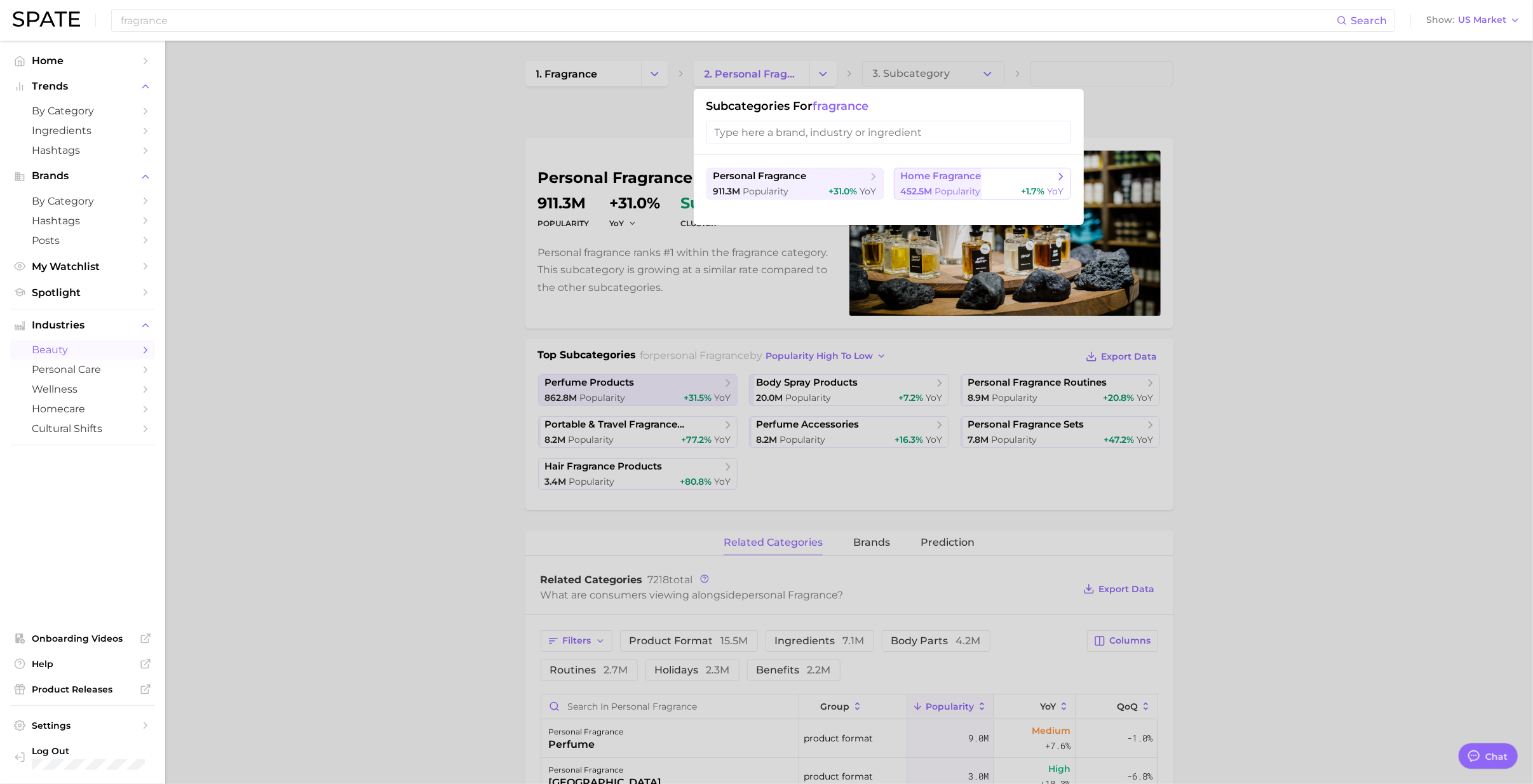
click at [925, 179] on span "home fragrance" at bounding box center [941, 176] width 80 height 12
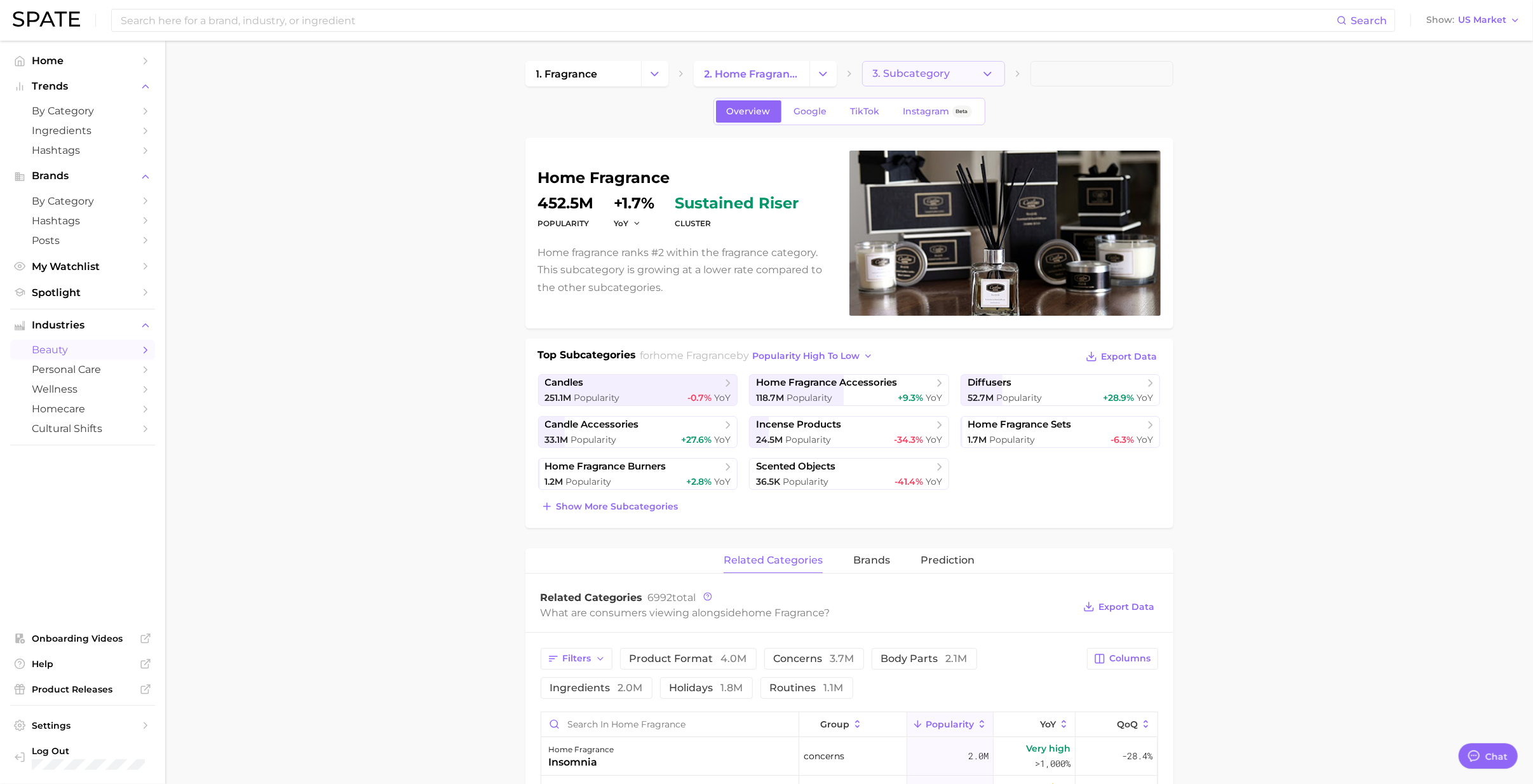
click at [991, 75] on icon "button" at bounding box center [987, 73] width 13 height 13
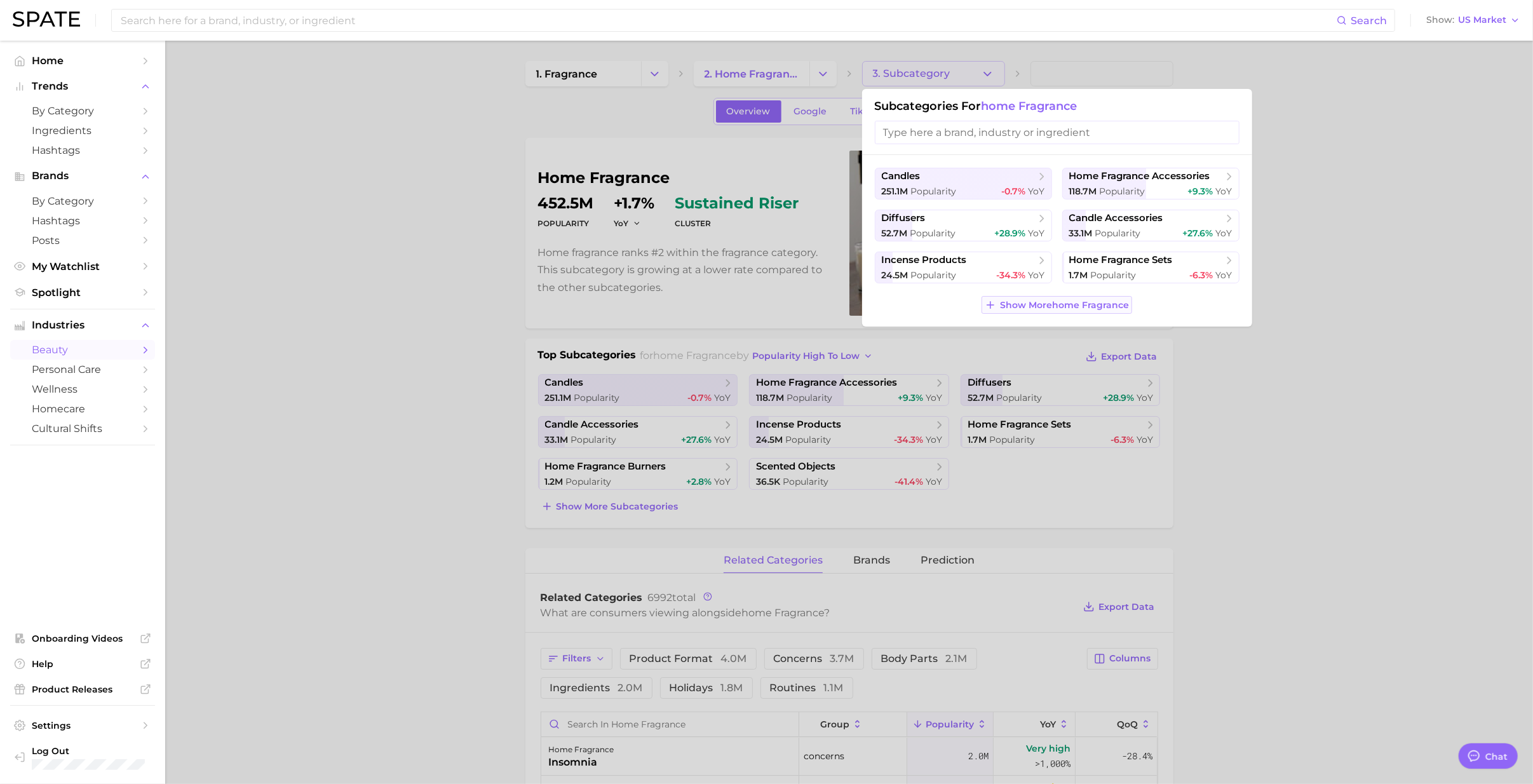
click at [1003, 304] on span "Show More home fragrance" at bounding box center [1064, 305] width 129 height 11
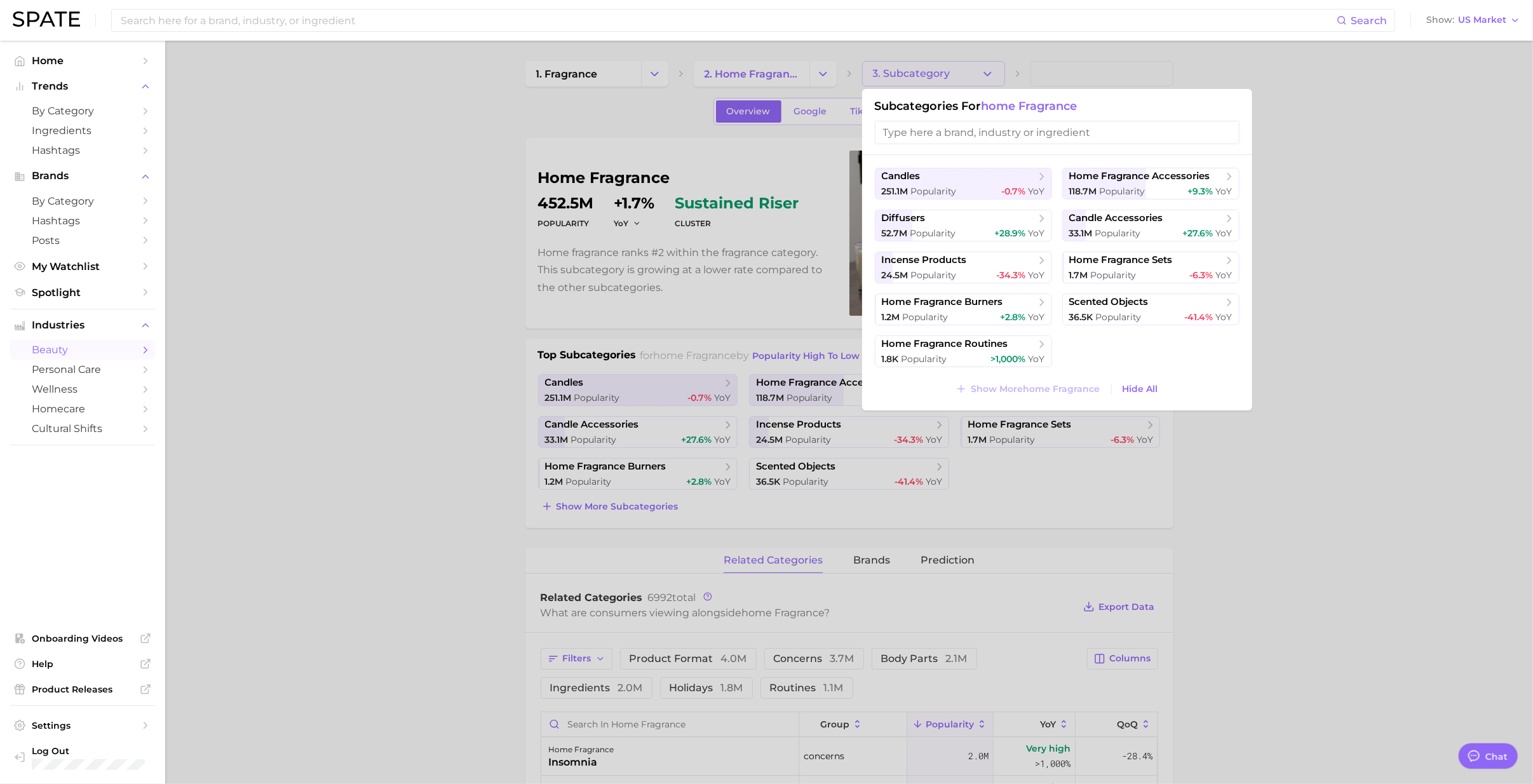
click at [159, 32] on div "Search Show US Market" at bounding box center [766, 20] width 1507 height 41
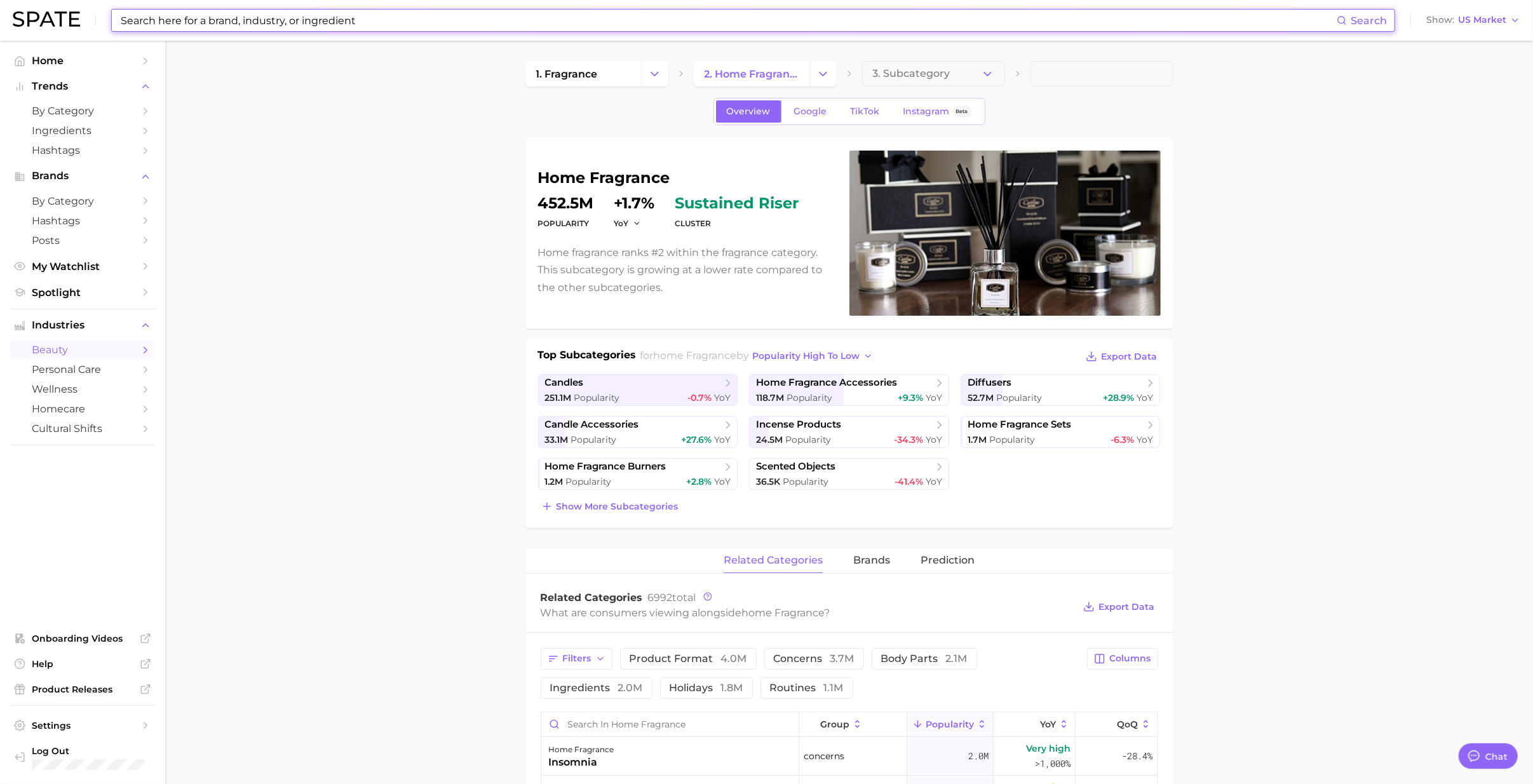
click at [162, 21] on input at bounding box center [728, 20] width 1217 height 22
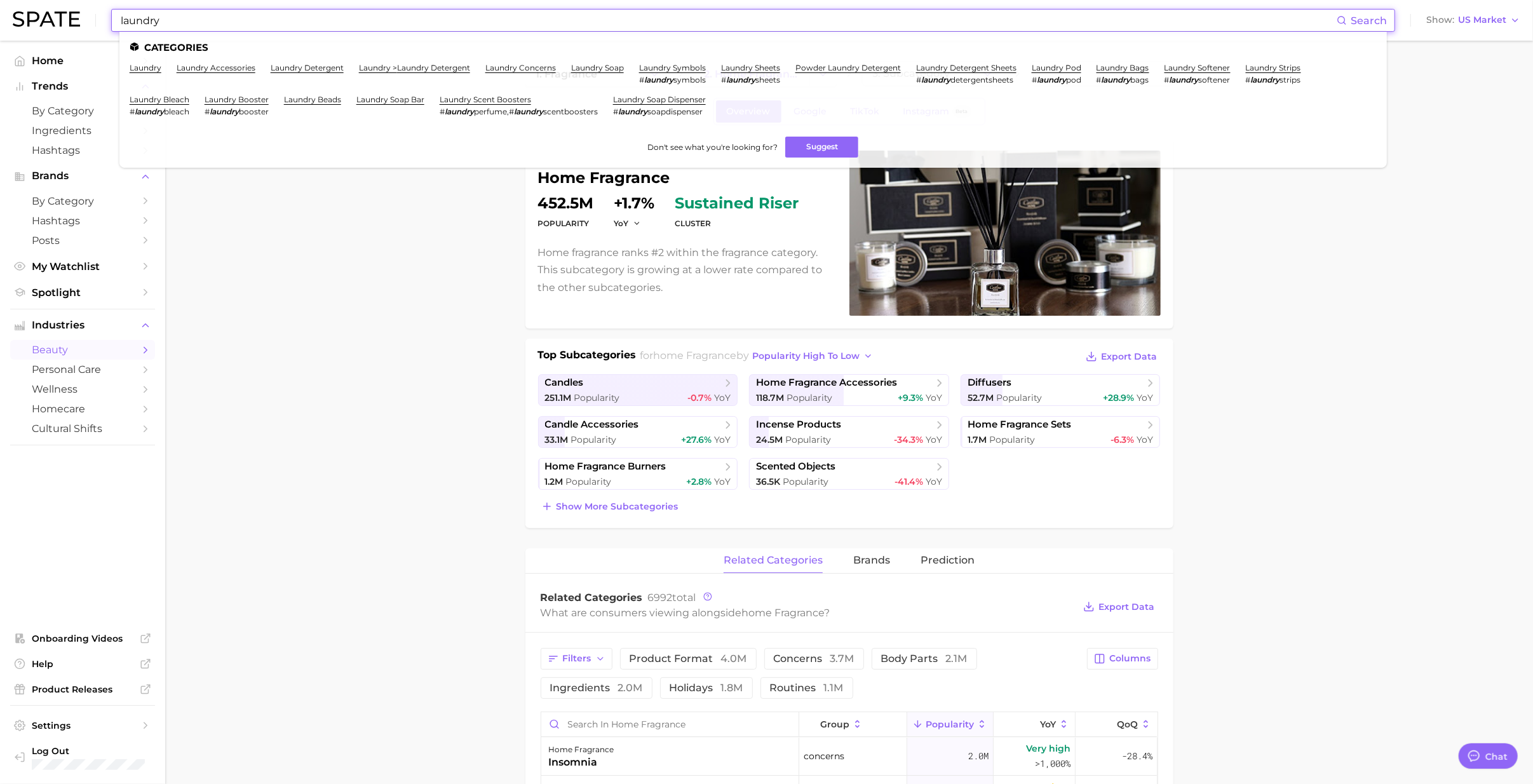
type input "laundry"
click at [593, 67] on link "laundry soap" at bounding box center [597, 68] width 53 height 9
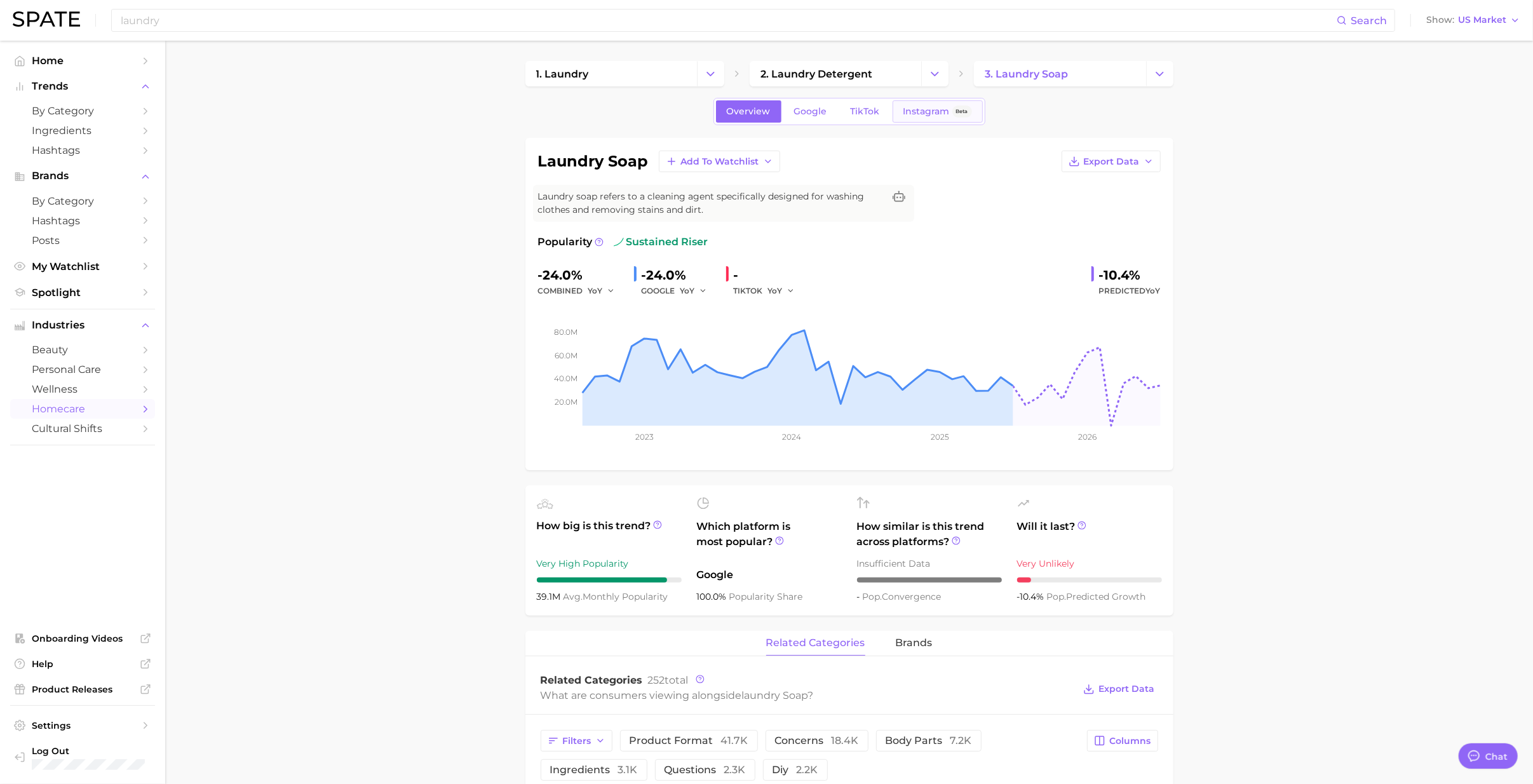
click at [915, 109] on span "Instagram" at bounding box center [926, 112] width 46 height 11
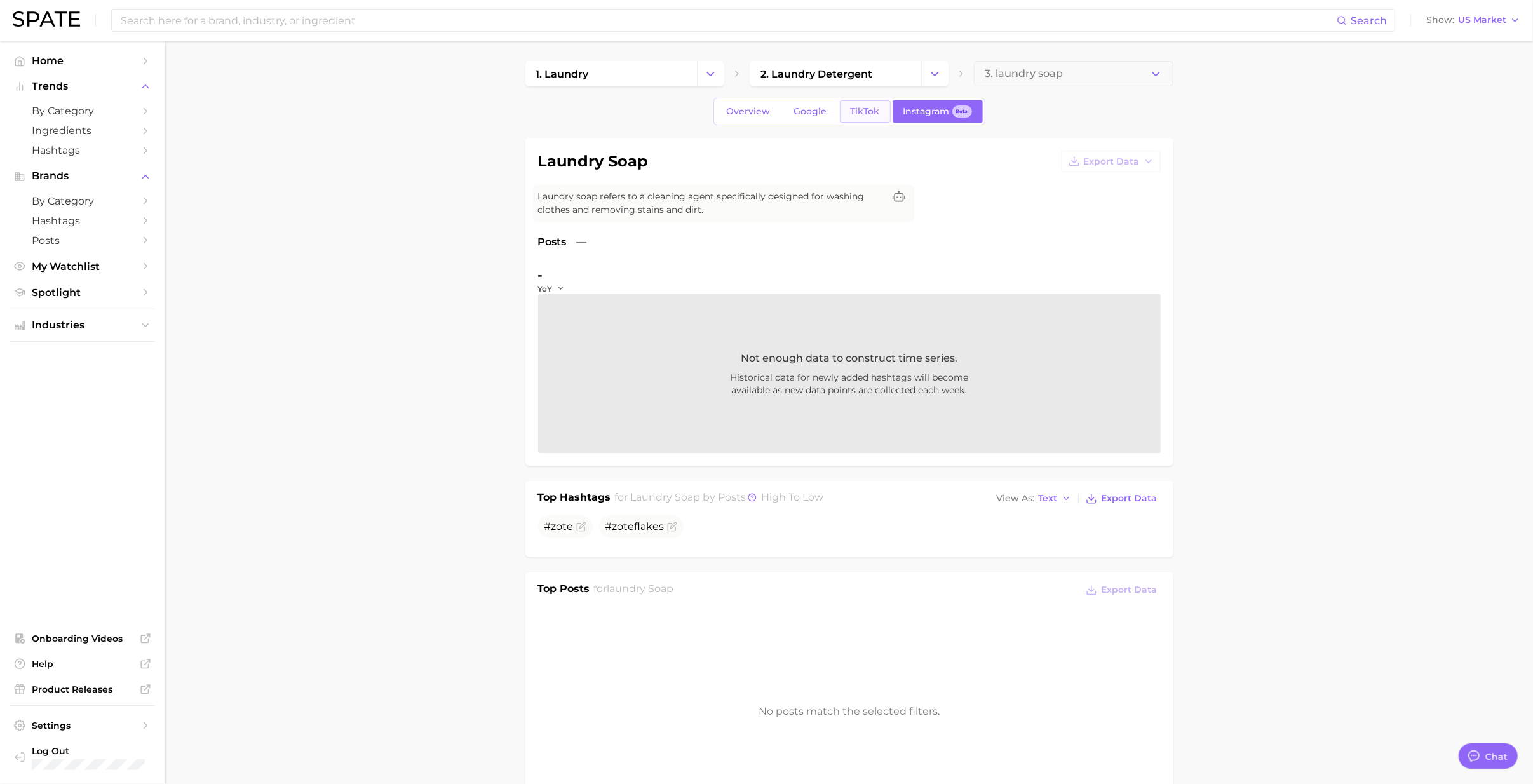
click at [867, 114] on span "TikTok" at bounding box center [865, 112] width 29 height 11
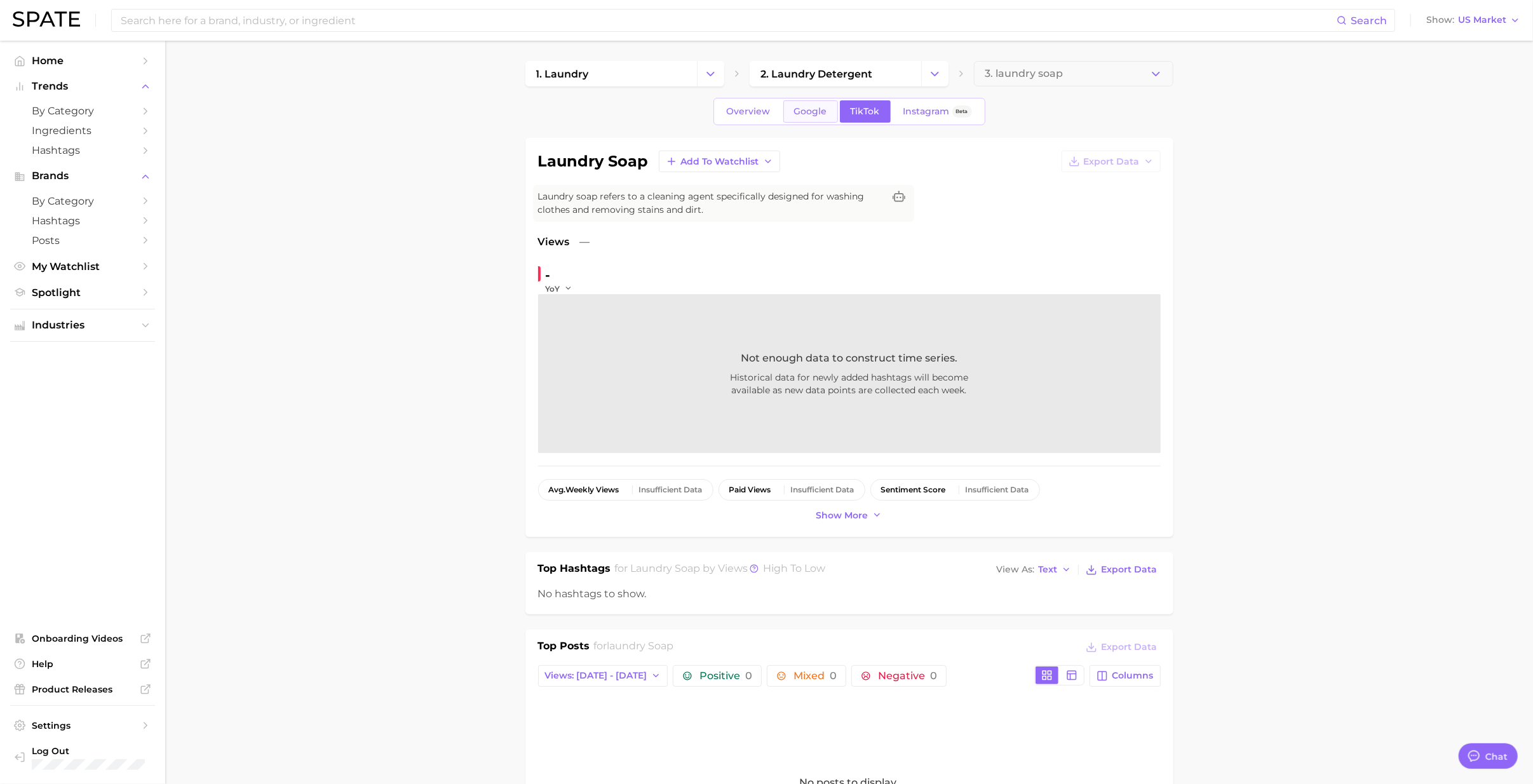
click at [805, 107] on span "Google" at bounding box center [811, 112] width 33 height 11
